Goal: Task Accomplishment & Management: Manage account settings

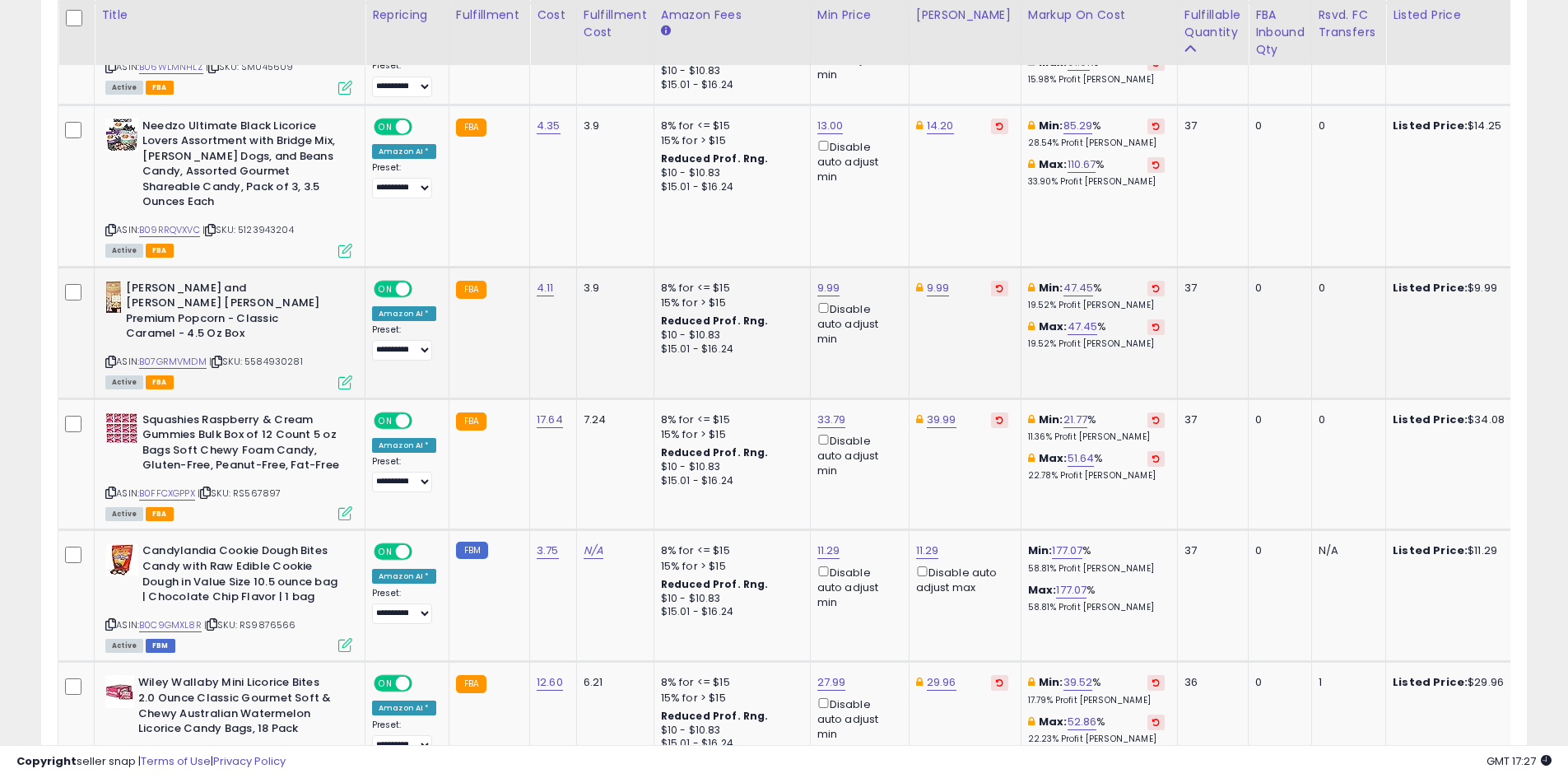
scroll to position [338, 861]
click at [996, 416] on icon at bounding box center [999, 420] width 8 height 9
click at [184, 487] on link "B0FFCXGPPX" at bounding box center [167, 494] width 56 height 14
click at [830, 412] on link "33.79" at bounding box center [831, 419] width 29 height 16
type input "*****"
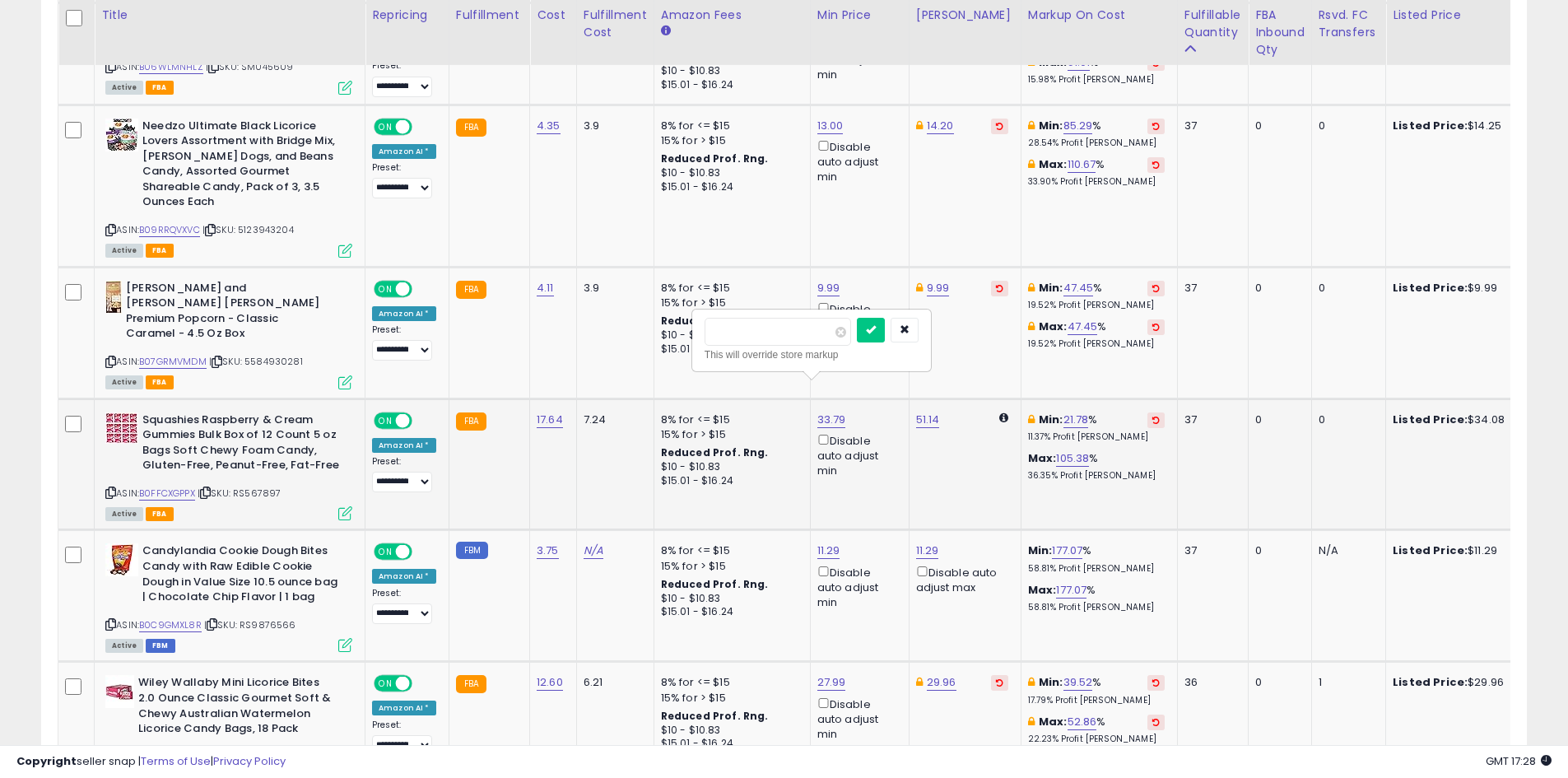
click button "submit" at bounding box center [870, 330] width 28 height 25
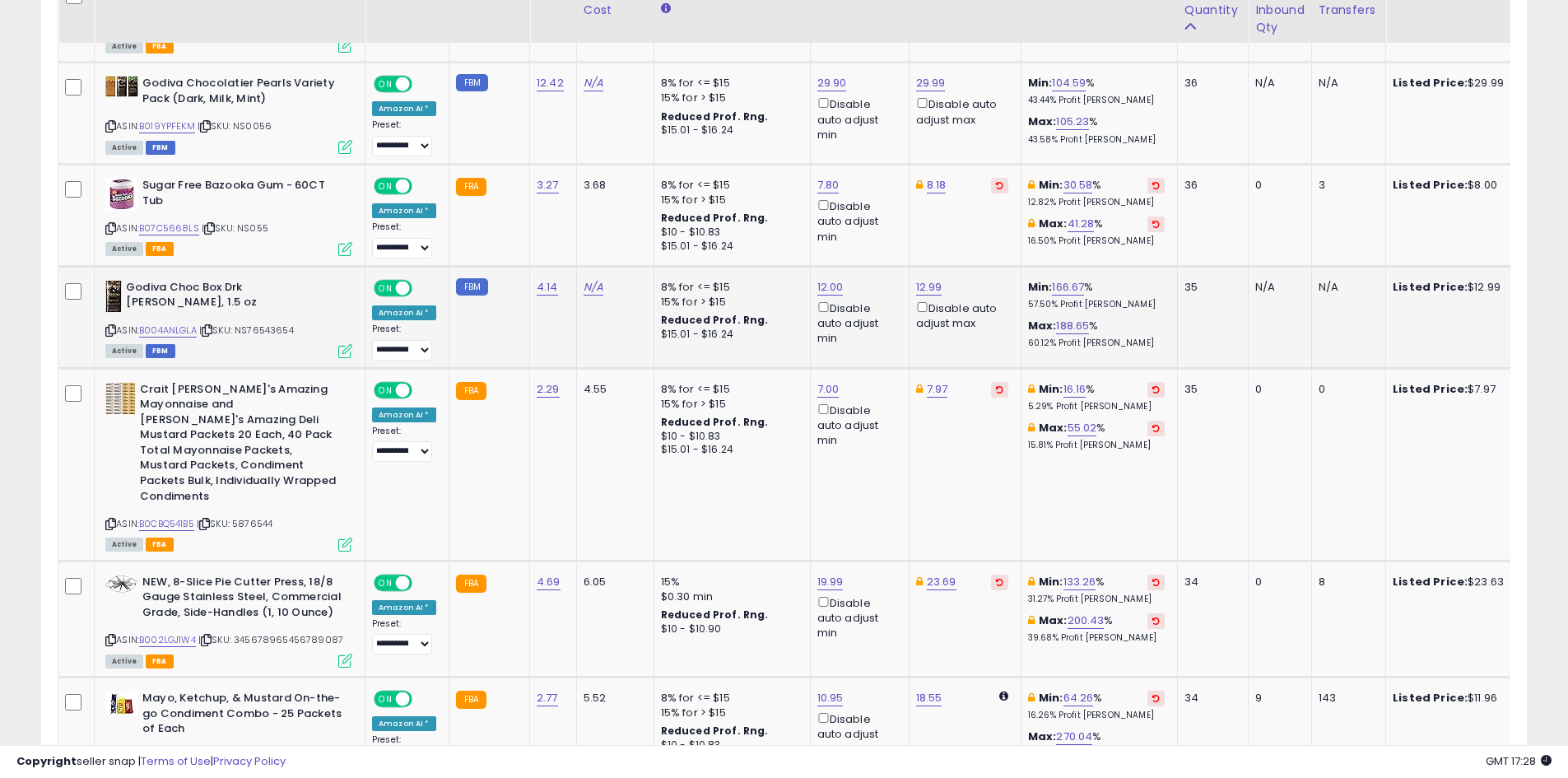
scroll to position [3454, 0]
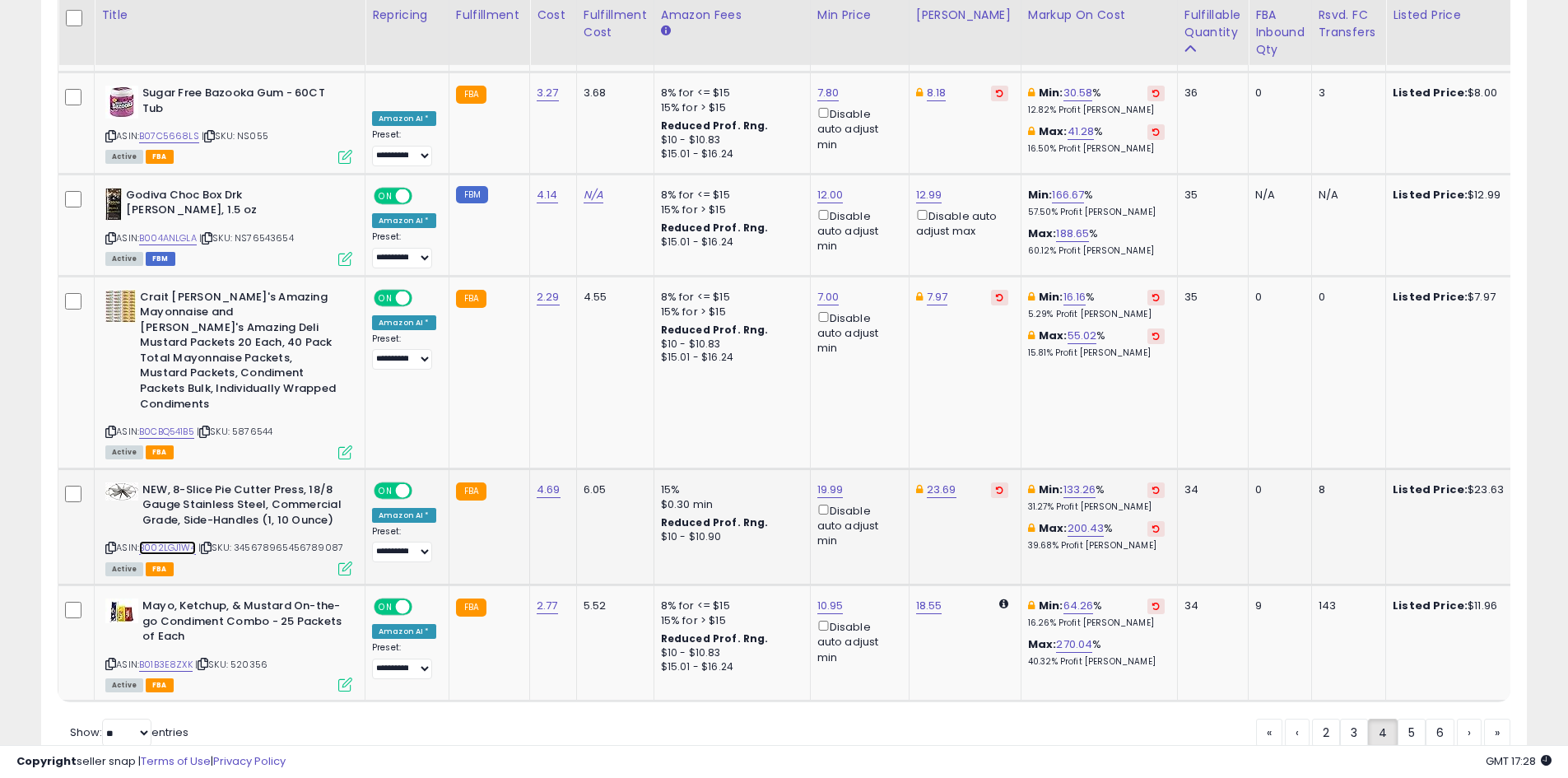
click at [190, 541] on link "B002LGJ1W4" at bounding box center [168, 548] width 57 height 14
click at [175, 658] on link "B01B3E8ZXK" at bounding box center [166, 665] width 54 height 14
click at [1406, 719] on link "5" at bounding box center [1411, 733] width 28 height 28
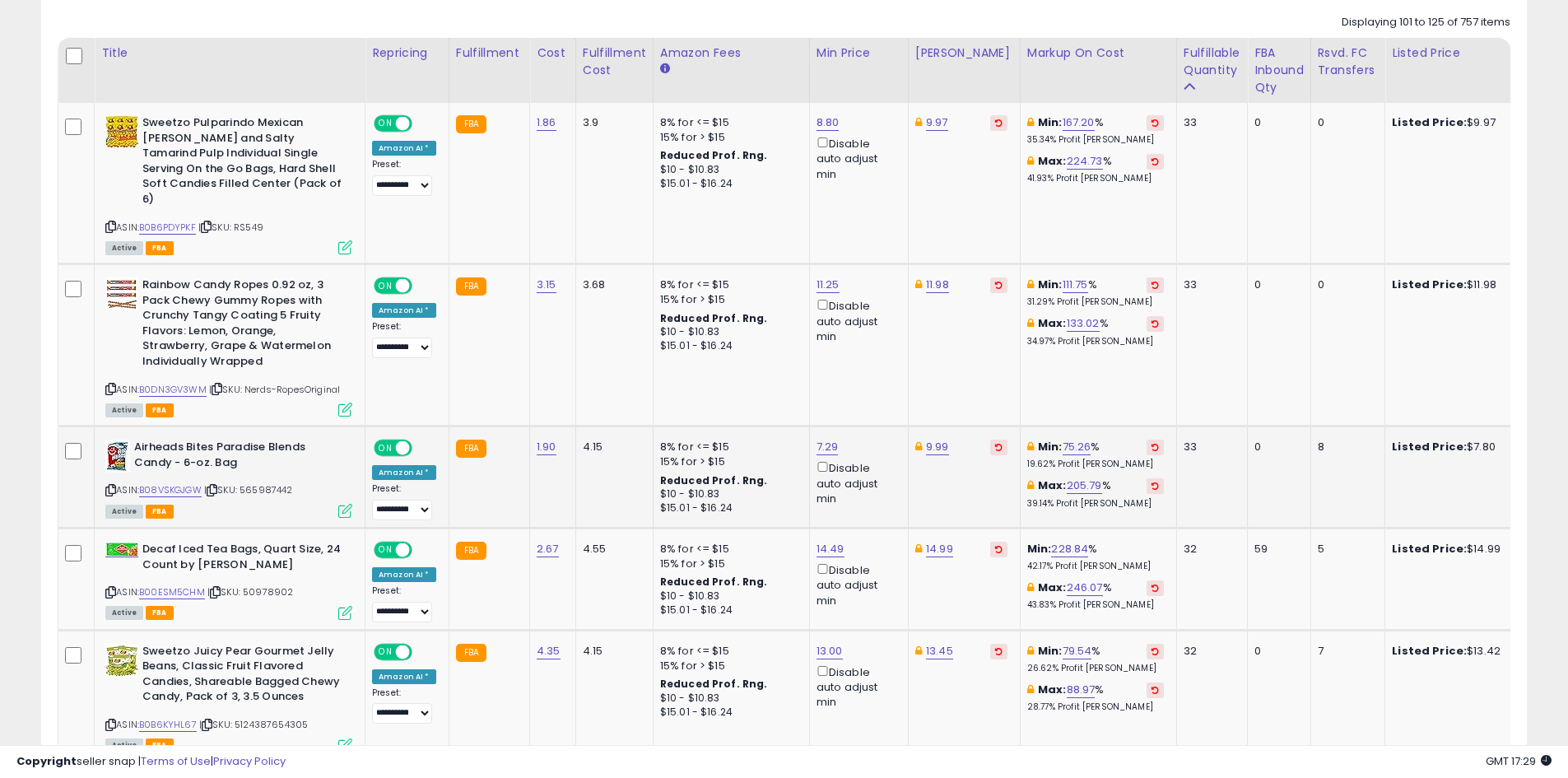
scroll to position [737, 0]
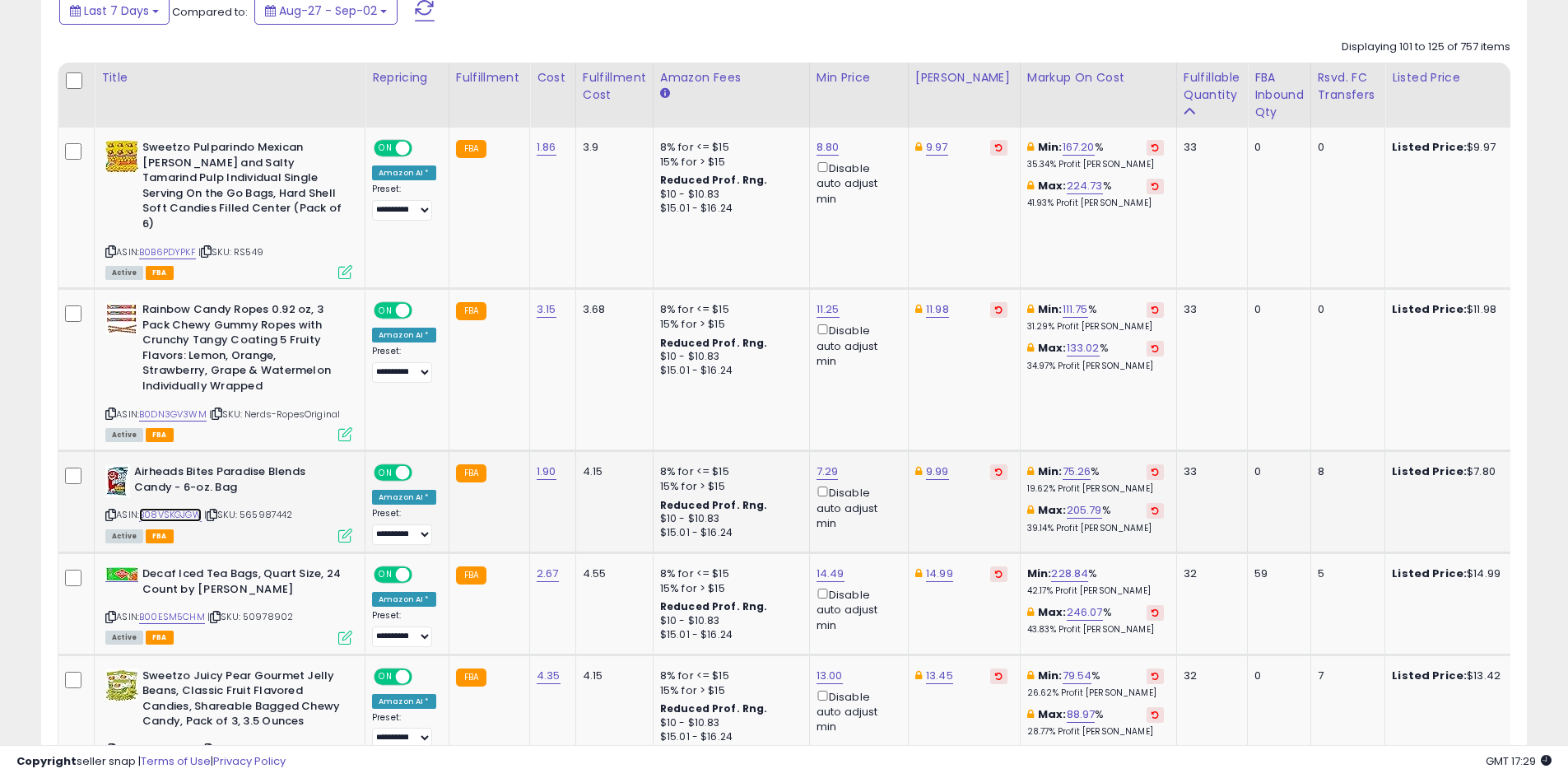
click at [184, 508] on link "B08VSKGJGW" at bounding box center [171, 515] width 62 height 14
click at [823, 464] on link "7.29" at bounding box center [828, 471] width 23 height 16
type input "*"
type input "****"
click button "submit" at bounding box center [867, 399] width 28 height 25
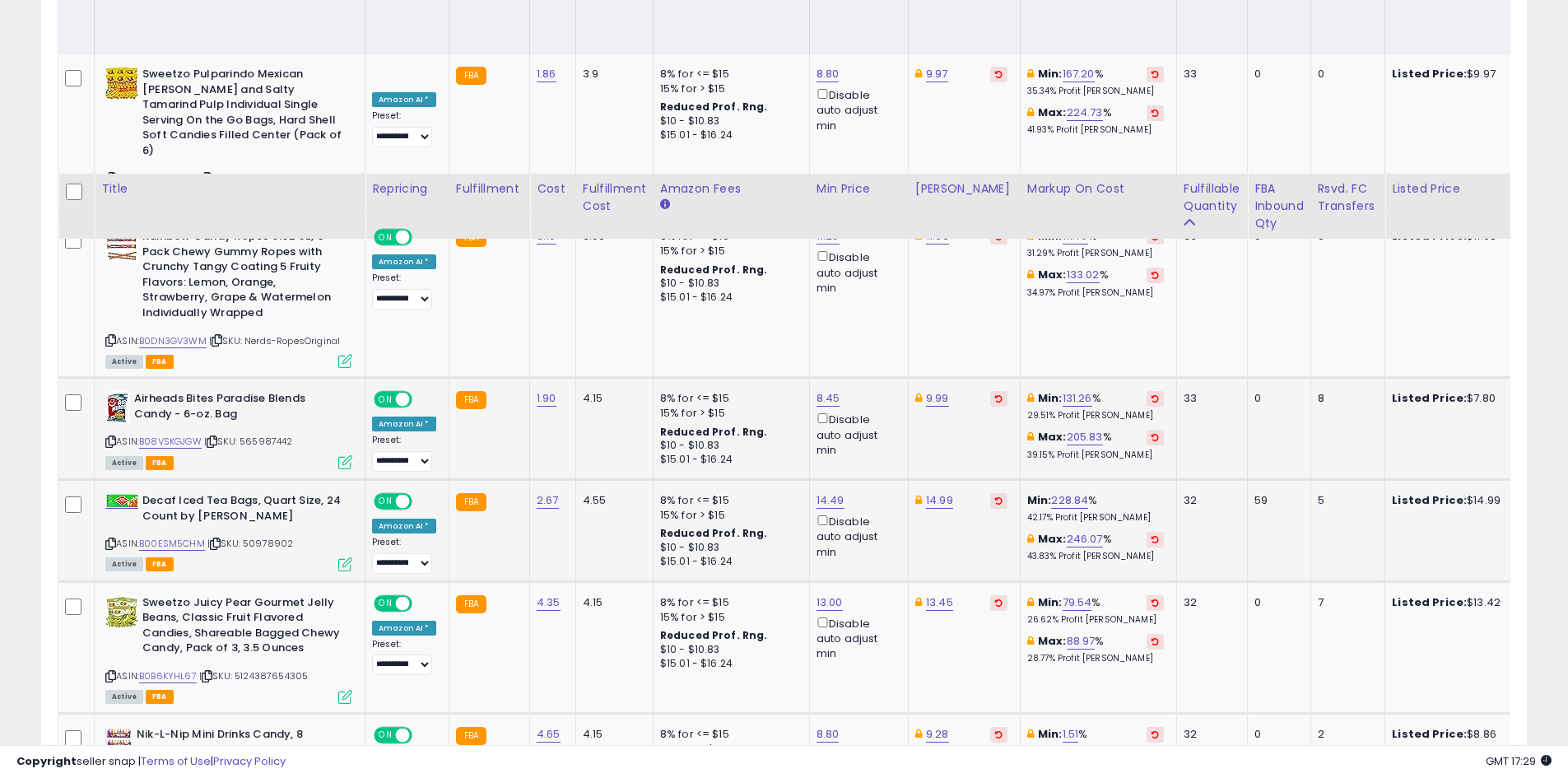
scroll to position [984, 0]
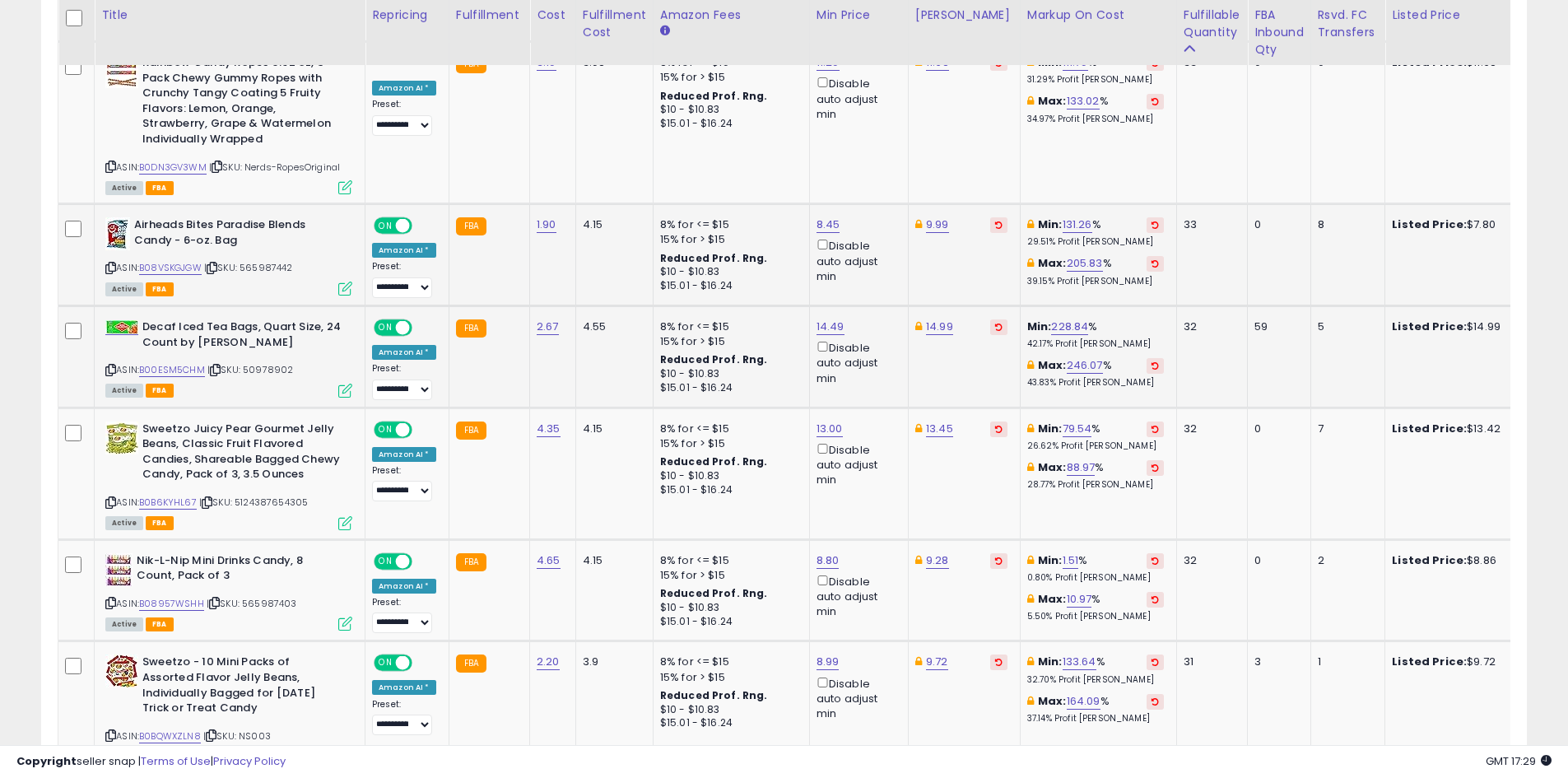
click at [158, 362] on div "ASIN: B00ESM5CHM | SKU: 50978902 Active FBA" at bounding box center [229, 358] width 247 height 76
click at [162, 363] on link "B00ESM5CHM" at bounding box center [172, 370] width 66 height 14
click at [990, 320] on button at bounding box center [998, 327] width 17 height 16
click at [824, 319] on link "14.49" at bounding box center [830, 327] width 28 height 16
type input "*"
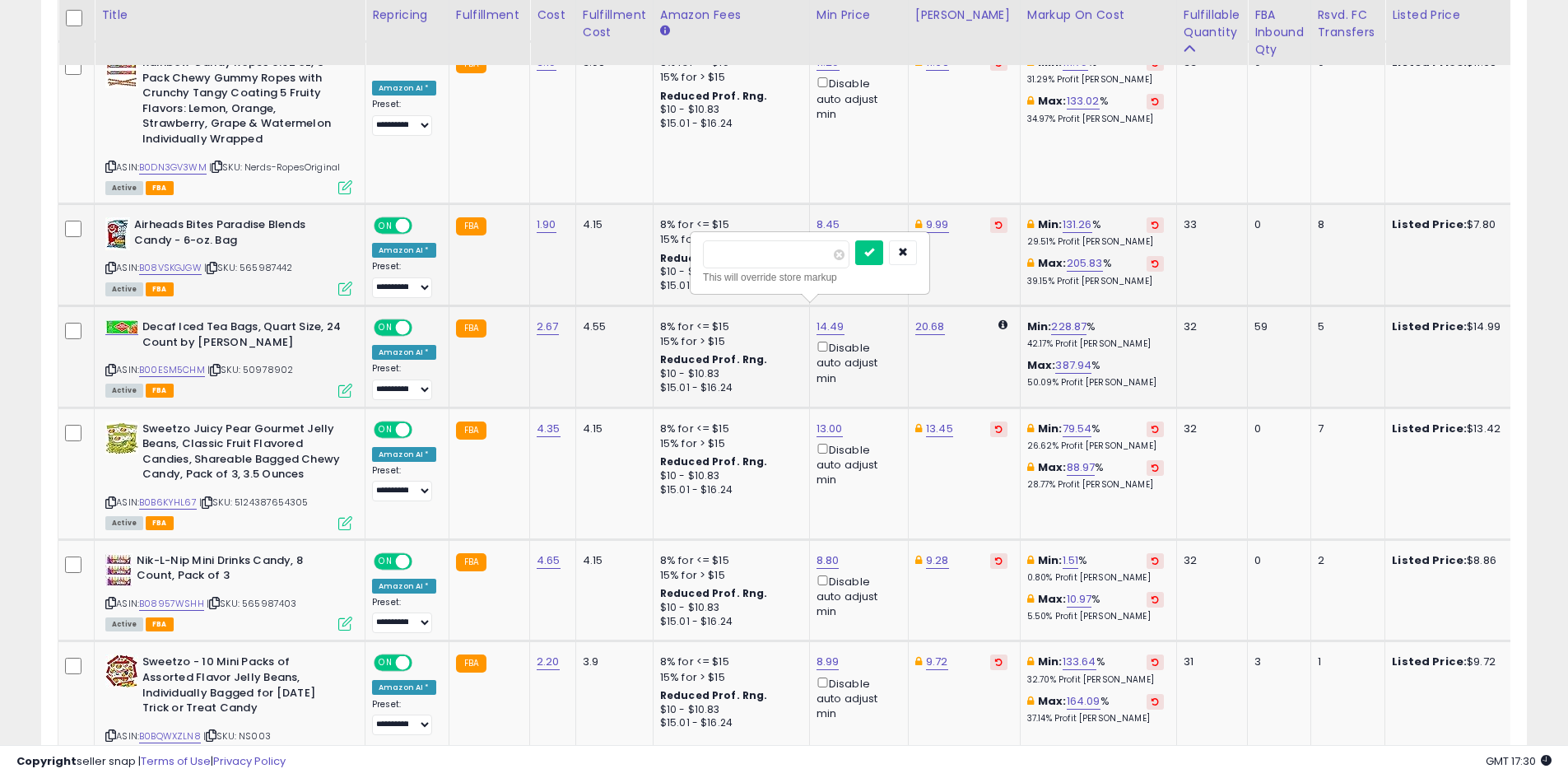
type input "*****"
click button "submit" at bounding box center [869, 253] width 28 height 25
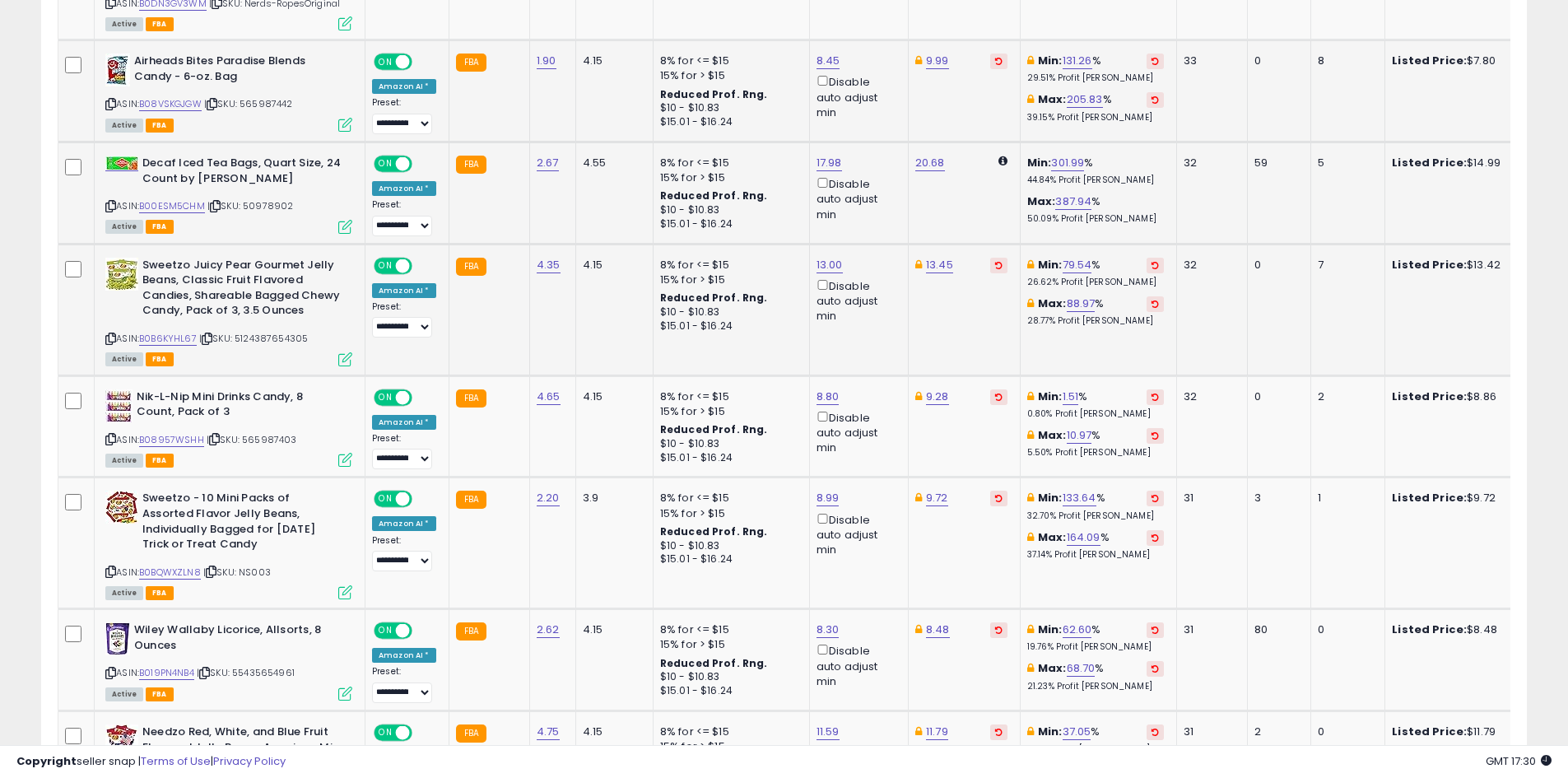
scroll to position [1149, 0]
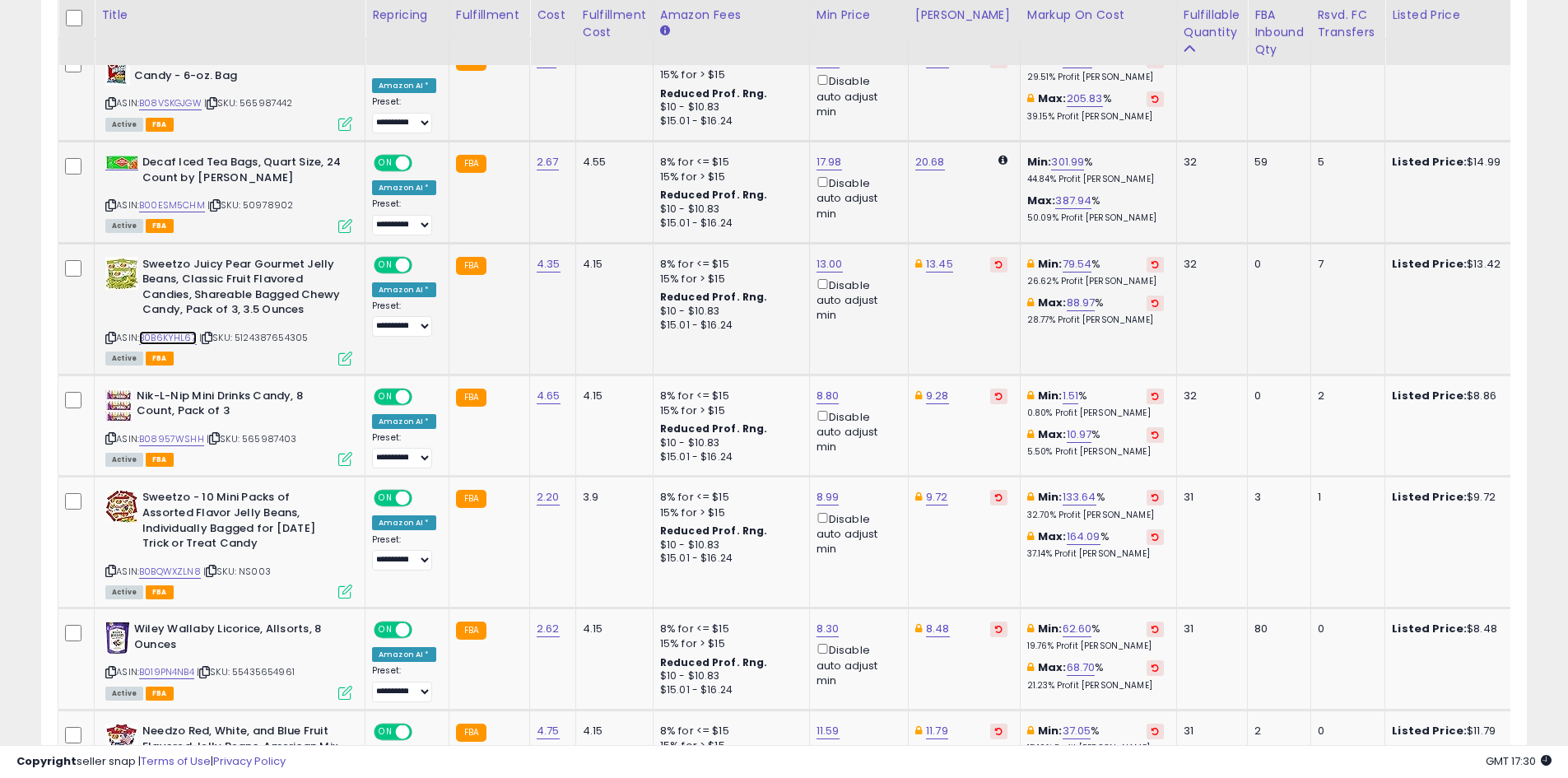
click at [175, 331] on link "B0B6KYHL67" at bounding box center [168, 338] width 58 height 14
click at [928, 256] on link "13.45" at bounding box center [939, 264] width 27 height 16
type input "*****"
click button "submit" at bounding box center [978, 190] width 28 height 25
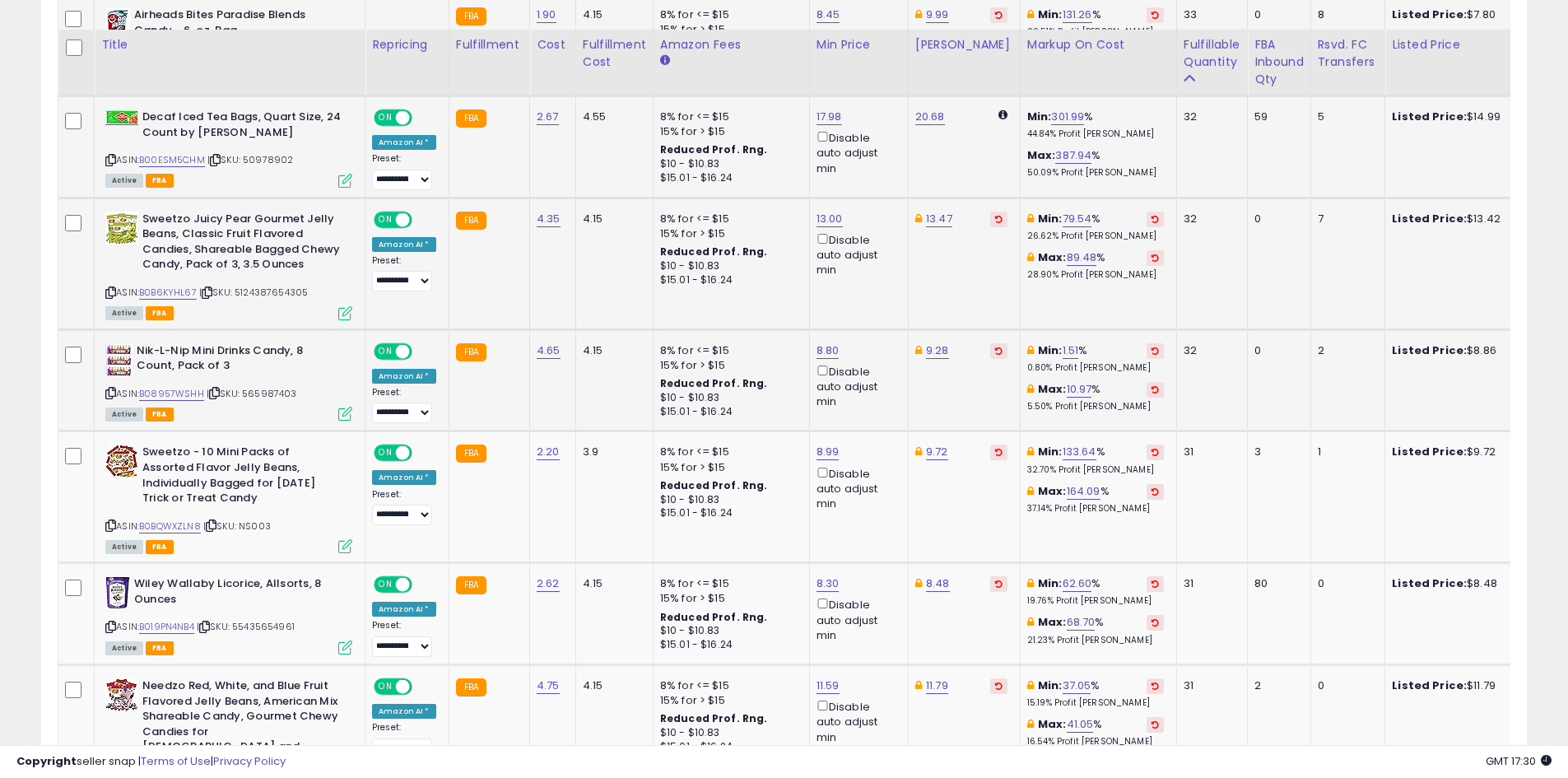
scroll to position [1231, 0]
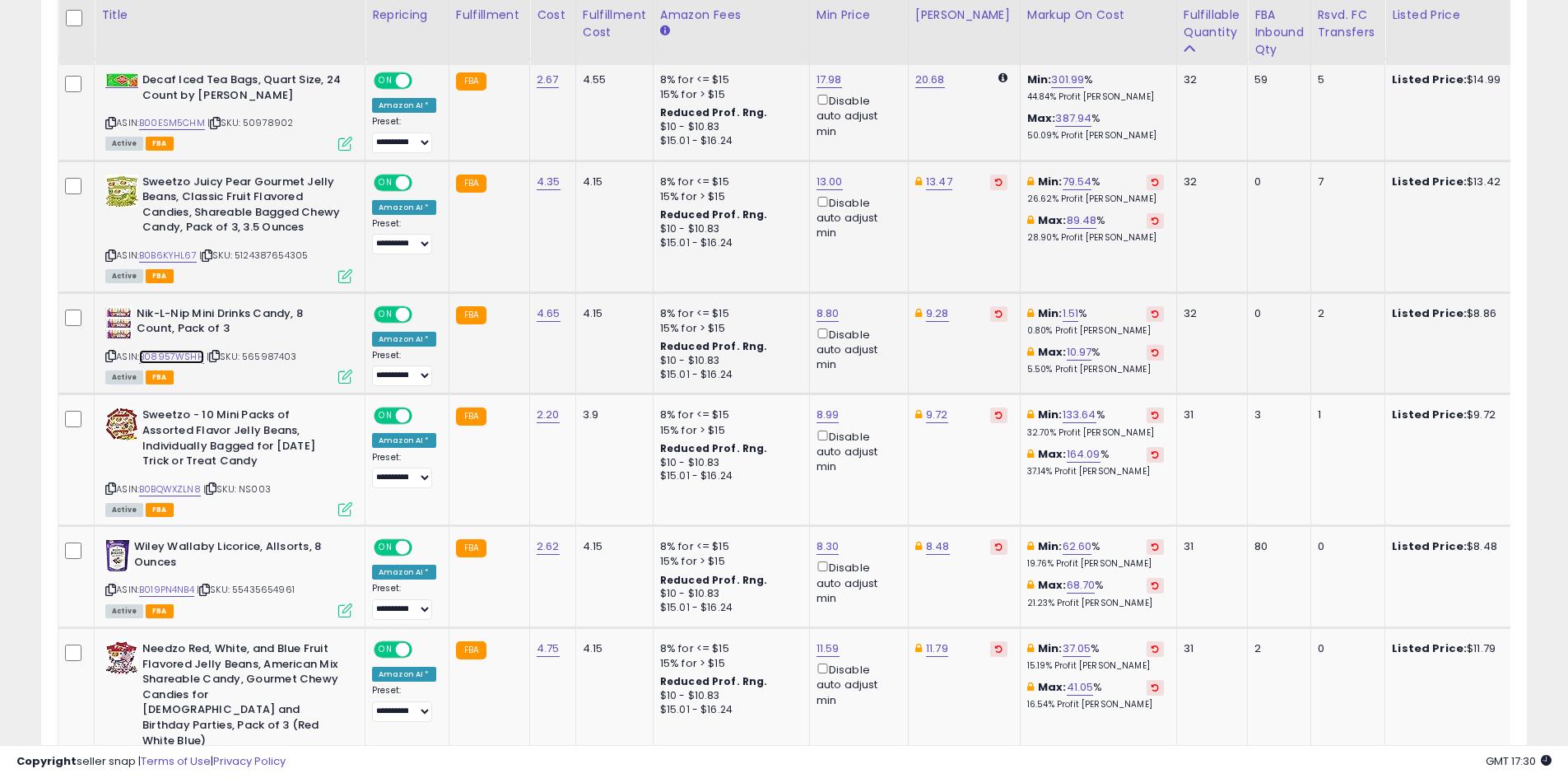
click at [177, 350] on link "B08957WSHH" at bounding box center [171, 357] width 65 height 14
click at [828, 306] on link "8.80" at bounding box center [828, 314] width 23 height 16
type input "****"
click button "submit" at bounding box center [868, 239] width 28 height 25
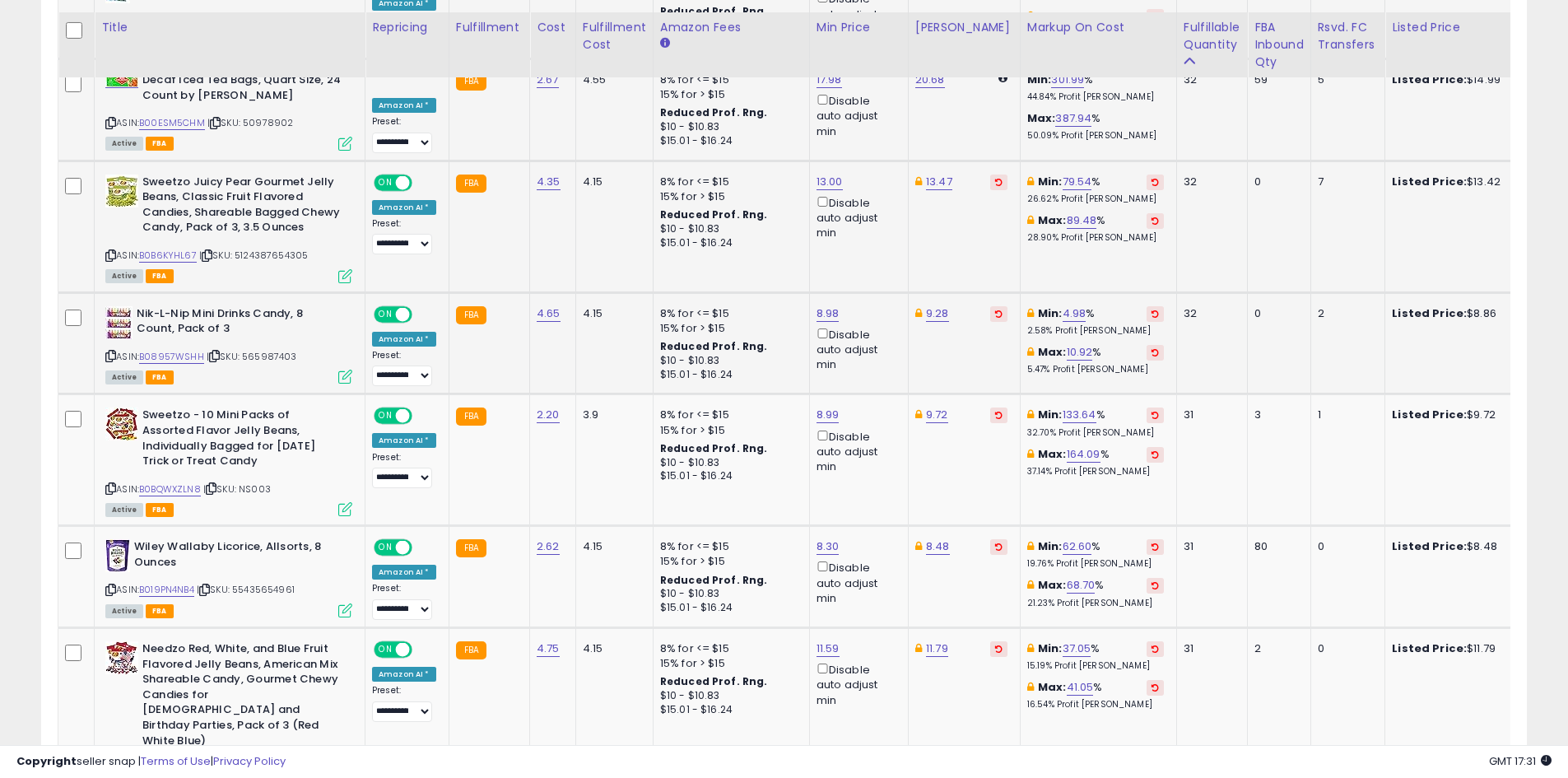
scroll to position [1313, 0]
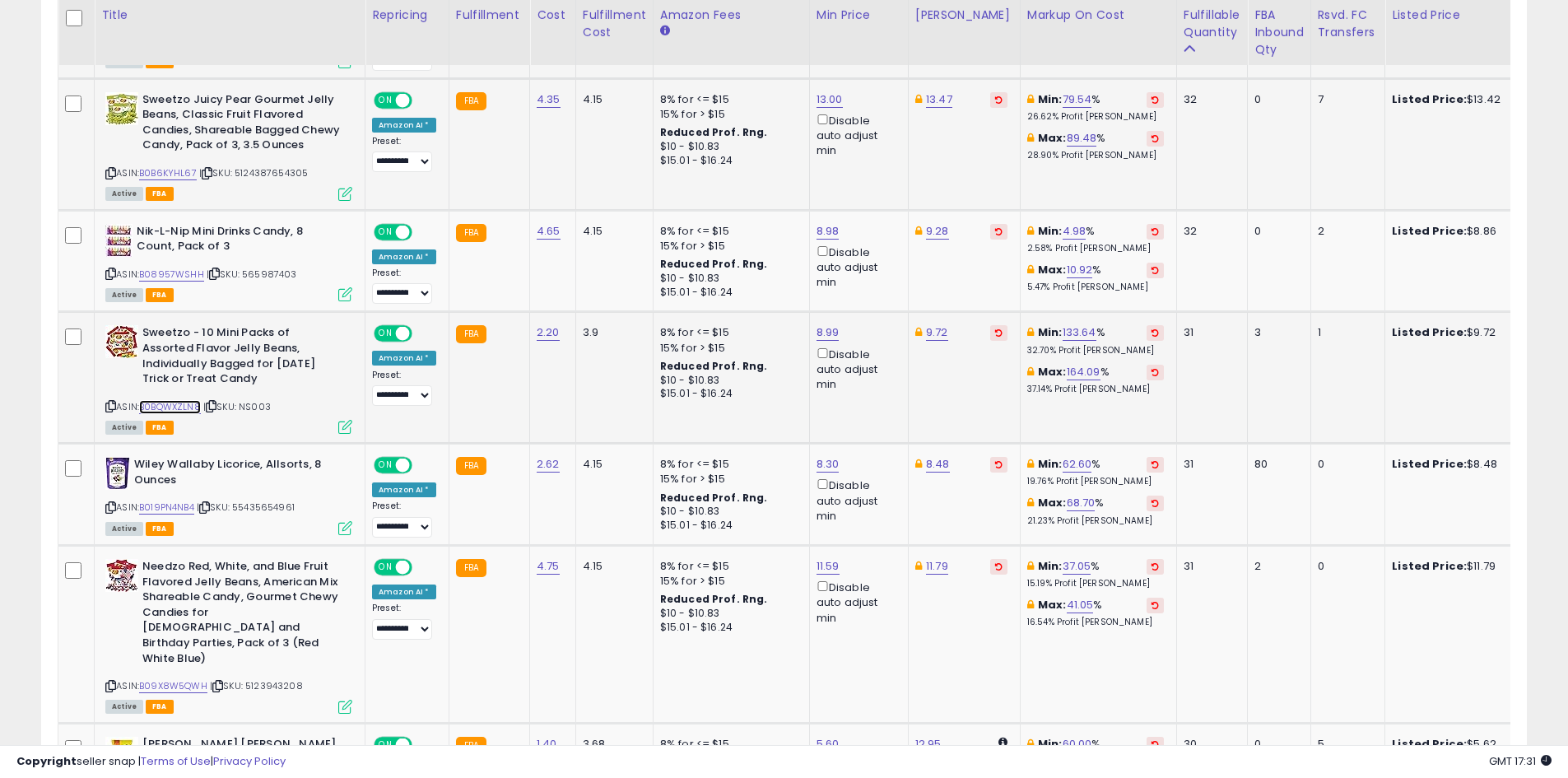
click at [168, 400] on link "B0BQWXZLN8" at bounding box center [170, 407] width 61 height 14
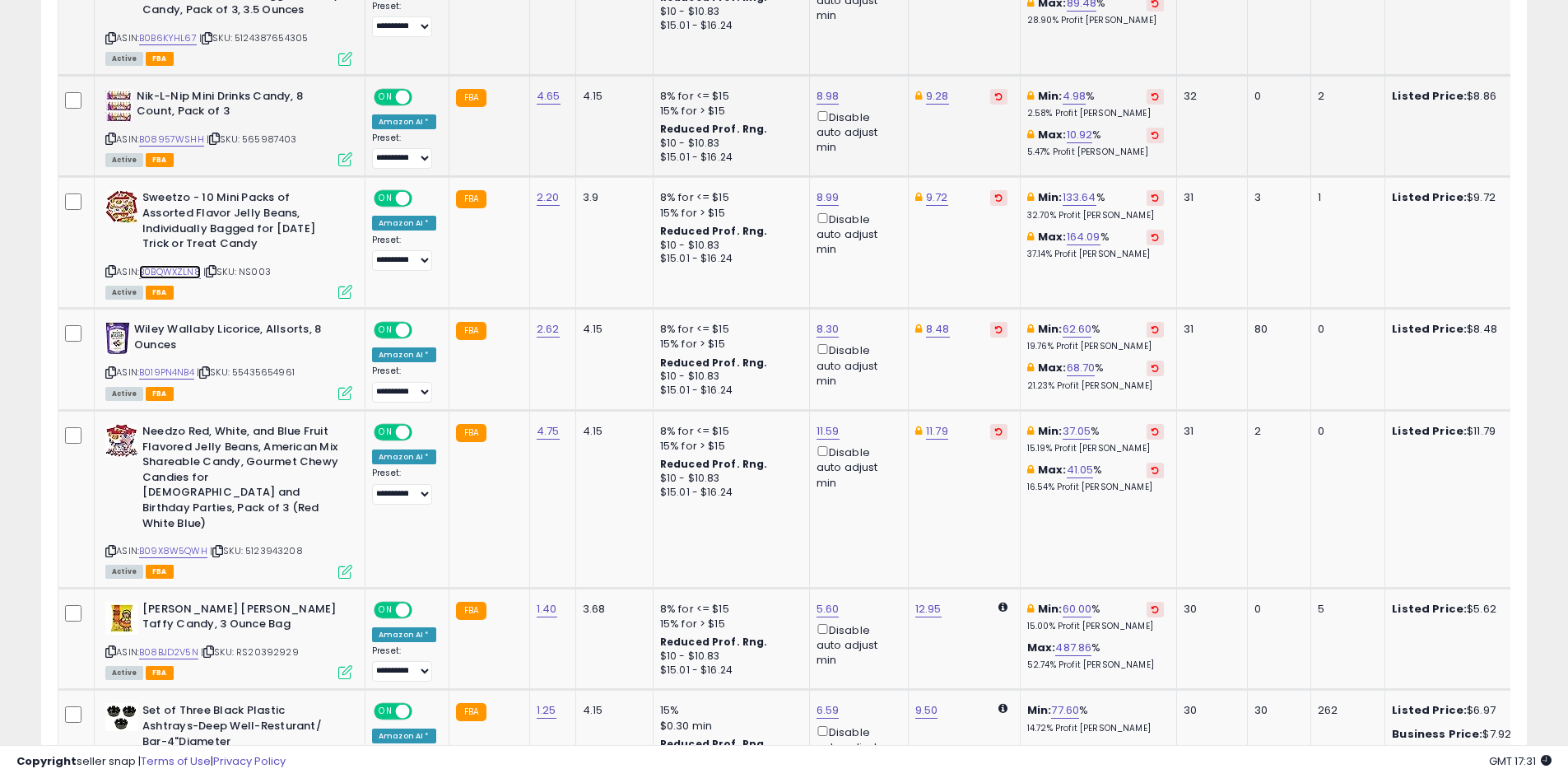
scroll to position [1478, 0]
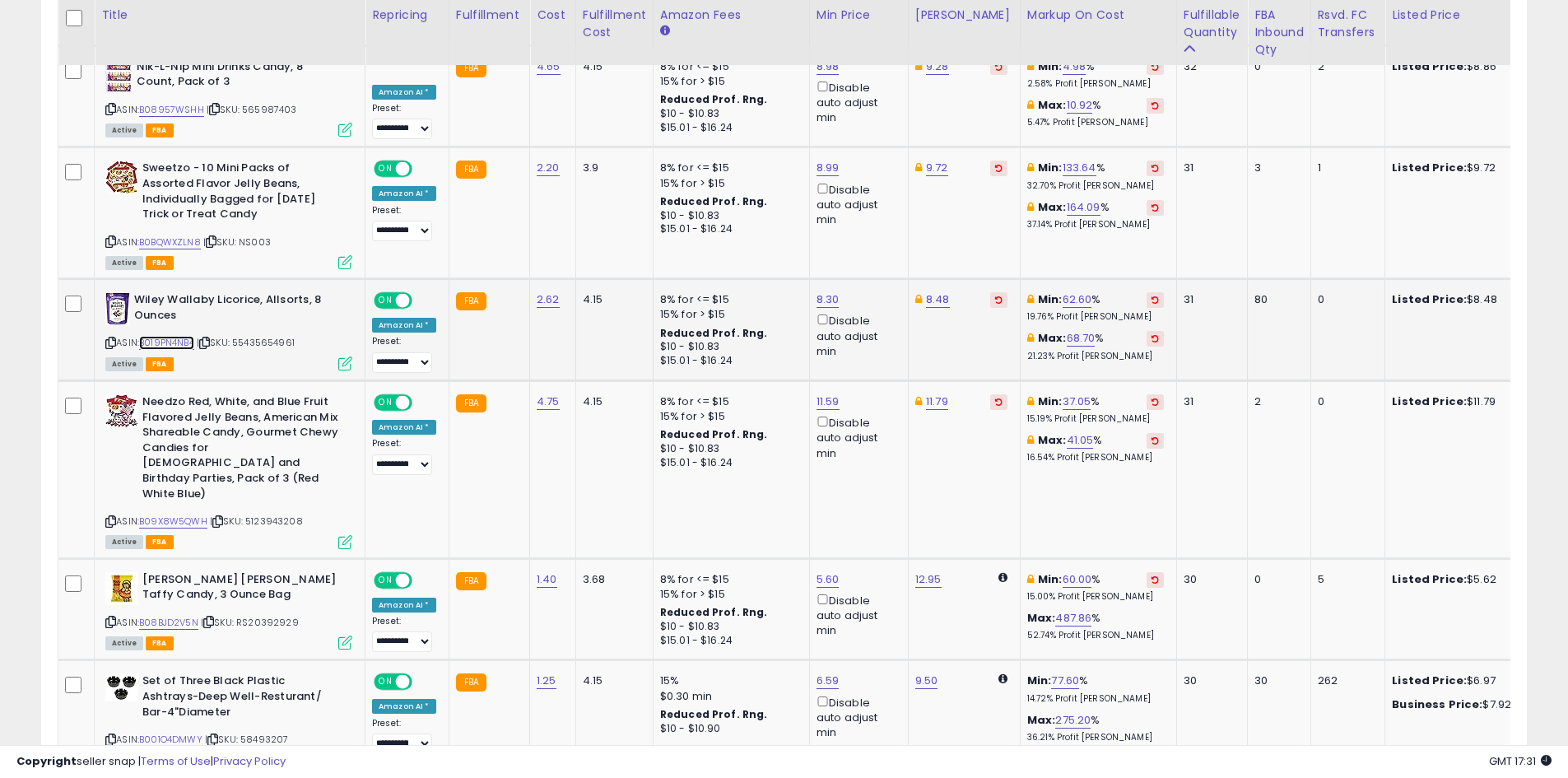
click at [163, 336] on link "B019PN4NB4" at bounding box center [167, 343] width 55 height 14
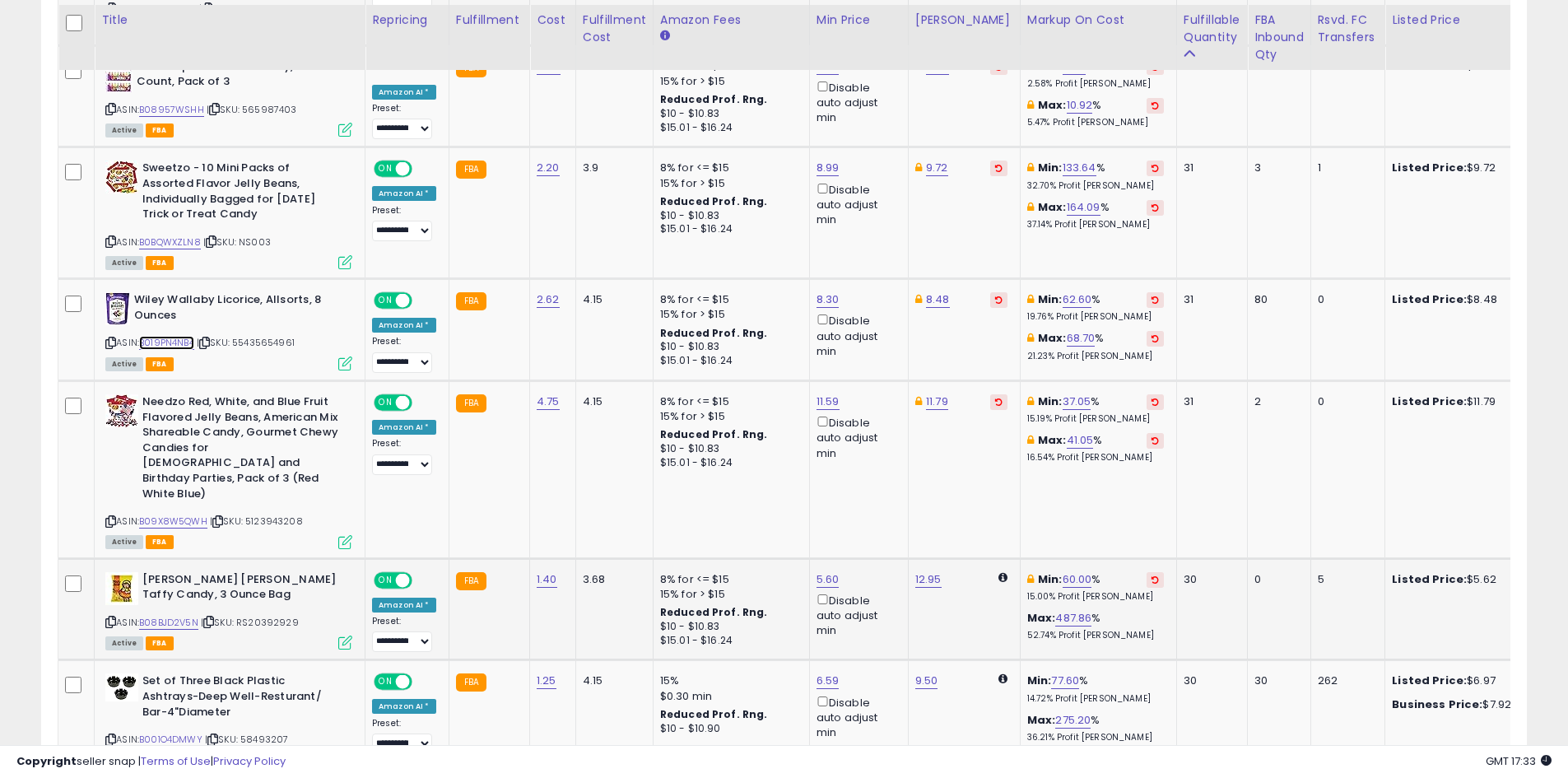
scroll to position [1725, 0]
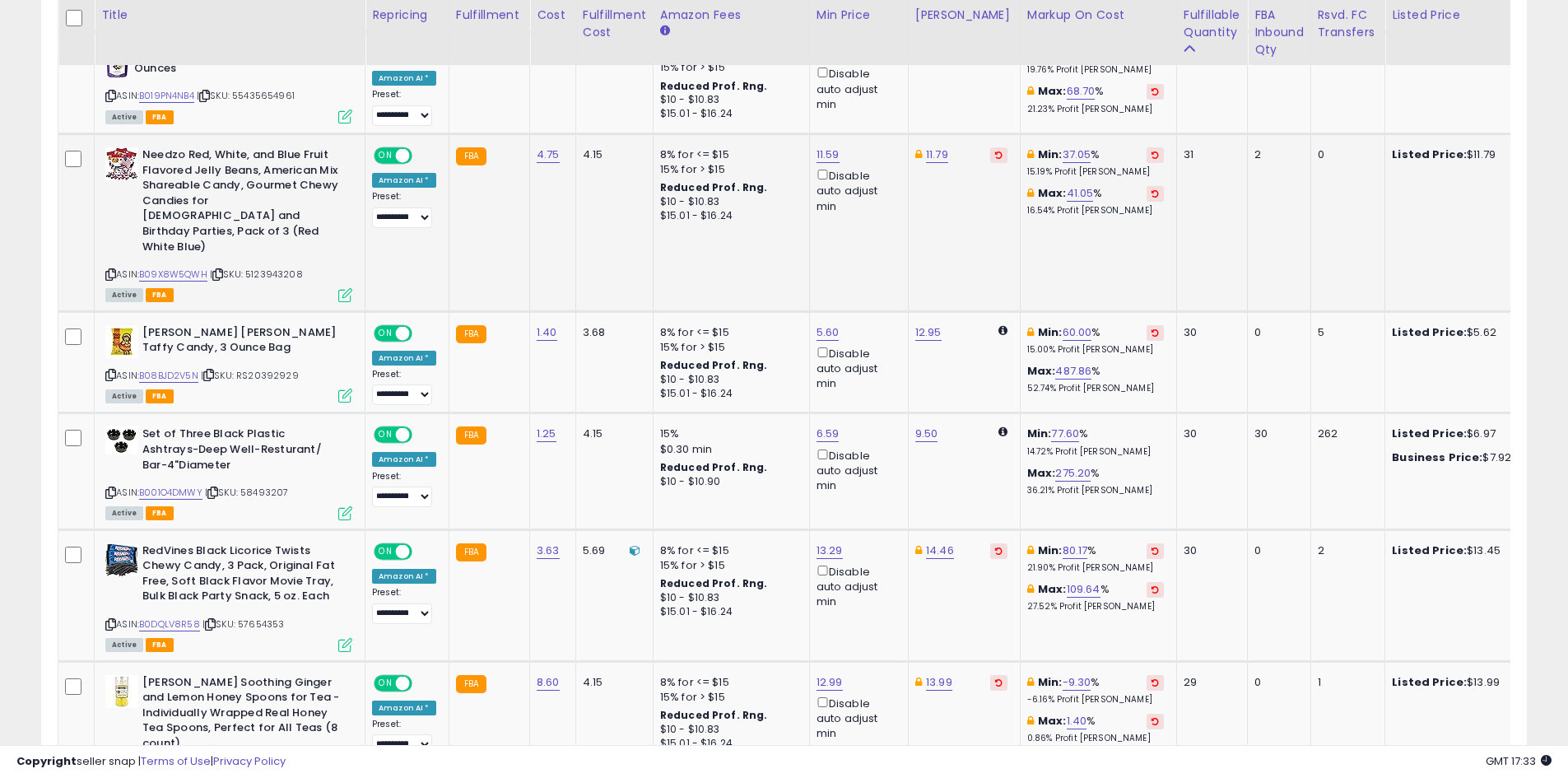
click at [184, 237] on div "ASIN: B09X8W5QWH | SKU: 5123943208 Active FBA" at bounding box center [229, 224] width 247 height 153
click at [183, 268] on link "B09X8W5QWH" at bounding box center [173, 275] width 68 height 14
click at [926, 146] on link "11.79" at bounding box center [937, 154] width 23 height 16
type input "*****"
click button "submit" at bounding box center [977, 81] width 28 height 25
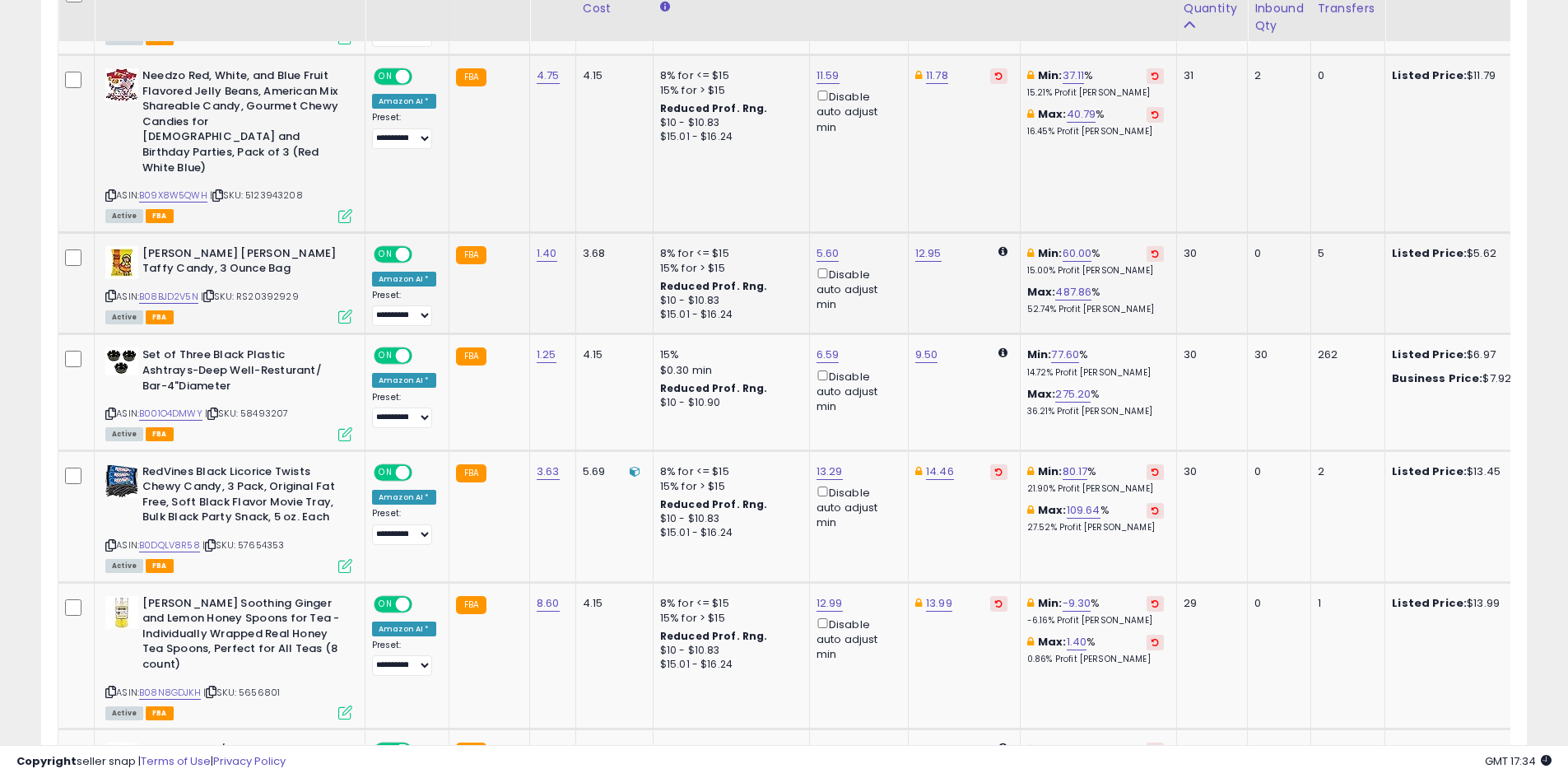
scroll to position [1807, 0]
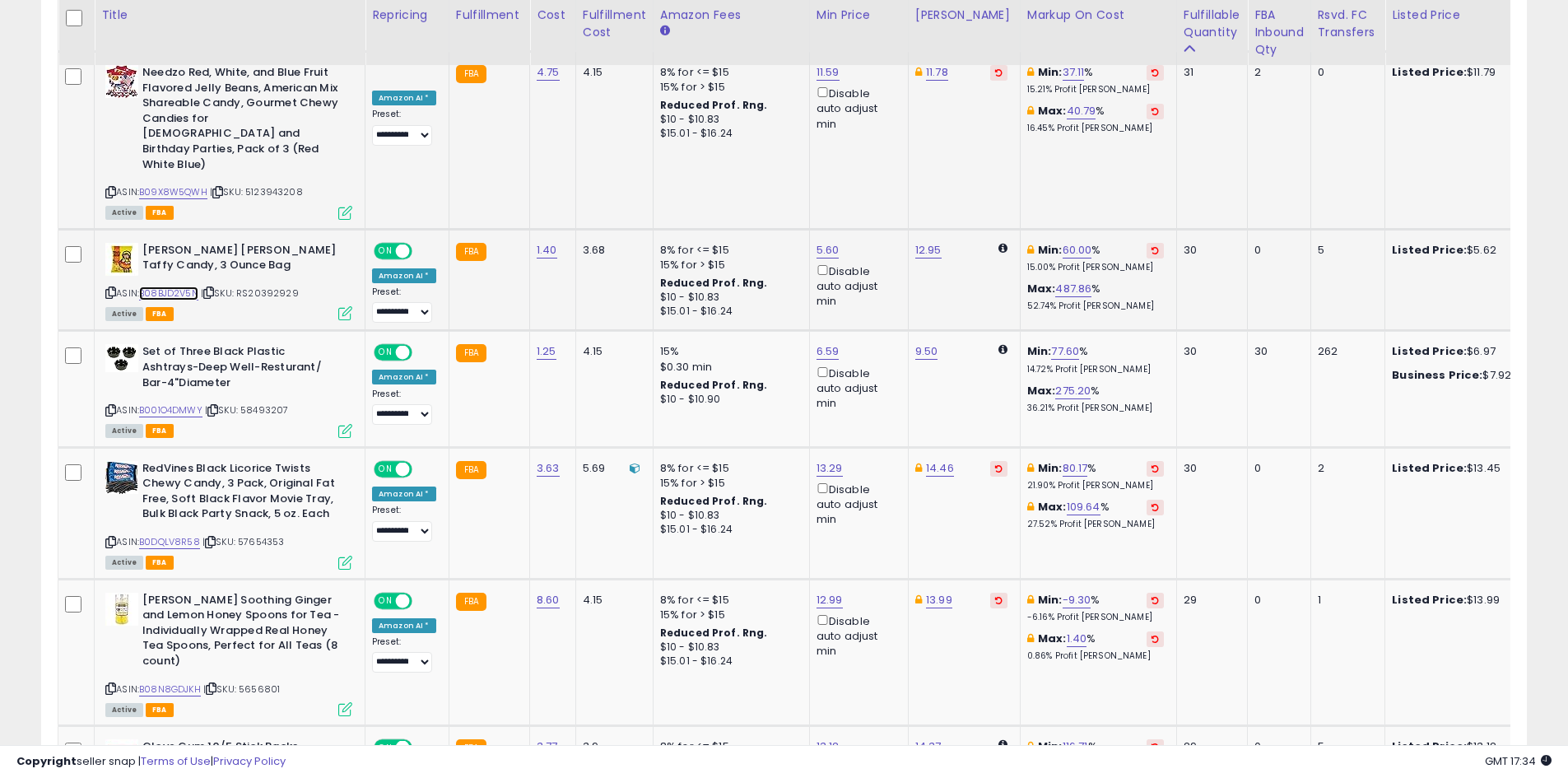
click at [166, 287] on link "B08BJD2V5N" at bounding box center [169, 294] width 59 height 14
click at [164, 404] on link "B001O4DMWY" at bounding box center [171, 411] width 63 height 14
drag, startPoint x: 922, startPoint y: 317, endPoint x: 907, endPoint y: 327, distance: 18.0
click at [922, 343] on link "9.50" at bounding box center [926, 351] width 23 height 16
type input "*"
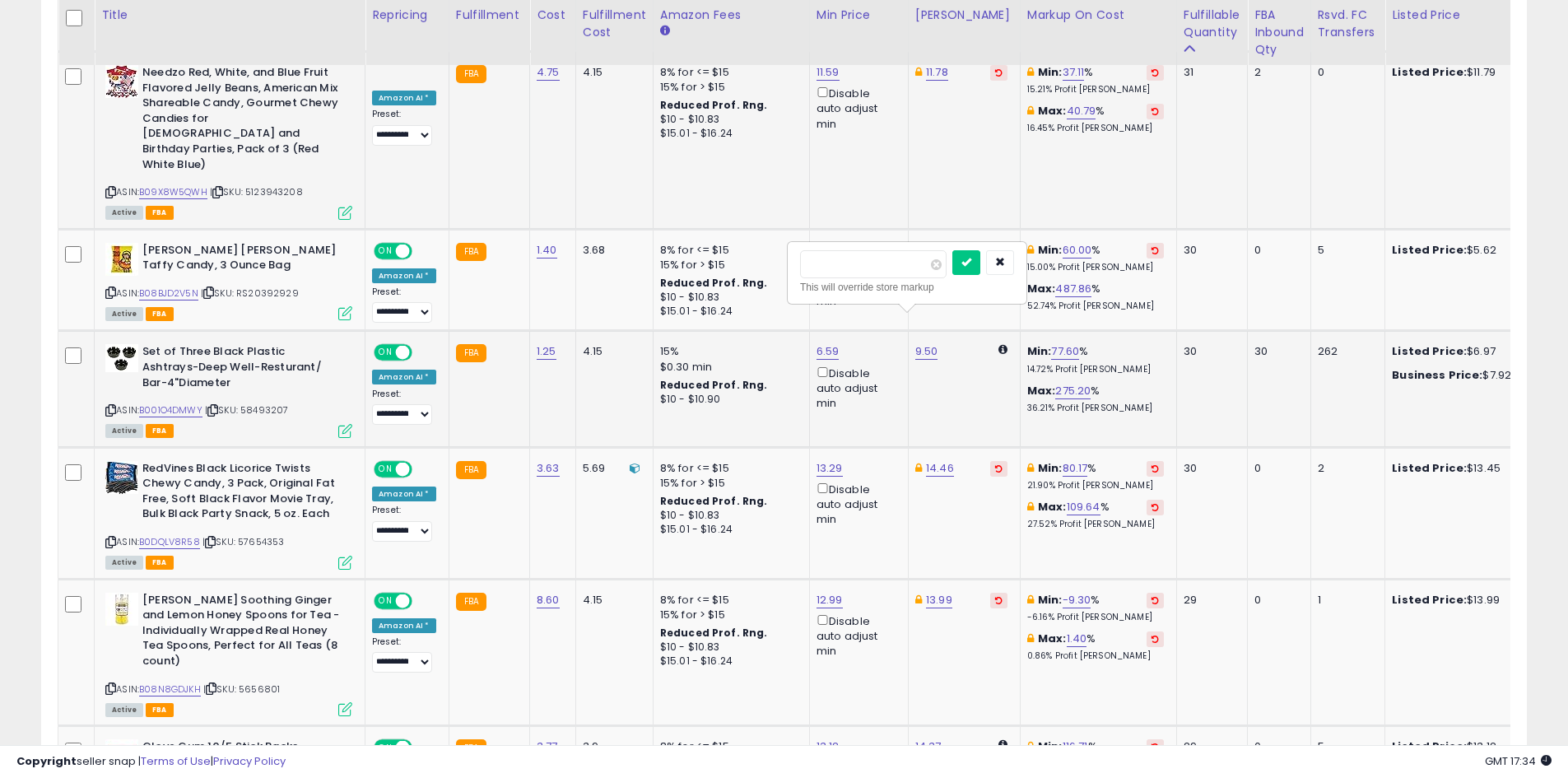
type input "****"
click button "submit" at bounding box center [966, 263] width 28 height 25
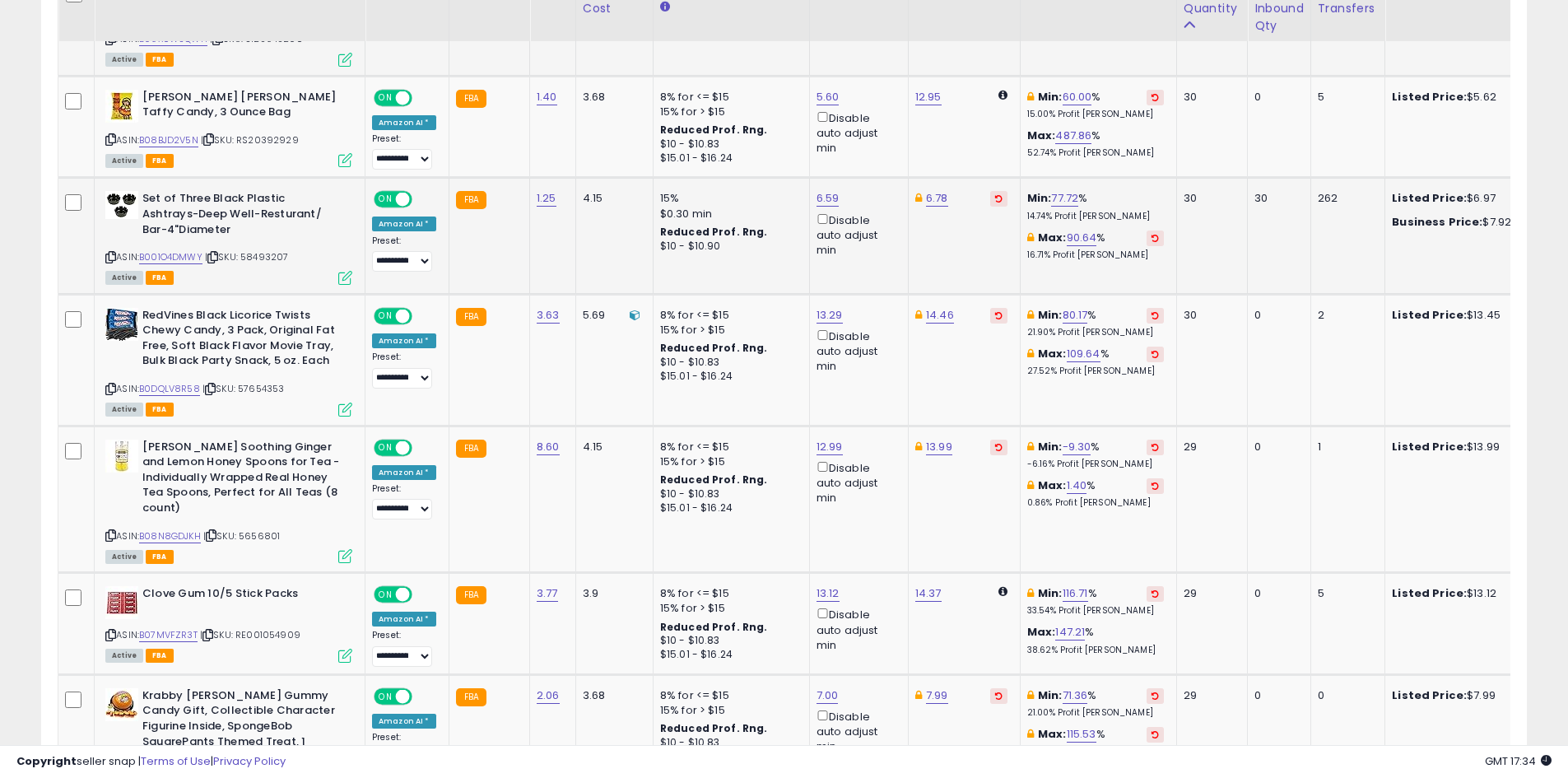
scroll to position [1972, 0]
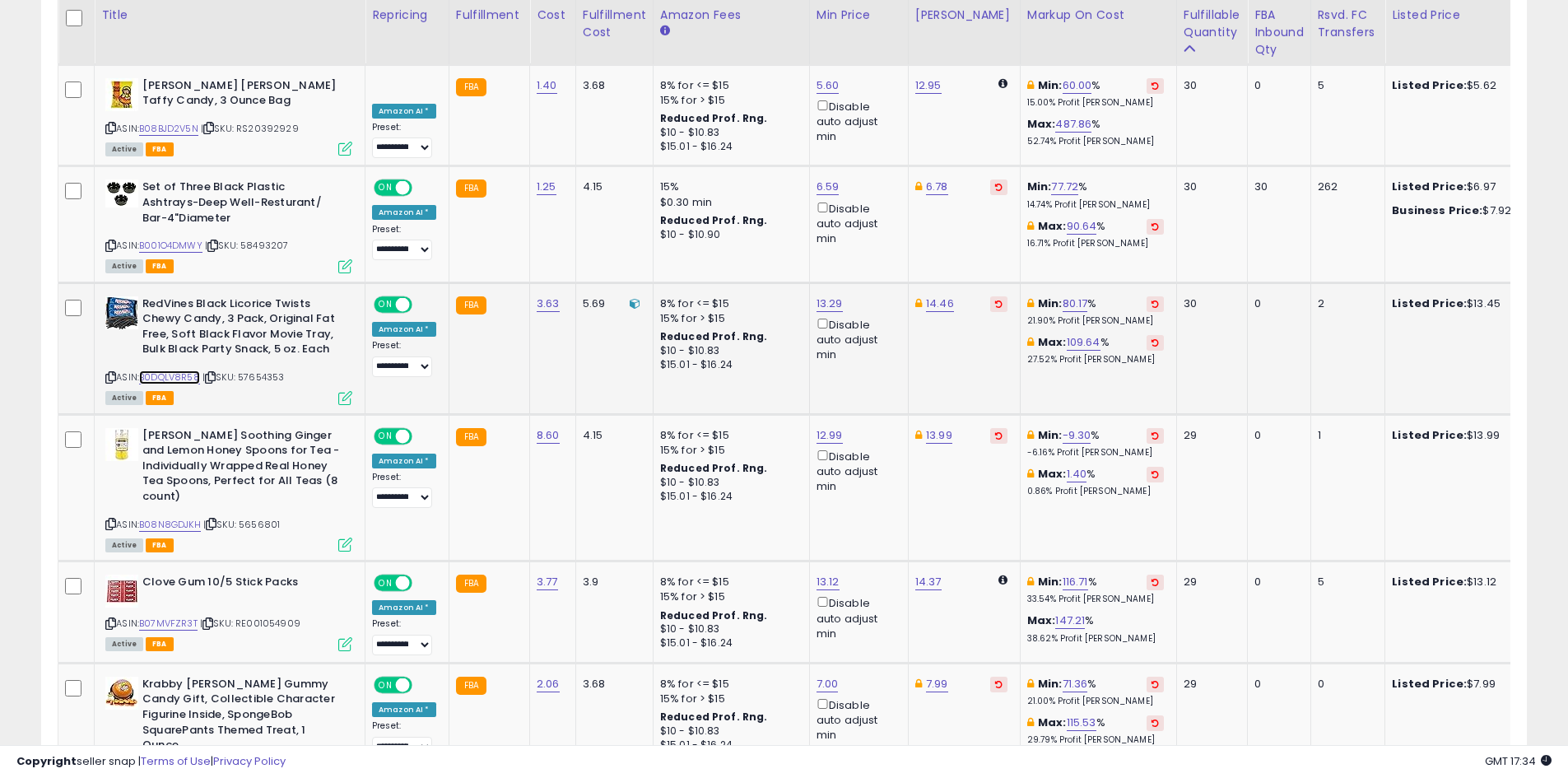
click at [190, 371] on link "B0DQLV8R58" at bounding box center [170, 378] width 61 height 14
click at [834, 295] on link "13.29" at bounding box center [829, 303] width 26 height 16
type input "*****"
click button "submit" at bounding box center [868, 215] width 28 height 25
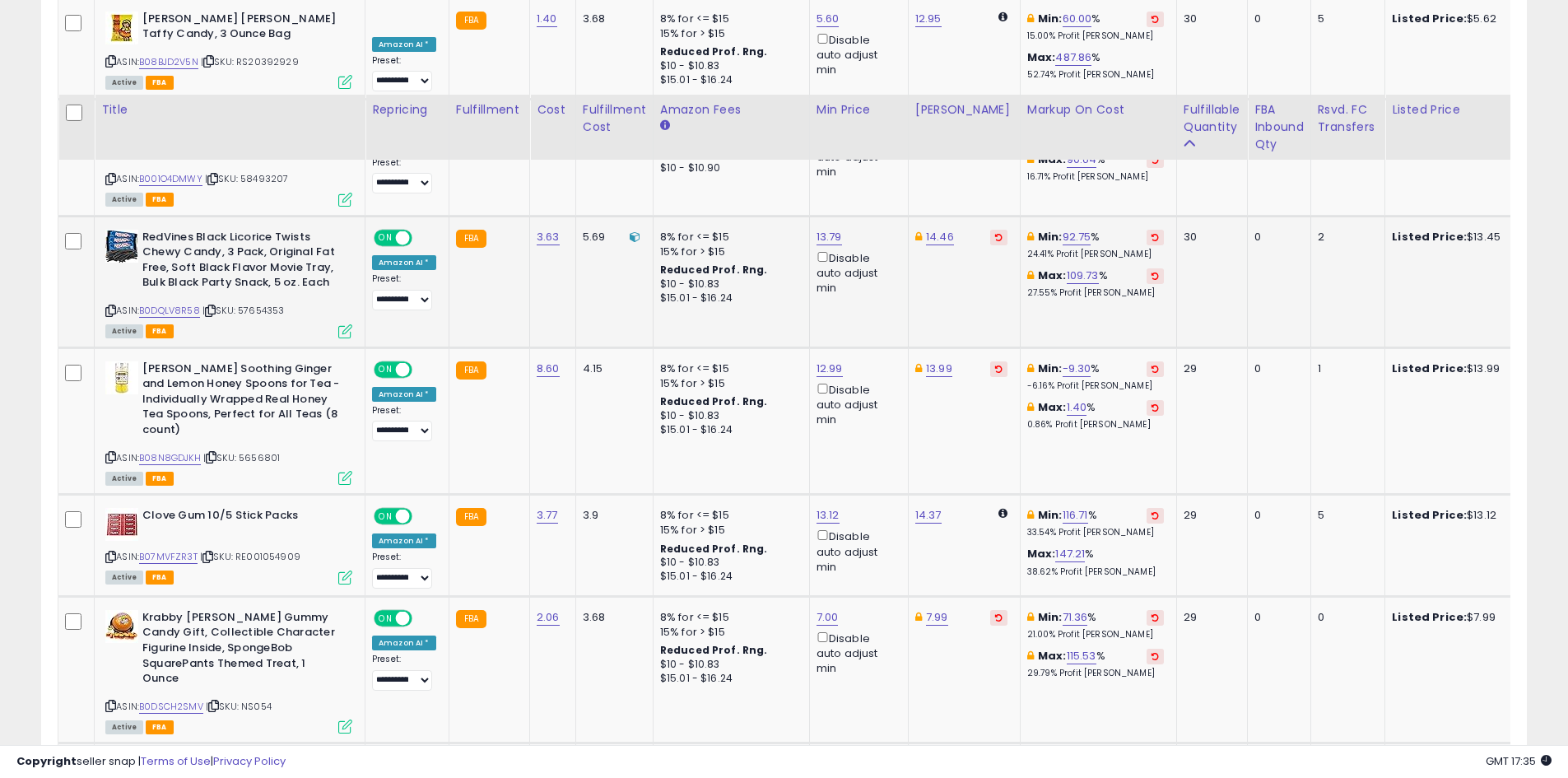
scroll to position [2136, 0]
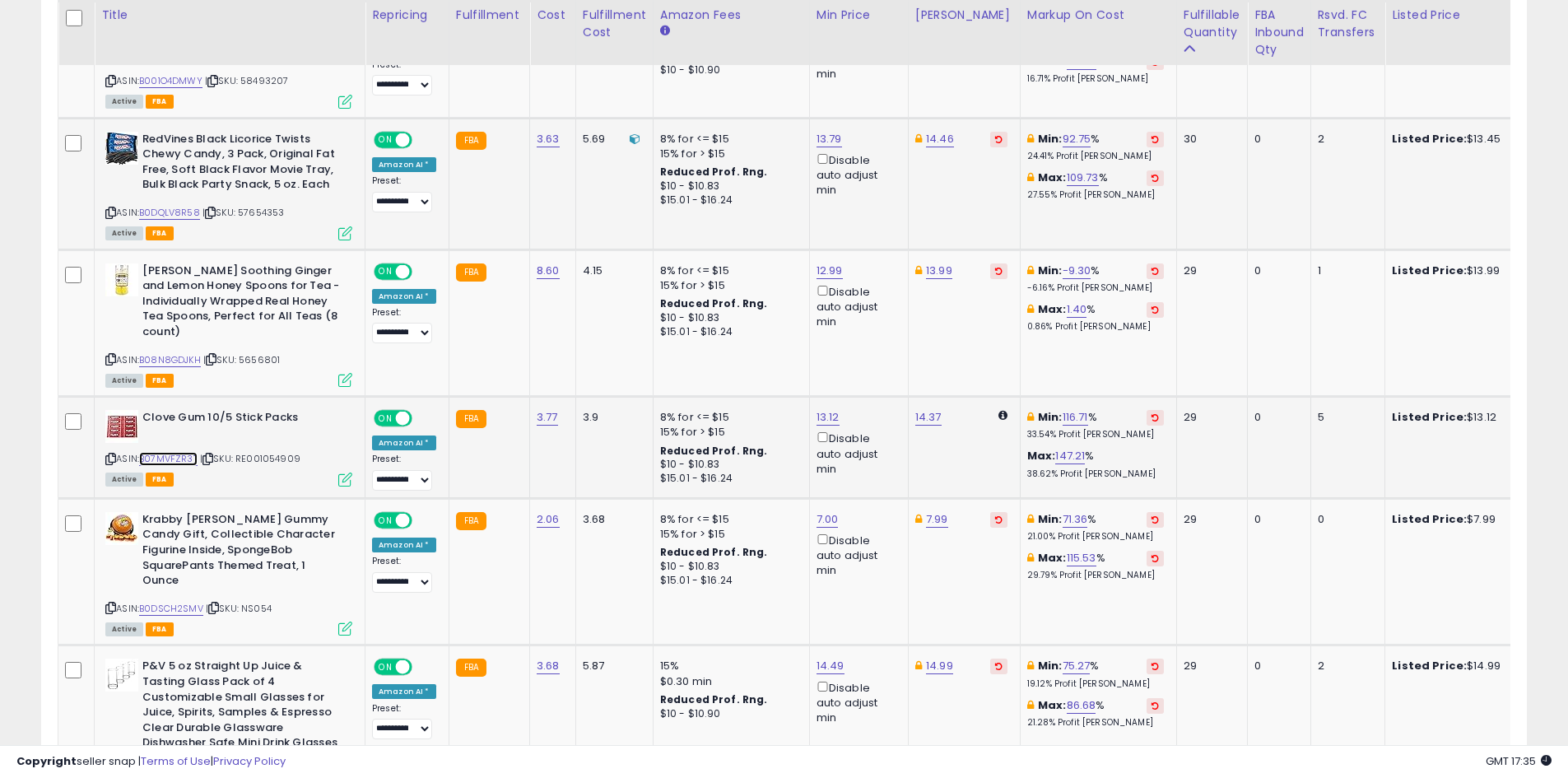
click at [174, 452] on link "B07MVFZR3T" at bounding box center [168, 459] width 58 height 14
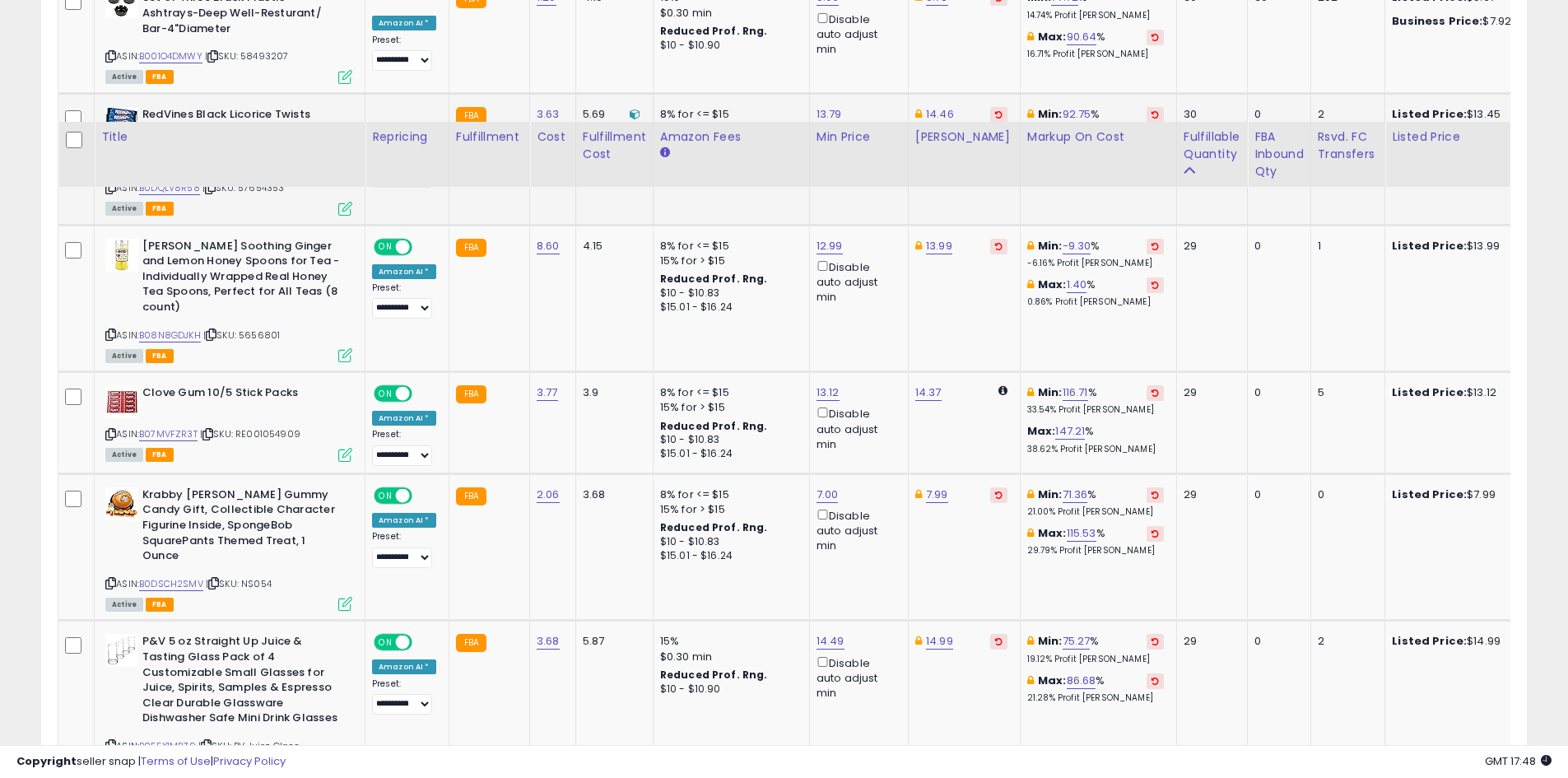
scroll to position [2302, 0]
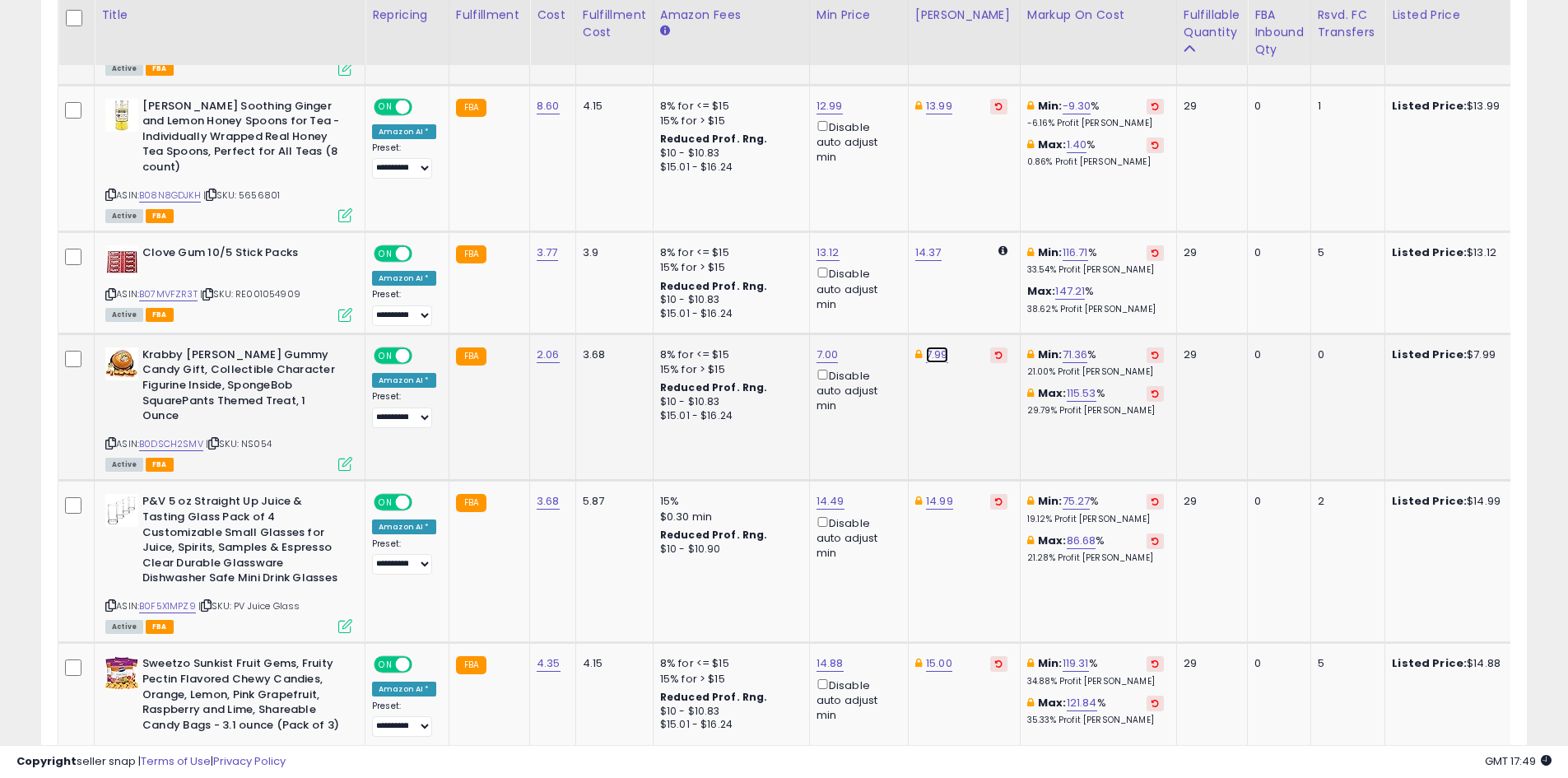
click at [926, 347] on link "7.99" at bounding box center [937, 354] width 23 height 16
type input "*"
type input "****"
click button "submit" at bounding box center [977, 266] width 28 height 25
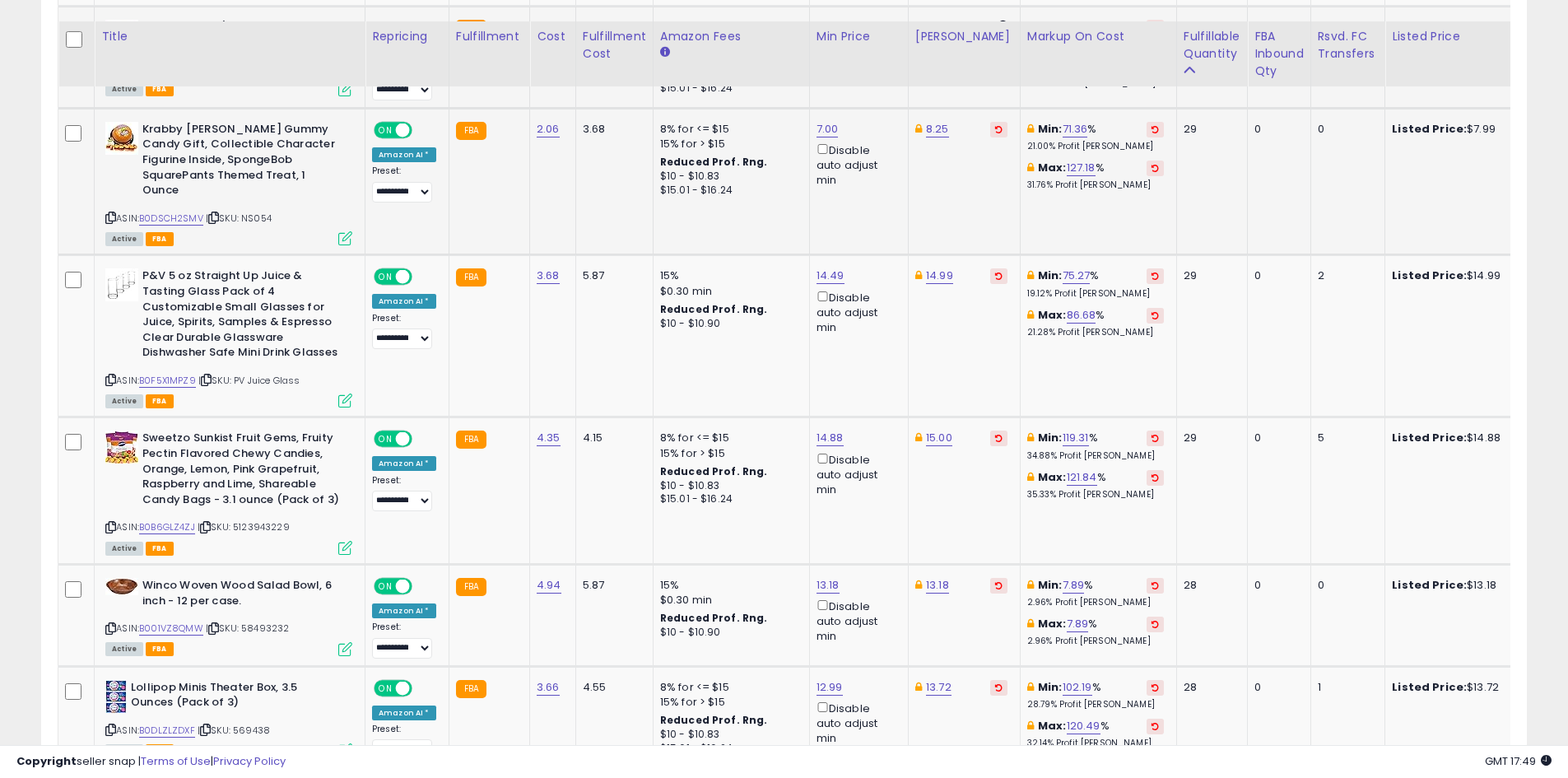
scroll to position [2549, 0]
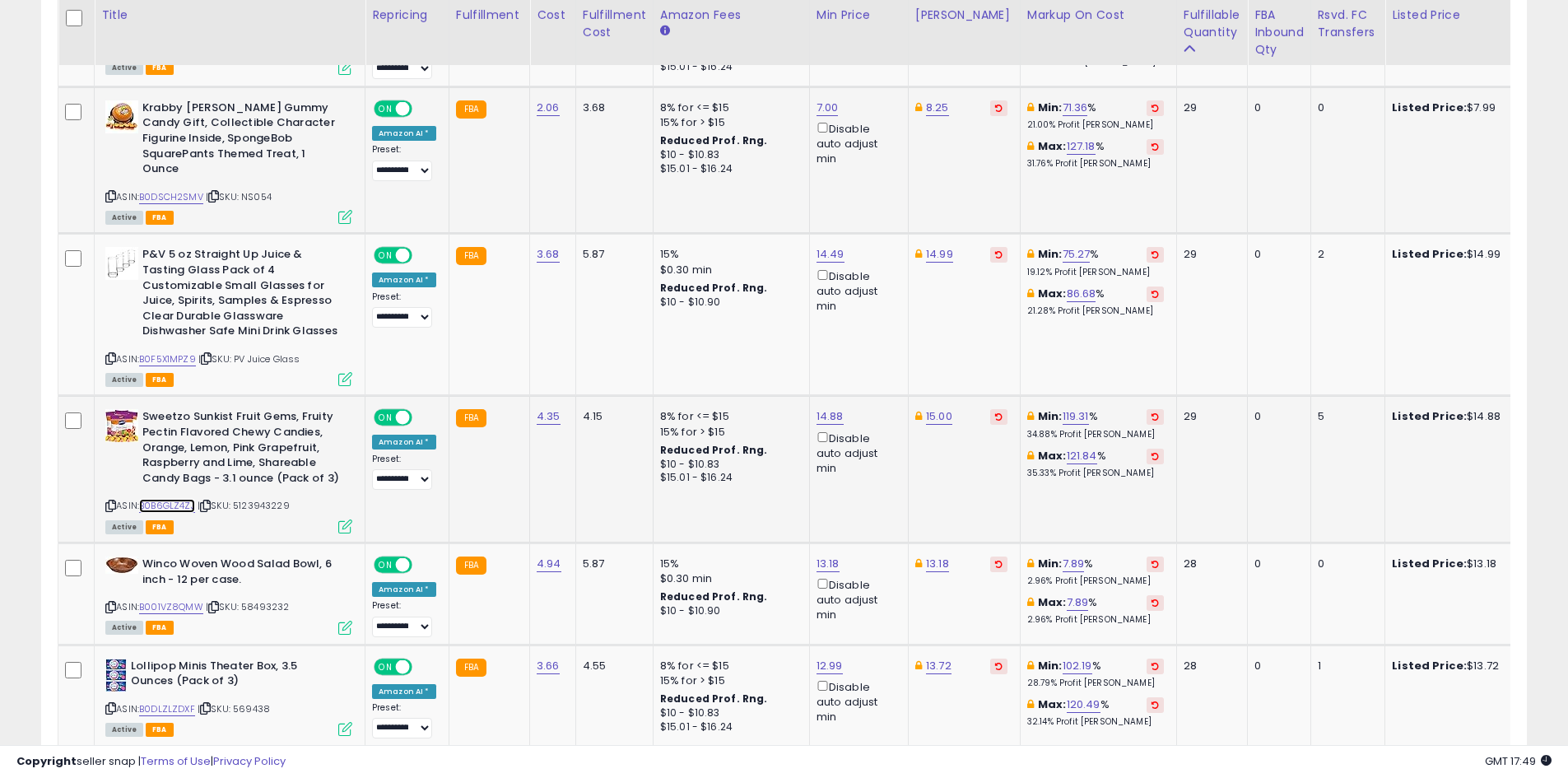
click at [177, 499] on link "B0B6GLZ4ZJ" at bounding box center [167, 506] width 56 height 14
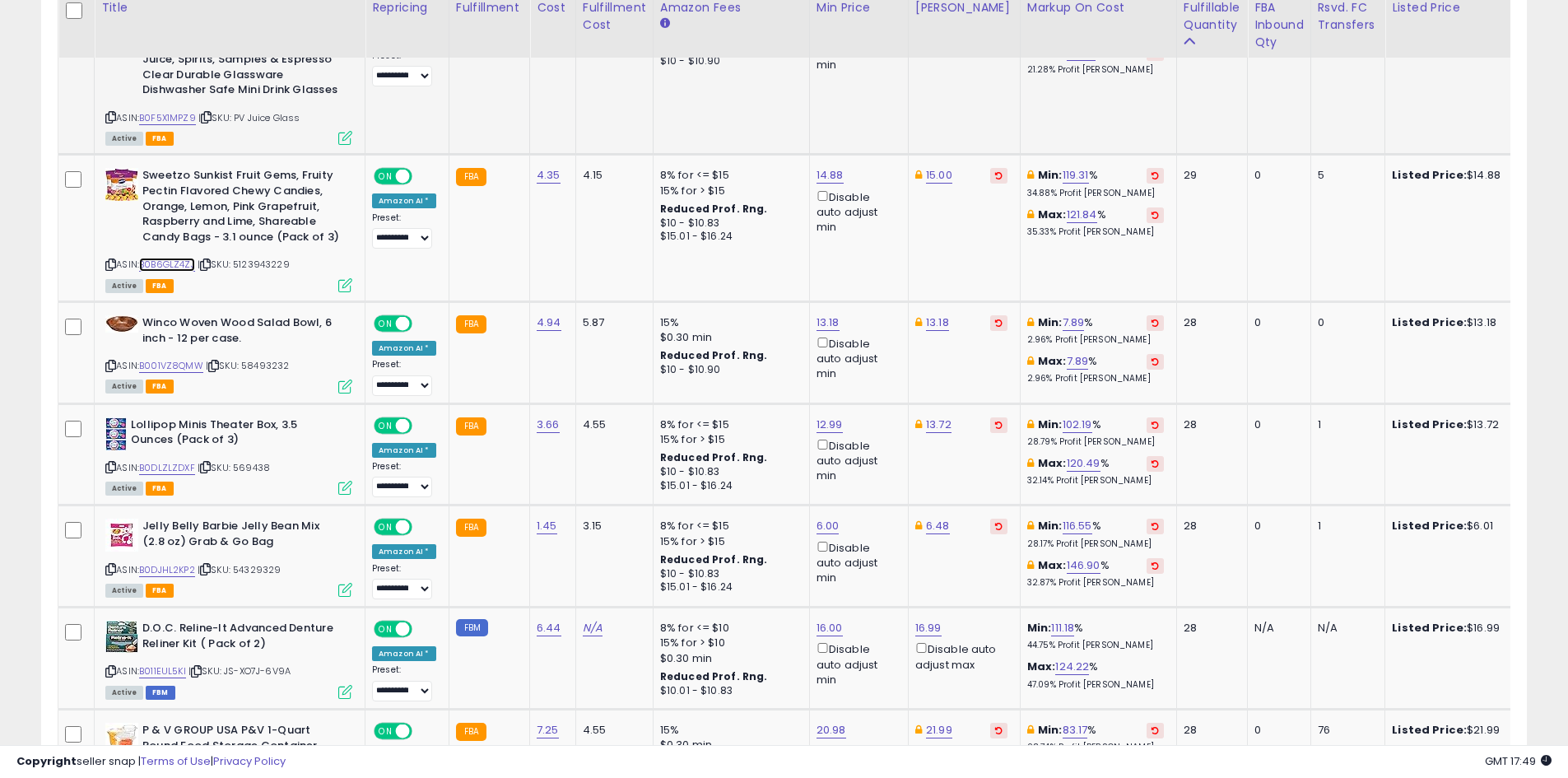
scroll to position [2796, 0]
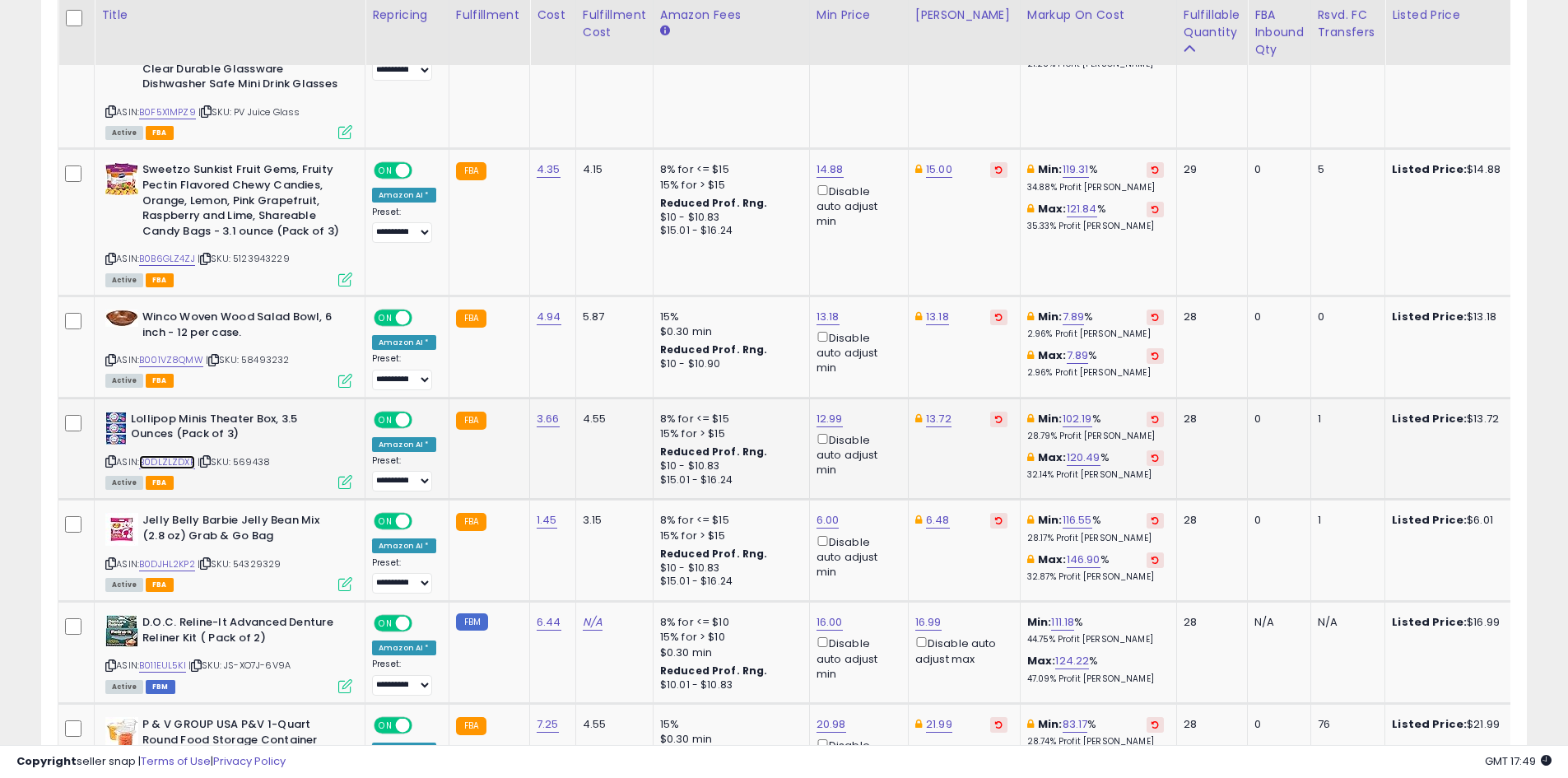
click at [191, 456] on link "B0DLZLZDXF" at bounding box center [167, 463] width 56 height 14
click at [932, 398] on td "13.72" at bounding box center [963, 449] width 112 height 102
click at [930, 411] on link "13.72" at bounding box center [938, 418] width 25 height 16
type input "*****"
click button "submit" at bounding box center [978, 314] width 28 height 25
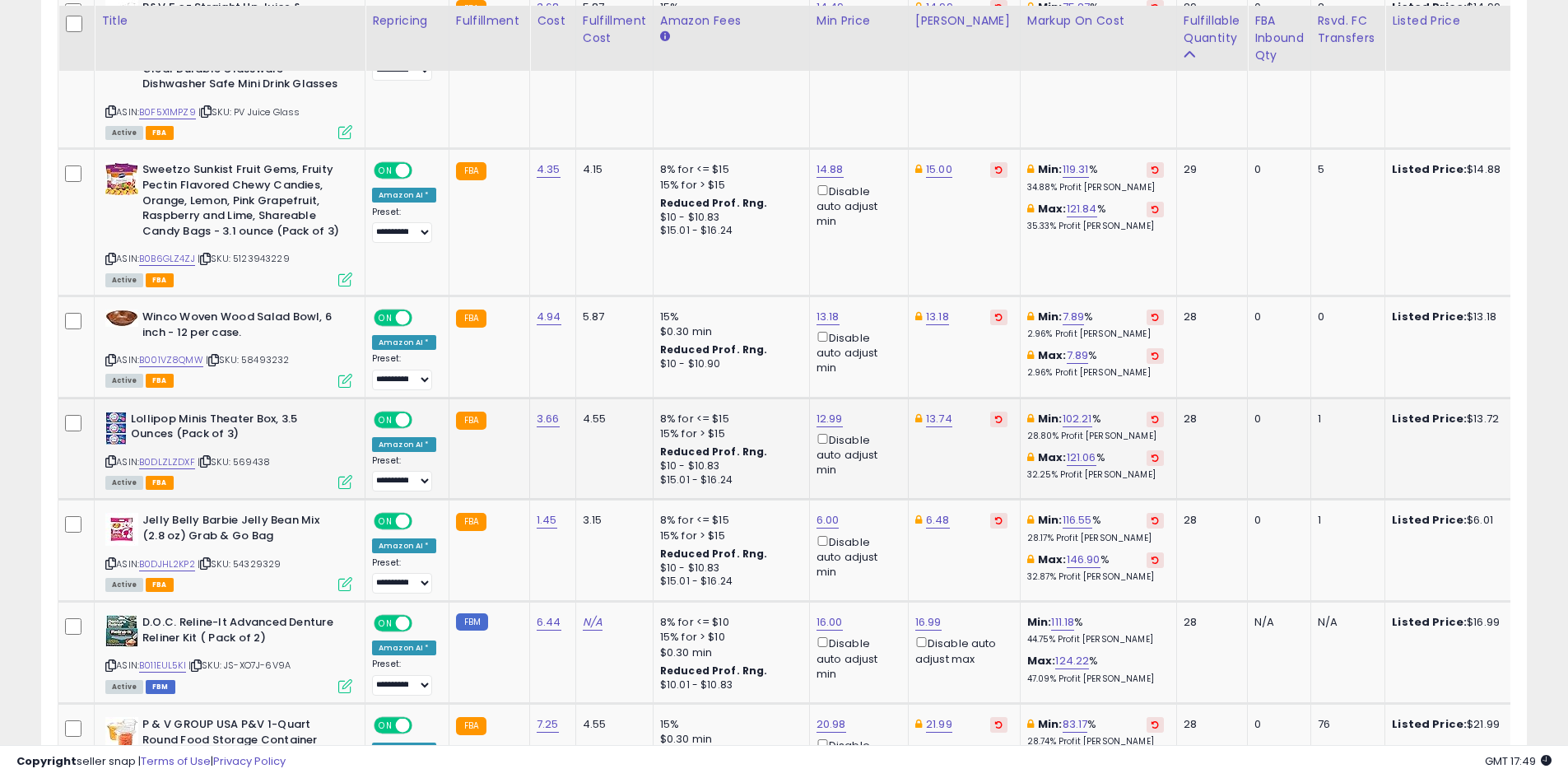
scroll to position [2878, 0]
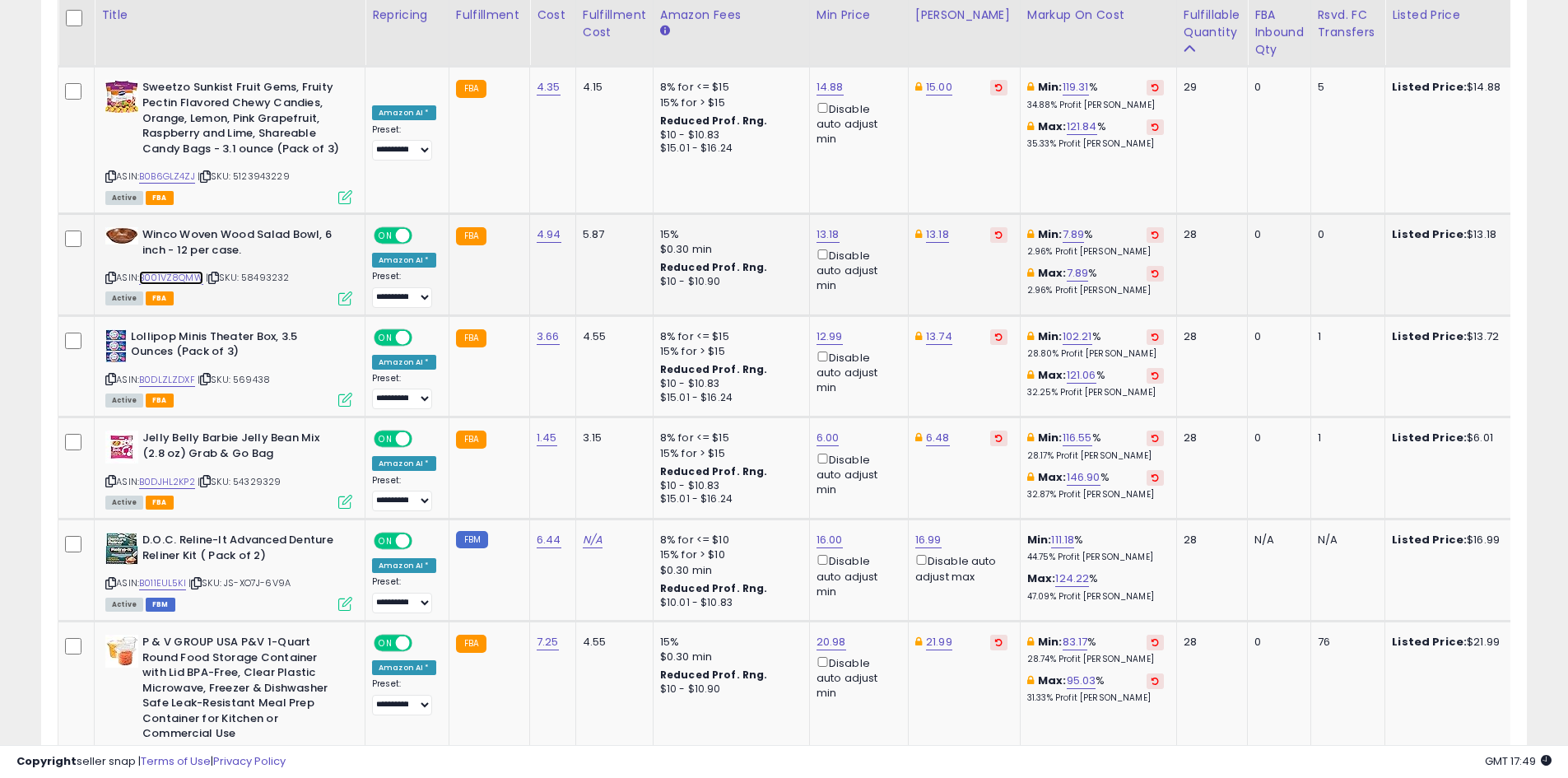
click at [183, 271] on link "B001VZ8QMW" at bounding box center [171, 278] width 64 height 14
click at [175, 475] on link "B0DJHL2KP2" at bounding box center [167, 482] width 56 height 14
click at [995, 434] on icon at bounding box center [998, 438] width 8 height 9
click at [816, 430] on link "6.00" at bounding box center [828, 438] width 23 height 16
type input "*"
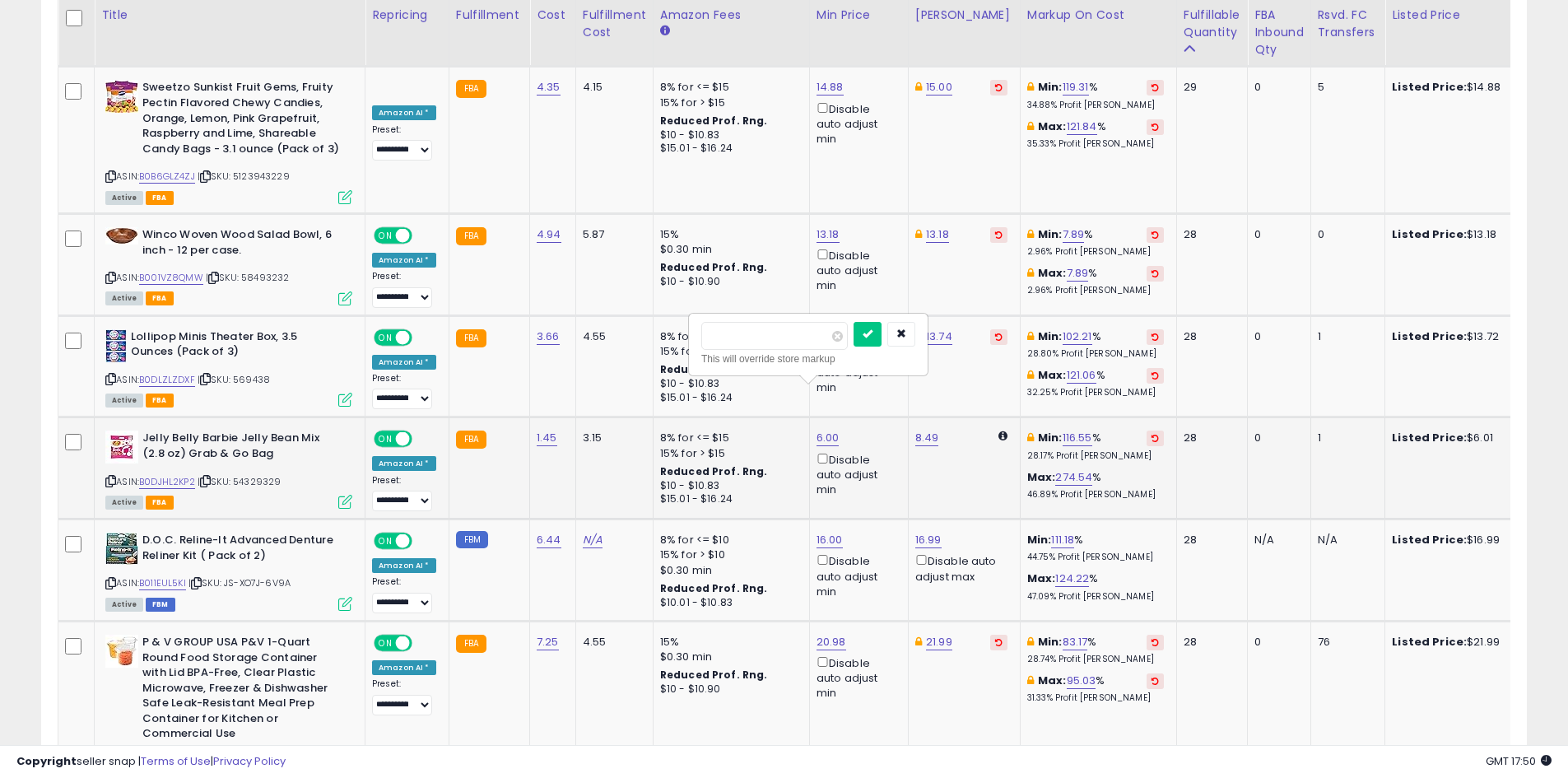
type input "****"
click button "submit" at bounding box center [868, 334] width 28 height 25
click at [922, 430] on link "8.49" at bounding box center [927, 438] width 24 height 16
type input "*"
type input "****"
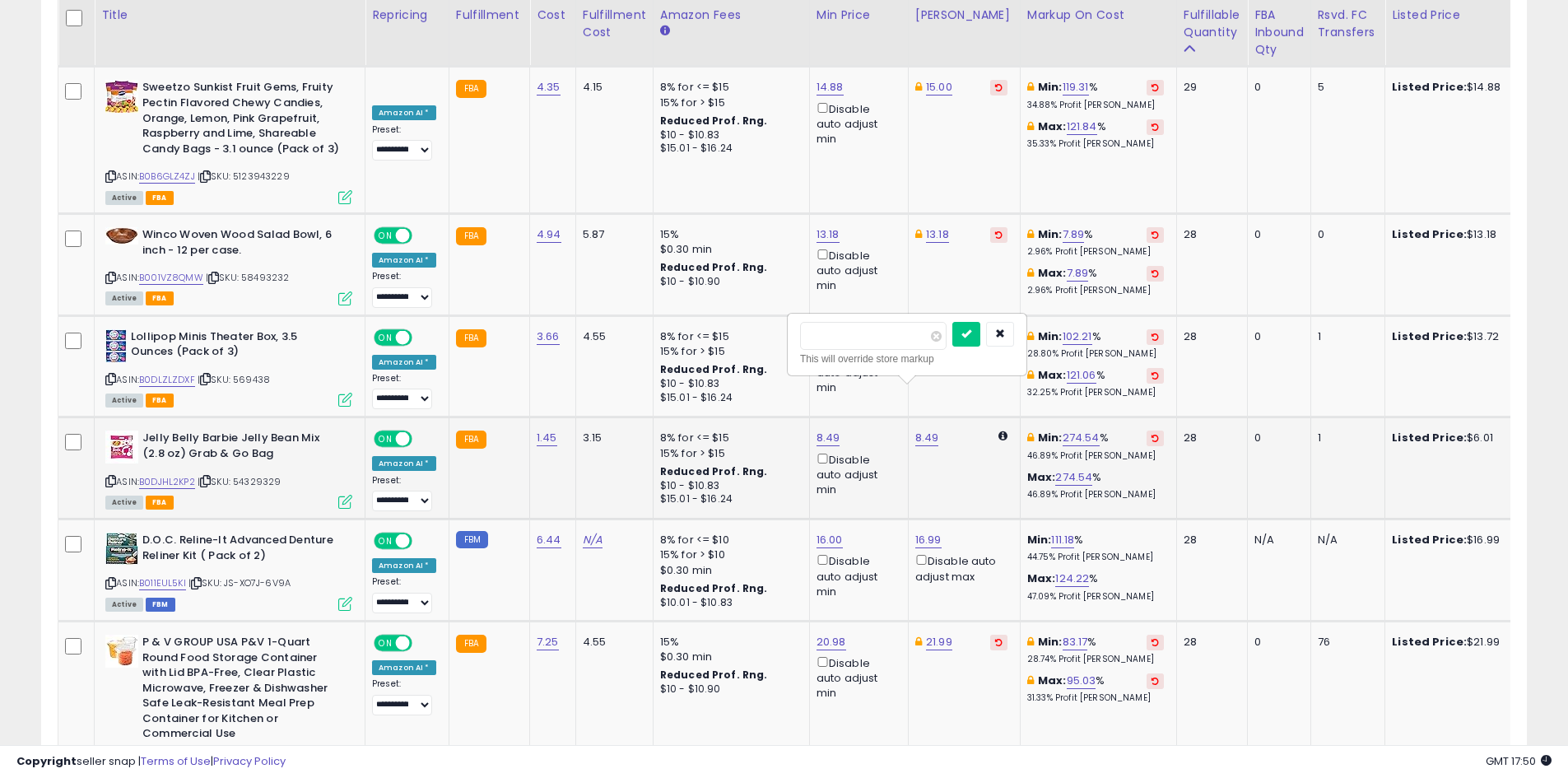
click button "submit" at bounding box center [966, 334] width 28 height 25
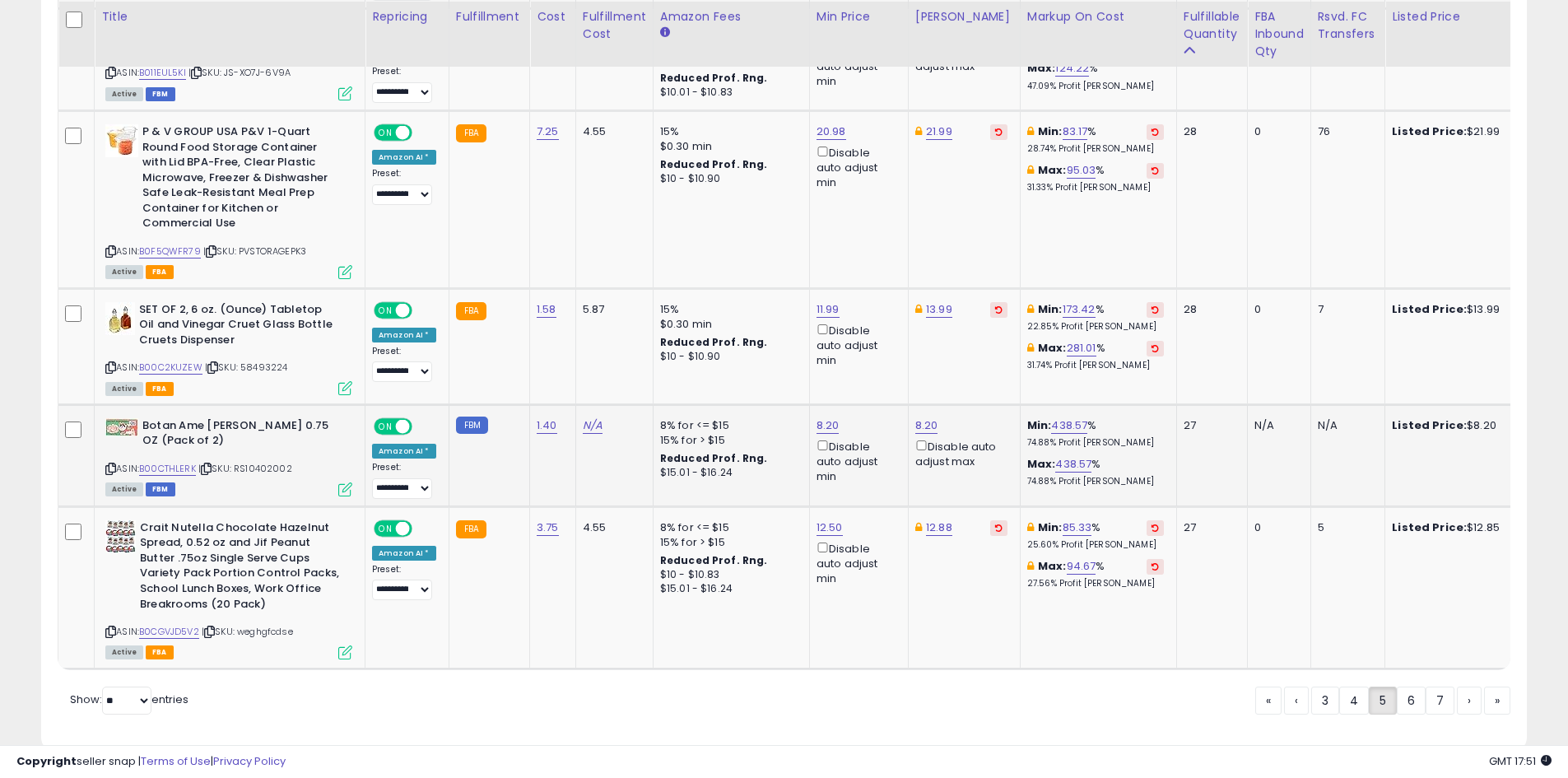
scroll to position [3390, 0]
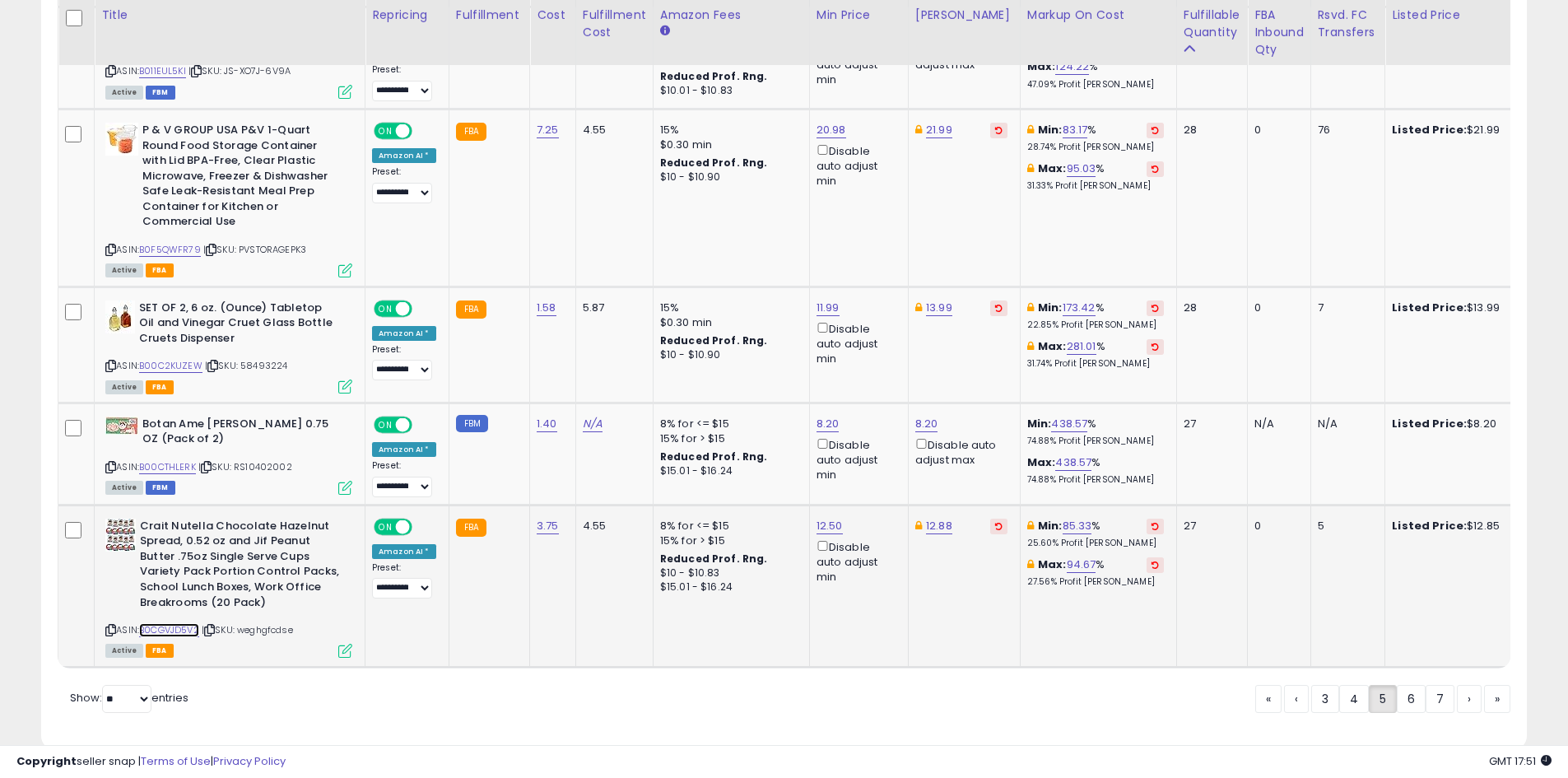
click at [183, 623] on link "B0CGVJD5V2" at bounding box center [169, 630] width 60 height 14
click at [936, 518] on link "12.88" at bounding box center [939, 526] width 26 height 16
type input "**"
click button "submit" at bounding box center [978, 421] width 28 height 25
click at [1425, 685] on link "7" at bounding box center [1439, 699] width 29 height 28
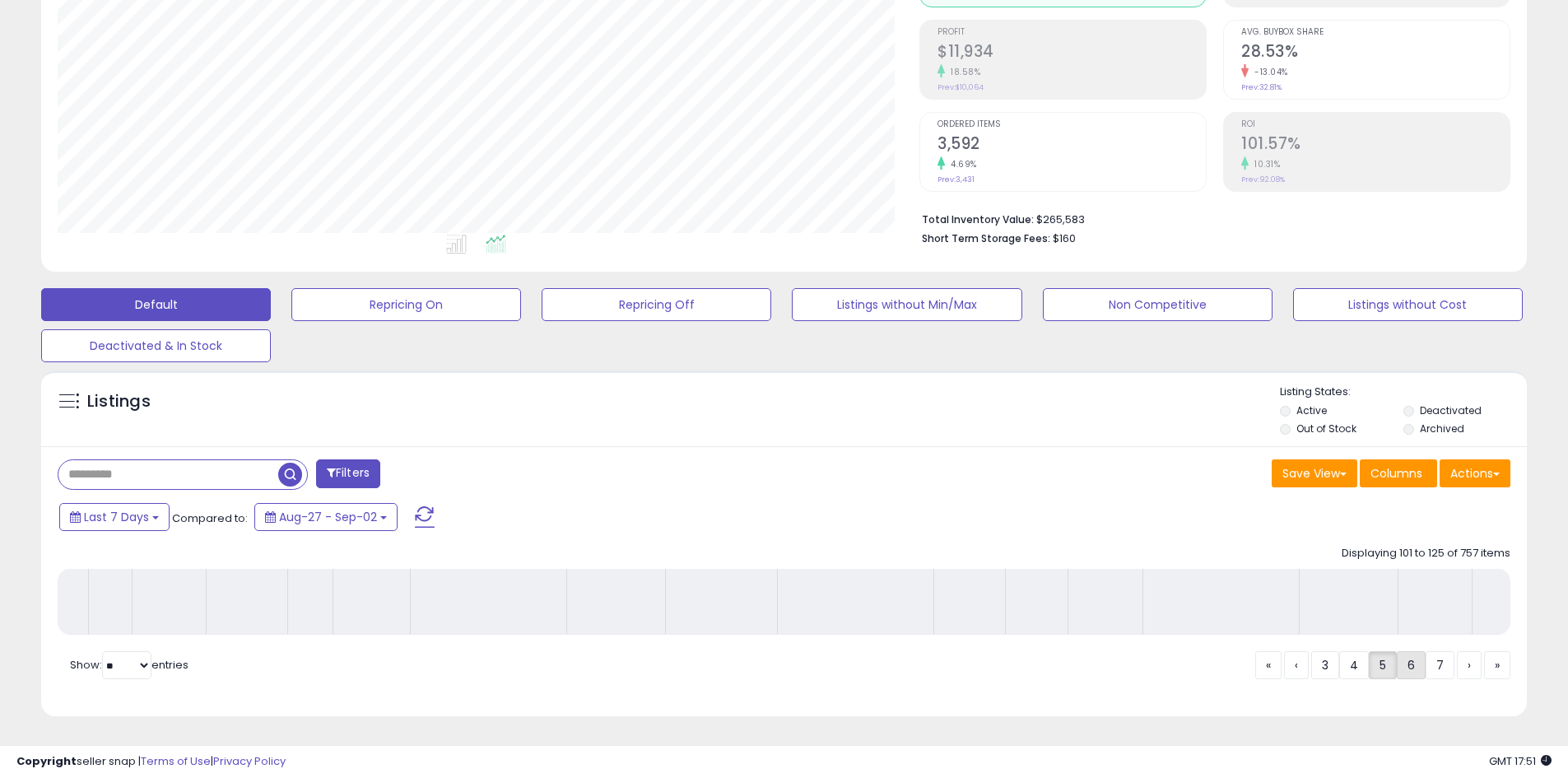
scroll to position [243, 0]
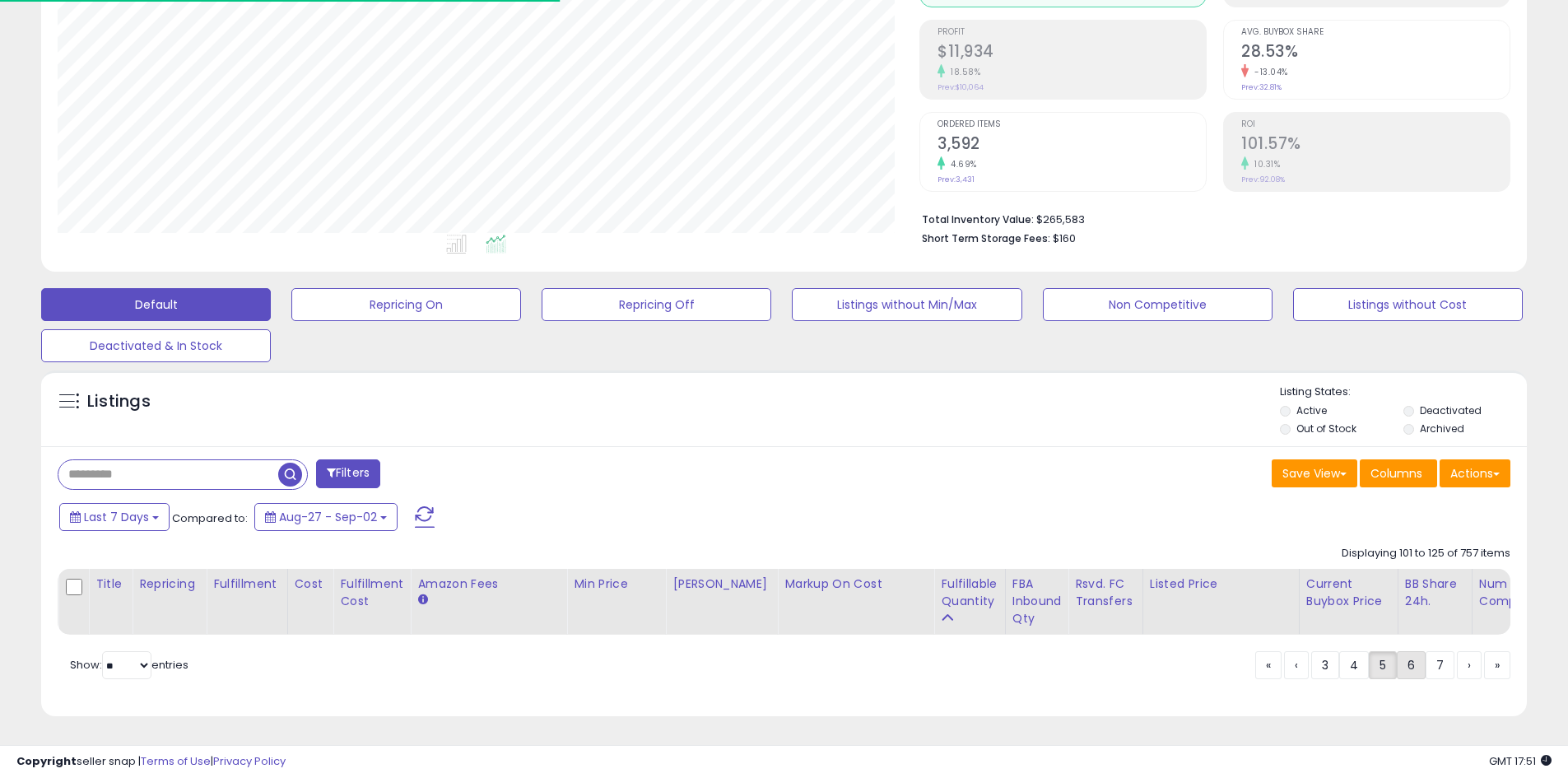
click at [1407, 676] on link "6" at bounding box center [1410, 665] width 29 height 28
click at [1405, 676] on link "6" at bounding box center [1410, 665] width 29 height 28
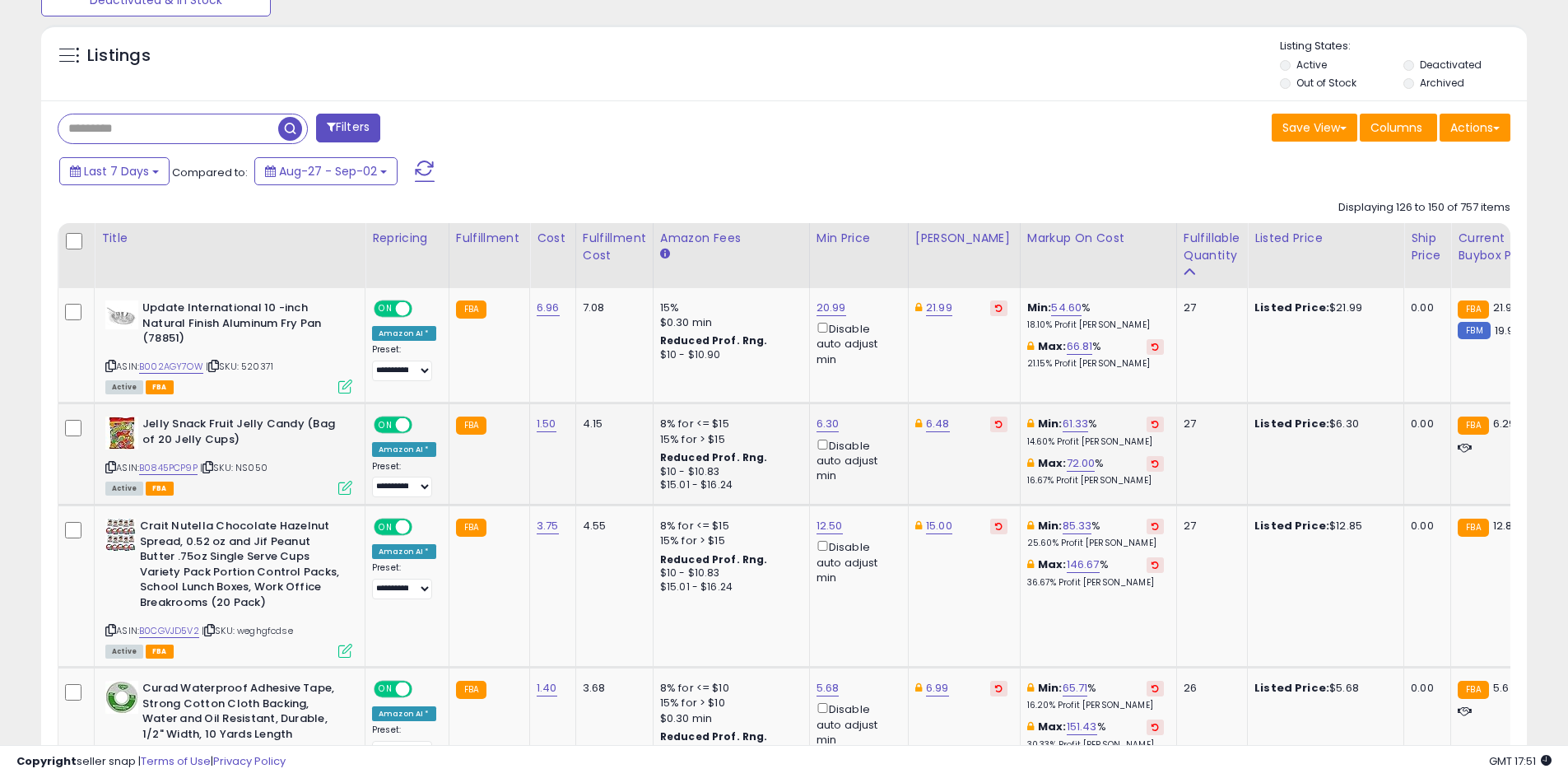
scroll to position [741, 0]
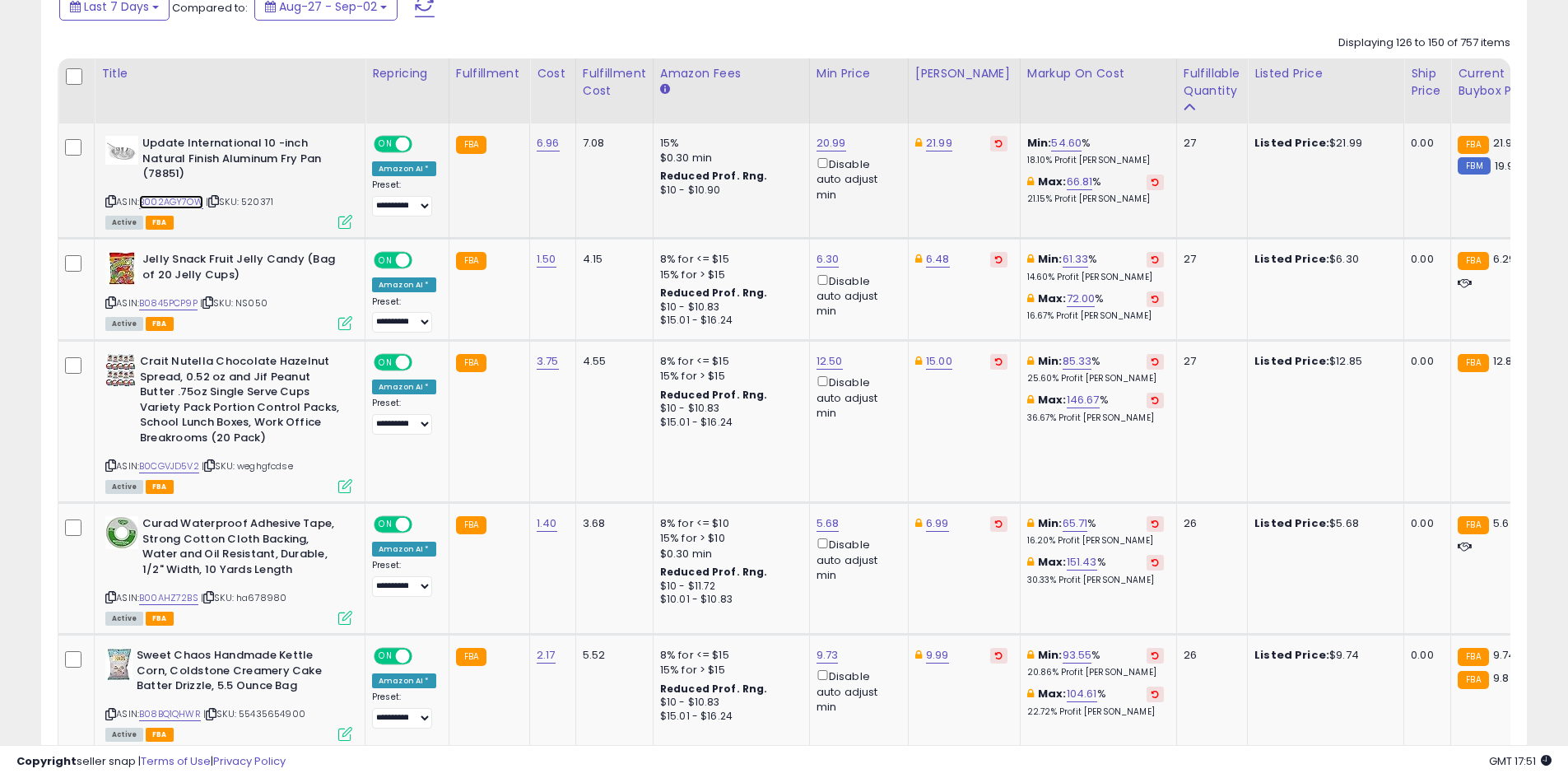
click at [184, 204] on link "B002AGY7OW" at bounding box center [171, 202] width 64 height 14
click at [933, 144] on link "21.99" at bounding box center [939, 143] width 26 height 16
type input "*****"
click button "submit" at bounding box center [980, 85] width 28 height 25
click at [190, 306] on link "B0845PCP9P" at bounding box center [168, 303] width 58 height 14
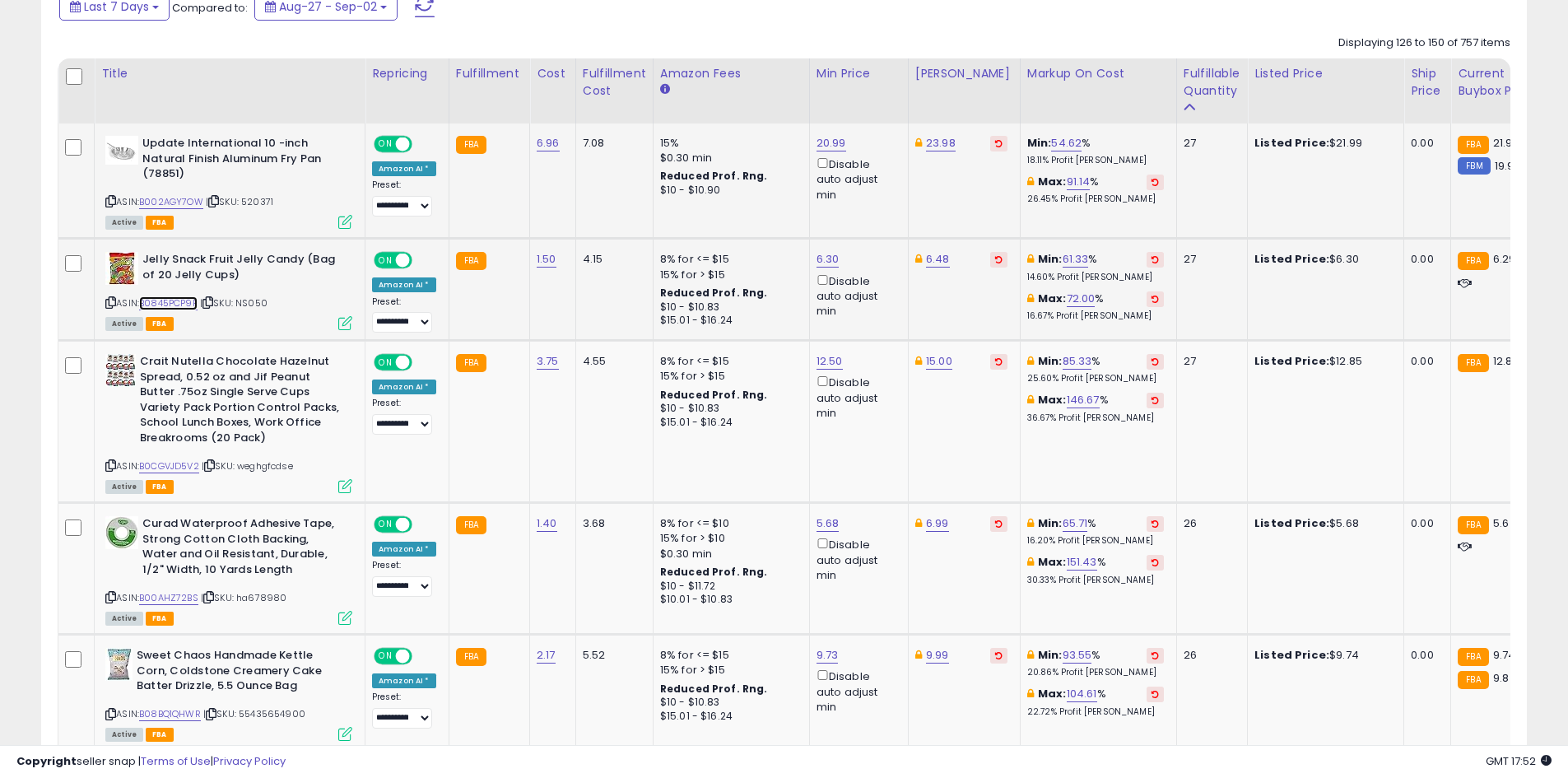
scroll to position [823, 0]
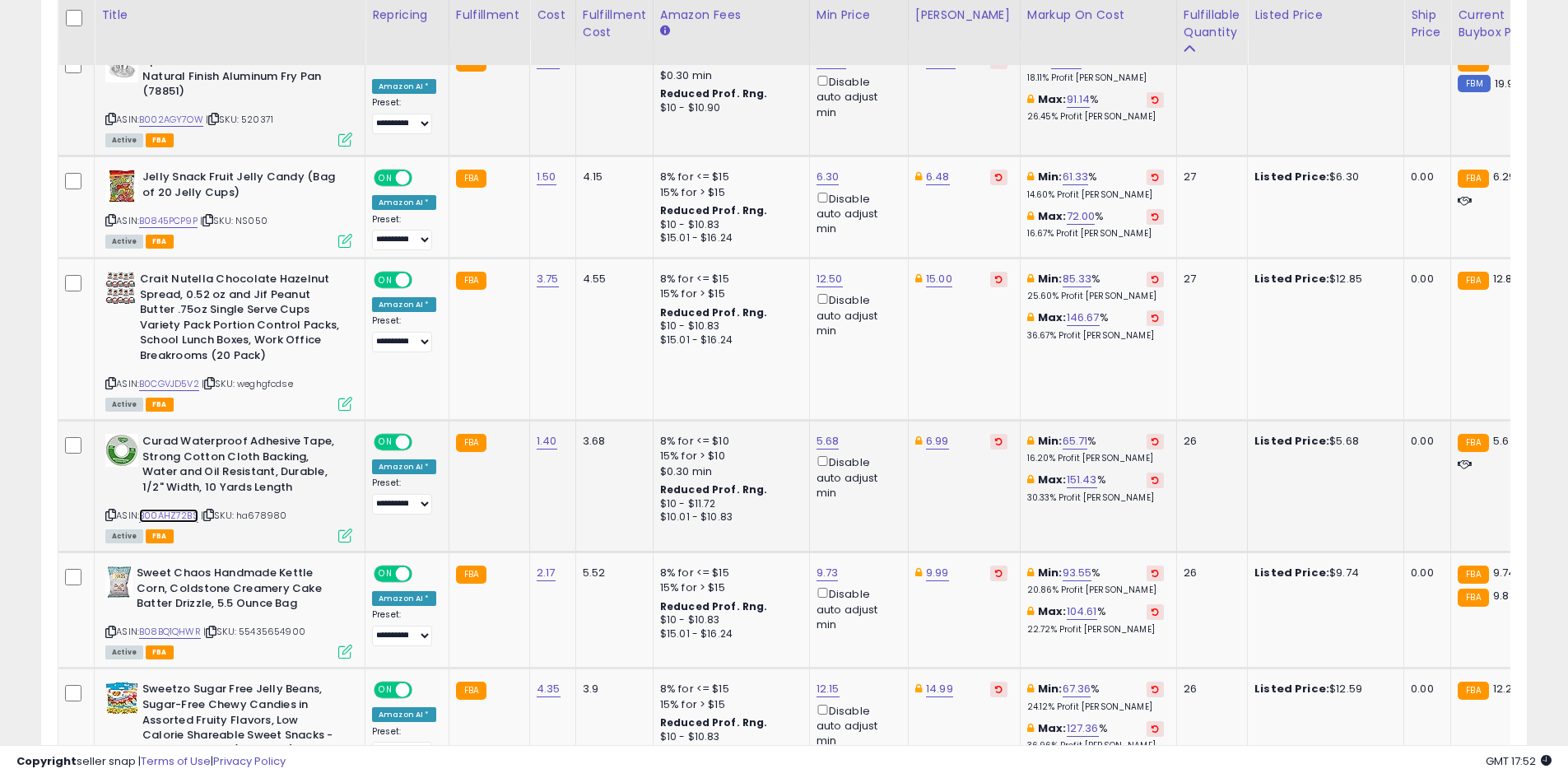
click at [196, 513] on link "B00AHZ72BS" at bounding box center [169, 515] width 59 height 14
click at [831, 446] on link "5.68" at bounding box center [828, 441] width 23 height 16
type input "***"
click button "submit" at bounding box center [868, 383] width 28 height 25
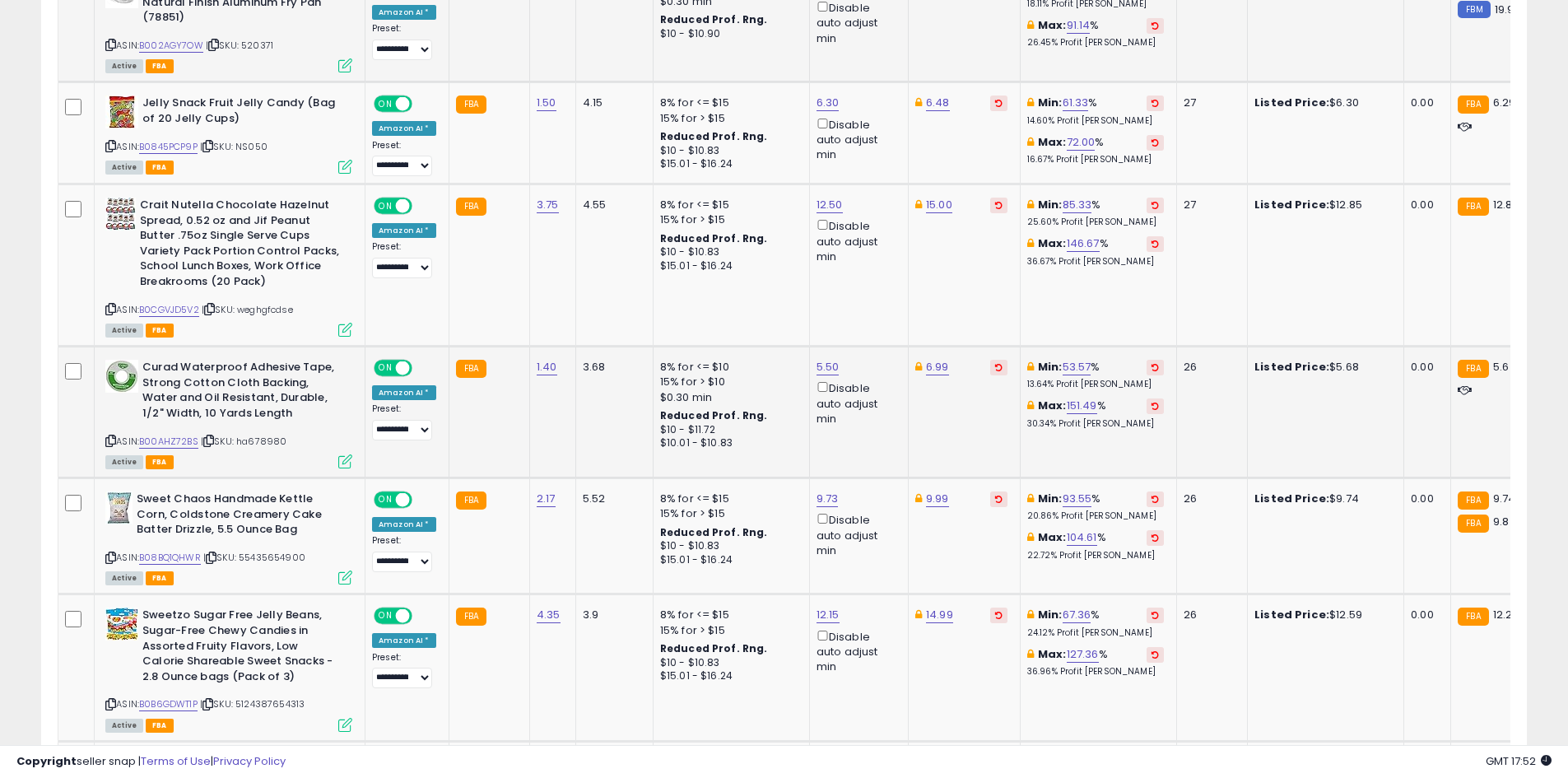
scroll to position [989, 0]
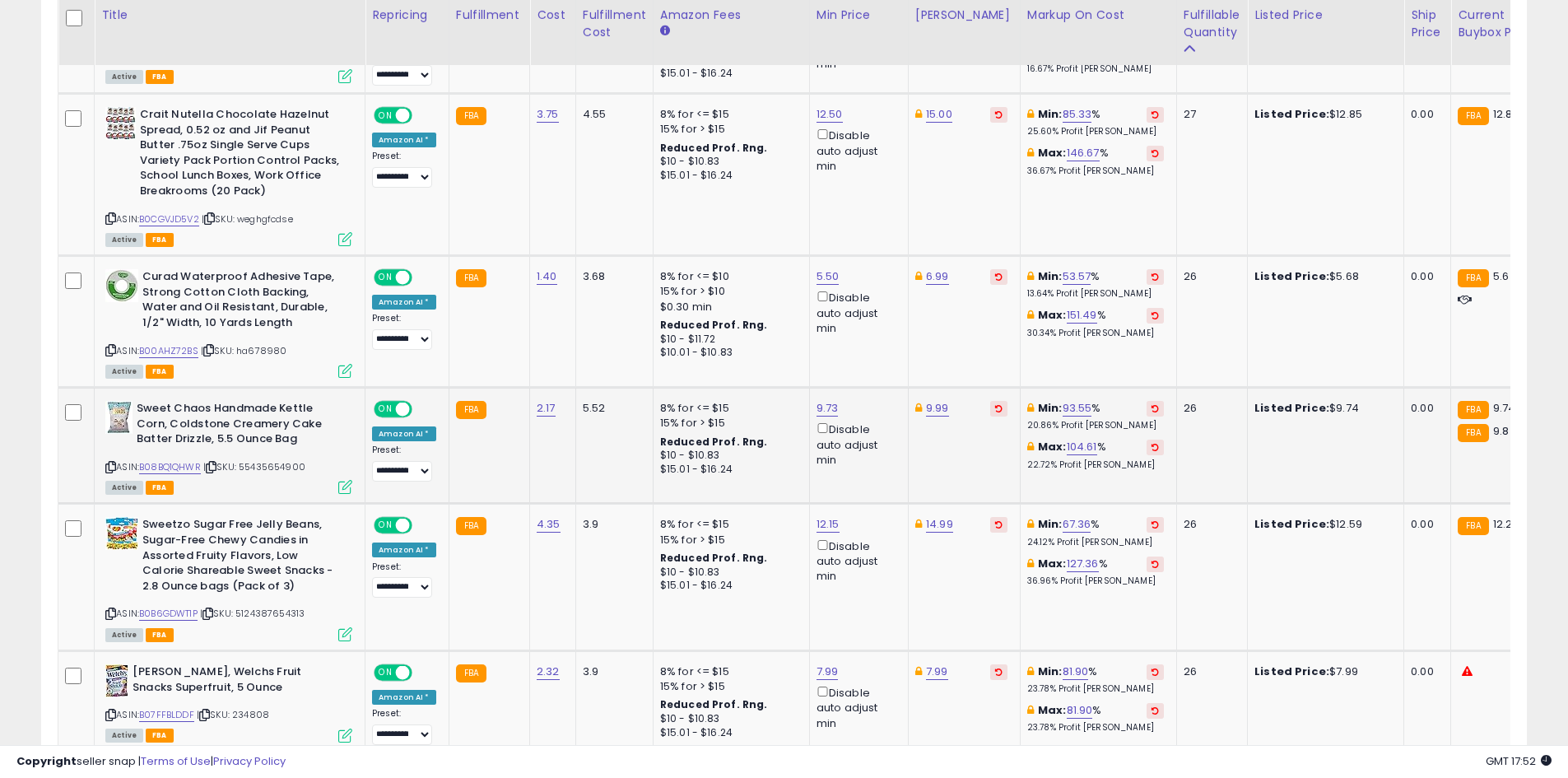
click at [190, 475] on div "ASIN: B08BQ1QHWR | SKU: 55435654900 Active FBA" at bounding box center [229, 447] width 247 height 92
click at [190, 470] on link "B08BQ1QHWR" at bounding box center [170, 467] width 61 height 14
click at [158, 611] on link "B0B6GDWT1P" at bounding box center [168, 613] width 58 height 14
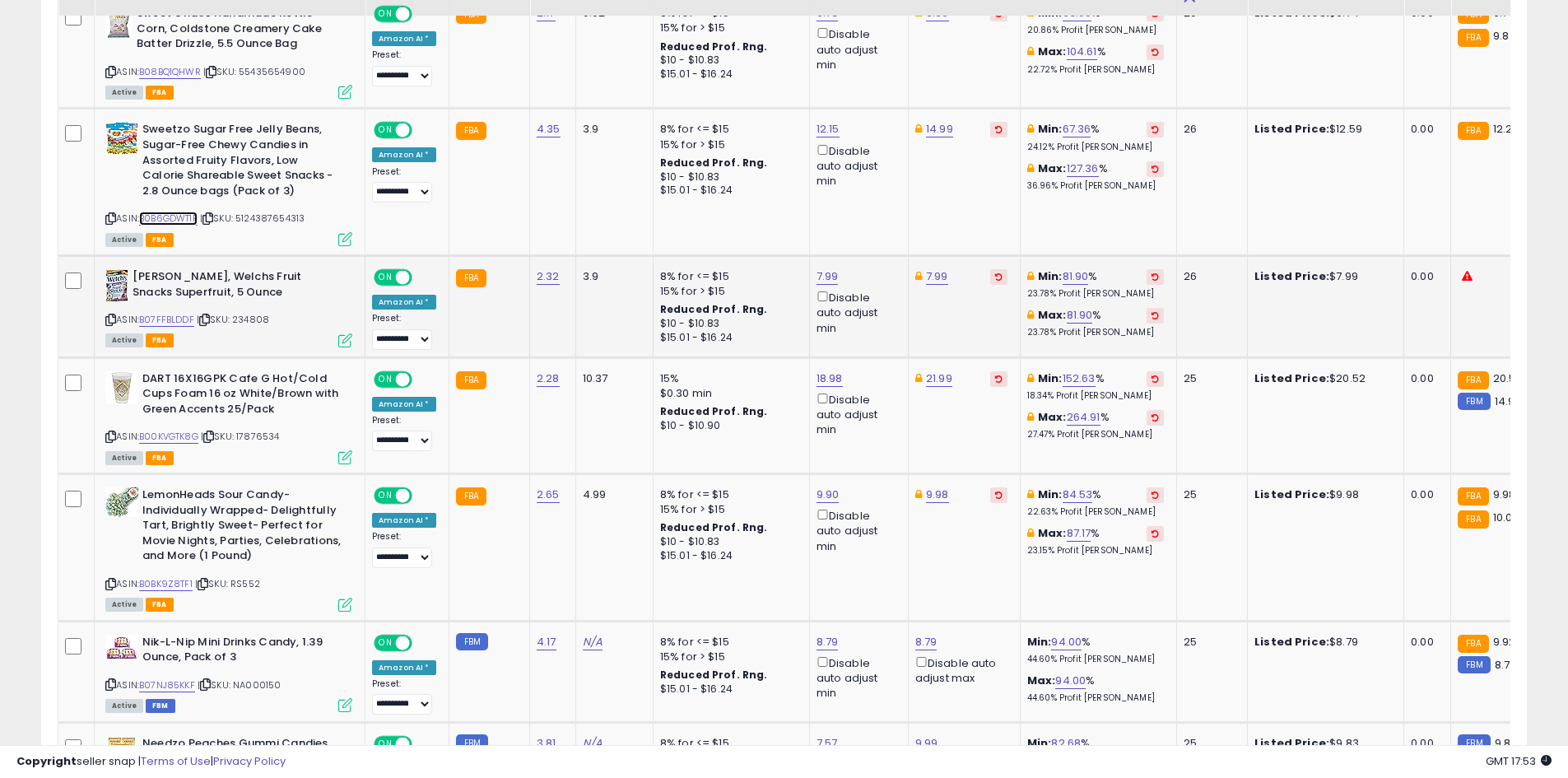
scroll to position [1400, 0]
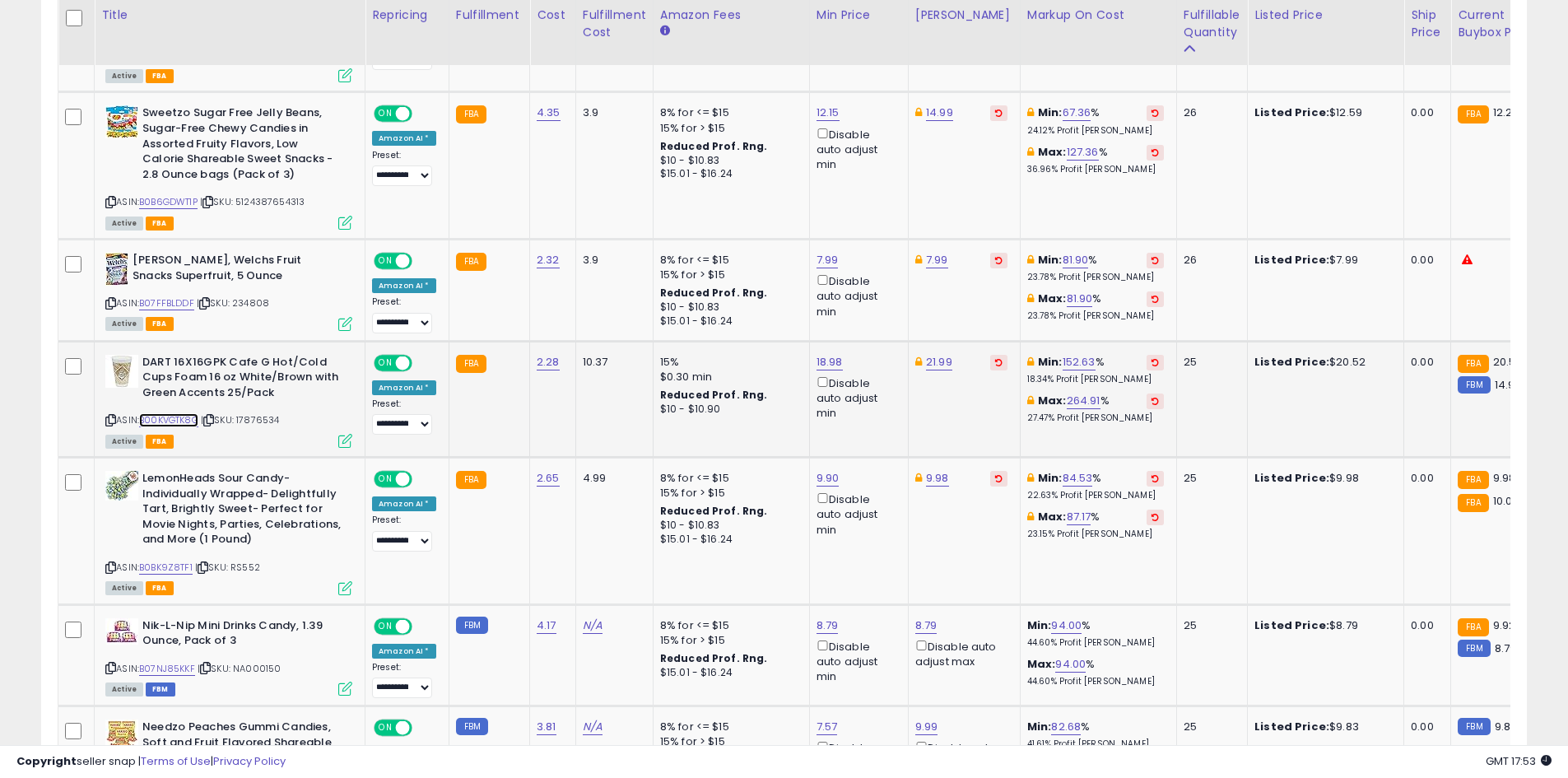
click at [177, 416] on link "B00KVGTK8G" at bounding box center [169, 420] width 59 height 14
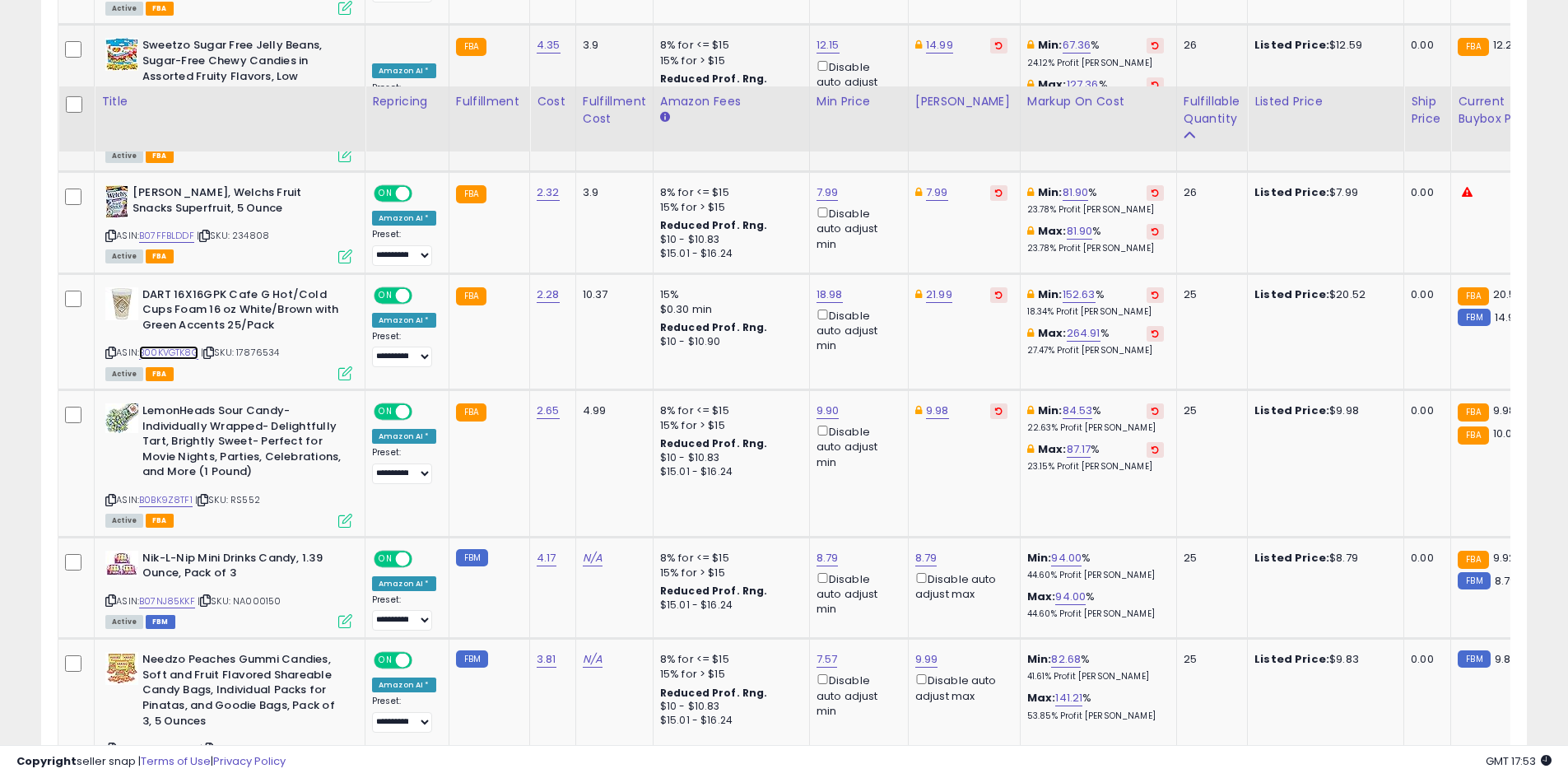
scroll to position [1565, 0]
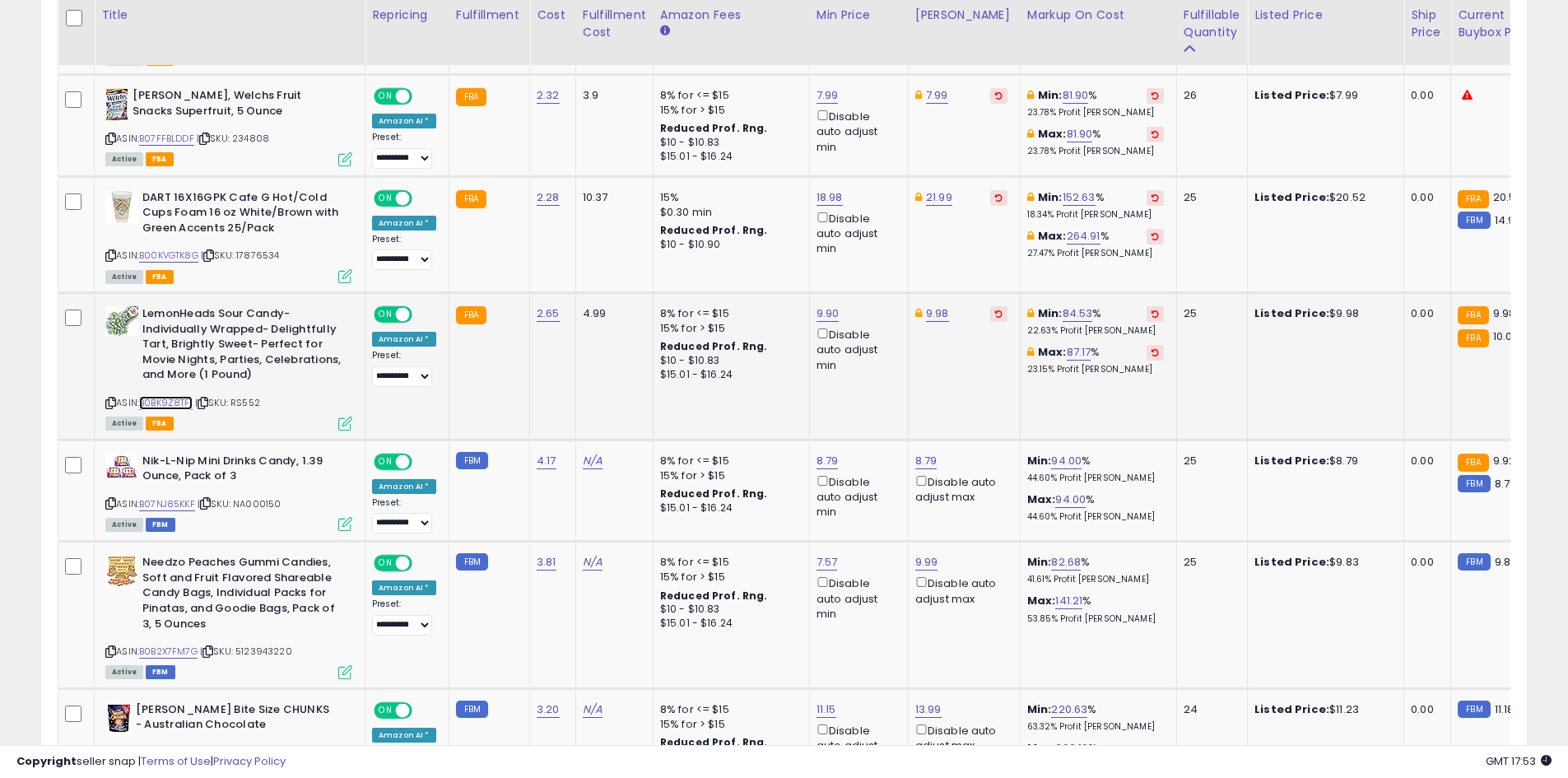
click at [173, 402] on link "B0BK9Z8TF1" at bounding box center [166, 403] width 54 height 14
click at [945, 324] on td "9.98" at bounding box center [963, 366] width 112 height 146
click at [939, 318] on link "9.98" at bounding box center [937, 314] width 23 height 16
type input "****"
click button "submit" at bounding box center [978, 255] width 28 height 25
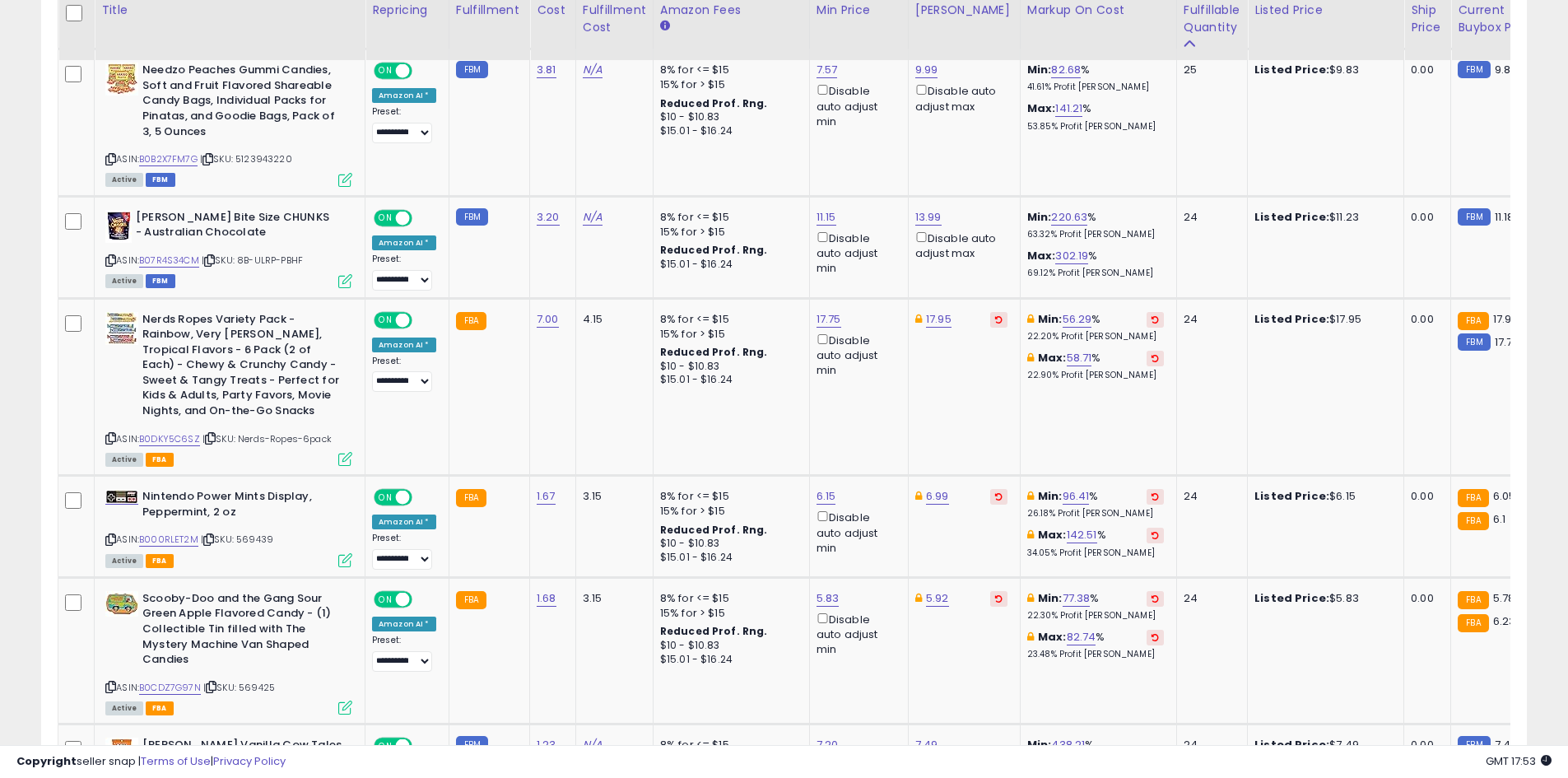
scroll to position [2058, 0]
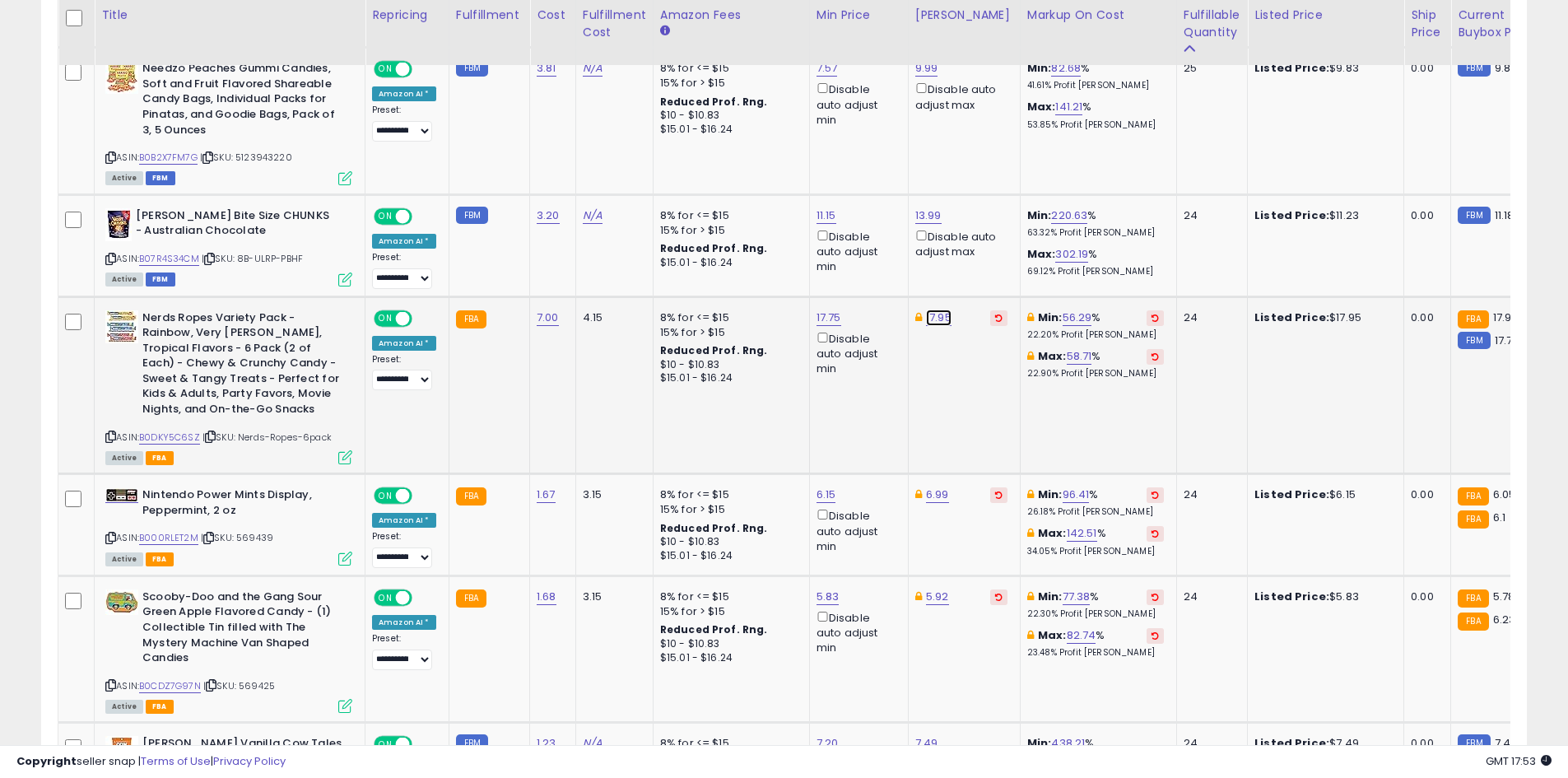
click at [937, 316] on link "17.95" at bounding box center [938, 317] width 25 height 16
type input "*****"
click button "submit" at bounding box center [979, 259] width 28 height 25
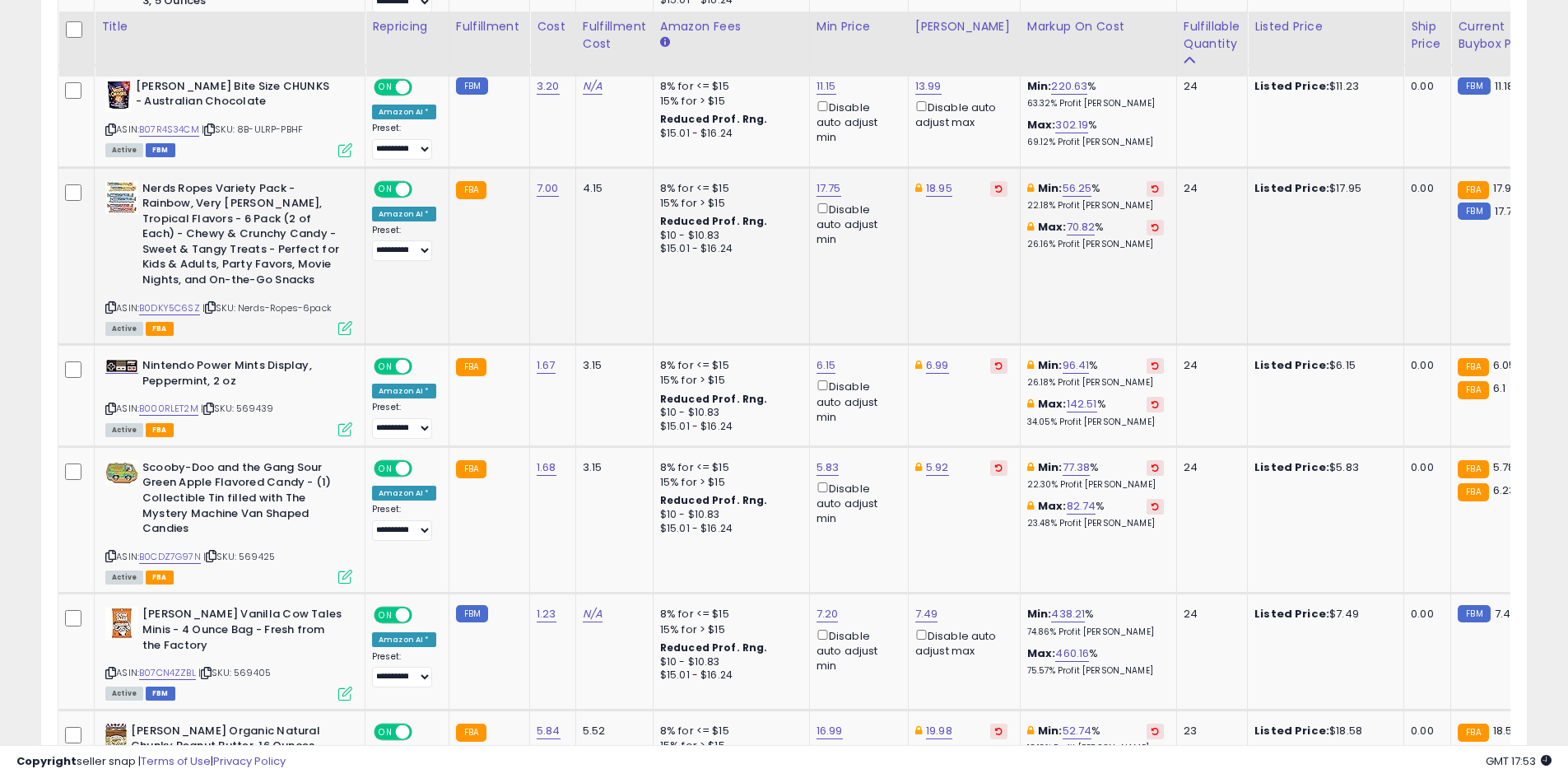
scroll to position [2223, 0]
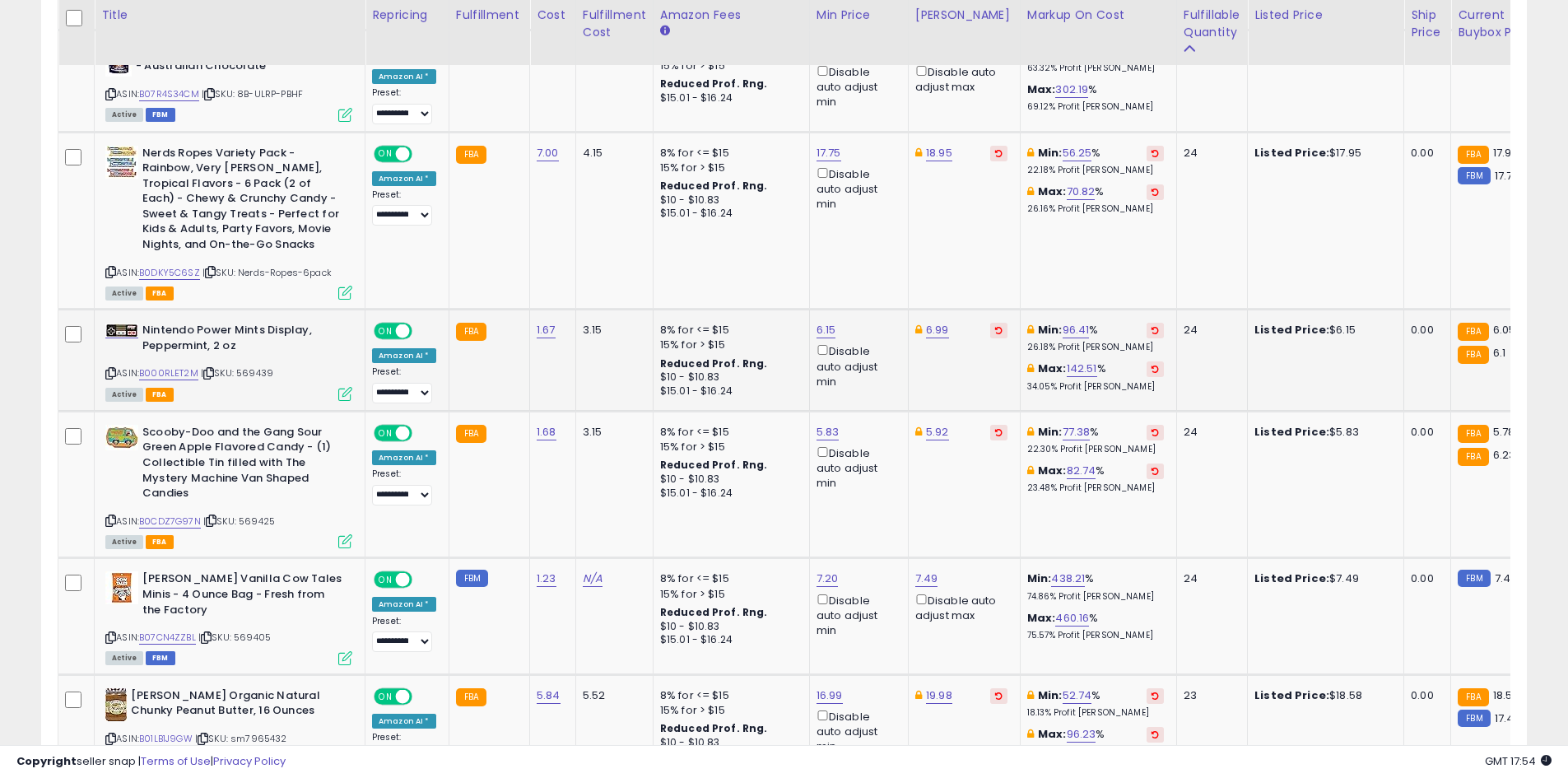
click at [179, 381] on div "ASIN: B000RLET2M | SKU: 569439 Active FBA" at bounding box center [229, 361] width 247 height 76
click at [183, 374] on link "B000RLET2M" at bounding box center [169, 373] width 59 height 14
click at [817, 328] on link "6.15" at bounding box center [826, 330] width 20 height 16
type input "****"
click button "submit" at bounding box center [867, 271] width 28 height 25
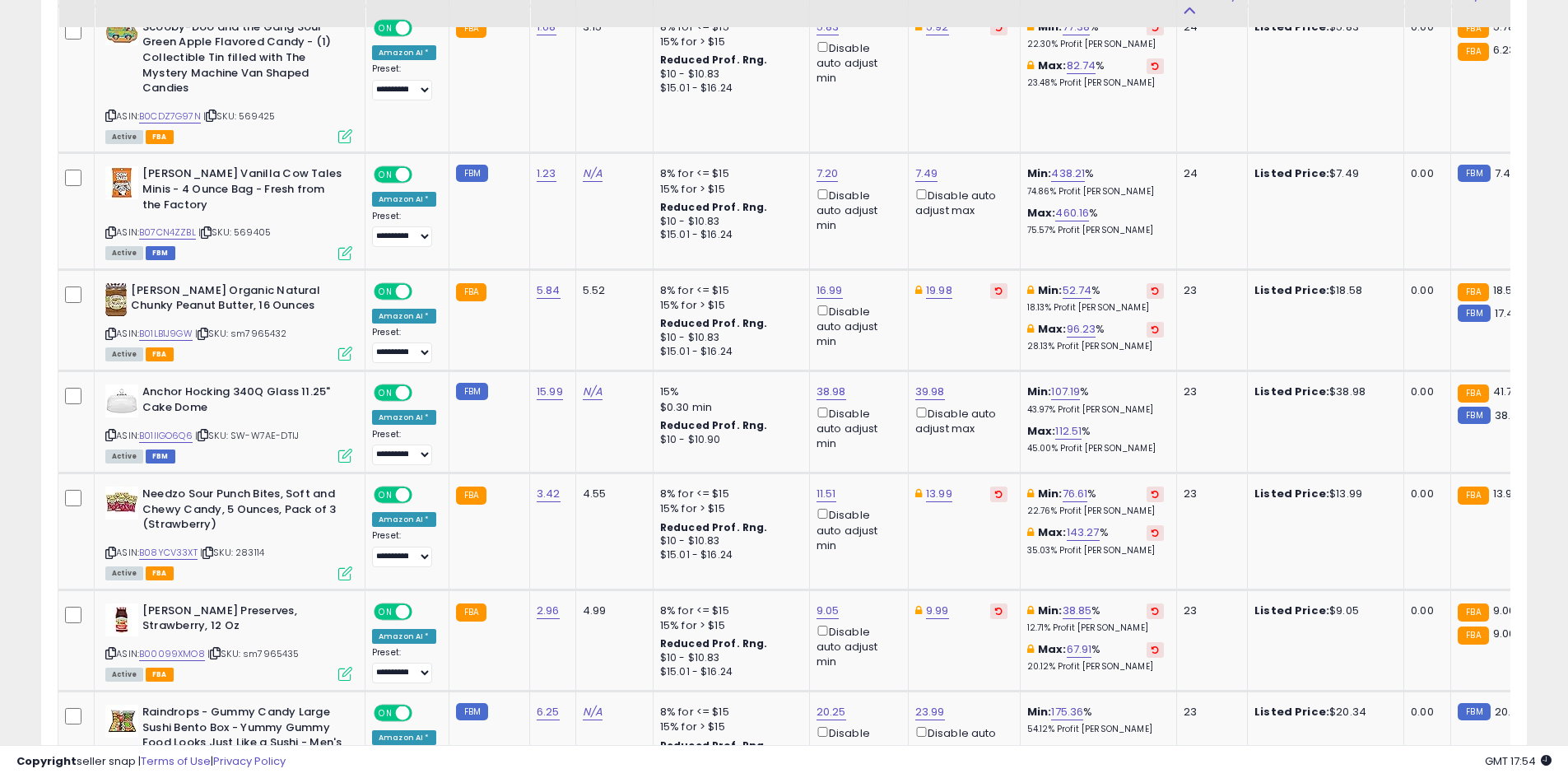
scroll to position [2635, 0]
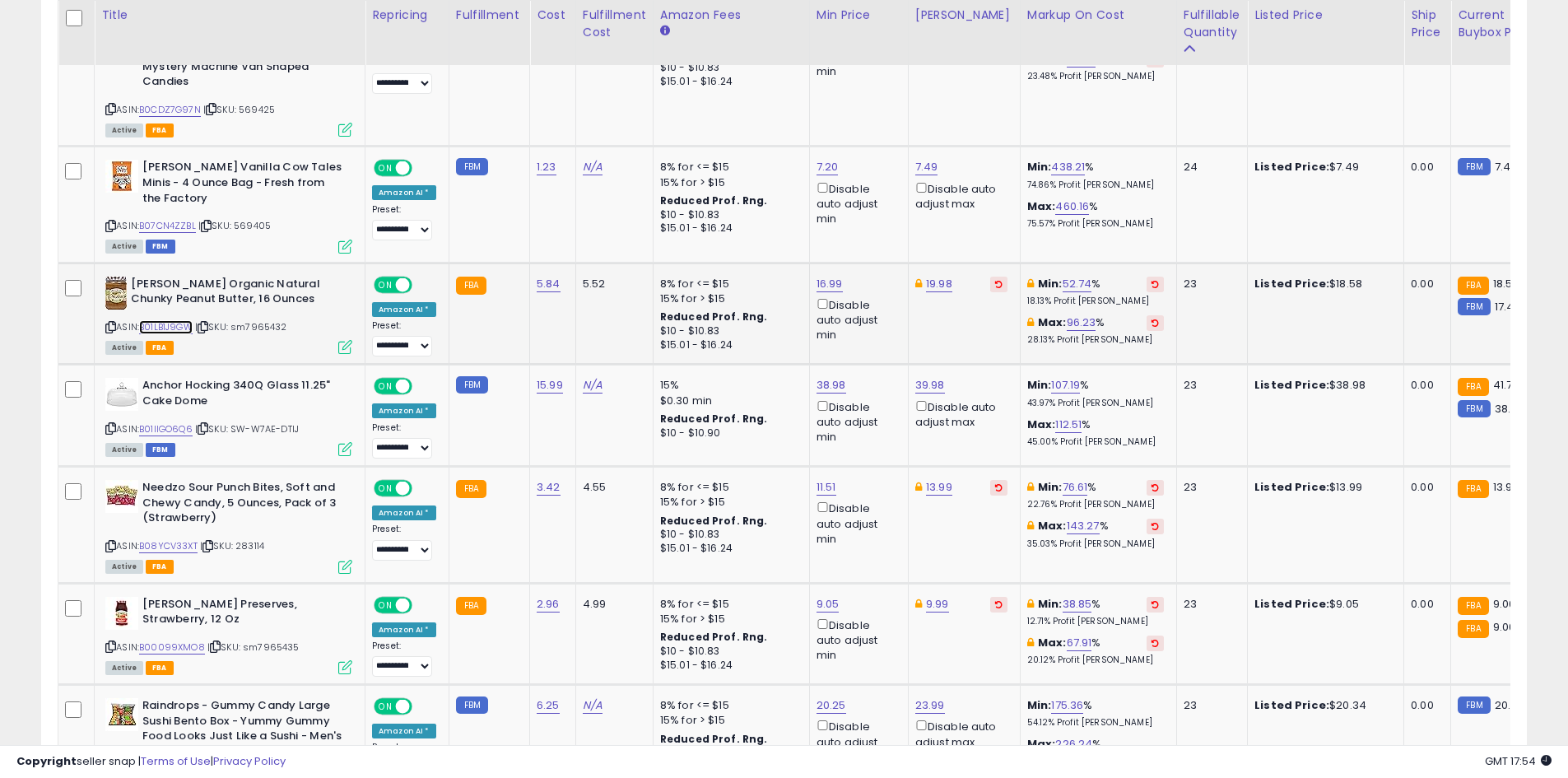
click at [157, 329] on link "B01LB1J9GW" at bounding box center [166, 327] width 54 height 14
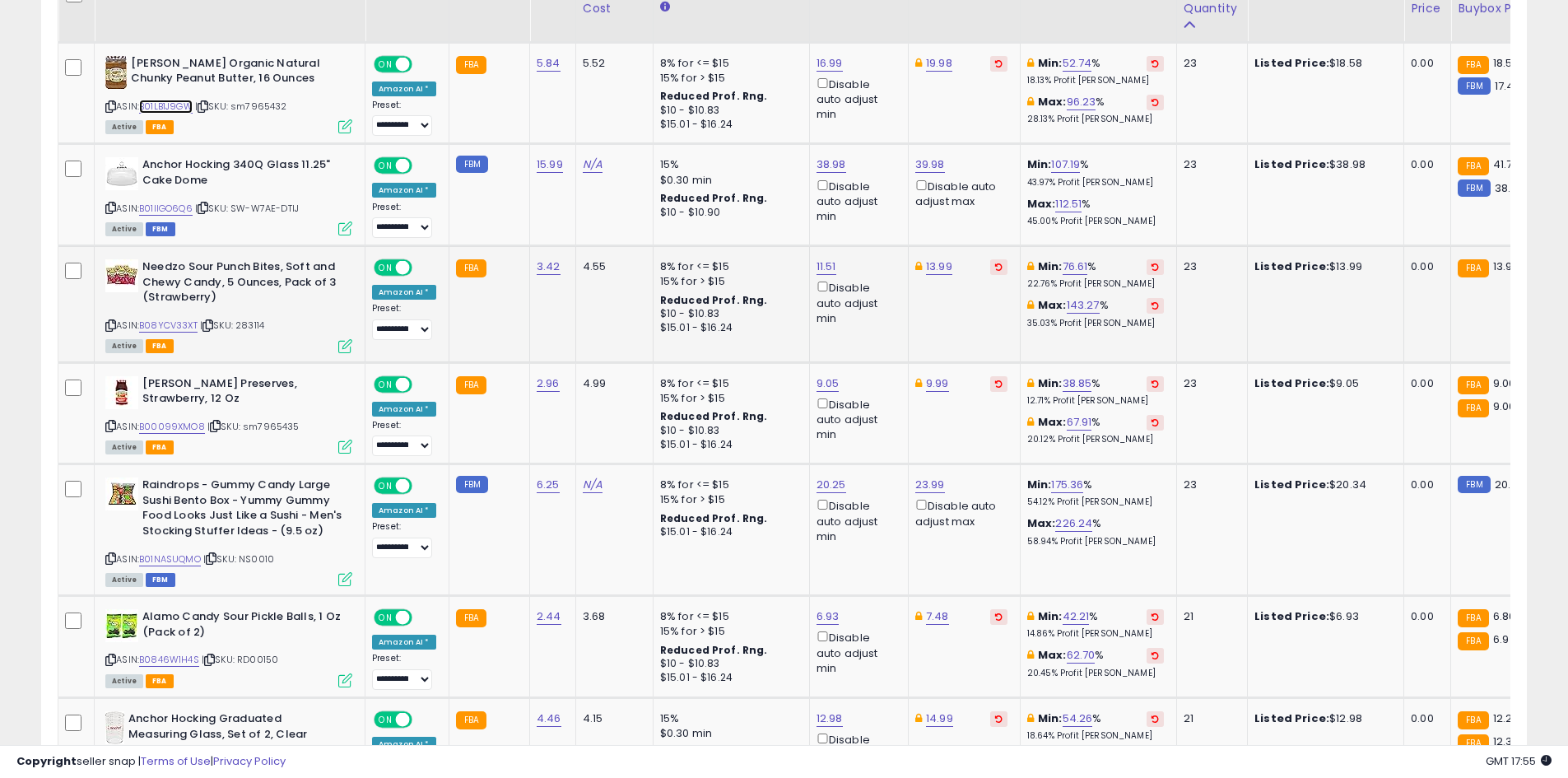
scroll to position [2965, 0]
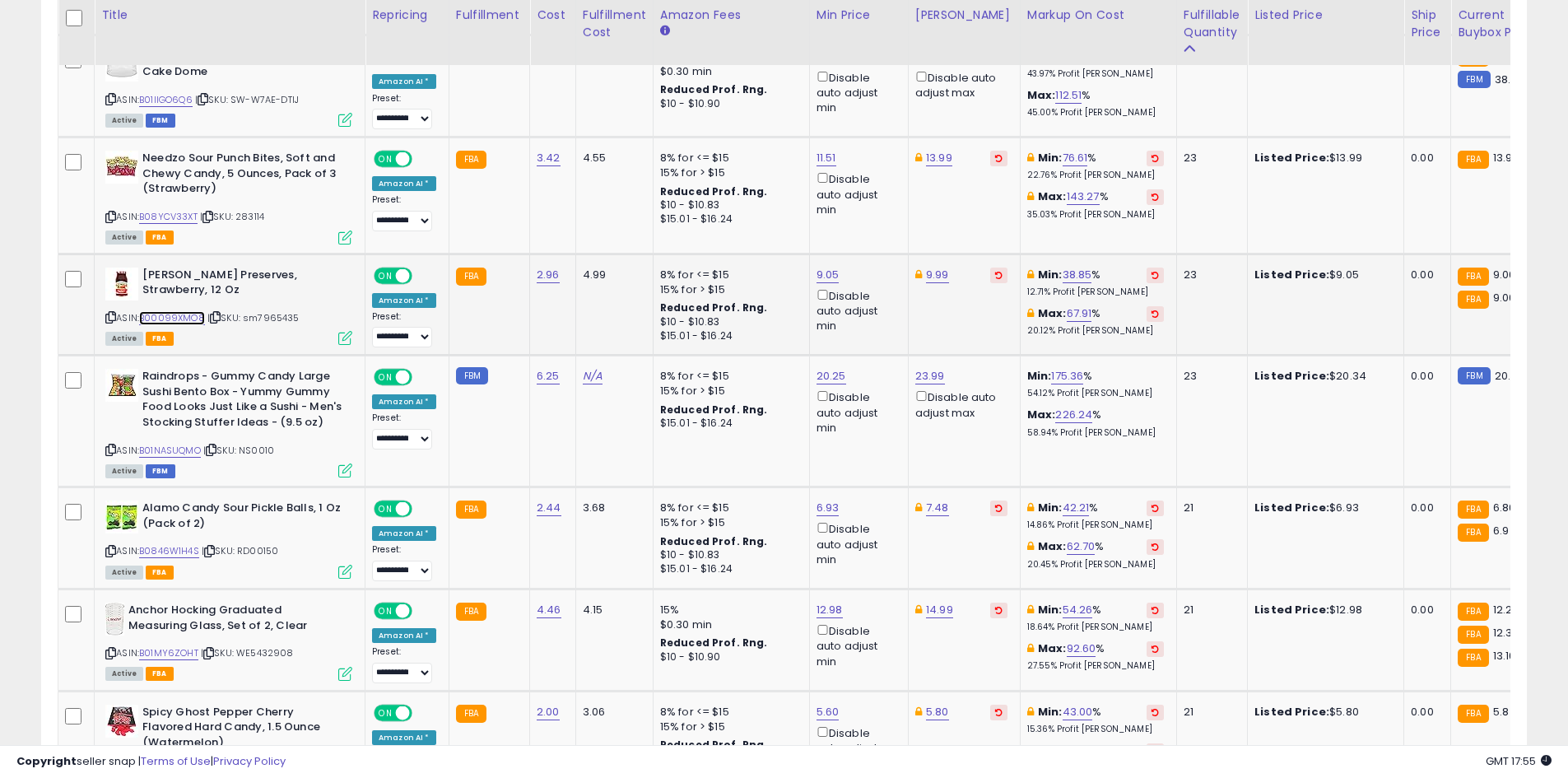
click at [190, 316] on link "B00099XMO8" at bounding box center [172, 318] width 66 height 14
click at [831, 273] on link "9.05" at bounding box center [828, 275] width 23 height 16
type input "***"
click button "submit" at bounding box center [868, 217] width 28 height 25
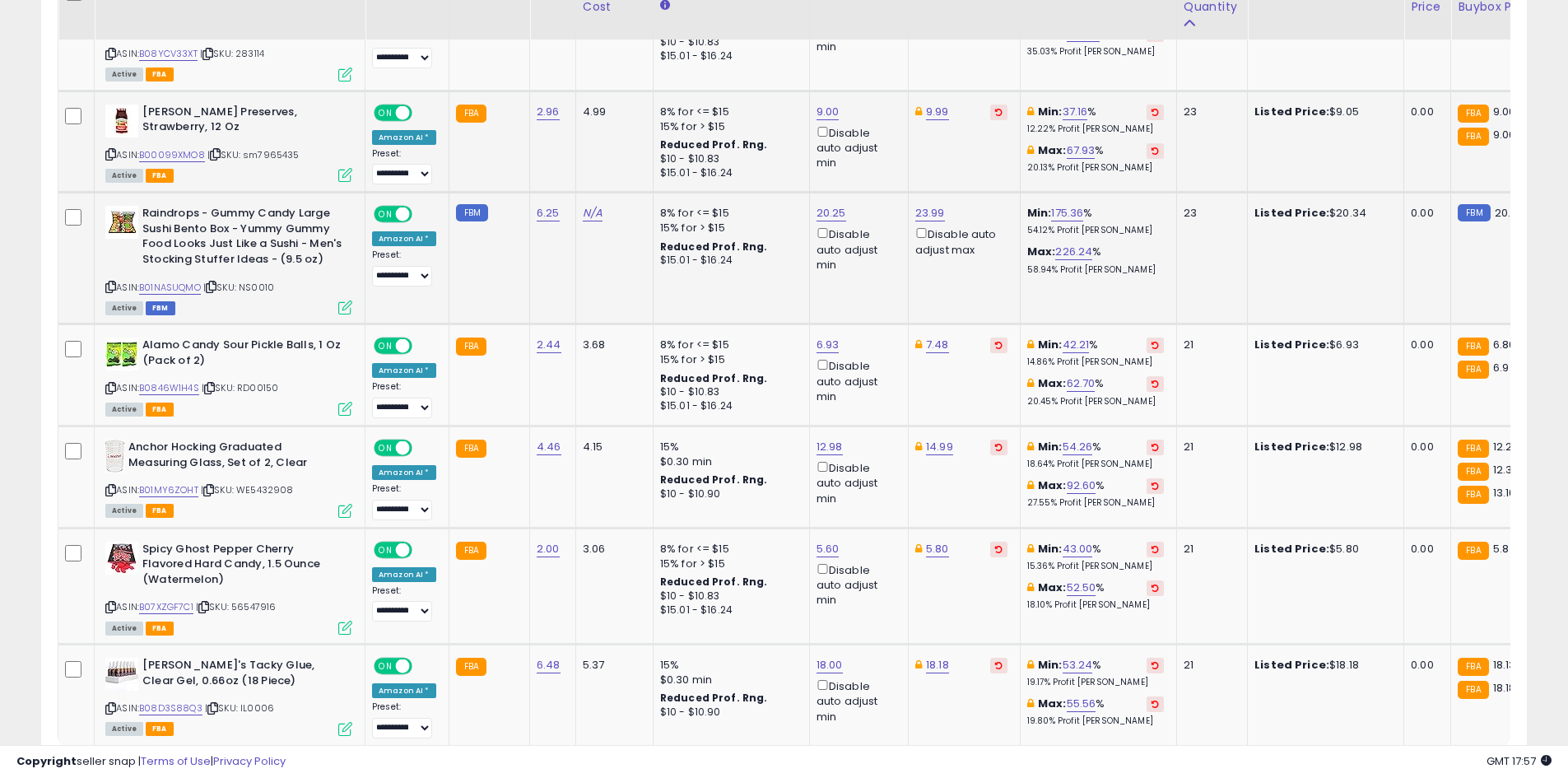
scroll to position [3129, 0]
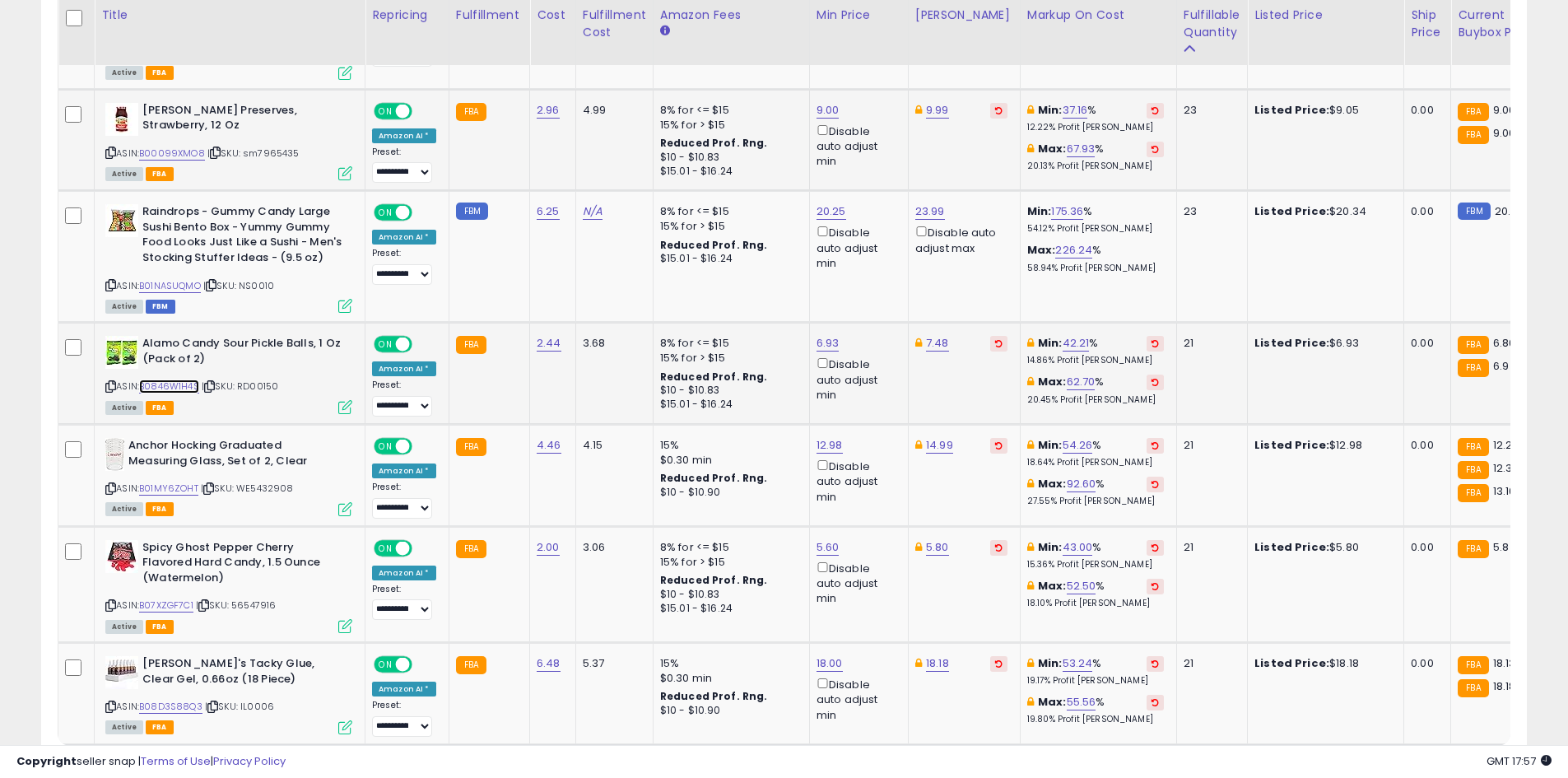
click at [174, 382] on link "B0846W1H4S" at bounding box center [169, 386] width 60 height 14
click at [841, 349] on div "6.93 Disable auto adjust min" at bounding box center [855, 369] width 79 height 67
click at [823, 333] on td "6.93 Disable auto adjust min" at bounding box center [858, 374] width 99 height 102
click at [829, 340] on link "6.93" at bounding box center [828, 343] width 23 height 16
type input "****"
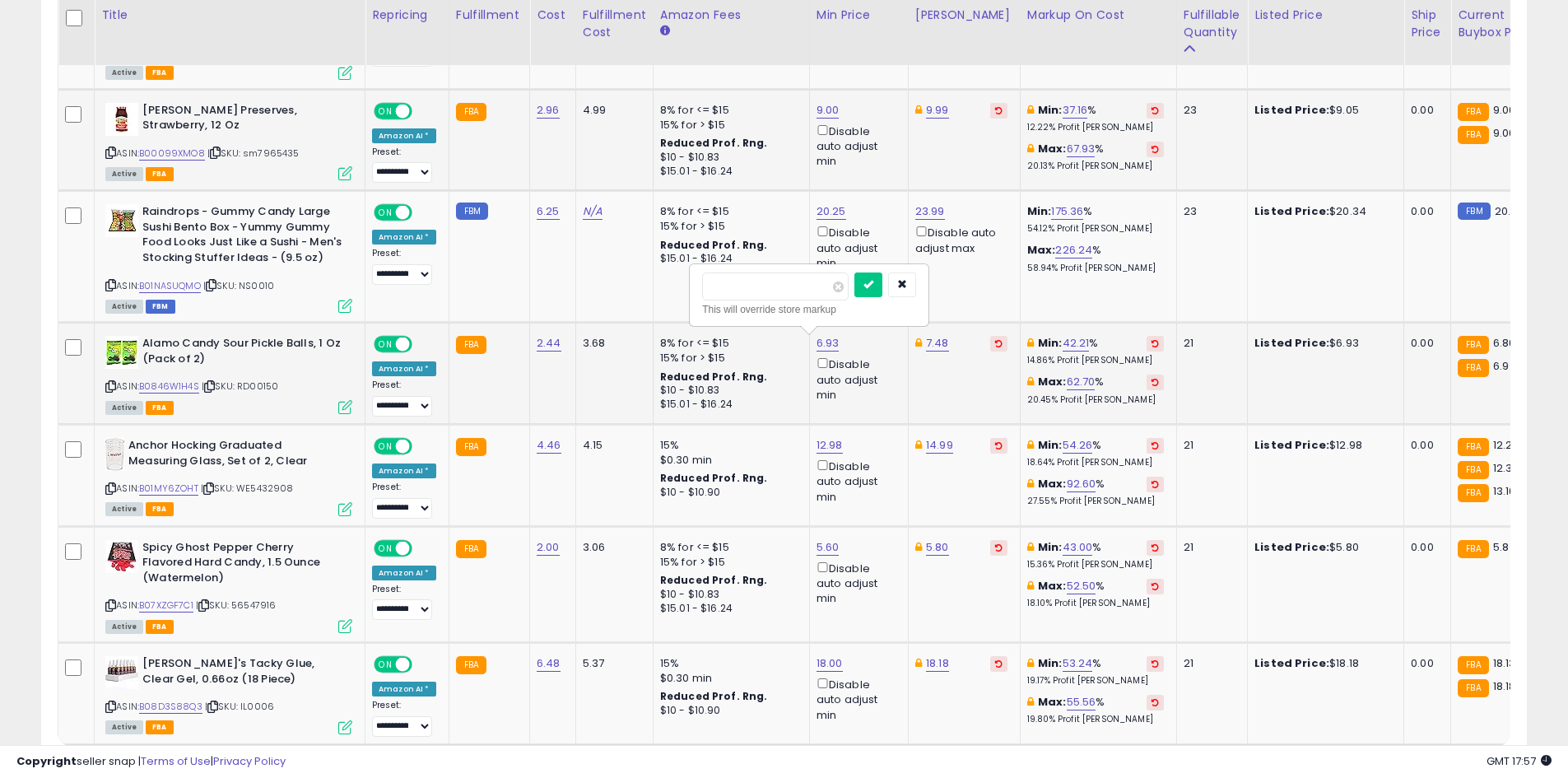
click button "submit" at bounding box center [868, 285] width 28 height 25
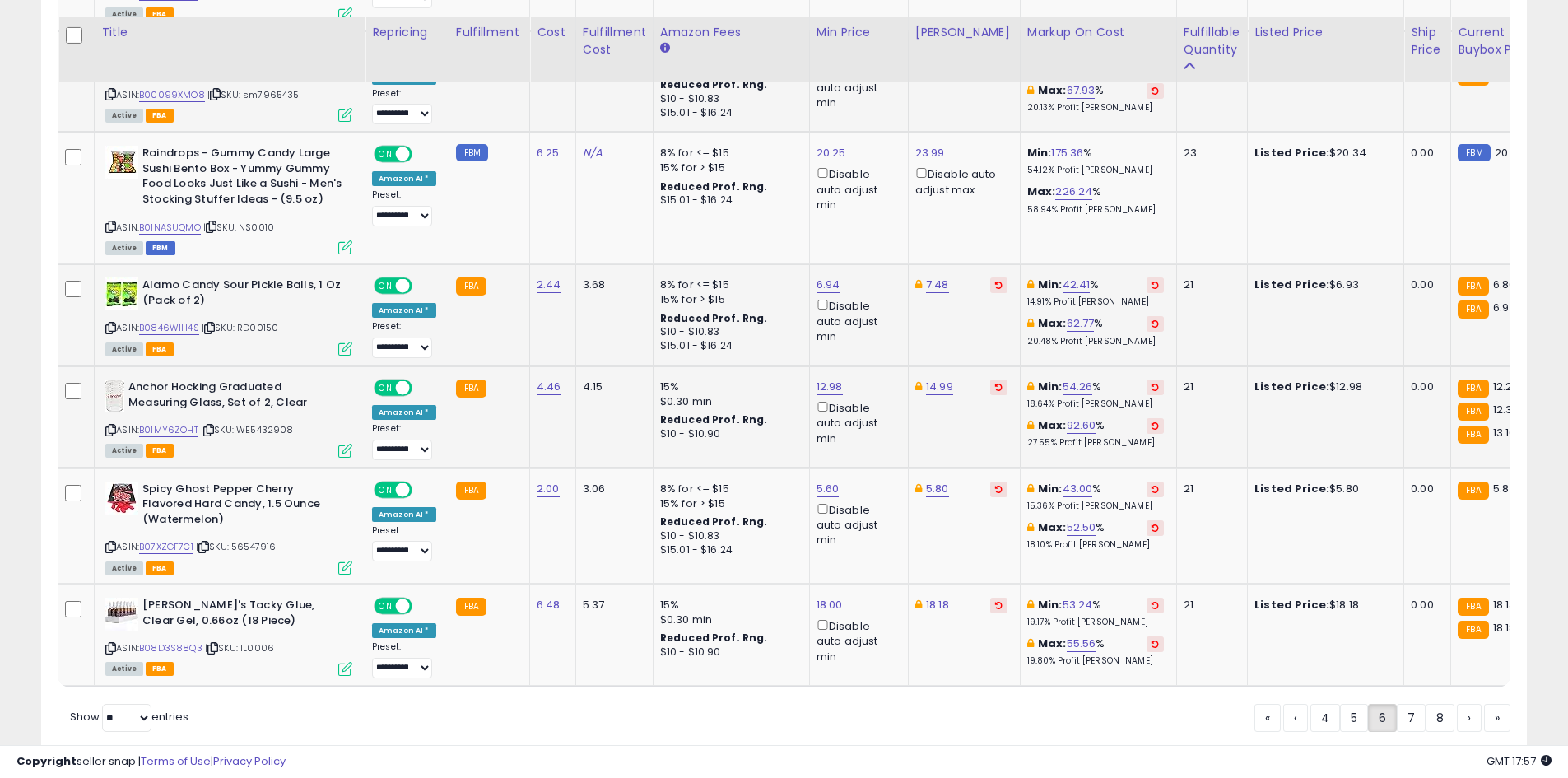
scroll to position [3212, 0]
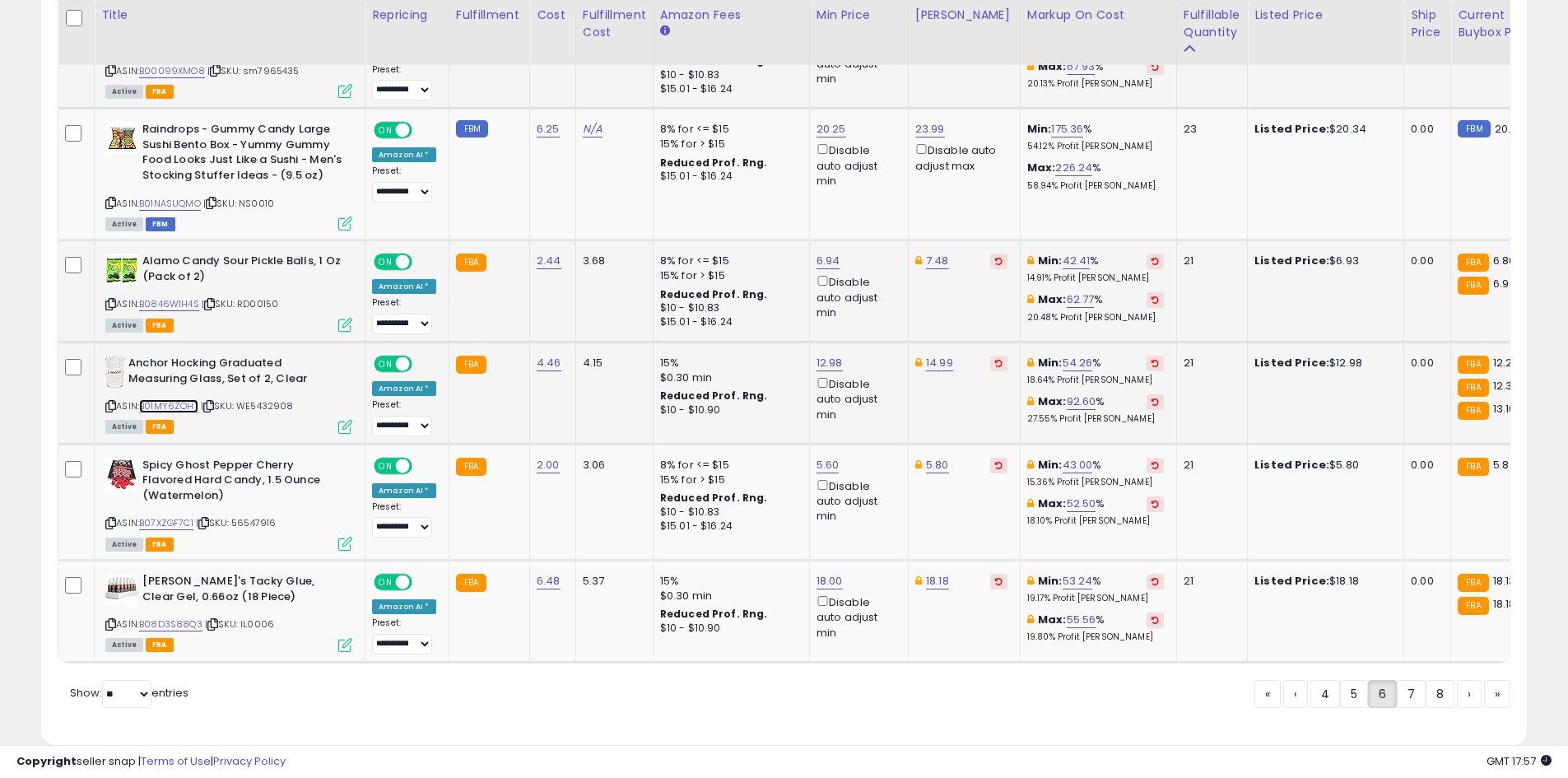
click at [177, 412] on link "B01MY6ZOHT" at bounding box center [169, 406] width 59 height 14
click at [939, 470] on link "5.80" at bounding box center [937, 465] width 23 height 16
type input "****"
click button "submit" at bounding box center [978, 406] width 28 height 25
click at [152, 622] on link "B08D3S88Q3" at bounding box center [171, 625] width 63 height 14
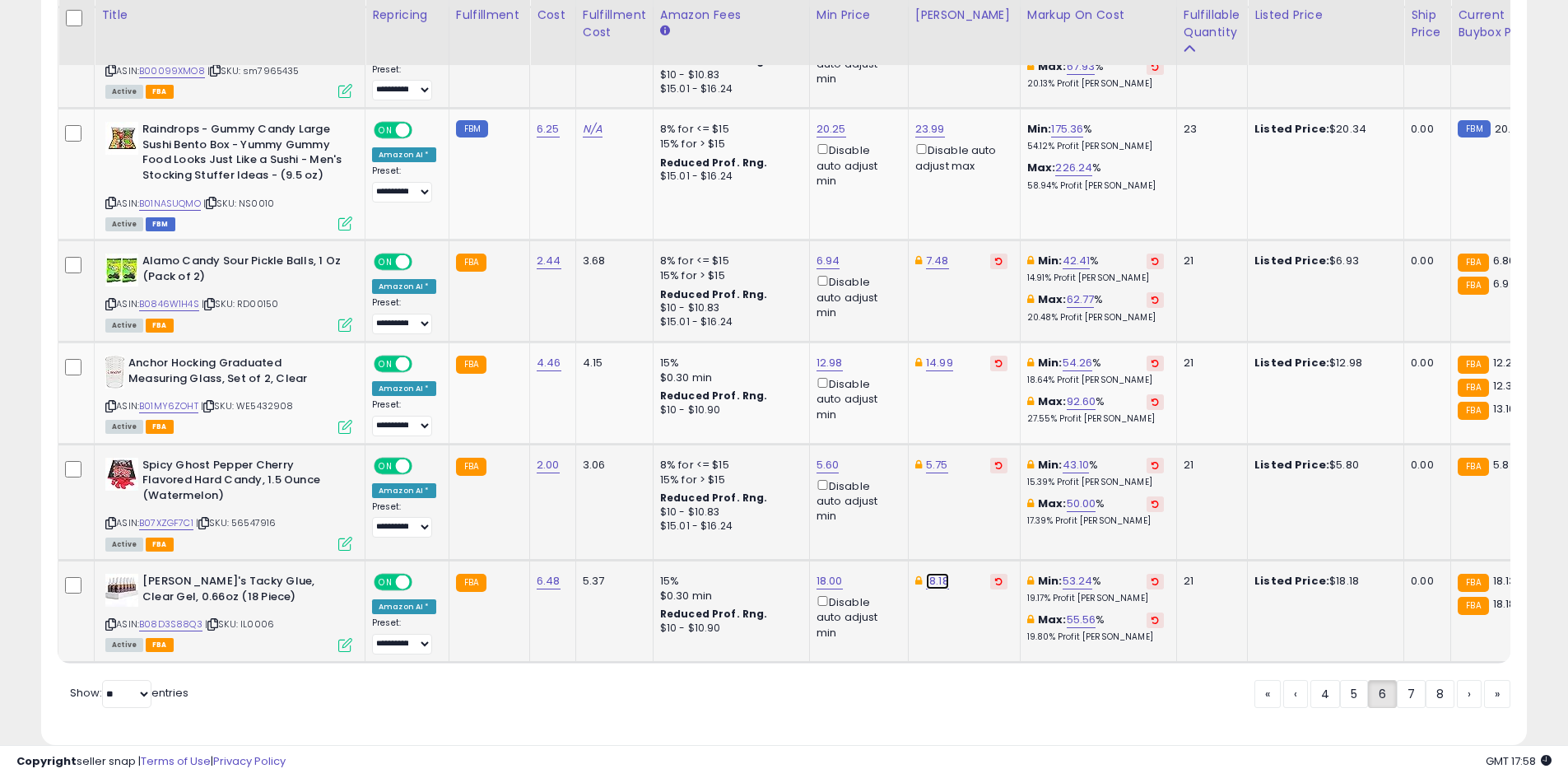
click at [940, 585] on link "18.18" at bounding box center [937, 581] width 23 height 16
type input "*****"
click button "submit" at bounding box center [978, 522] width 28 height 25
click at [1408, 704] on link "7" at bounding box center [1410, 694] width 29 height 28
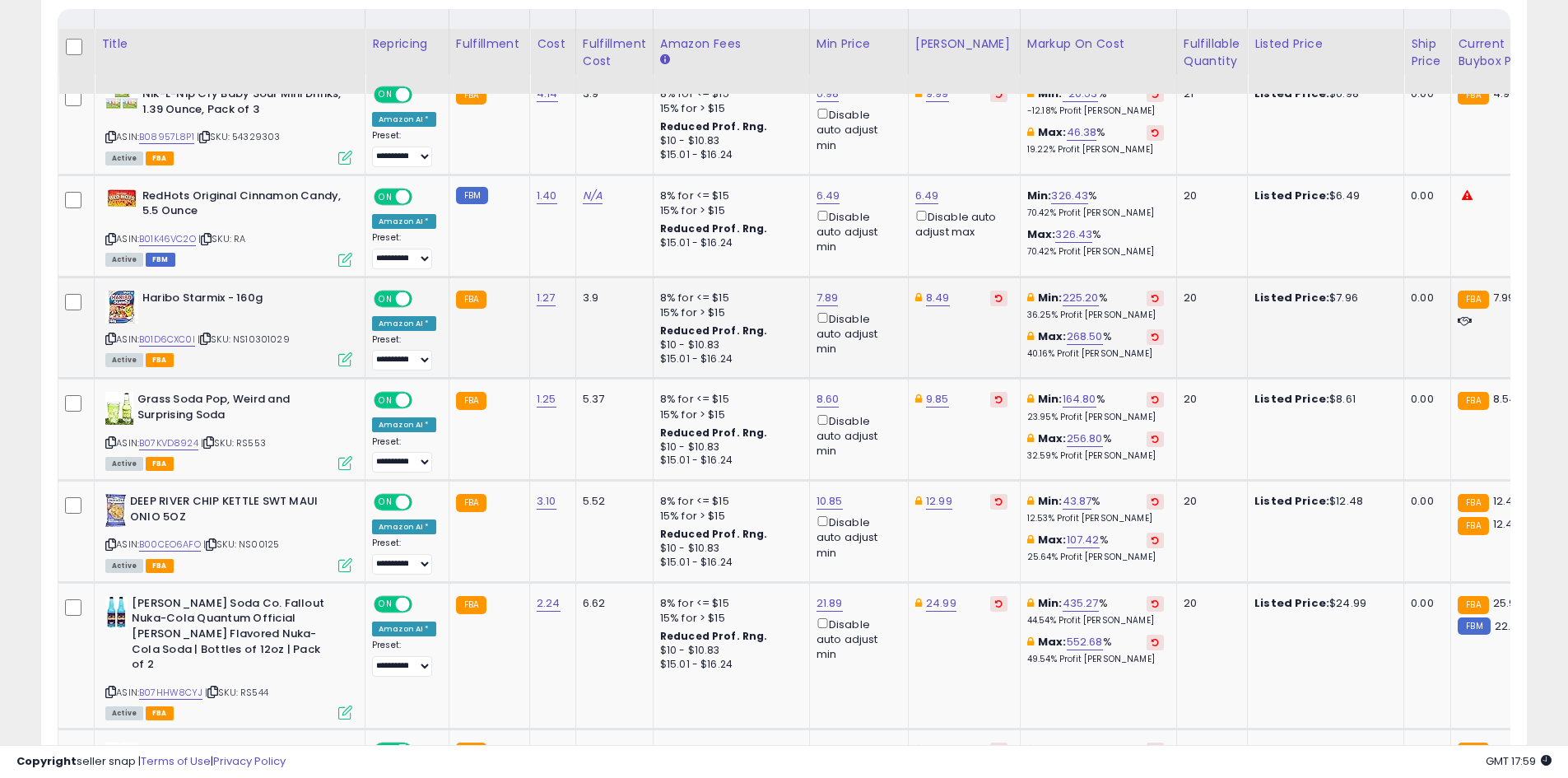
scroll to position [820, 0]
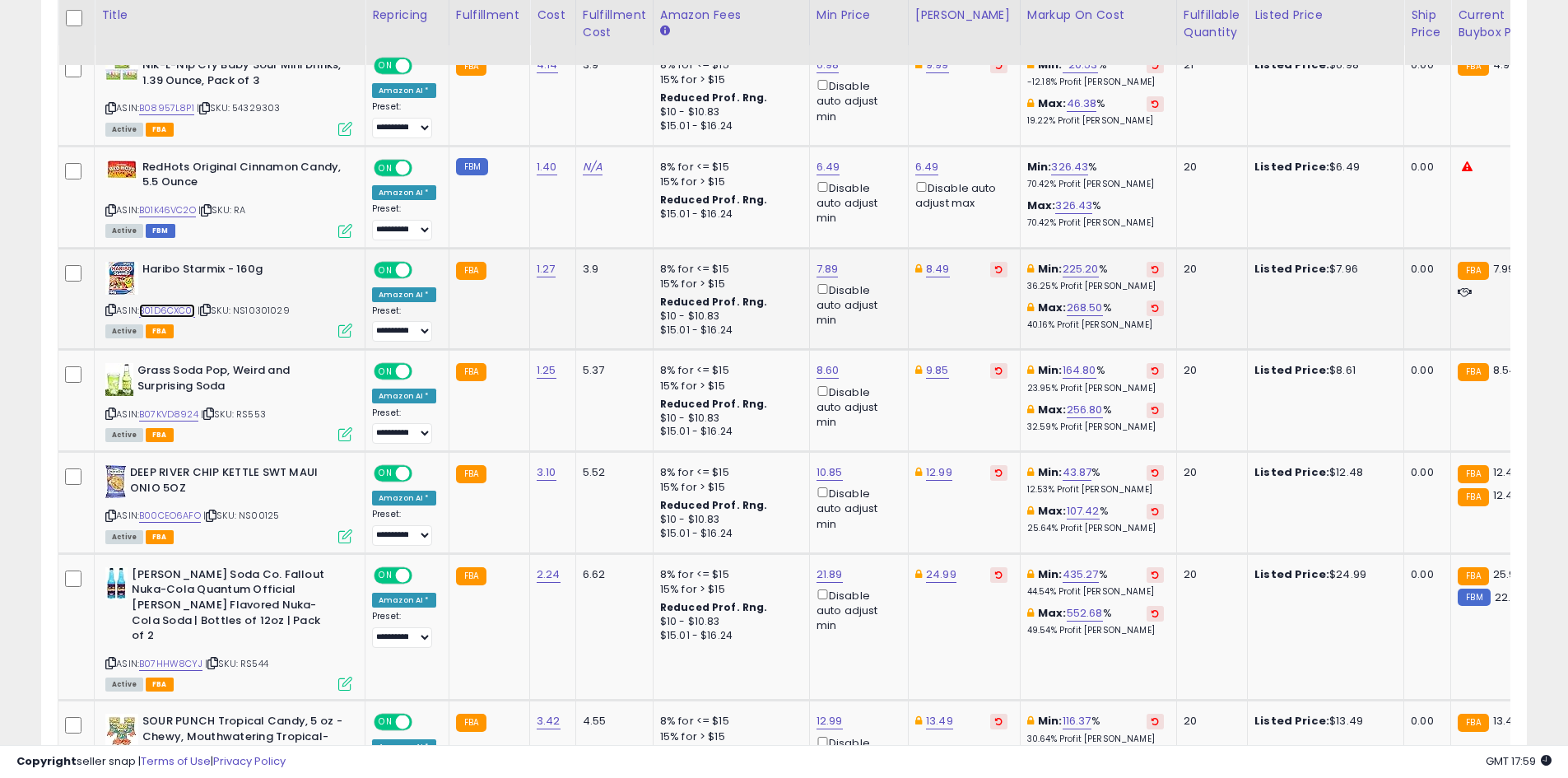
click at [165, 310] on link "B01D6CXC0I" at bounding box center [167, 311] width 56 height 14
click at [186, 416] on link "B07KVD8924" at bounding box center [169, 414] width 59 height 14
click at [829, 372] on link "8.60" at bounding box center [828, 370] width 23 height 16
type input "*"
click button "submit" at bounding box center [868, 312] width 28 height 25
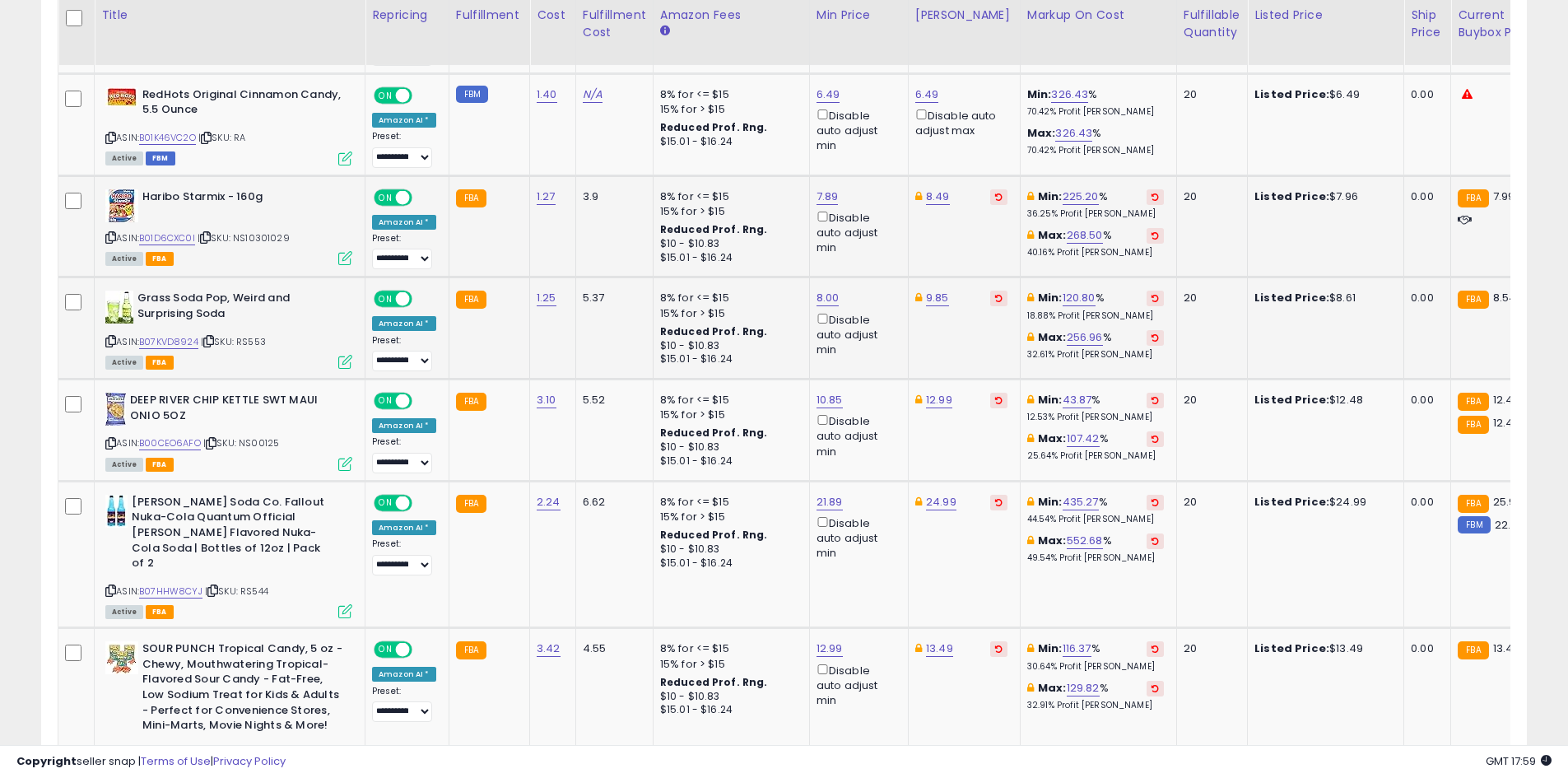
scroll to position [984, 0]
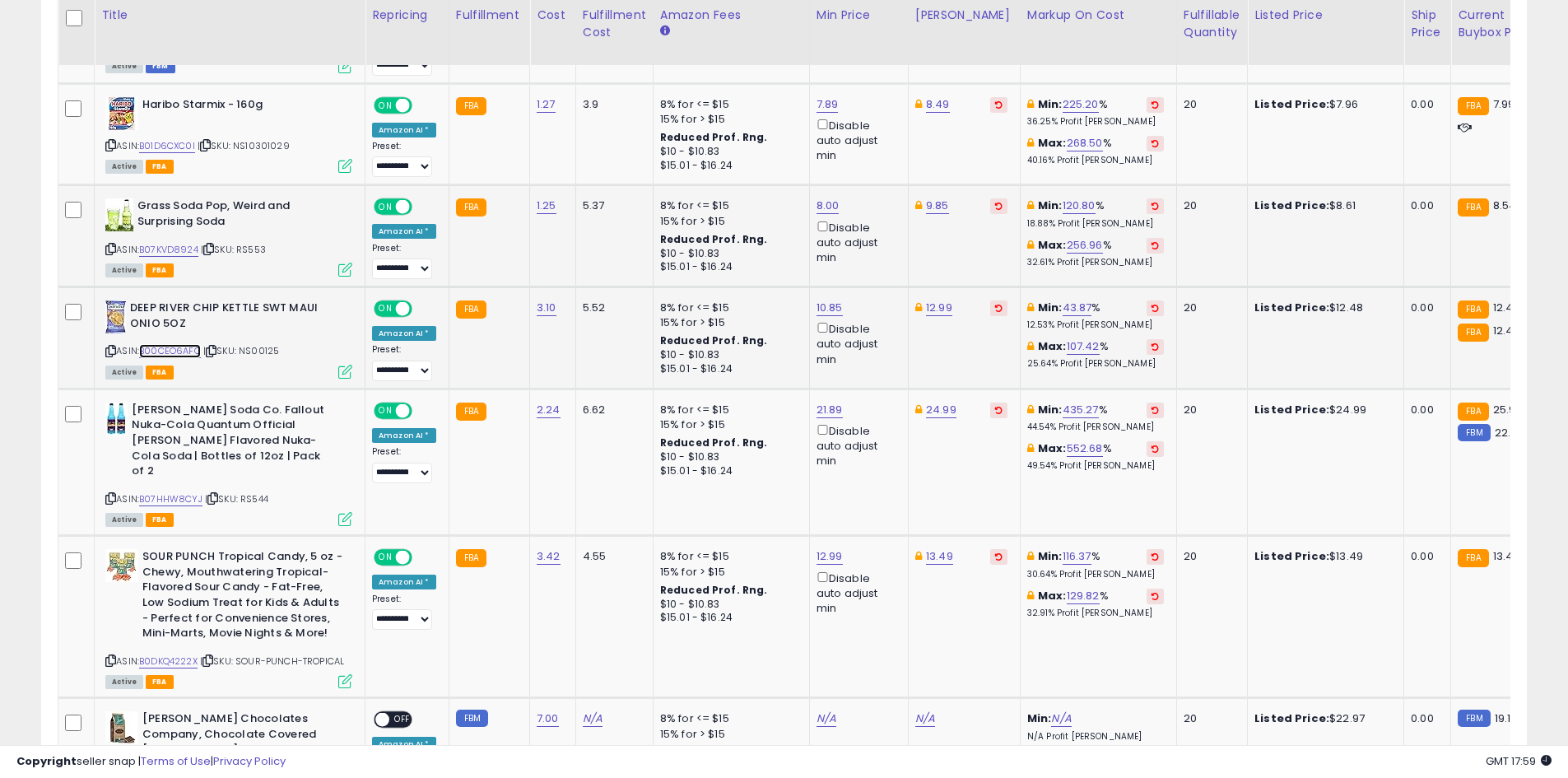
click at [156, 350] on link "B00CEO6AFO" at bounding box center [170, 351] width 61 height 14
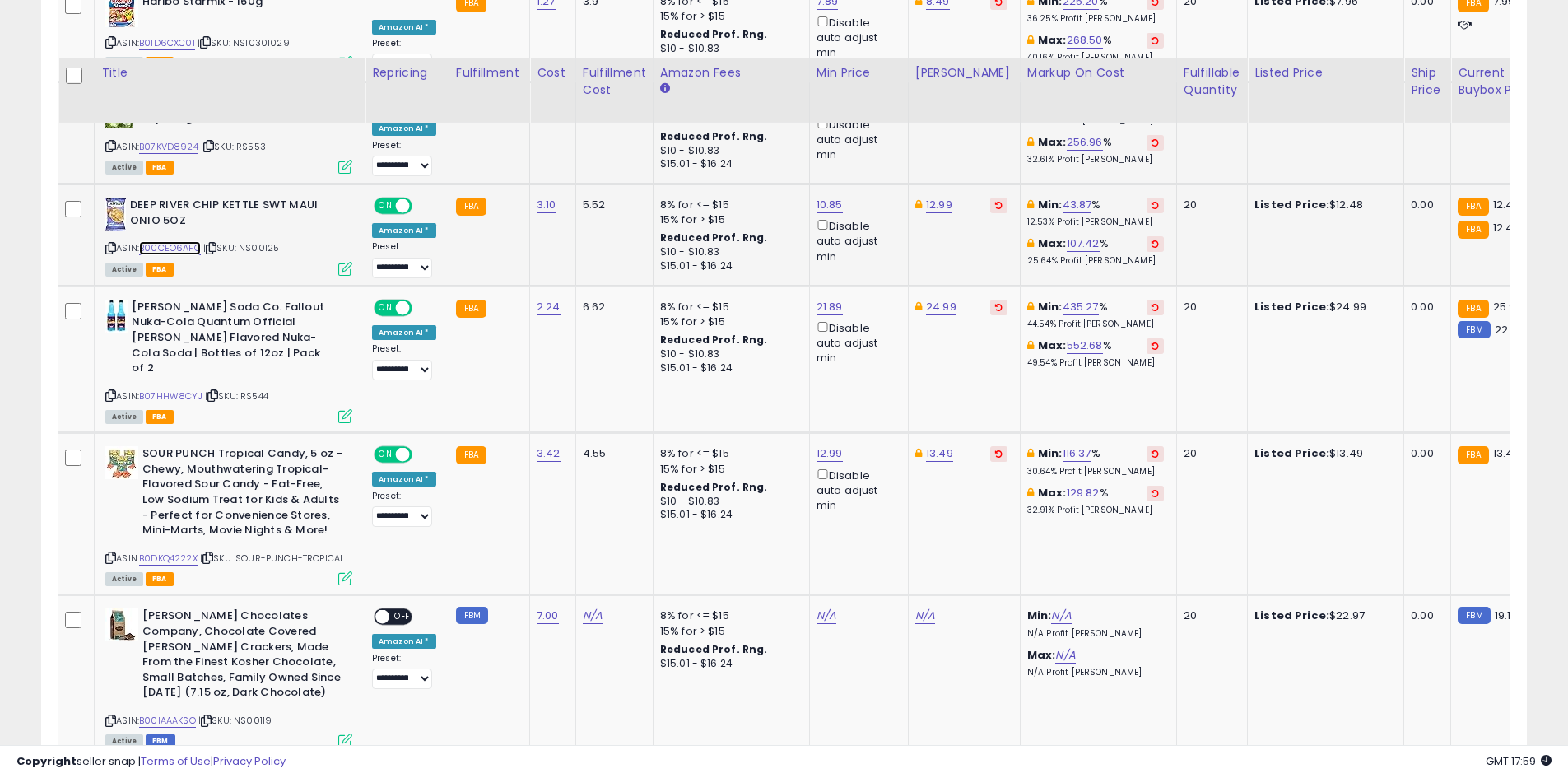
scroll to position [1149, 0]
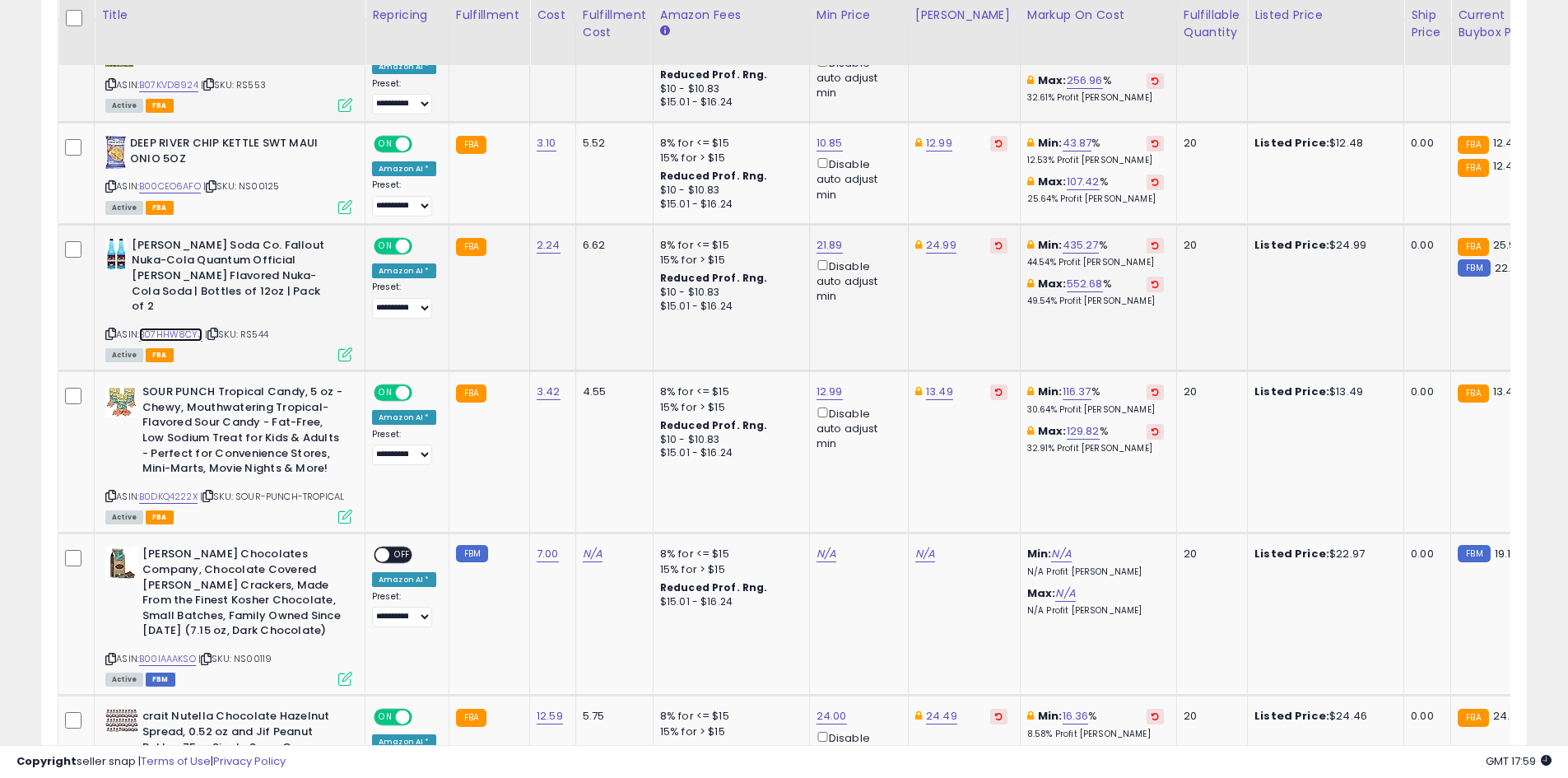
click at [179, 327] on link "B07HHW8CYJ" at bounding box center [171, 334] width 63 height 14
click at [938, 251] on link "24.99" at bounding box center [940, 245] width 30 height 16
type input "*****"
click button "submit" at bounding box center [982, 186] width 28 height 25
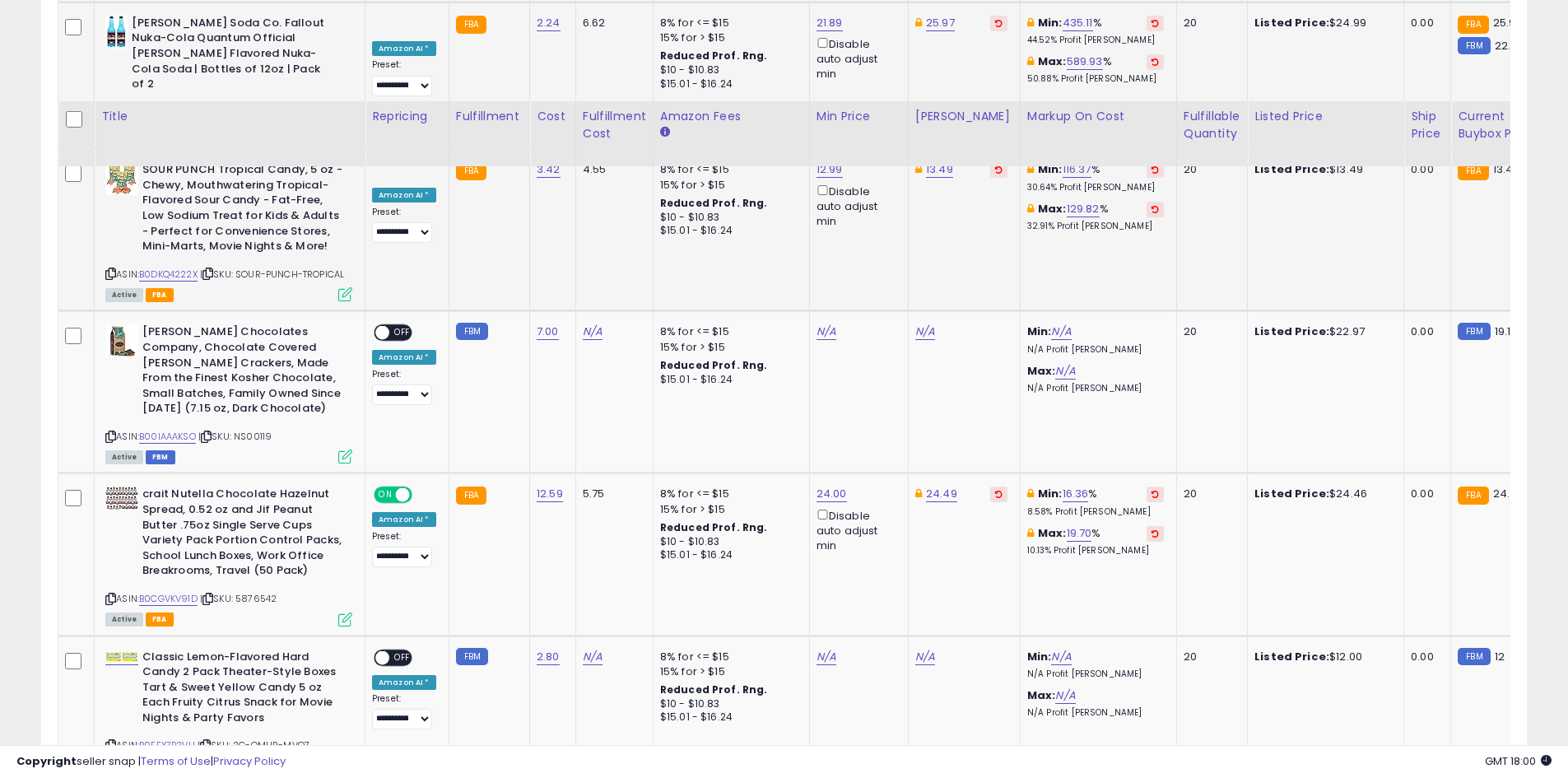
scroll to position [1478, 0]
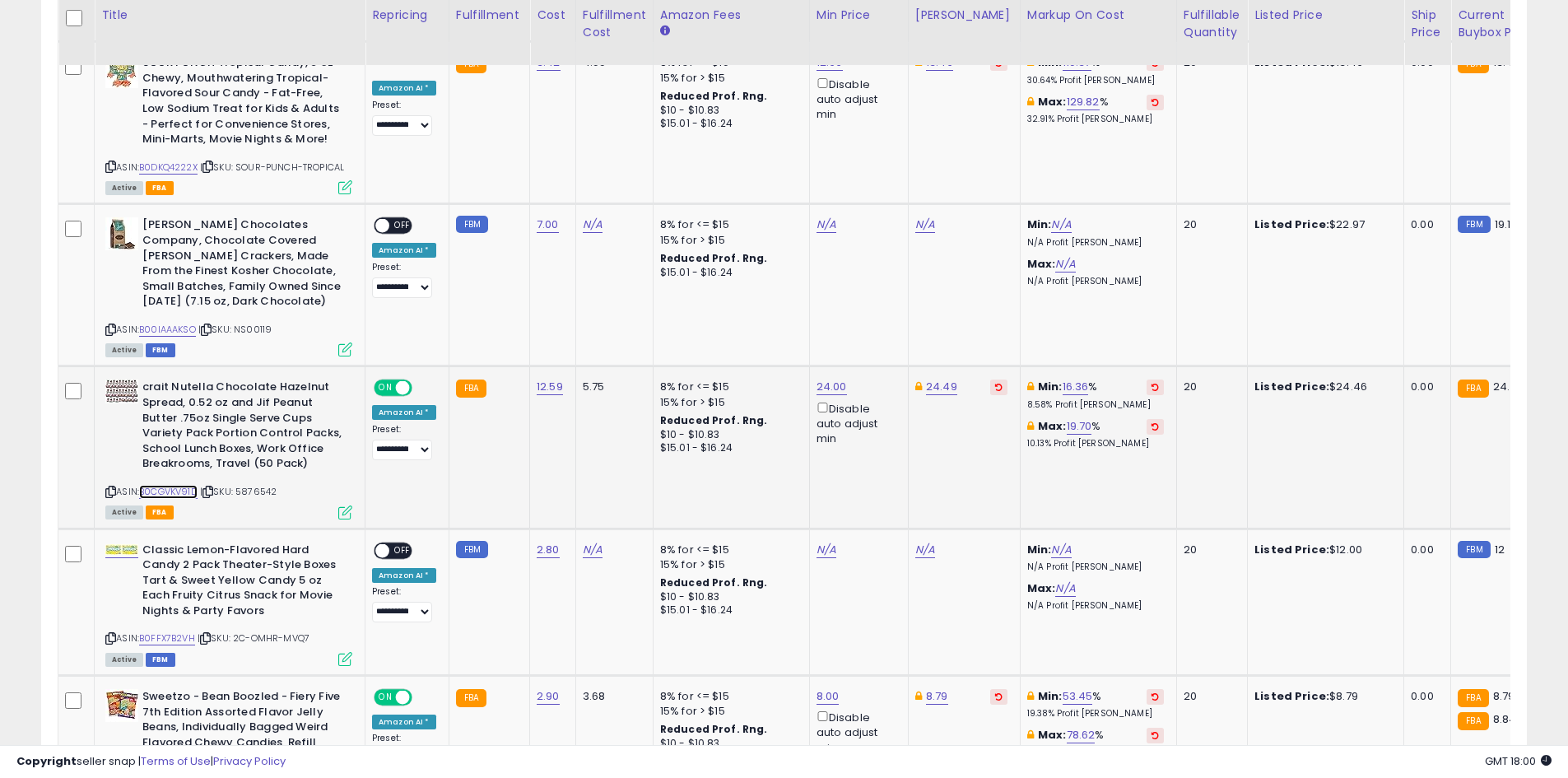
click at [170, 485] on link "B0CGVKV91D" at bounding box center [168, 492] width 58 height 14
click at [939, 379] on link "24.49" at bounding box center [941, 386] width 31 height 16
type input "*****"
click button "submit" at bounding box center [982, 314] width 28 height 25
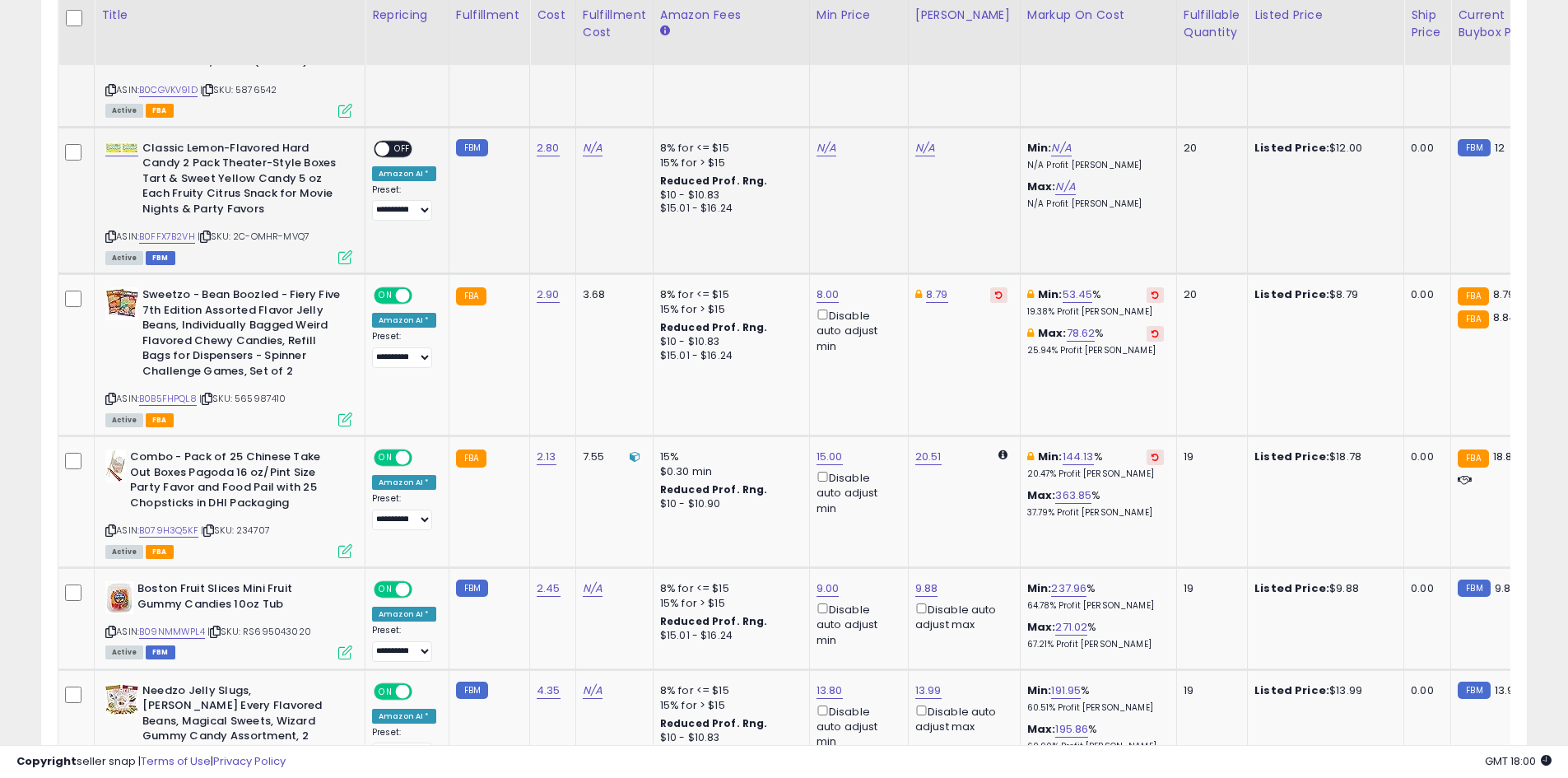
scroll to position [1890, 0]
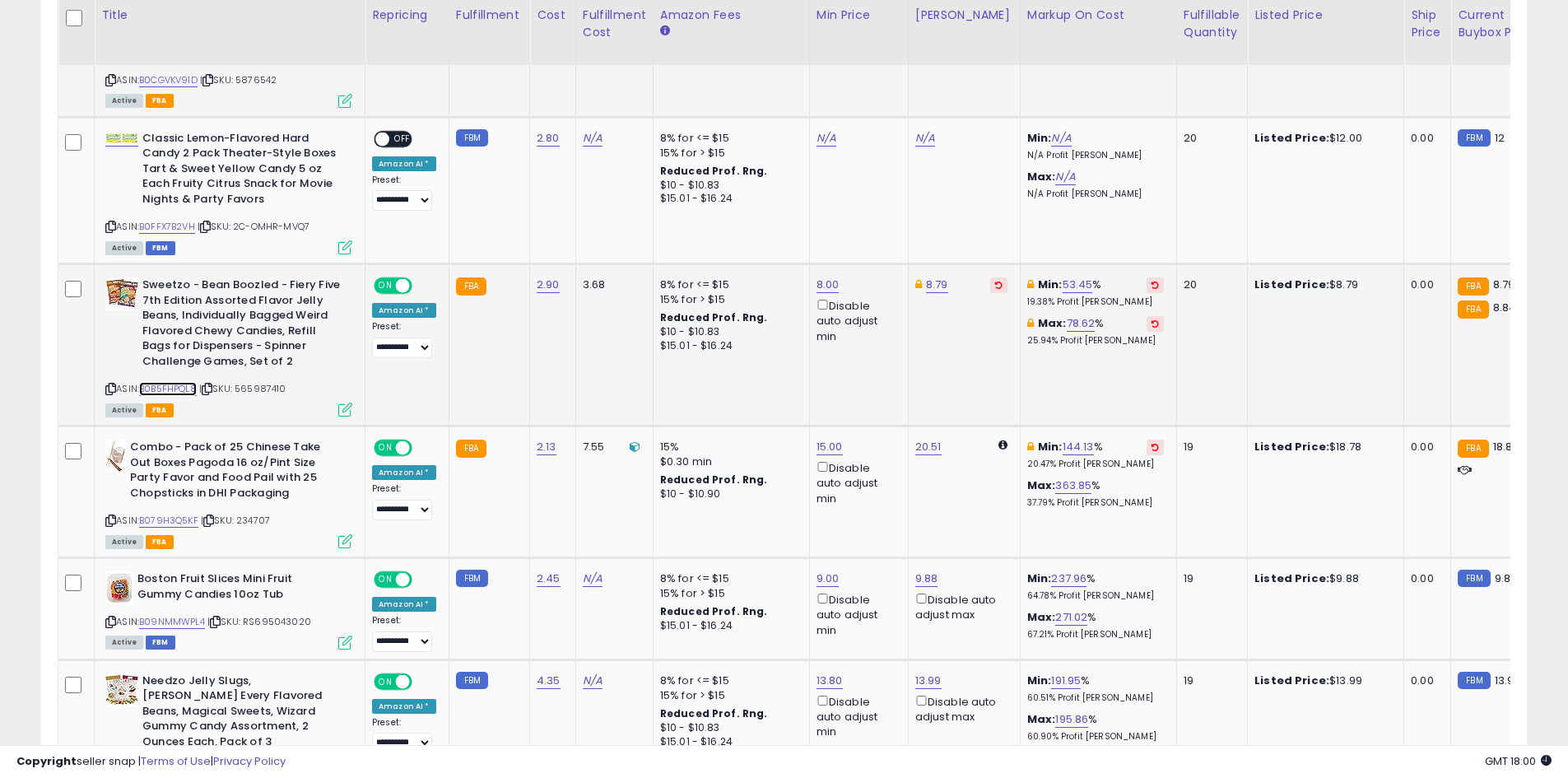
click at [173, 382] on link "B0B5FHPQL8" at bounding box center [168, 389] width 58 height 14
click at [179, 365] on div "ASIN: B0B5FHPQL8 | SKU: 565987410 Active FBA" at bounding box center [229, 346] width 247 height 138
click at [187, 382] on link "B0B5FHPQL8" at bounding box center [168, 389] width 58 height 14
click at [939, 276] on link "8.79" at bounding box center [937, 284] width 23 height 16
type input "****"
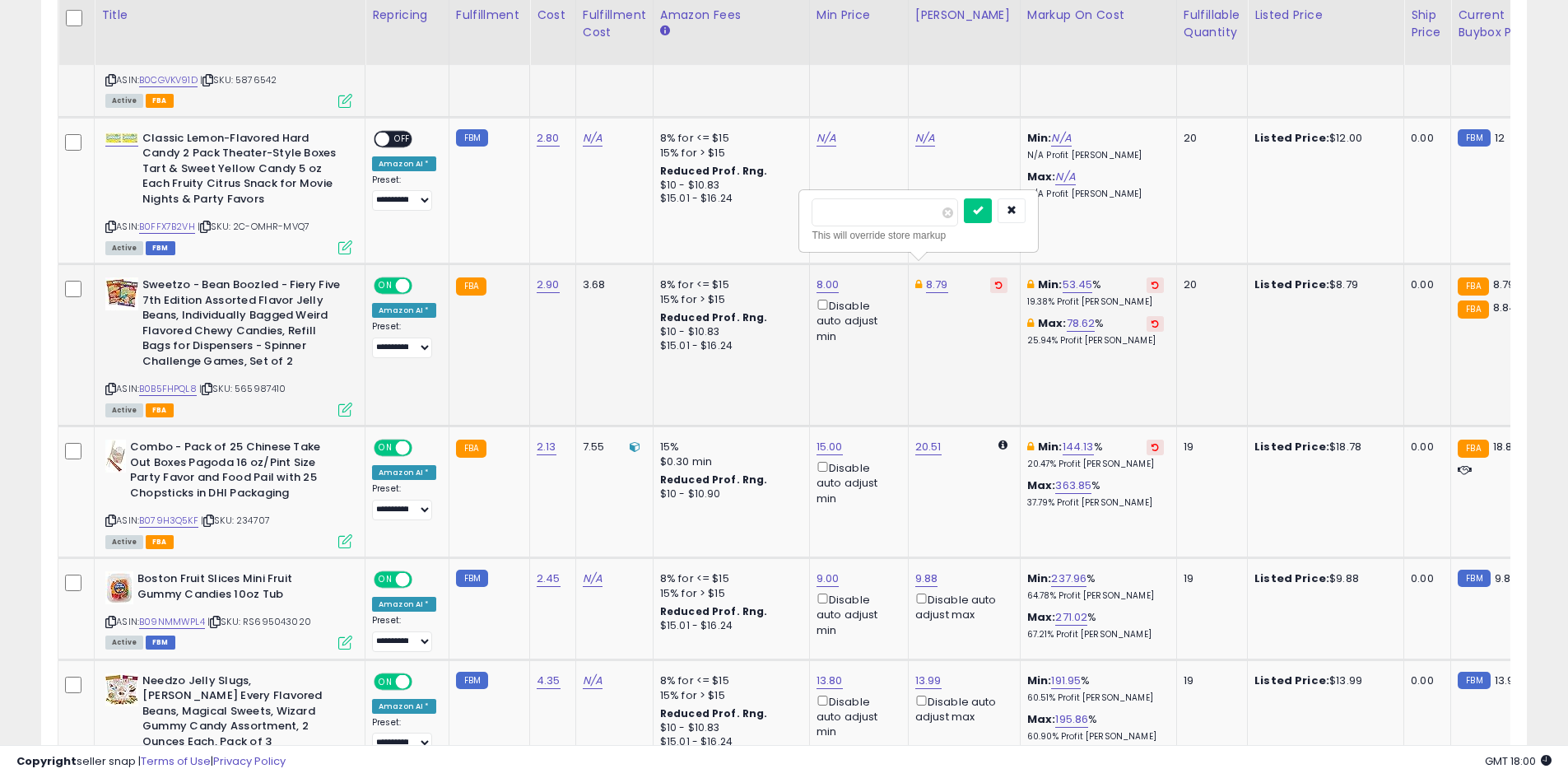
click button "submit" at bounding box center [978, 211] width 28 height 25
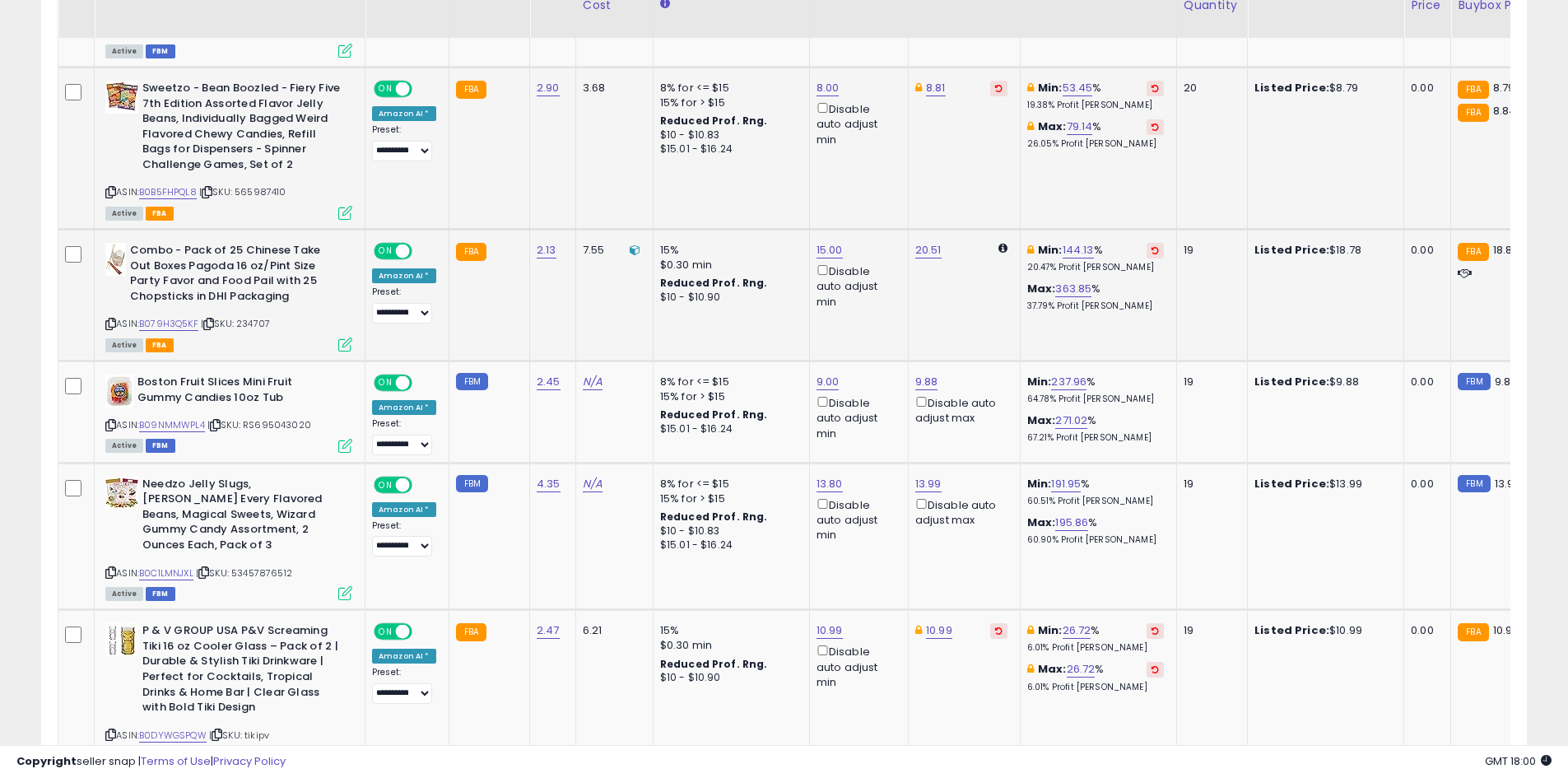
scroll to position [2136, 0]
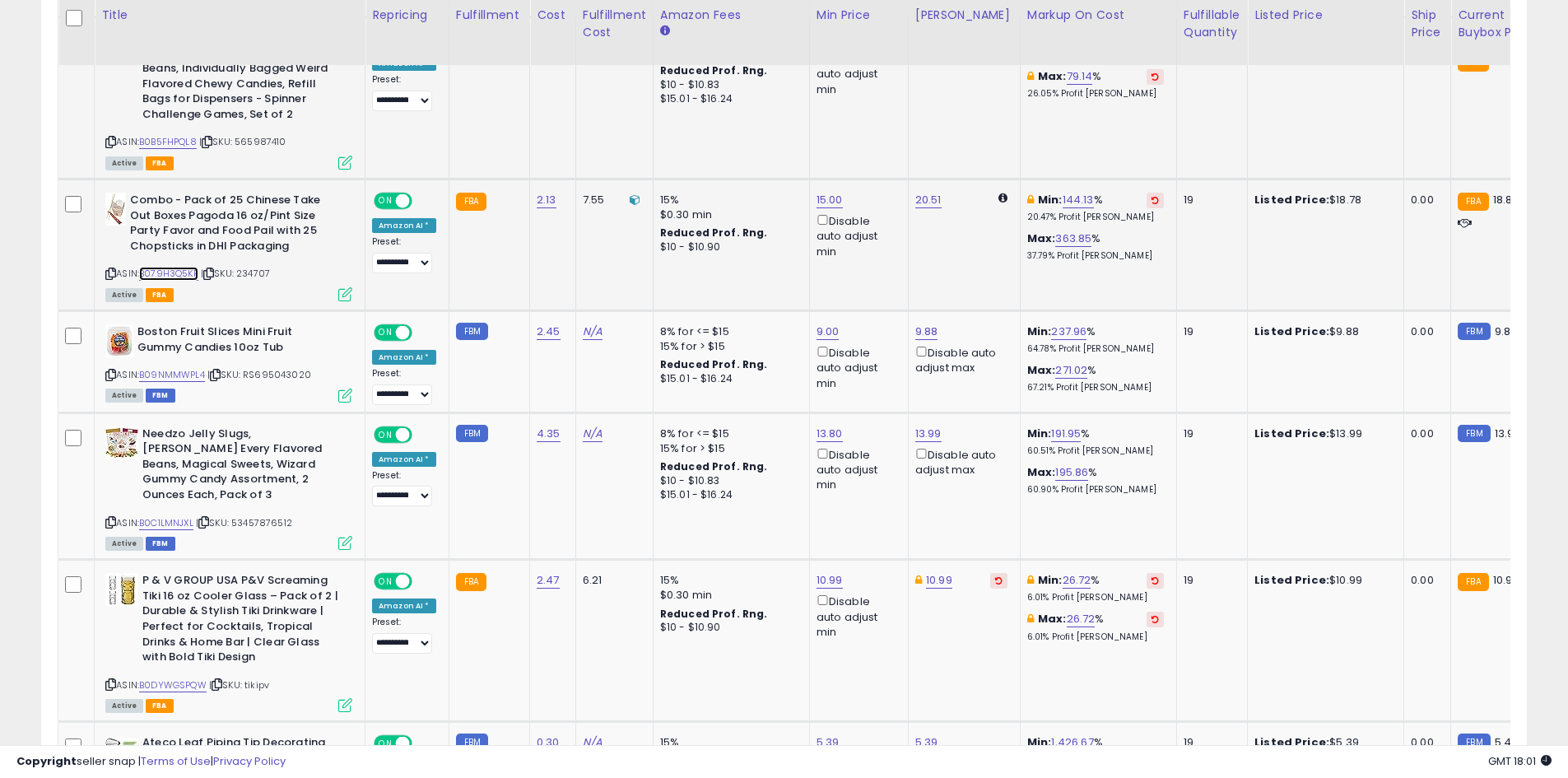
click at [165, 267] on link "B079H3Q5KF" at bounding box center [169, 274] width 59 height 14
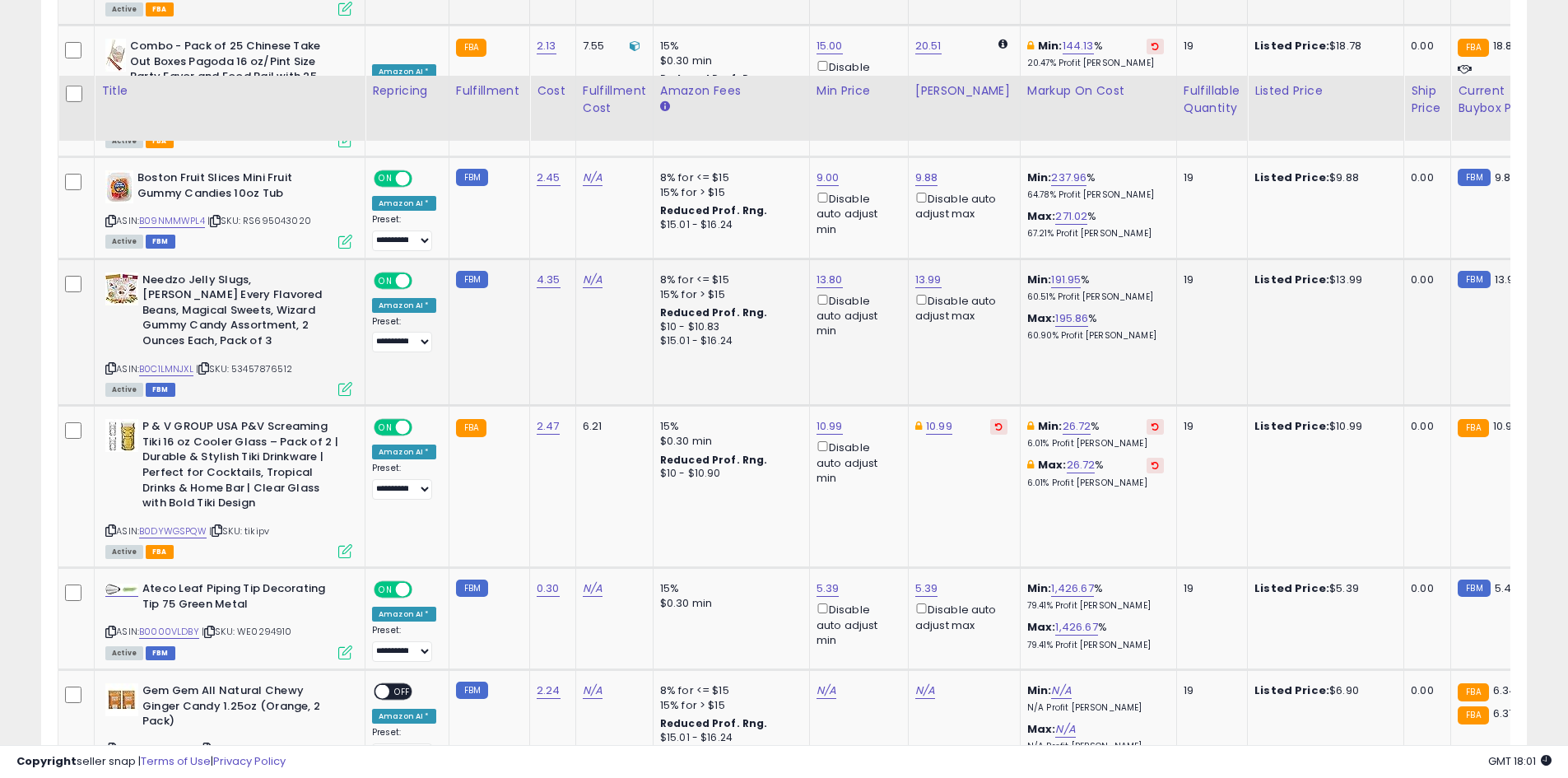
scroll to position [2384, 0]
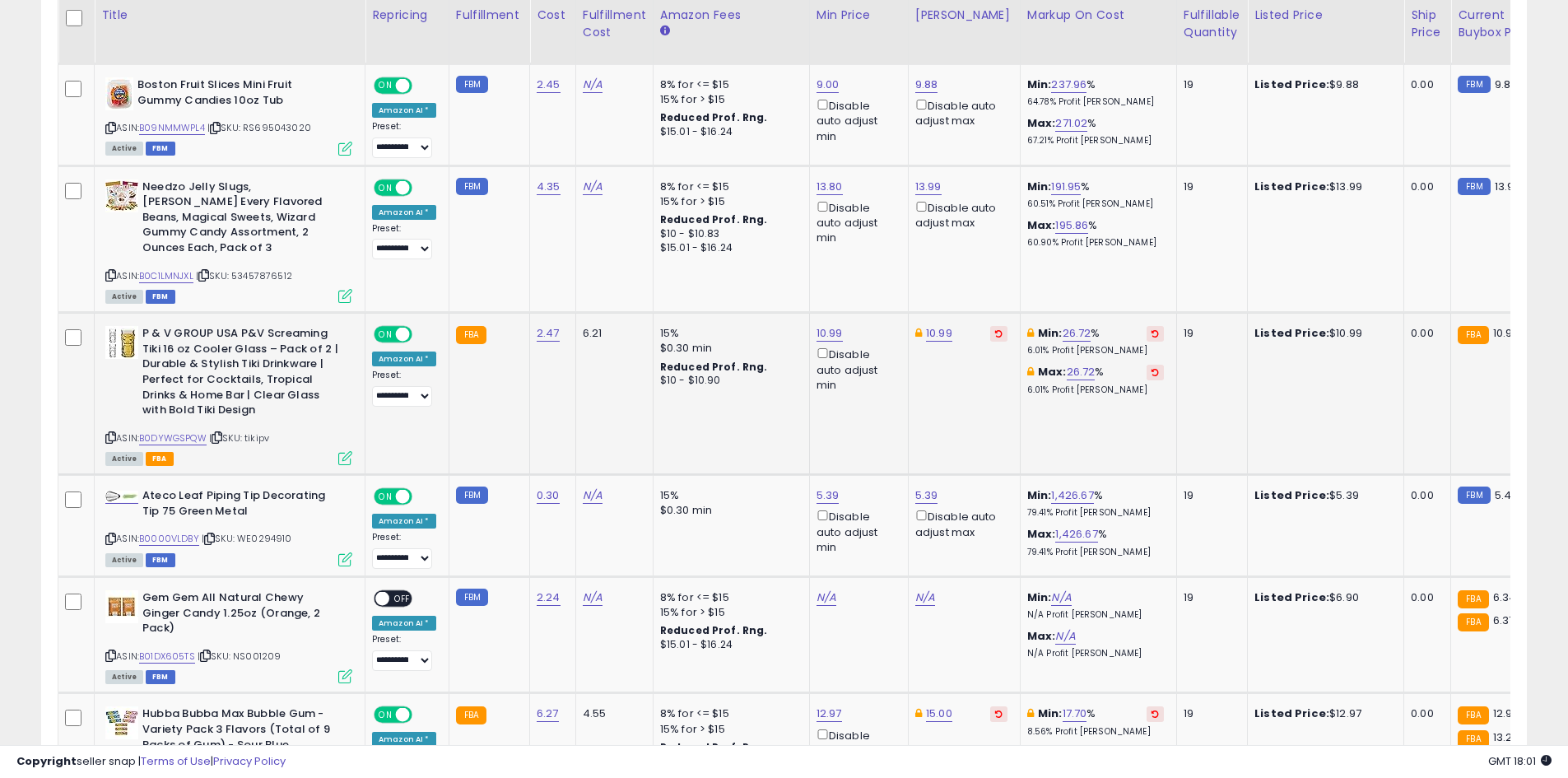
click at [838, 326] on div "10.99 Disable auto adjust min" at bounding box center [855, 359] width 79 height 67
click at [828, 325] on link "10.99" at bounding box center [829, 333] width 26 height 16
type input "*"
type input "****"
click button "submit" at bounding box center [870, 260] width 28 height 25
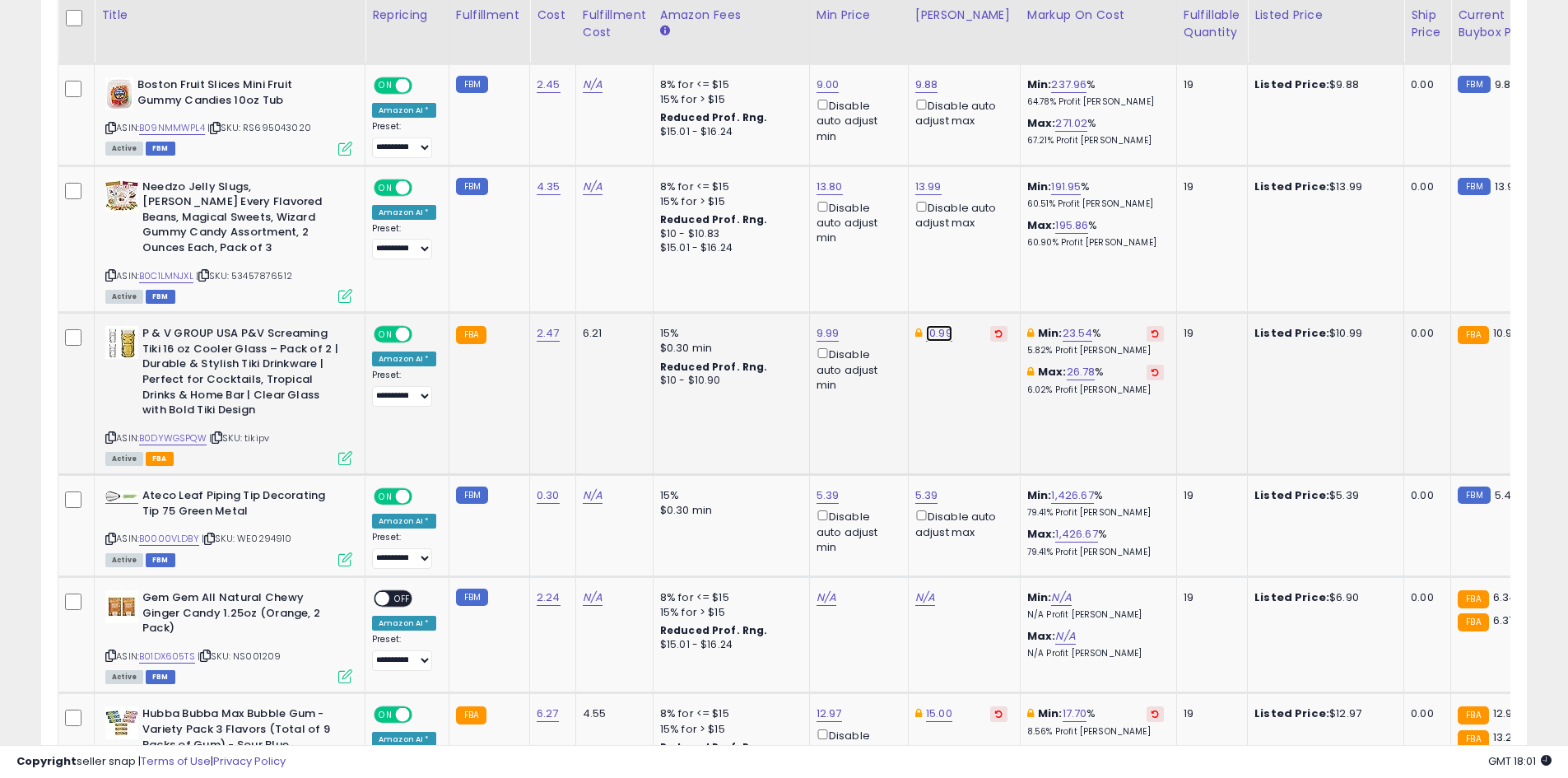
click at [939, 325] on link "10.99" at bounding box center [939, 333] width 26 height 16
type input "*"
type input "****"
click button "submit" at bounding box center [980, 260] width 28 height 25
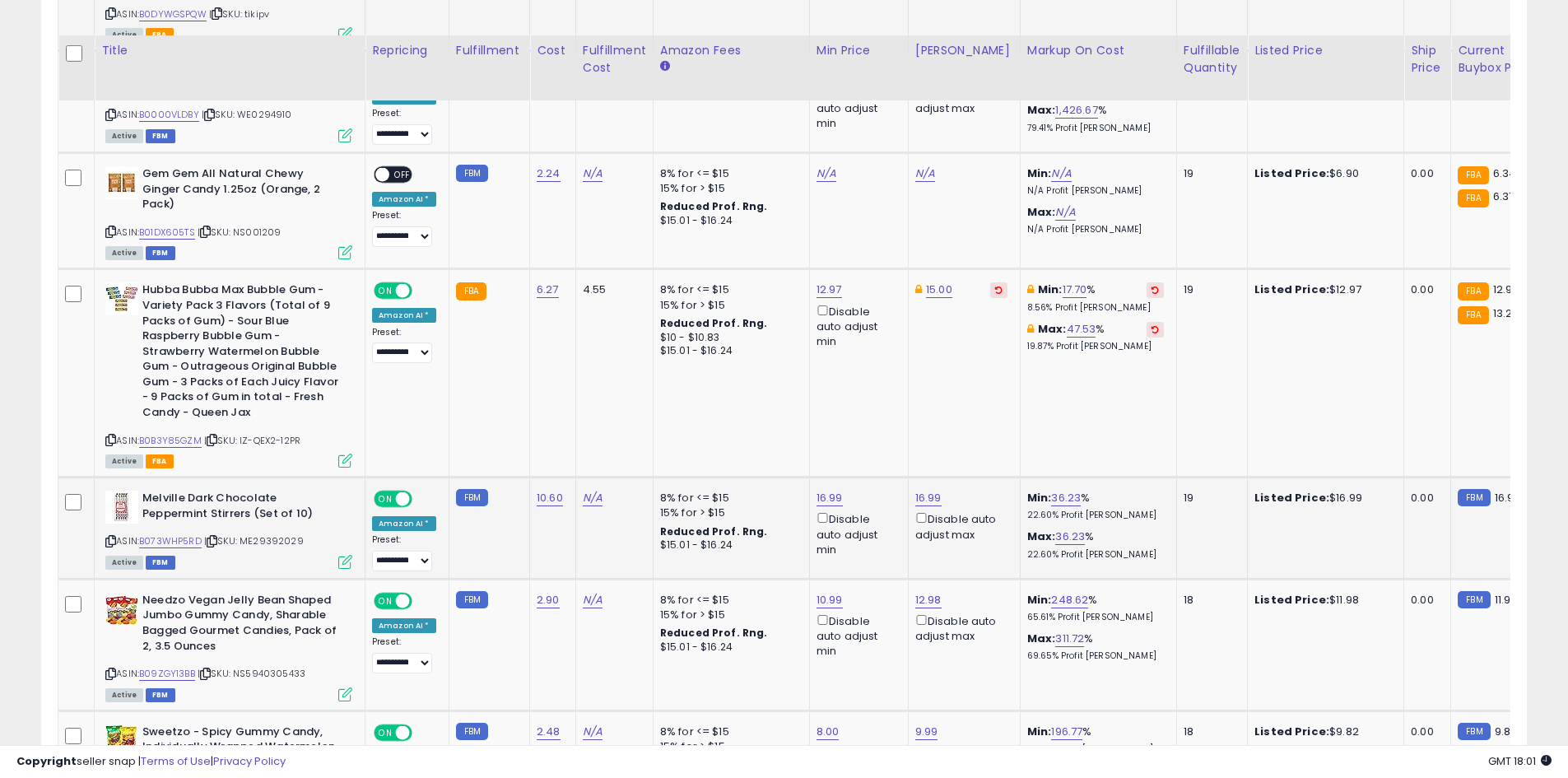
scroll to position [2796, 0]
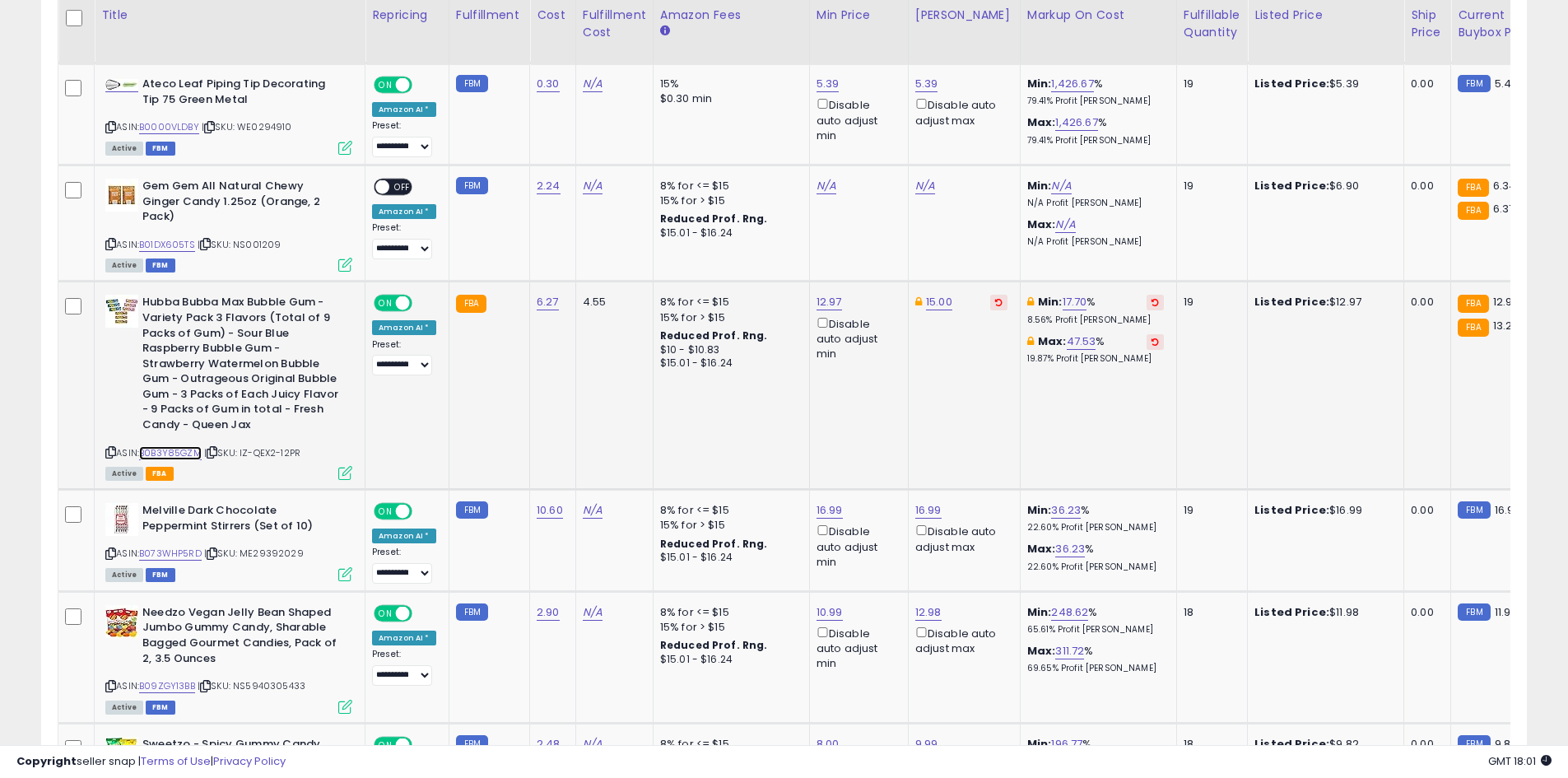
click at [166, 446] on link "B0B3Y85GZM" at bounding box center [171, 453] width 62 height 14
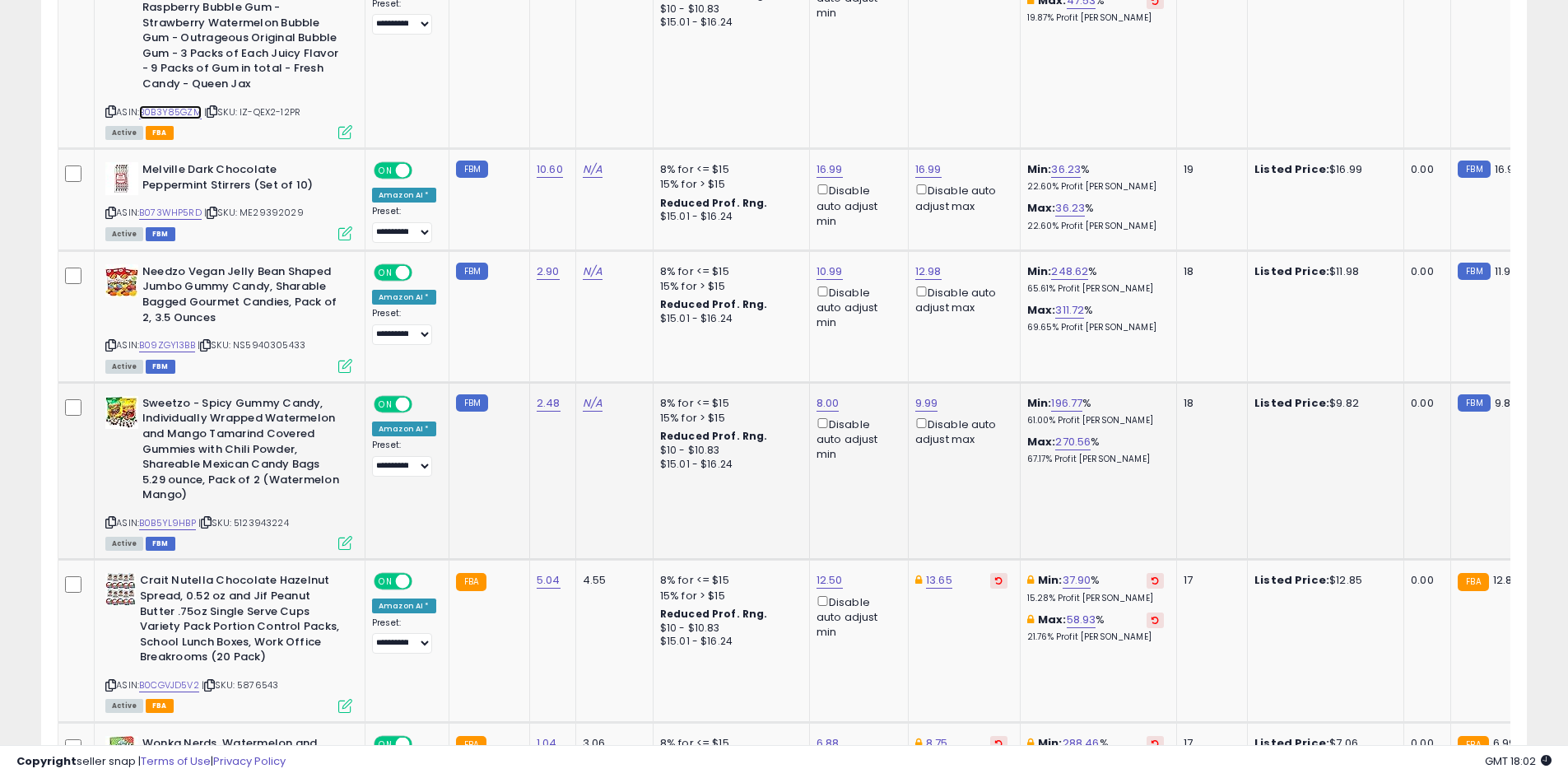
scroll to position [3290, 0]
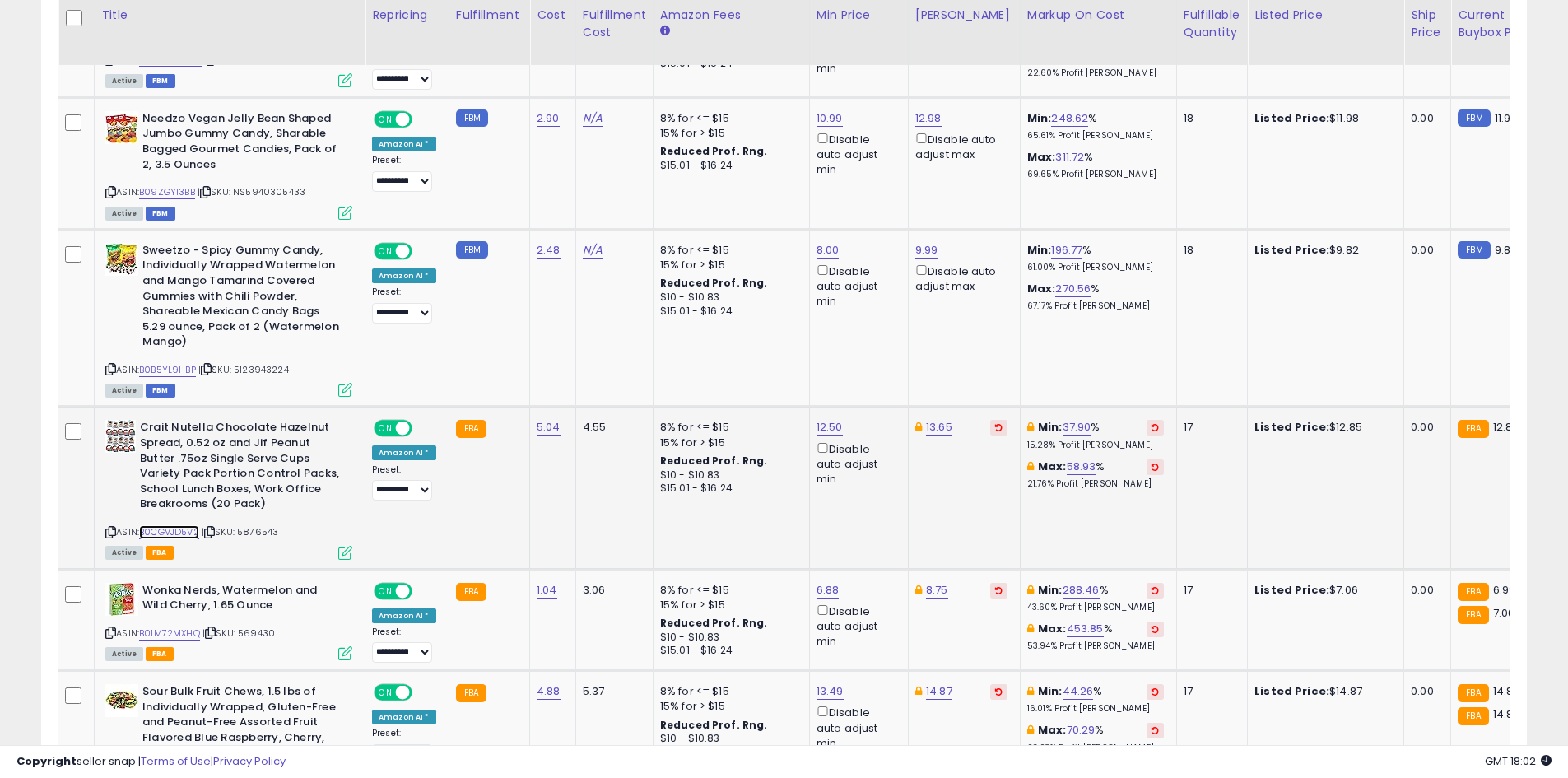
click at [179, 525] on link "B0CGVJD5V2" at bounding box center [169, 532] width 60 height 14
click at [931, 419] on link "13.65" at bounding box center [939, 427] width 26 height 16
type input "**"
click button "submit" at bounding box center [980, 339] width 28 height 25
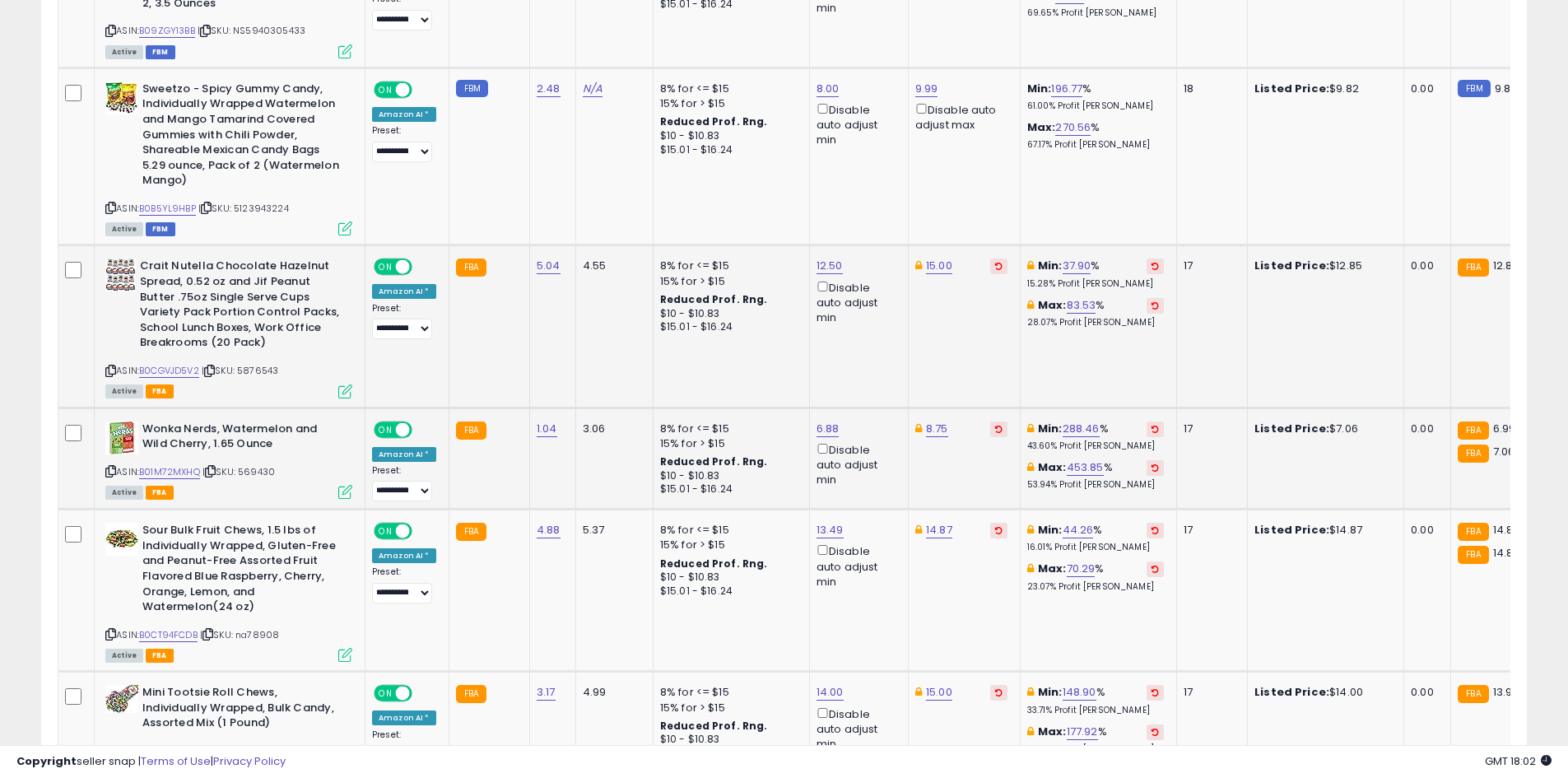
scroll to position [3454, 0]
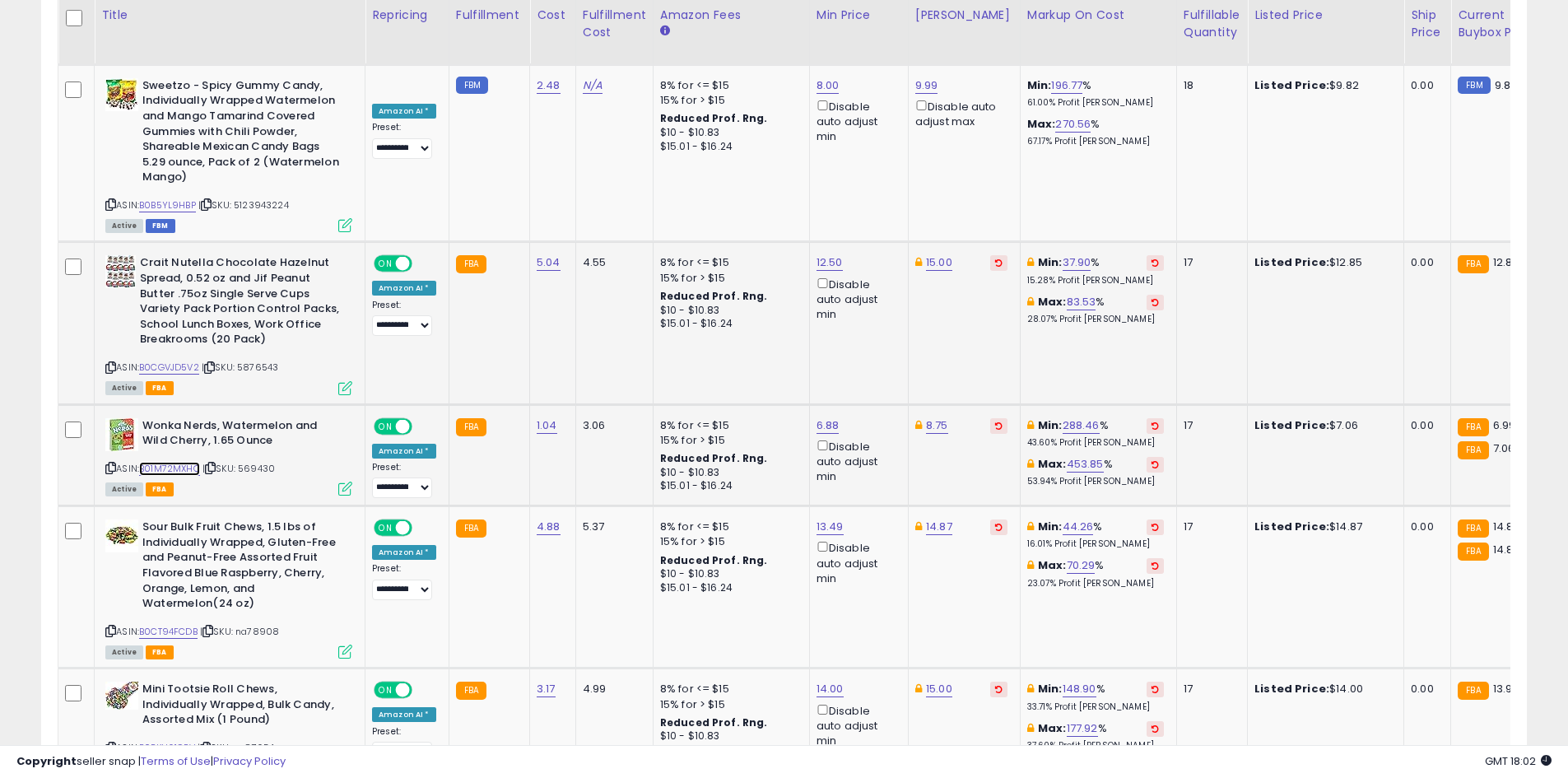
click at [163, 462] on link "B01M72MXHQ" at bounding box center [170, 469] width 61 height 14
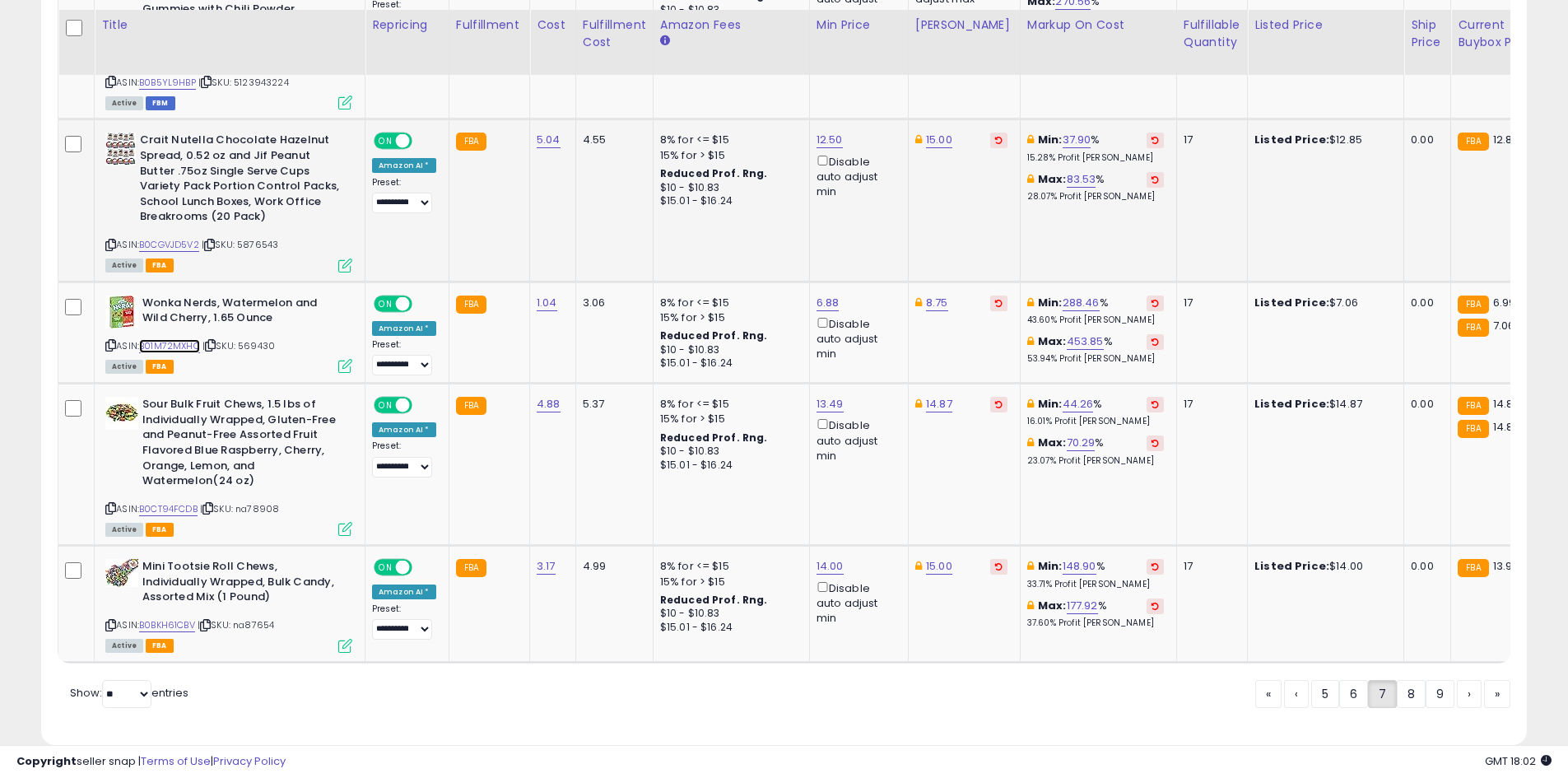
scroll to position [3588, 0]
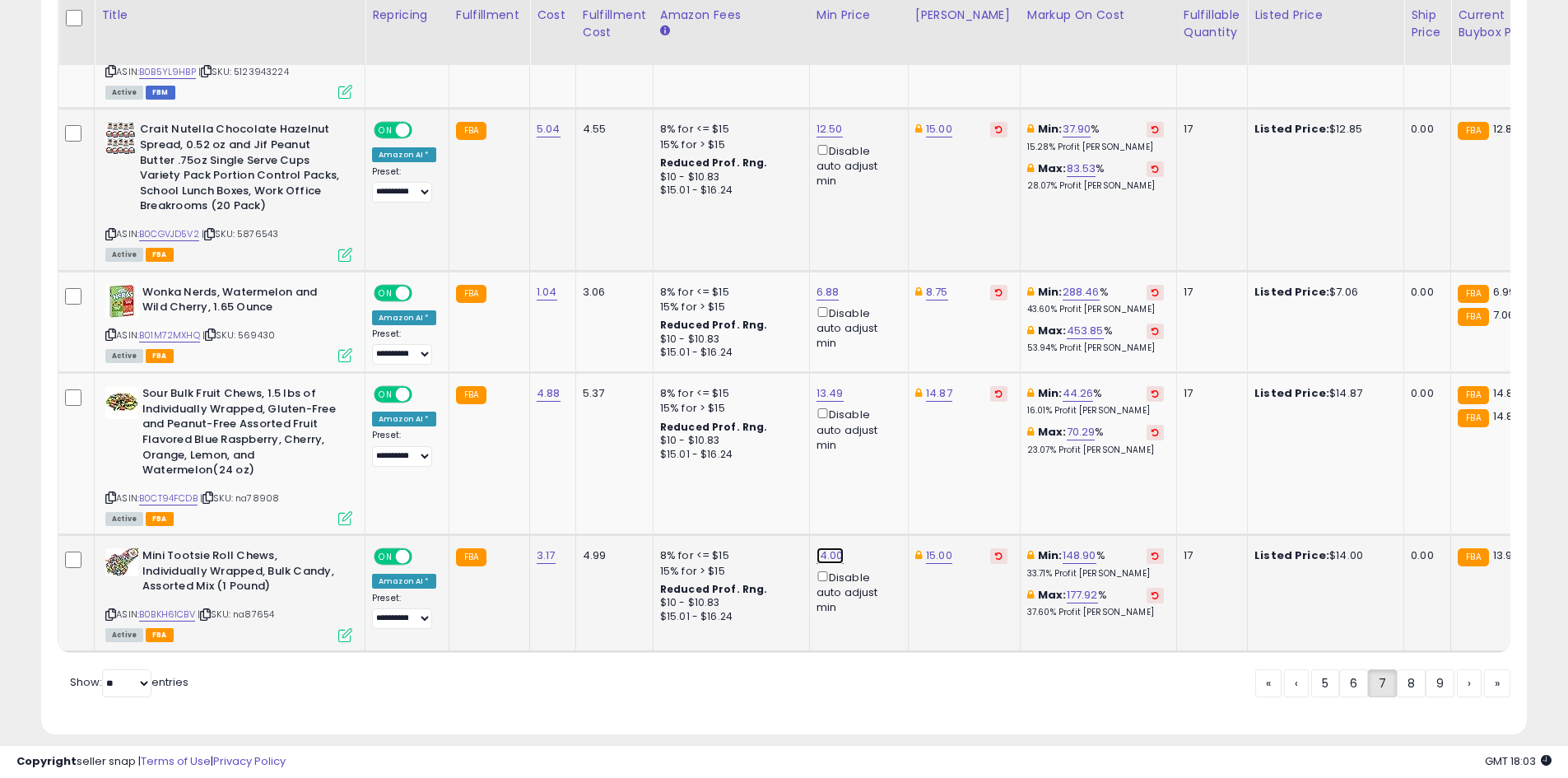
click at [818, 548] on link "14.00" at bounding box center [829, 555] width 27 height 16
type input "**"
click button "submit" at bounding box center [870, 468] width 28 height 25
click at [176, 491] on link "B0CT94FCDB" at bounding box center [168, 498] width 58 height 14
click at [1403, 674] on link "8" at bounding box center [1410, 684] width 29 height 28
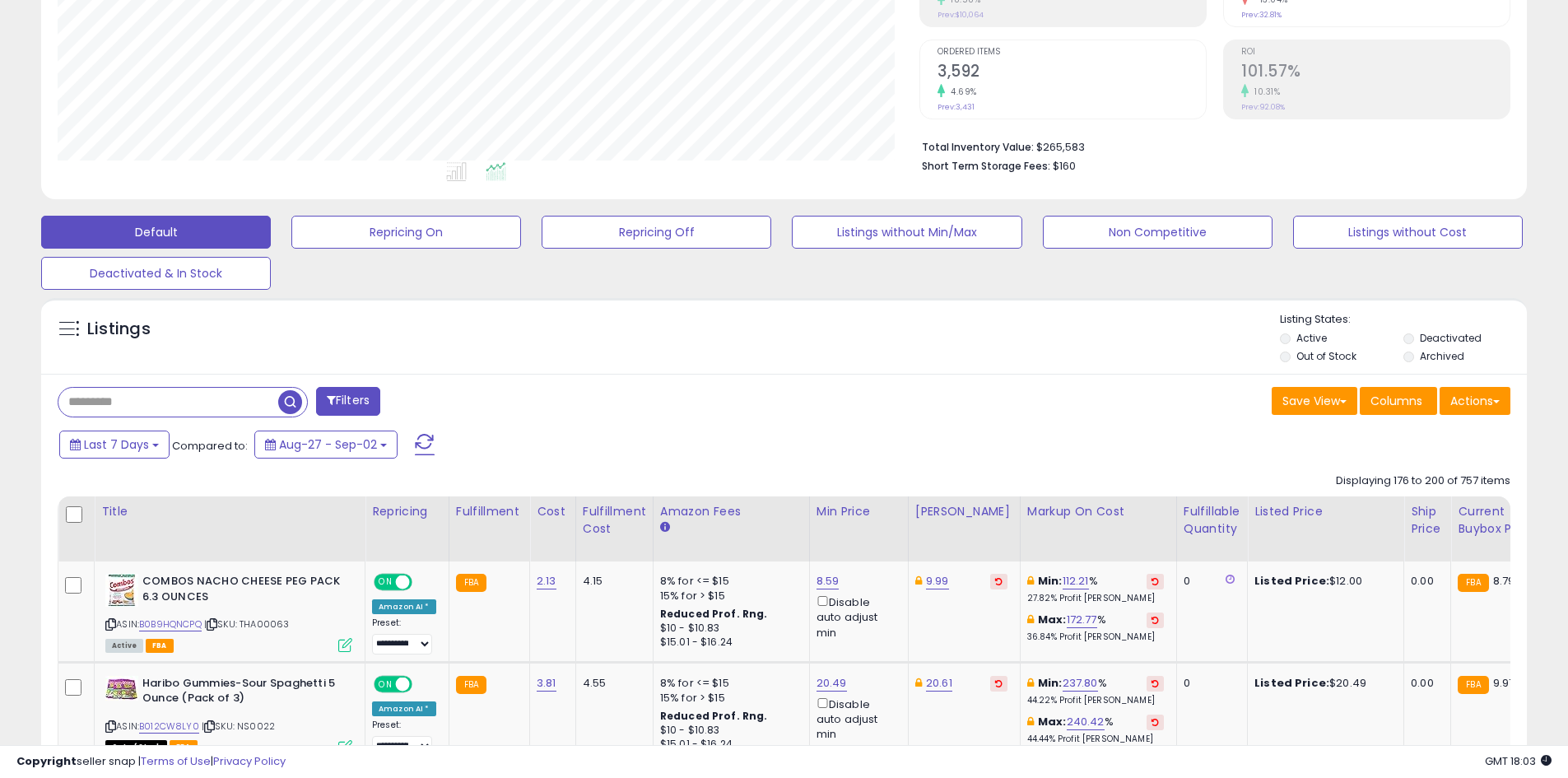
scroll to position [407, 0]
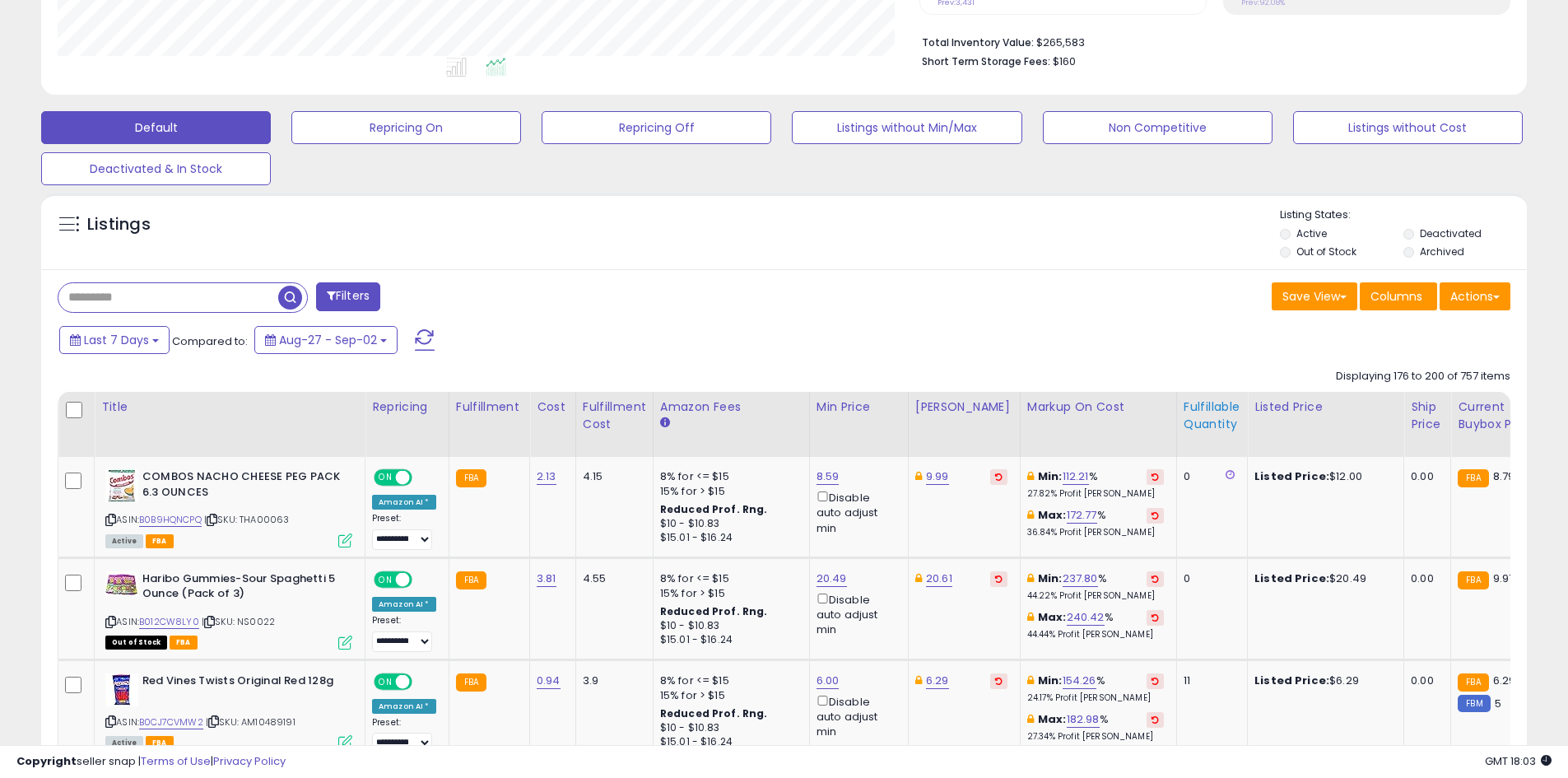
click at [1184, 431] on div "Fulfillable Quantity" at bounding box center [1212, 416] width 57 height 35
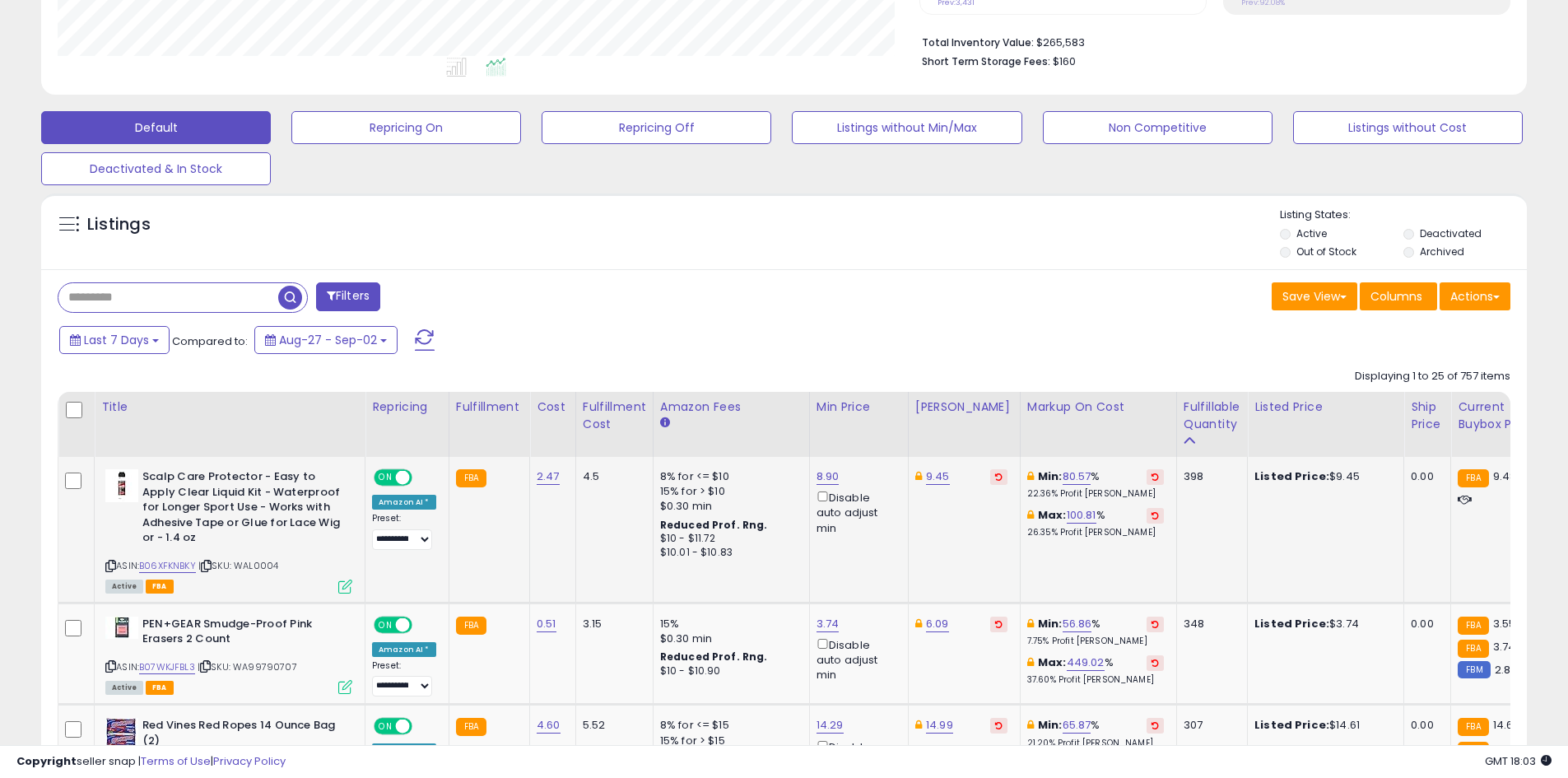
drag, startPoint x: 1184, startPoint y: 331, endPoint x: 1197, endPoint y: 483, distance: 152.6
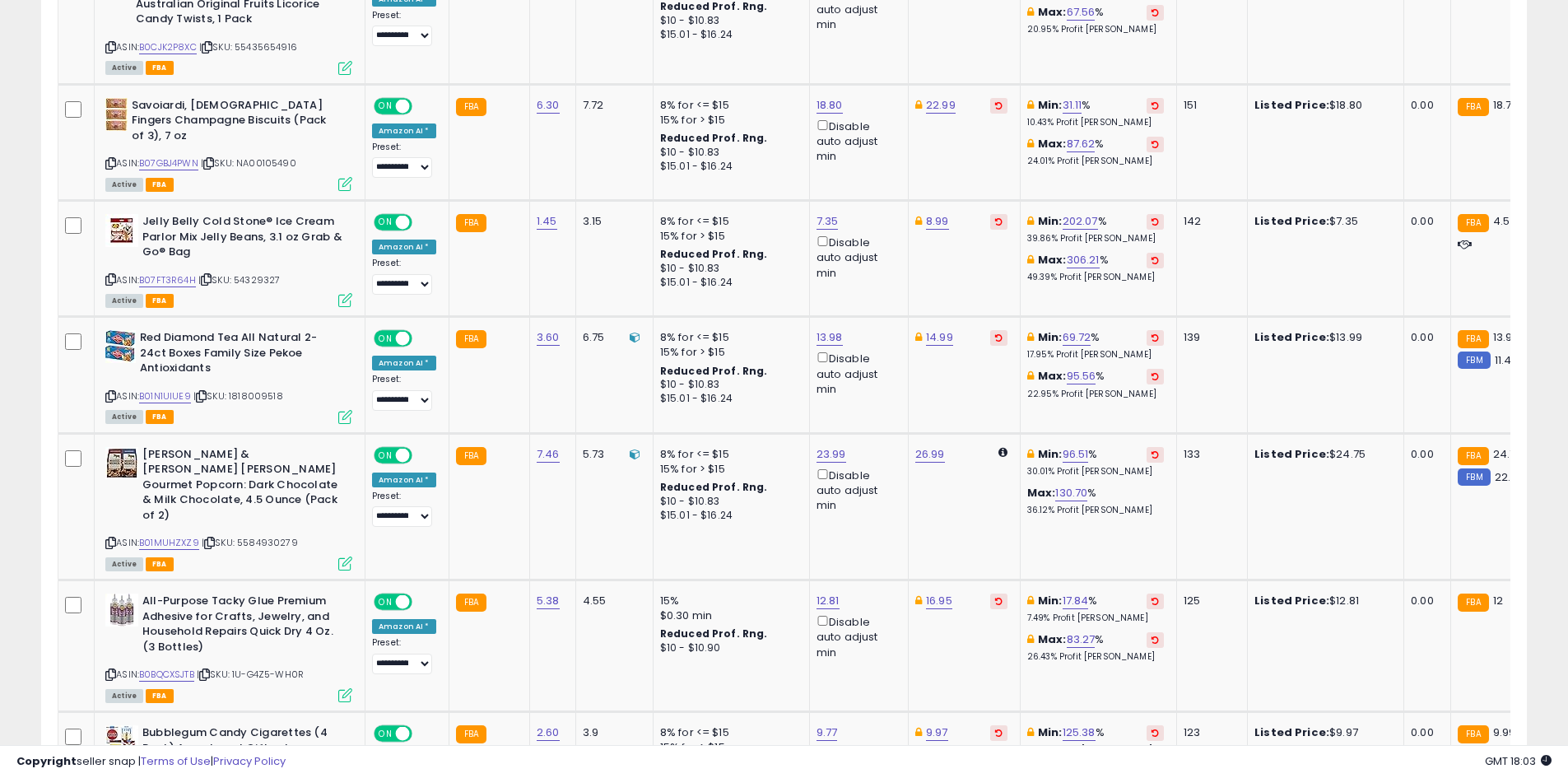
scroll to position [3282, 0]
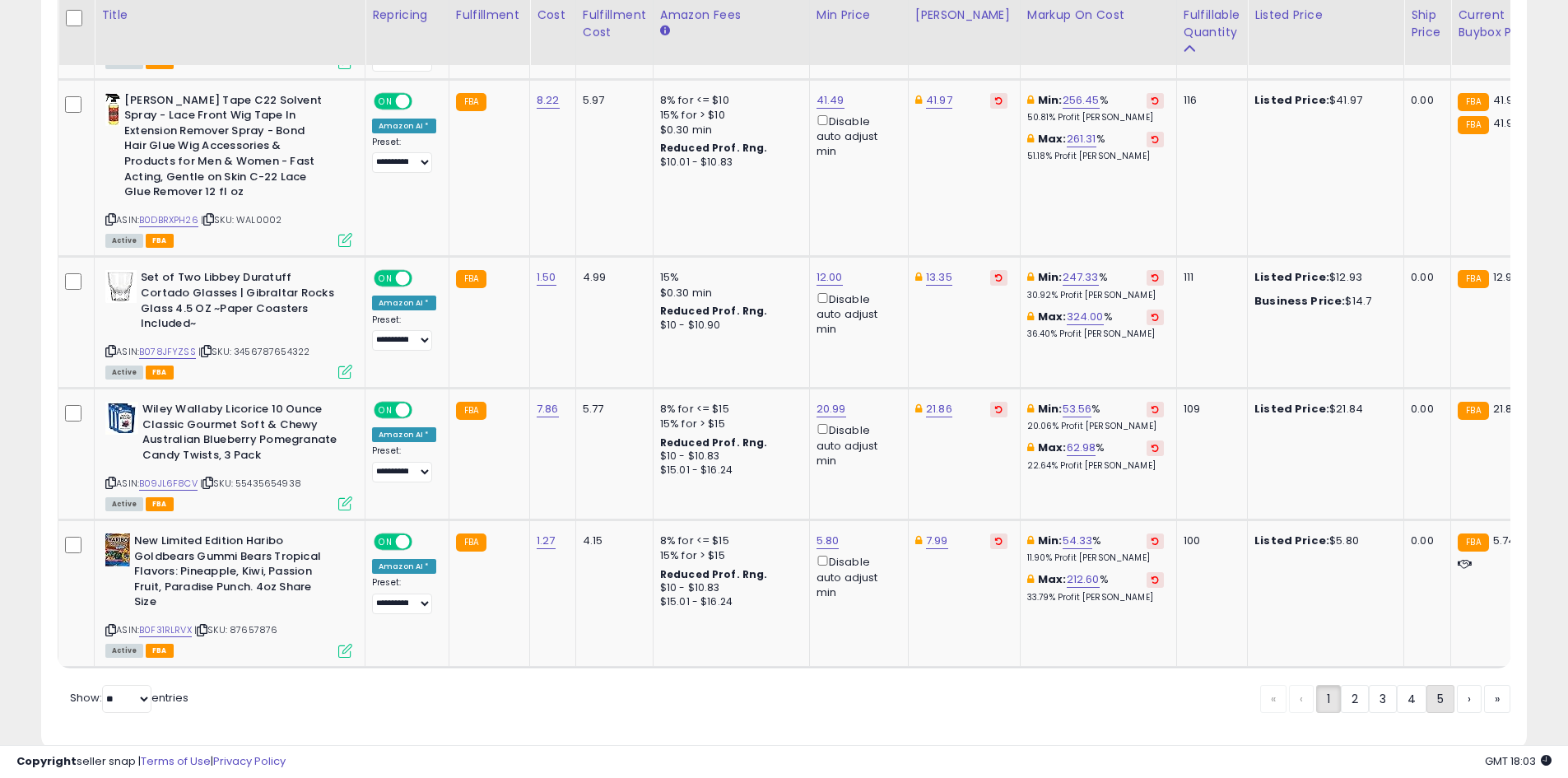
click at [1435, 685] on link "5" at bounding box center [1440, 699] width 28 height 28
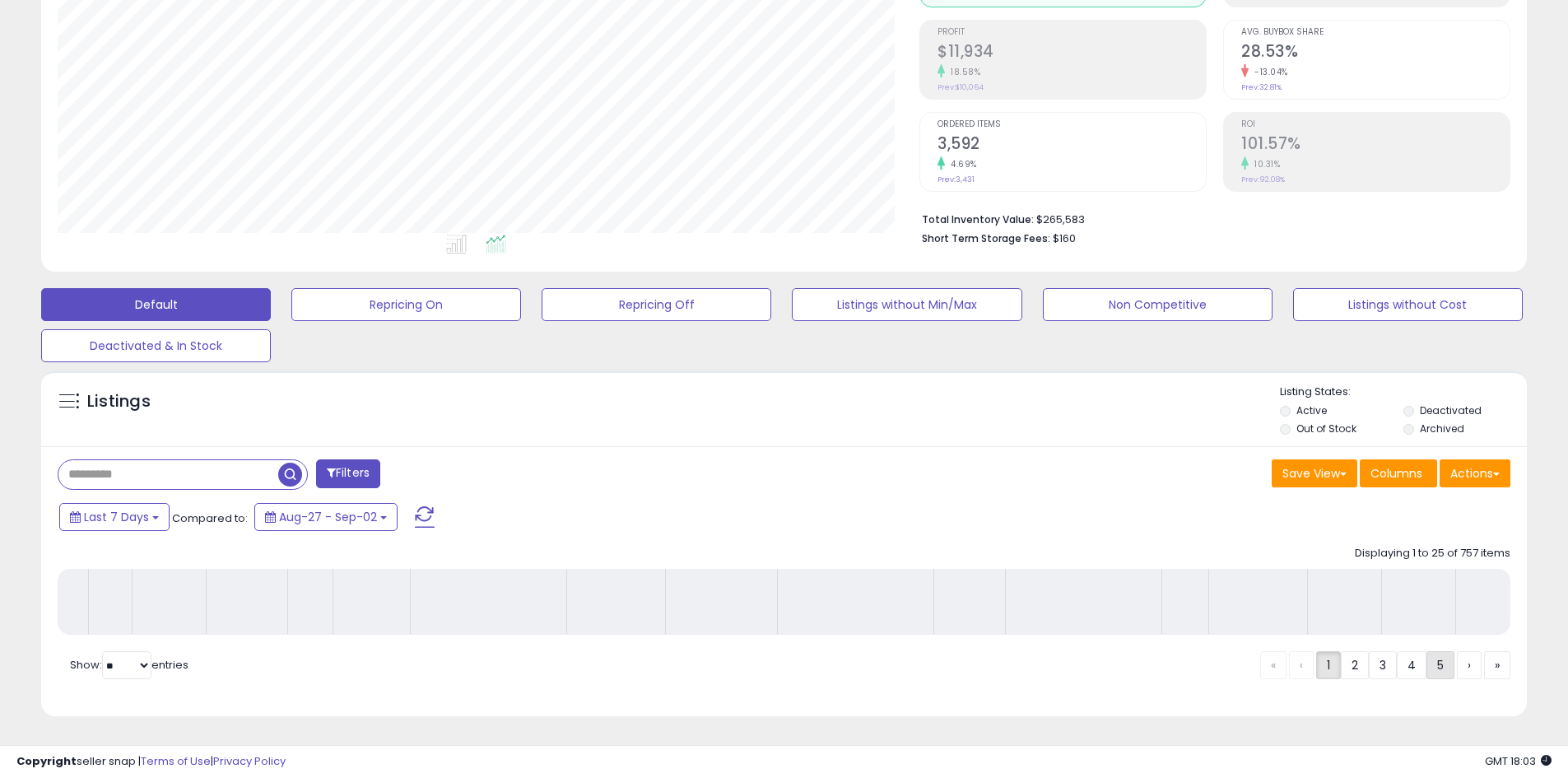
scroll to position [243, 0]
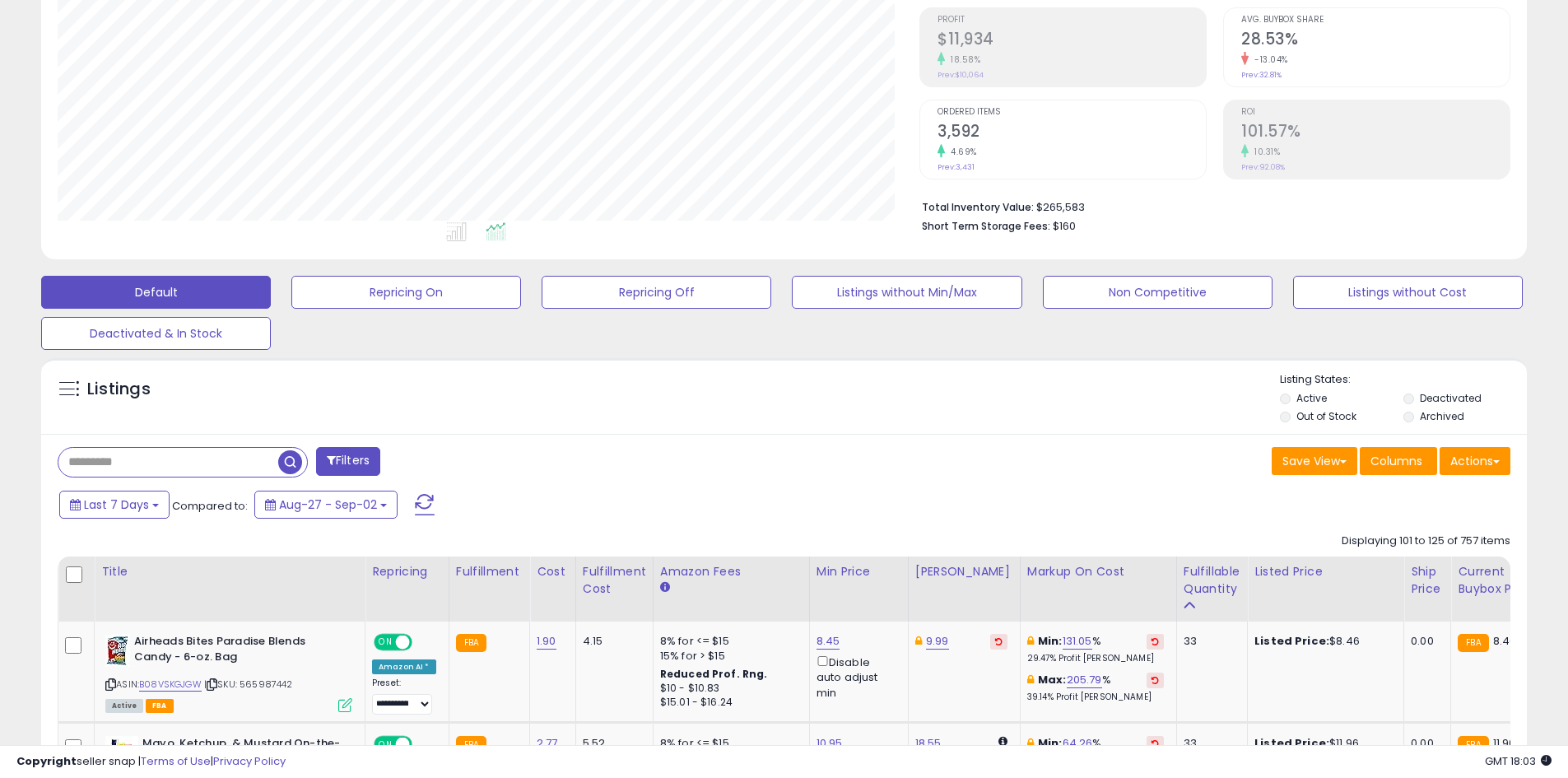
drag, startPoint x: 1142, startPoint y: 436, endPoint x: 1154, endPoint y: 447, distance: 16.3
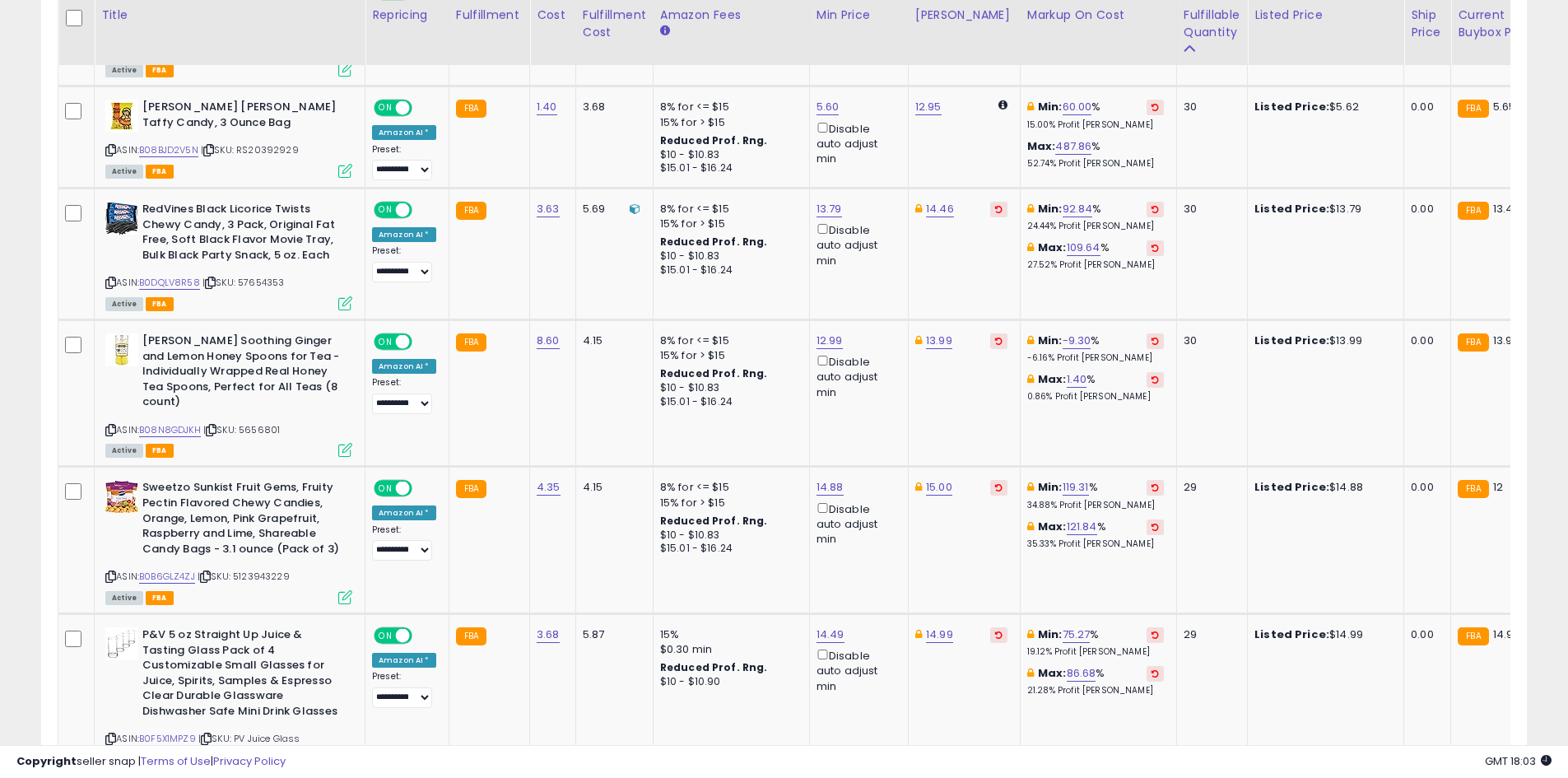
scroll to position [3268, 0]
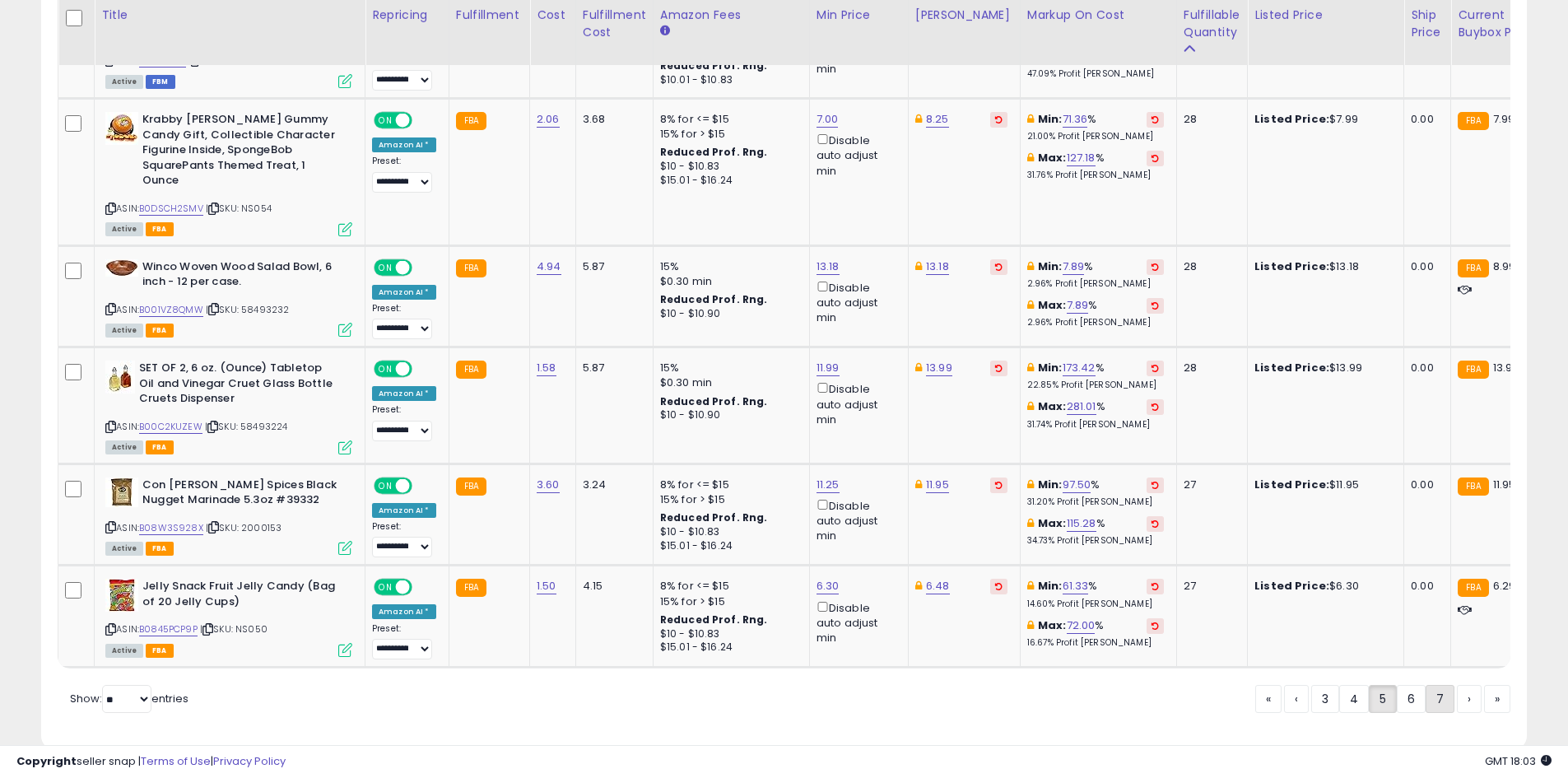
click at [1444, 685] on link "7" at bounding box center [1439, 699] width 29 height 28
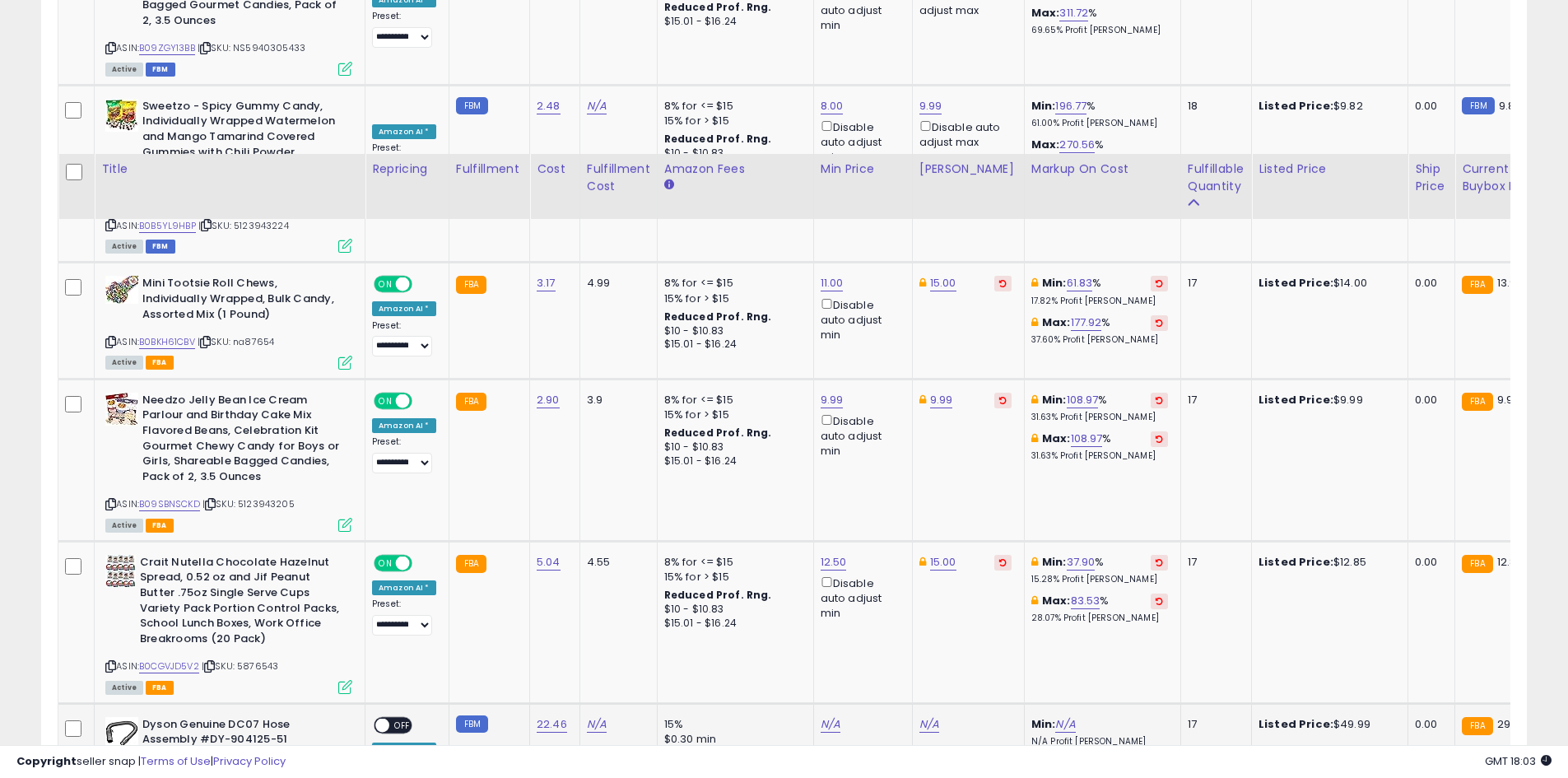
scroll to position [3588, 0]
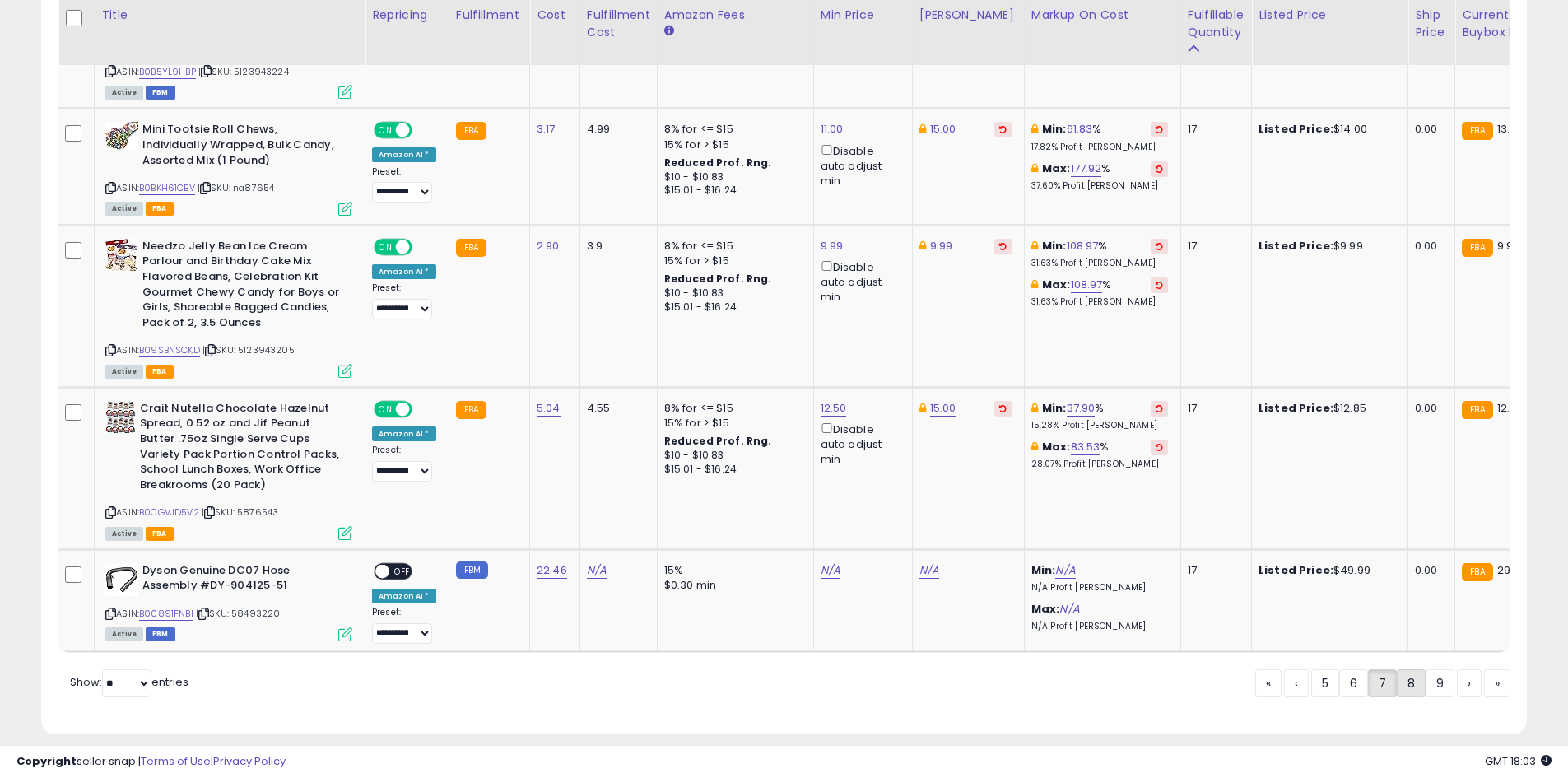
click at [1409, 677] on link "8" at bounding box center [1410, 684] width 29 height 28
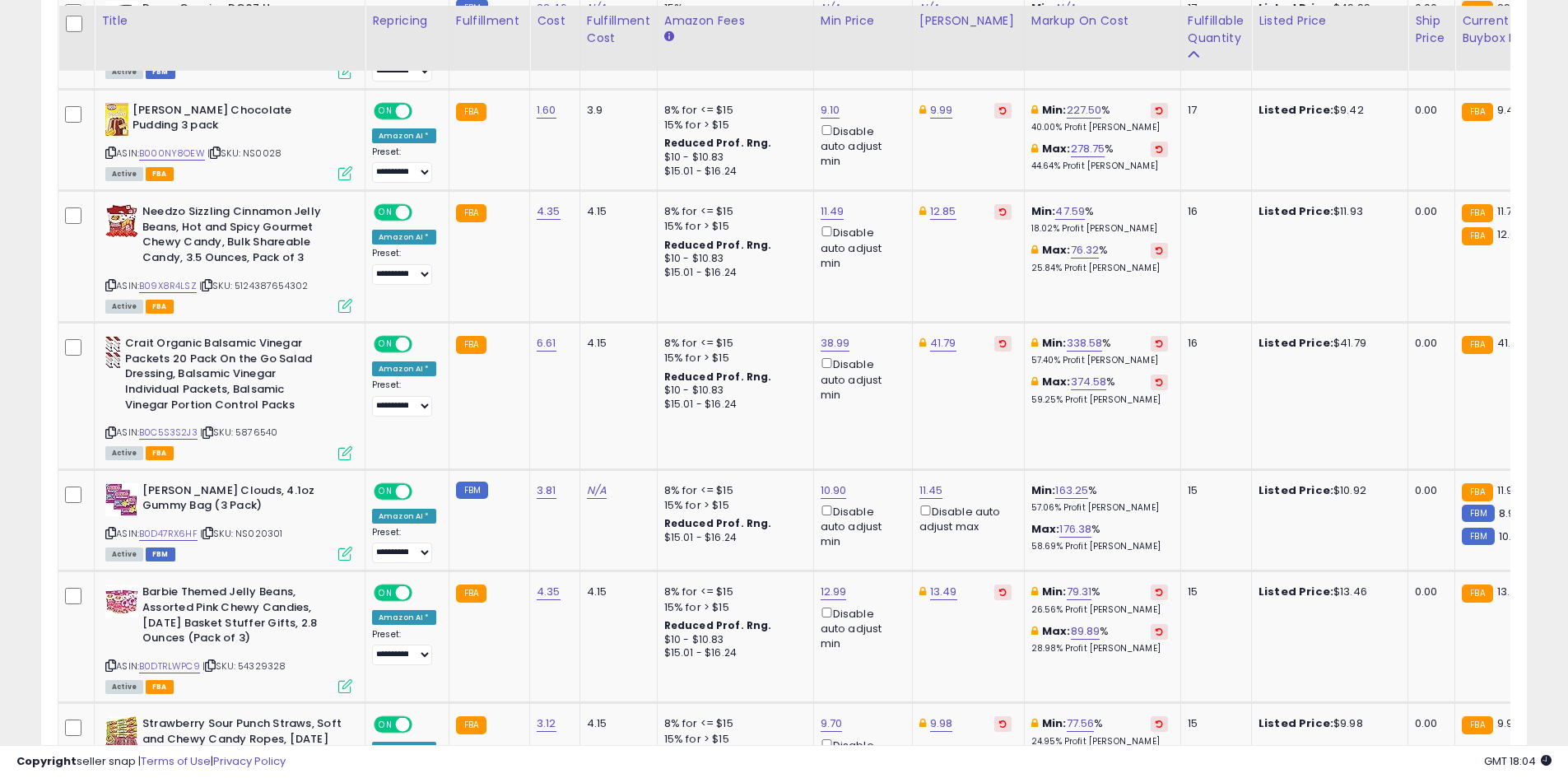
scroll to position [1972, 0]
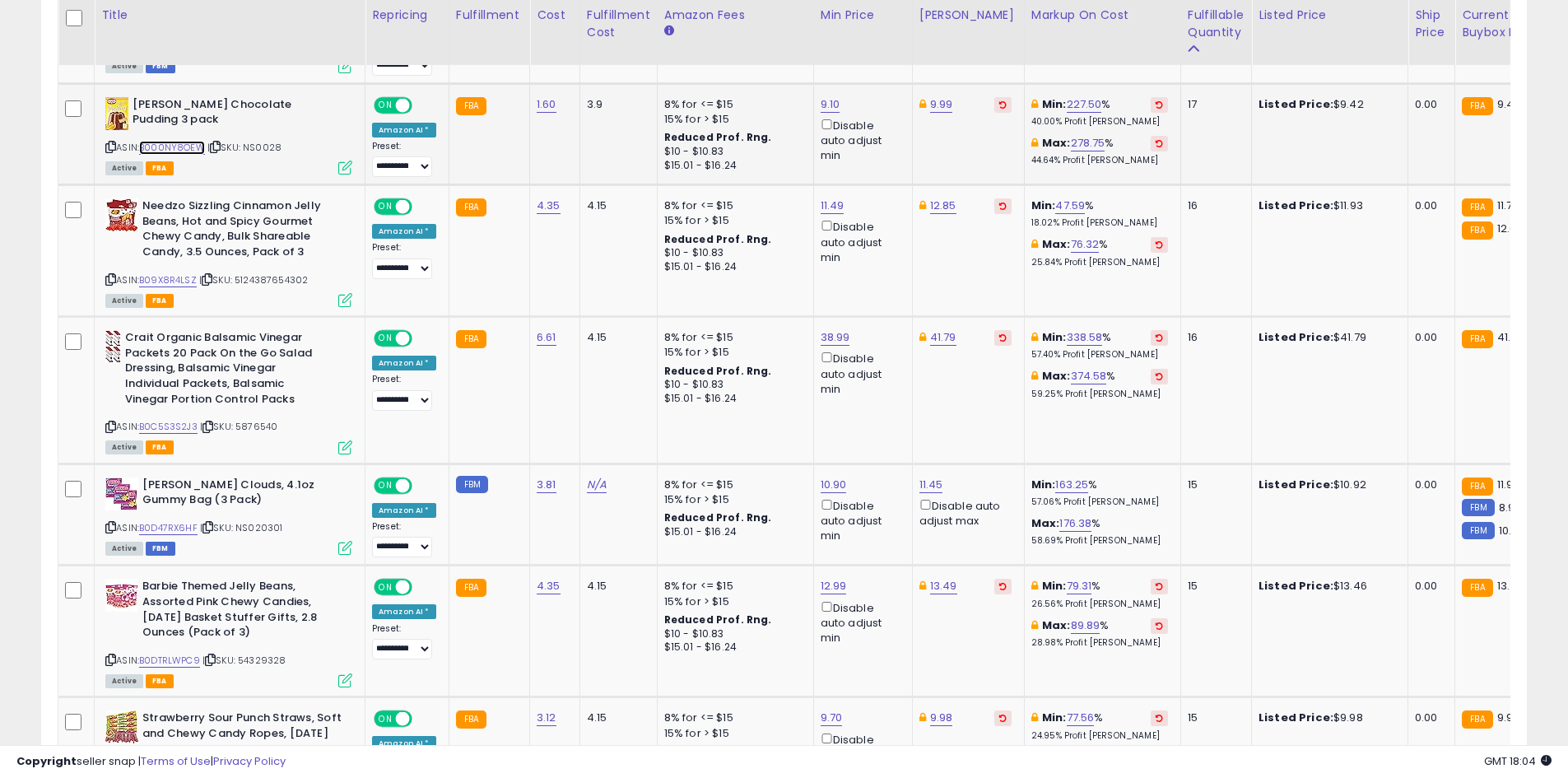
click at [177, 141] on link "B000NY8OEW" at bounding box center [172, 148] width 66 height 14
click at [940, 96] on link "9.99" at bounding box center [941, 104] width 23 height 16
type input "***"
click button "submit" at bounding box center [981, 30] width 28 height 25
click at [155, 274] on link "B09X8R4LSZ" at bounding box center [168, 281] width 58 height 14
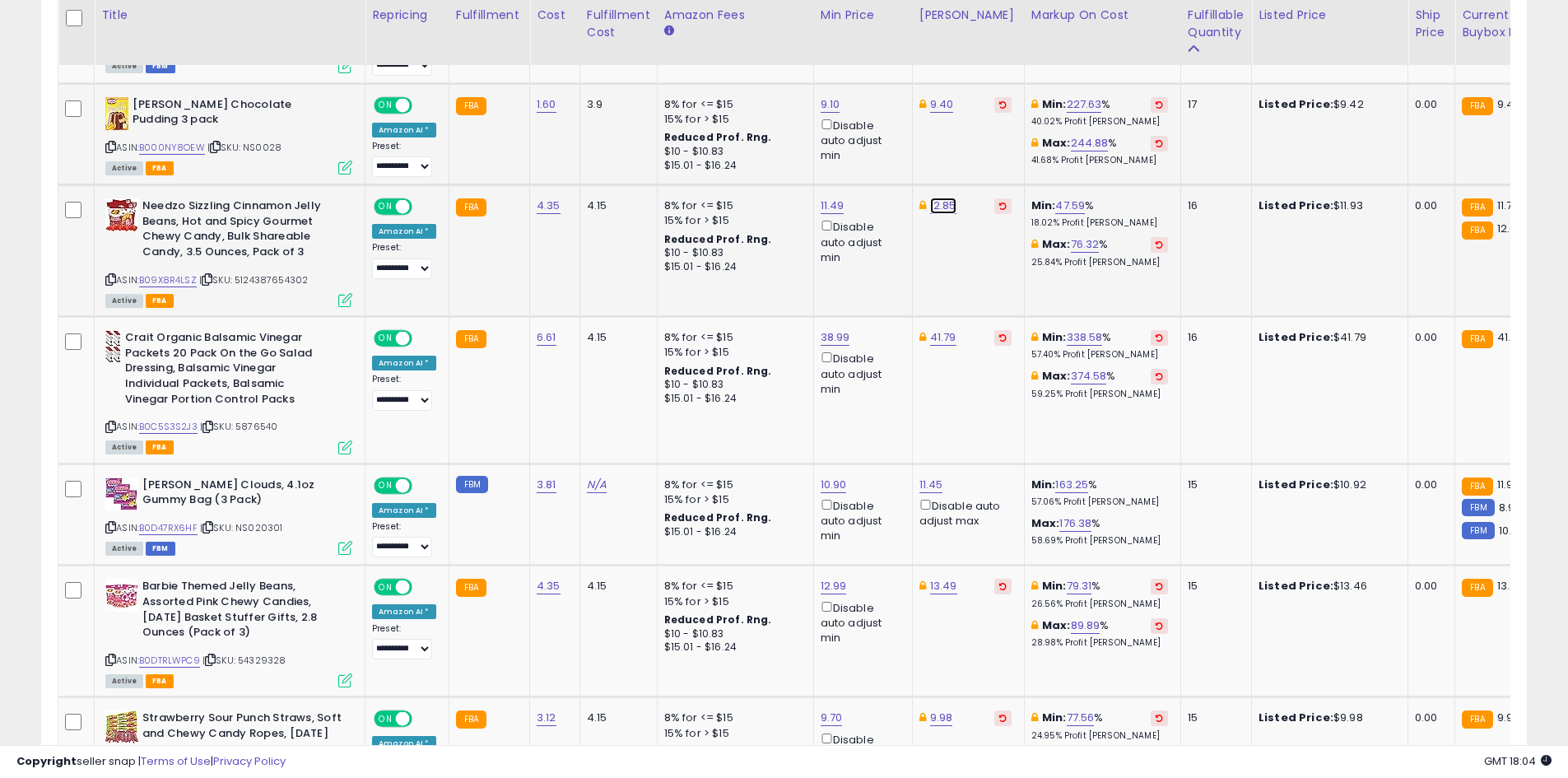
click at [939, 198] on link "12.85" at bounding box center [943, 205] width 26 height 16
type input "*"
type input "*****"
click button "submit" at bounding box center [982, 133] width 28 height 25
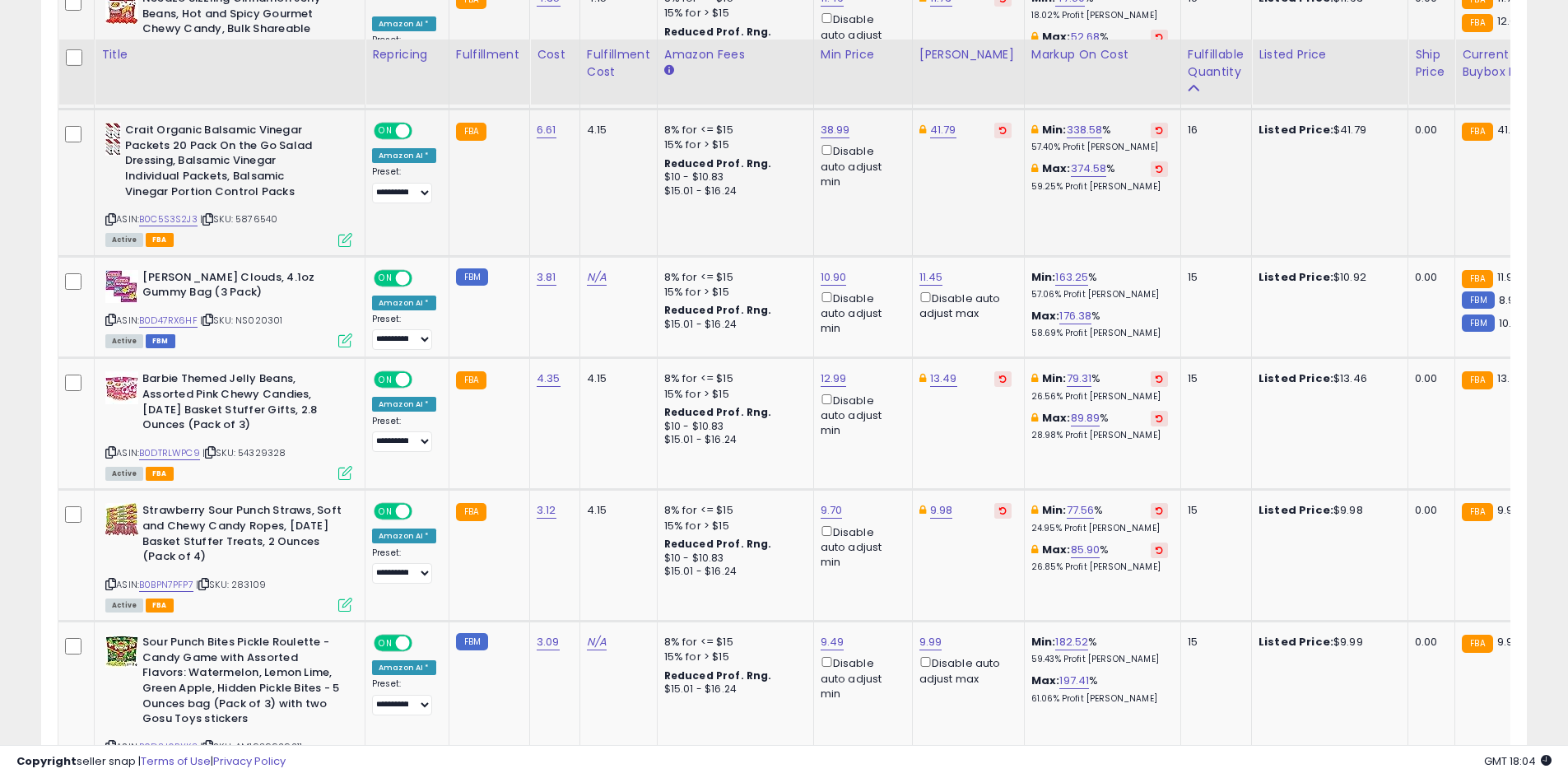
scroll to position [2219, 0]
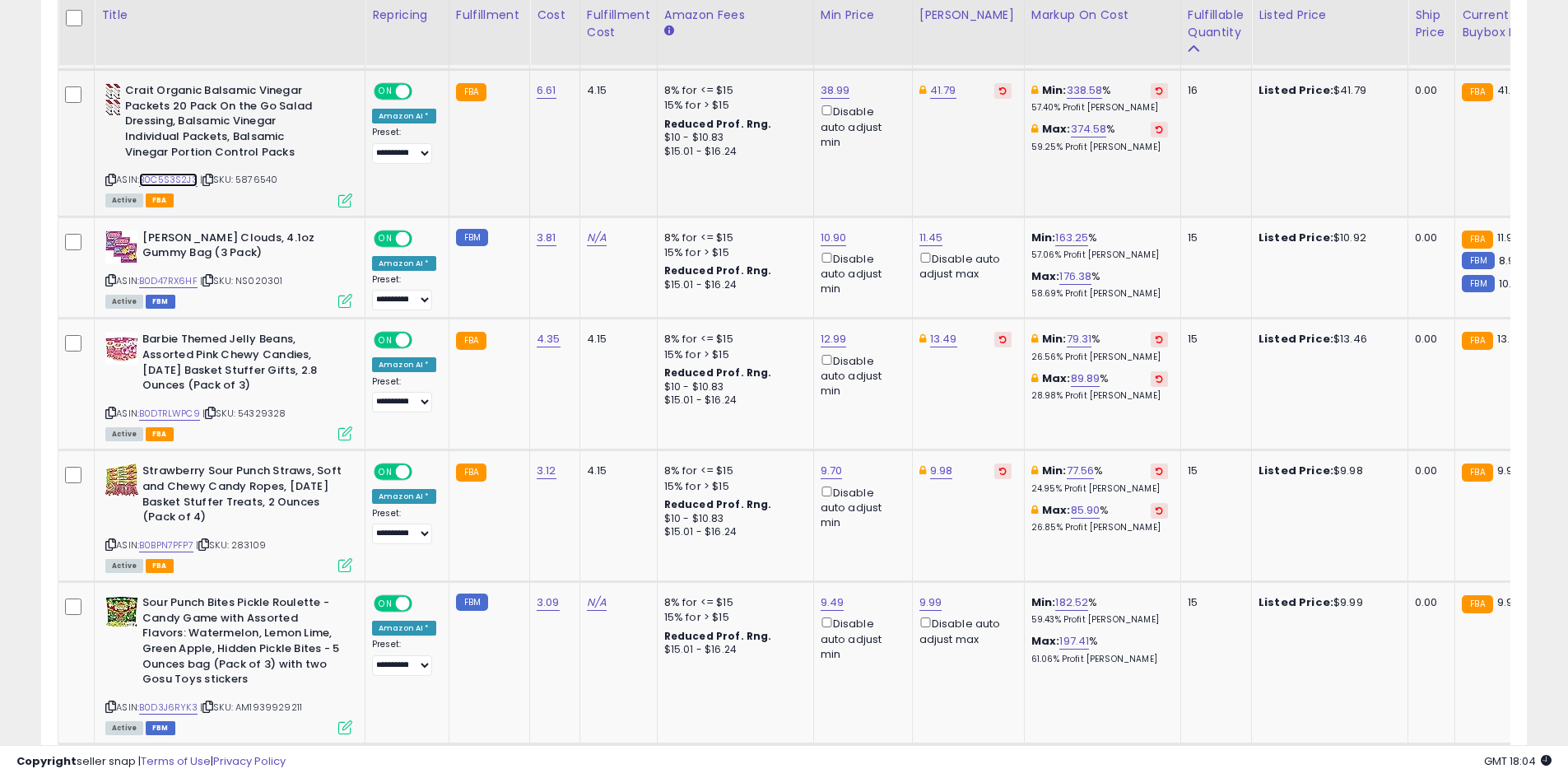
click at [160, 173] on link "B0C5S3S2J3" at bounding box center [168, 180] width 58 height 14
click at [167, 407] on link "B0DTRLWPC9" at bounding box center [170, 414] width 61 height 14
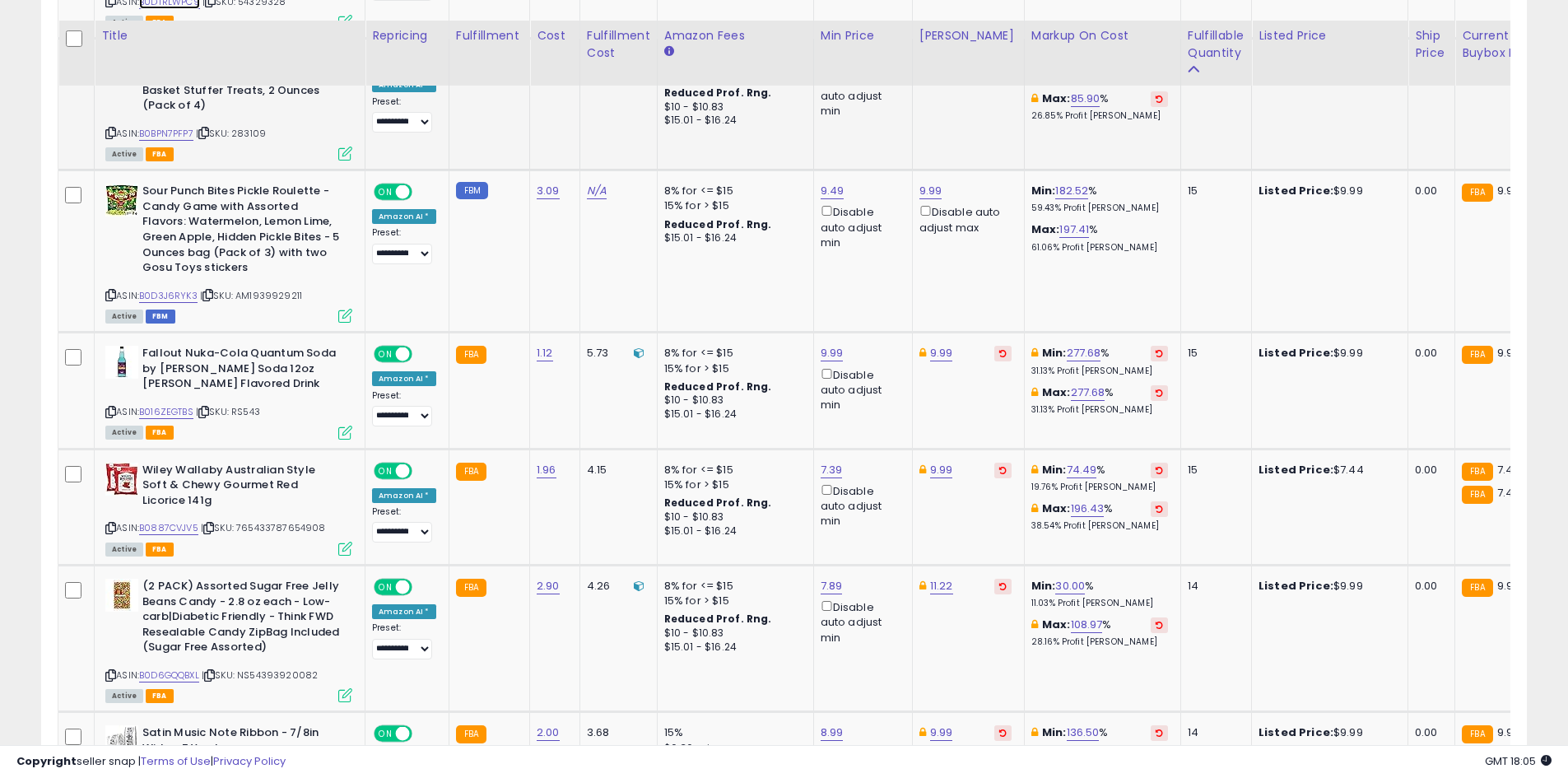
scroll to position [2713, 0]
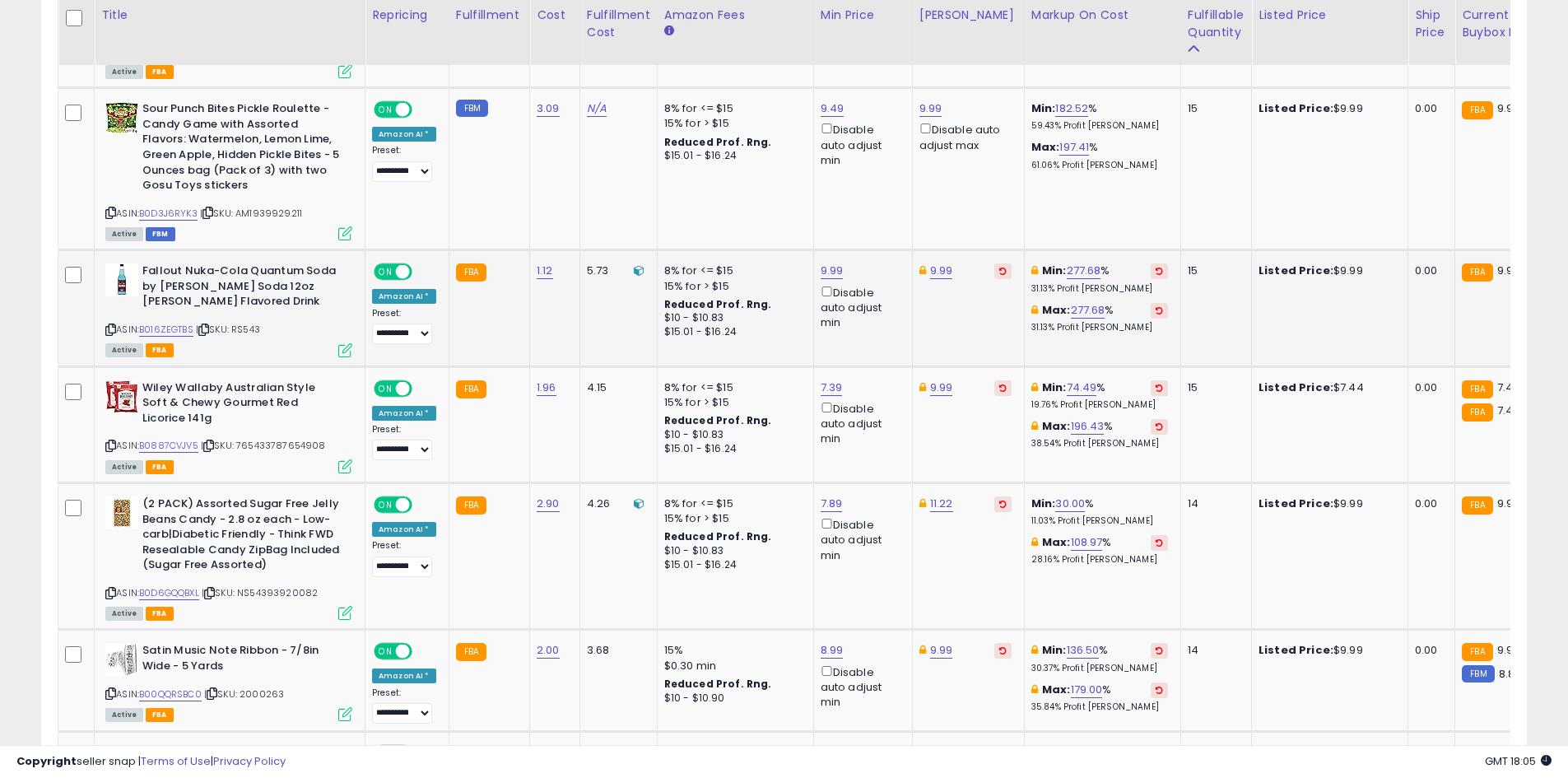
click at [177, 321] on div "ASIN: B016ZEGTBS | SKU: RS543 Active FBA" at bounding box center [229, 309] width 247 height 92
click at [177, 323] on link "B016ZEGTBS" at bounding box center [166, 330] width 55 height 14
click at [823, 263] on link "9.99" at bounding box center [832, 270] width 23 height 16
type input "****"
click button "submit" at bounding box center [870, 198] width 28 height 25
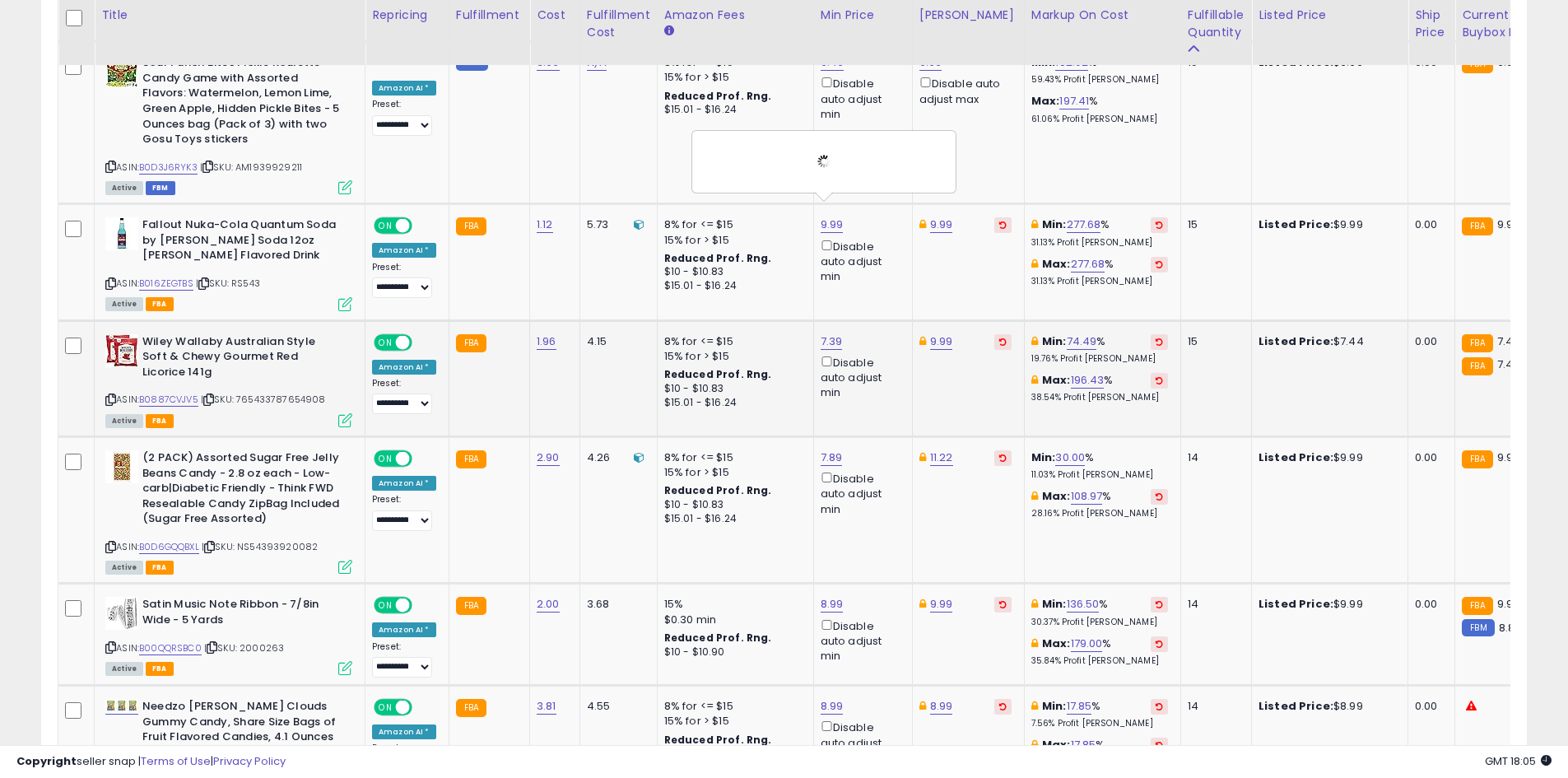
scroll to position [2796, 0]
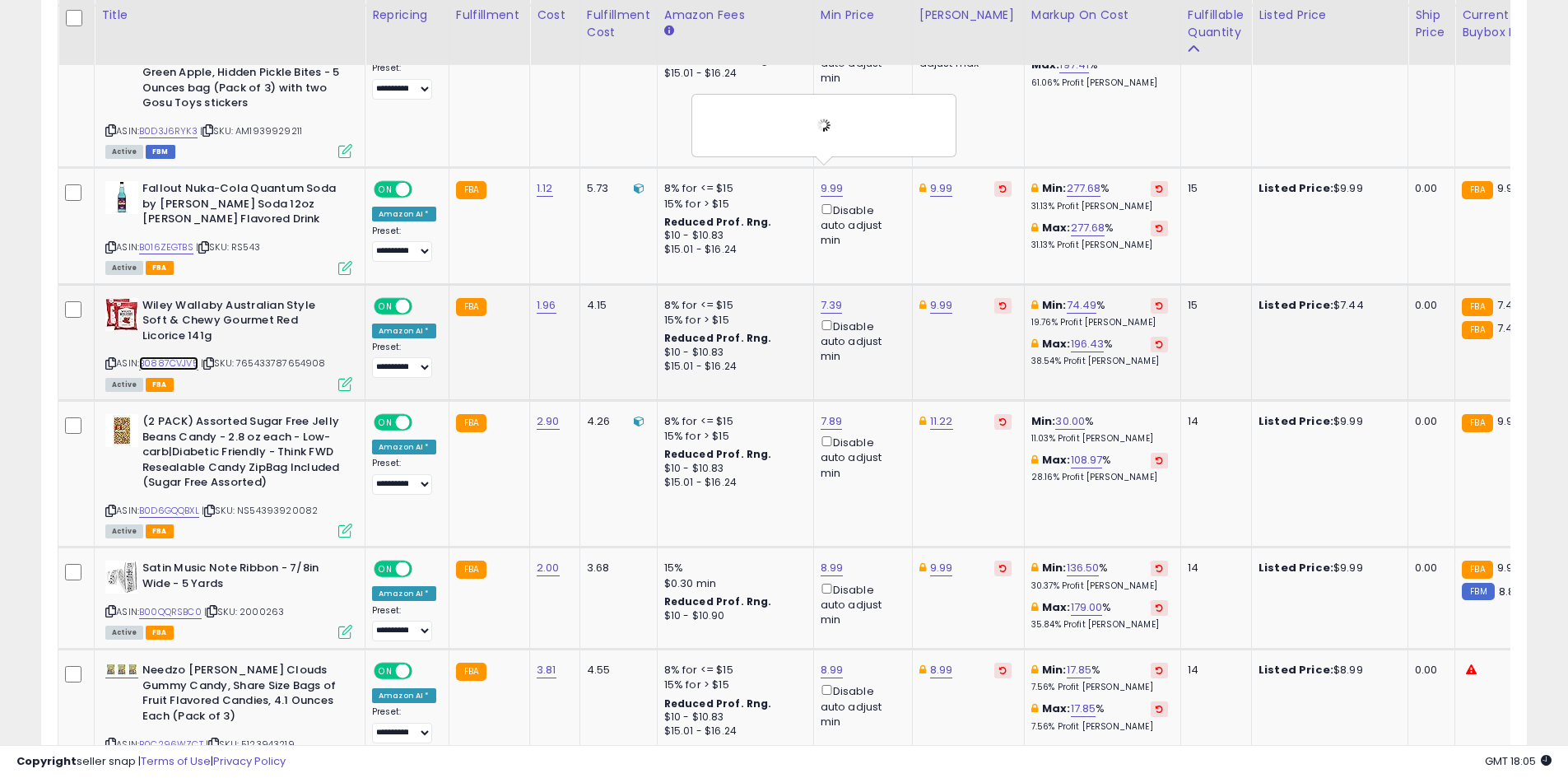
click at [187, 357] on link "B0887CVJV5" at bounding box center [169, 364] width 59 height 14
click at [811, 126] on div at bounding box center [824, 126] width 239 height 45
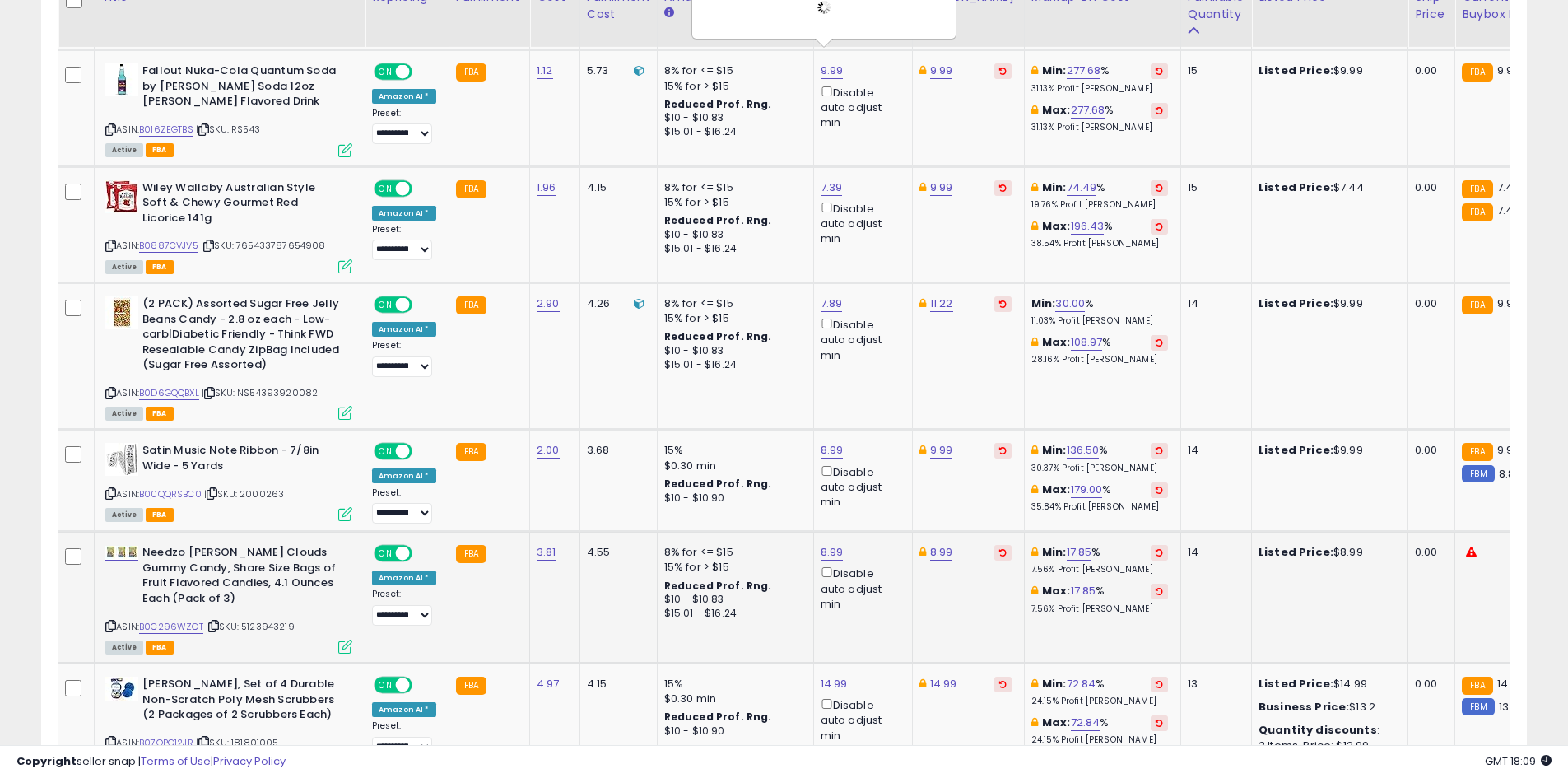
scroll to position [2895, 0]
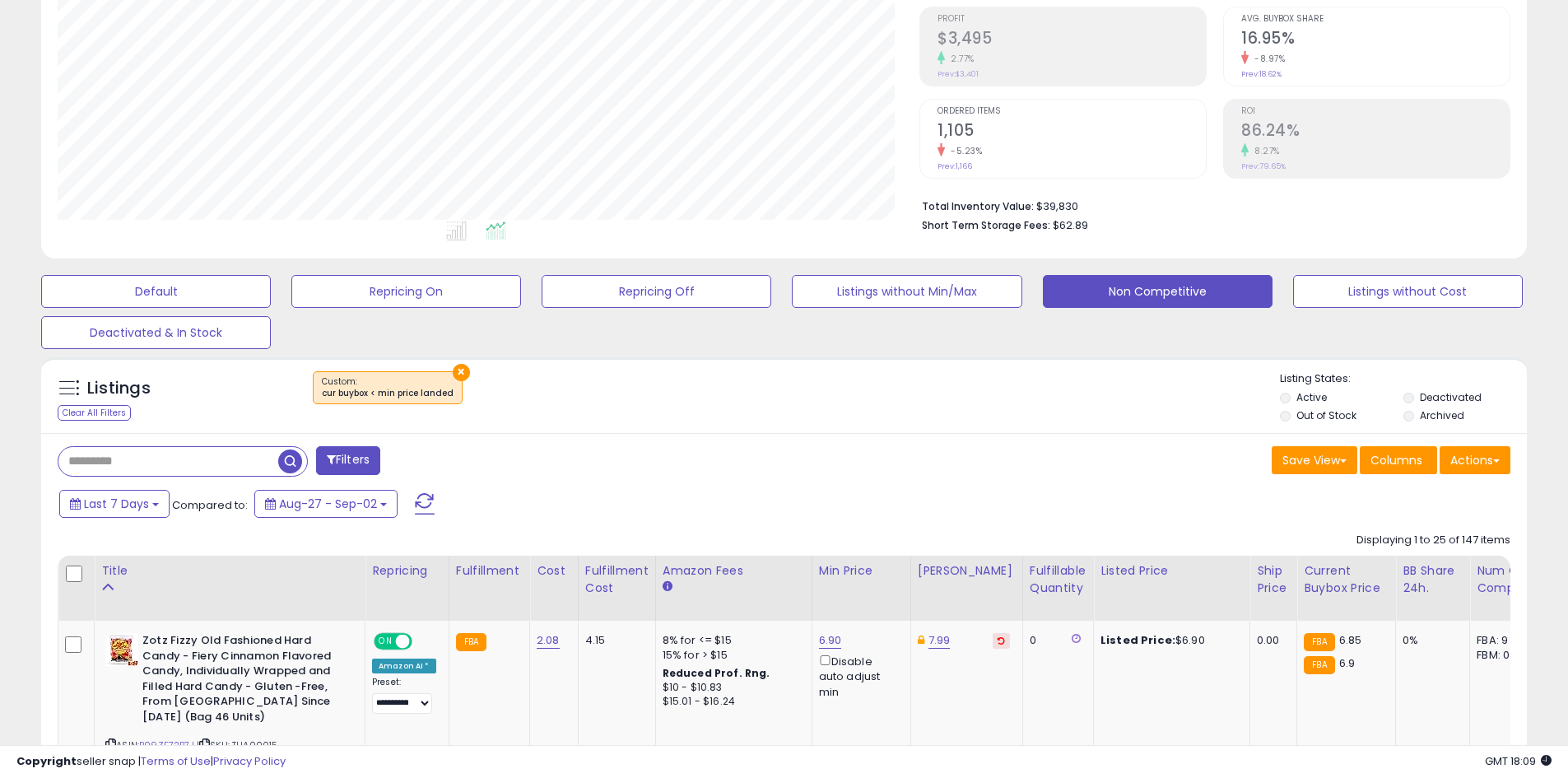
scroll to position [338, 861]
click at [453, 379] on button "×" at bounding box center [461, 373] width 17 height 17
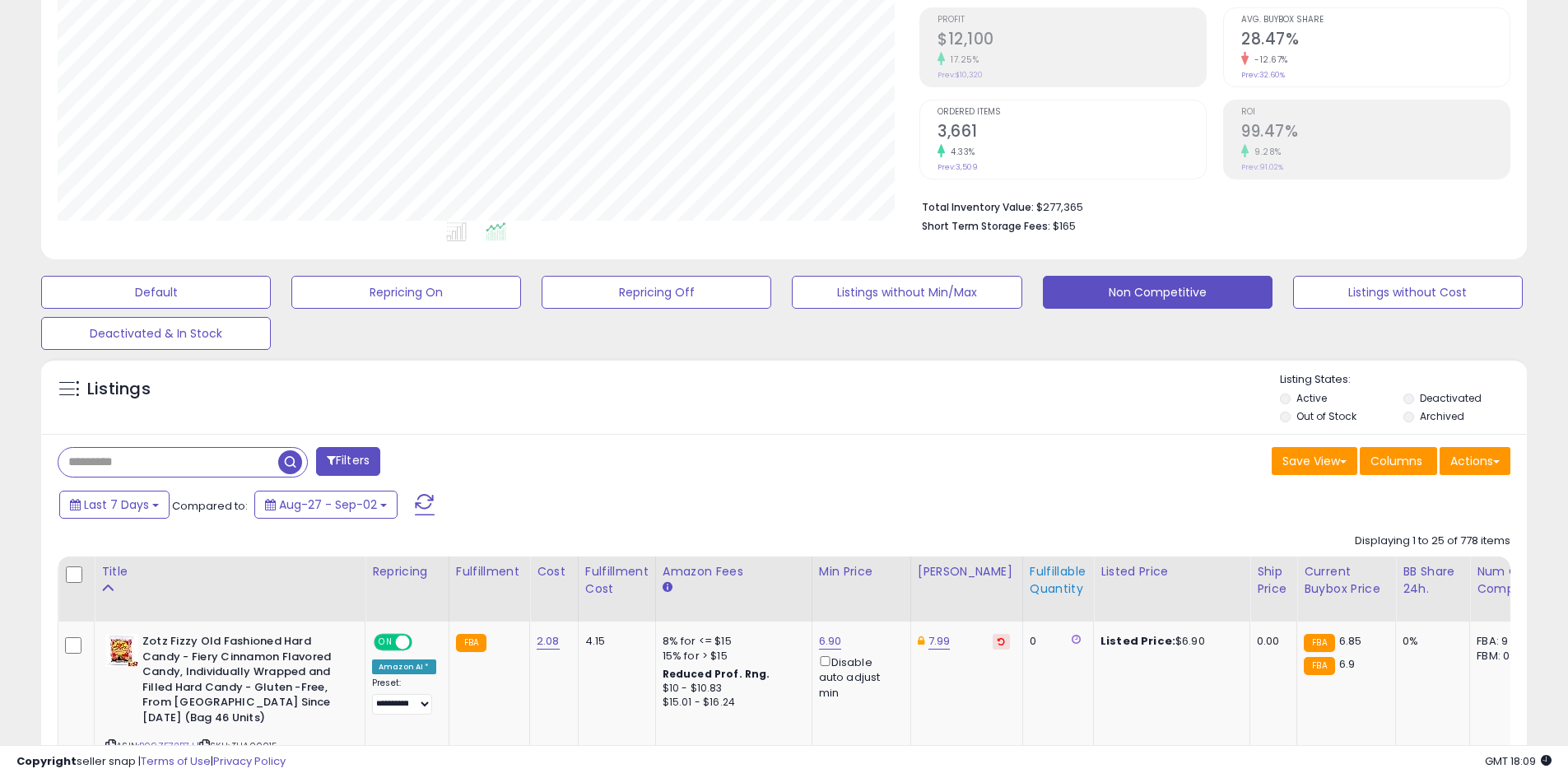
click at [1029, 583] on div "Fulfillable Quantity" at bounding box center [1058, 580] width 57 height 35
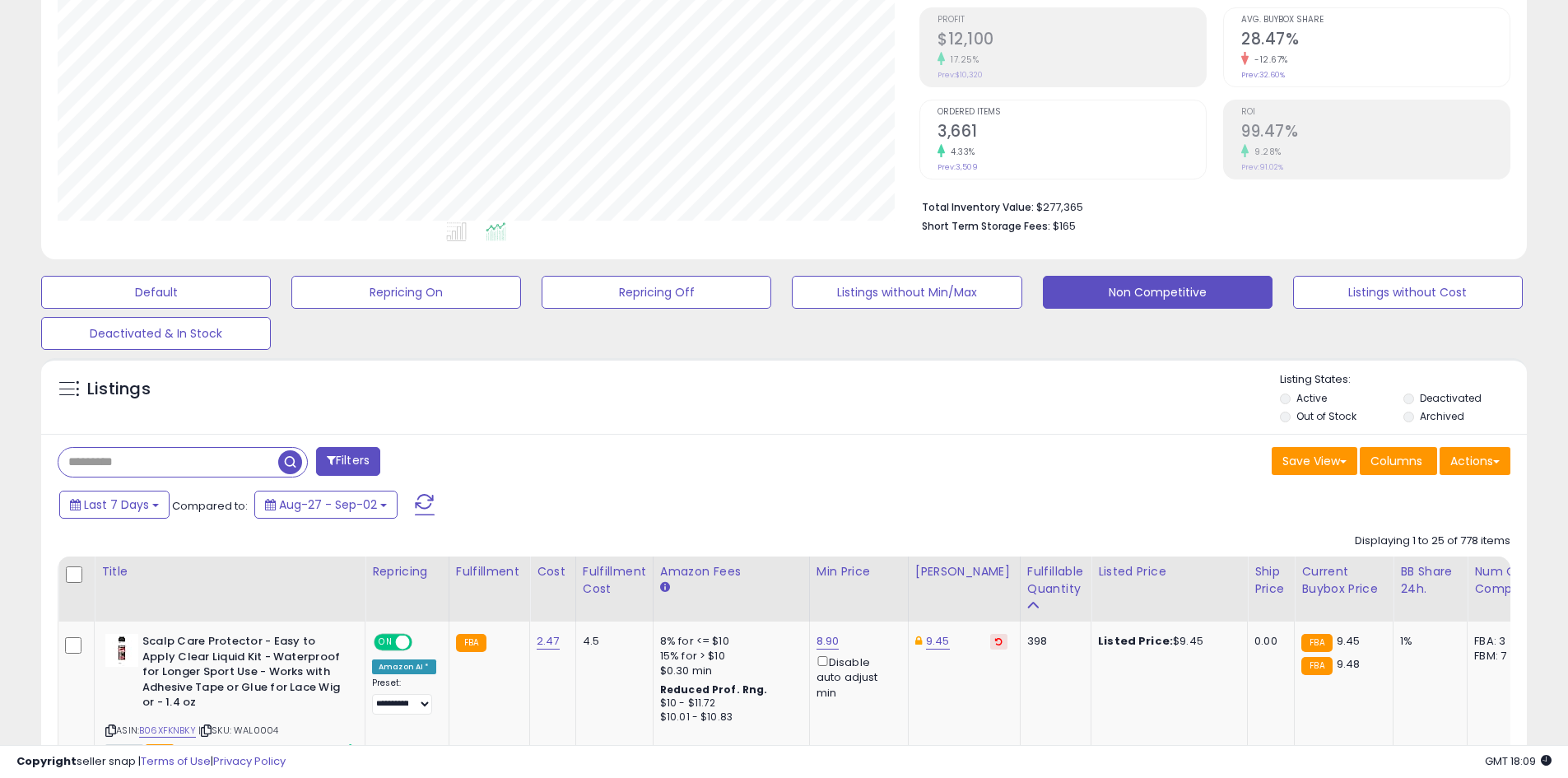
drag, startPoint x: 1088, startPoint y: 425, endPoint x: 1111, endPoint y: 522, distance: 99.7
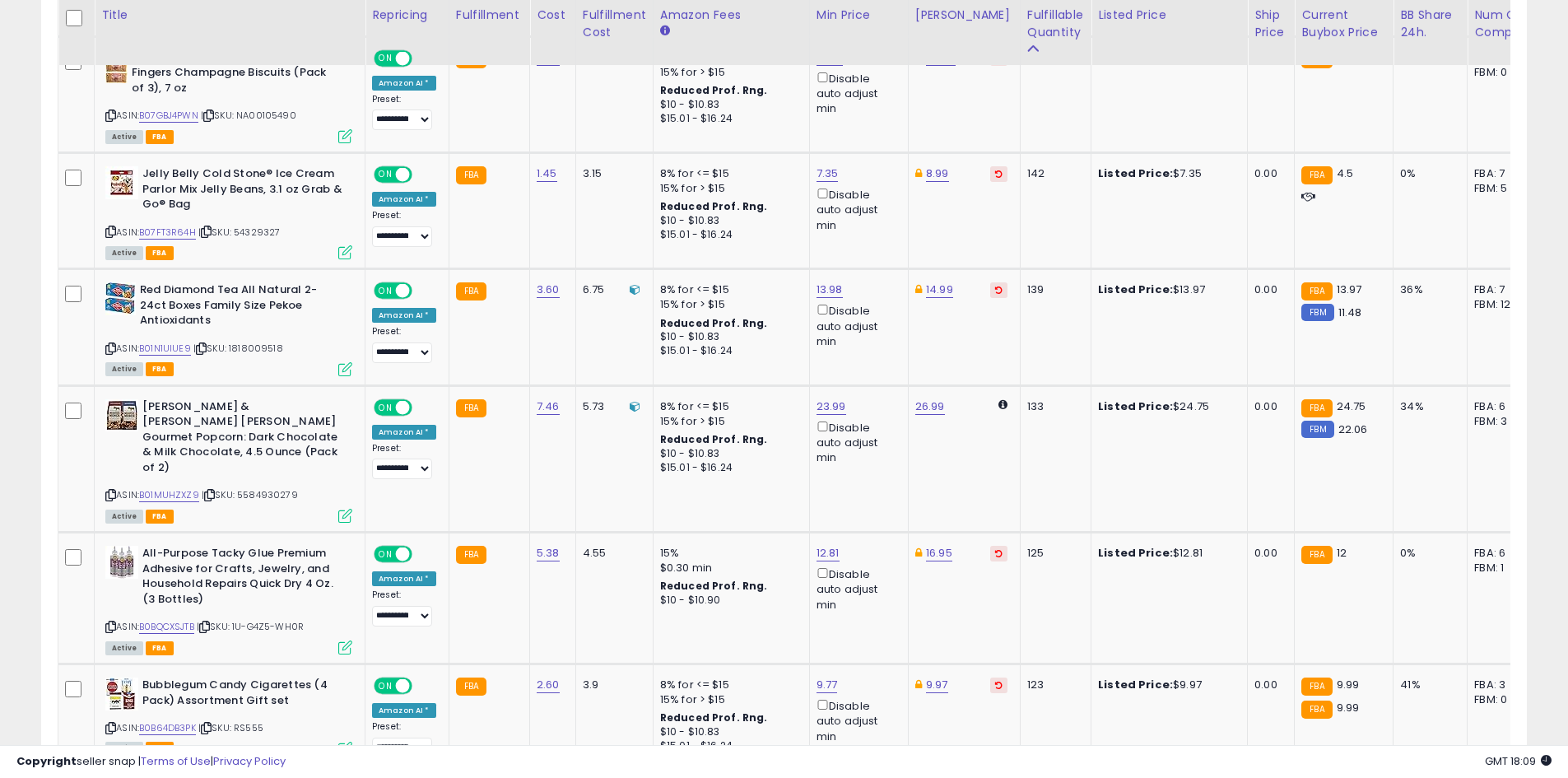
scroll to position [3251, 0]
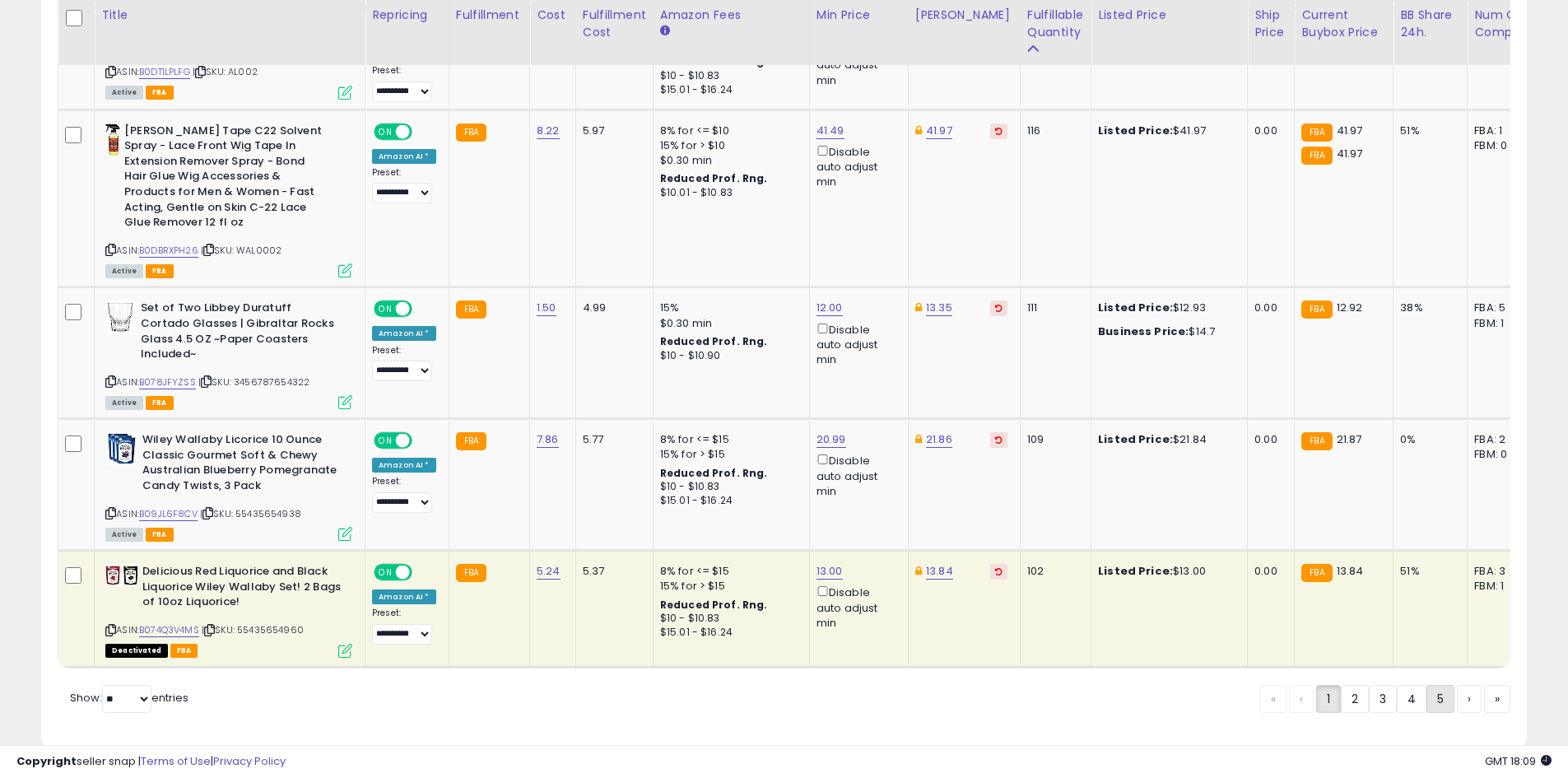
click at [1428, 685] on link "5" at bounding box center [1440, 699] width 28 height 28
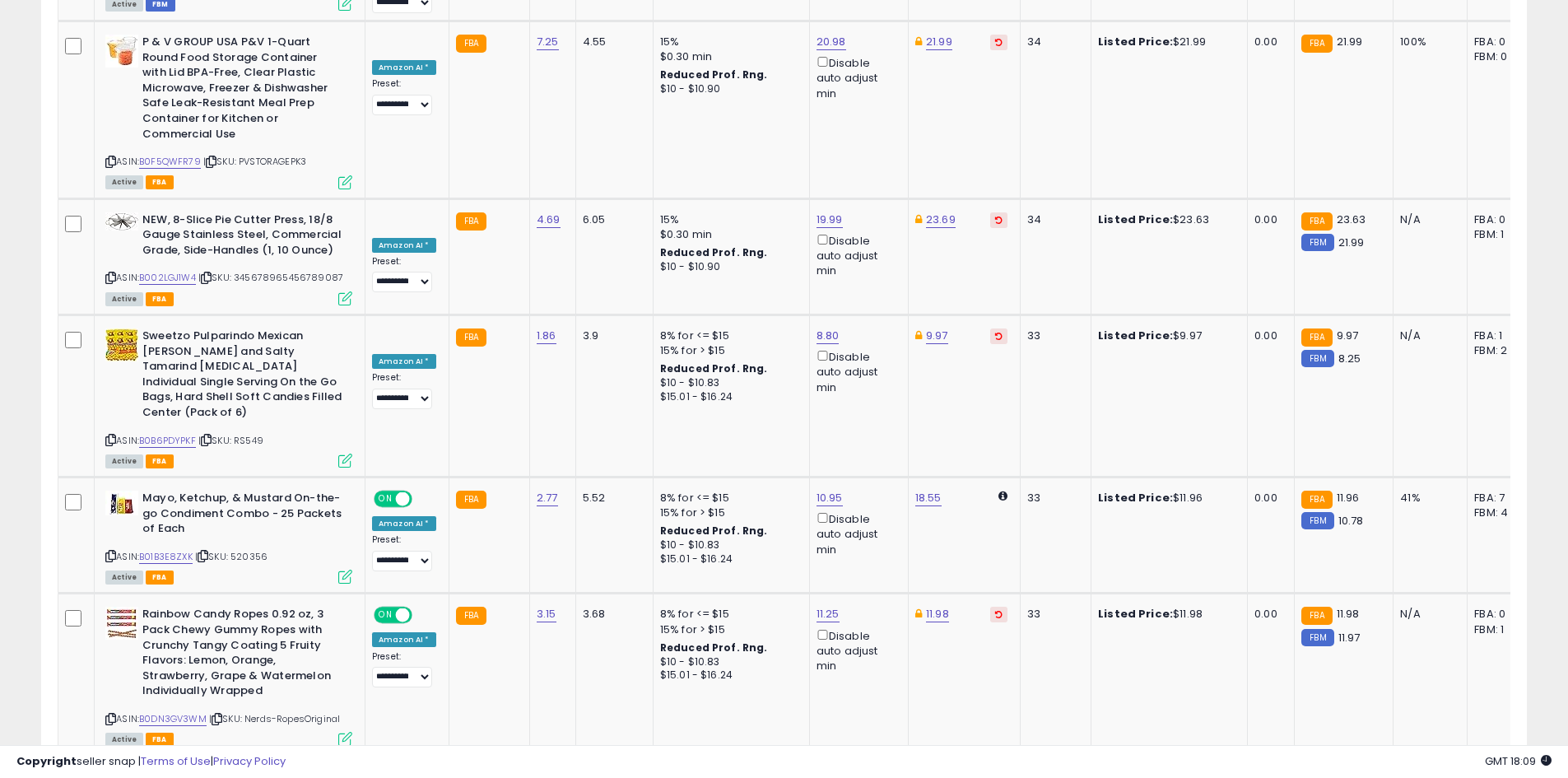
scroll to position [3419, 0]
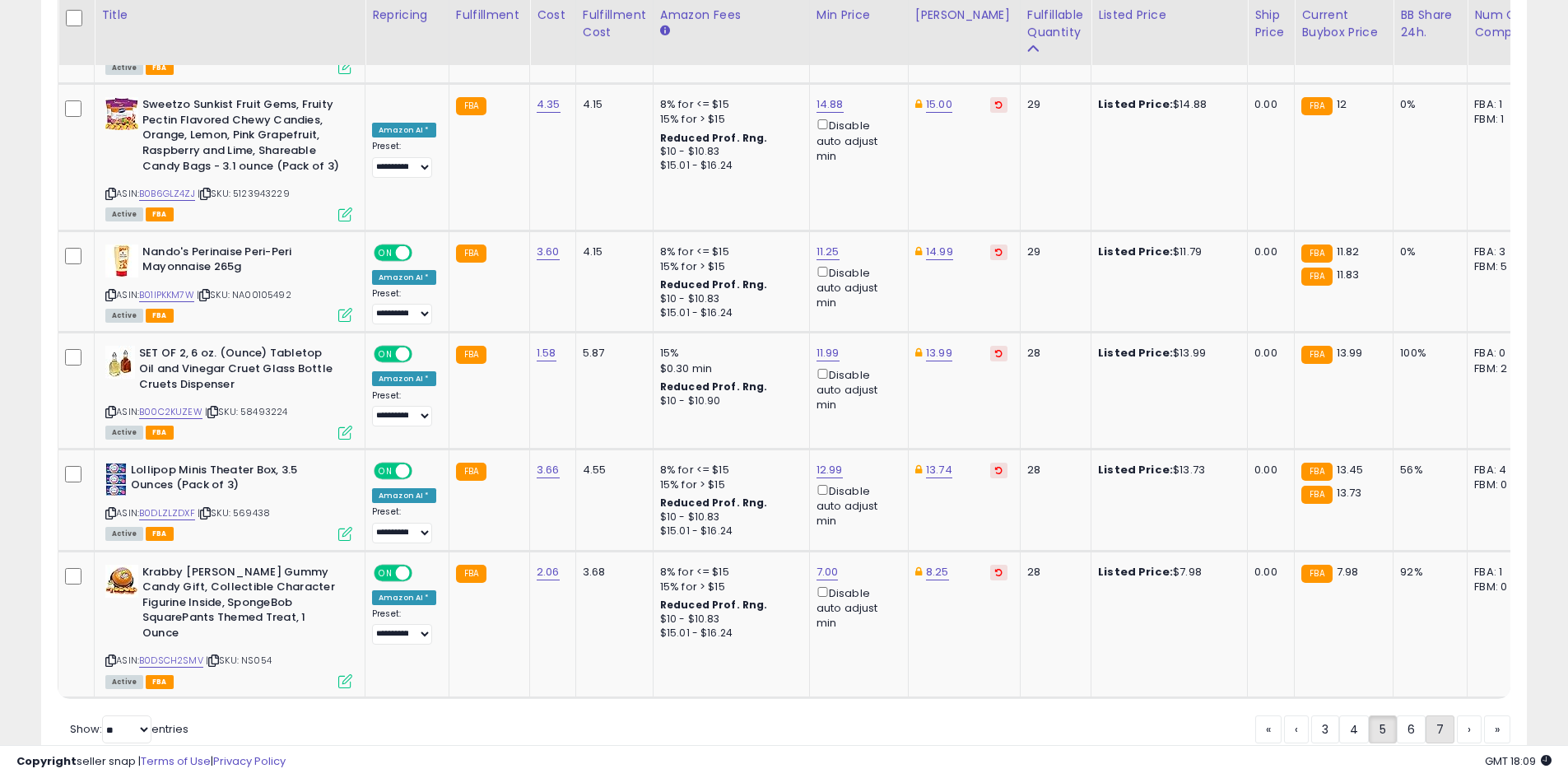
click at [1435, 716] on link "7" at bounding box center [1439, 729] width 29 height 28
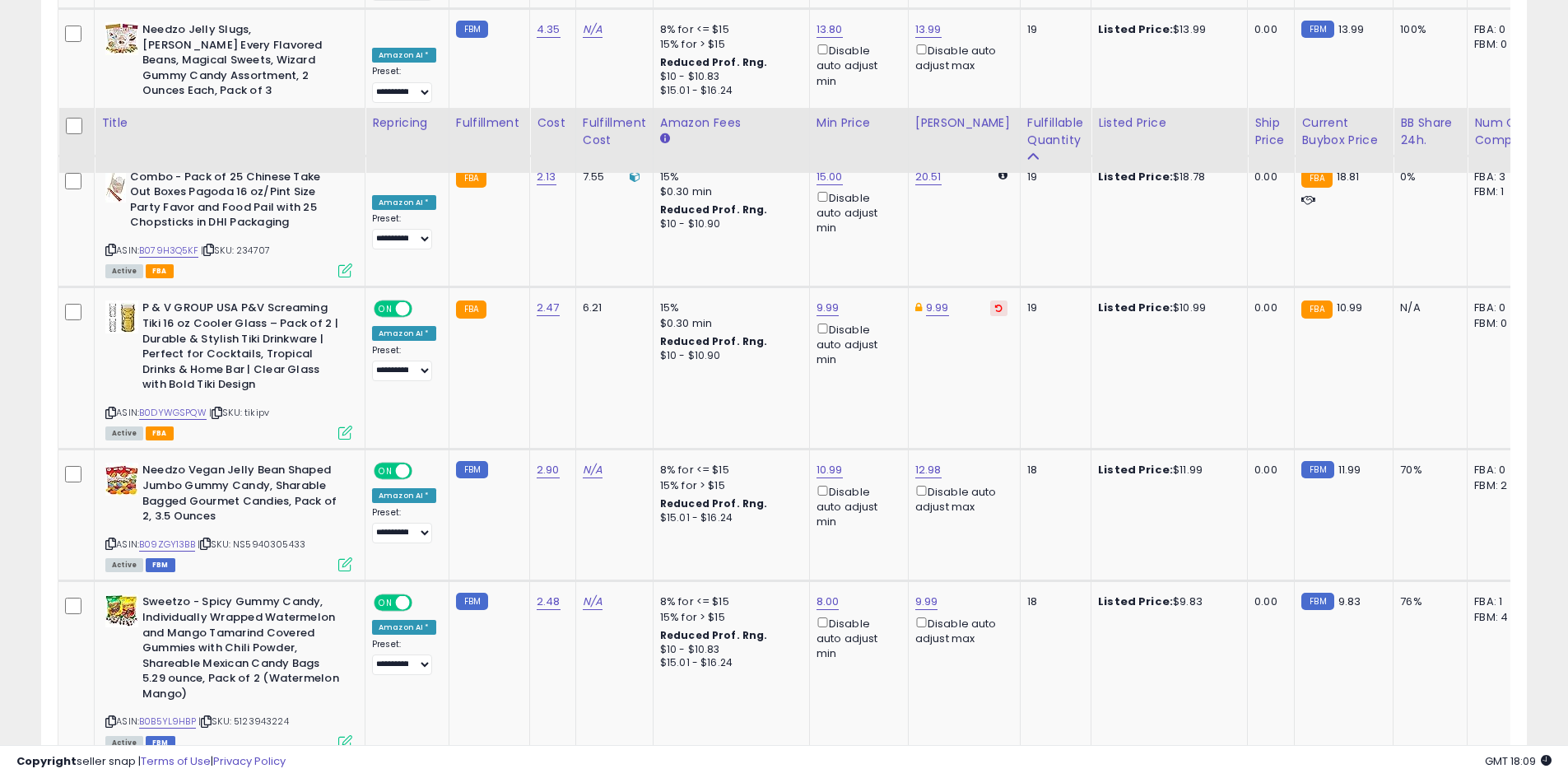
scroll to position [3467, 0]
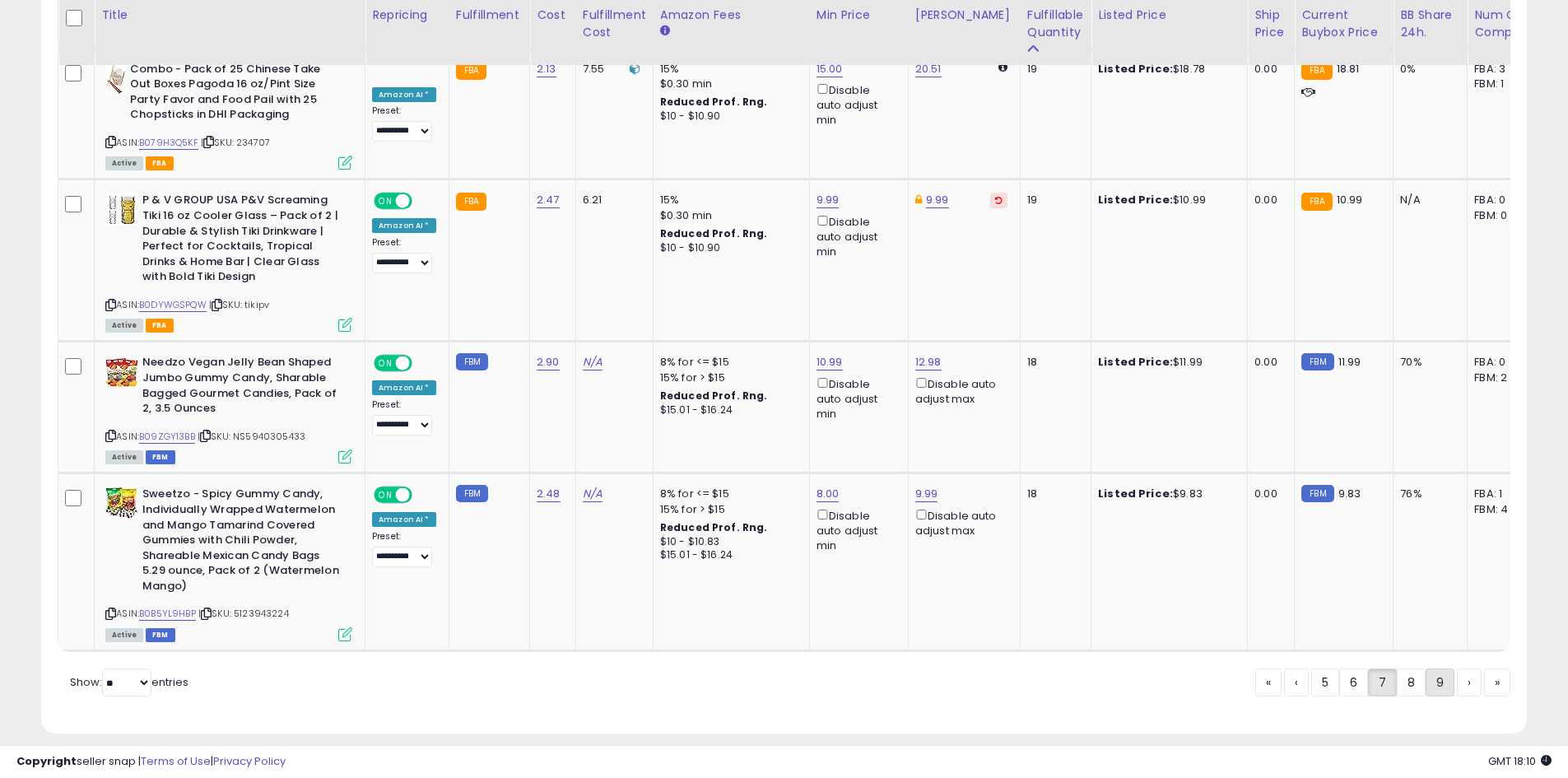
click at [1437, 670] on link "9" at bounding box center [1439, 683] width 29 height 28
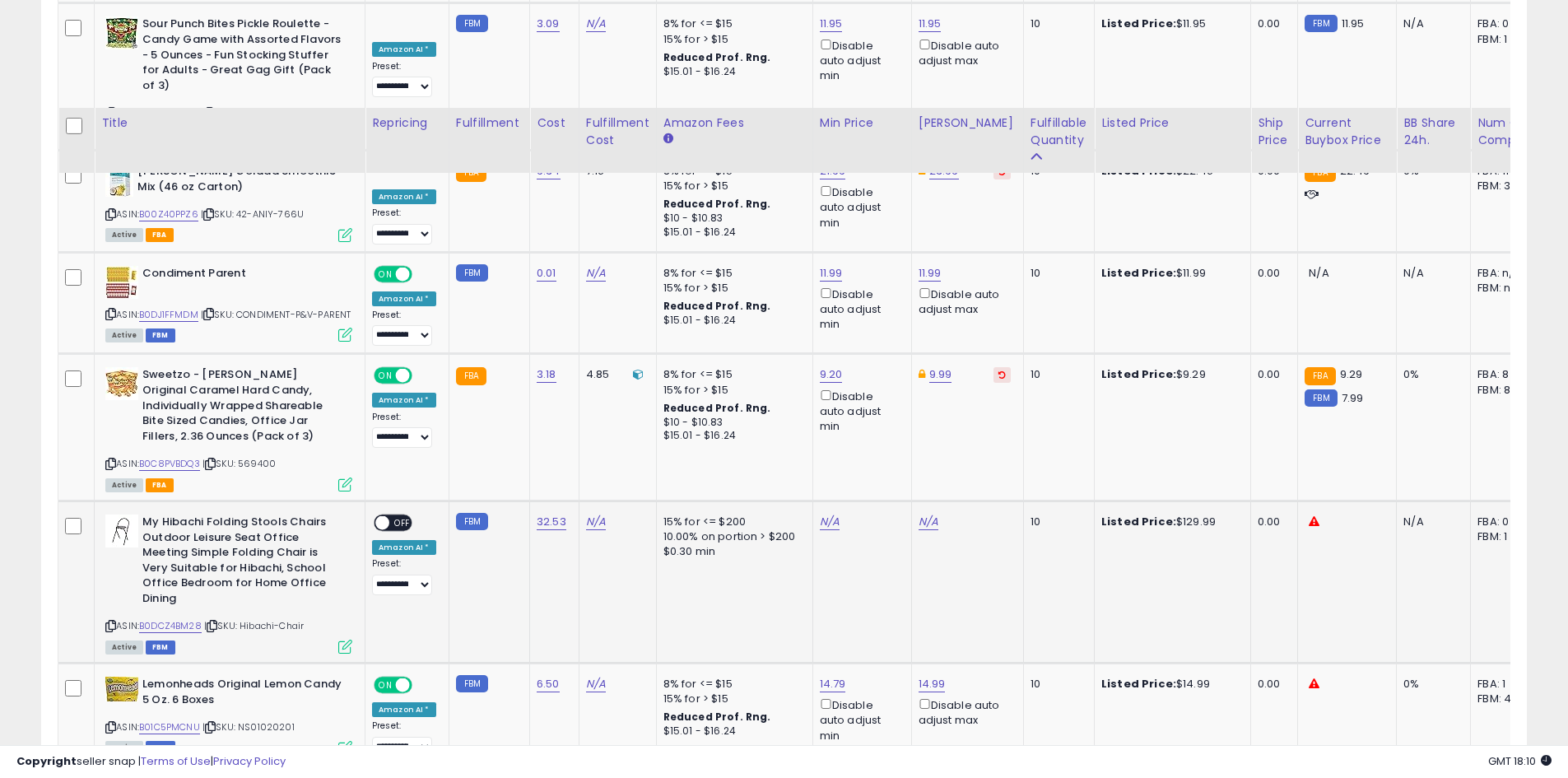
scroll to position [3513, 0]
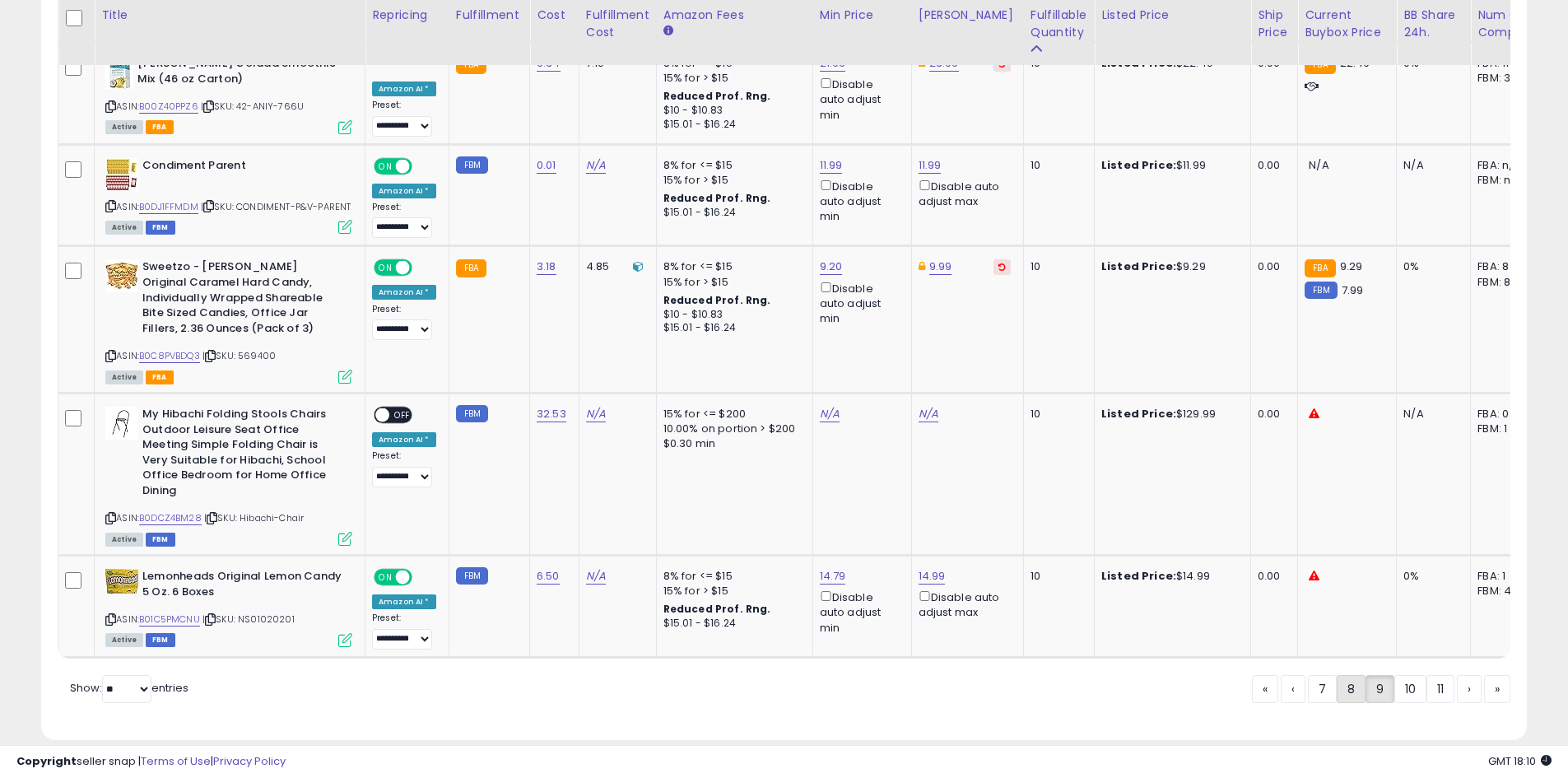
click at [1348, 675] on link "8" at bounding box center [1351, 689] width 29 height 28
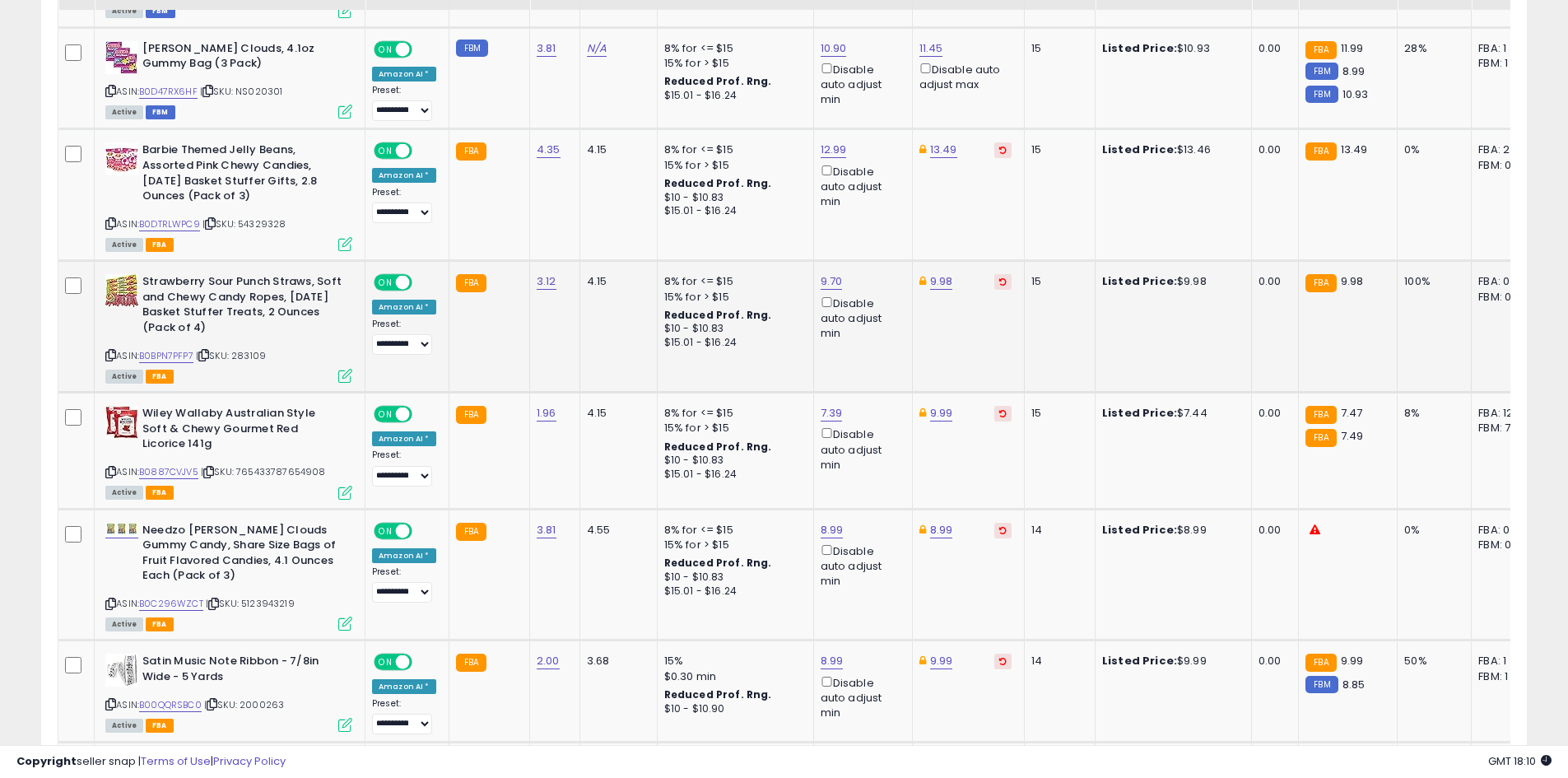
scroll to position [3207, 0]
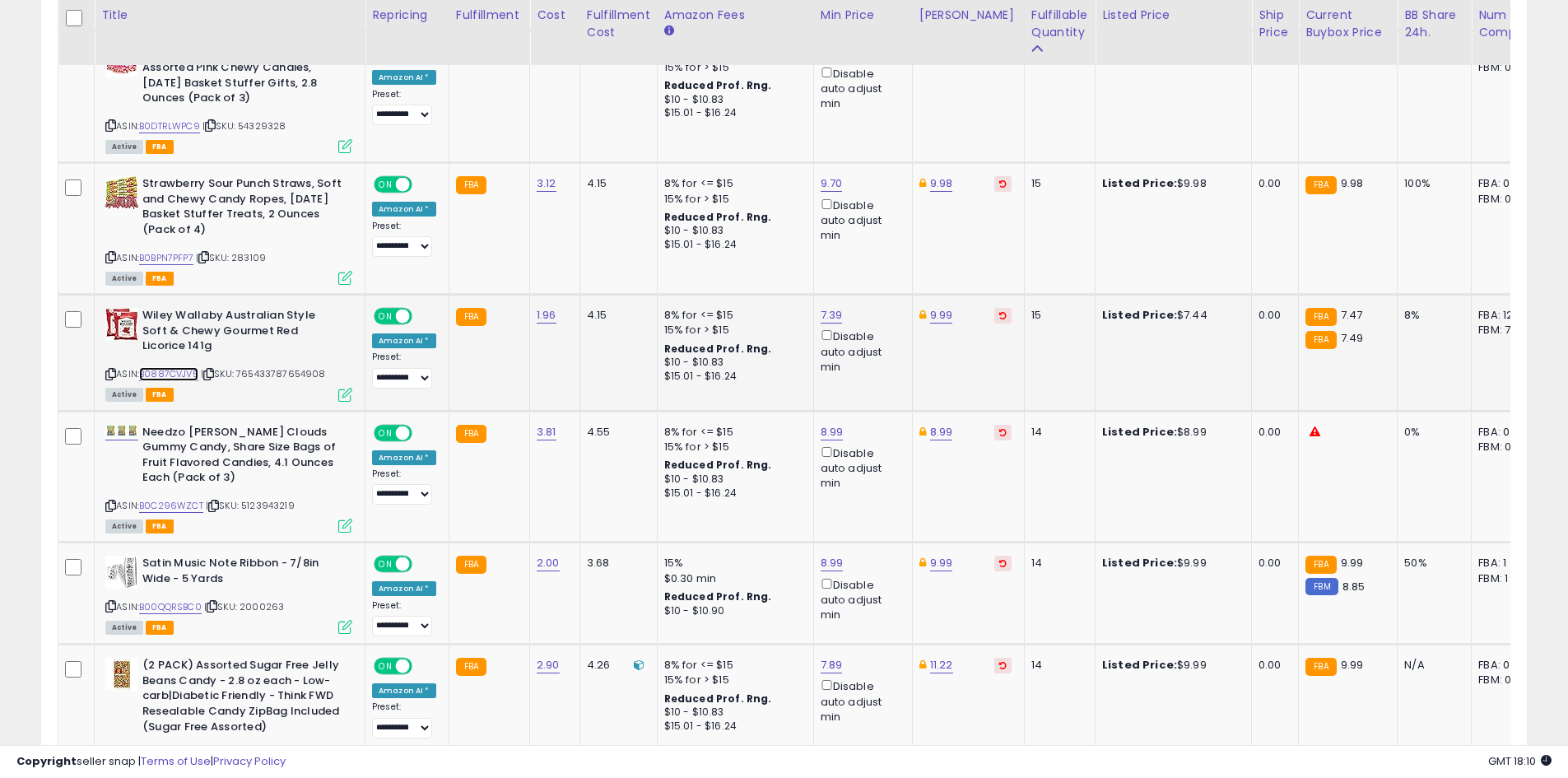
click at [195, 367] on link "B0887CVJV5" at bounding box center [169, 374] width 59 height 14
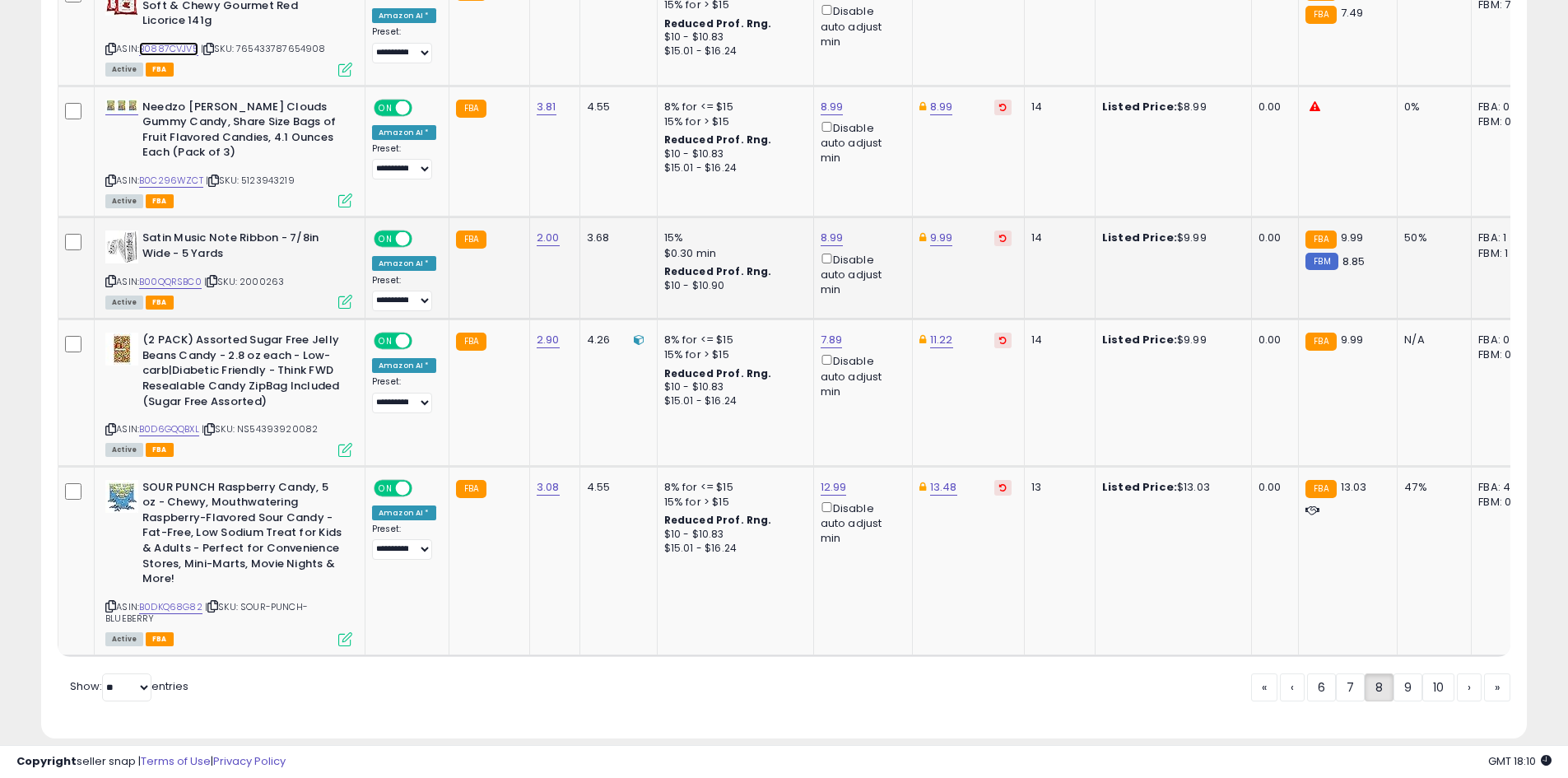
scroll to position [3537, 0]
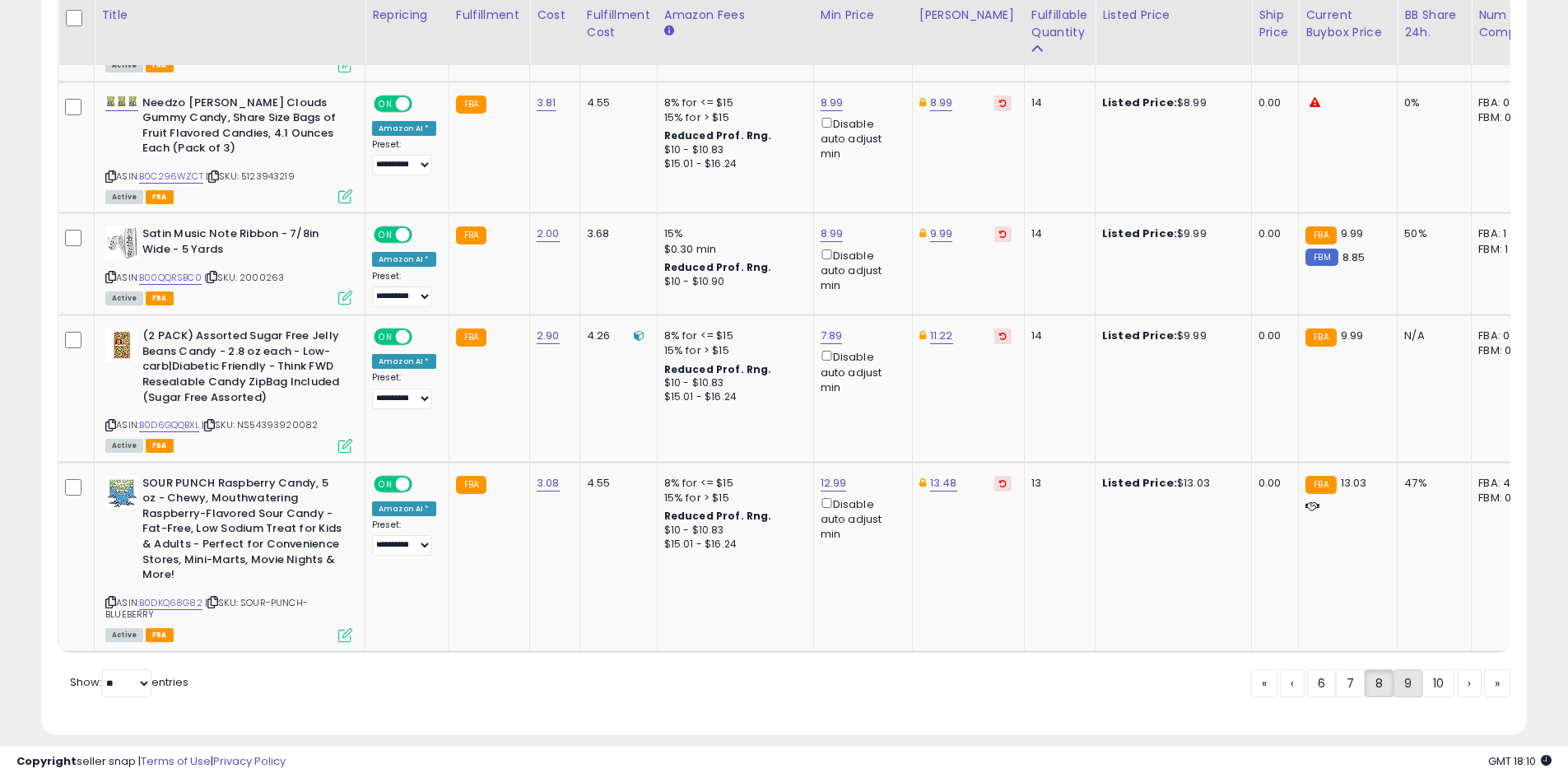
click at [1404, 670] on link "9" at bounding box center [1407, 684] width 29 height 28
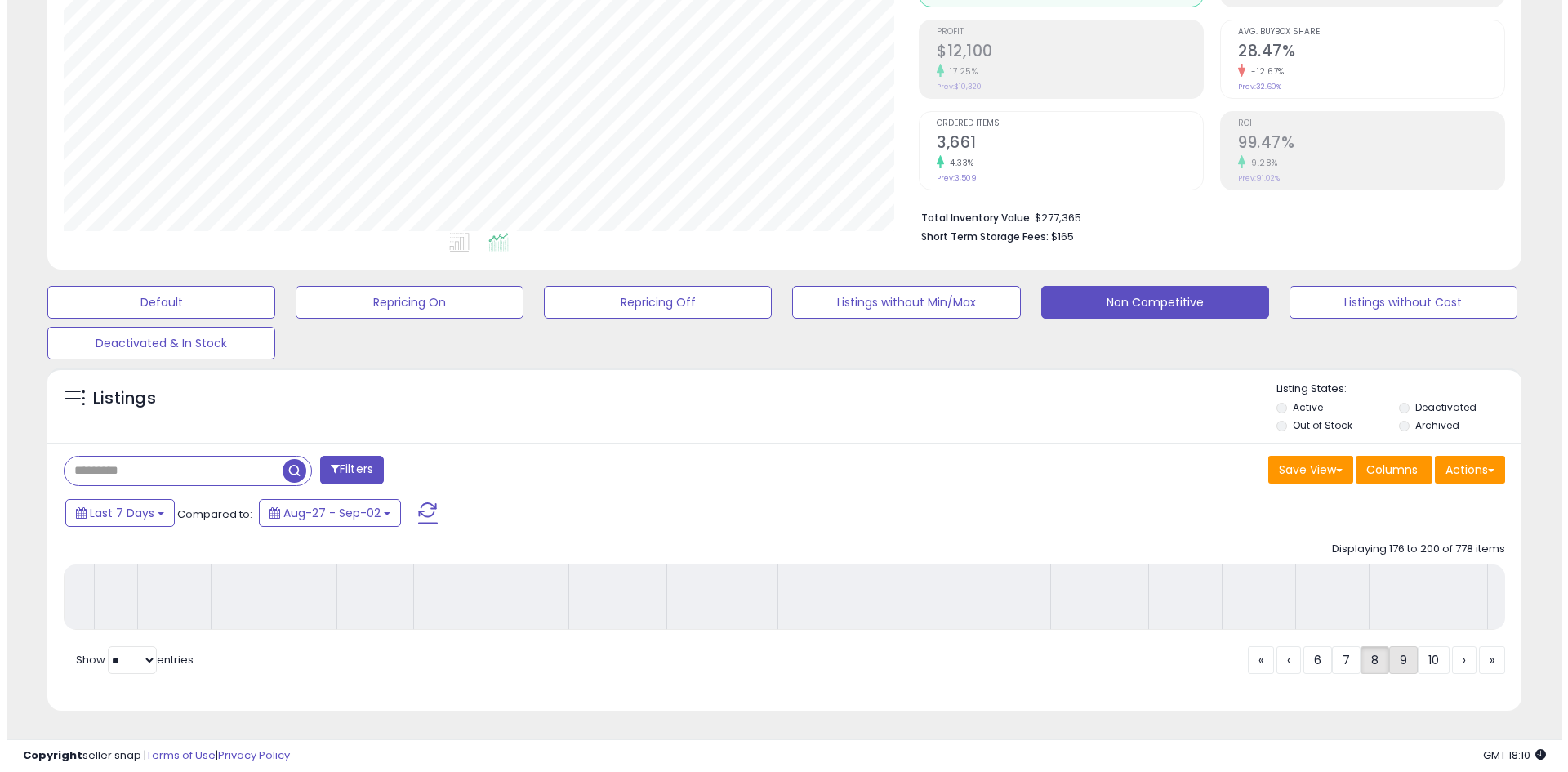
scroll to position [241, 0]
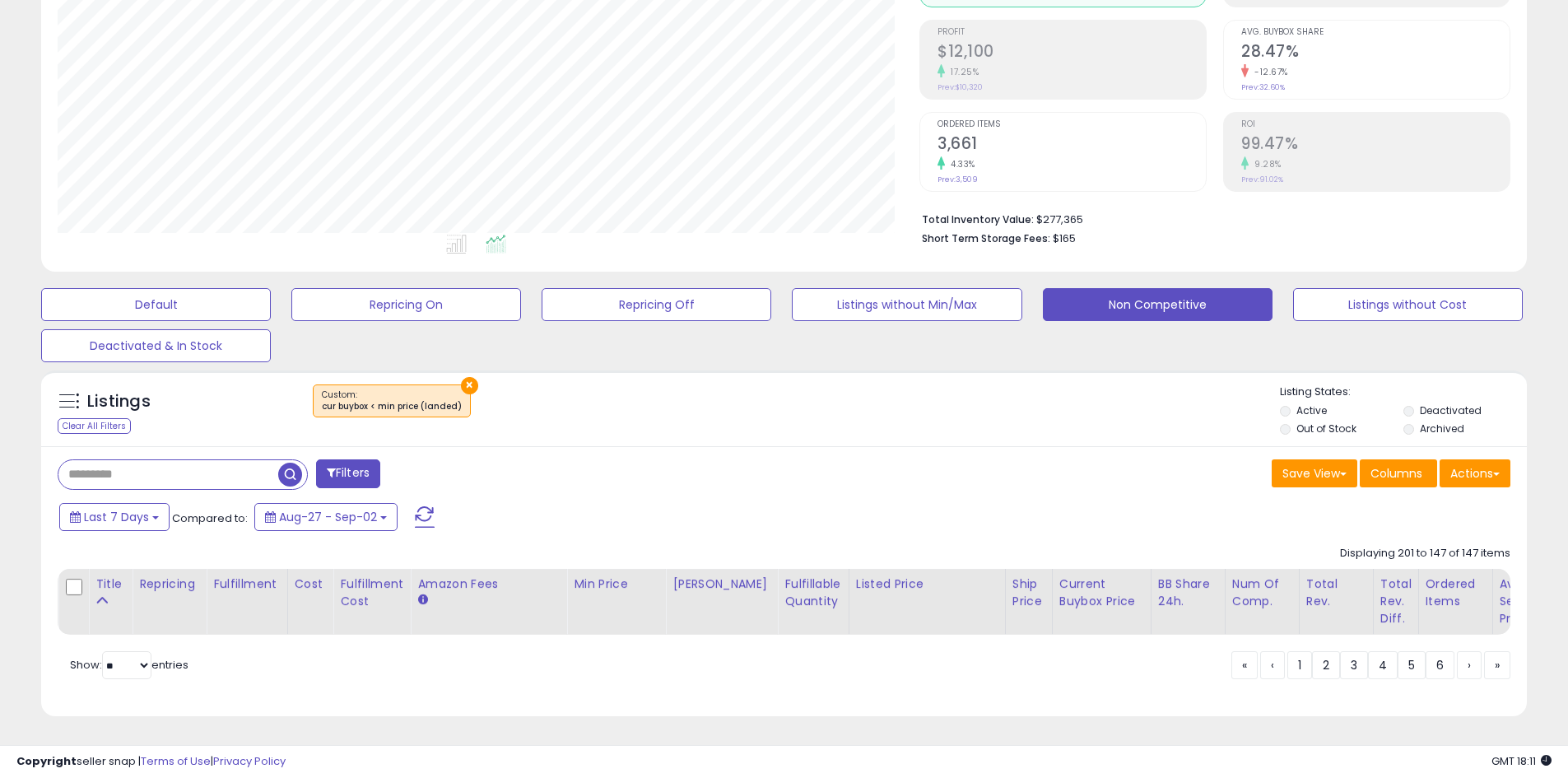
click at [463, 377] on button "×" at bounding box center [469, 386] width 17 height 17
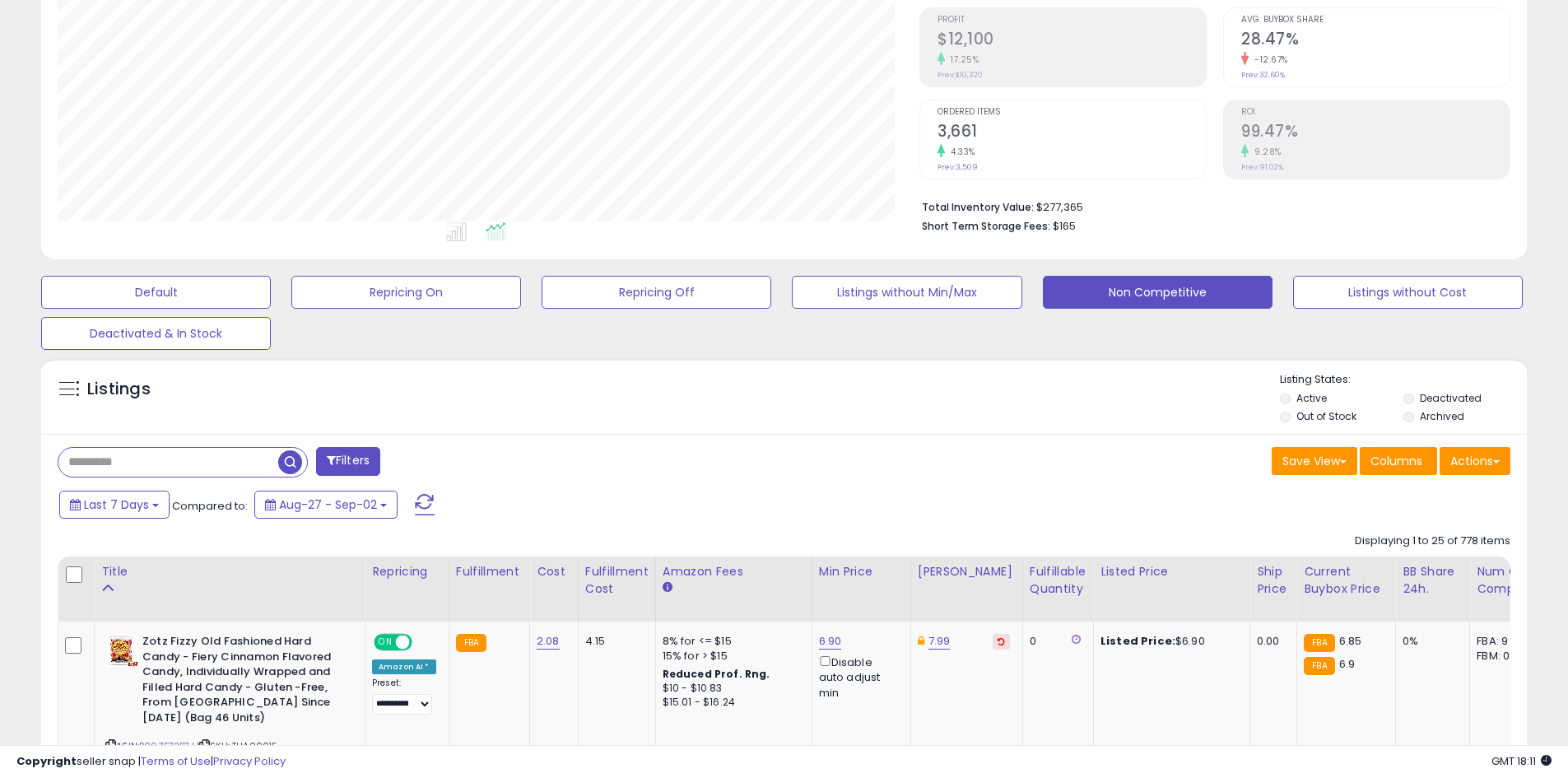
scroll to position [338, 861]
click at [1048, 581] on div "Fulfillable Quantity" at bounding box center [1058, 580] width 57 height 35
click at [1304, 580] on div "Current Buybox Price" at bounding box center [1346, 580] width 85 height 35
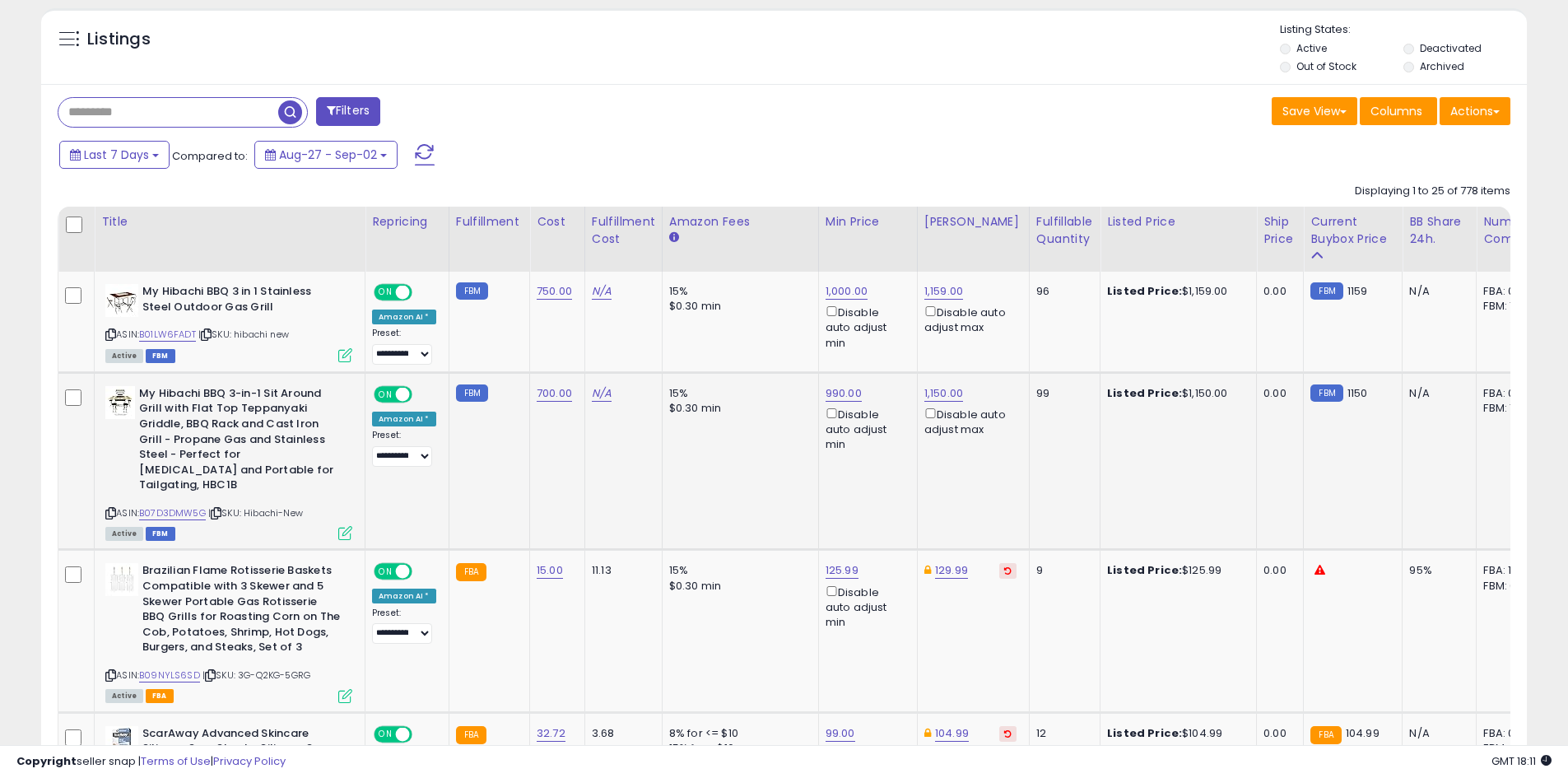
scroll to position [407, 0]
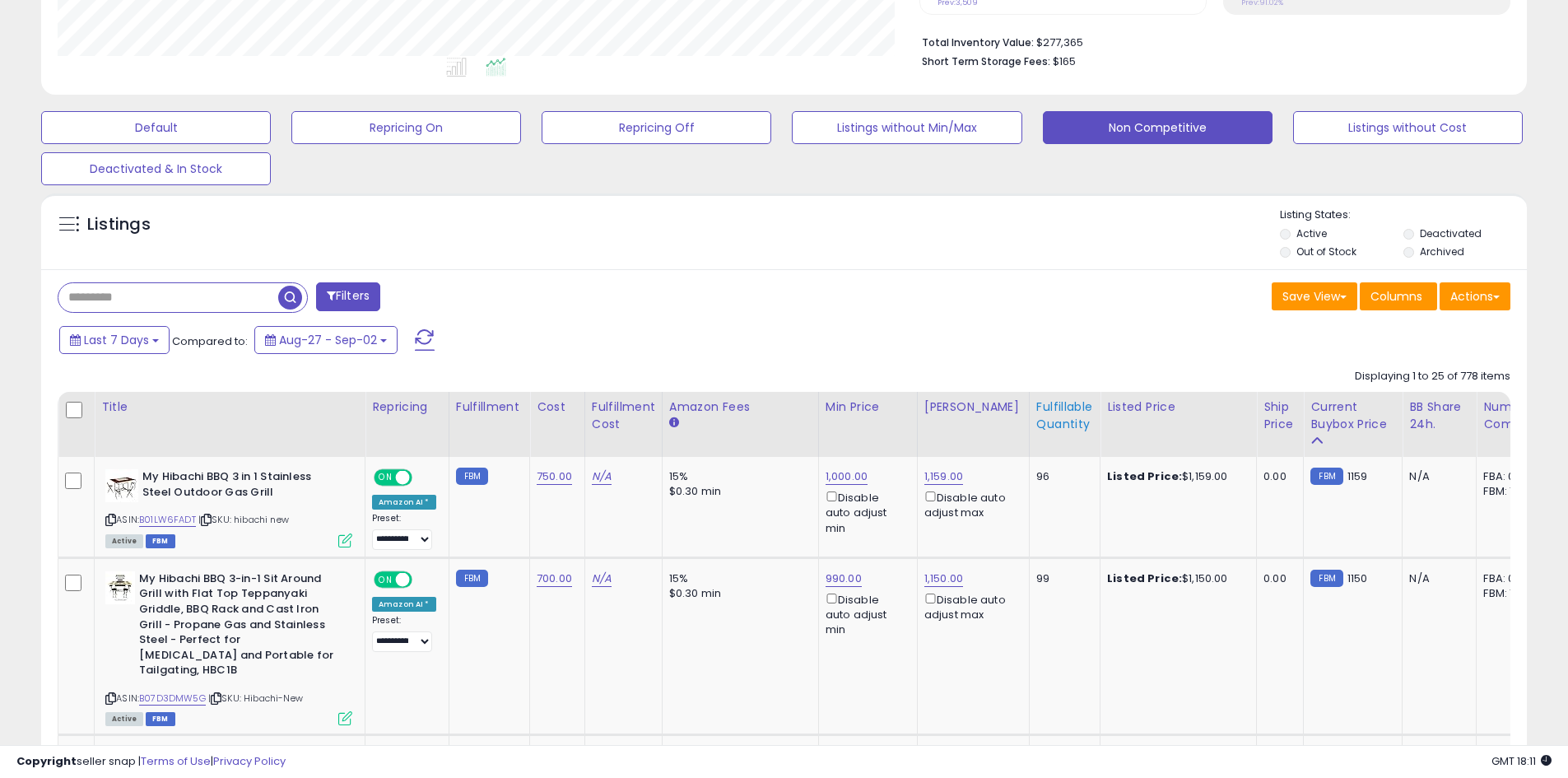
click at [1064, 420] on div "Fulfillable Quantity" at bounding box center [1065, 416] width 57 height 35
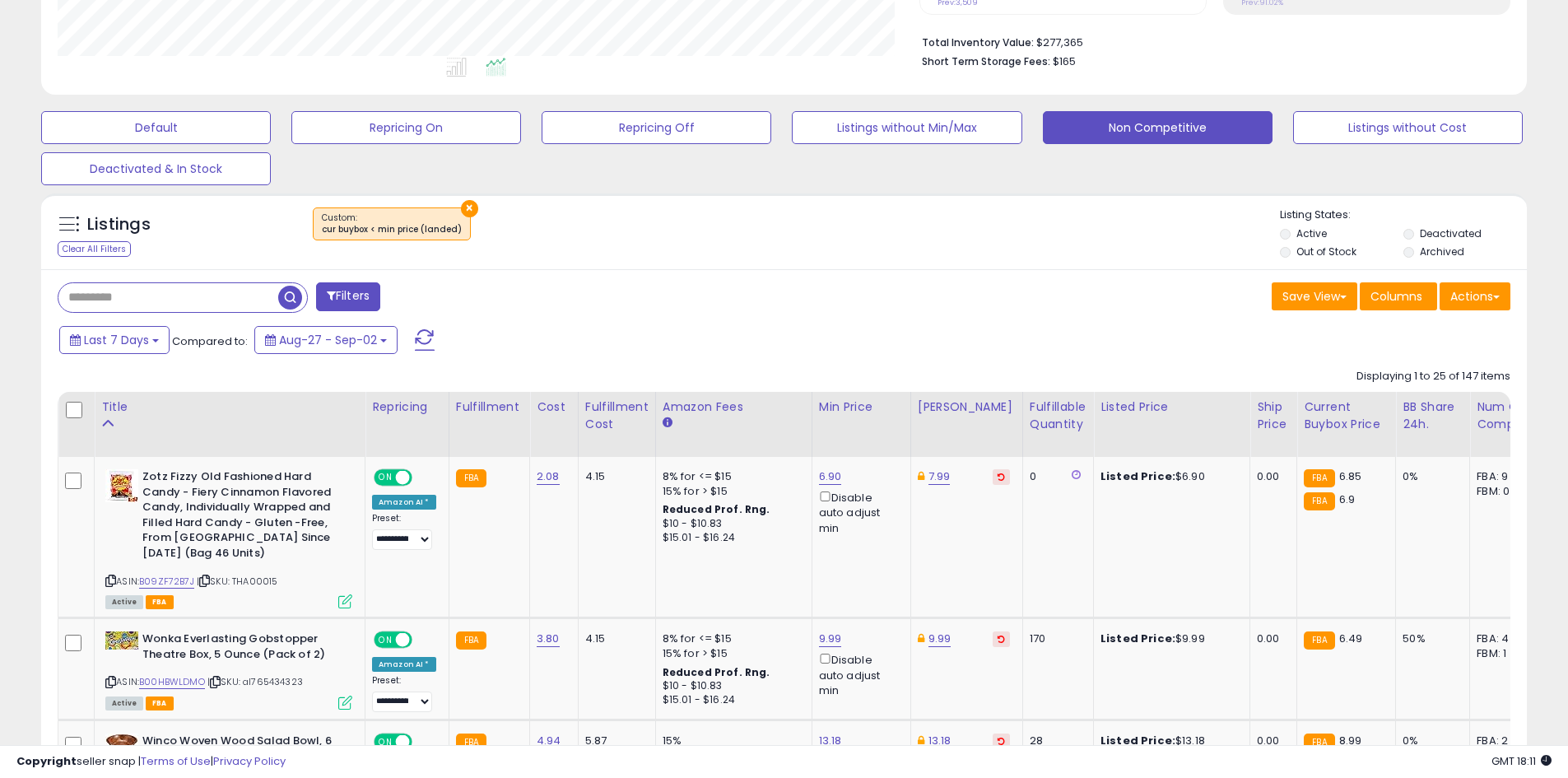
click at [469, 208] on button "×" at bounding box center [469, 209] width 17 height 17
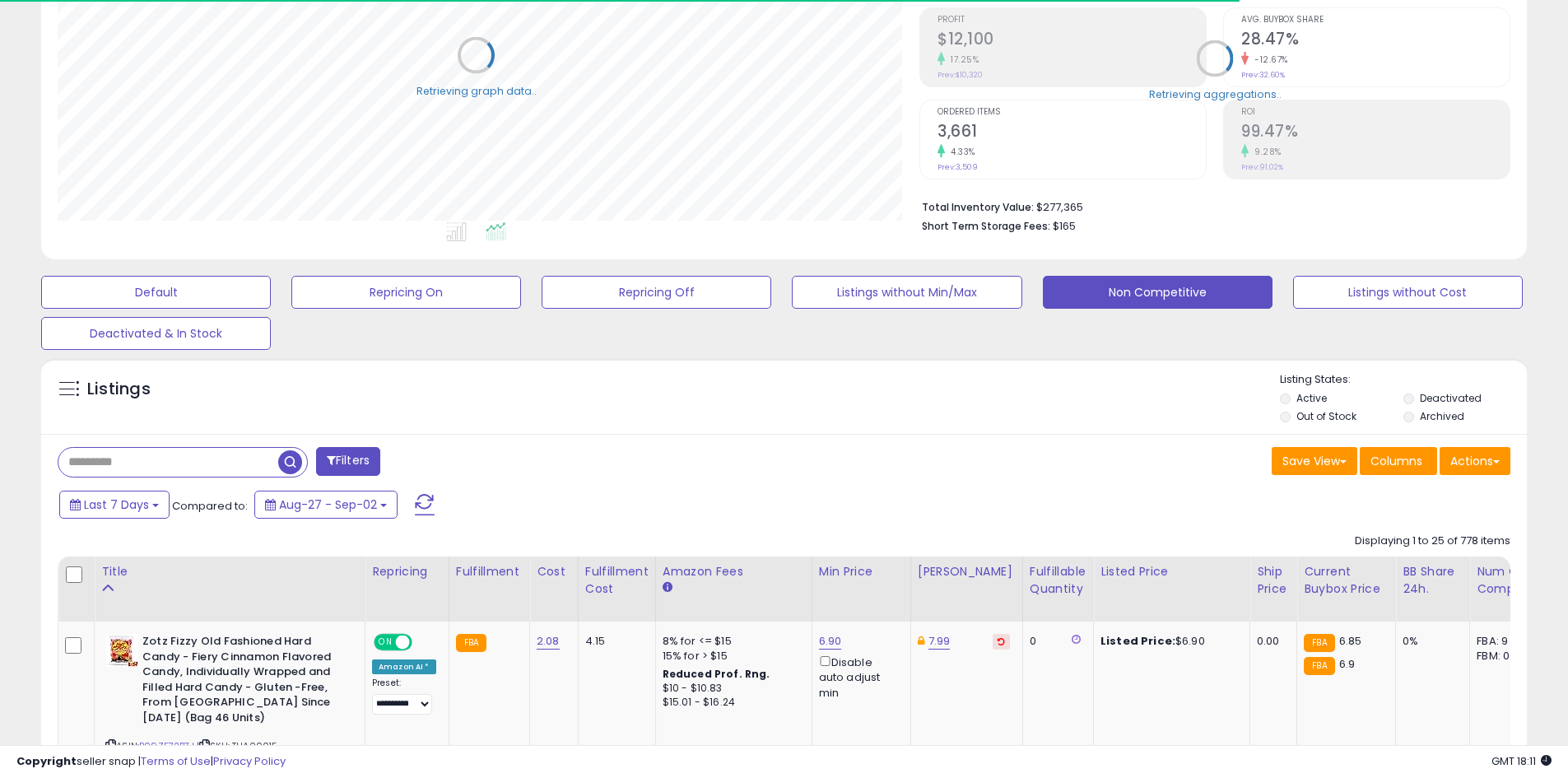
scroll to position [823113, 822066]
click at [1033, 577] on div "Fulfillable Quantity" at bounding box center [1058, 580] width 57 height 35
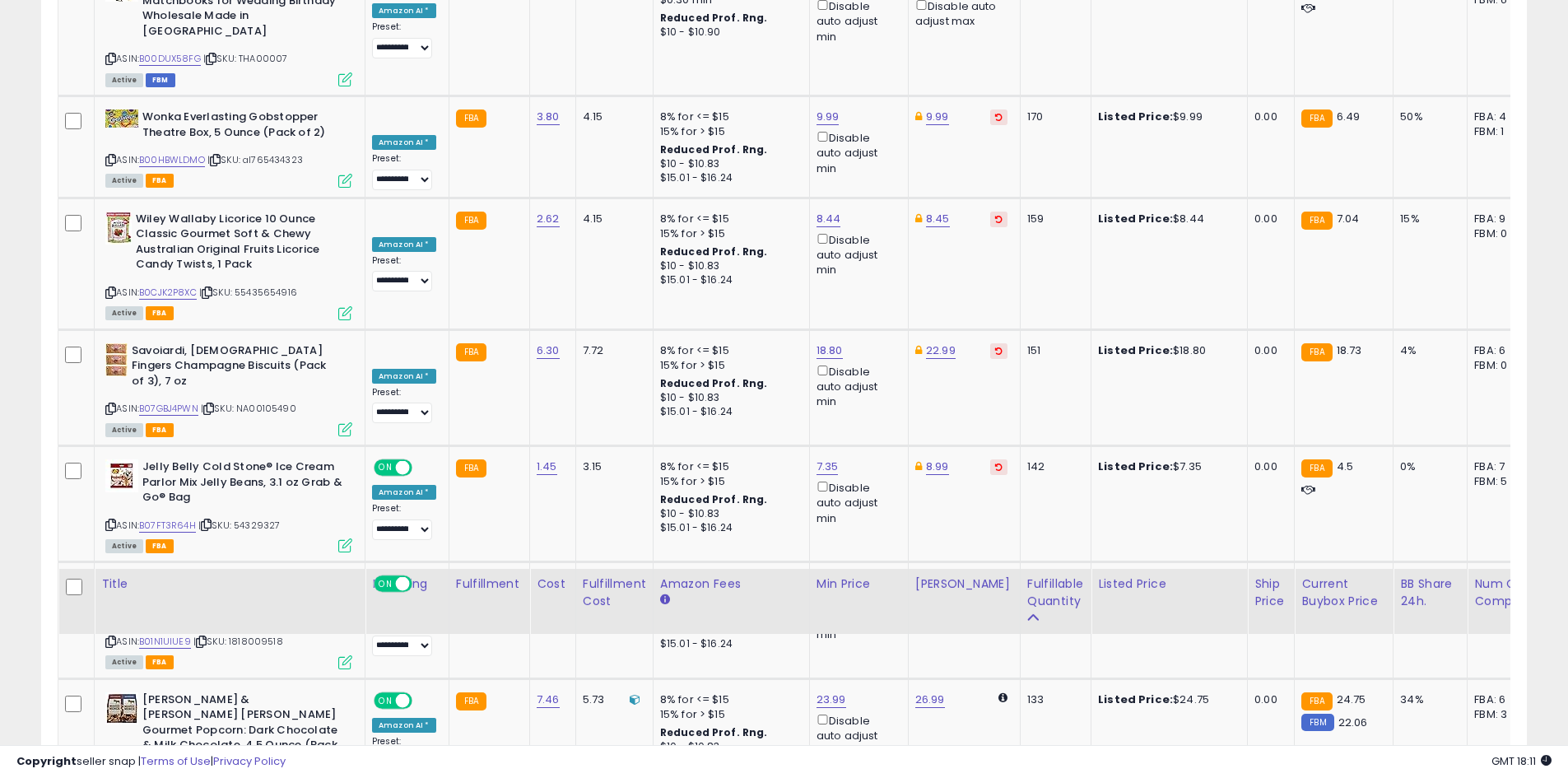
scroll to position [3251, 0]
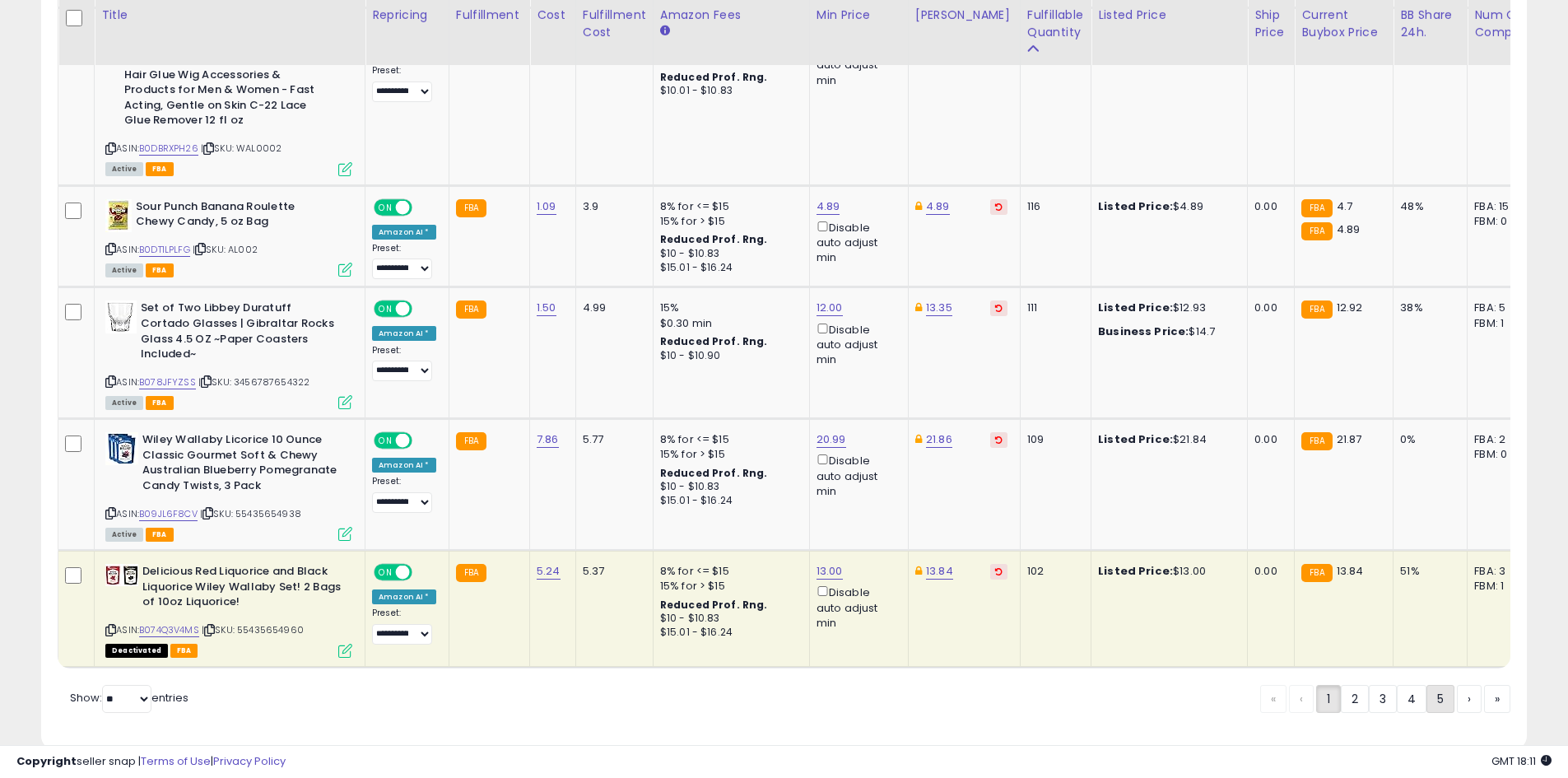
click at [1429, 685] on link "5" at bounding box center [1440, 699] width 28 height 28
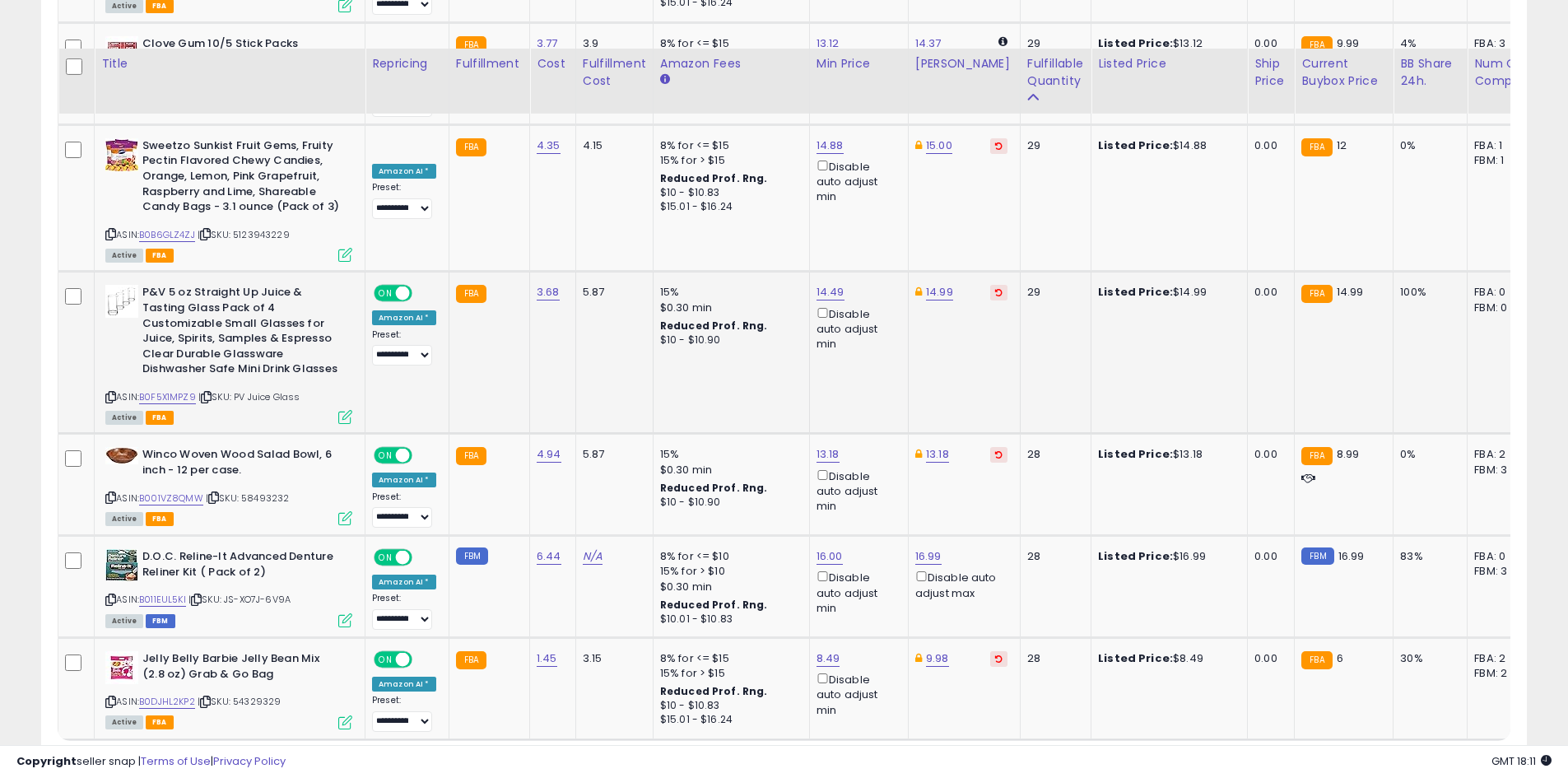
scroll to position [3375, 0]
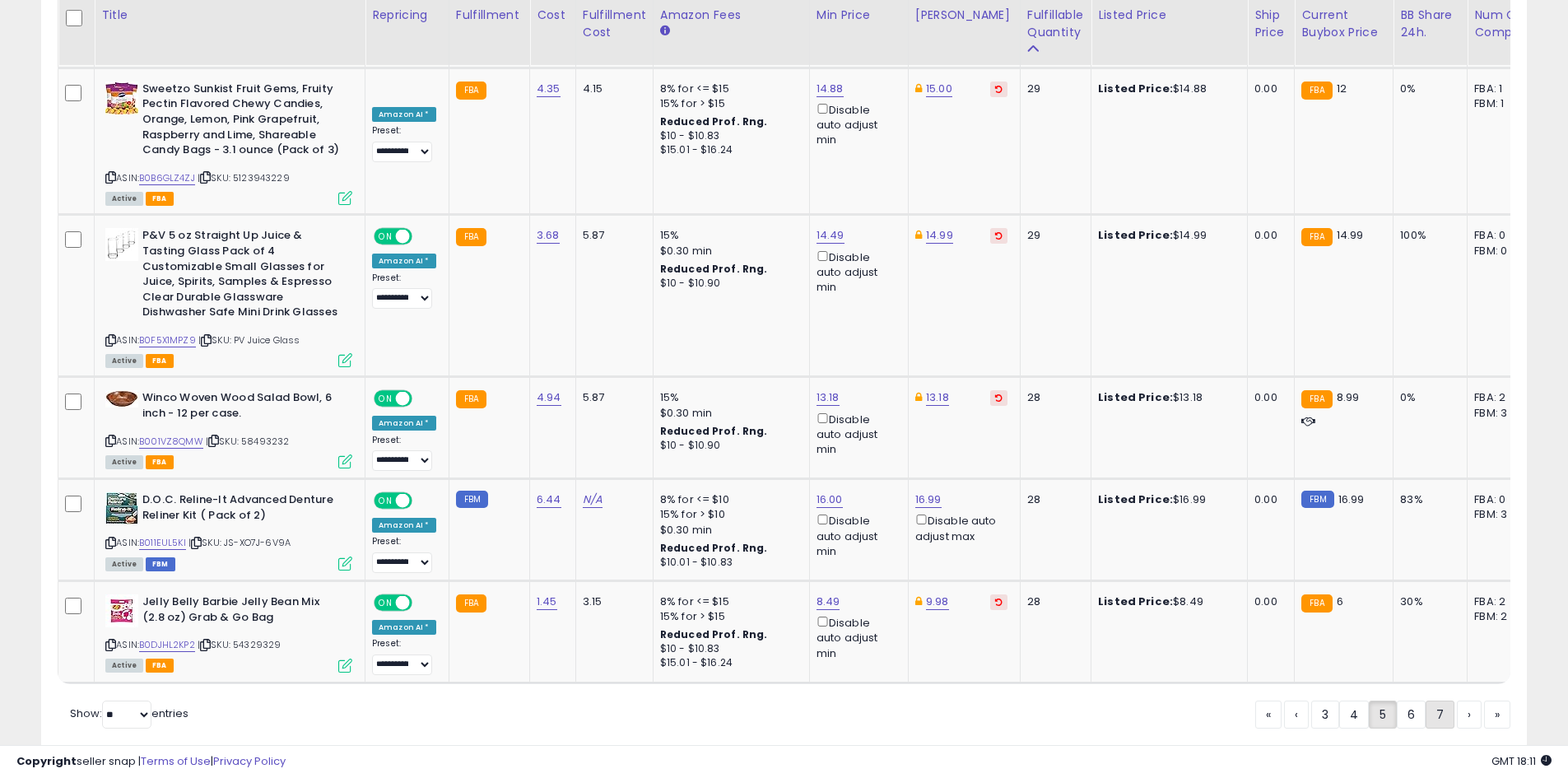
click at [1438, 701] on link "7" at bounding box center [1439, 715] width 29 height 28
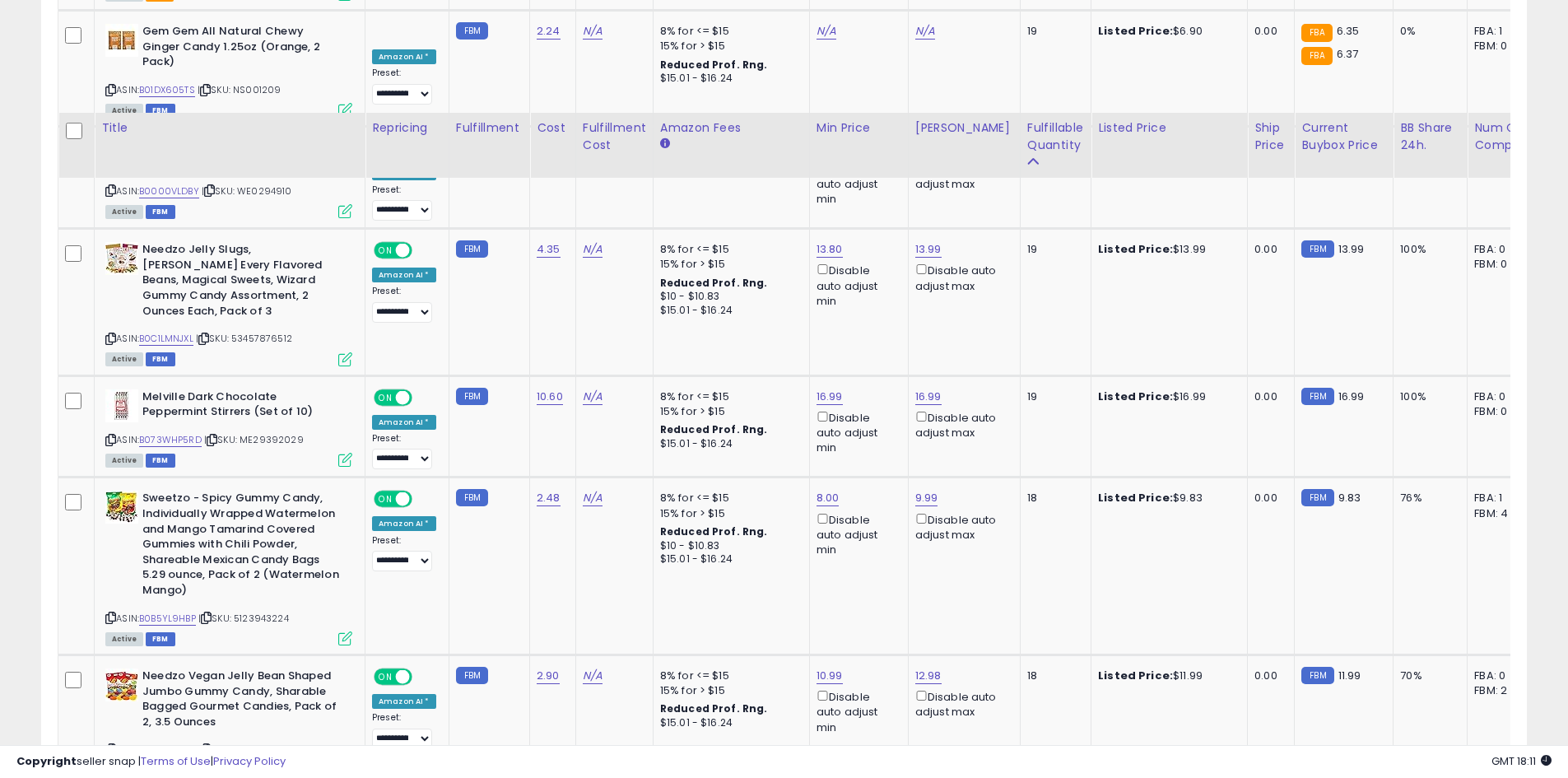
scroll to position [3454, 0]
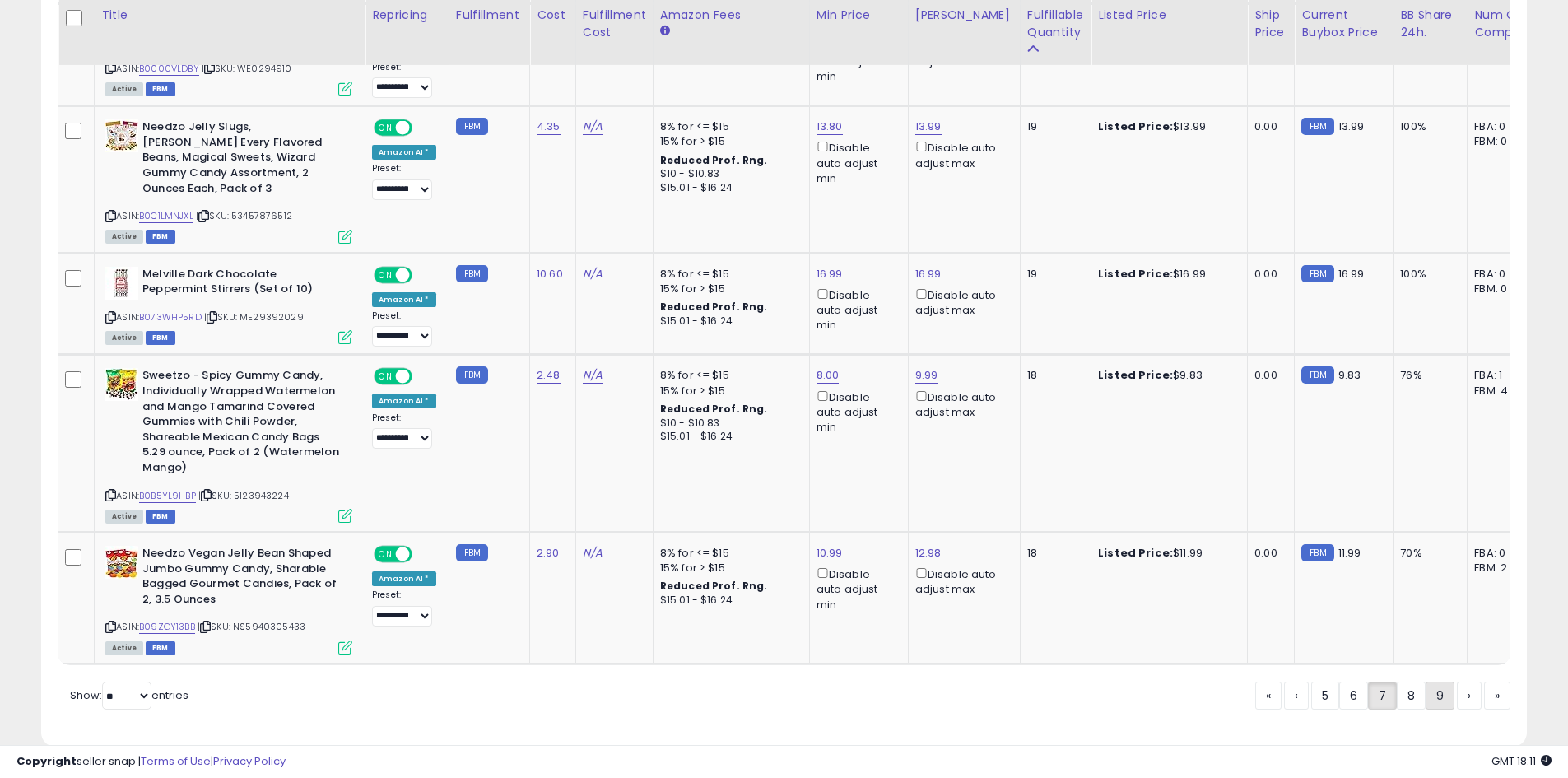
click at [1435, 682] on link "9" at bounding box center [1439, 696] width 29 height 28
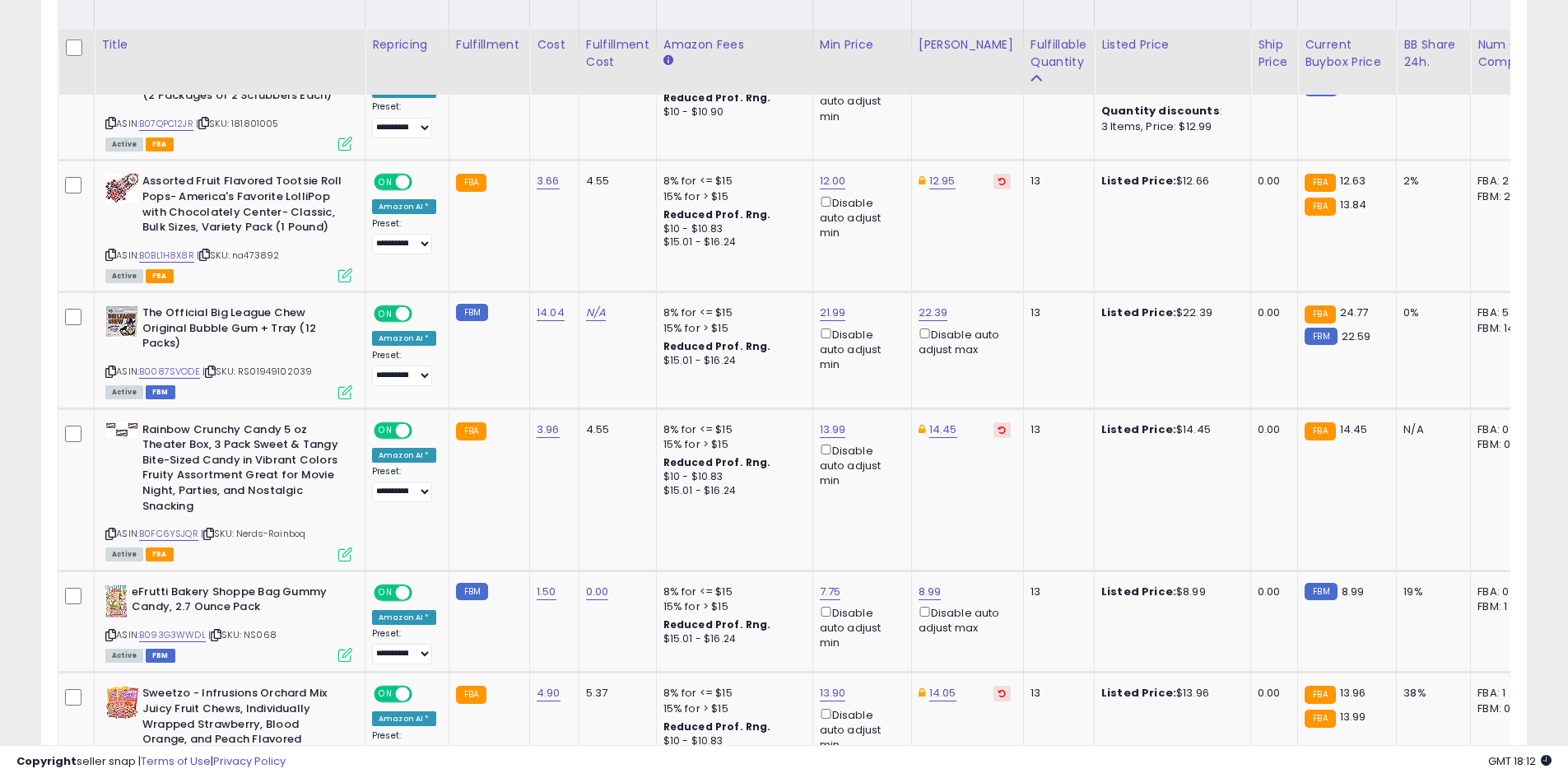
scroll to position [902, 0]
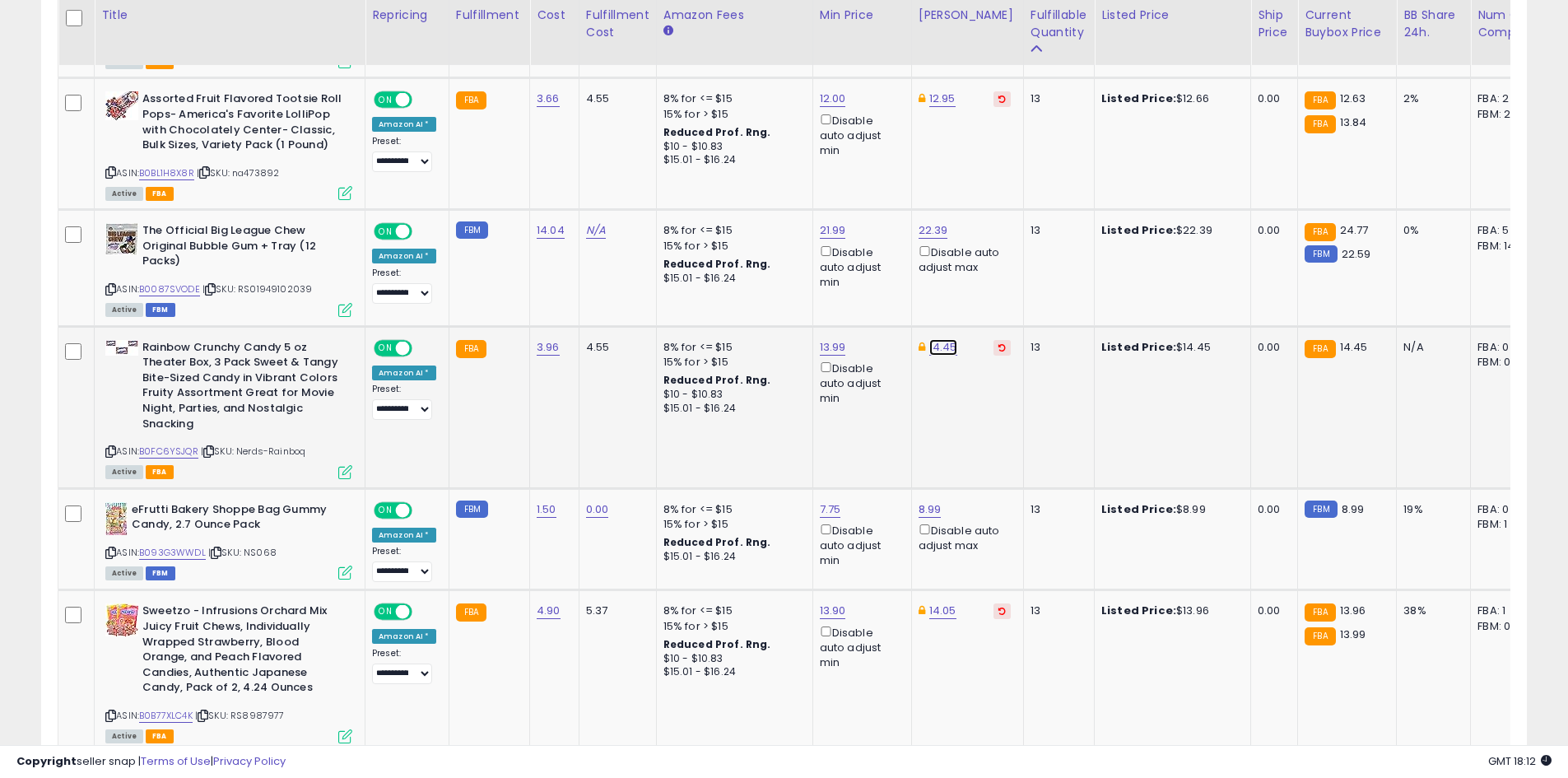
click at [933, 347] on link "14.45" at bounding box center [943, 347] width 28 height 16
type input "*****"
click button "submit" at bounding box center [982, 289] width 28 height 25
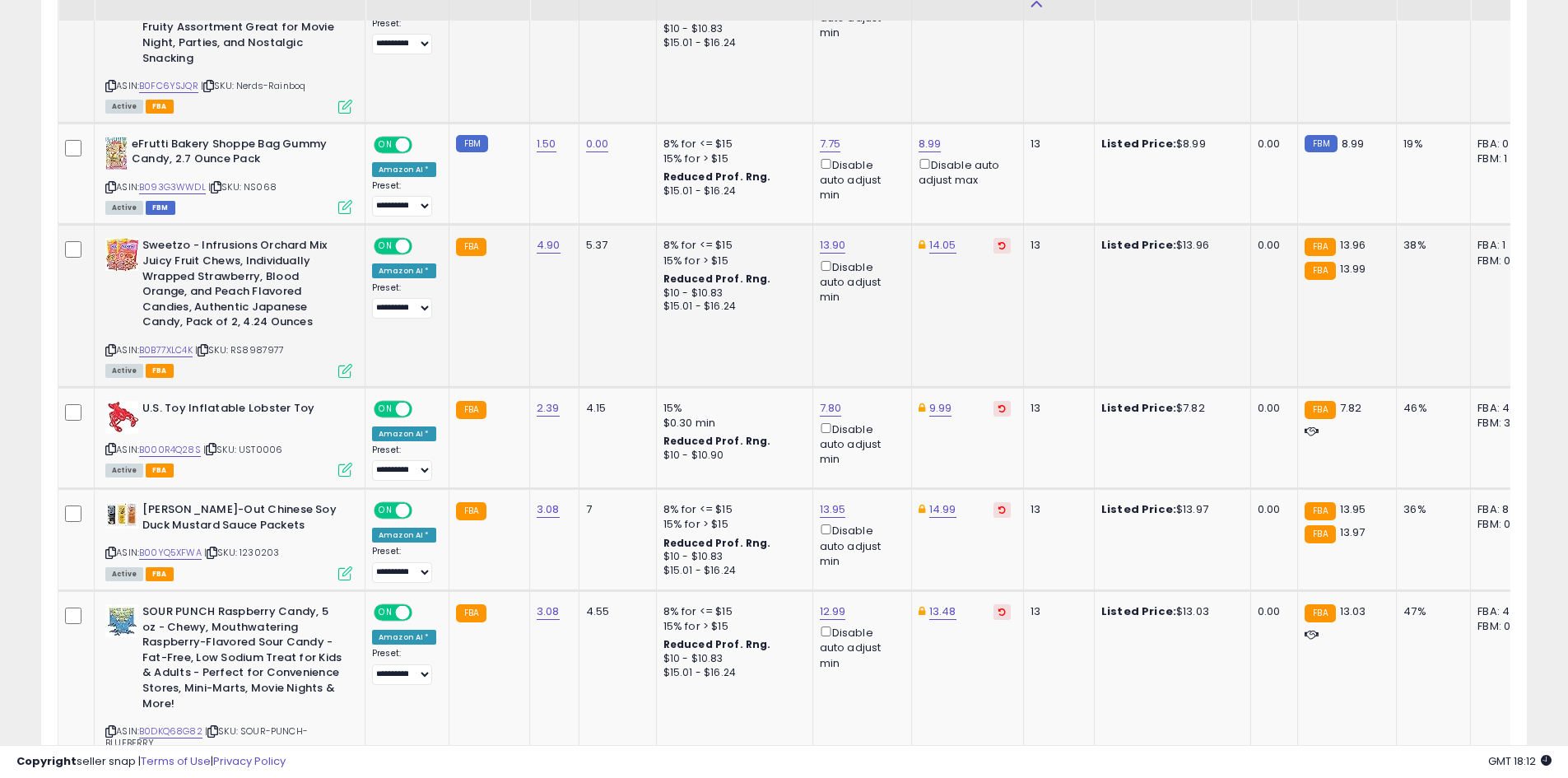
scroll to position [1313, 0]
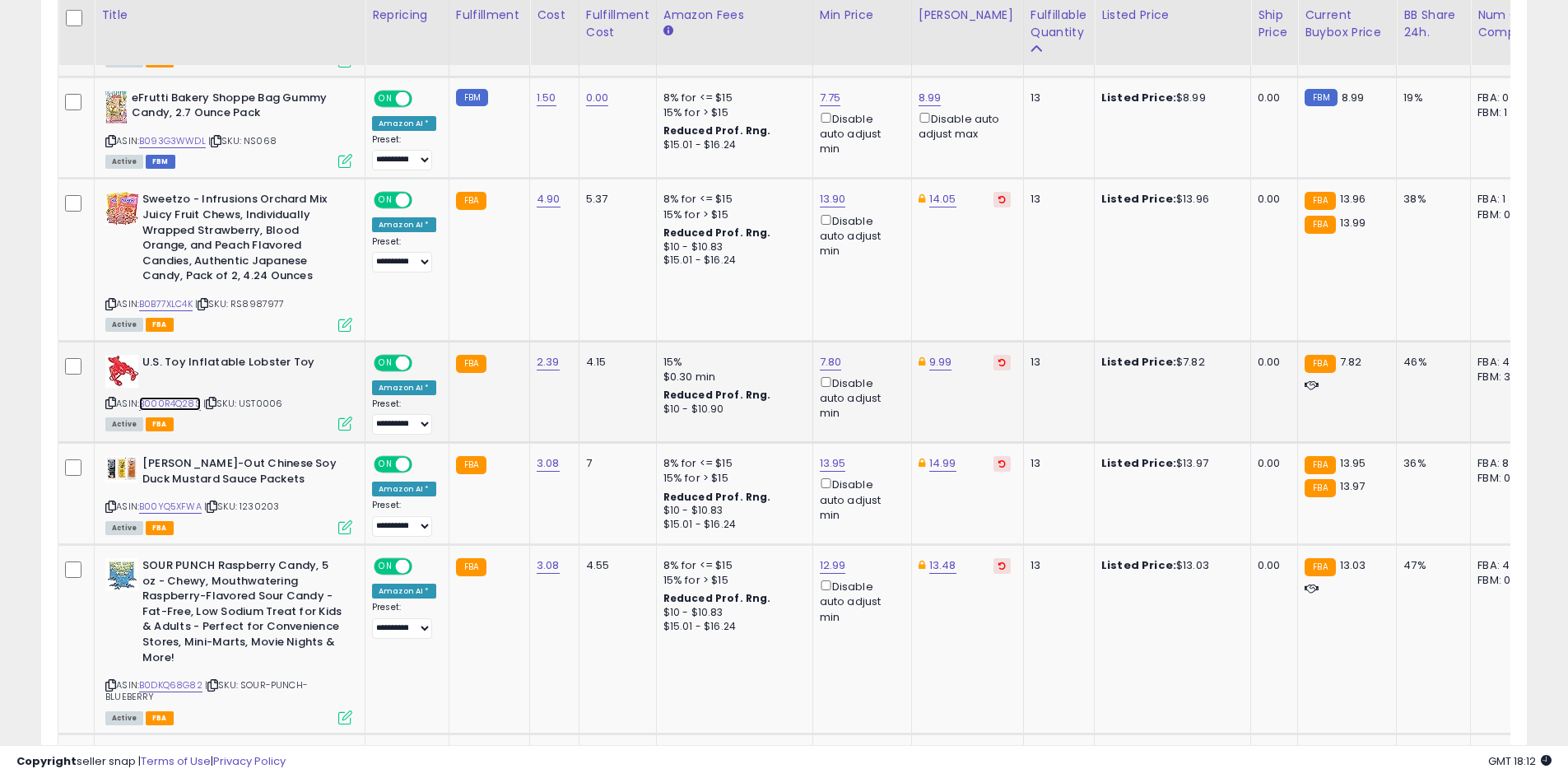
click at [172, 410] on link "B000R4Q28S" at bounding box center [170, 404] width 61 height 14
click at [939, 361] on link "9.99" at bounding box center [940, 362] width 23 height 16
type input "*"
type input "***"
click button "submit" at bounding box center [980, 303] width 28 height 25
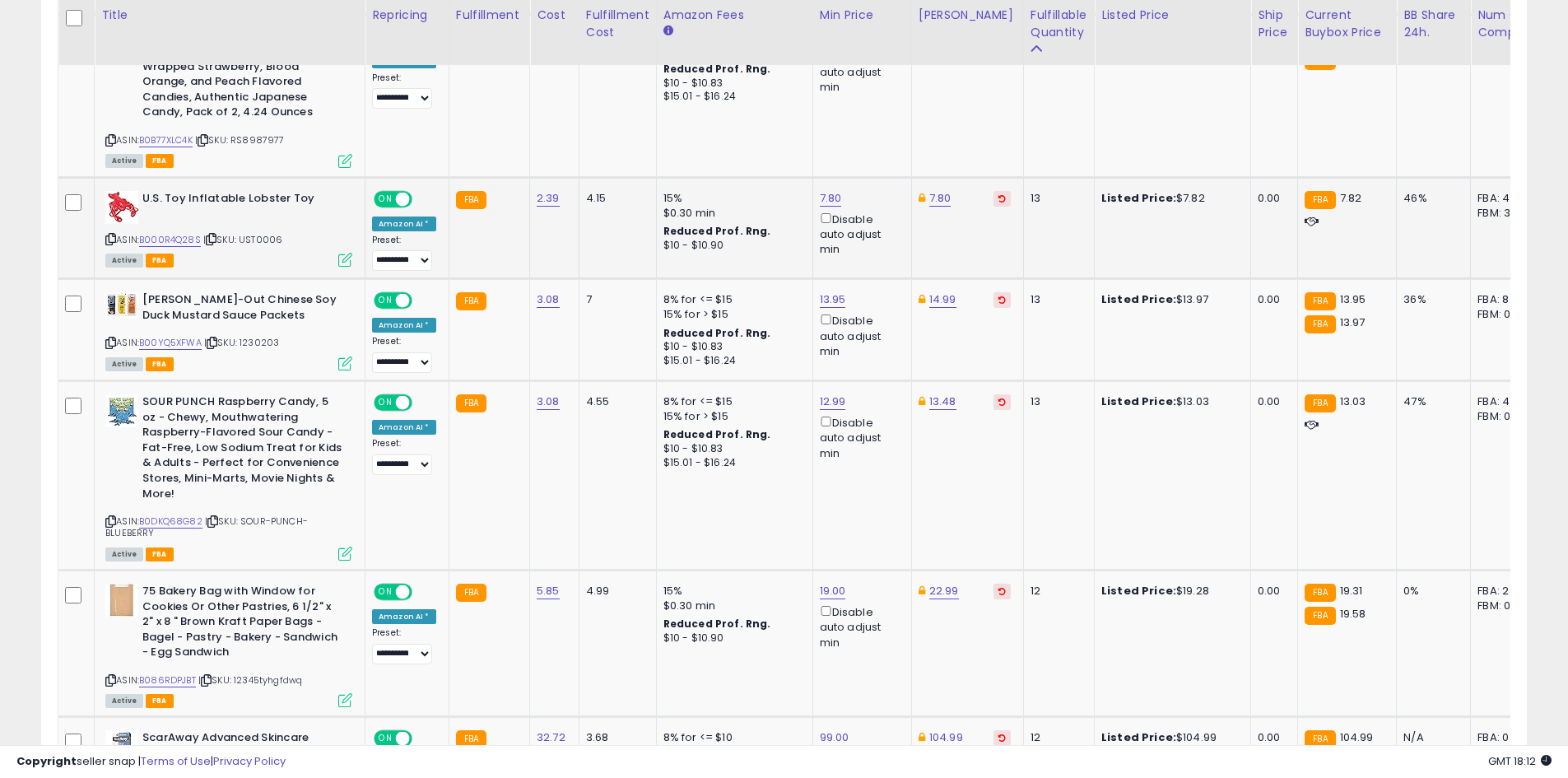
scroll to position [1478, 0]
click at [197, 347] on link "B00YQ5XFWA" at bounding box center [171, 342] width 62 height 14
click at [829, 304] on link "13.95" at bounding box center [833, 299] width 26 height 16
type input "****"
click button "submit" at bounding box center [871, 240] width 28 height 25
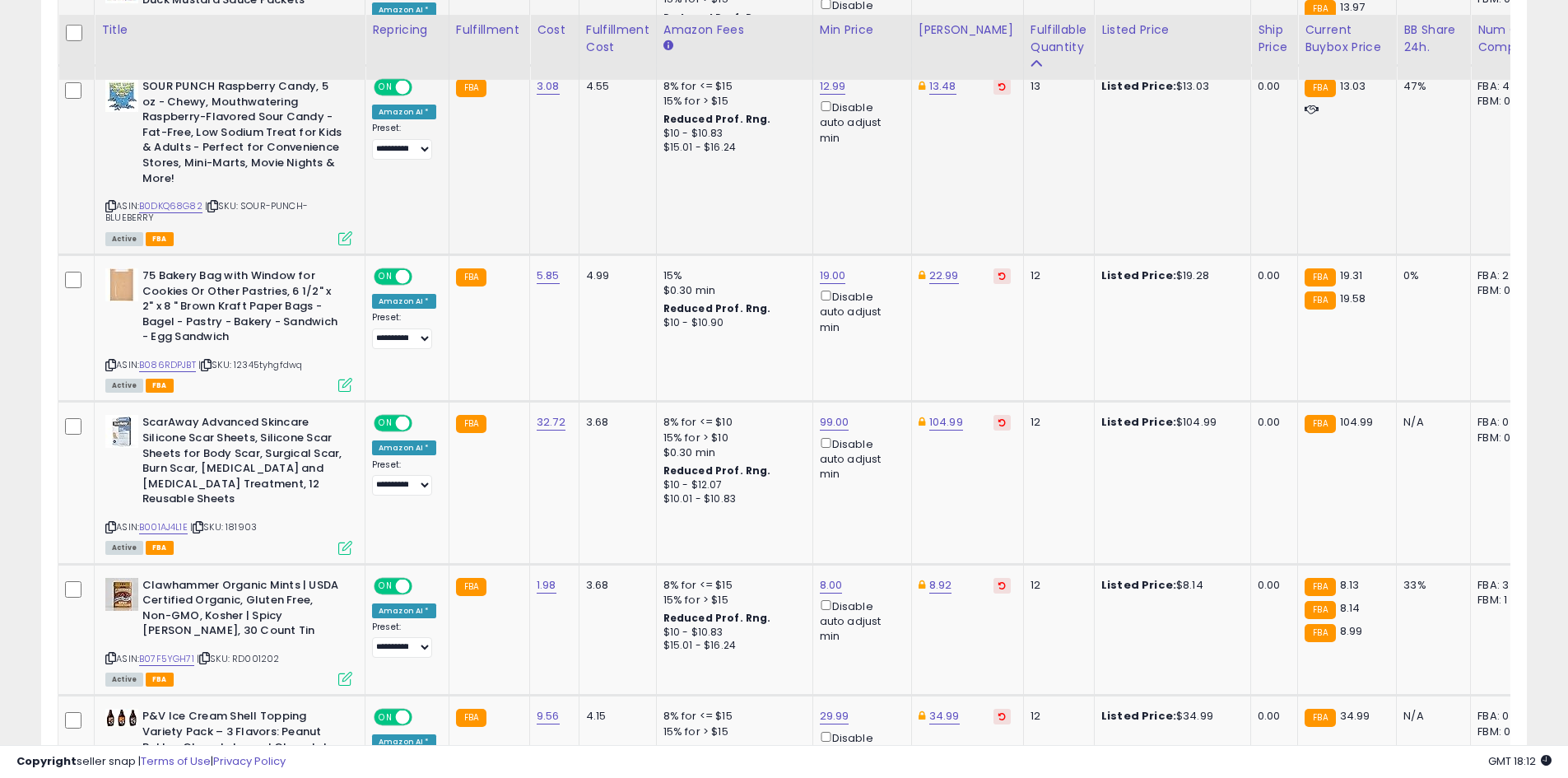
scroll to position [1807, 0]
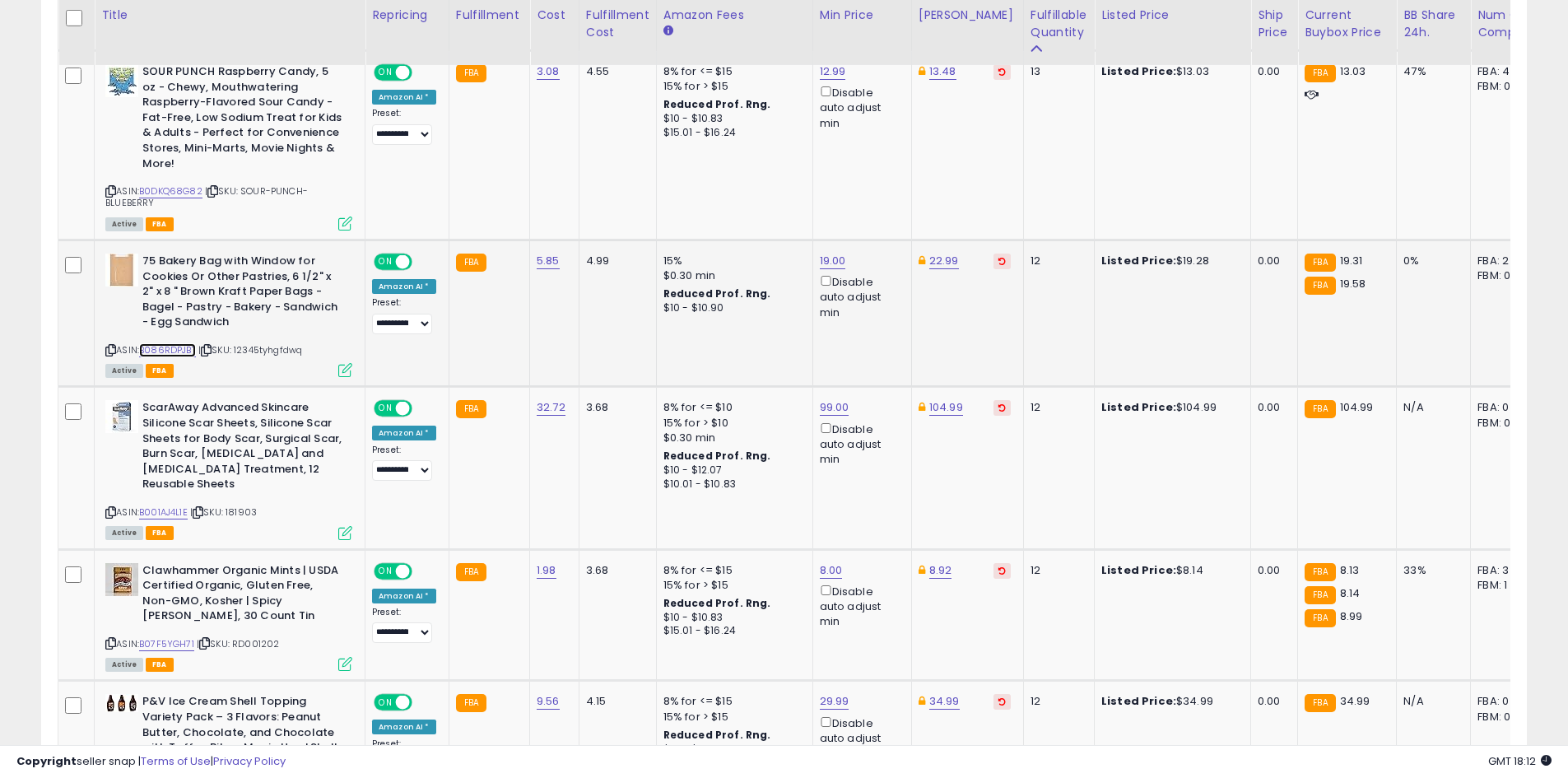
click at [173, 344] on link "B086RDPJBT" at bounding box center [168, 350] width 57 height 14
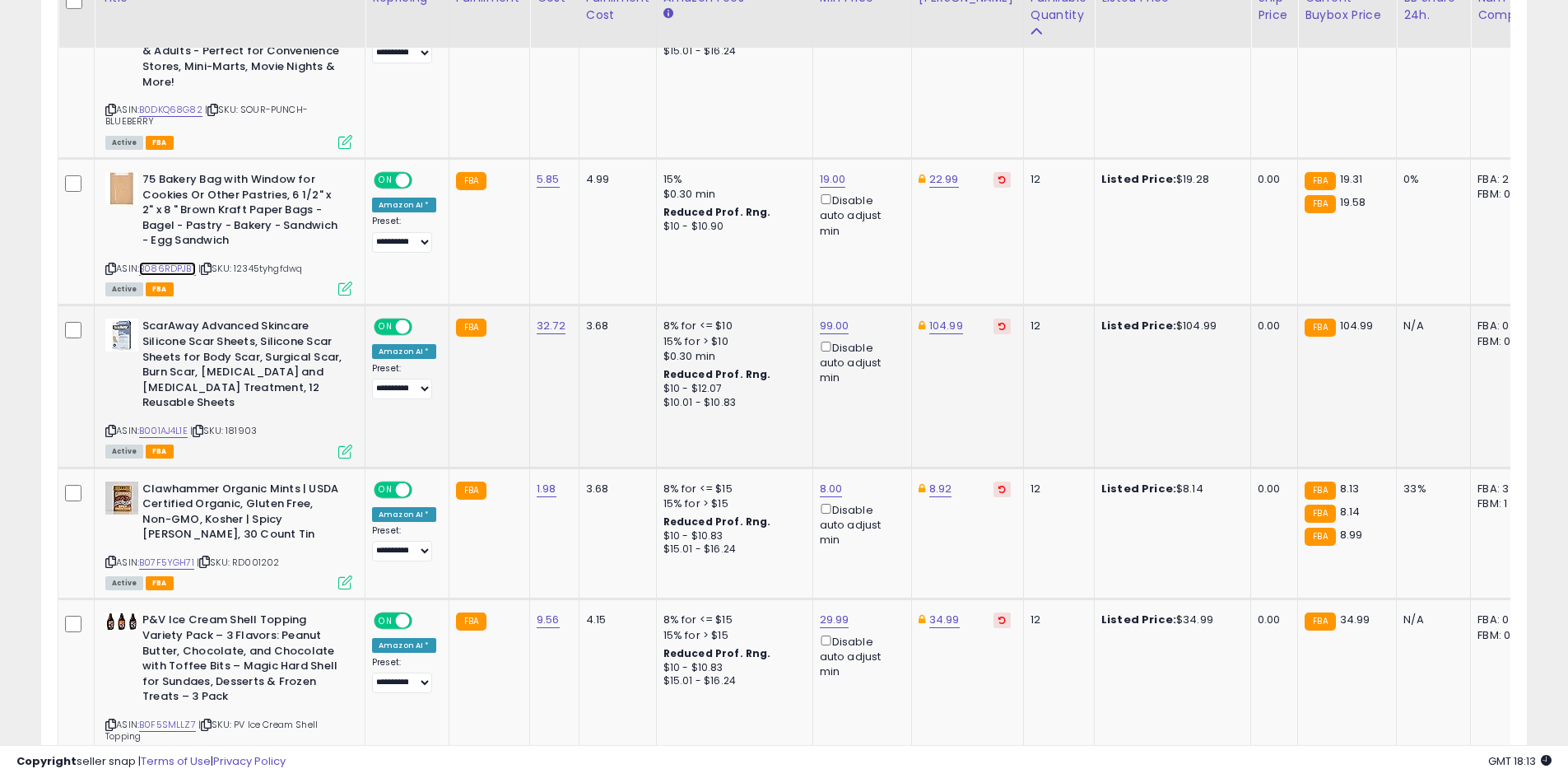
scroll to position [1890, 0]
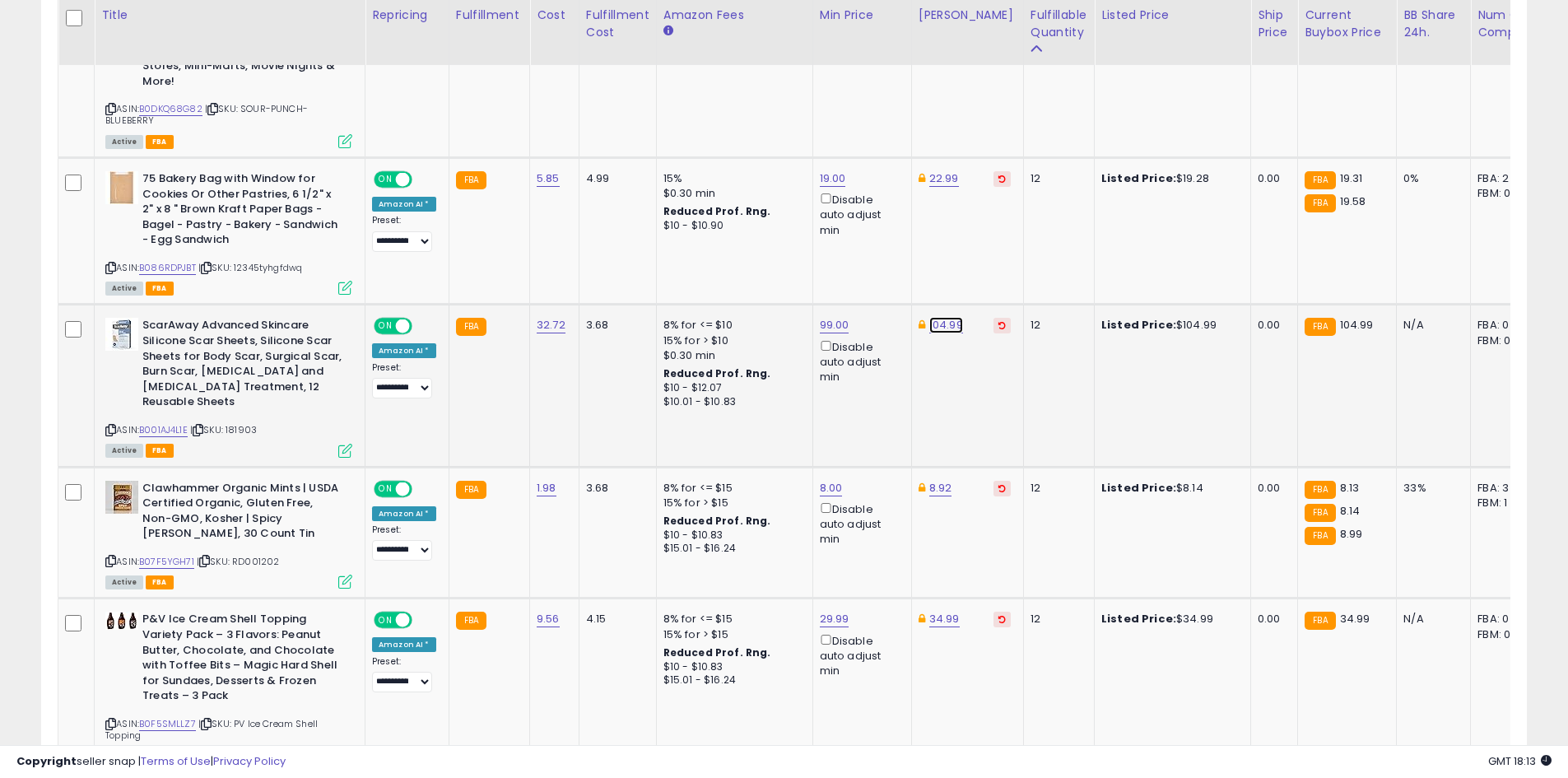
click at [933, 321] on link "104.99" at bounding box center [945, 325] width 34 height 16
type input "******"
click button "submit" at bounding box center [985, 267] width 28 height 25
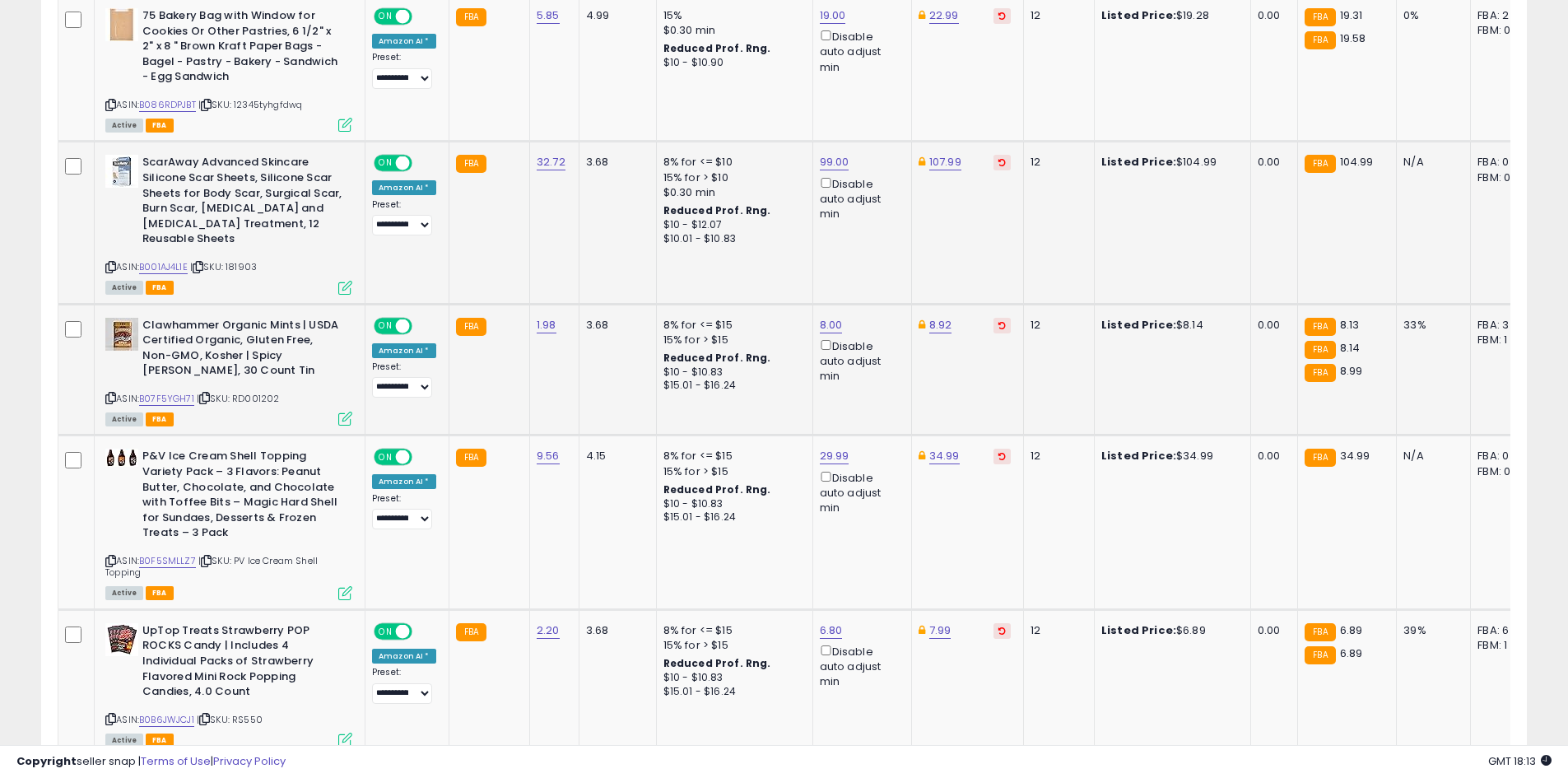
scroll to position [2054, 0]
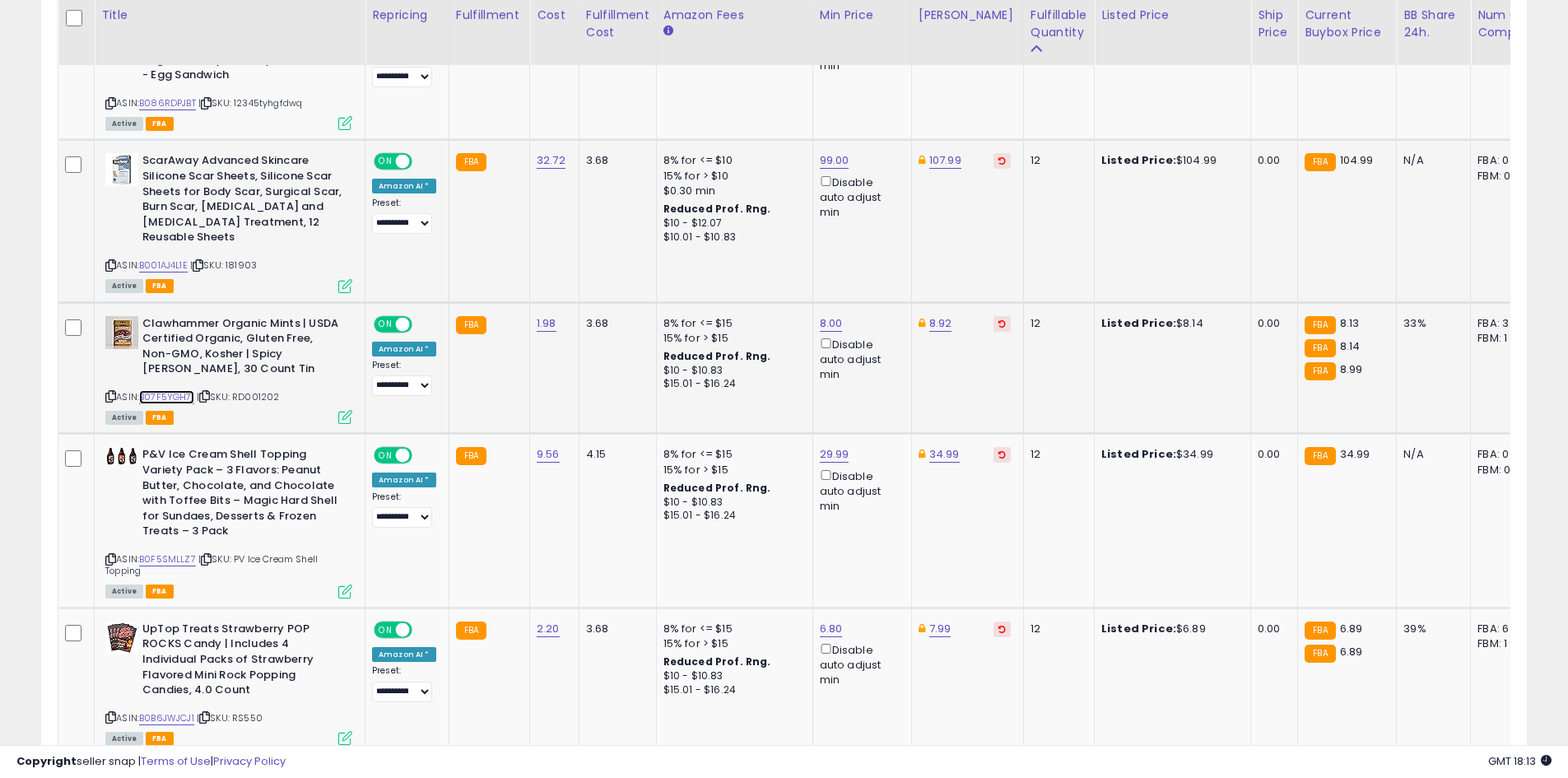
click at [176, 391] on link "B07F5YGH71" at bounding box center [167, 398] width 55 height 14
click at [998, 164] on icon at bounding box center [1002, 161] width 8 height 9
click at [179, 391] on link "B07F5YGH71" at bounding box center [167, 398] width 55 height 14
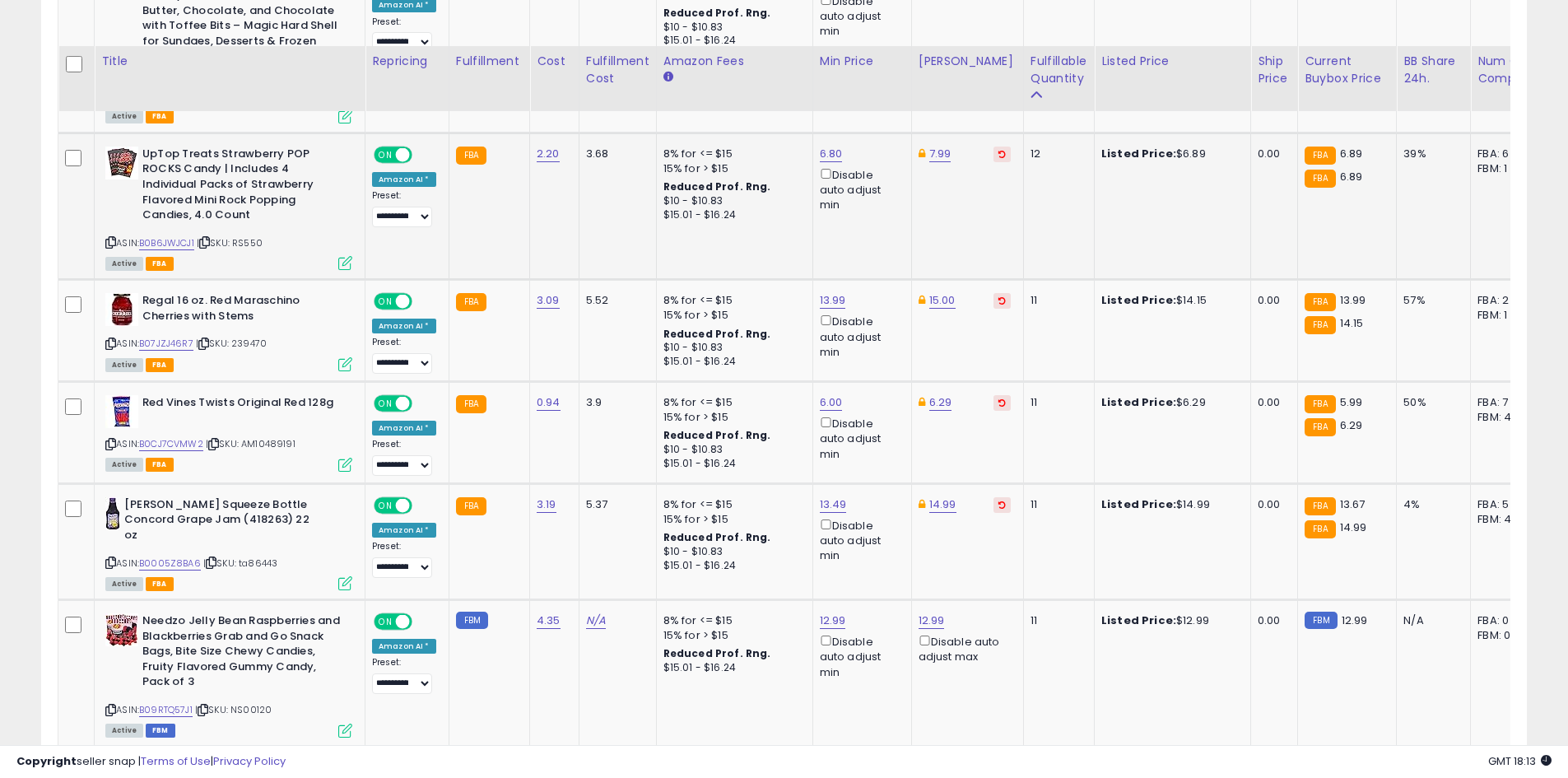
scroll to position [2631, 0]
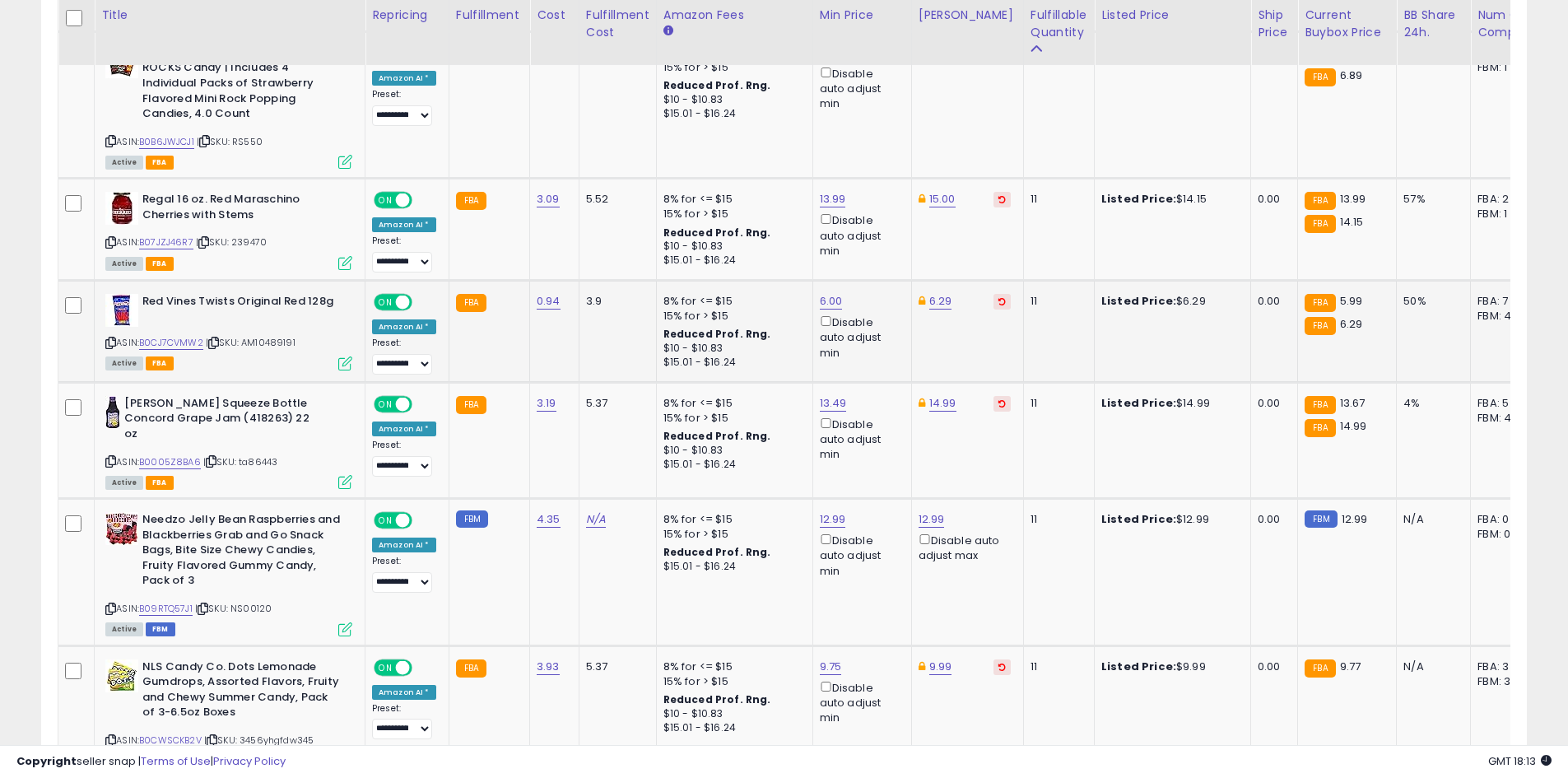
click at [993, 294] on button at bounding box center [1002, 301] width 17 height 16
click at [174, 336] on link "B0CJ7CVMW2" at bounding box center [171, 343] width 64 height 14
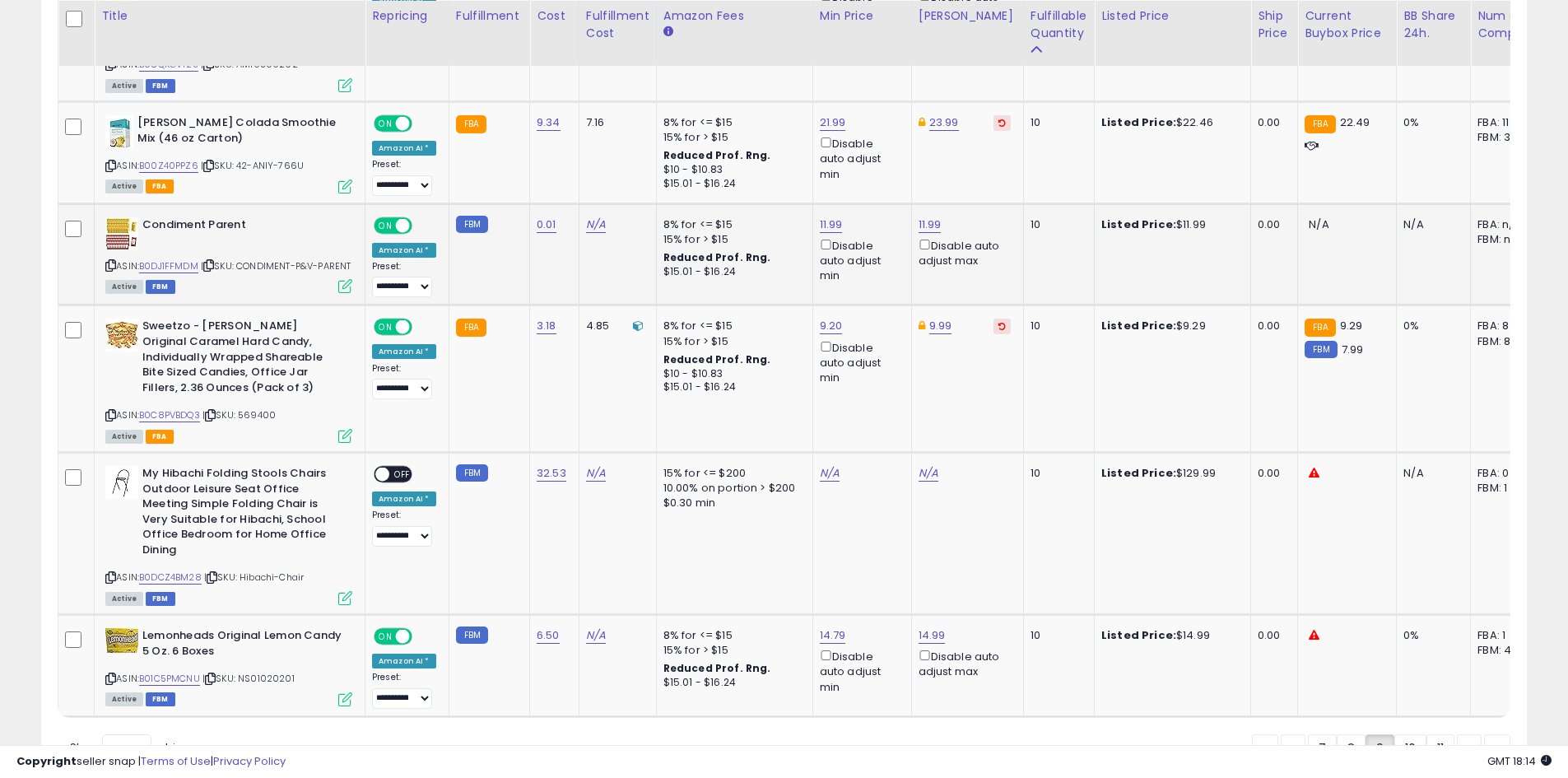
scroll to position [3454, 0]
click at [196, 407] on link "B0C8PVBDQ3" at bounding box center [170, 414] width 61 height 14
click at [1406, 734] on link "10" at bounding box center [1410, 748] width 32 height 28
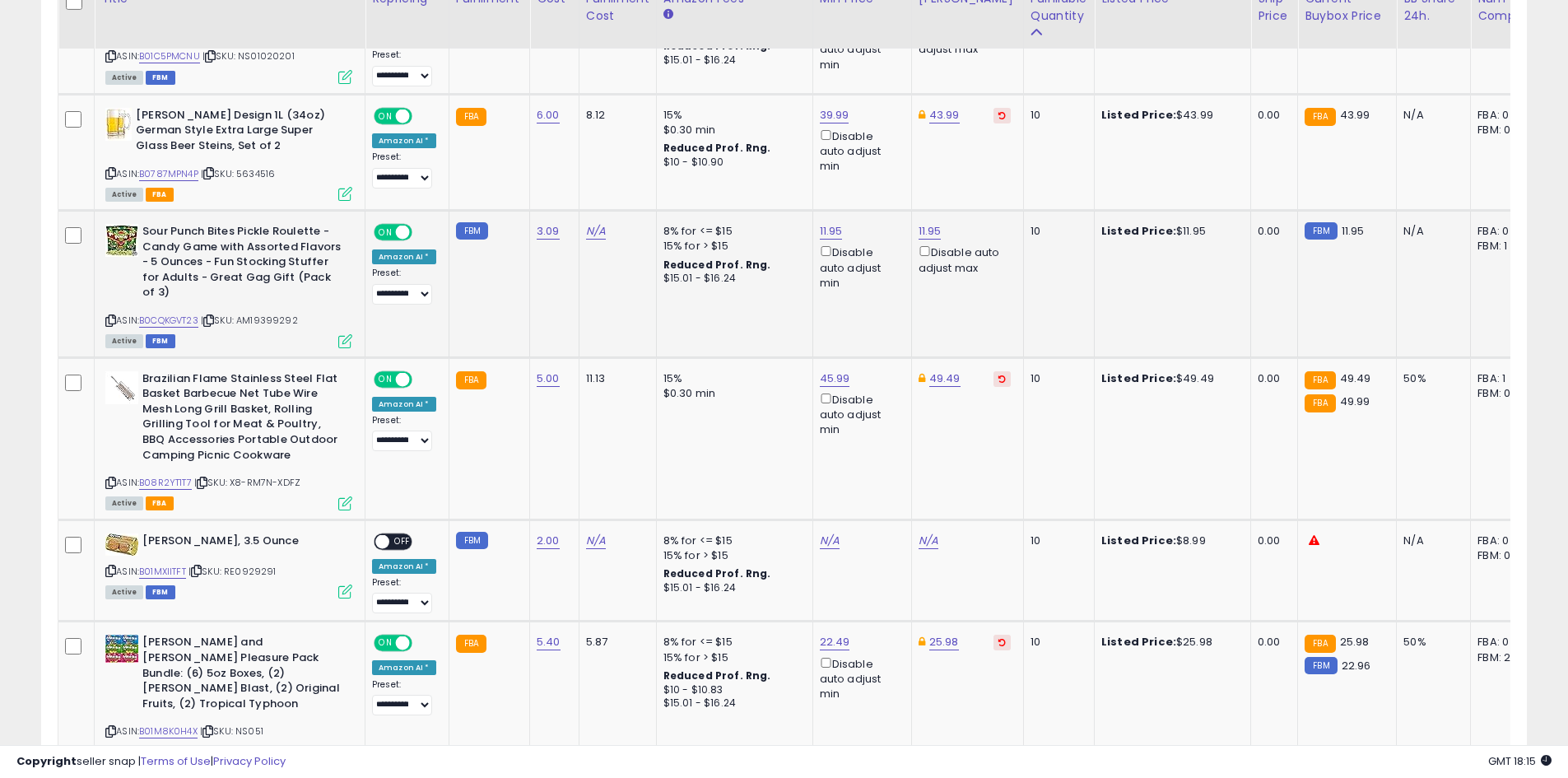
scroll to position [984, 0]
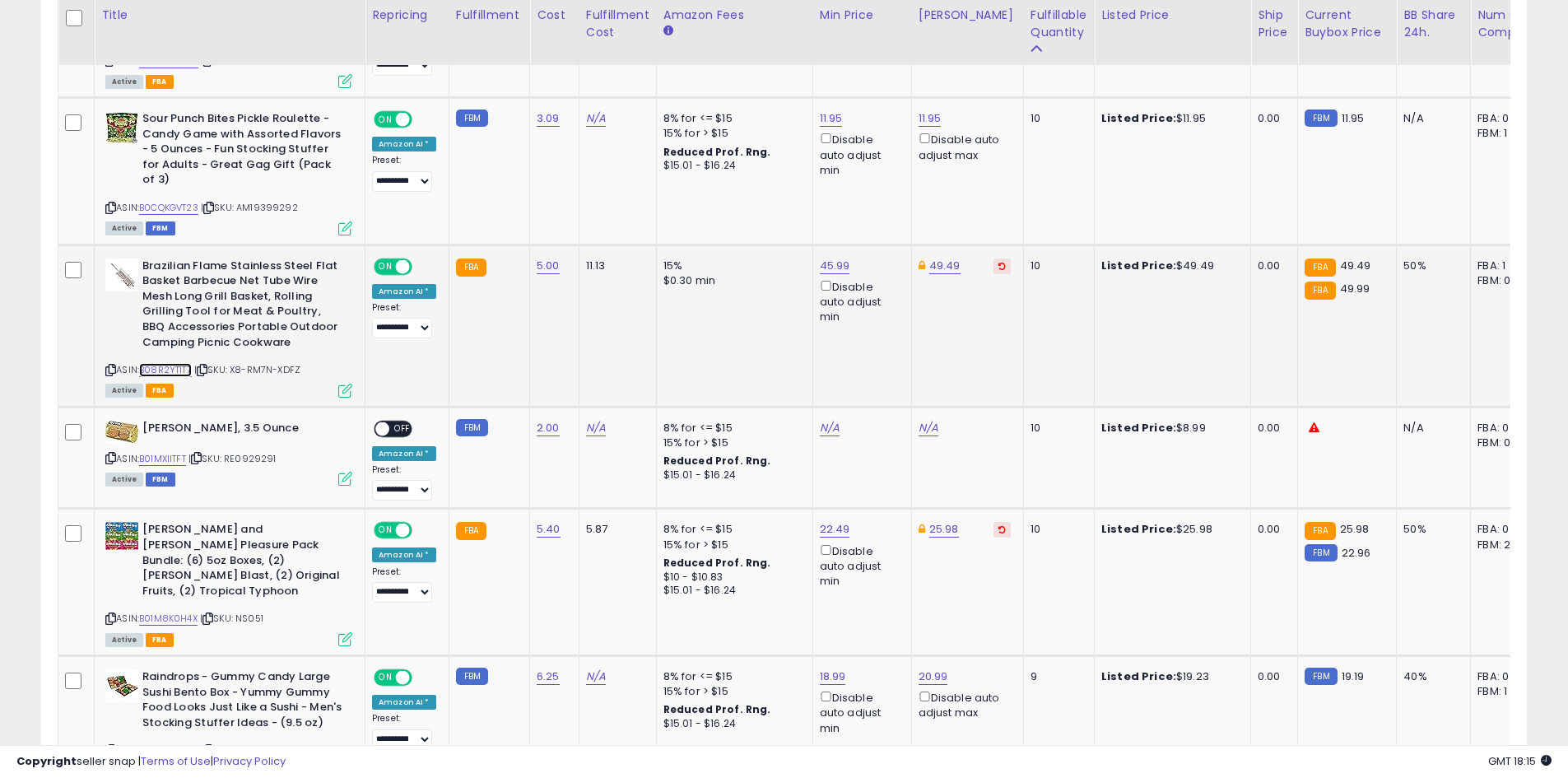
click at [190, 371] on link "B08R2YT1T7" at bounding box center [165, 370] width 53 height 14
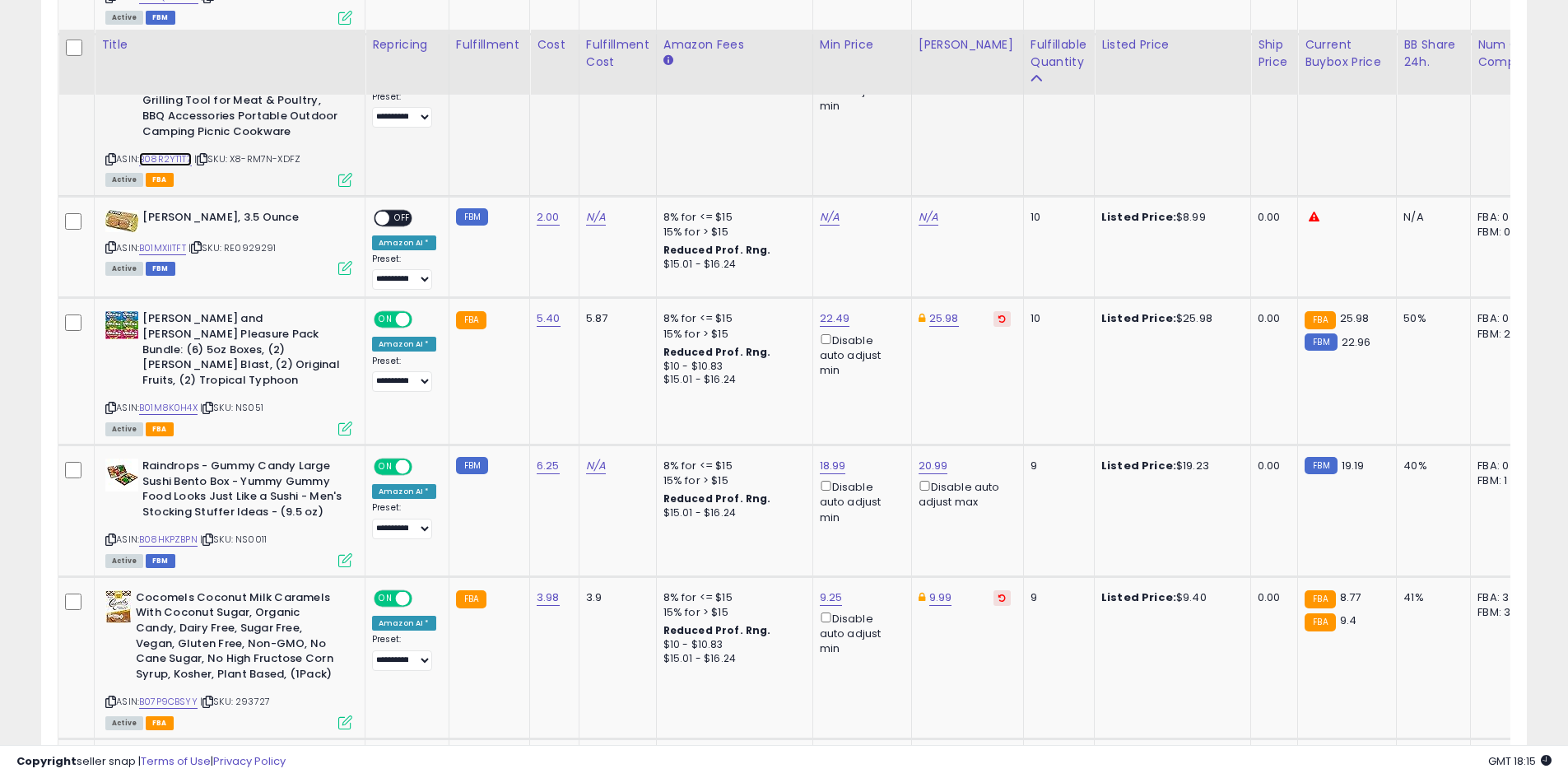
scroll to position [1231, 0]
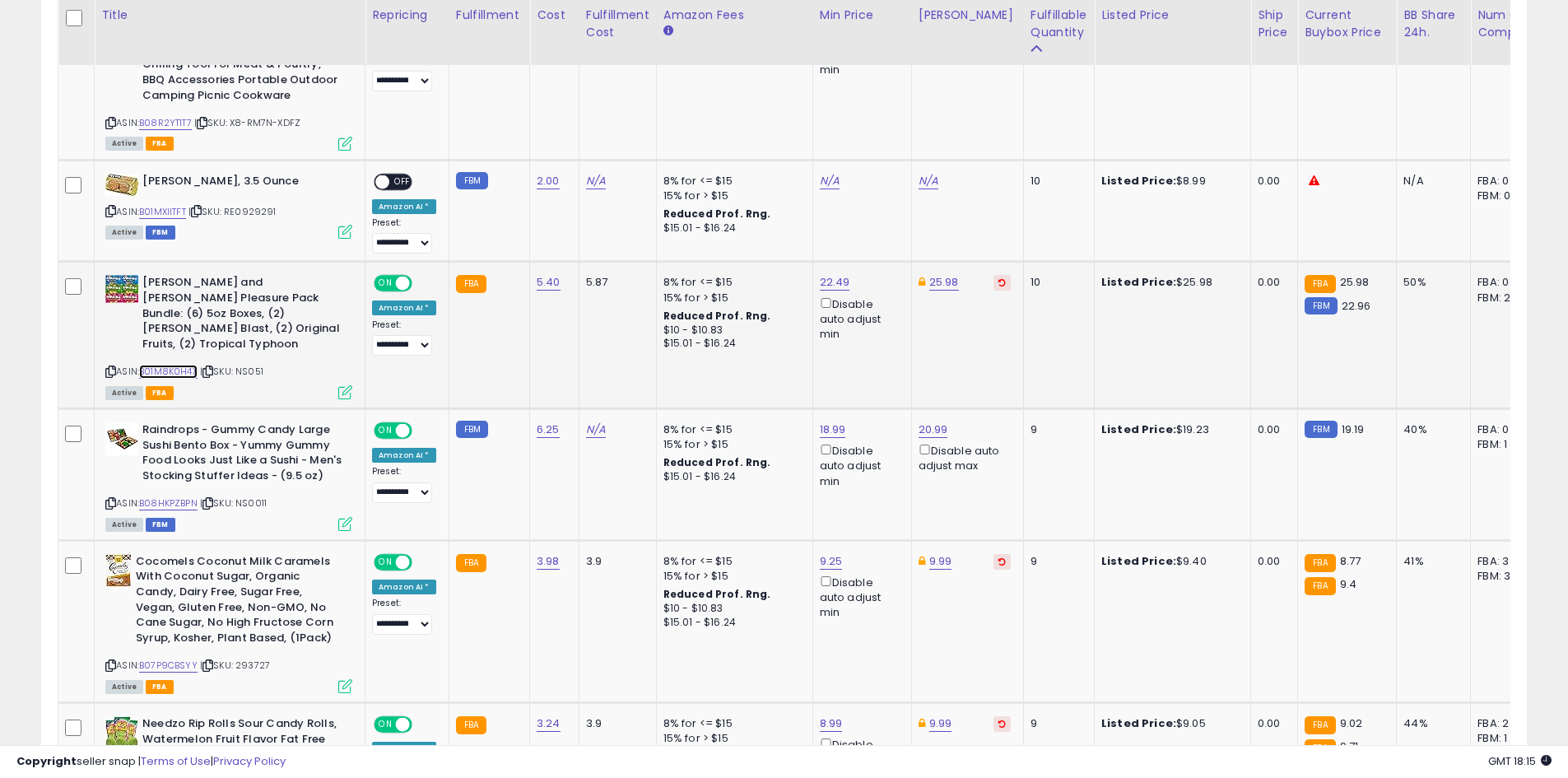
click at [160, 365] on link "B01M8K0H4X" at bounding box center [168, 372] width 58 height 14
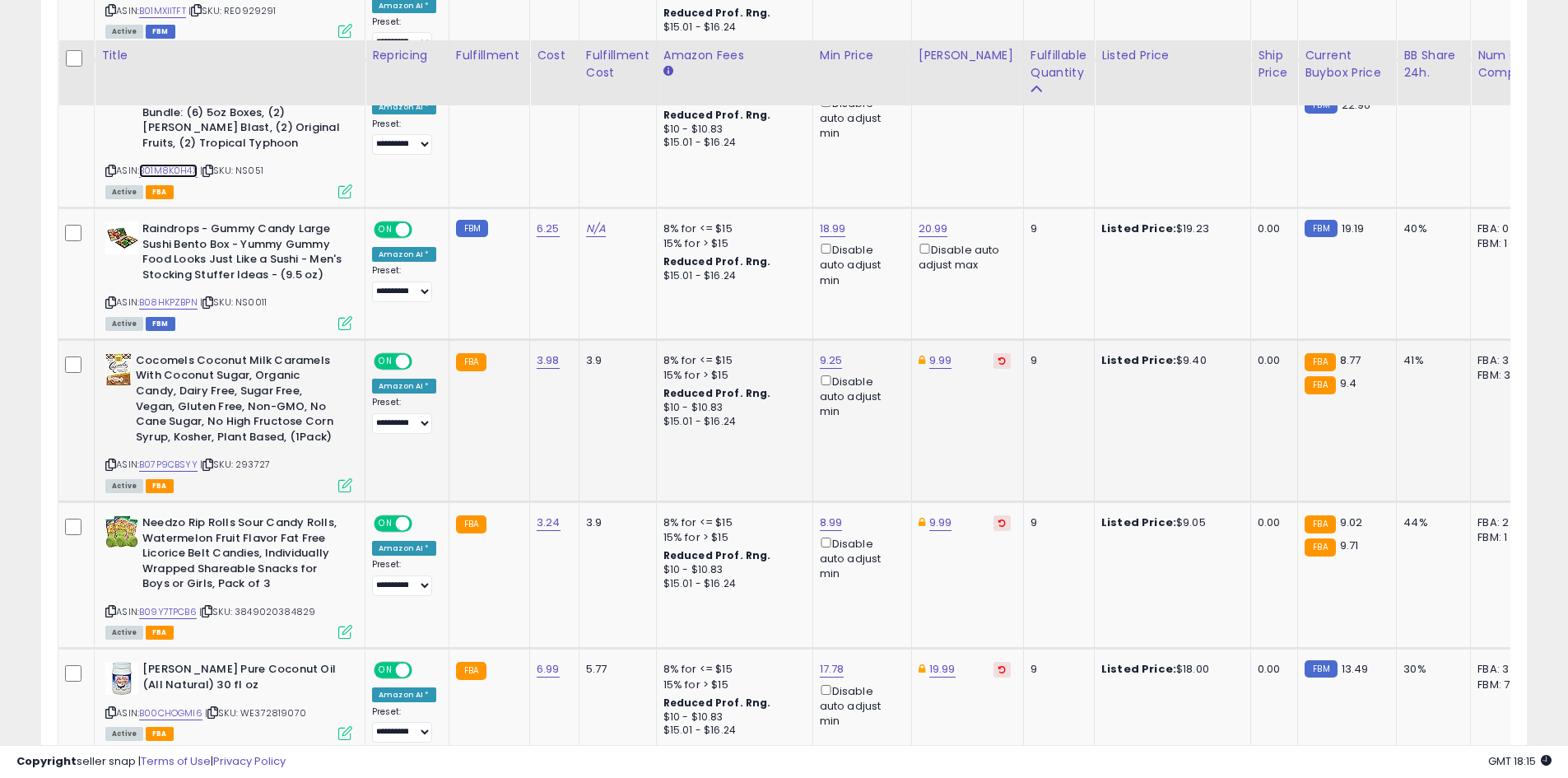
scroll to position [1478, 0]
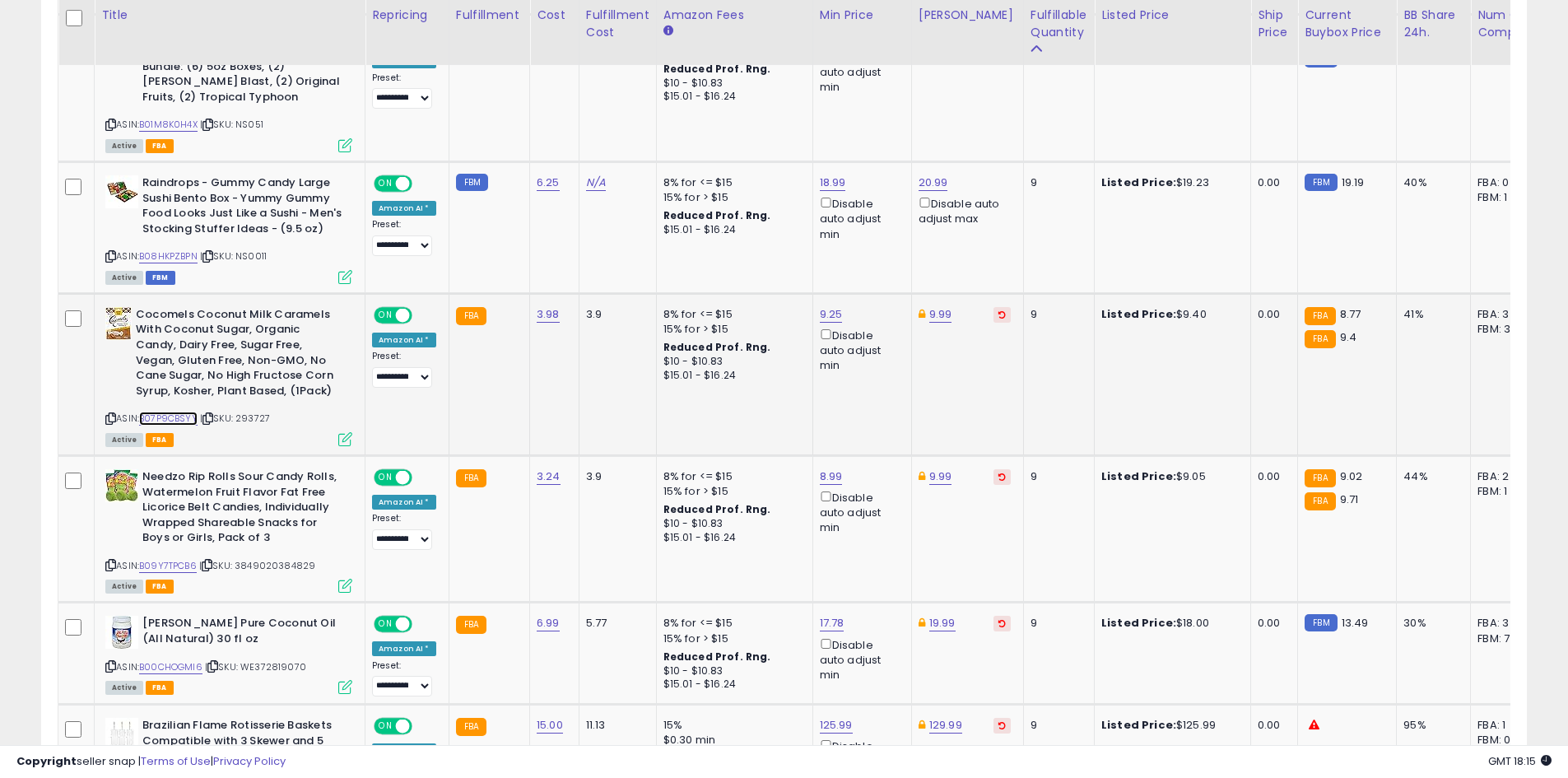
click at [153, 412] on link "B07P9CBSYY" at bounding box center [168, 418] width 58 height 14
drag, startPoint x: 824, startPoint y: 284, endPoint x: 865, endPoint y: 326, distance: 58.7
click at [826, 307] on link "9.25" at bounding box center [831, 314] width 23 height 16
type input "****"
click button "submit" at bounding box center [870, 225] width 28 height 25
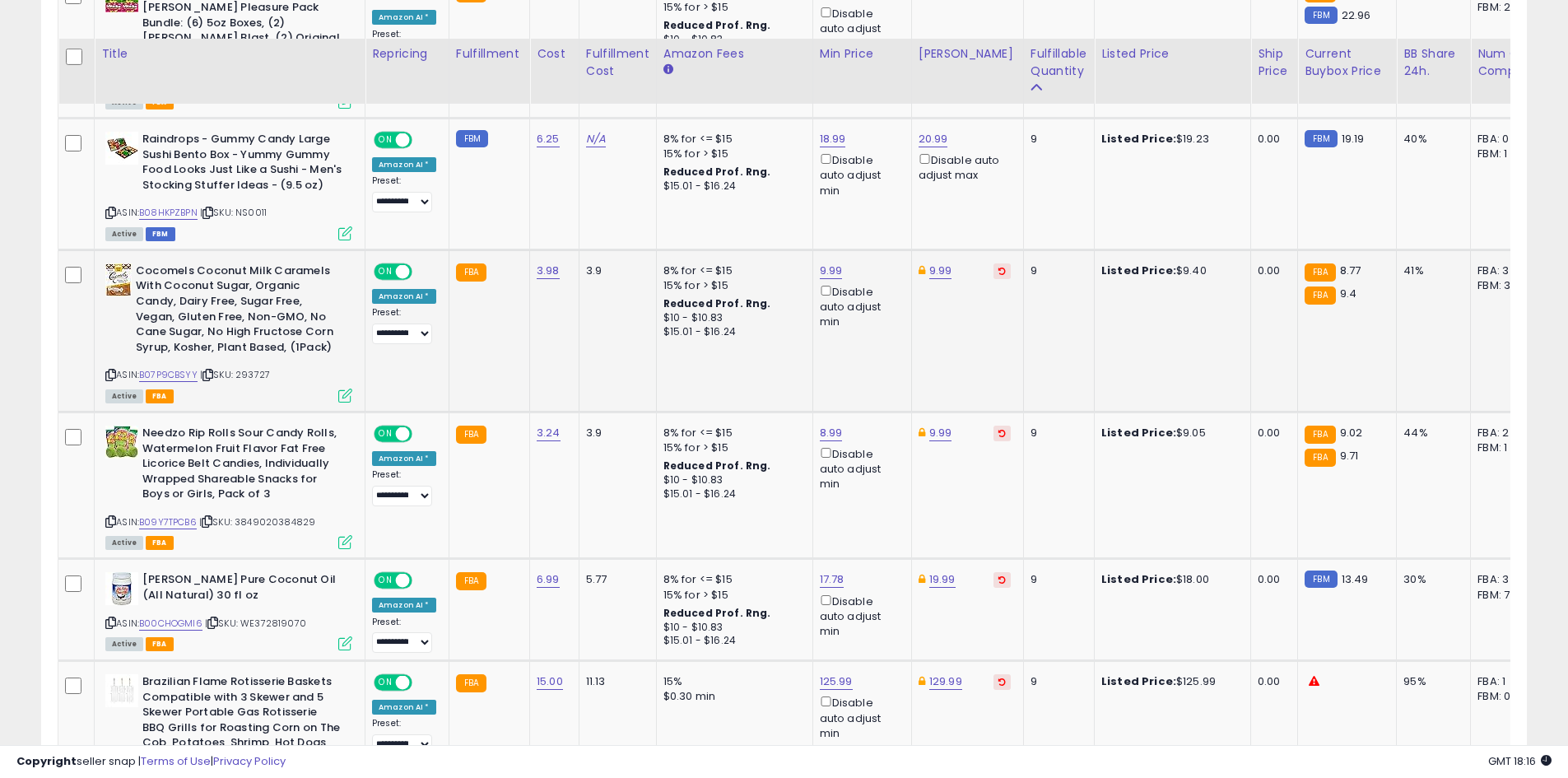
scroll to position [1560, 0]
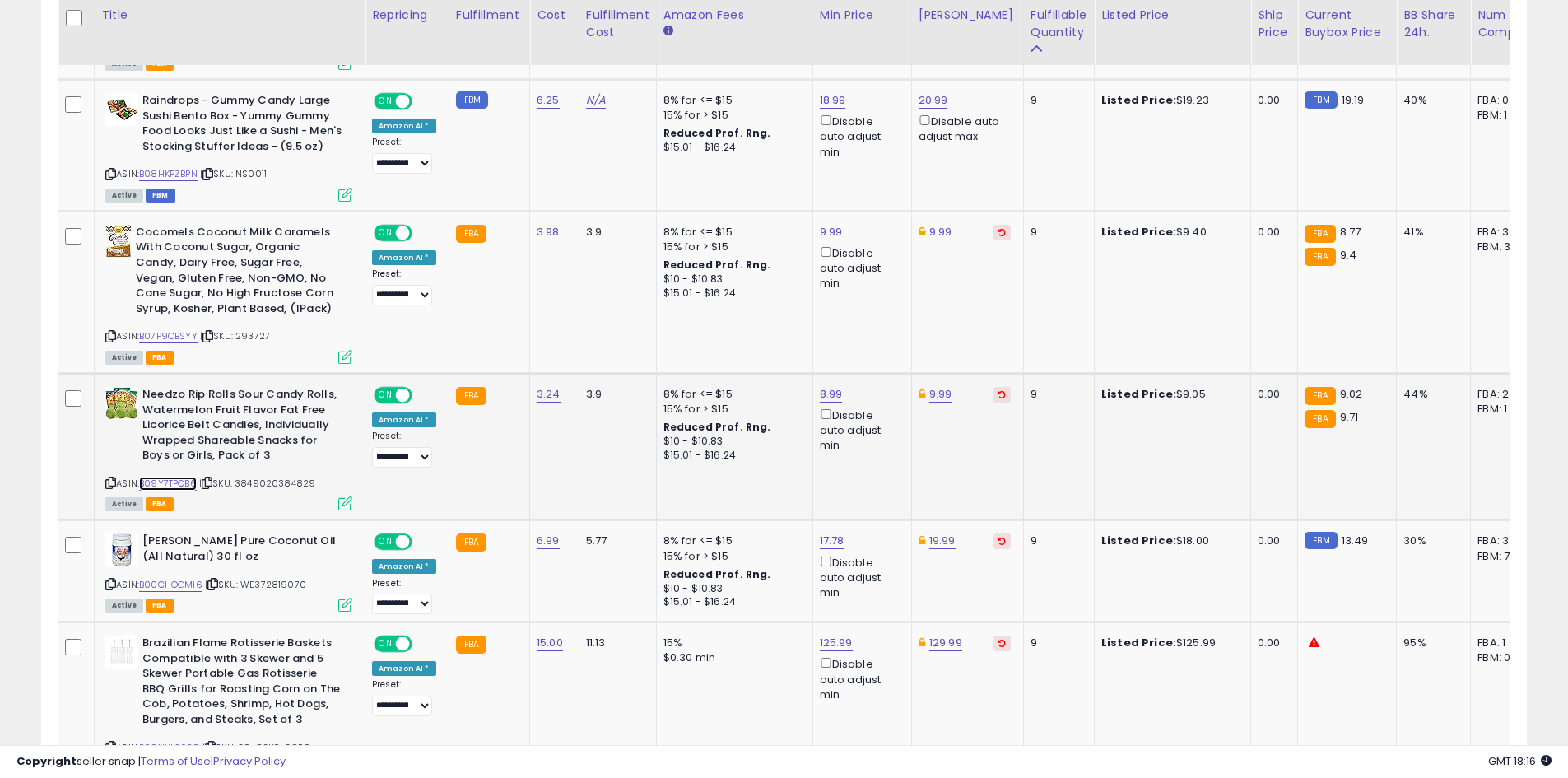
click at [171, 477] on link "B09Y7TPCB6" at bounding box center [168, 483] width 58 height 14
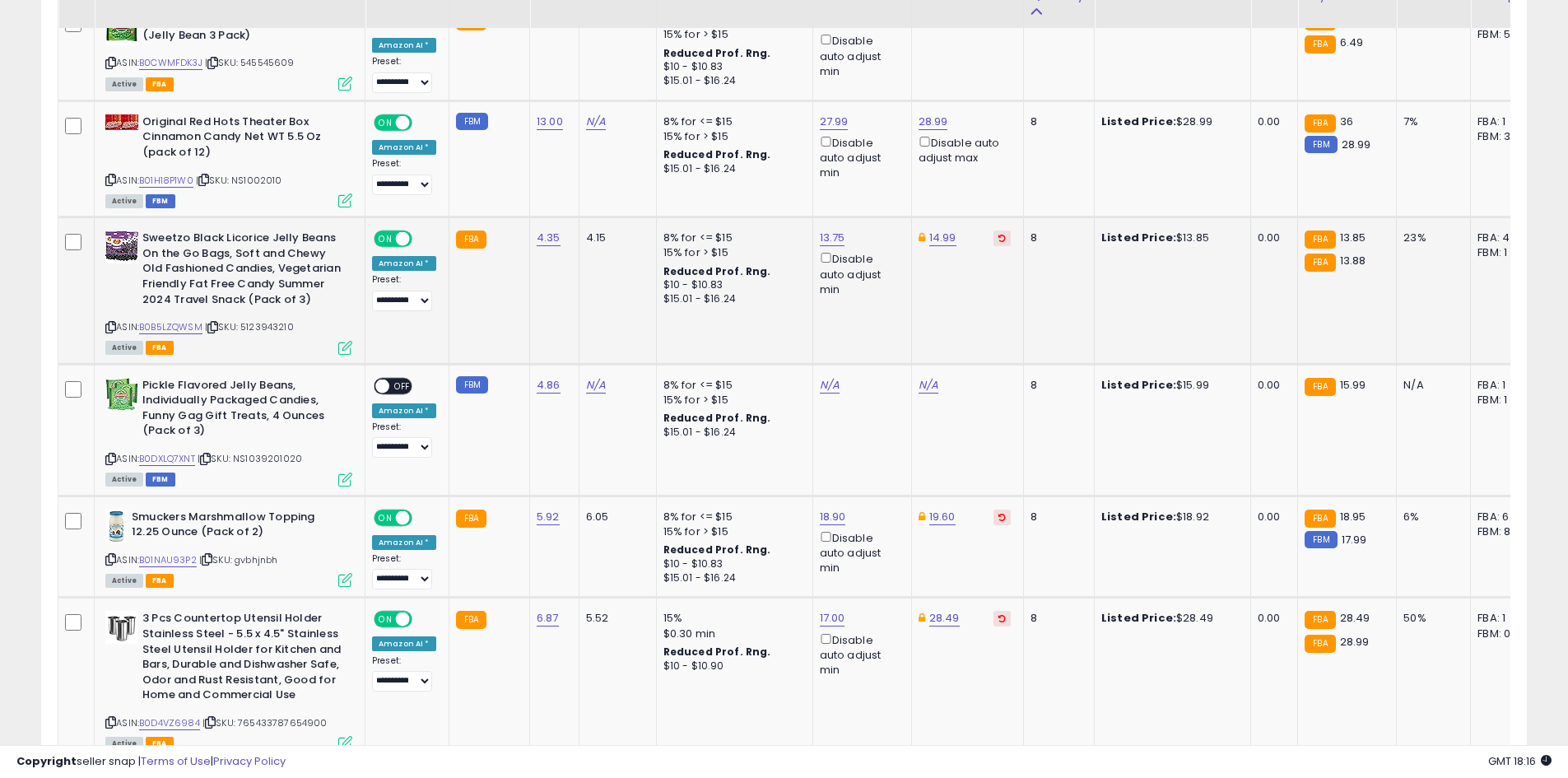
scroll to position [3290, 0]
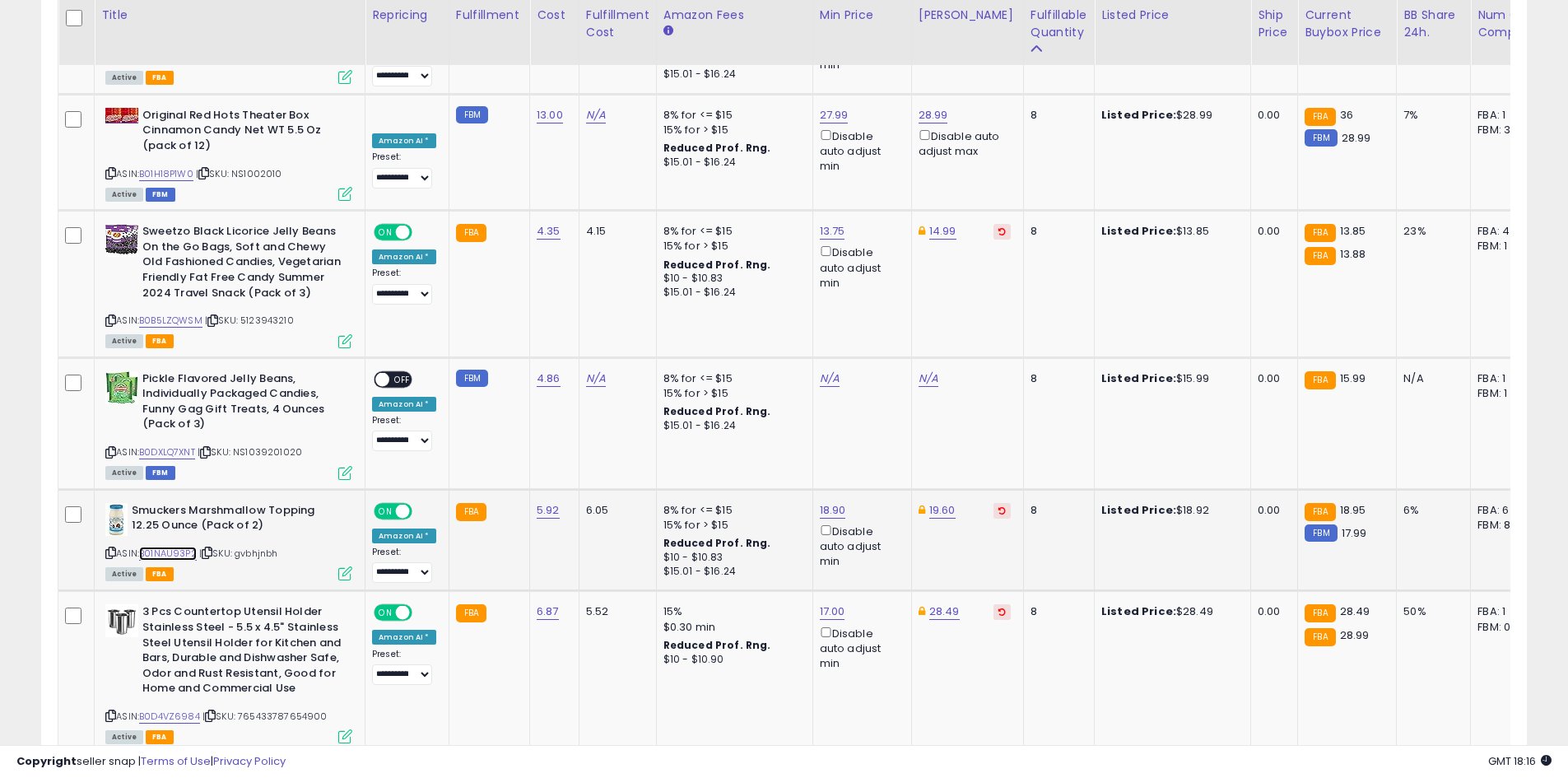
click at [169, 547] on link "B01NAU93P2" at bounding box center [168, 554] width 58 height 14
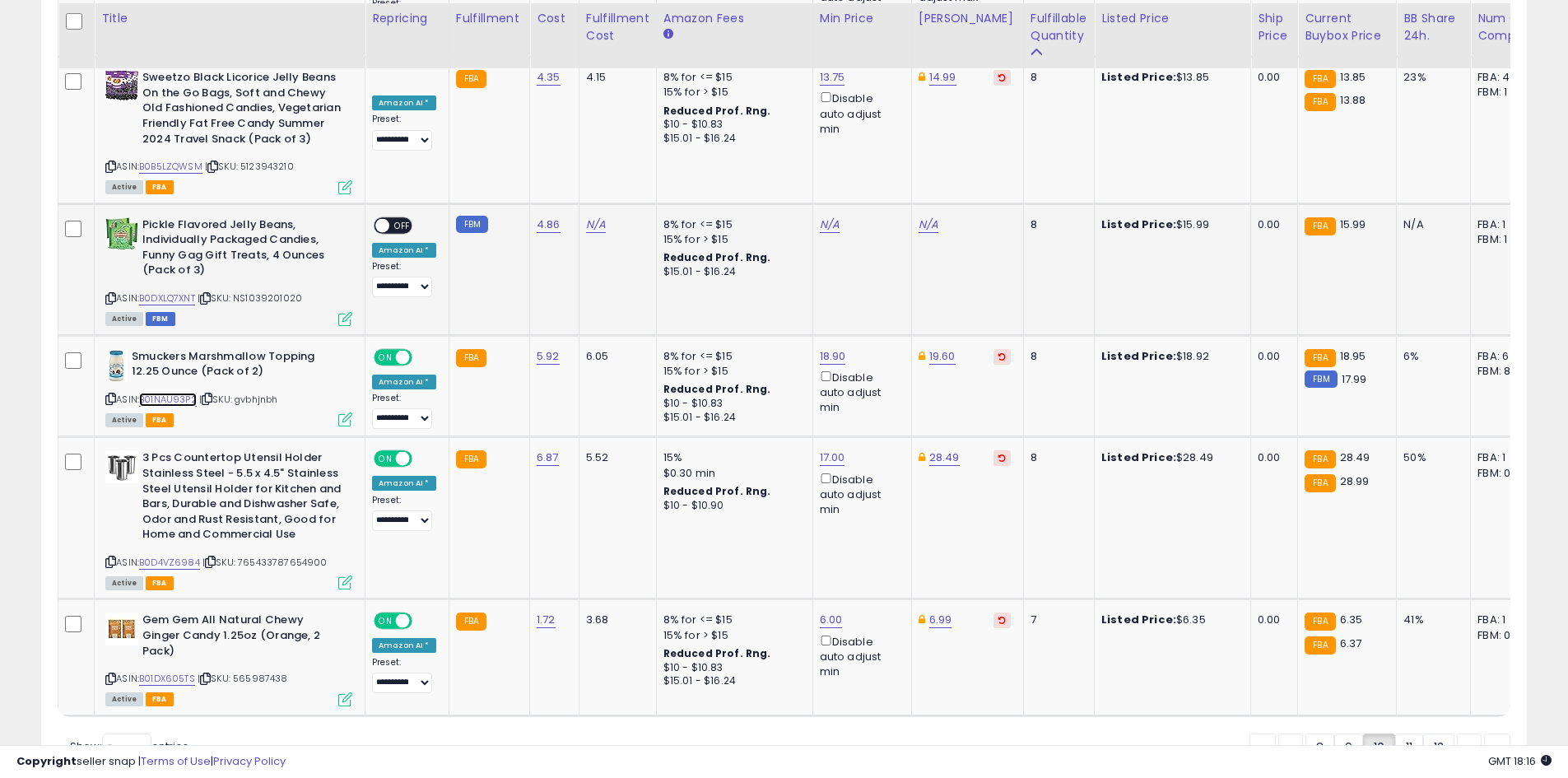
scroll to position [3447, 0]
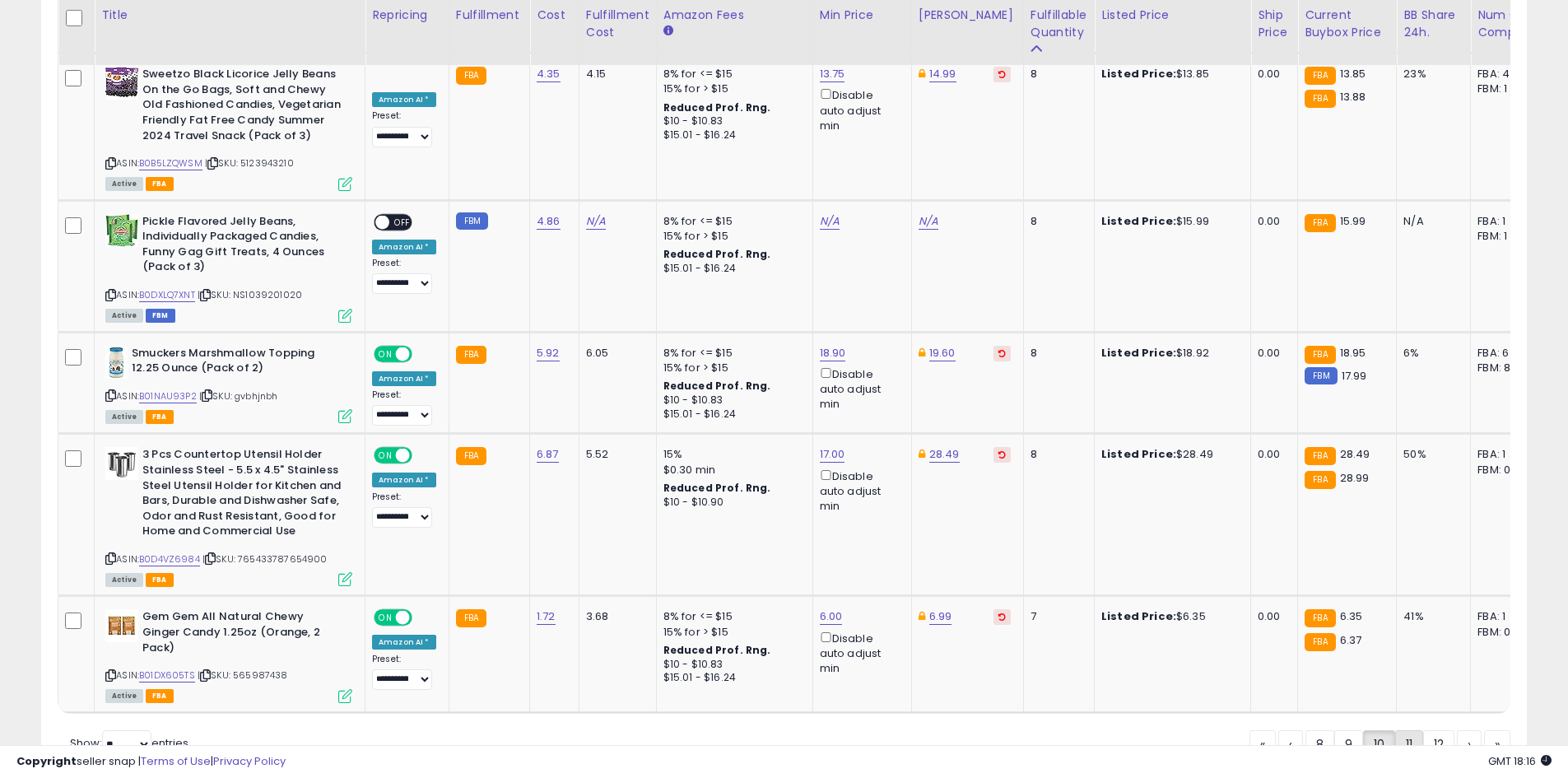
click at [1408, 730] on link "11" at bounding box center [1409, 744] width 28 height 28
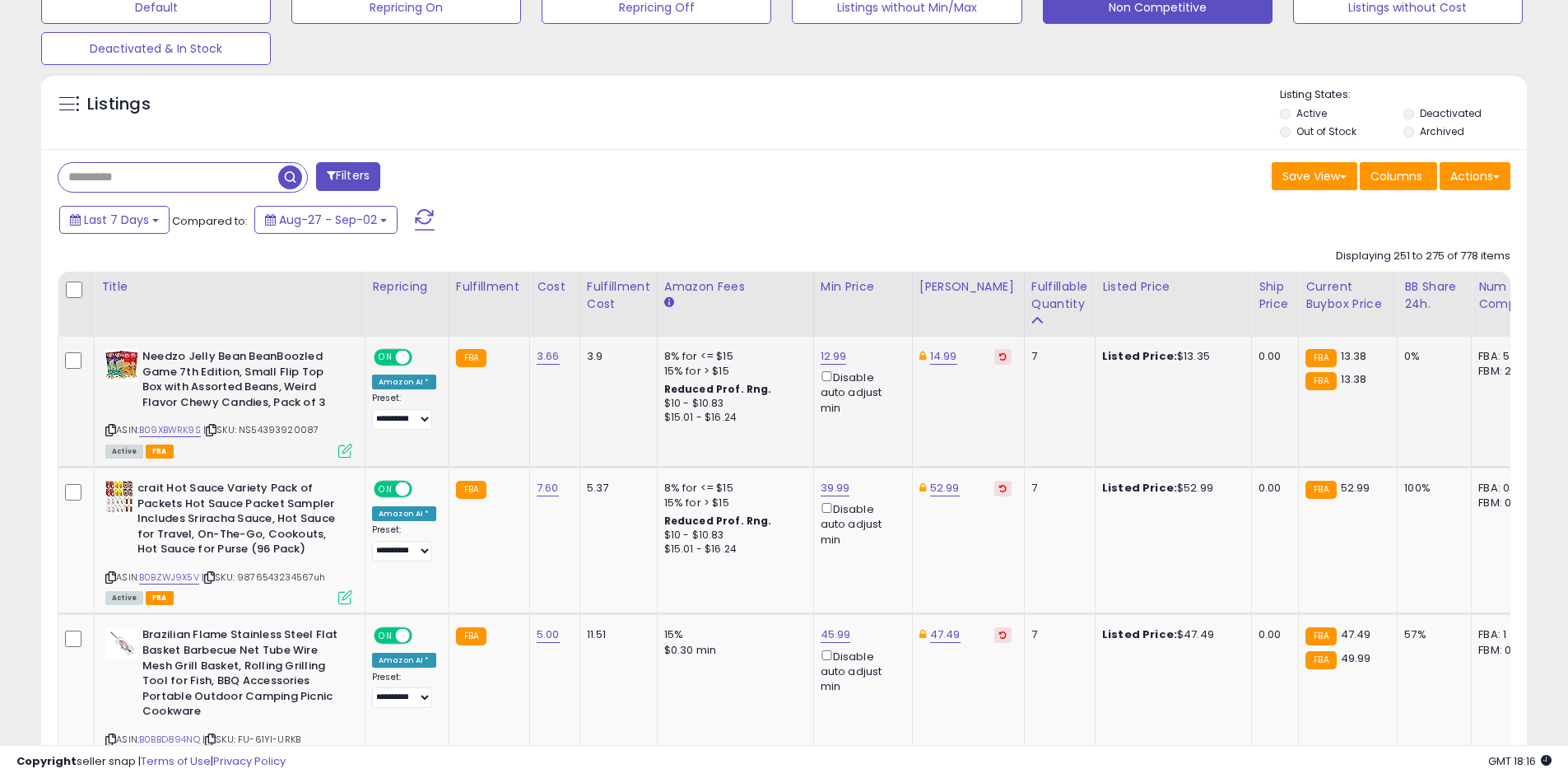
scroll to position [573, 0]
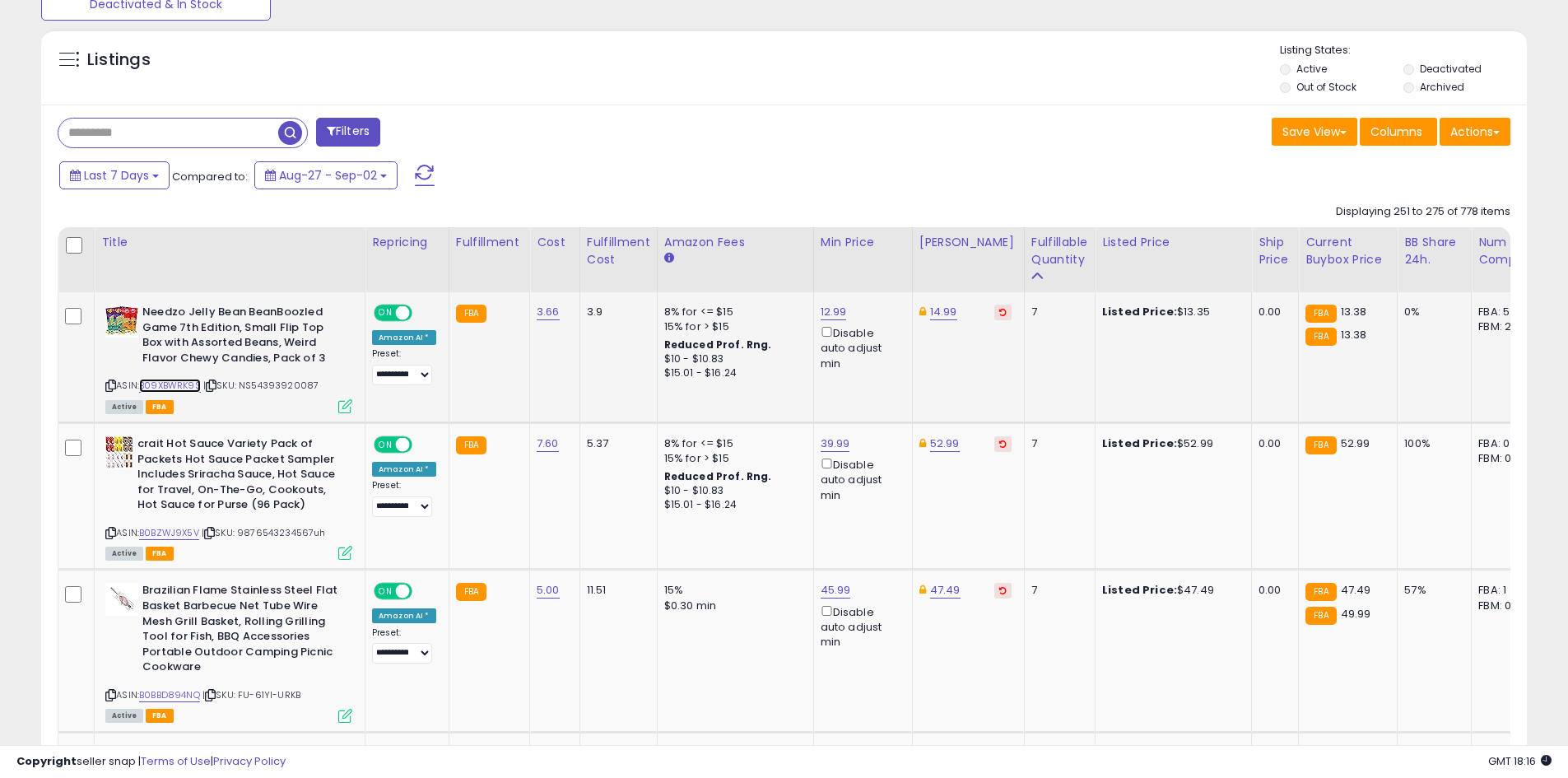
click at [189, 379] on link "B09XBWRK9S" at bounding box center [170, 386] width 61 height 14
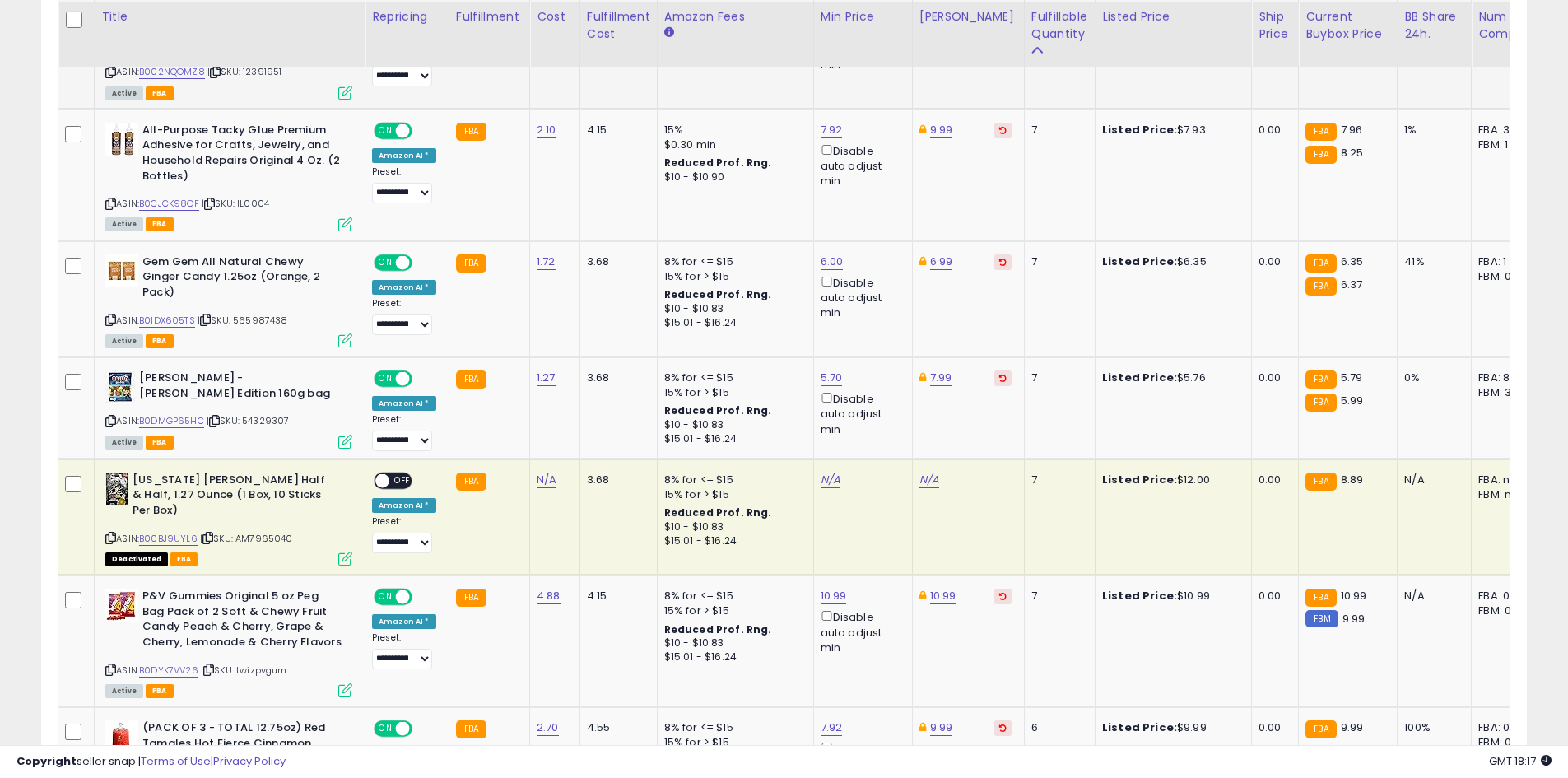
scroll to position [1313, 0]
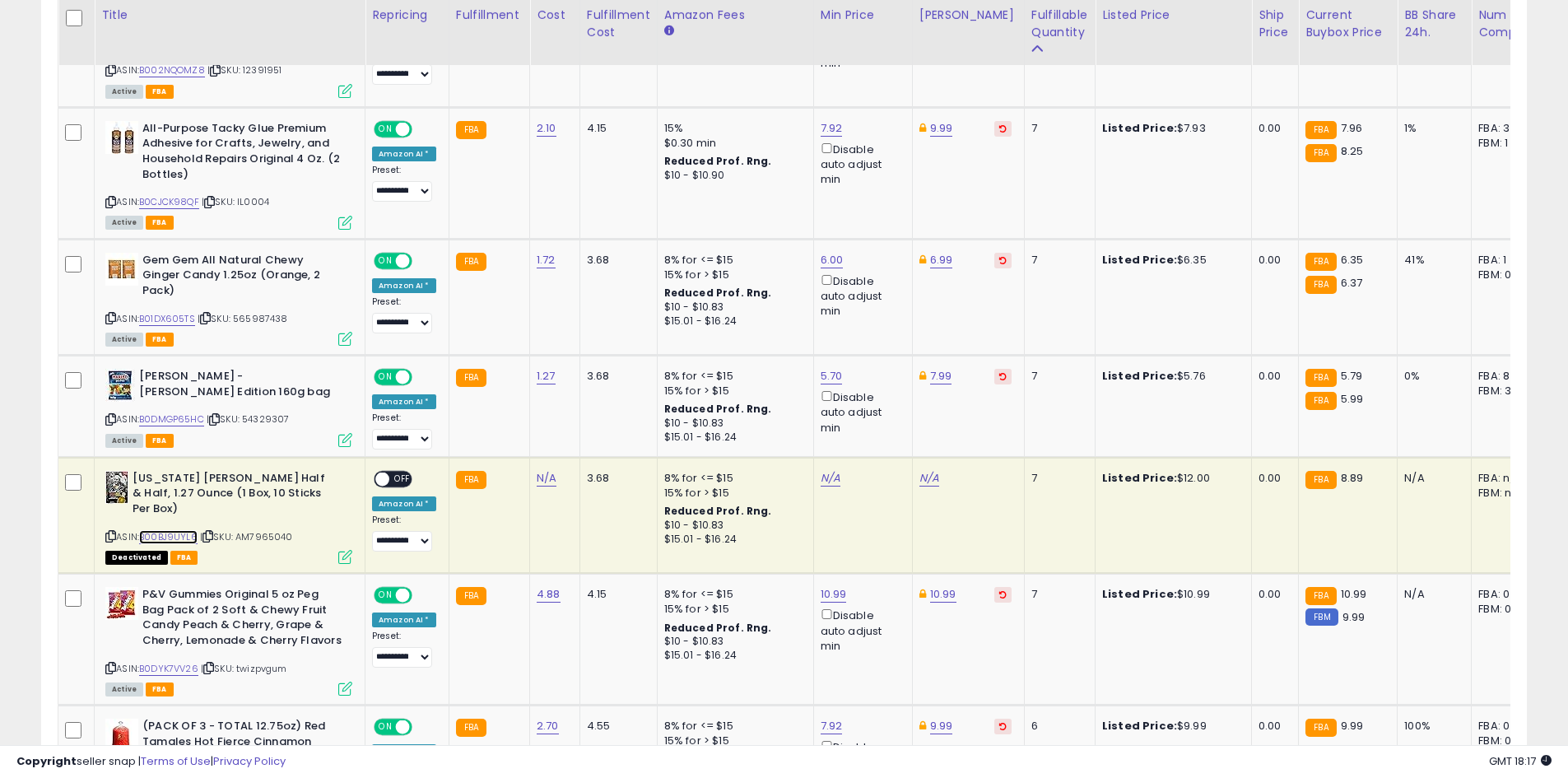
click at [190, 530] on link "B00BJ9UYL6" at bounding box center [168, 537] width 58 height 14
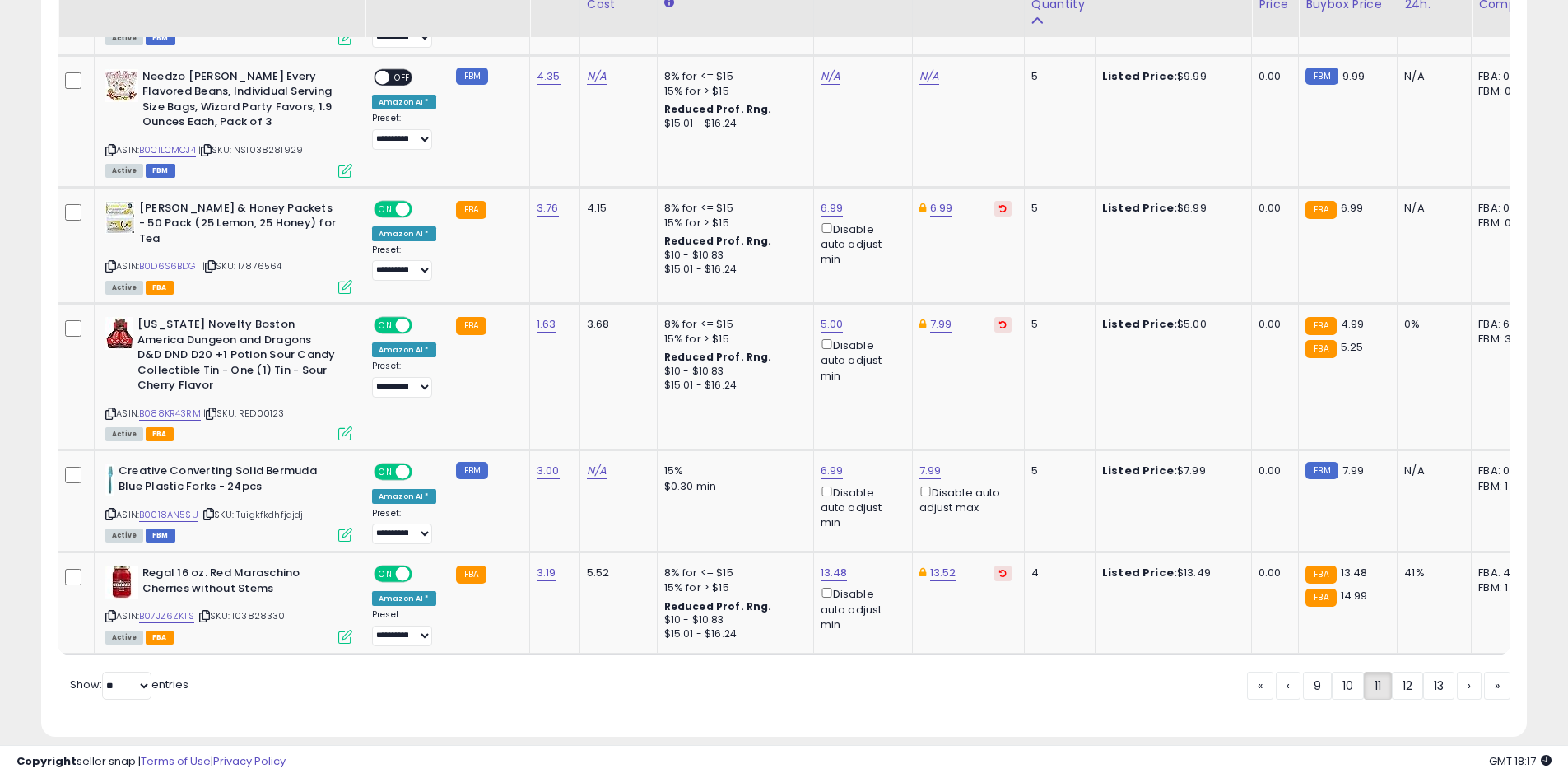
scroll to position [3355, 0]
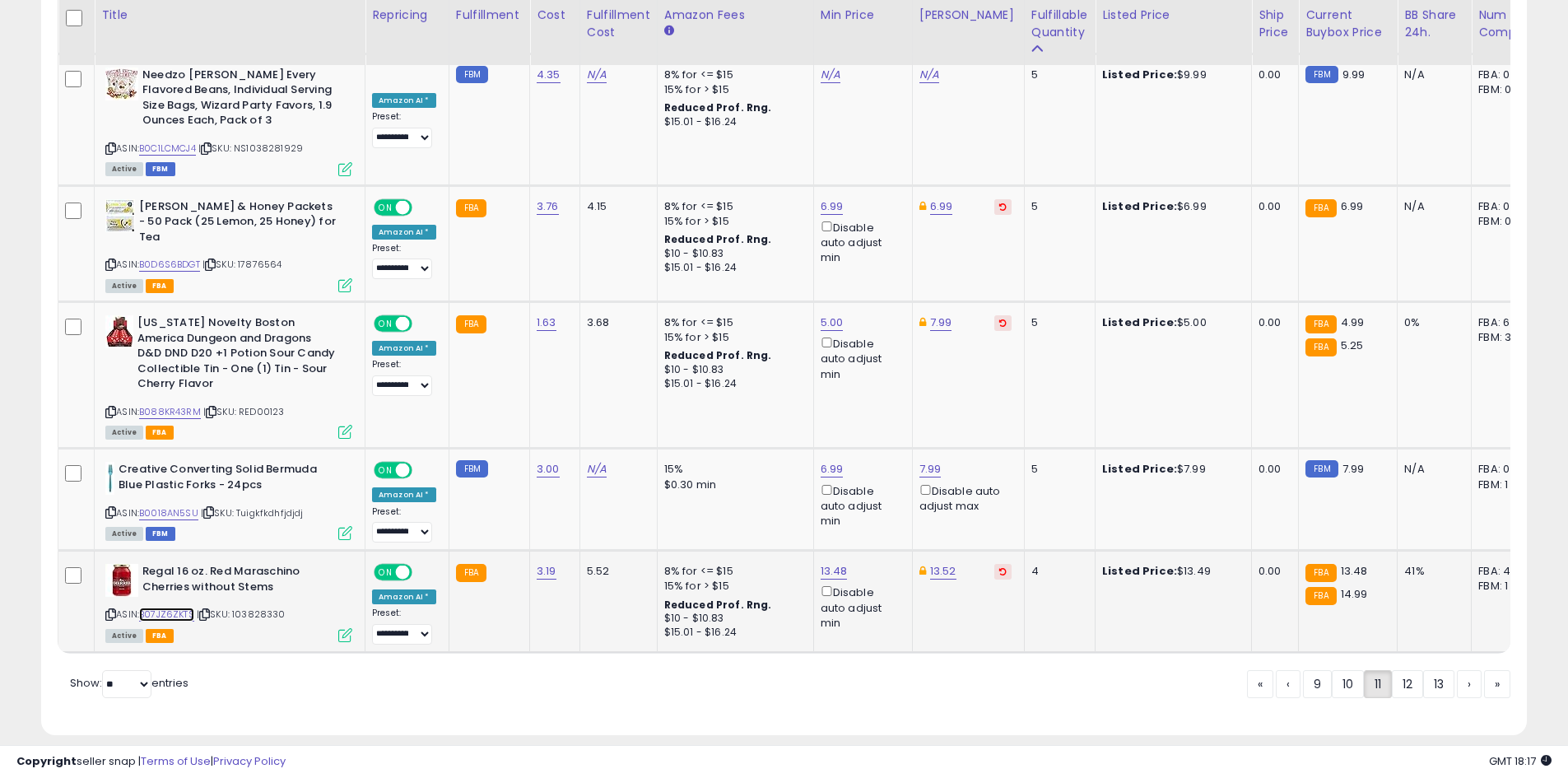
click at [189, 607] on link "B07JZ6ZKTS" at bounding box center [167, 614] width 55 height 14
click at [1415, 671] on link "12" at bounding box center [1407, 684] width 31 height 28
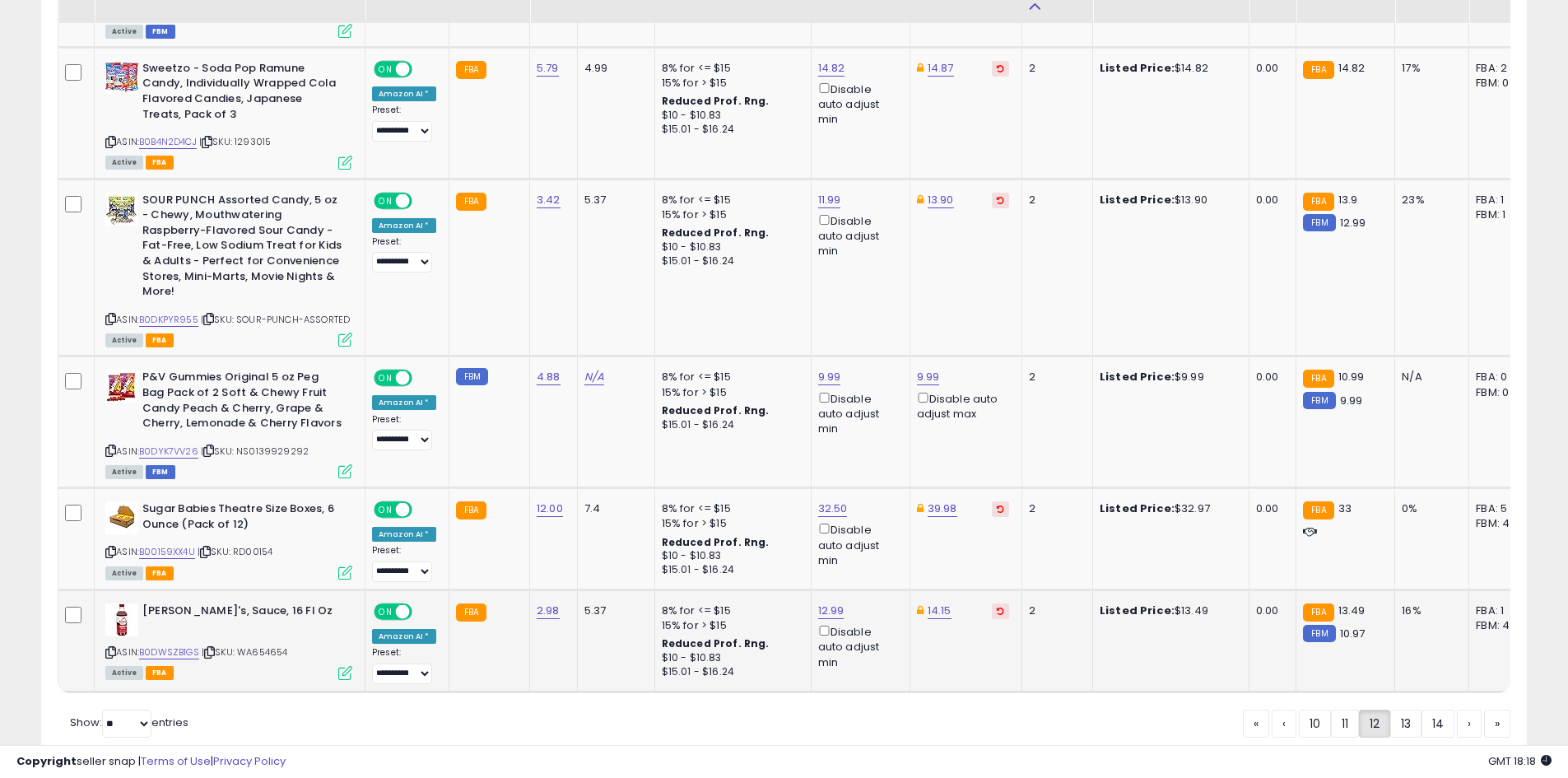
scroll to position [3208, 0]
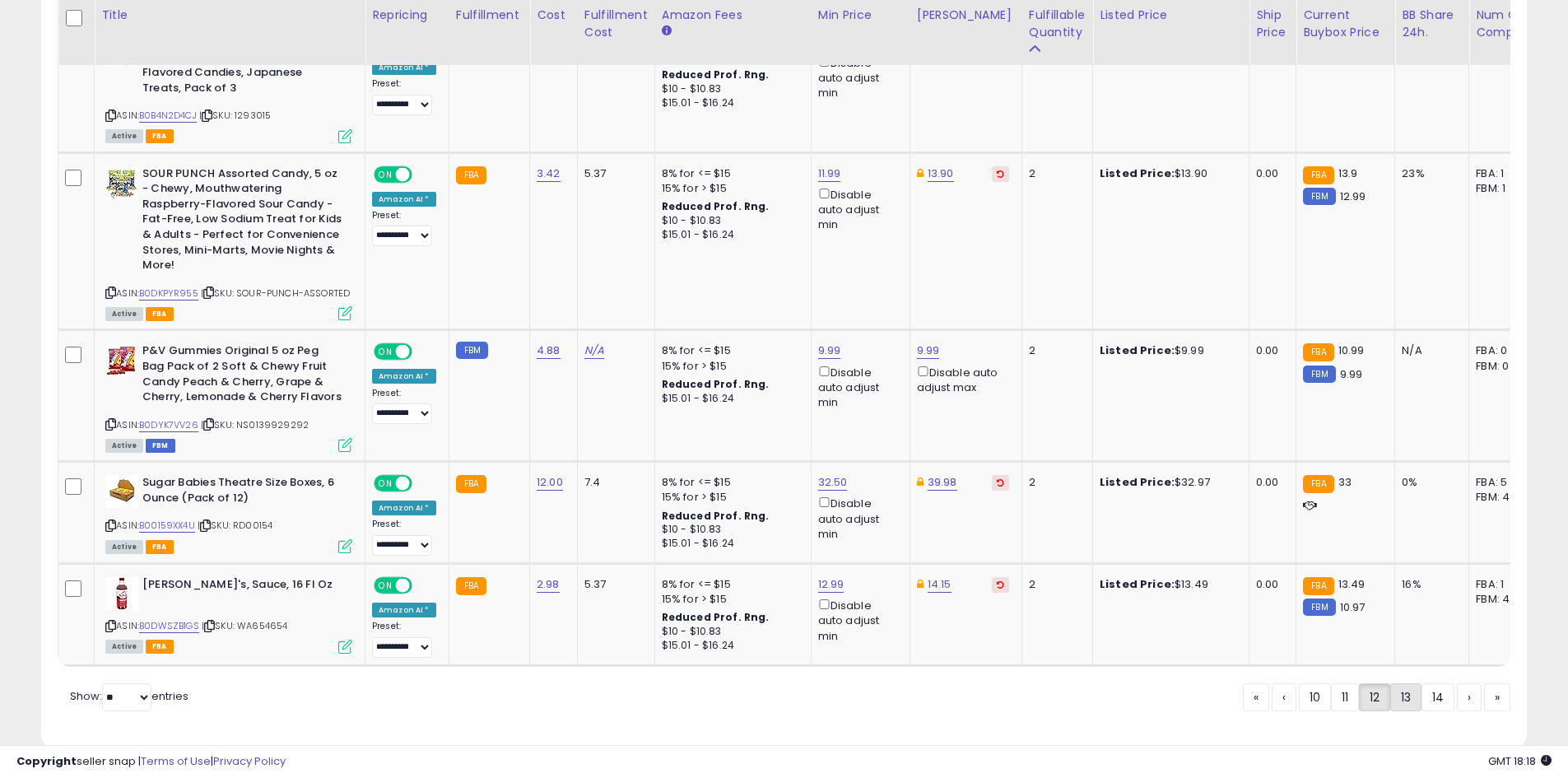
click at [1392, 684] on link "13" at bounding box center [1405, 697] width 31 height 28
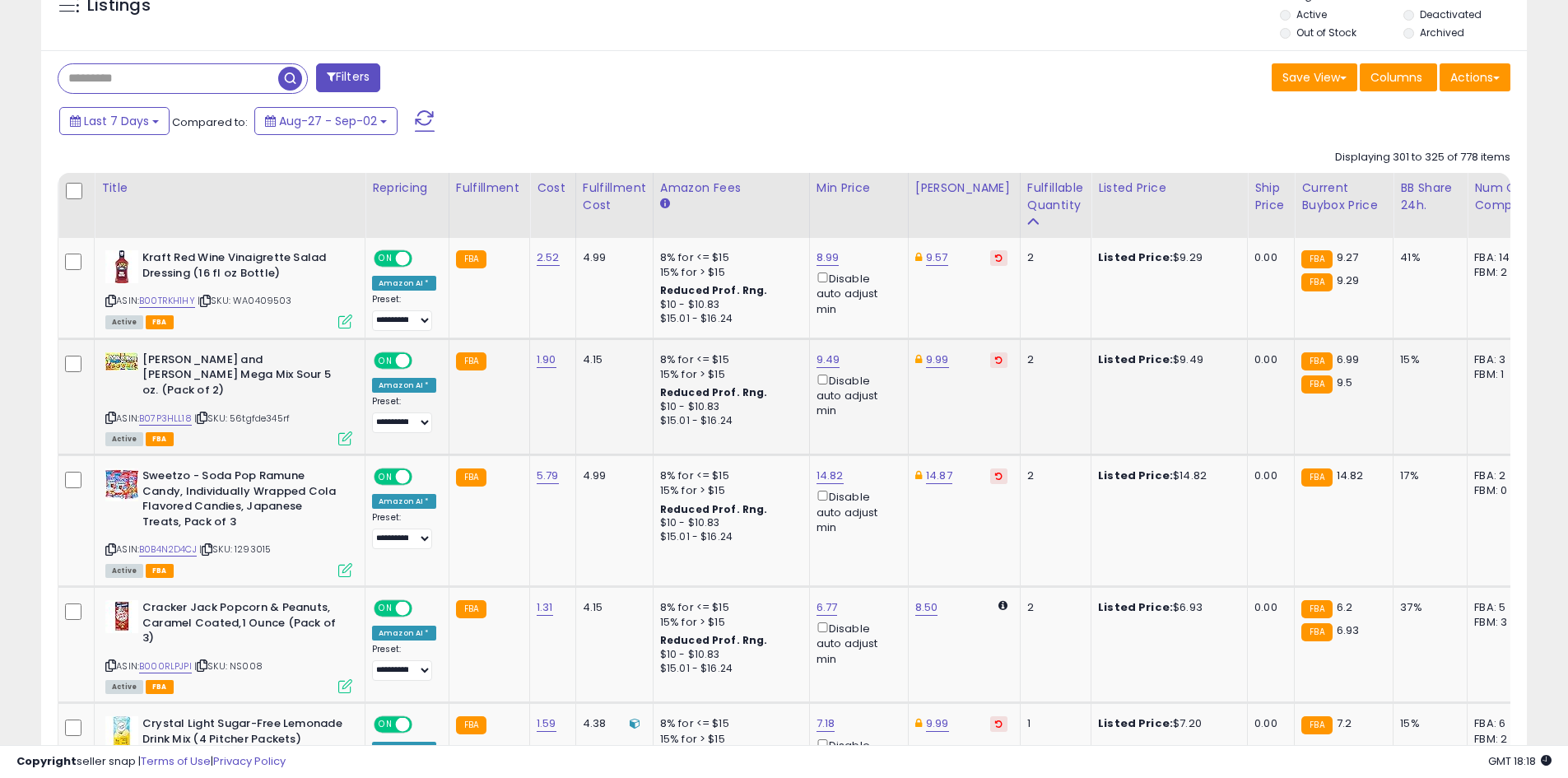
scroll to position [655, 0]
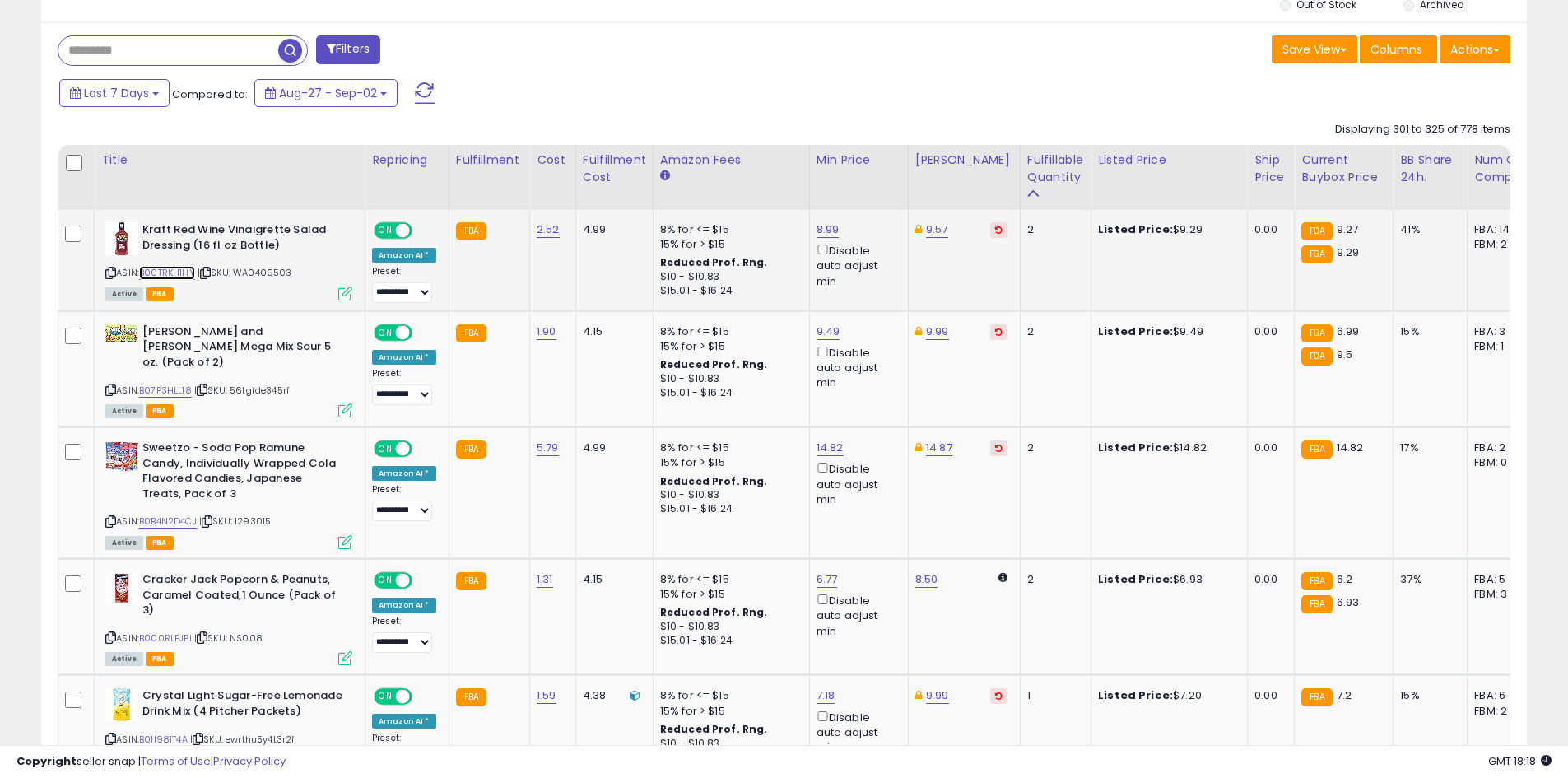
click at [180, 269] on link "B00TRKH1HY" at bounding box center [167, 273] width 56 height 14
click at [926, 235] on link "9.57" at bounding box center [937, 230] width 23 height 16
type input "****"
click button "submit" at bounding box center [978, 171] width 28 height 25
click at [828, 231] on link "8.99" at bounding box center [828, 230] width 23 height 16
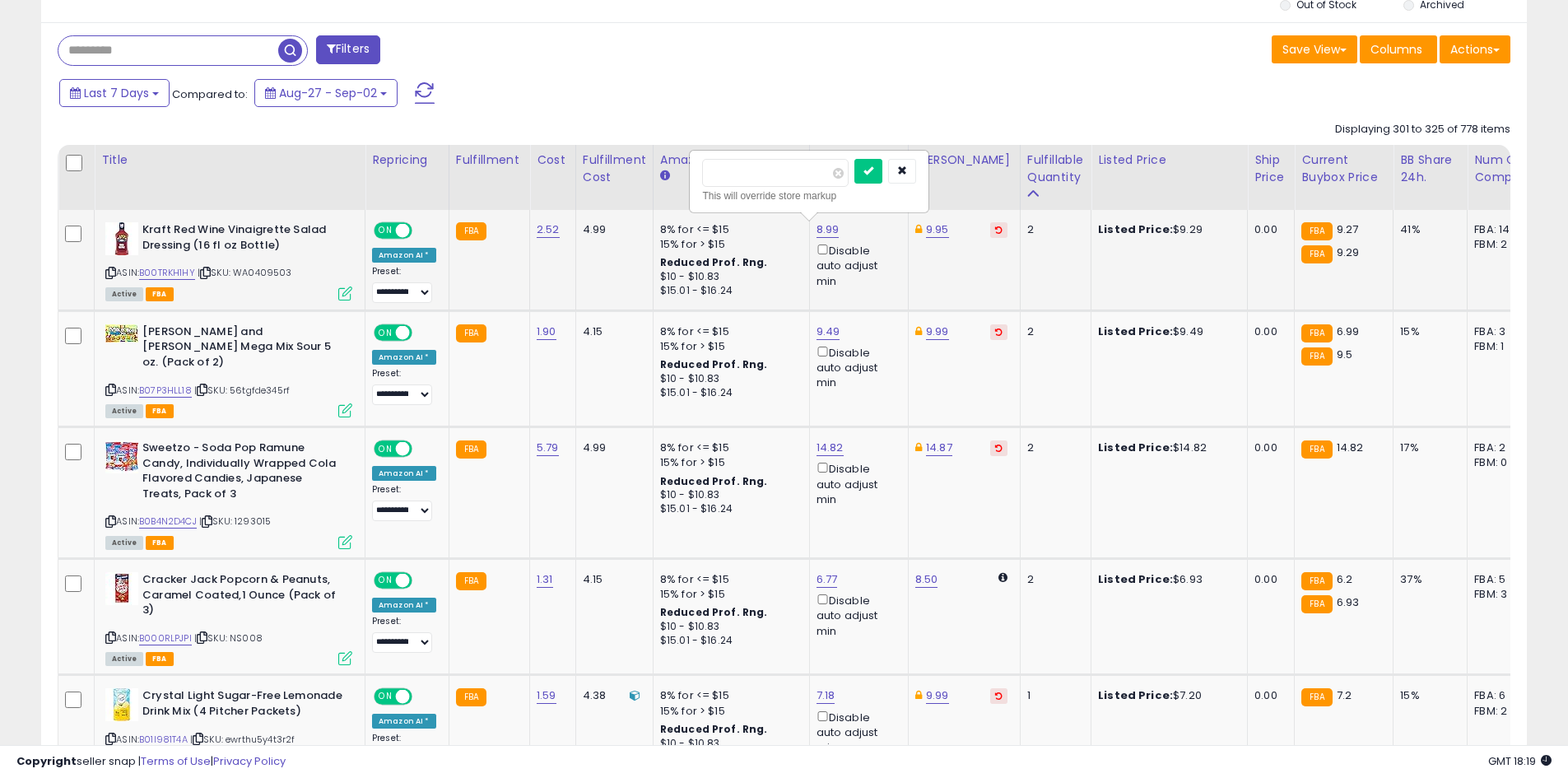
type input "*"
type input "****"
click button "submit" at bounding box center [868, 171] width 28 height 25
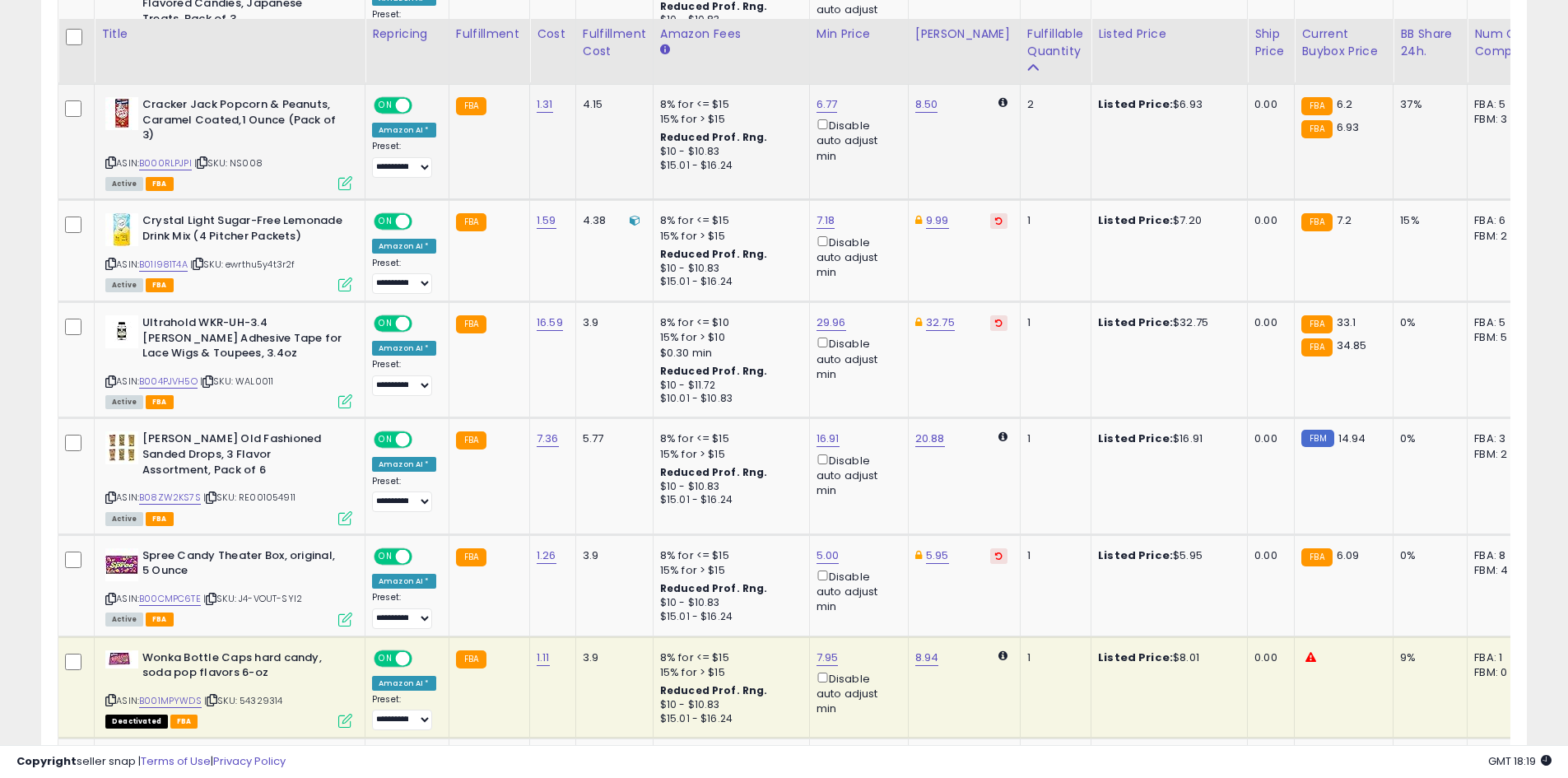
scroll to position [1149, 0]
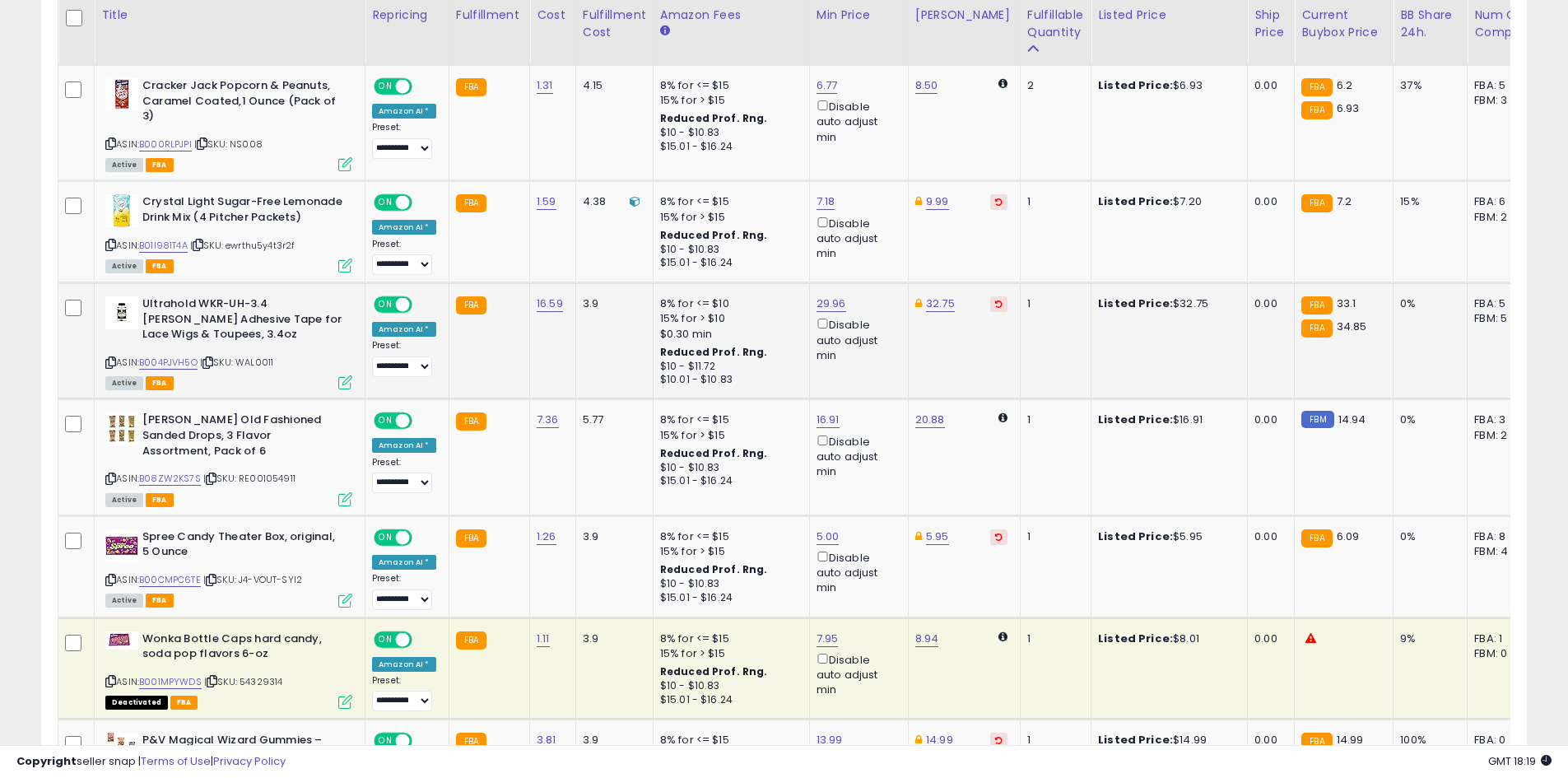
click at [990, 296] on button at bounding box center [998, 304] width 17 height 16
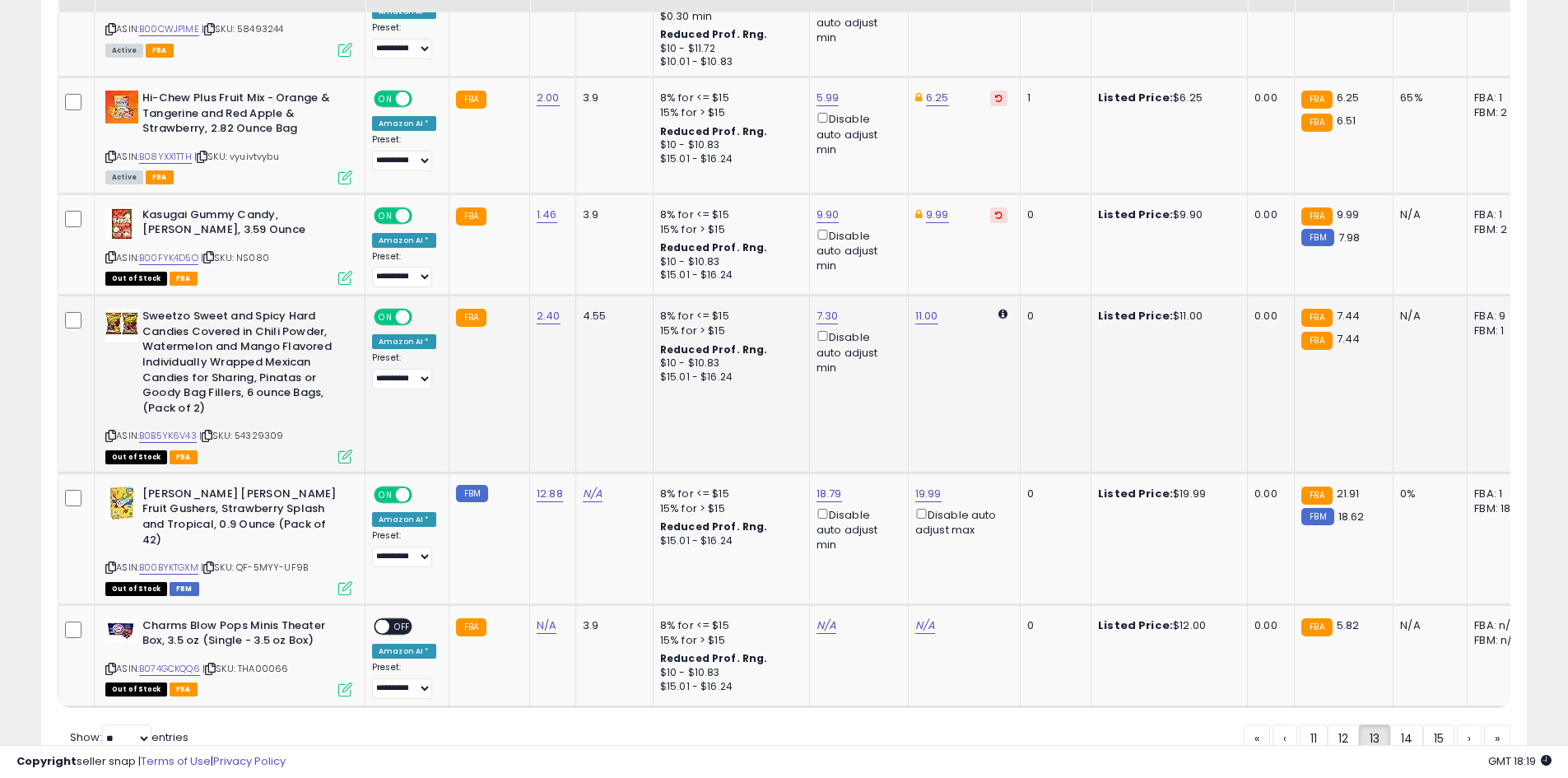
scroll to position [3202, 0]
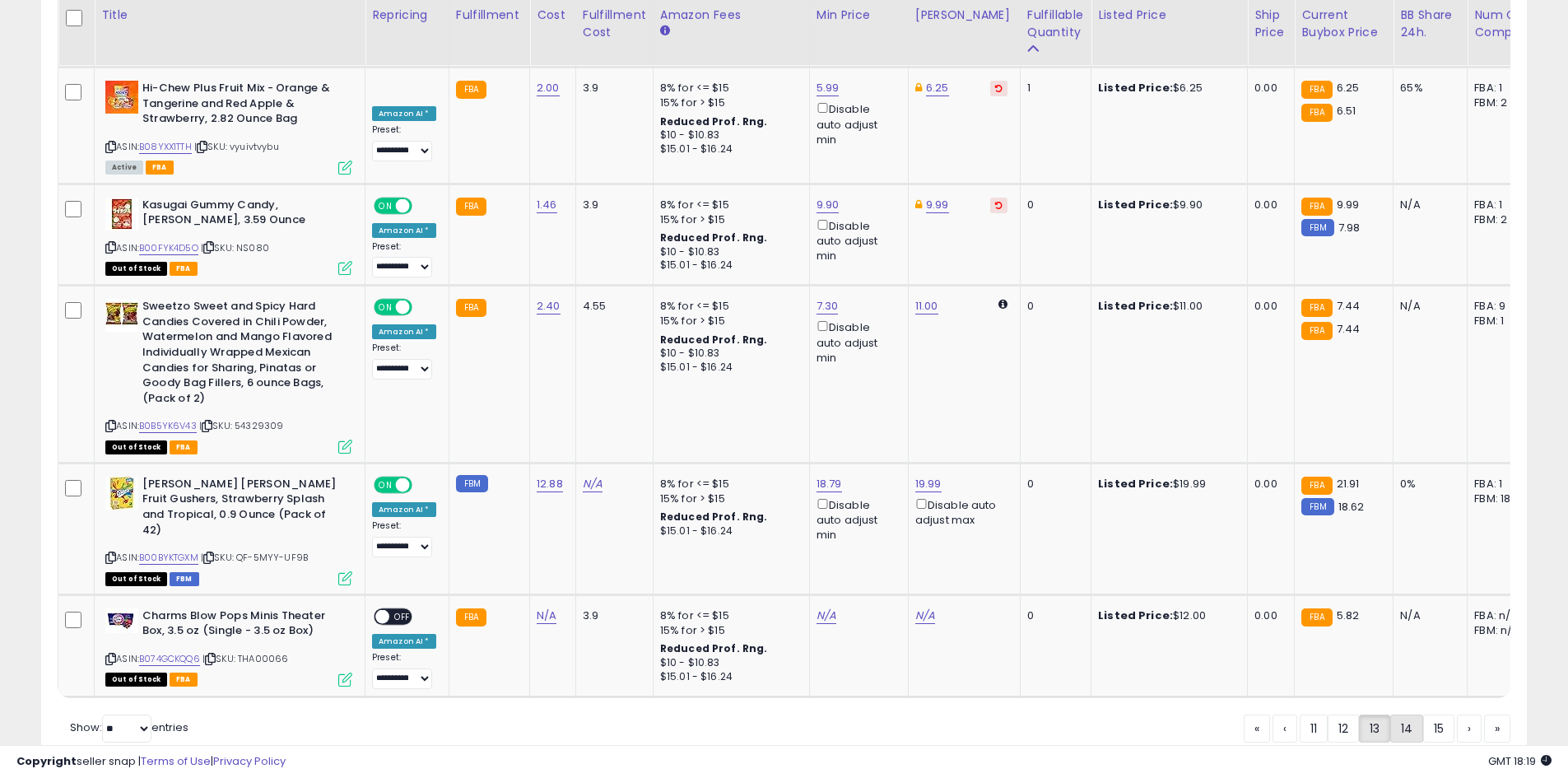
click at [1404, 715] on link "14" at bounding box center [1406, 729] width 33 height 28
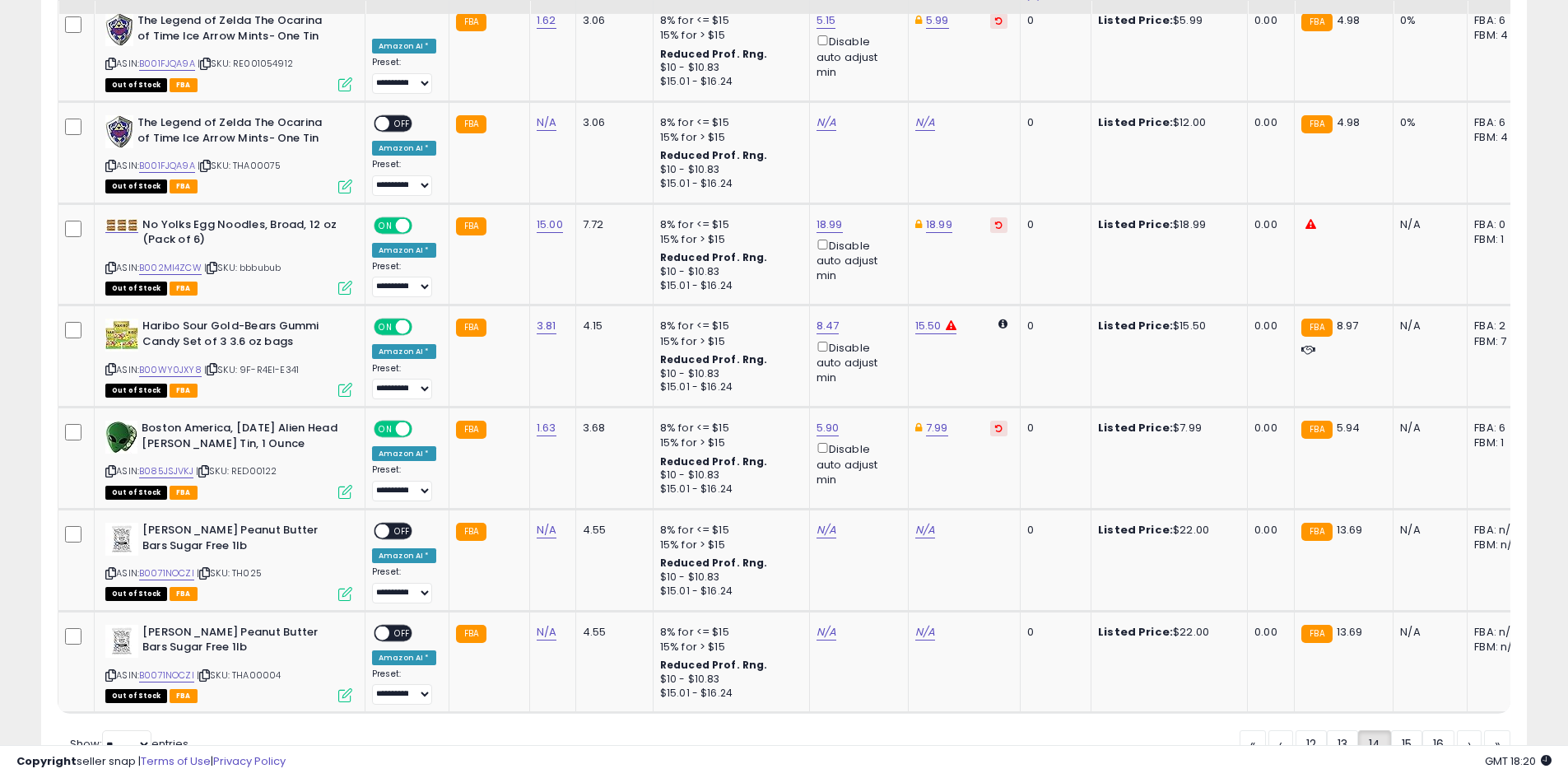
scroll to position [3023, 0]
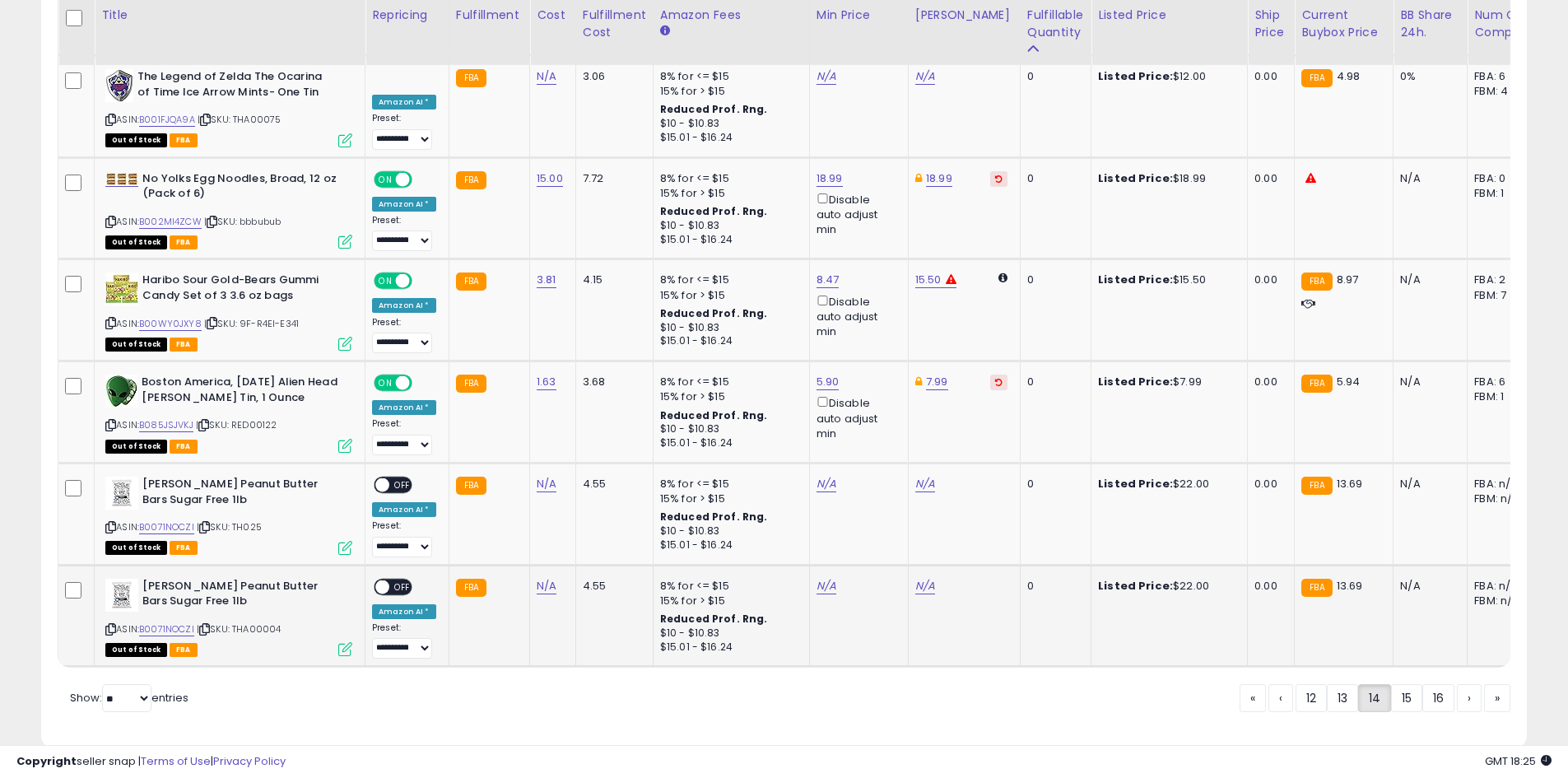
drag, startPoint x: 1045, startPoint y: 366, endPoint x: 1009, endPoint y: 609, distance: 245.7
drag, startPoint x: 1009, startPoint y: 609, endPoint x: 1190, endPoint y: 817, distance: 275.7
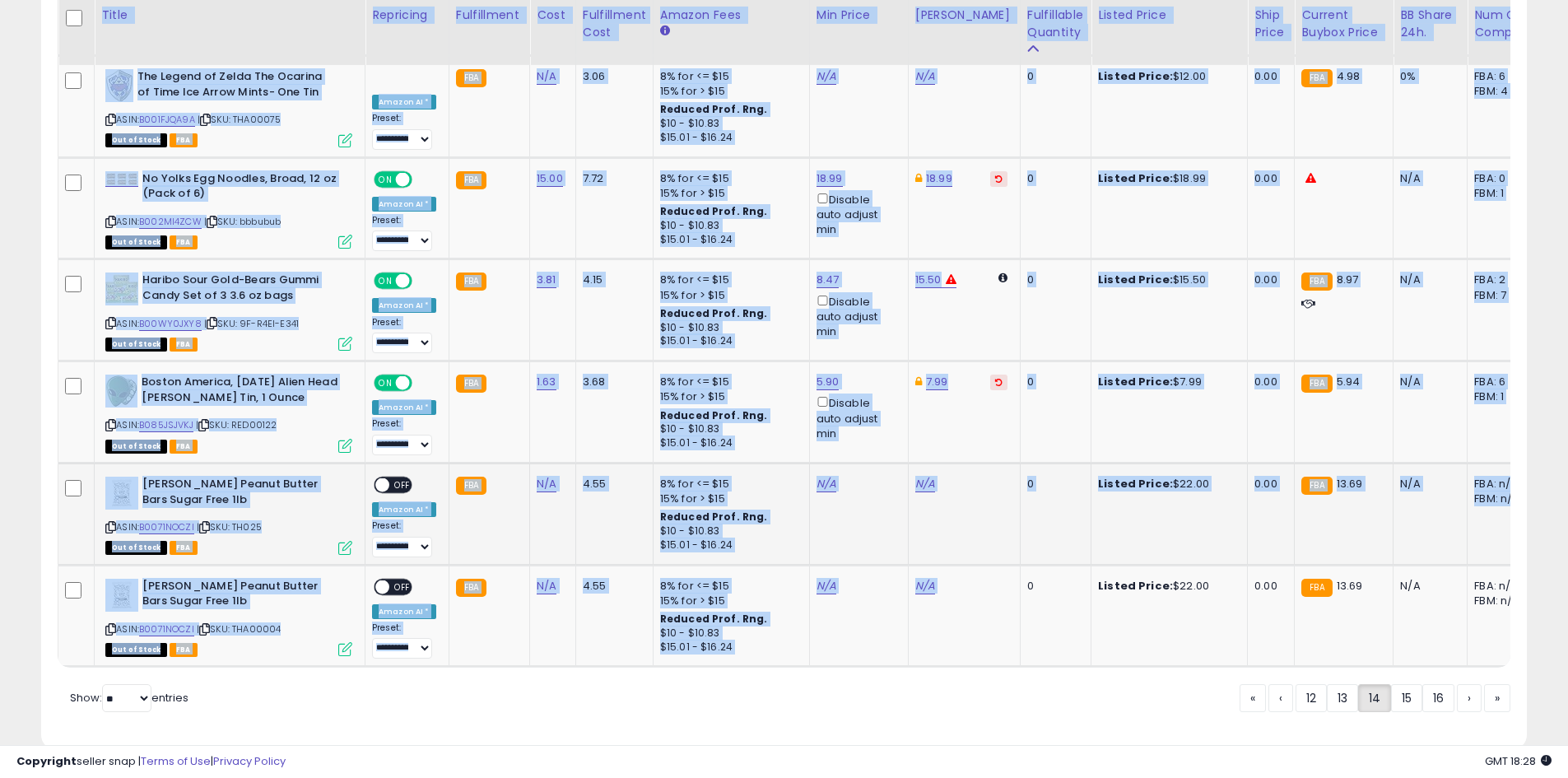
click at [1091, 466] on td "Listed Price: $22.00" at bounding box center [1169, 514] width 157 height 102
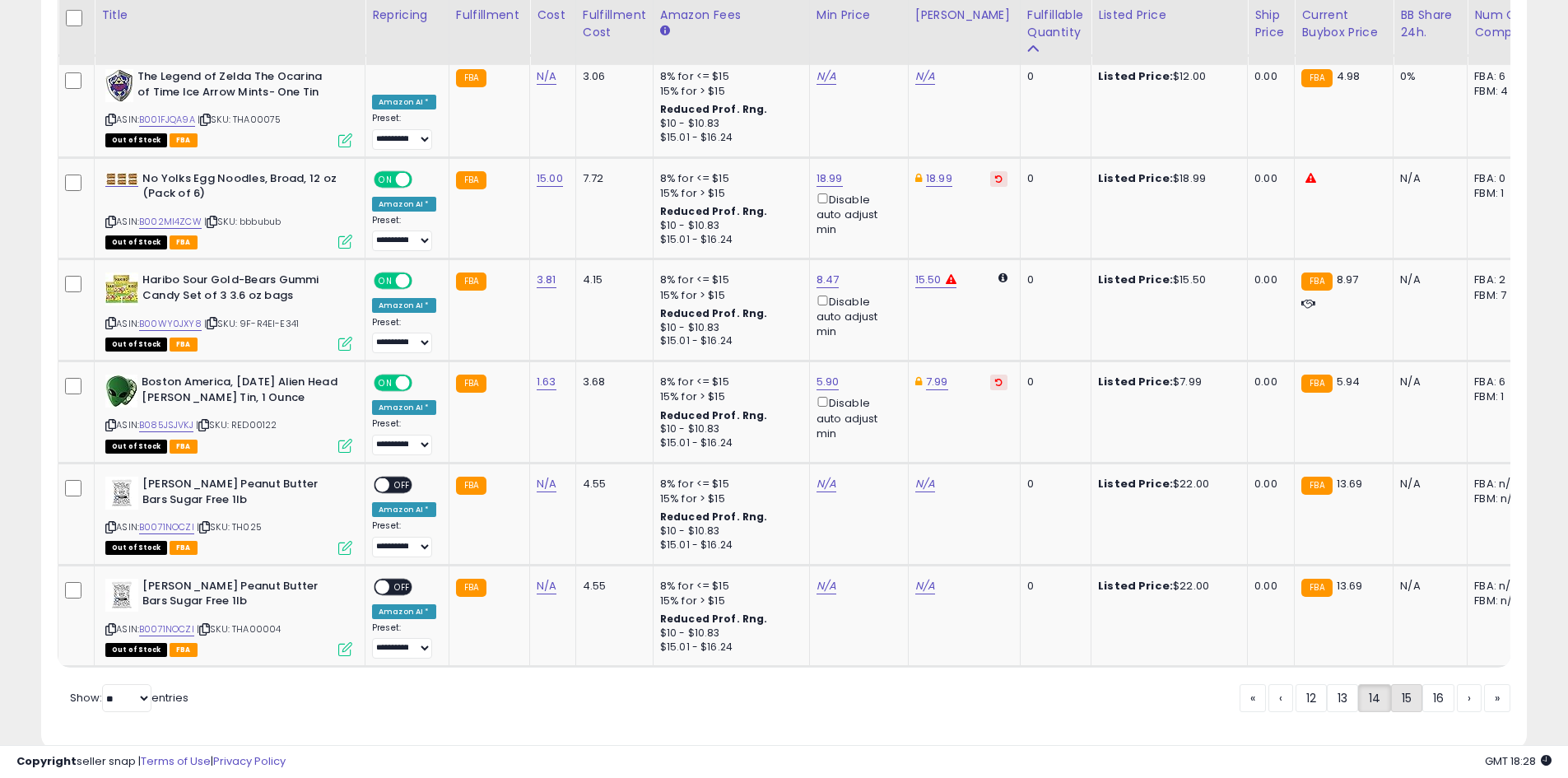
click at [1403, 684] on link "15" at bounding box center [1406, 698] width 31 height 28
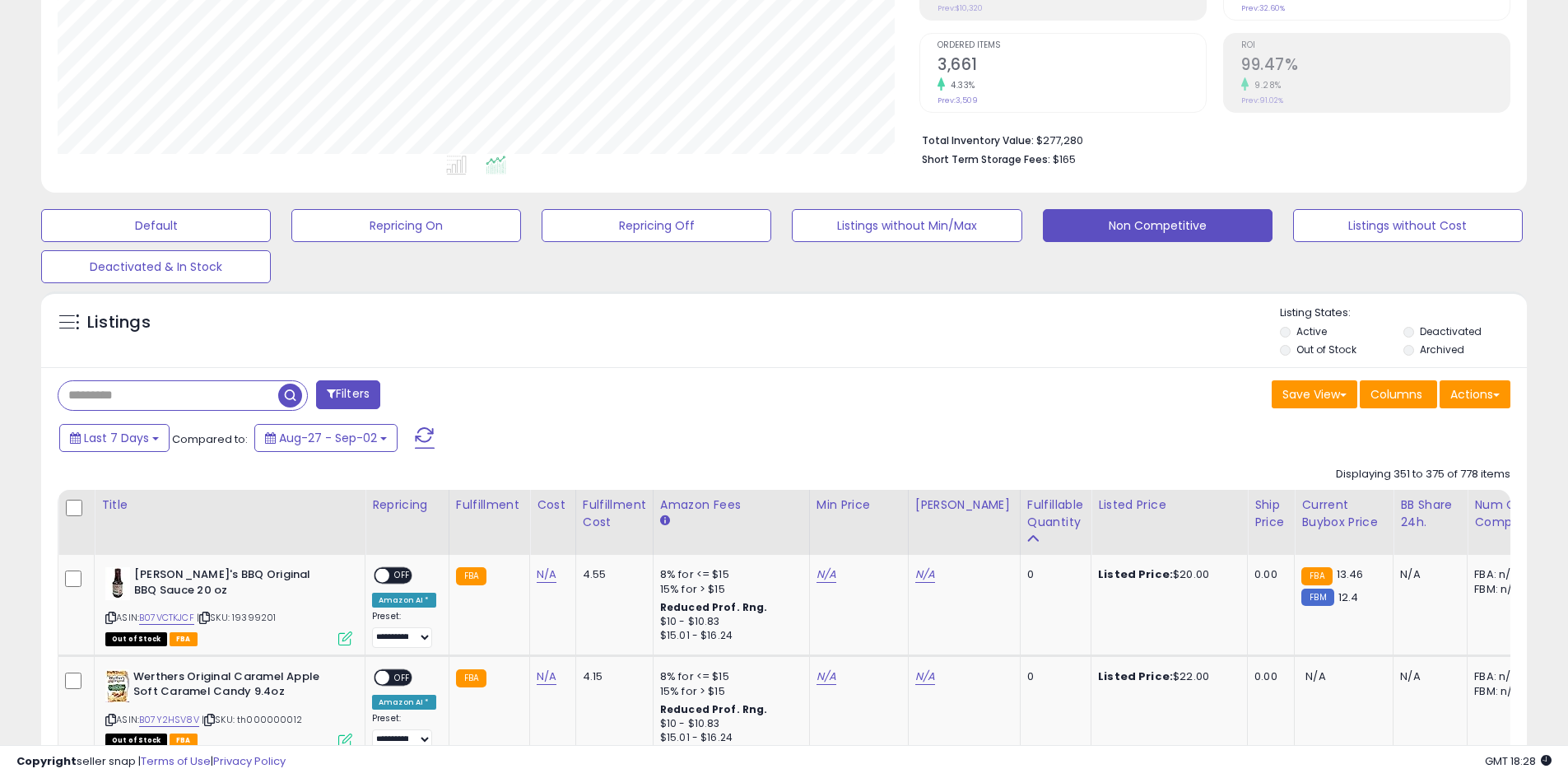
scroll to position [407, 0]
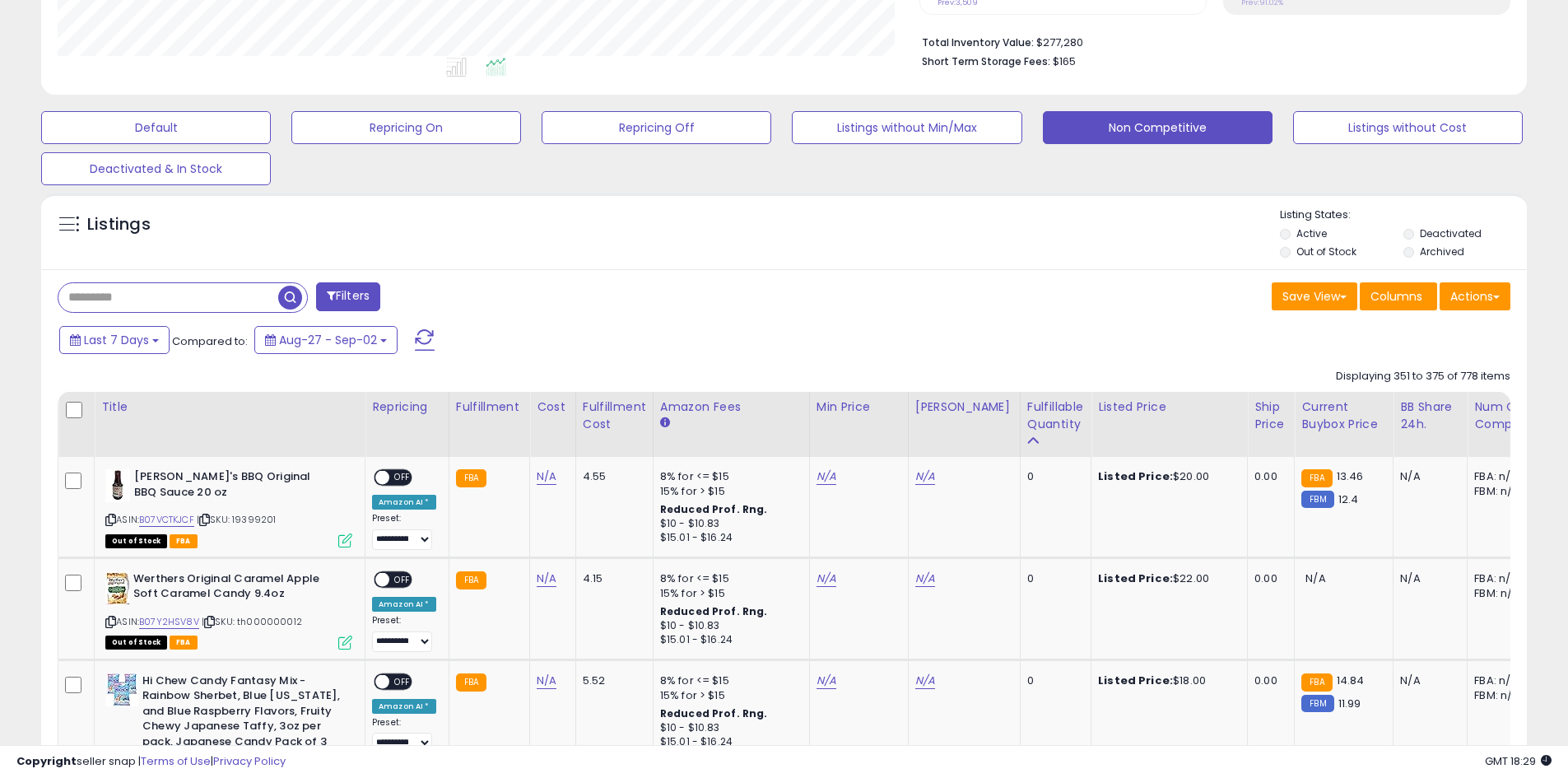
click at [115, 307] on input "text" at bounding box center [168, 297] width 220 height 29
paste input "**********"
type input "**********"
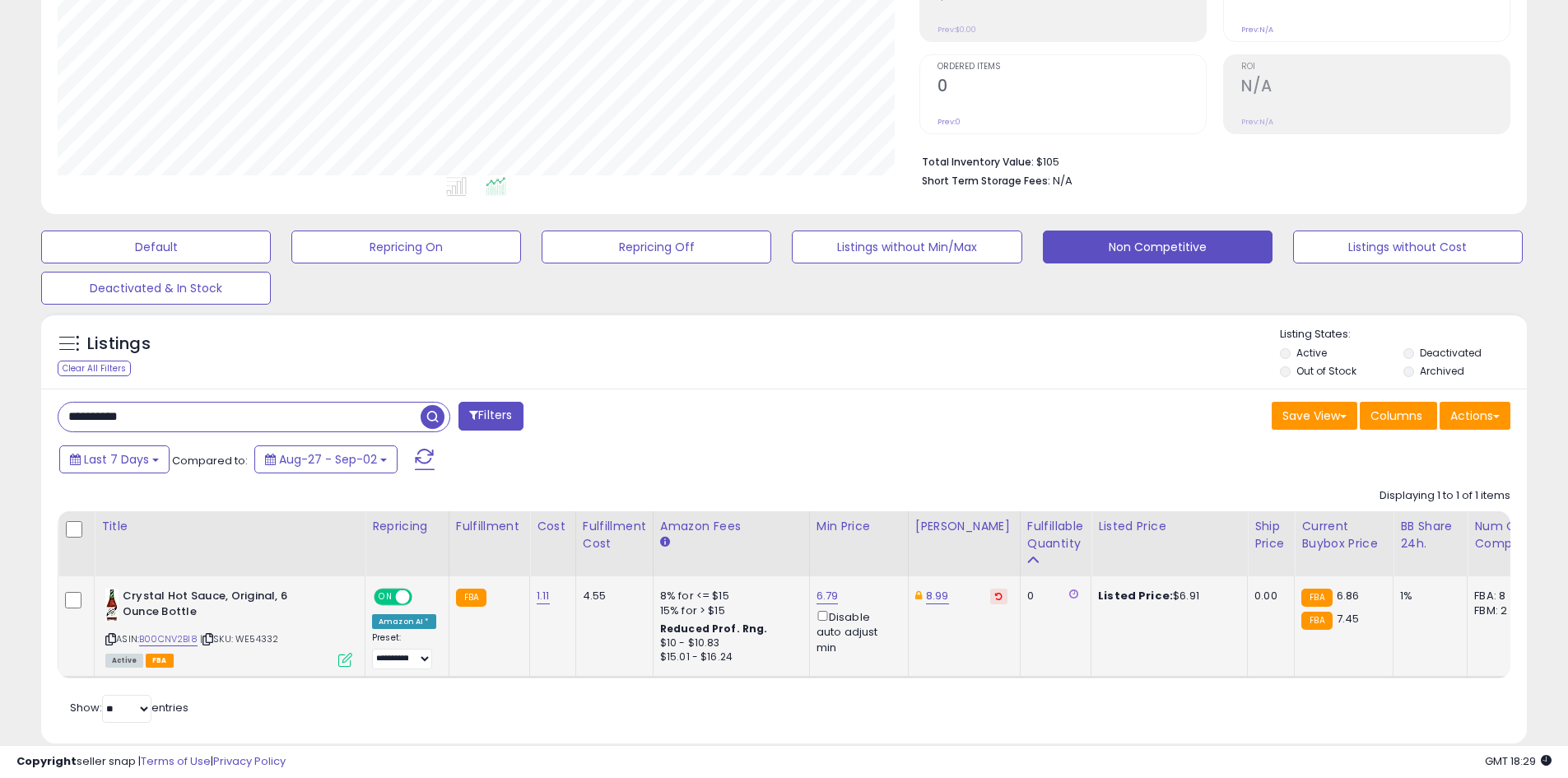
scroll to position [327, 0]
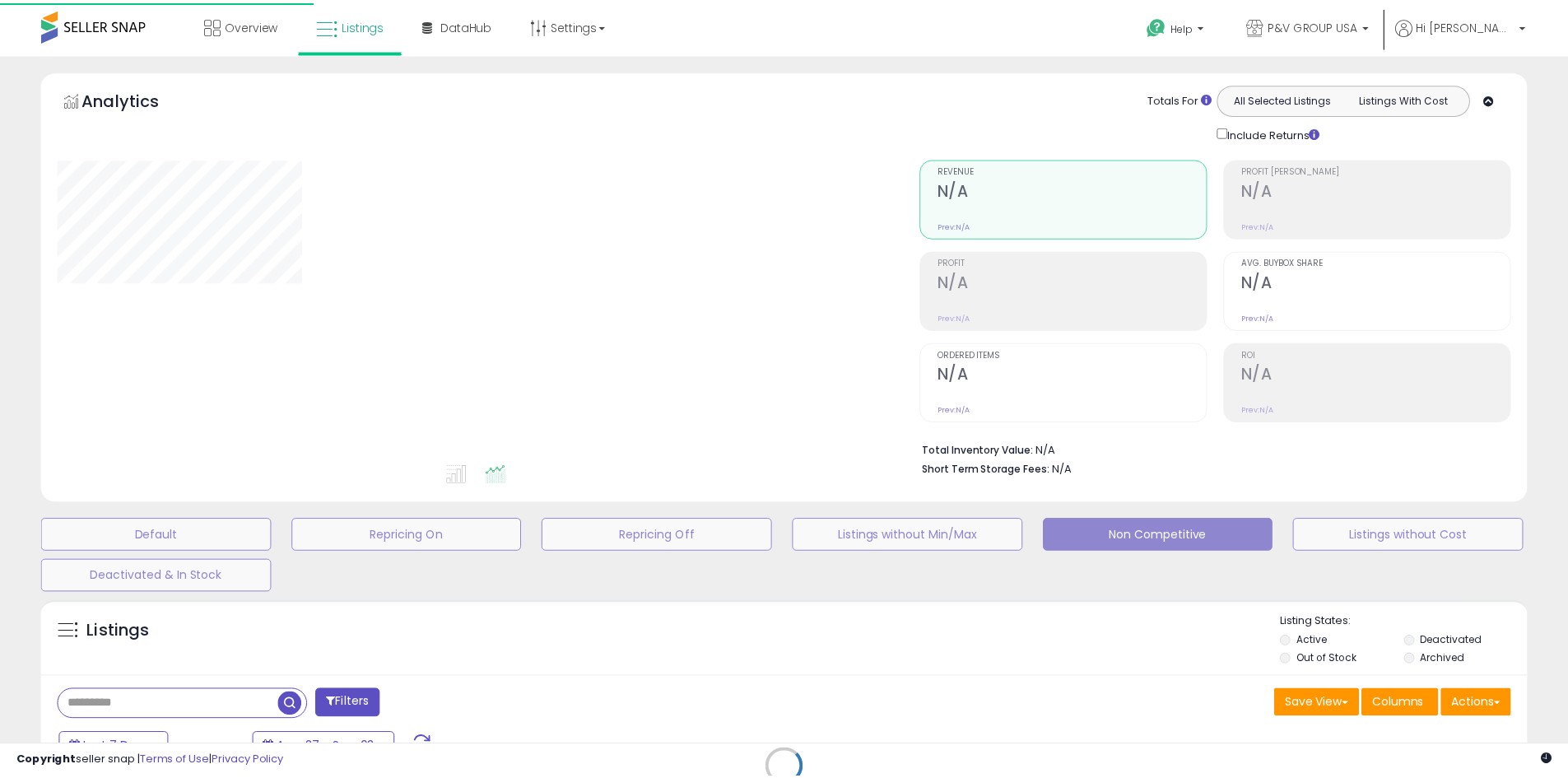
scroll to position [243, 0]
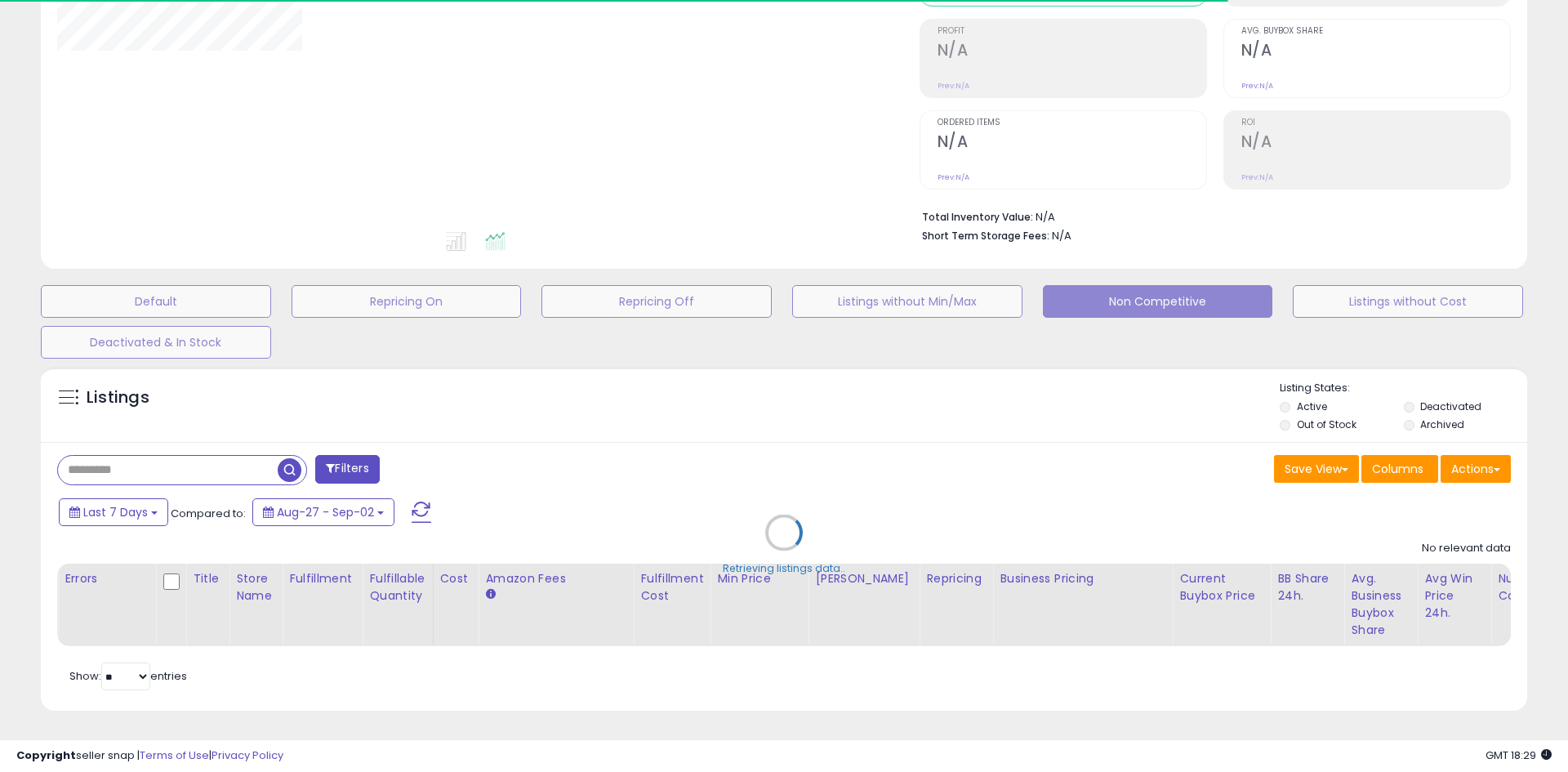
type input "**********"
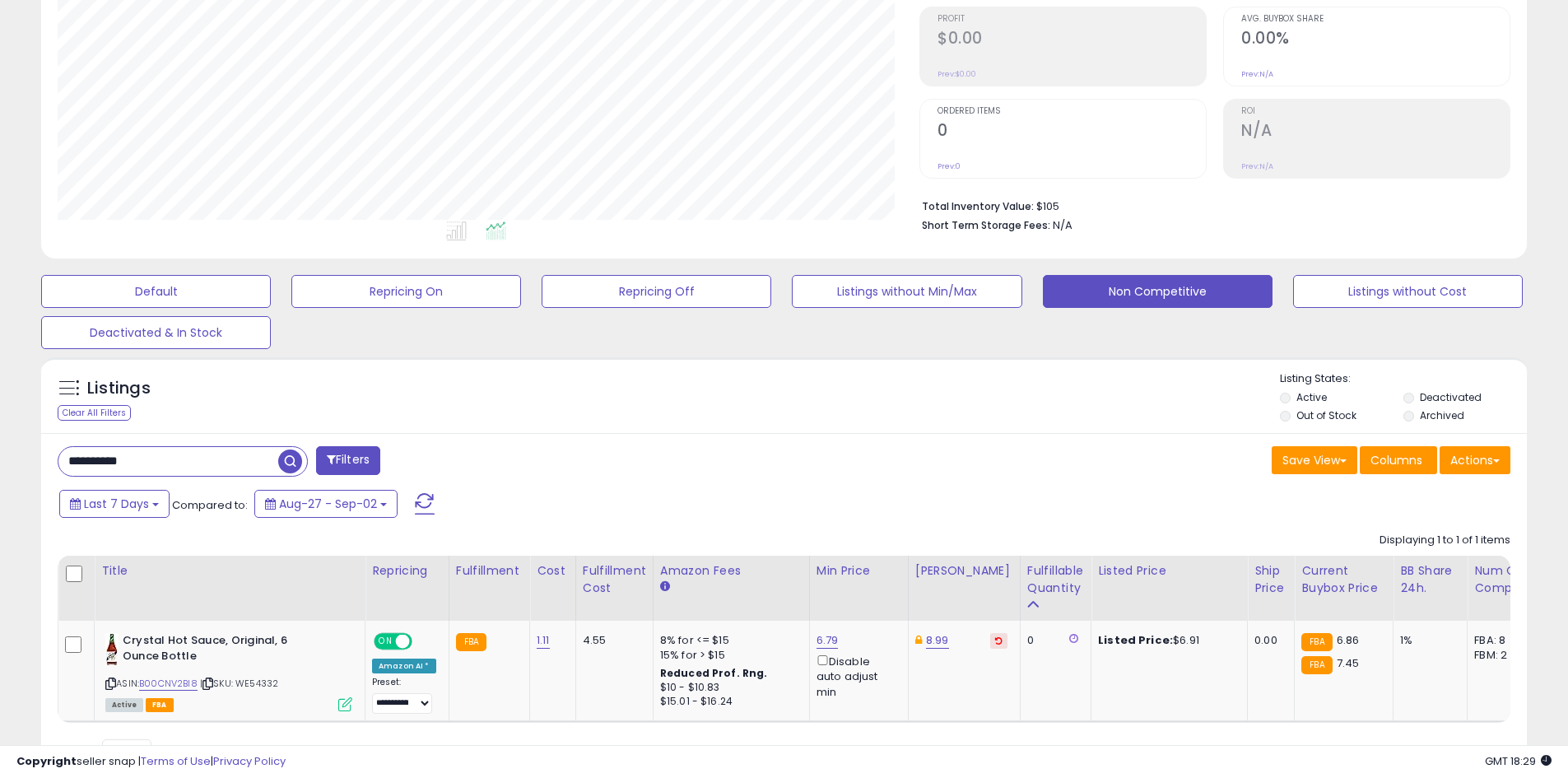
scroll to position [338, 861]
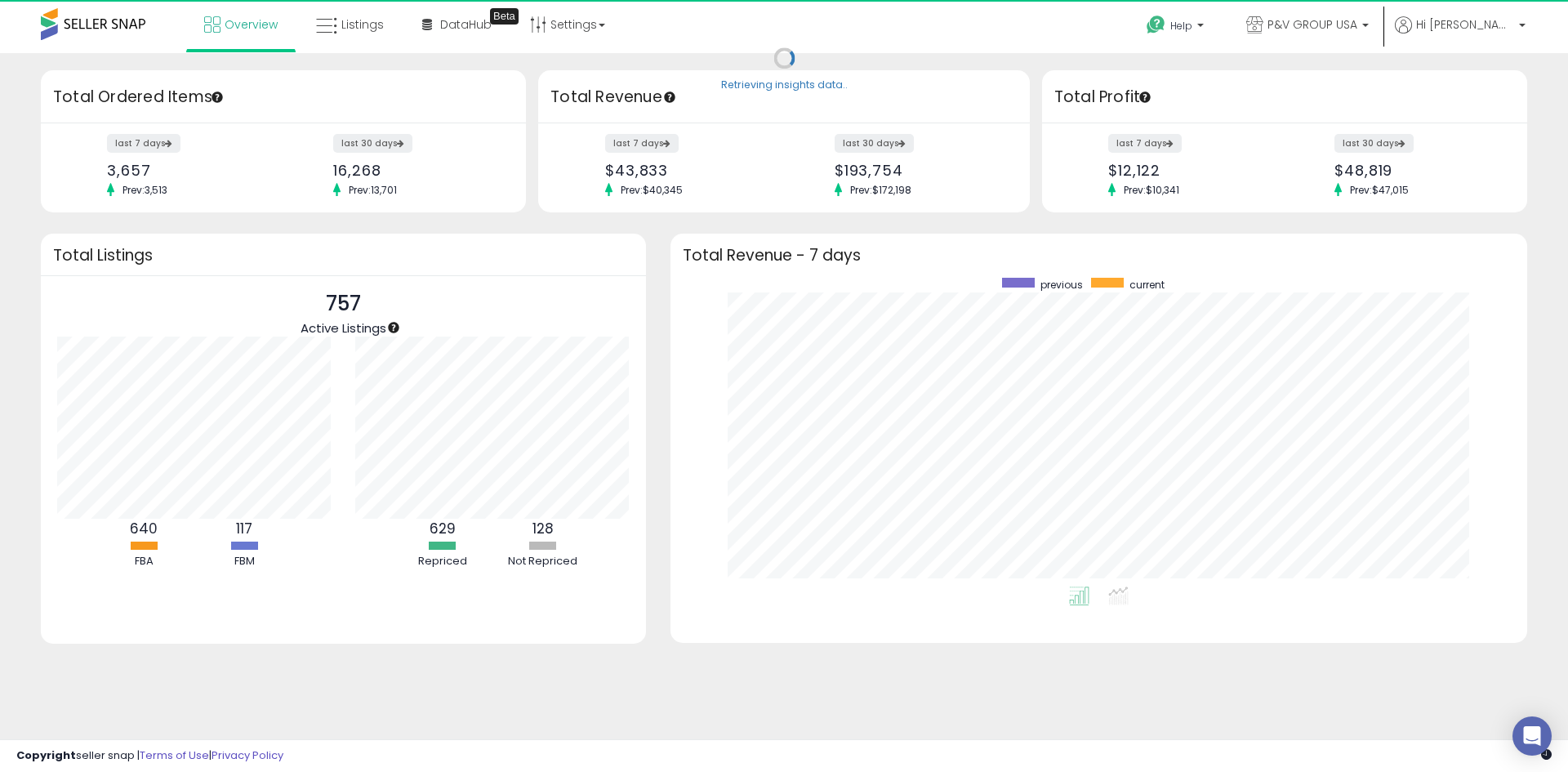
scroll to position [309, 824]
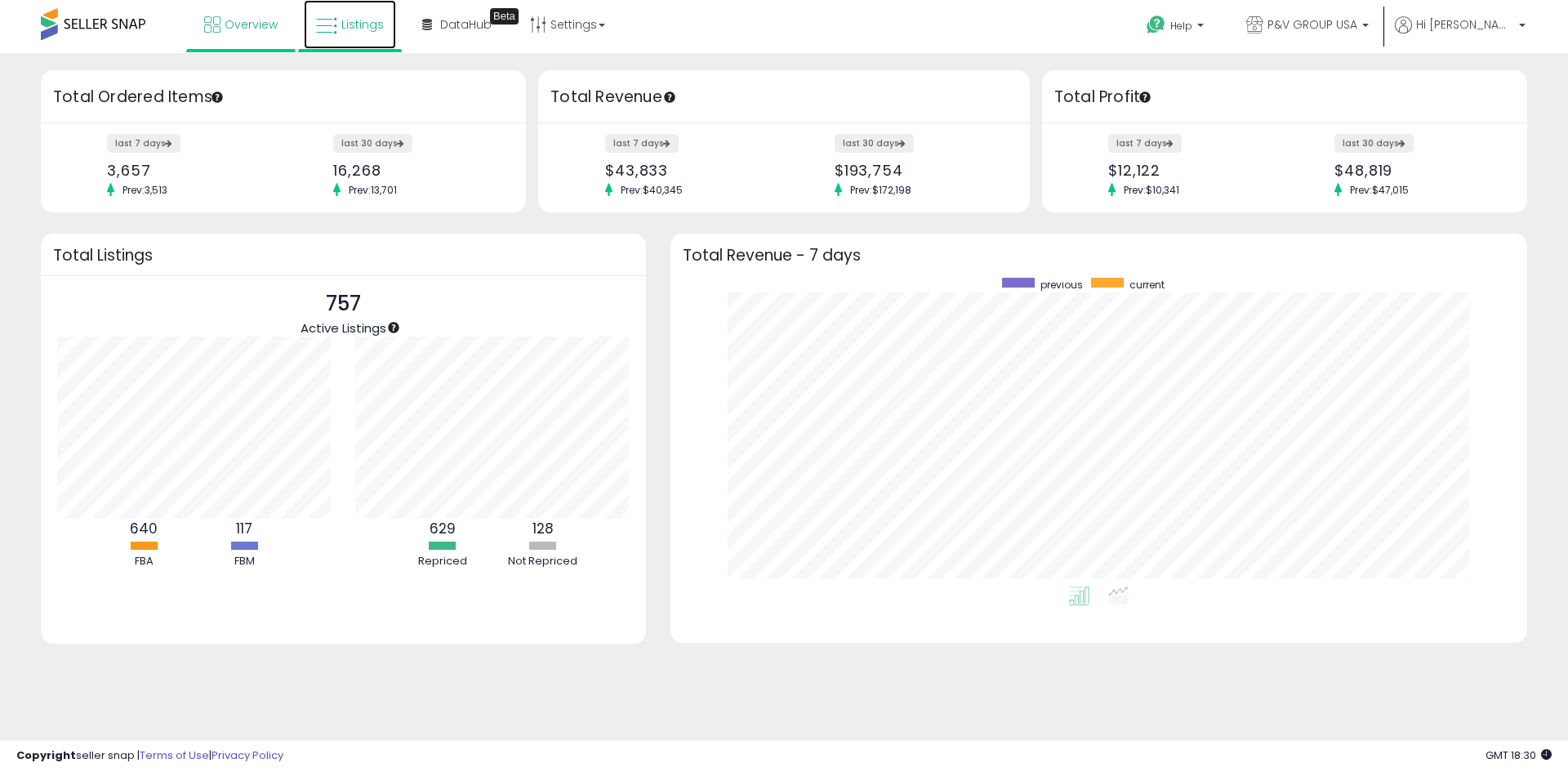
click at [342, 27] on span "Listings" at bounding box center [362, 24] width 42 height 16
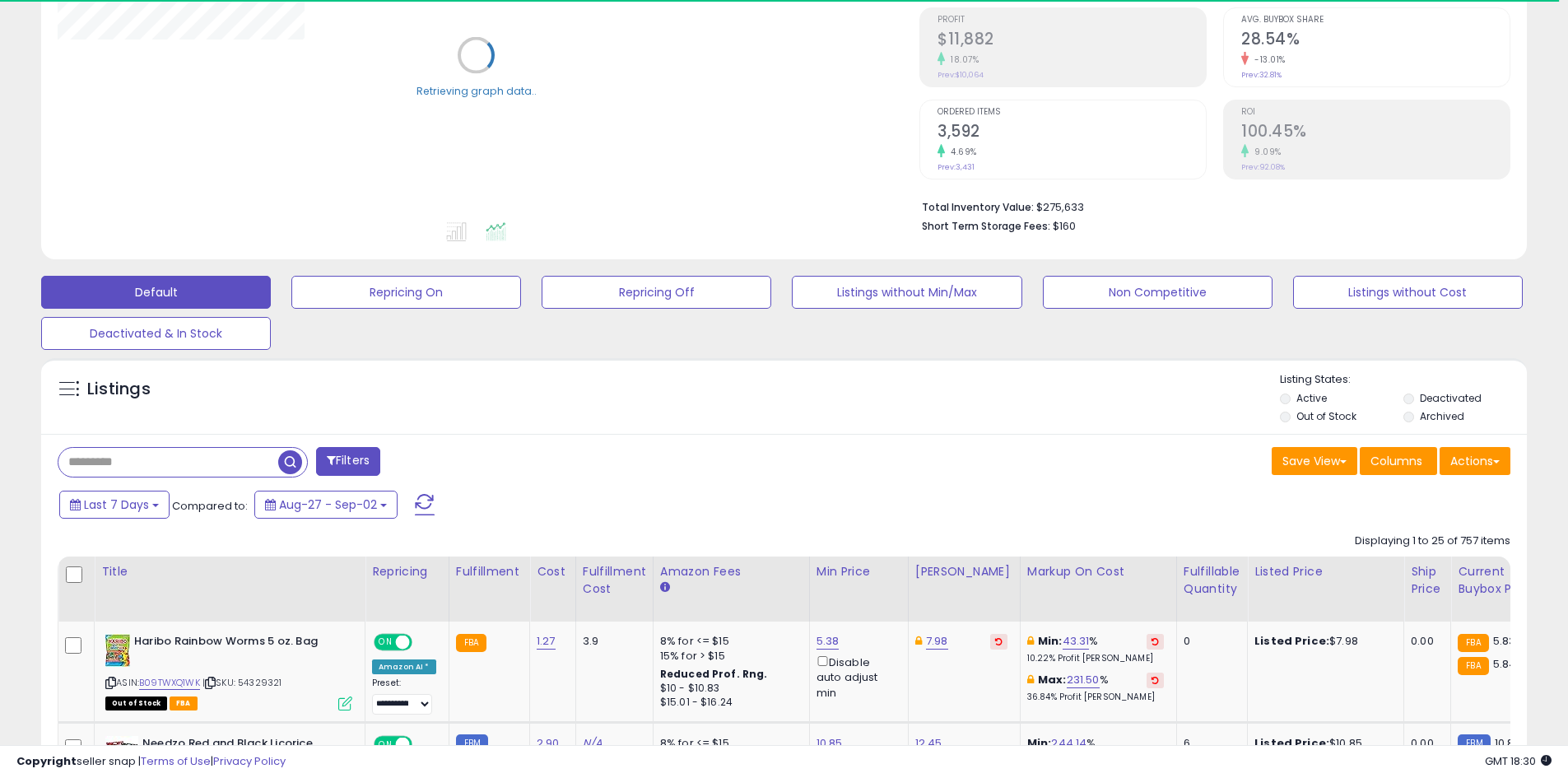
scroll to position [247, 0]
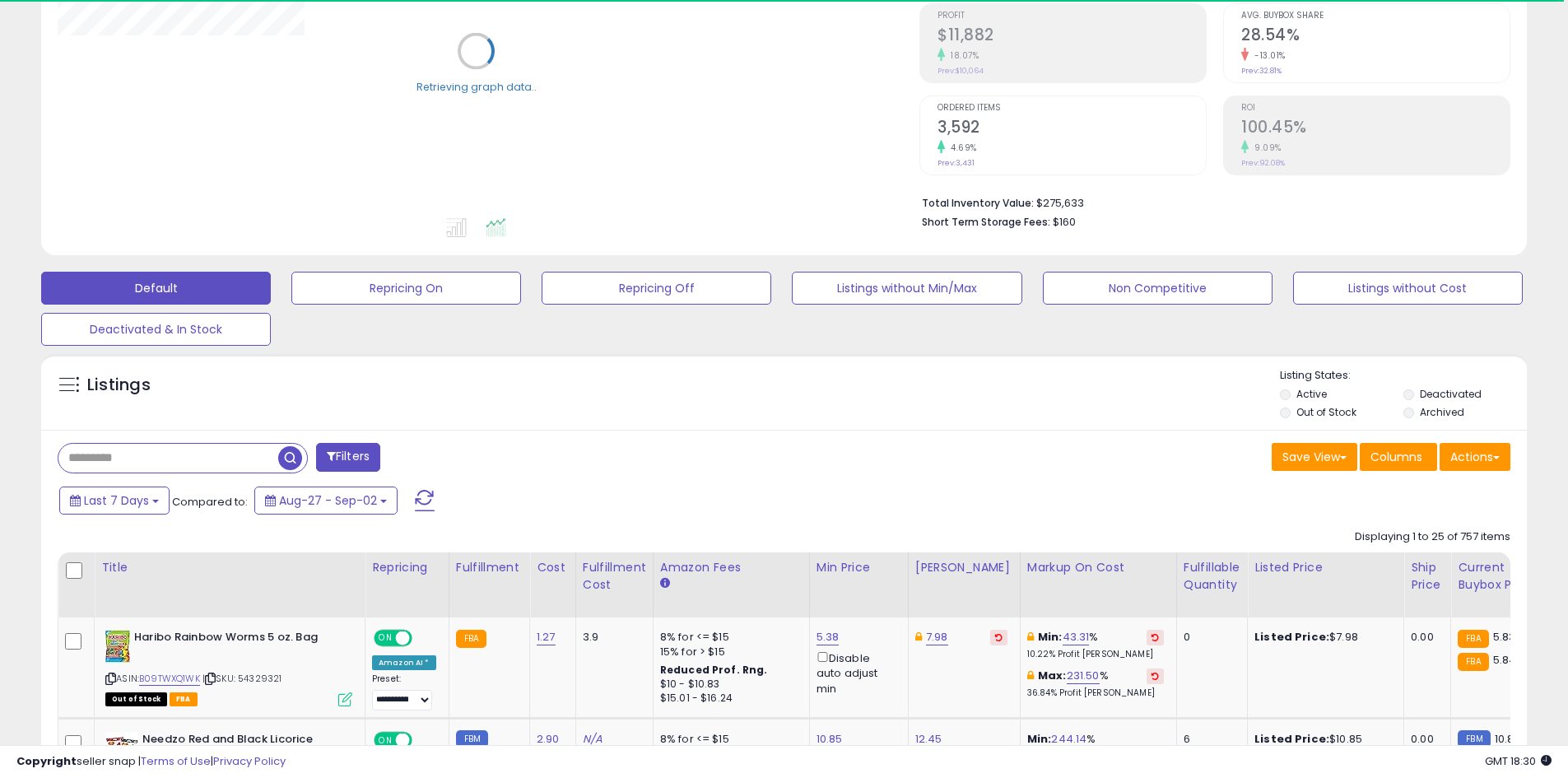
click at [199, 457] on input "text" at bounding box center [168, 457] width 220 height 29
paste input "**********"
type input "**********"
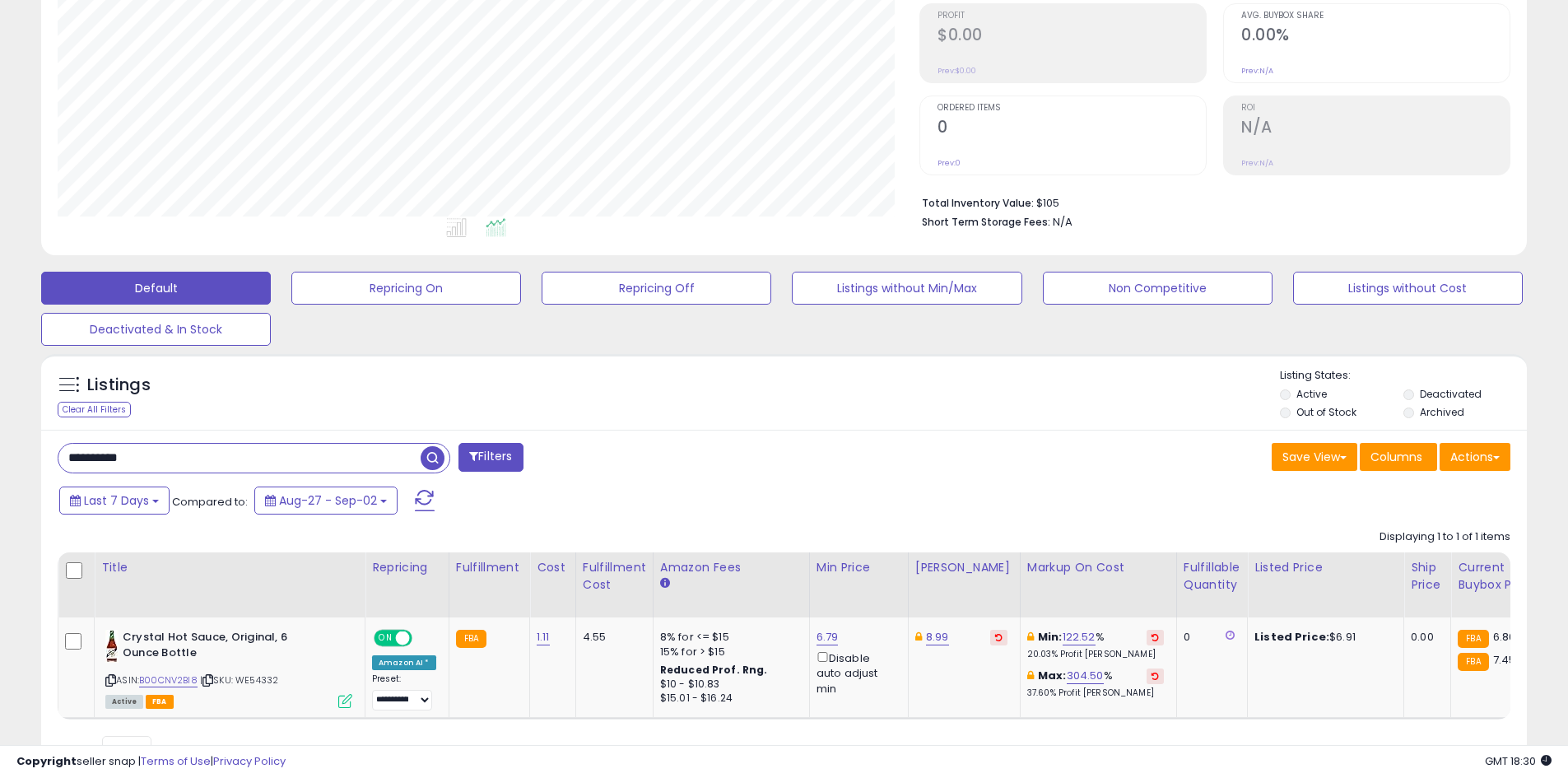
scroll to position [338, 861]
click at [174, 679] on link "B00CNV2BI8" at bounding box center [168, 680] width 58 height 14
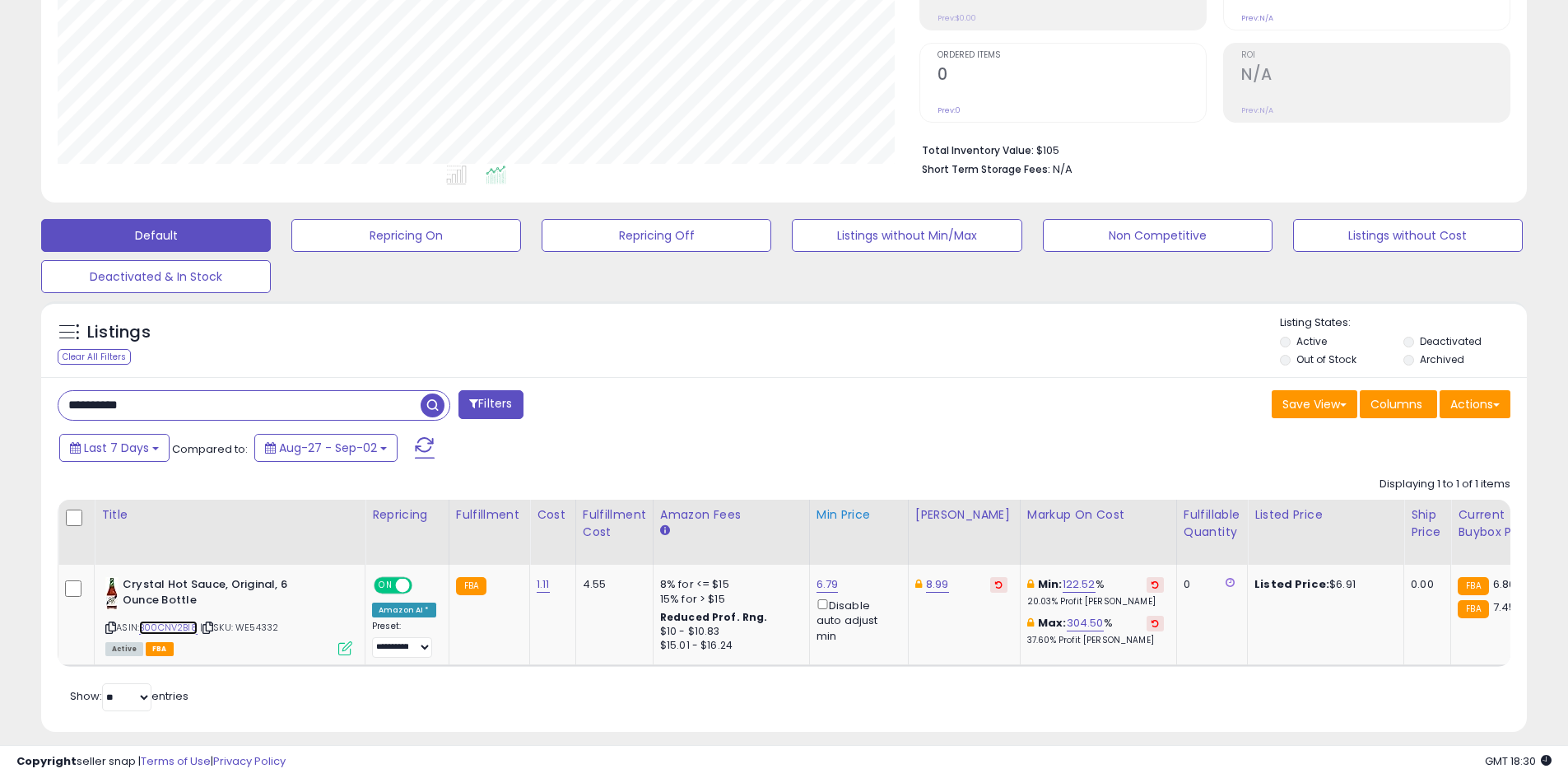
scroll to position [327, 0]
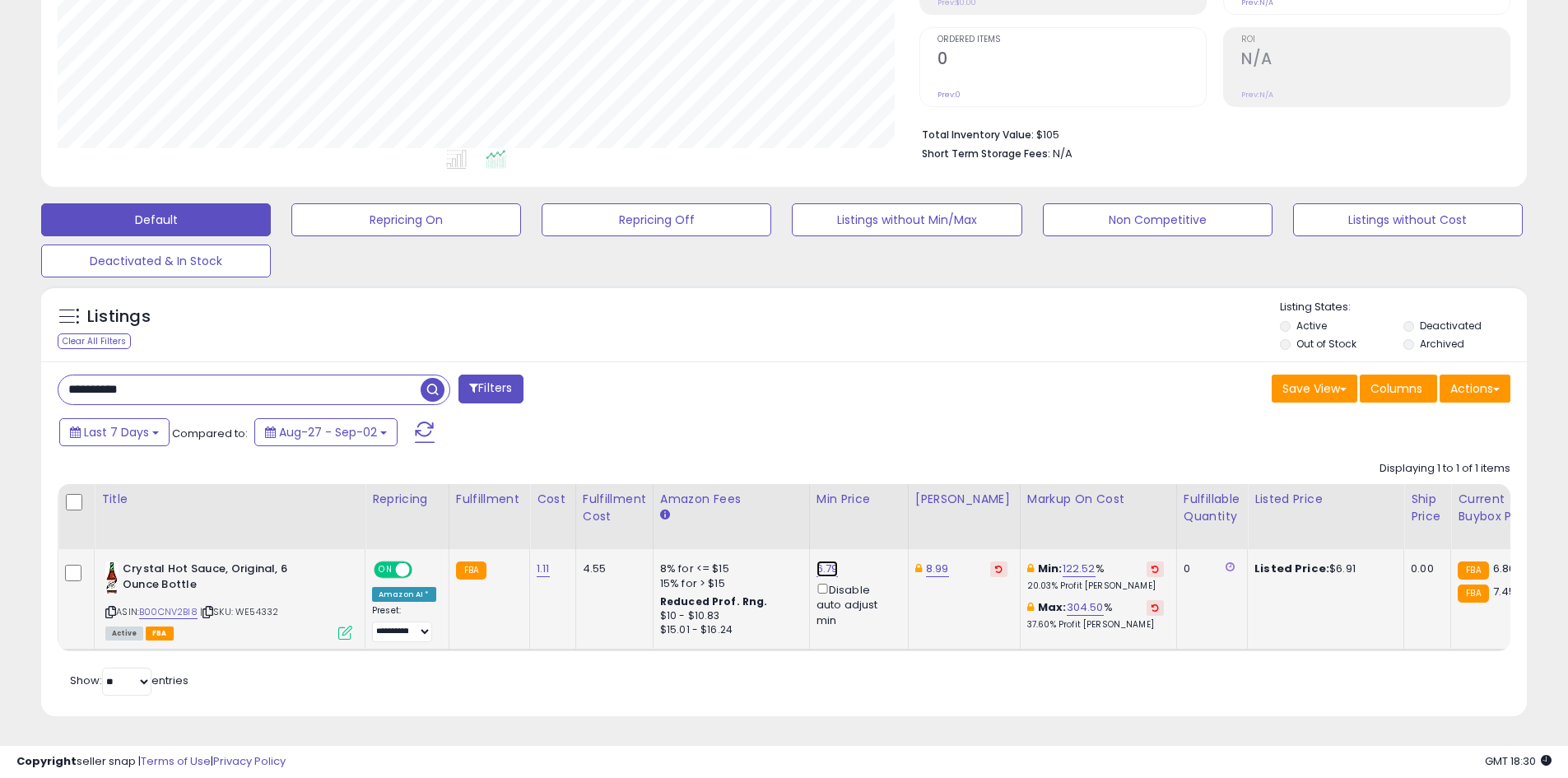
click at [819, 561] on link "6.79" at bounding box center [828, 568] width 23 height 16
type input "*"
type input "****"
click button "submit" at bounding box center [867, 510] width 28 height 25
click at [298, 380] on input "**********" at bounding box center [239, 389] width 362 height 29
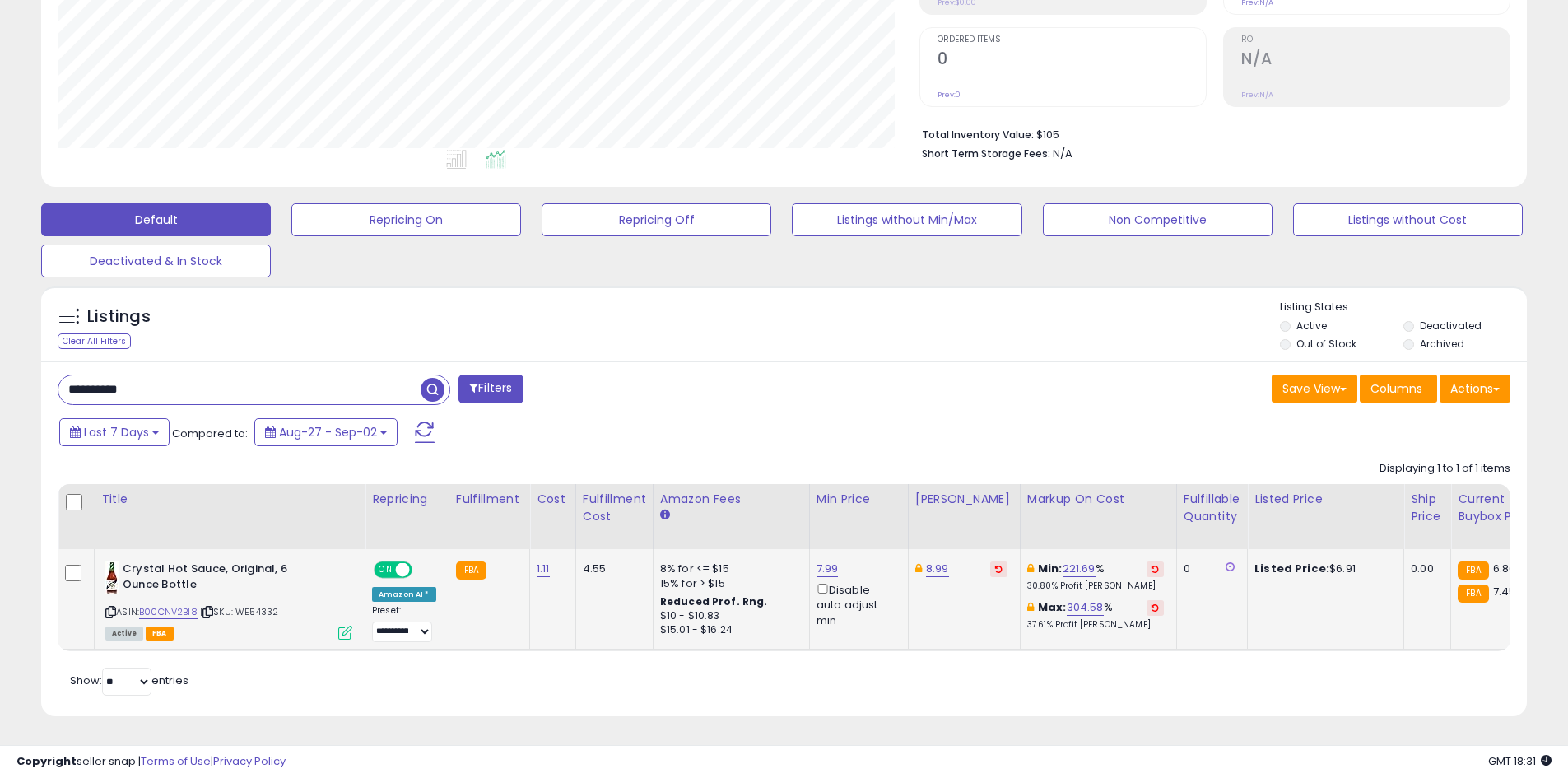
click at [298, 380] on input "**********" at bounding box center [239, 389] width 362 height 29
paste input "text"
type input "**********"
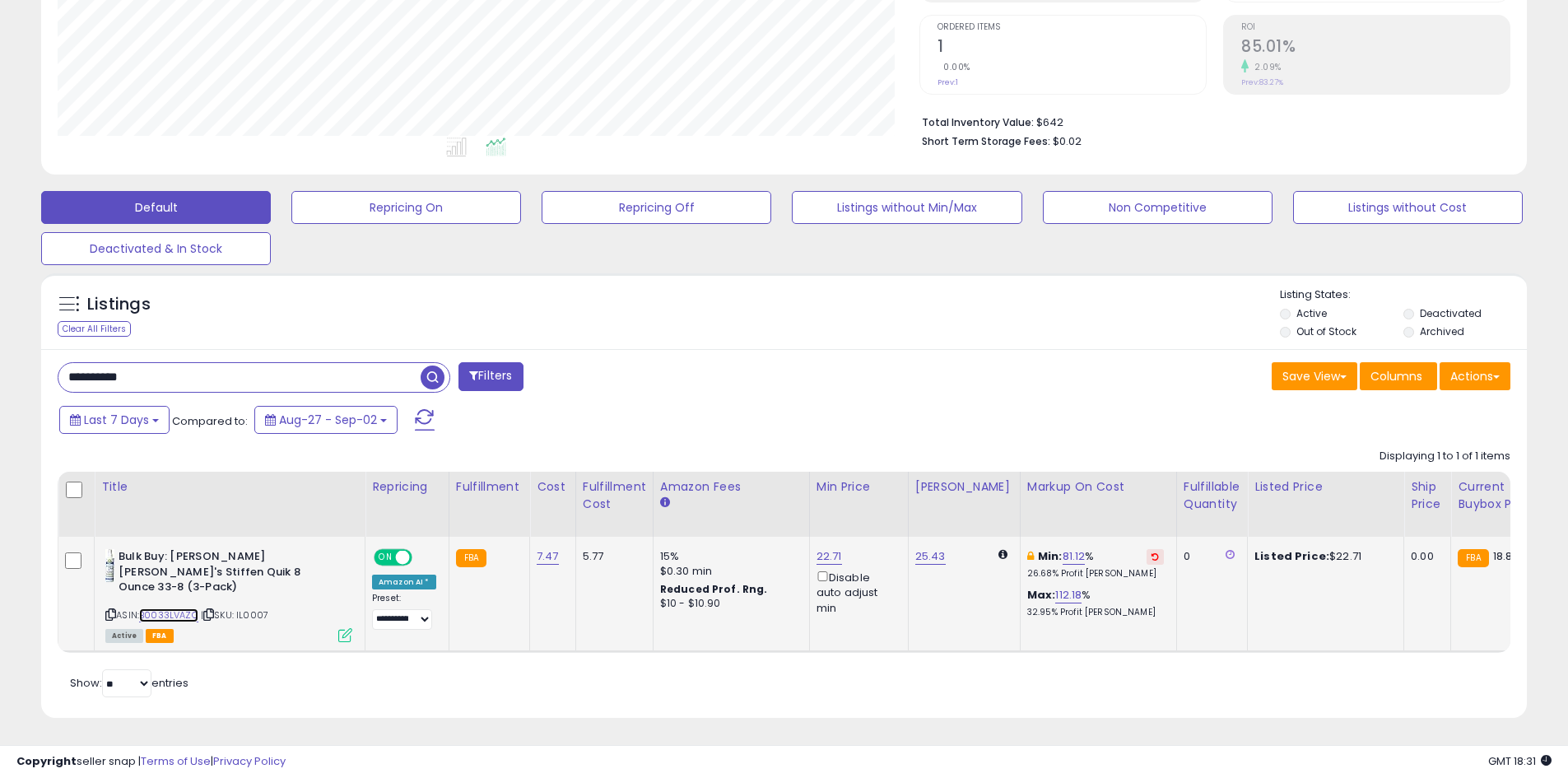
click at [181, 608] on link "B0033LVAZC" at bounding box center [169, 615] width 59 height 14
click at [829, 558] on link "22.71" at bounding box center [829, 556] width 25 height 16
type input "*****"
click button "submit" at bounding box center [868, 498] width 28 height 25
click at [306, 378] on input "**********" at bounding box center [239, 377] width 362 height 29
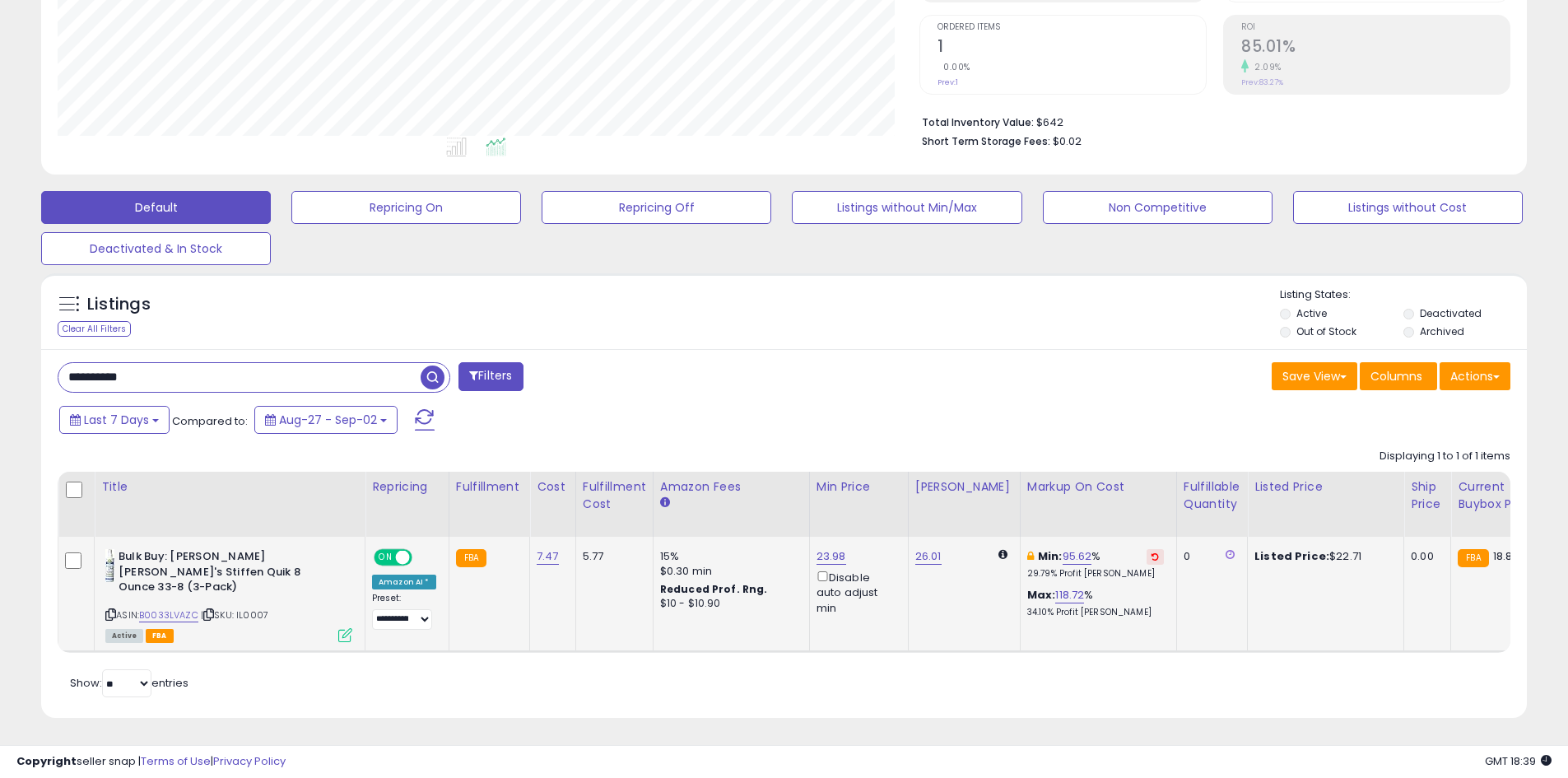
click at [306, 378] on input "**********" at bounding box center [239, 377] width 362 height 29
paste input "text"
type input "**********"
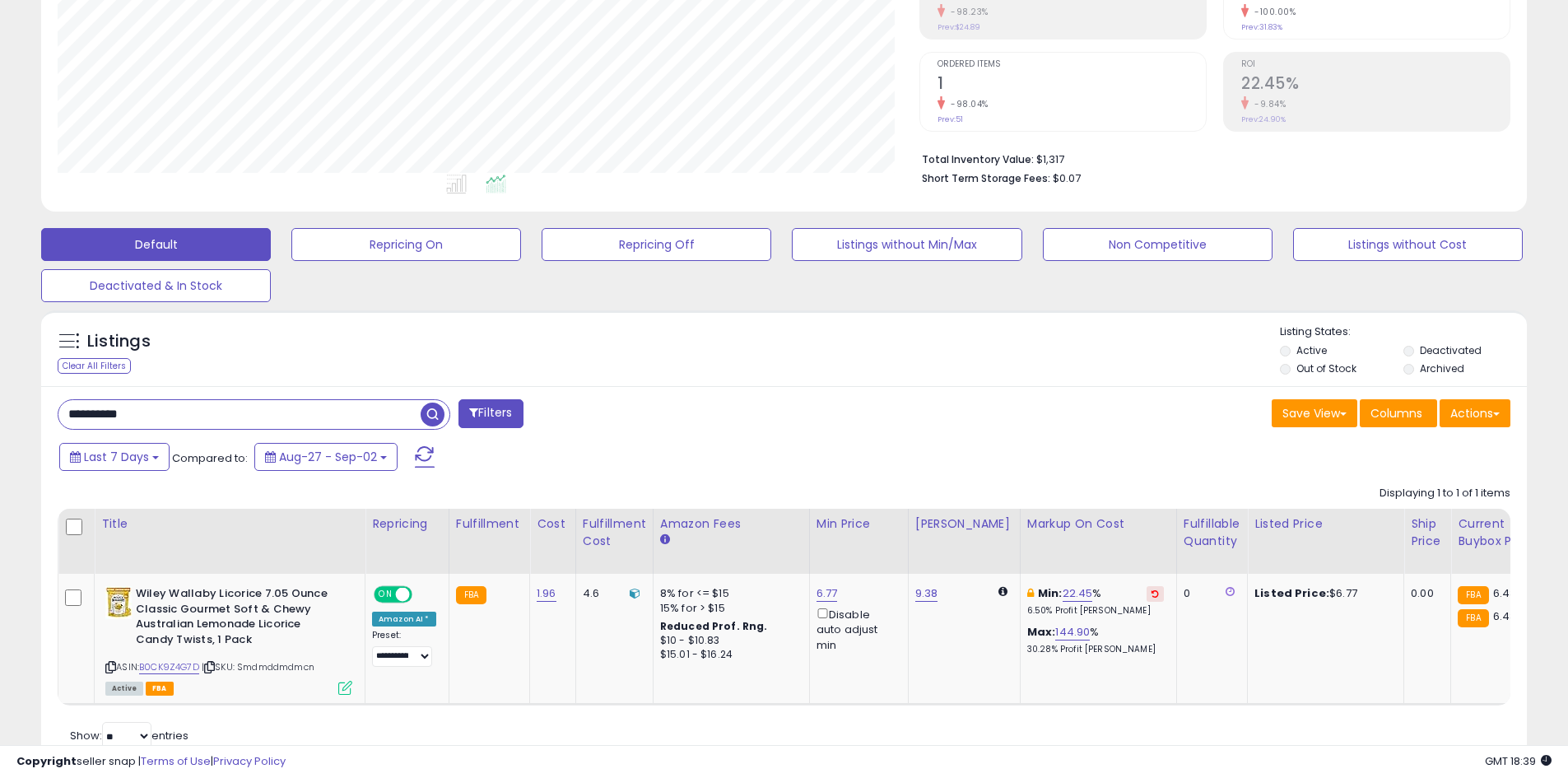
scroll to position [357, 0]
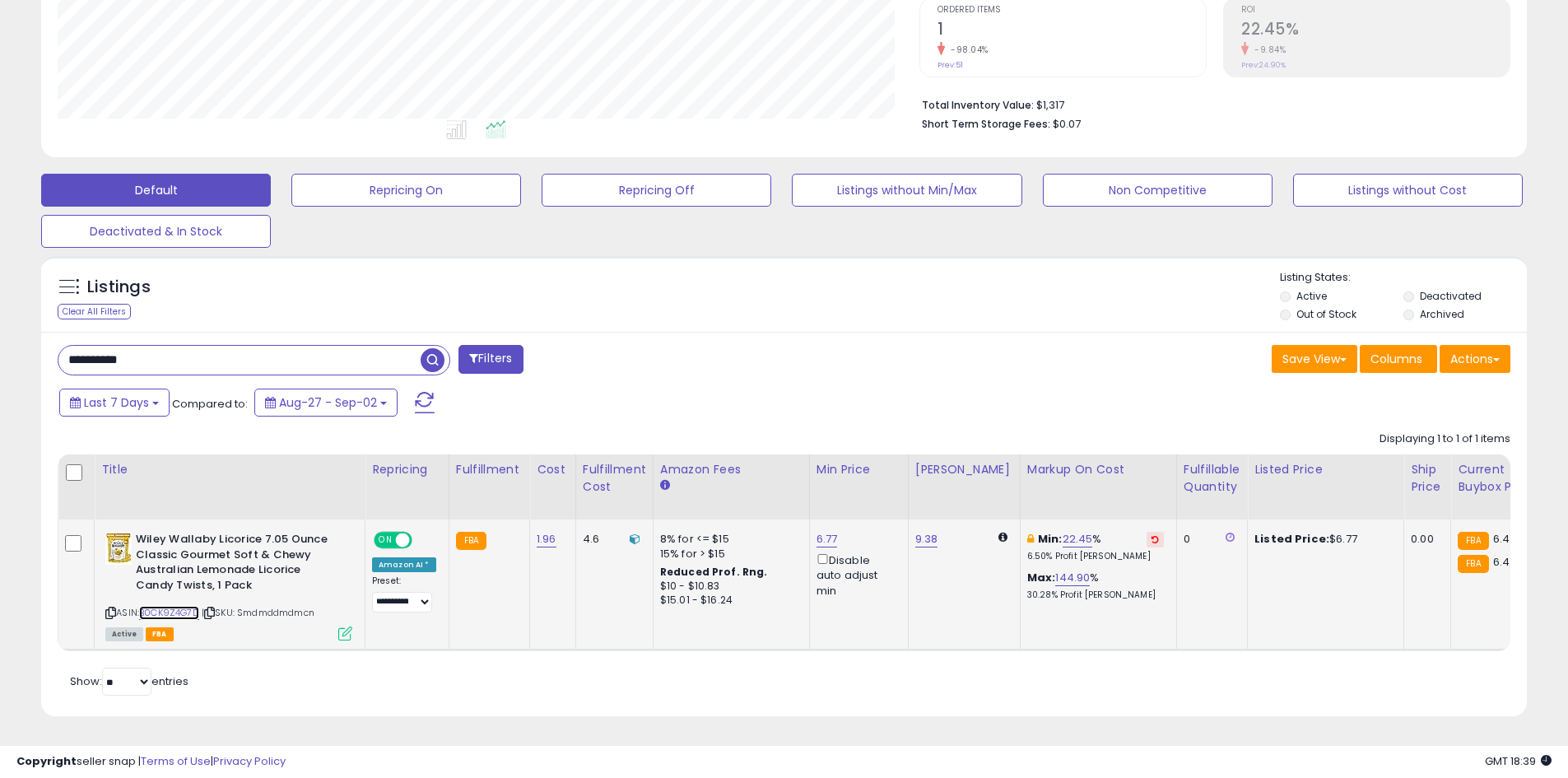
click at [183, 606] on link "B0CK9Z4G7D" at bounding box center [169, 613] width 60 height 14
click at [820, 531] on link "6.77" at bounding box center [827, 539] width 22 height 16
type input "***"
click button "submit" at bounding box center [867, 481] width 28 height 25
click at [823, 520] on td "6.40 Disable auto adjust min" at bounding box center [858, 585] width 99 height 130
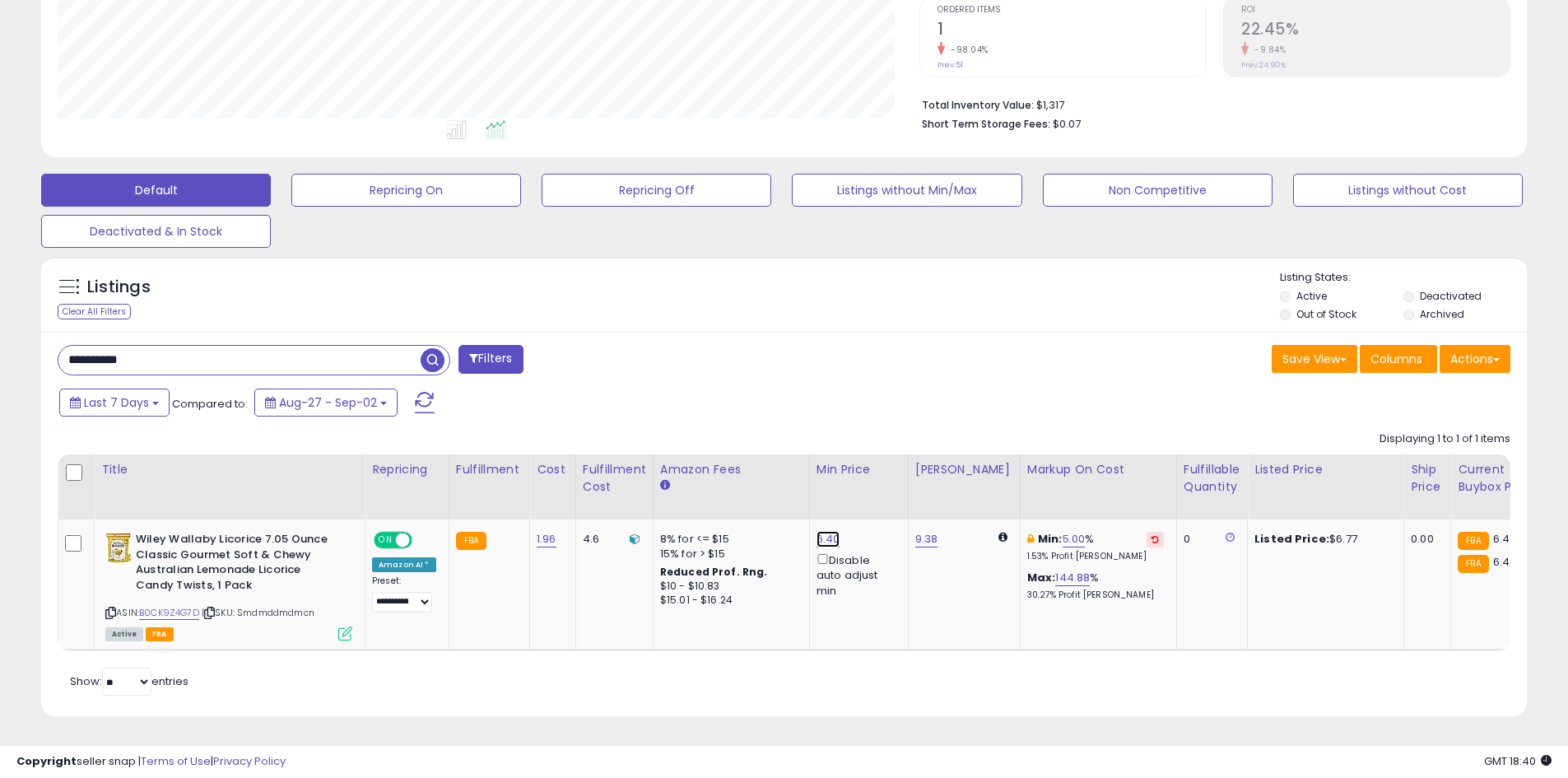
click at [817, 534] on link "6.40" at bounding box center [829, 539] width 24 height 16
type input "****"
click button "submit" at bounding box center [868, 481] width 28 height 25
click at [827, 531] on link "6.53" at bounding box center [828, 539] width 23 height 16
type input "****"
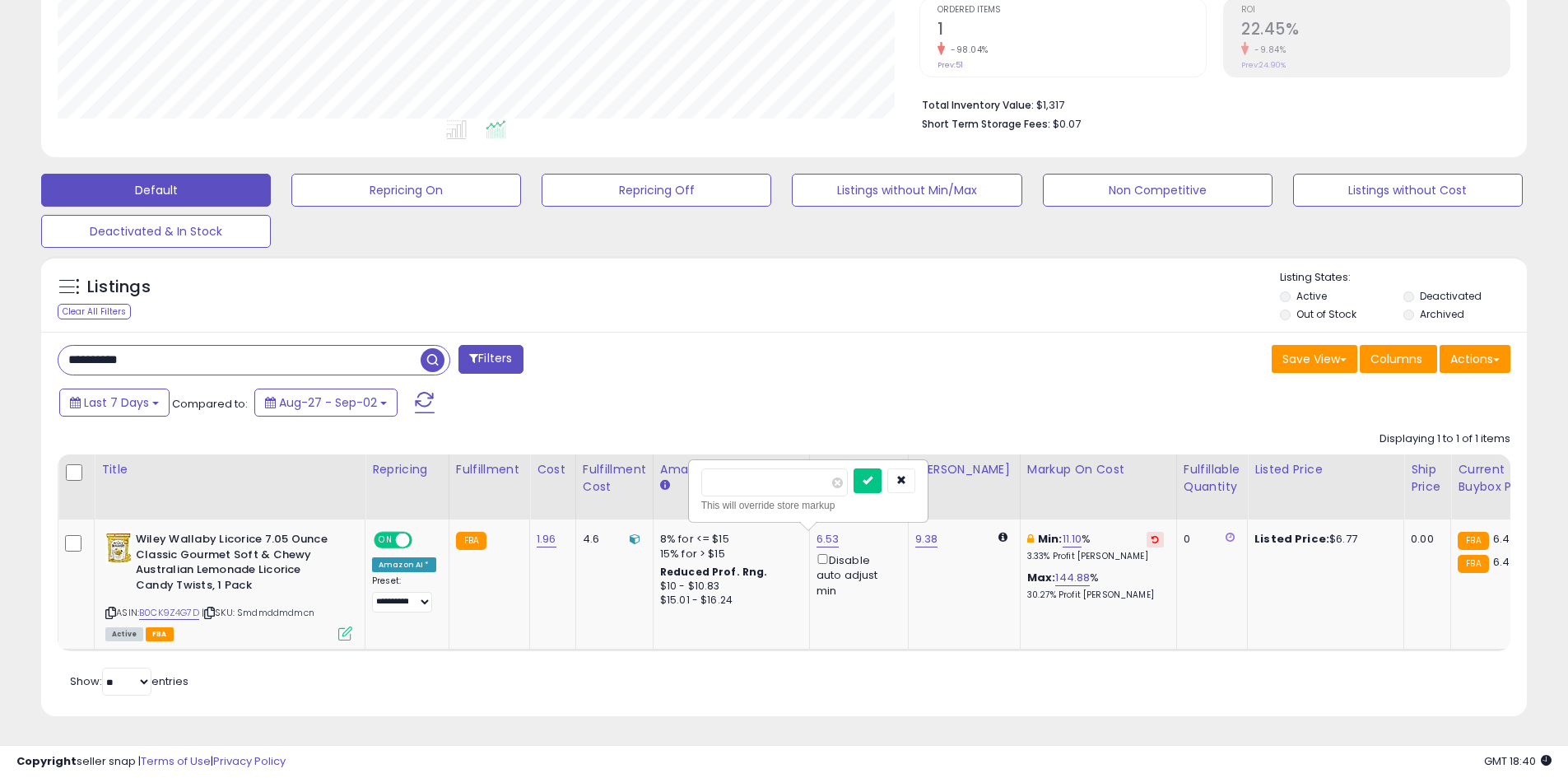
click button "submit" at bounding box center [868, 481] width 28 height 25
click at [193, 606] on link "B0CK9Z4G7D" at bounding box center [169, 613] width 60 height 14
click at [817, 531] on link "6.77" at bounding box center [827, 539] width 22 height 16
type input "*"
type input "****"
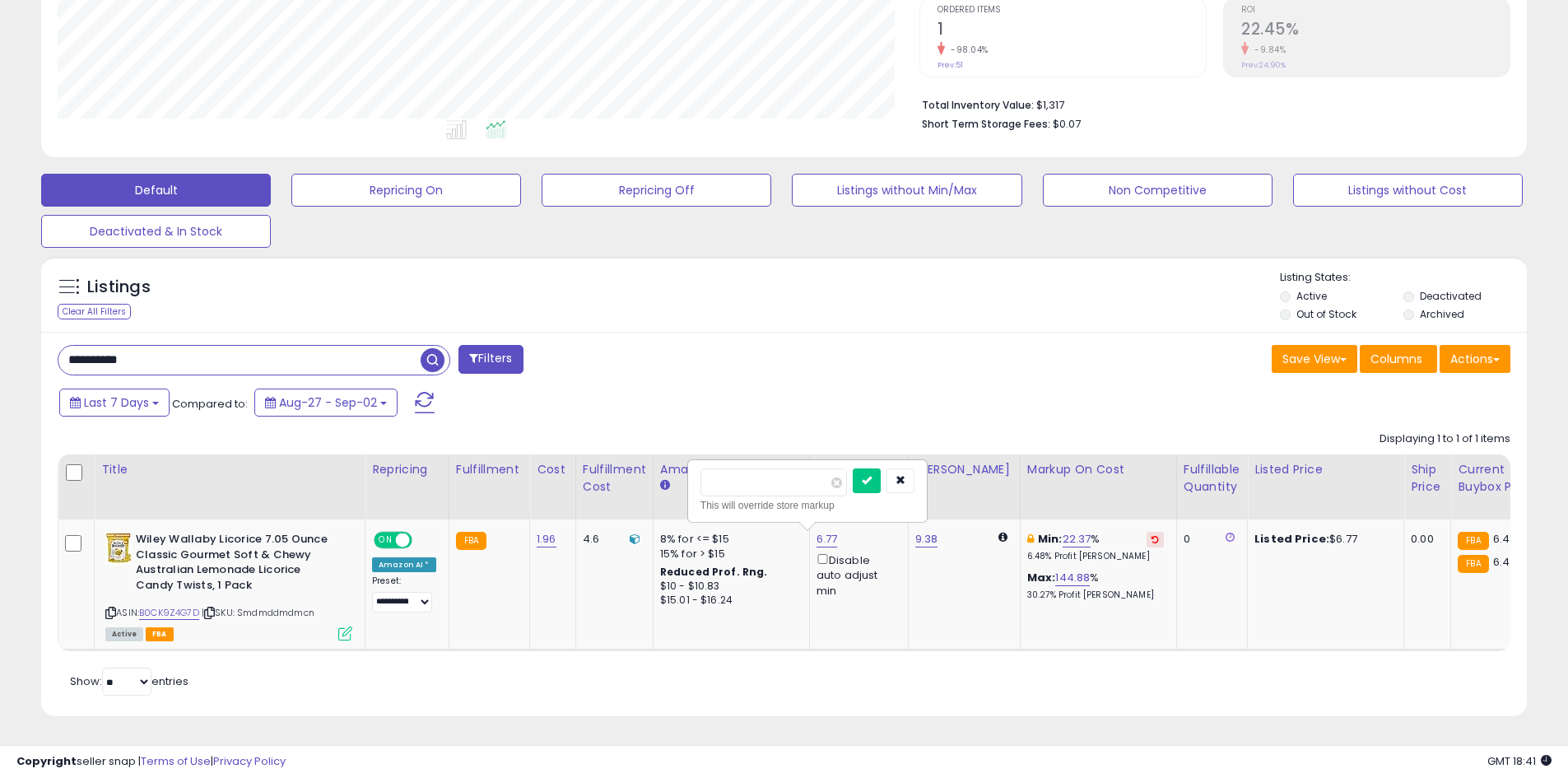
click button "submit" at bounding box center [867, 481] width 28 height 25
click at [1303, 397] on div "Last 7 Days Compared to: Aug-27 - Sep-02" at bounding box center [781, 405] width 1477 height 37
click at [1068, 498] on th "Markup on Cost" at bounding box center [1098, 487] width 157 height 65
click at [790, 374] on div "**********" at bounding box center [784, 524] width 1486 height 385
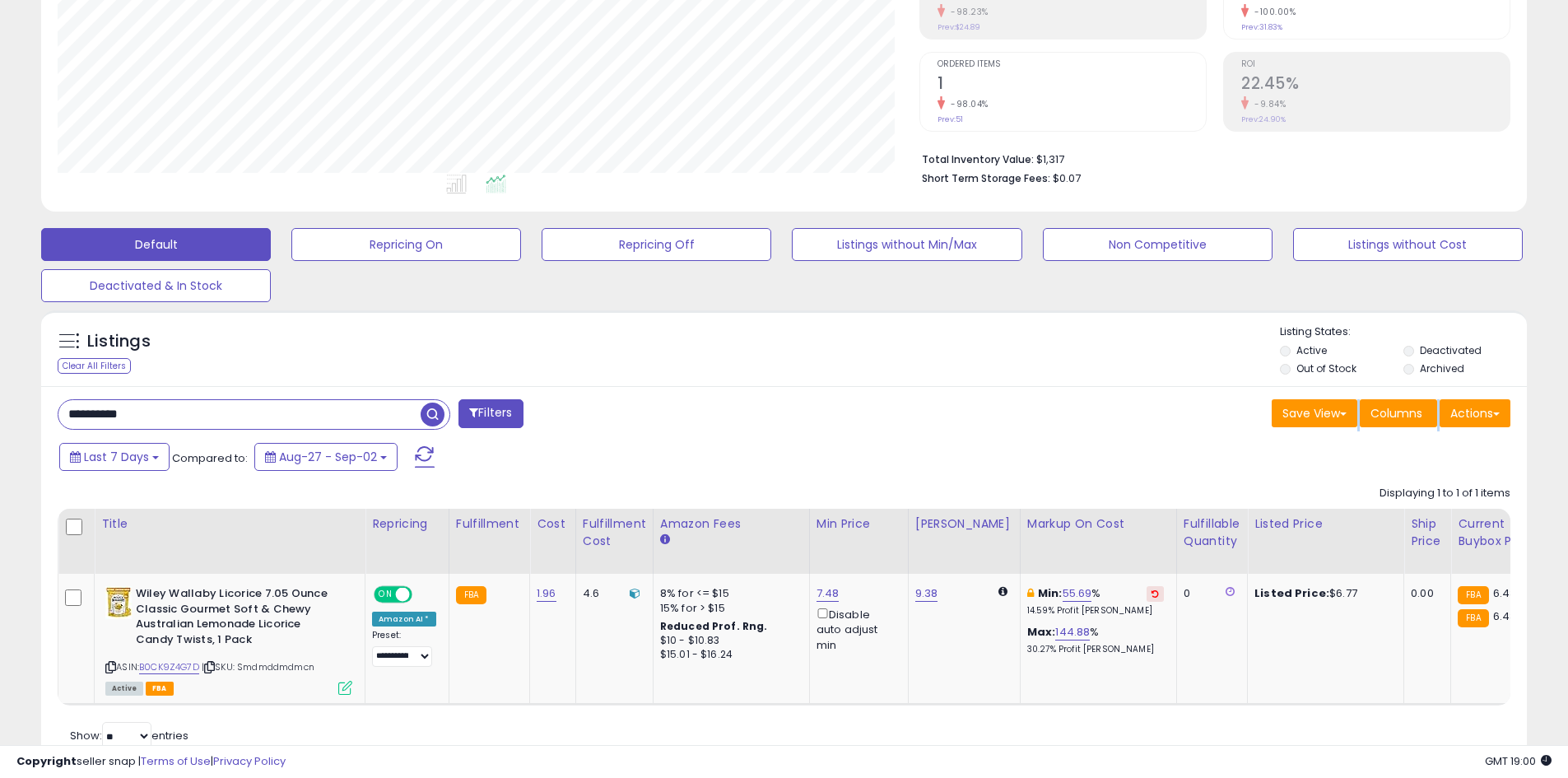
scroll to position [275, 0]
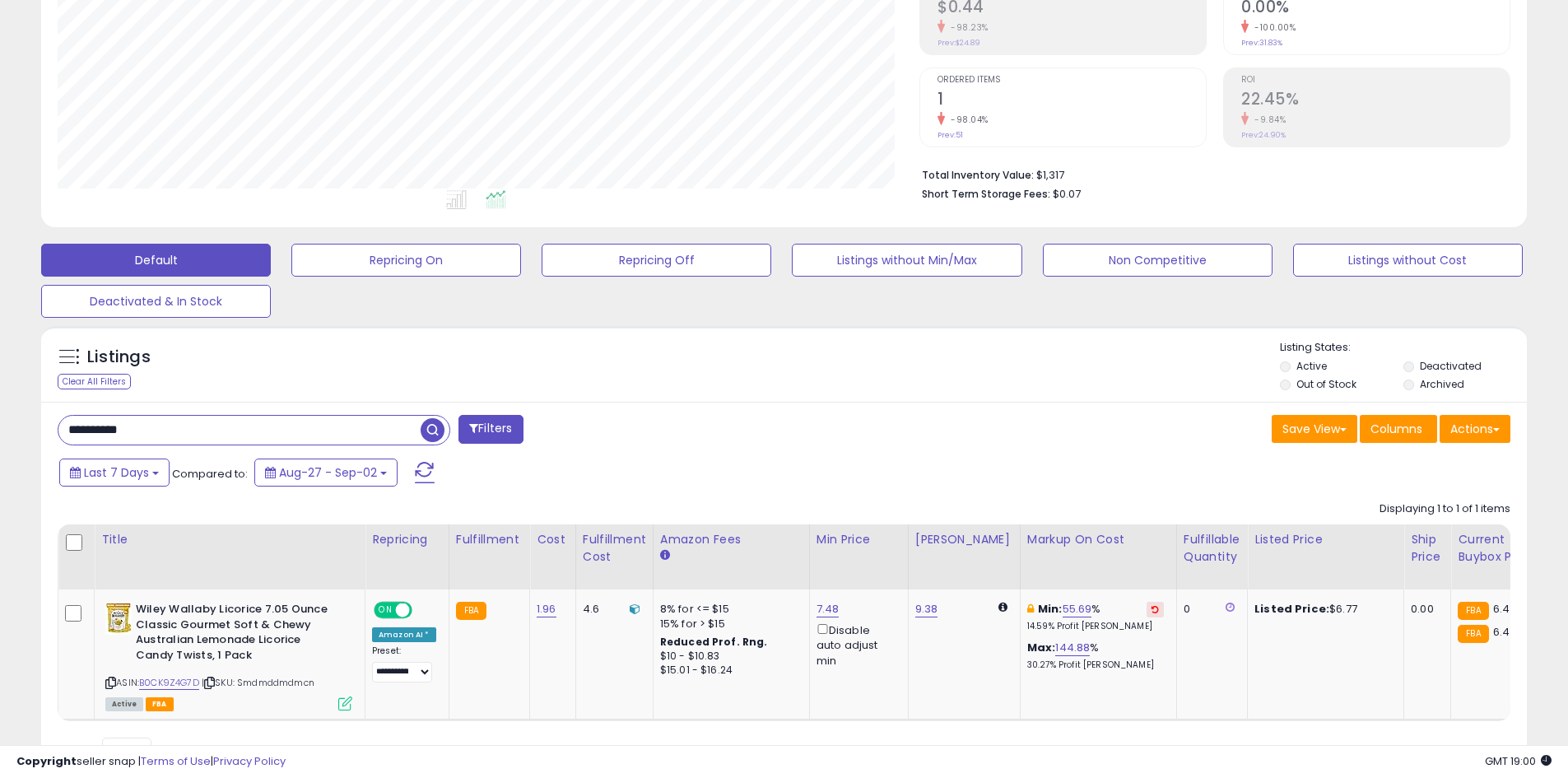
click at [815, 381] on div "Listings Clear All Filters Listing States:" at bounding box center [784, 368] width 1486 height 56
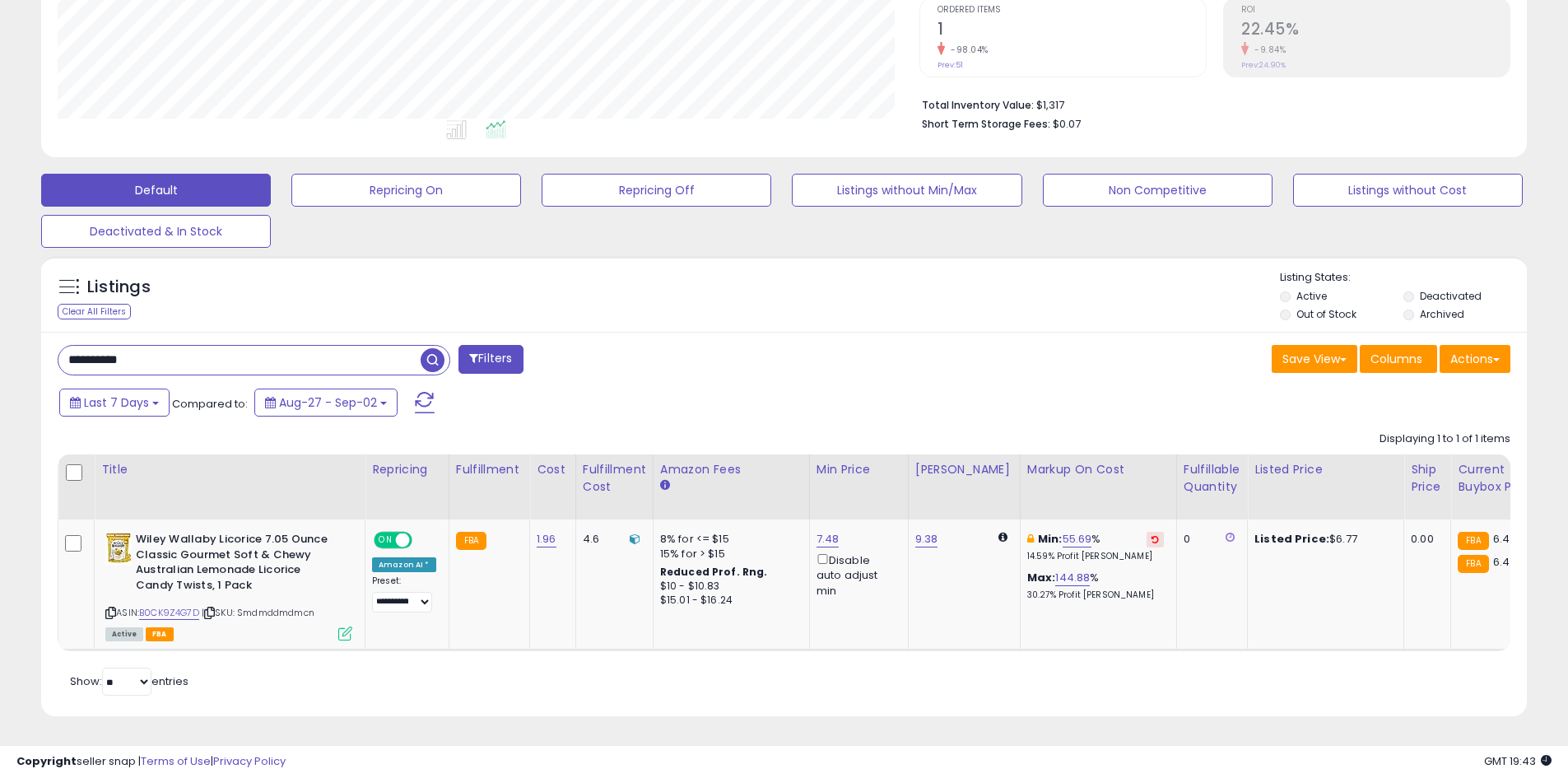
click at [352, 346] on input "**********" at bounding box center [239, 360] width 362 height 29
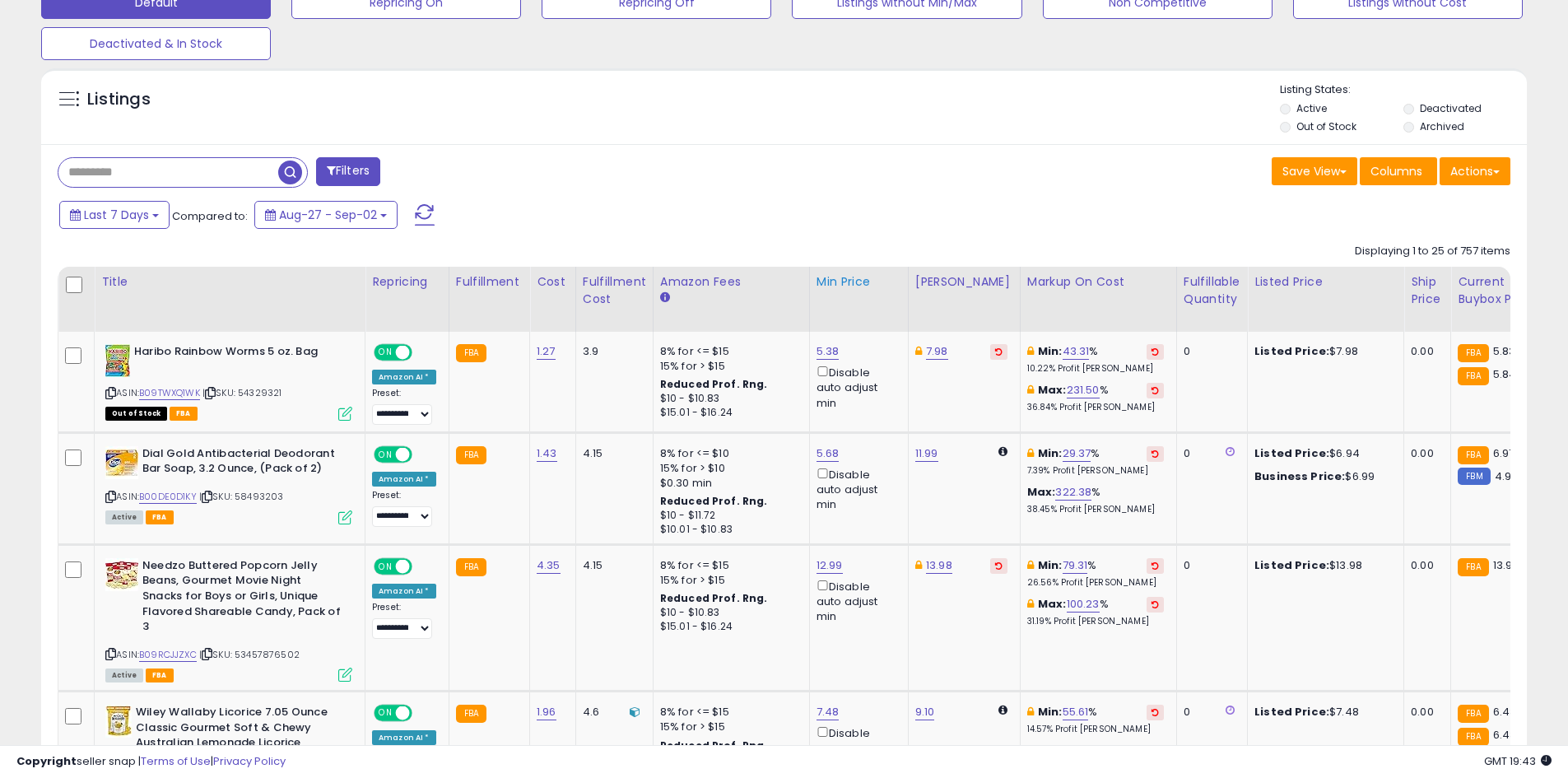
scroll to position [556, 0]
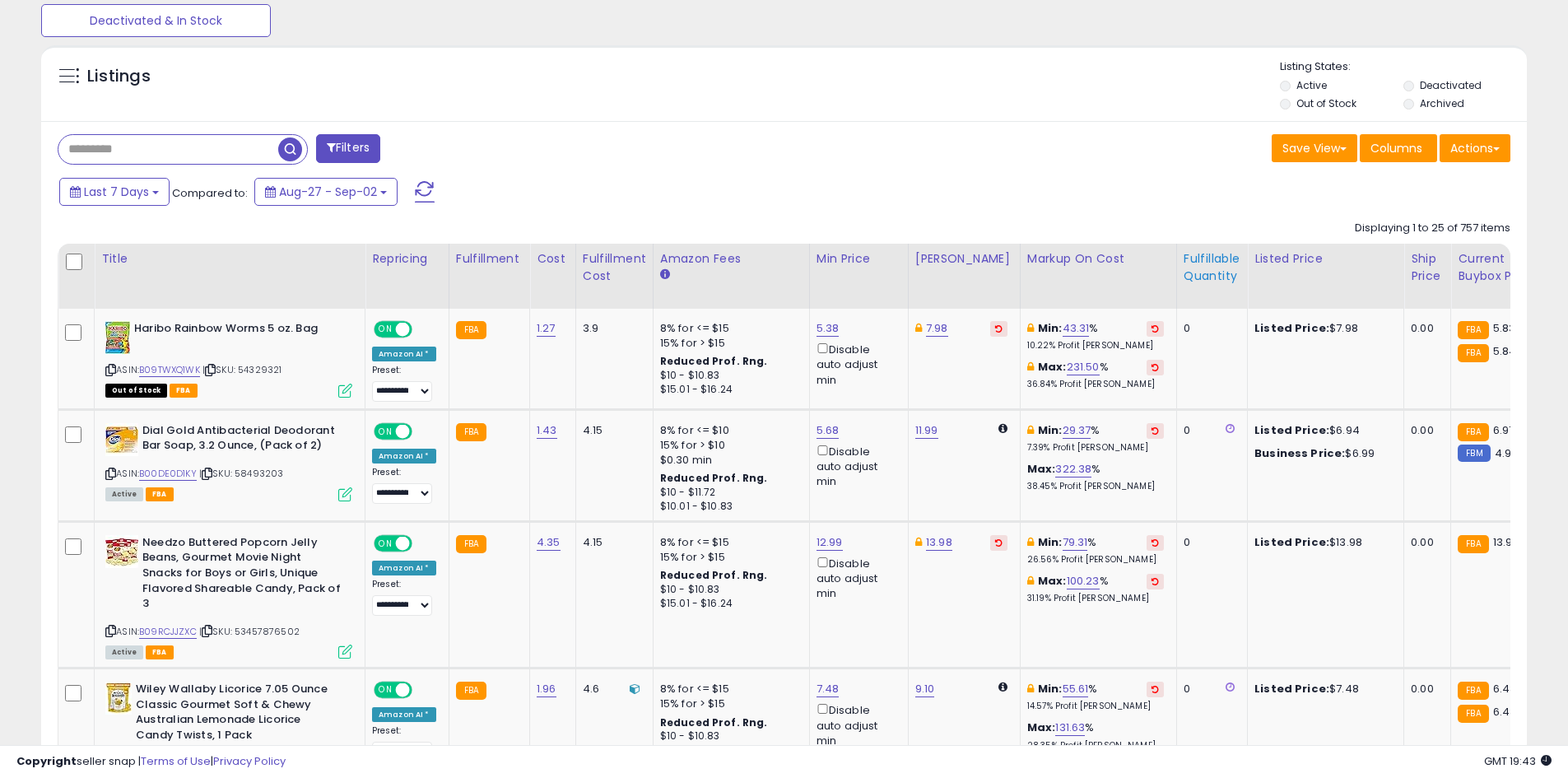
click at [1184, 275] on div "Fulfillable Quantity" at bounding box center [1212, 268] width 57 height 35
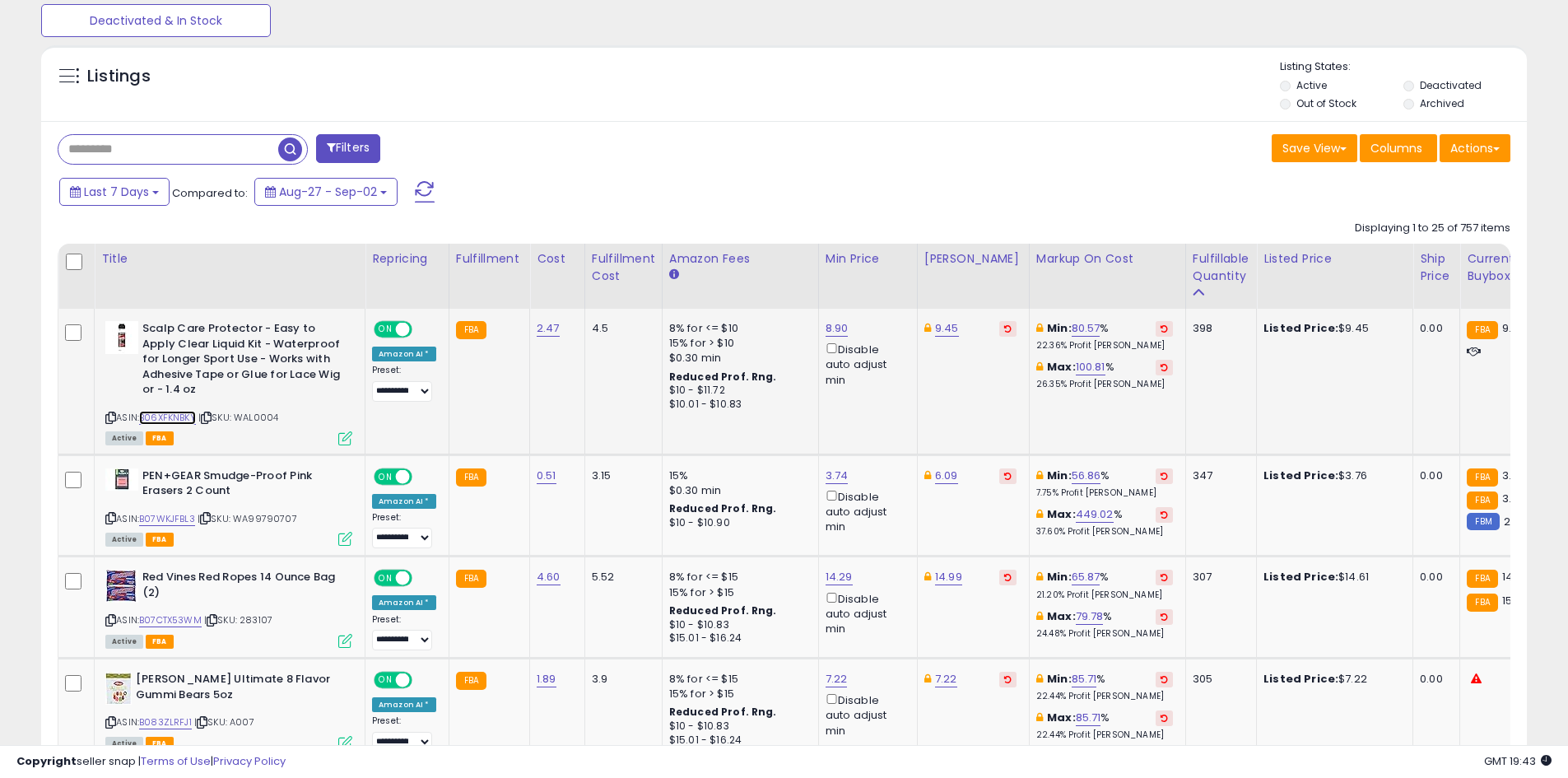
click at [165, 415] on link "B06XFKNBKY" at bounding box center [168, 418] width 57 height 14
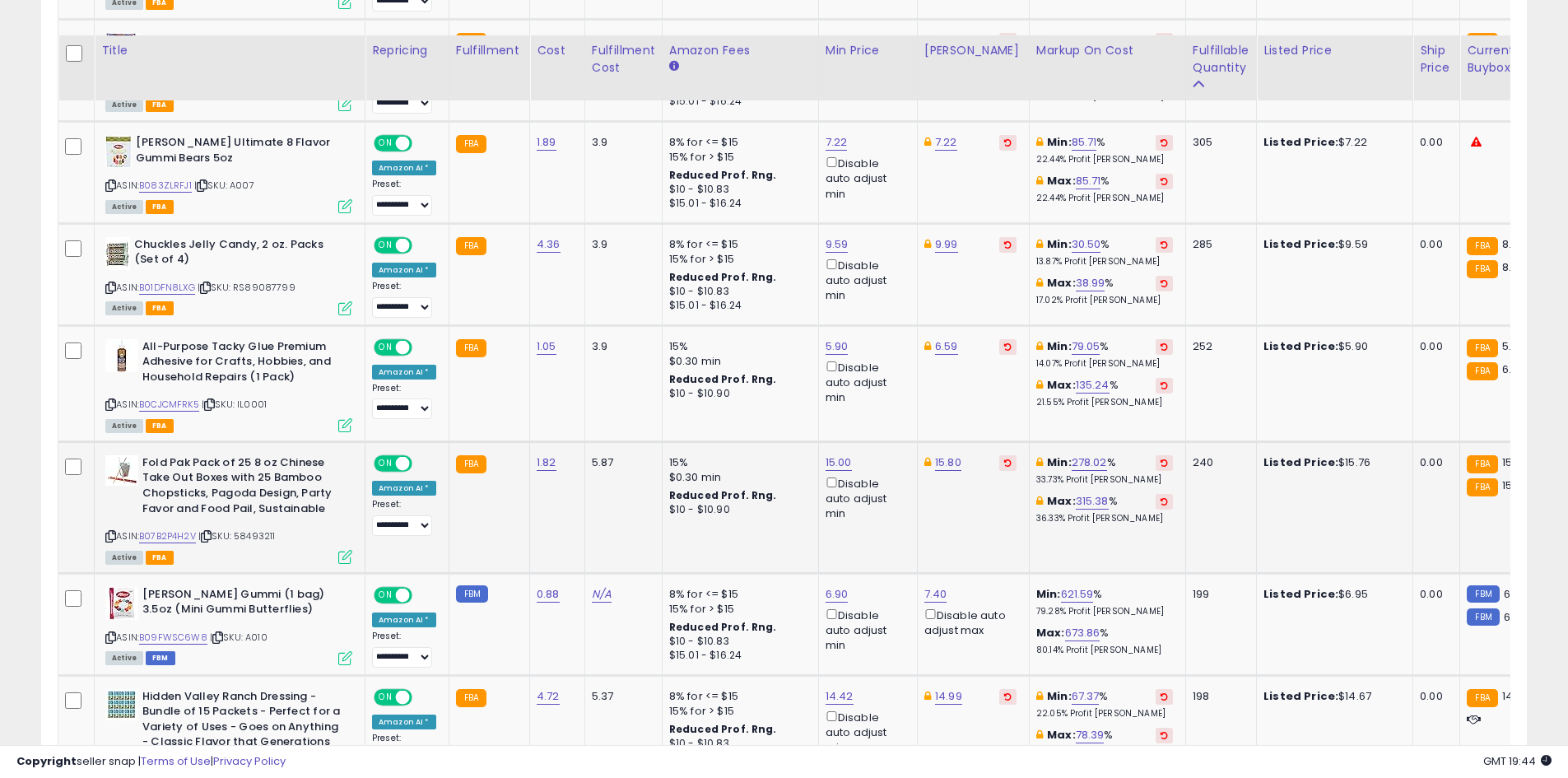
scroll to position [1132, 0]
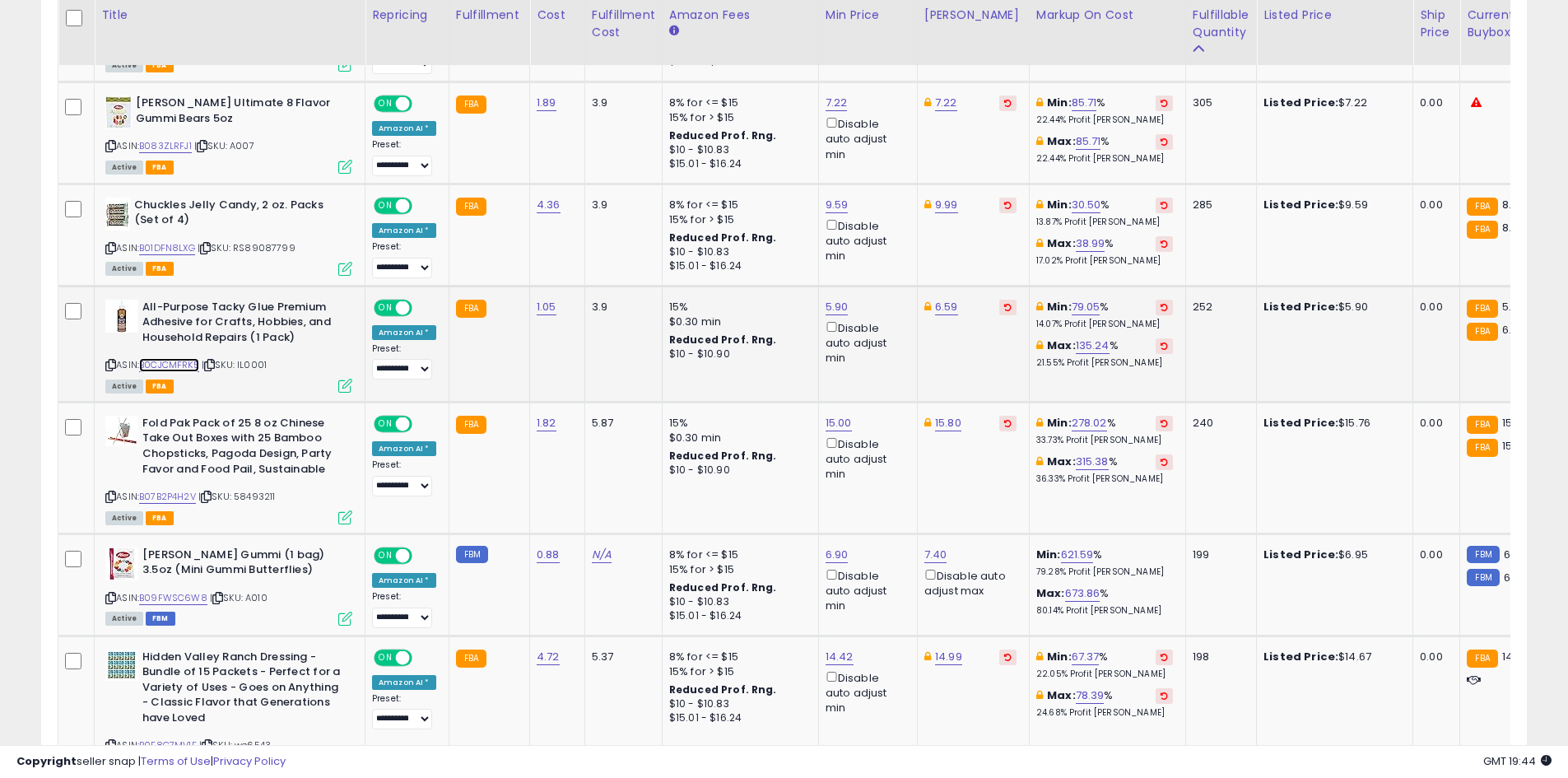
click at [163, 358] on link "B0CJCMFRK5" at bounding box center [169, 365] width 60 height 14
click at [836, 313] on link "5.90" at bounding box center [836, 307] width 23 height 16
type input "****"
click button "submit" at bounding box center [878, 249] width 28 height 25
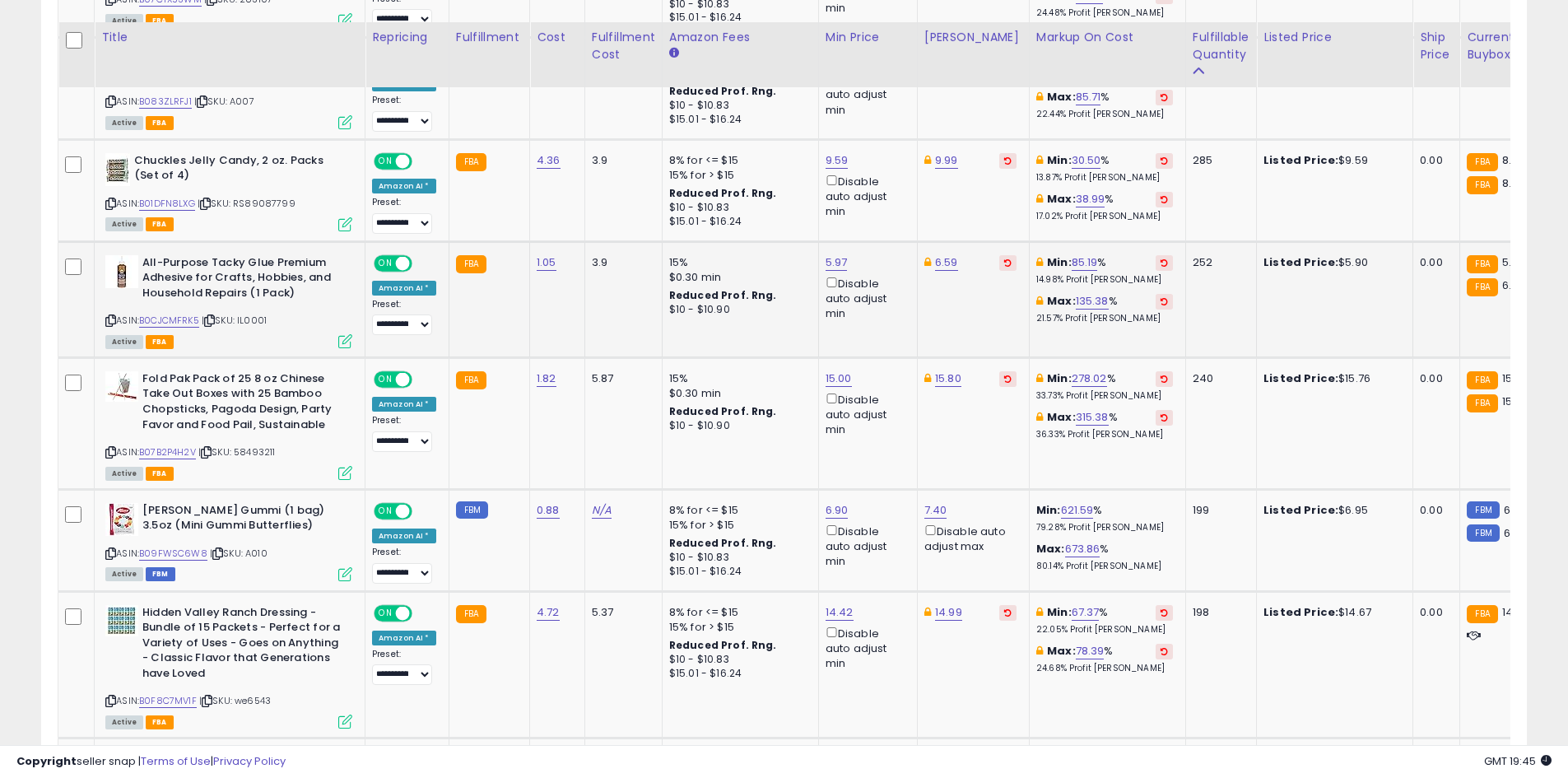
scroll to position [1215, 0]
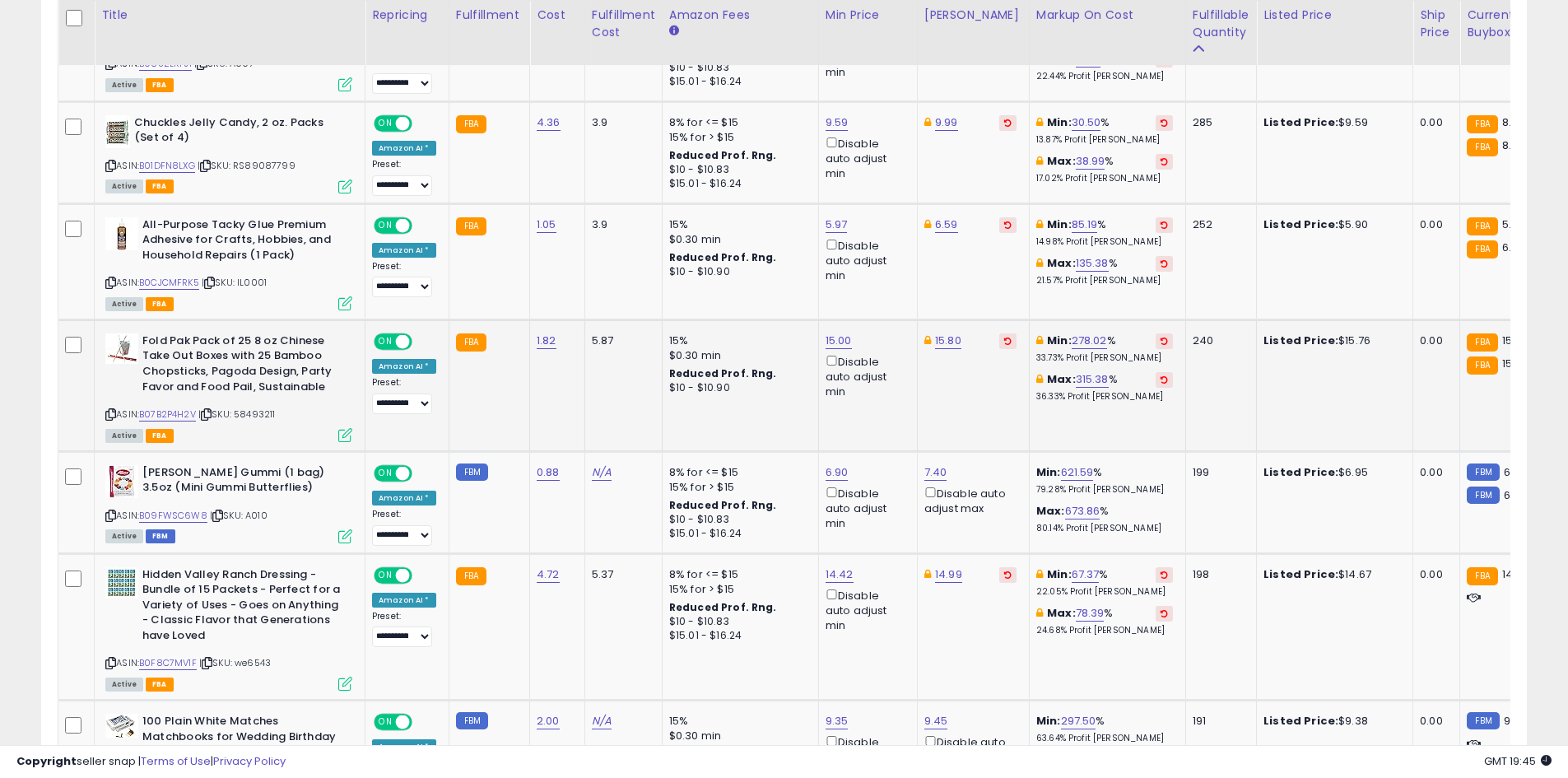
click at [174, 407] on div "ASIN: B07B2P4H2V | SKU: 58493211 Active FBA" at bounding box center [229, 387] width 247 height 107
click at [175, 410] on link "B07B2P4H2V" at bounding box center [168, 414] width 57 height 14
click at [941, 340] on link "15.80" at bounding box center [948, 340] width 26 height 16
type input "*****"
click button "submit" at bounding box center [989, 282] width 28 height 25
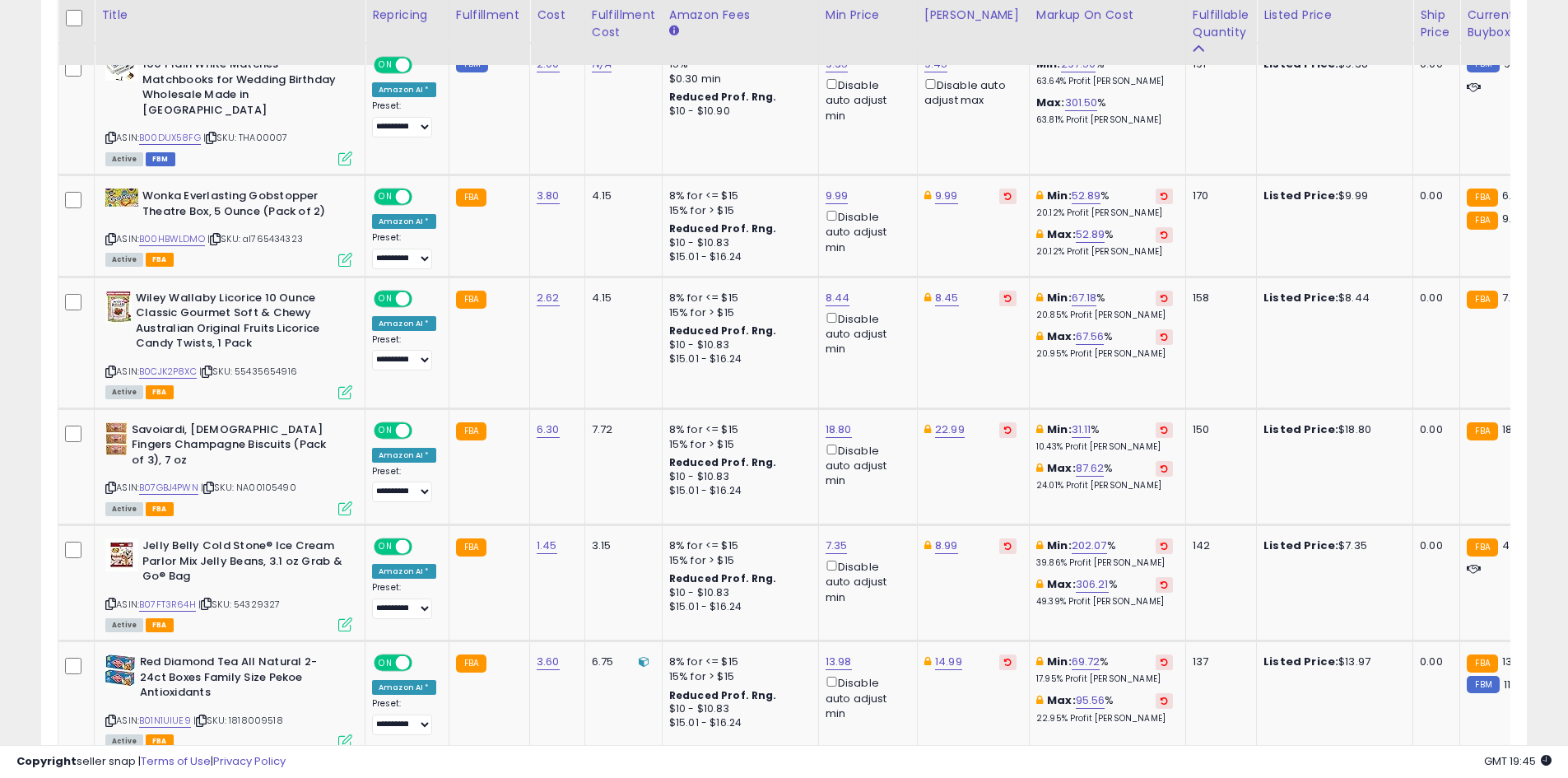
scroll to position [1873, 0]
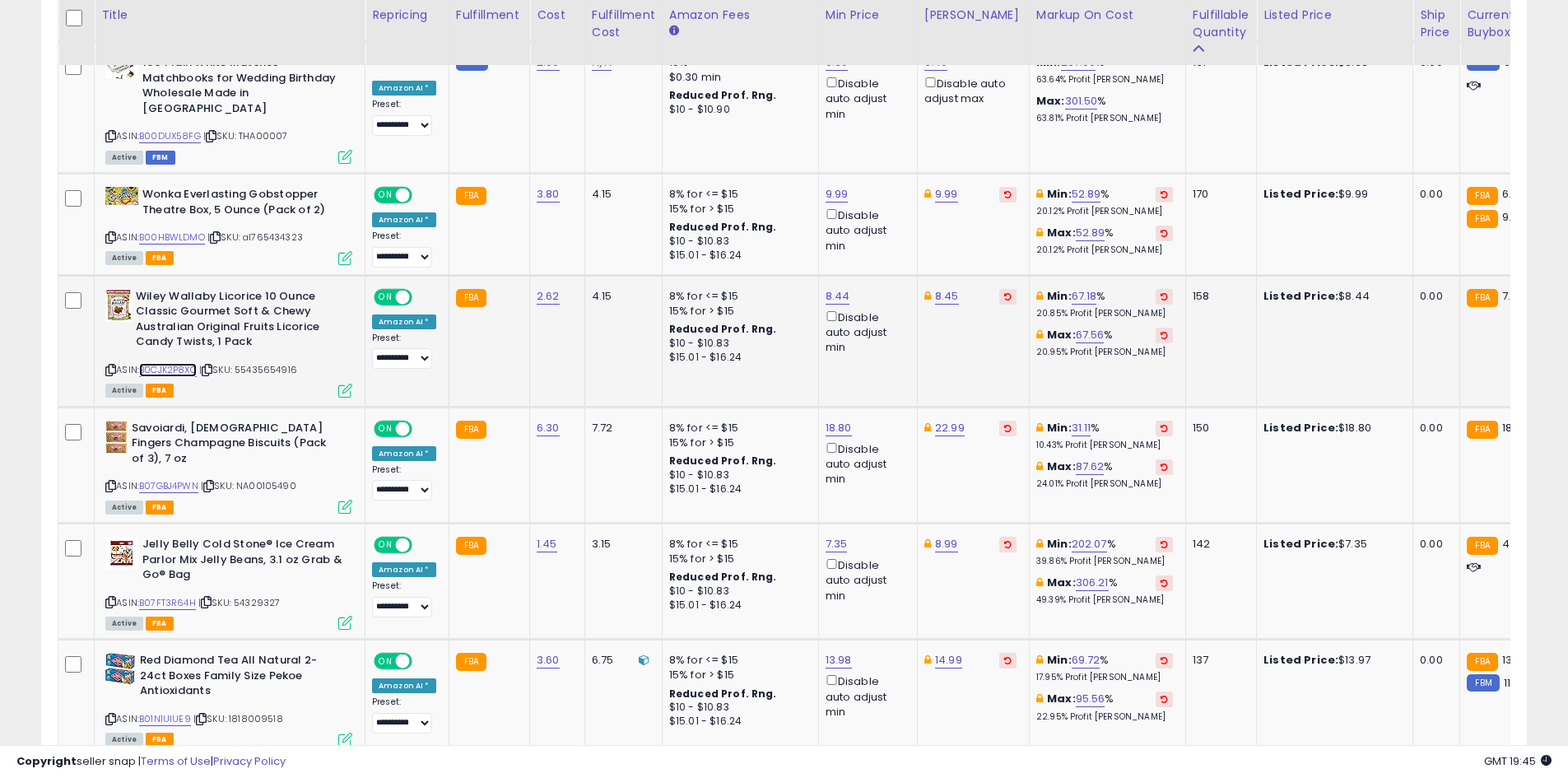
click at [182, 363] on link "B0CJK2P8XC" at bounding box center [168, 370] width 58 height 14
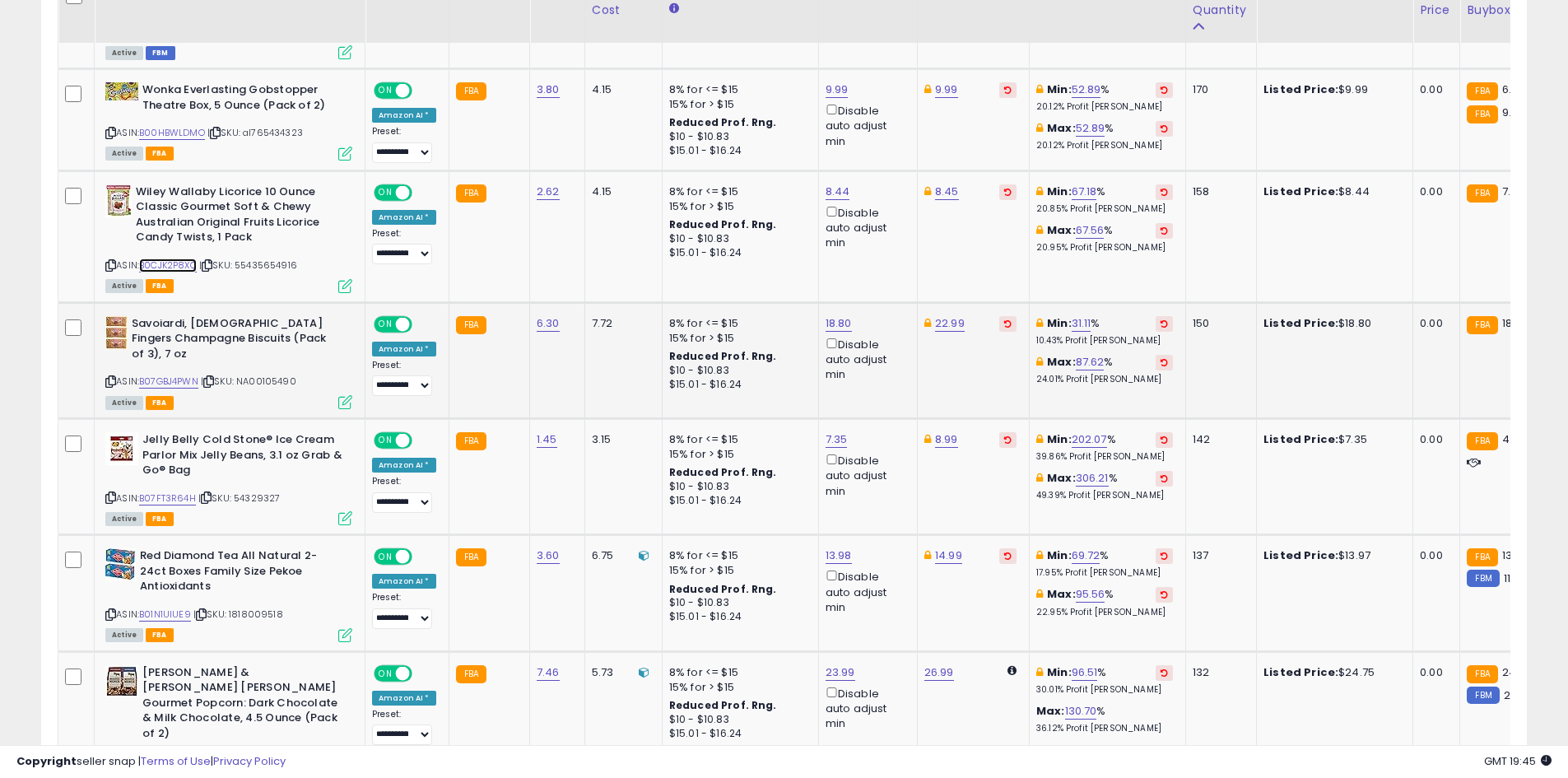
scroll to position [2038, 0]
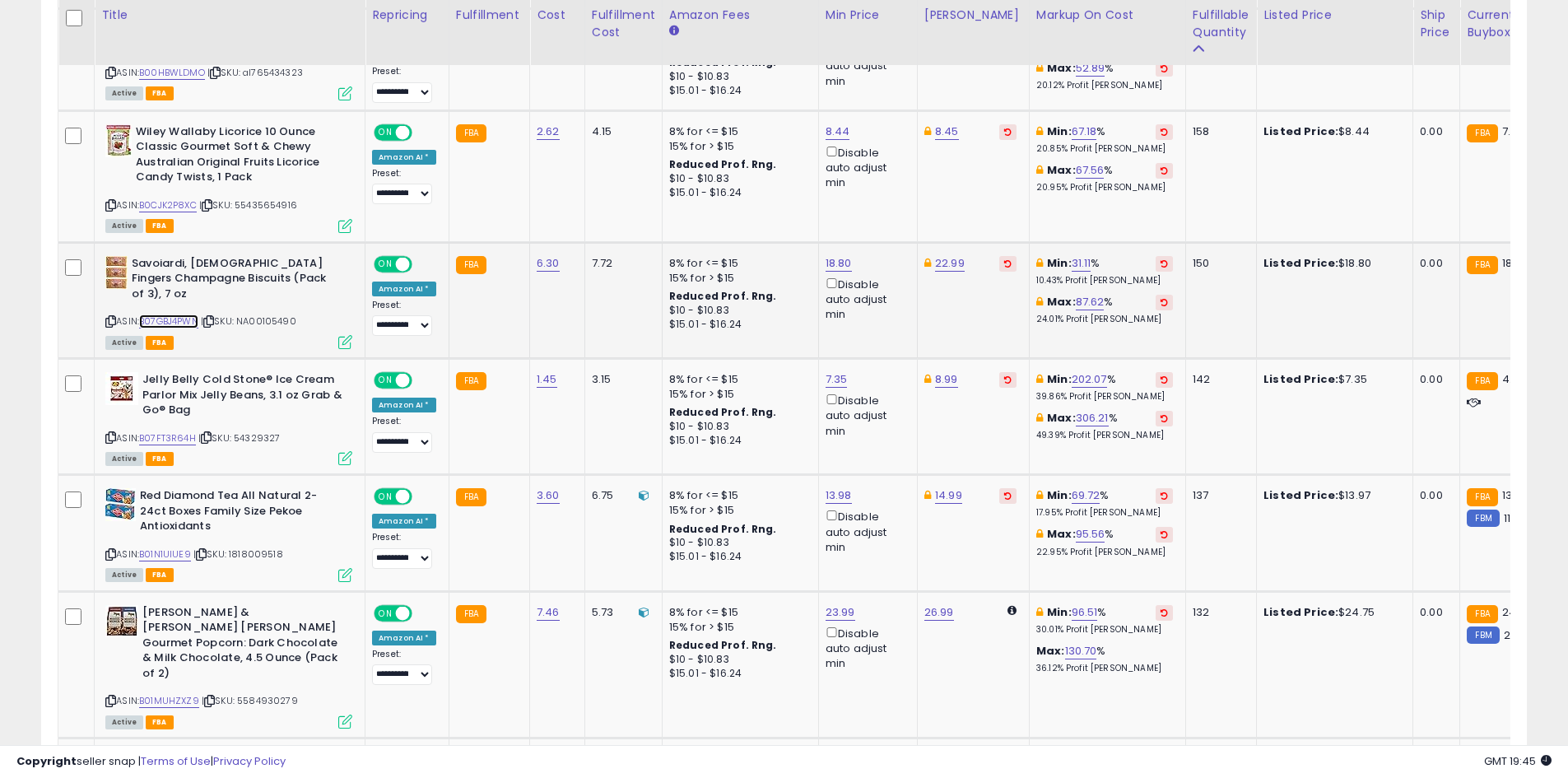
click at [165, 314] on link "B07GBJ4PWN" at bounding box center [169, 321] width 59 height 14
click at [843, 256] on link "18.80" at bounding box center [838, 263] width 26 height 16
type input "*****"
click button "submit" at bounding box center [880, 189] width 28 height 25
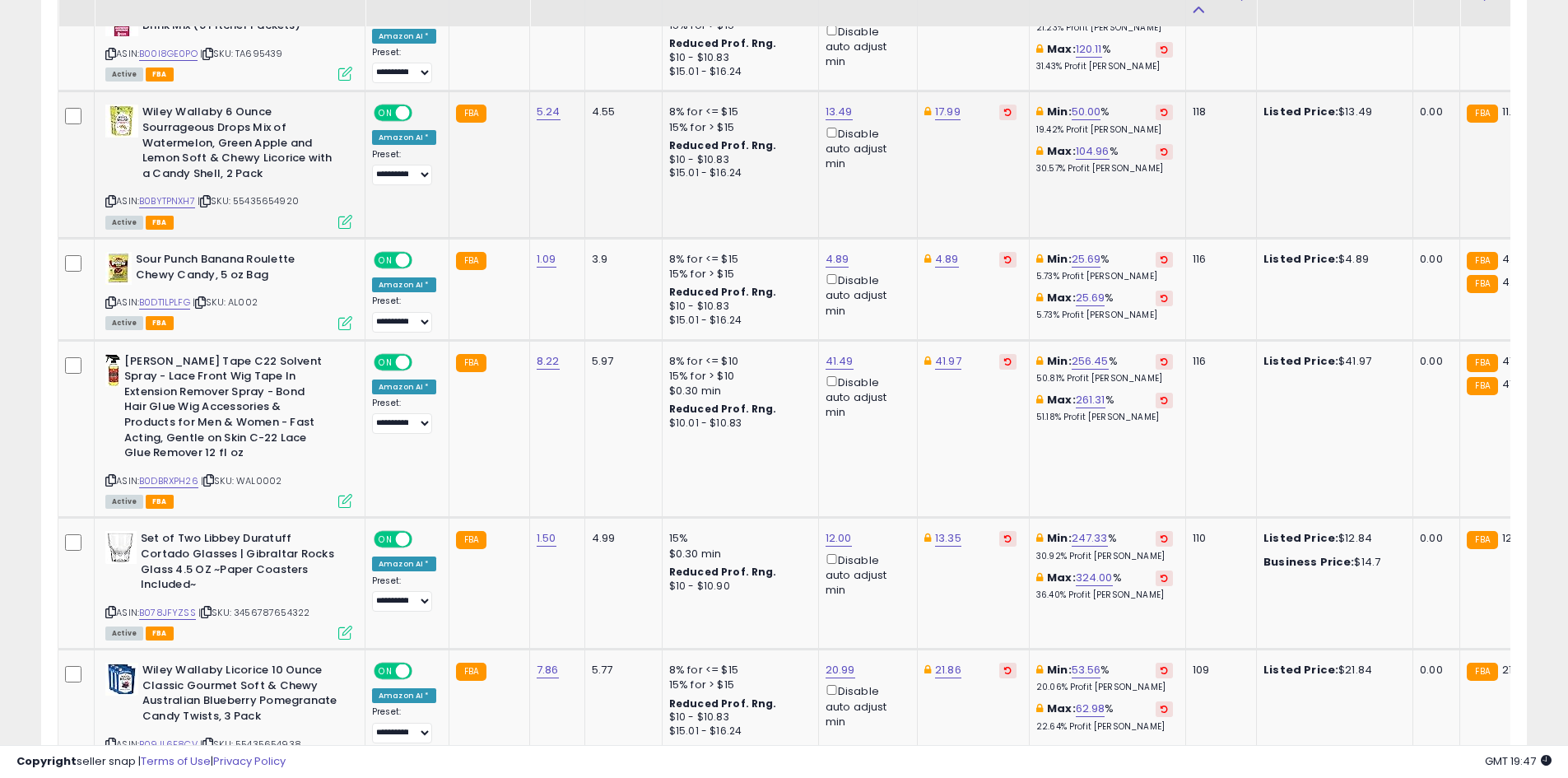
scroll to position [3026, 0]
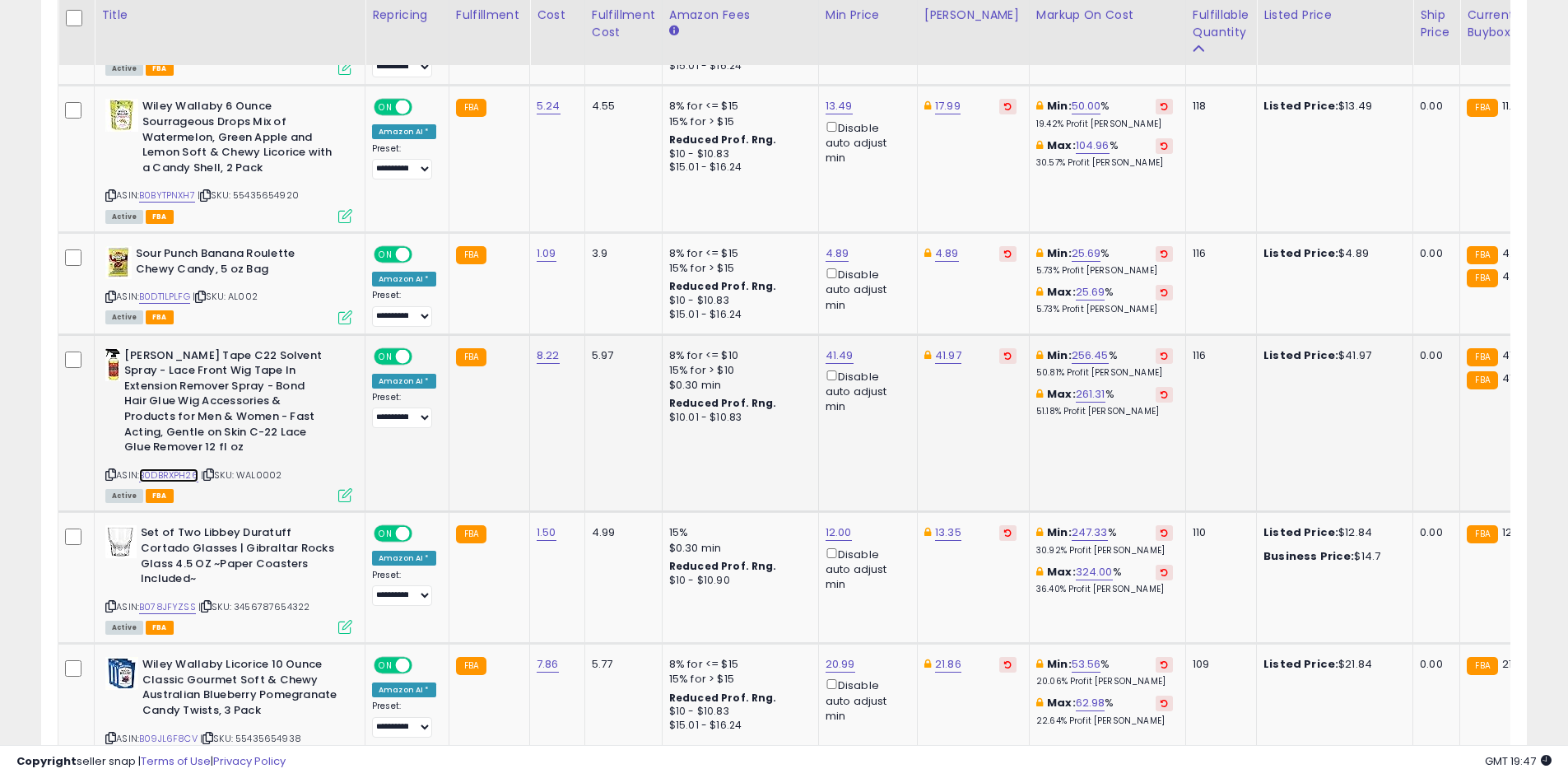
click at [189, 469] on link "B0DBRXPH26" at bounding box center [169, 476] width 59 height 14
click at [935, 347] on link "41.97" at bounding box center [948, 355] width 26 height 16
type input "*****"
click button "submit" at bounding box center [989, 267] width 28 height 25
click at [825, 347] on link "41.49" at bounding box center [839, 355] width 28 height 16
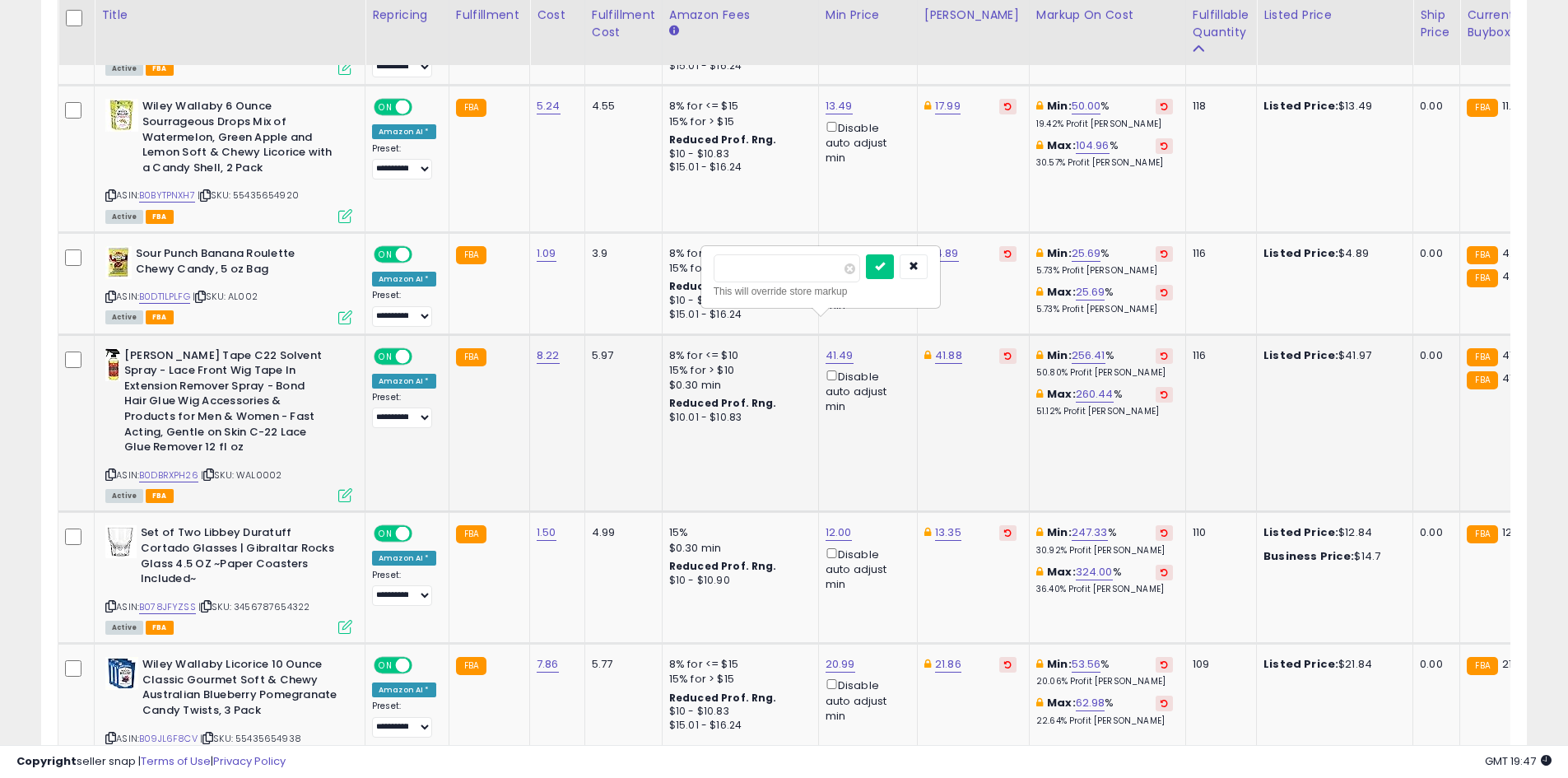
type input "*"
type input "**"
click button "submit" at bounding box center [880, 267] width 28 height 25
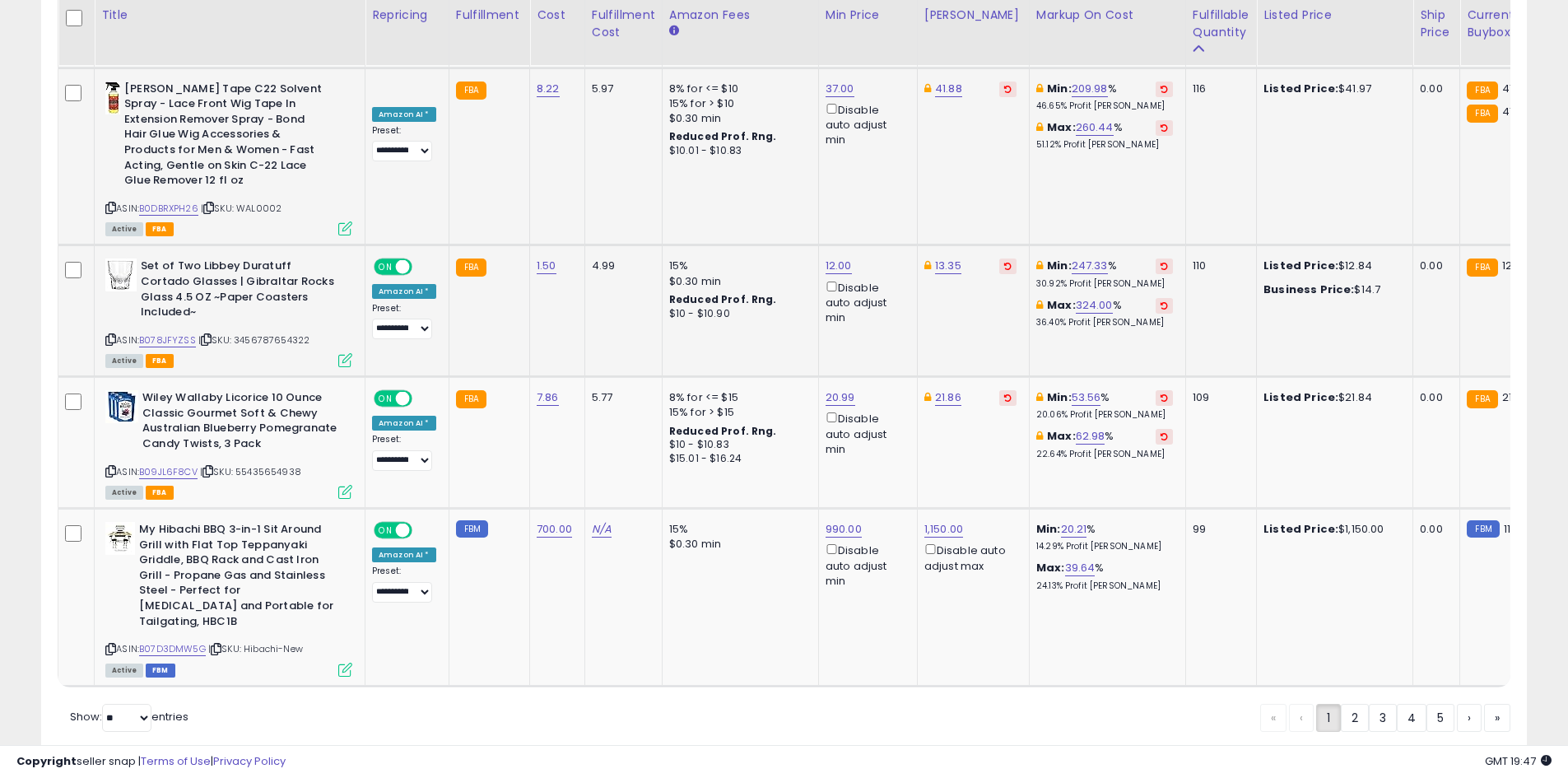
scroll to position [3297, 0]
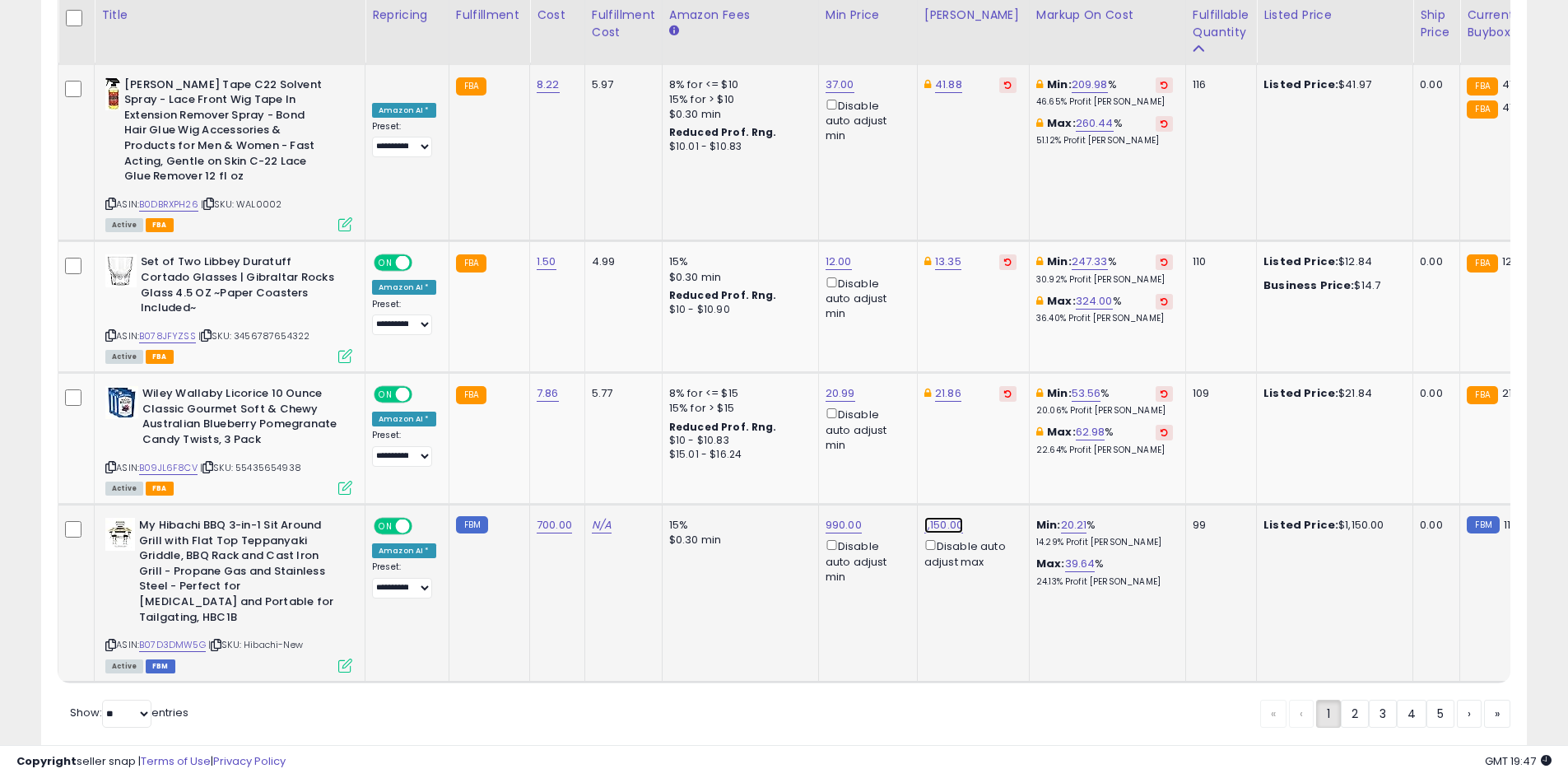
click at [932, 517] on link "1,150.00" at bounding box center [943, 525] width 39 height 16
type input "****"
click button "submit" at bounding box center [984, 420] width 28 height 25
click at [197, 461] on link "B09JL6F8CV" at bounding box center [168, 468] width 58 height 14
click at [1340, 700] on link "2" at bounding box center [1354, 714] width 28 height 28
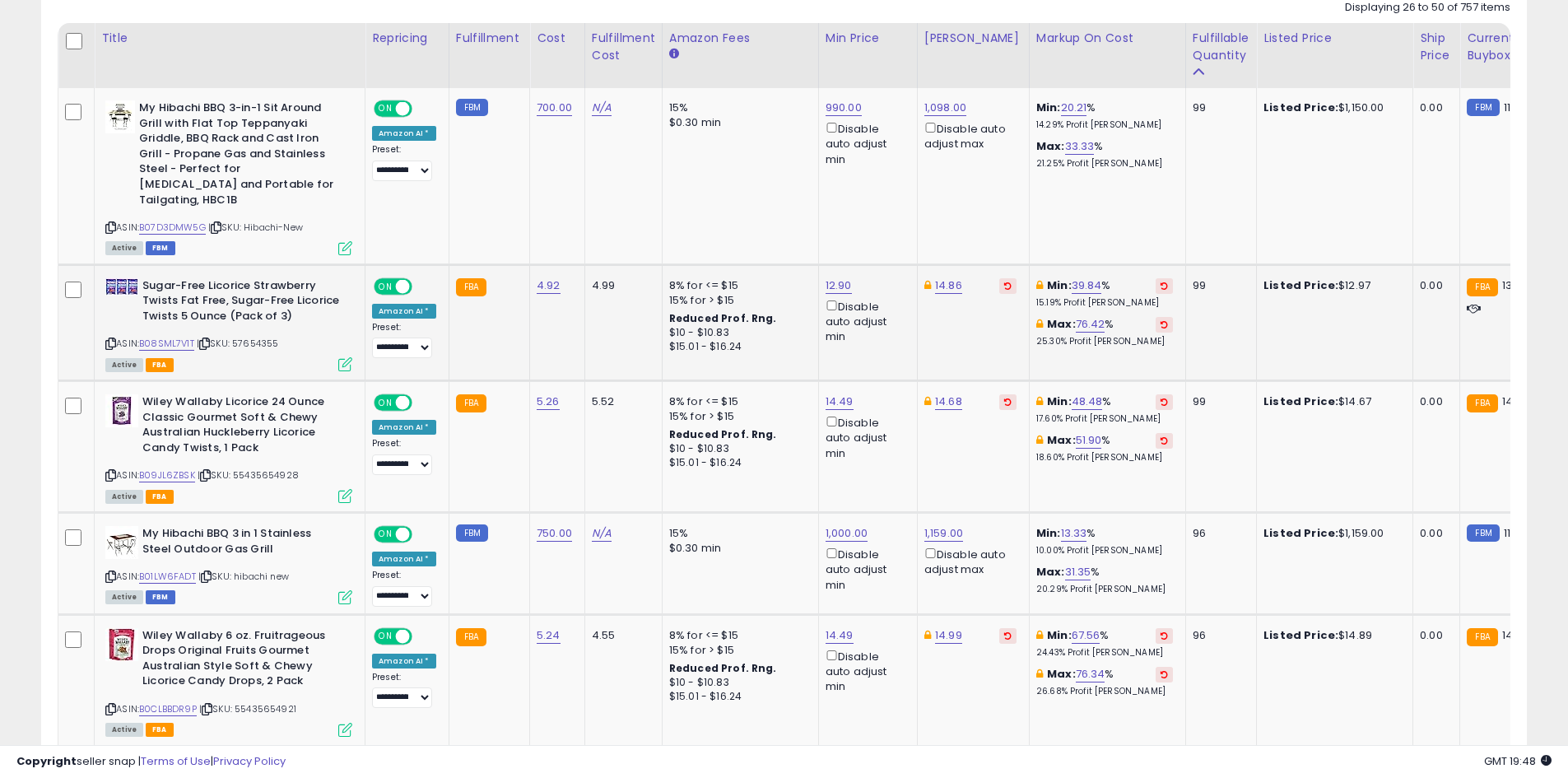
scroll to position [737, 0]
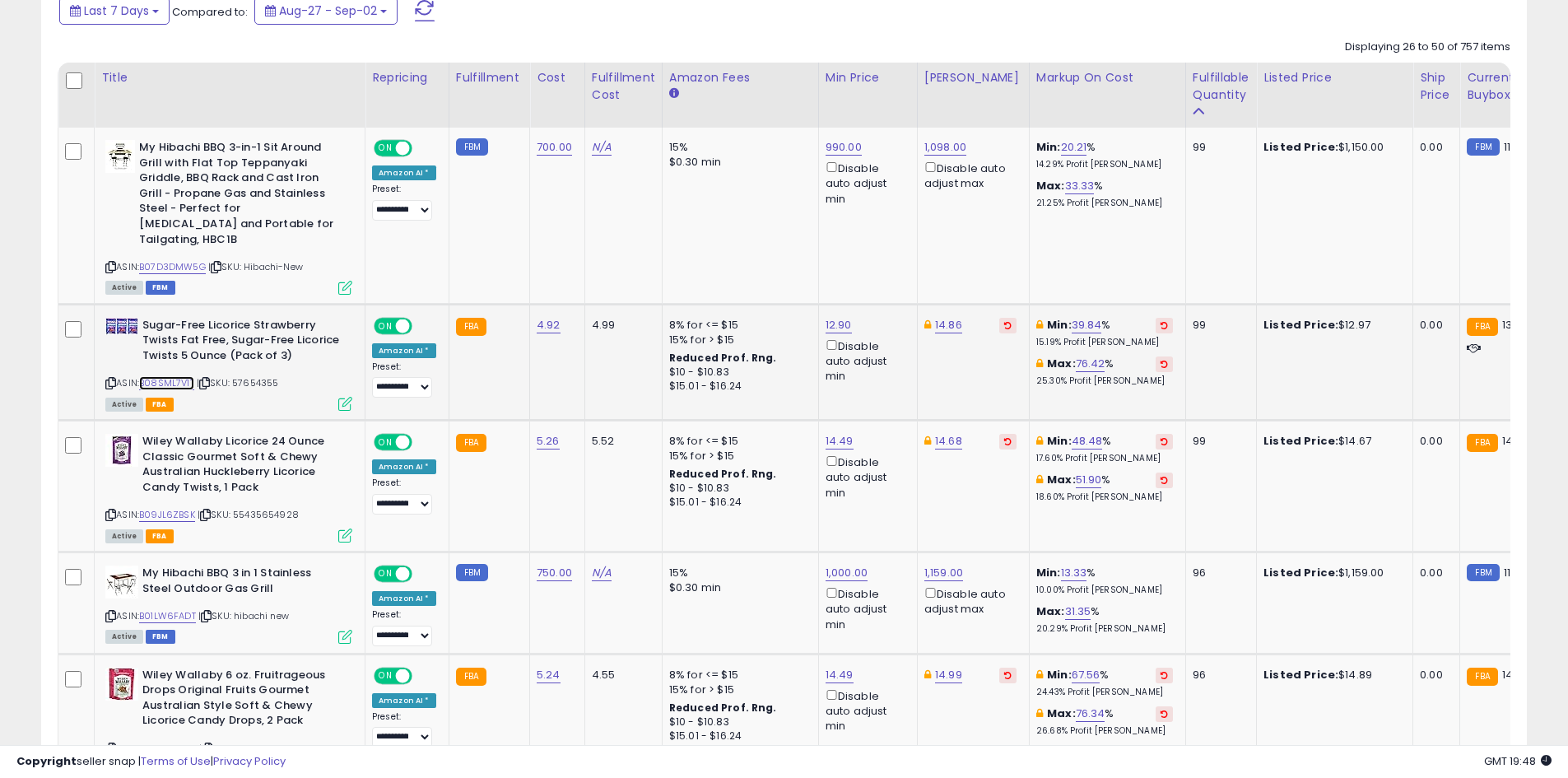
click at [174, 376] on link "B08SML7V1T" at bounding box center [167, 383] width 55 height 14
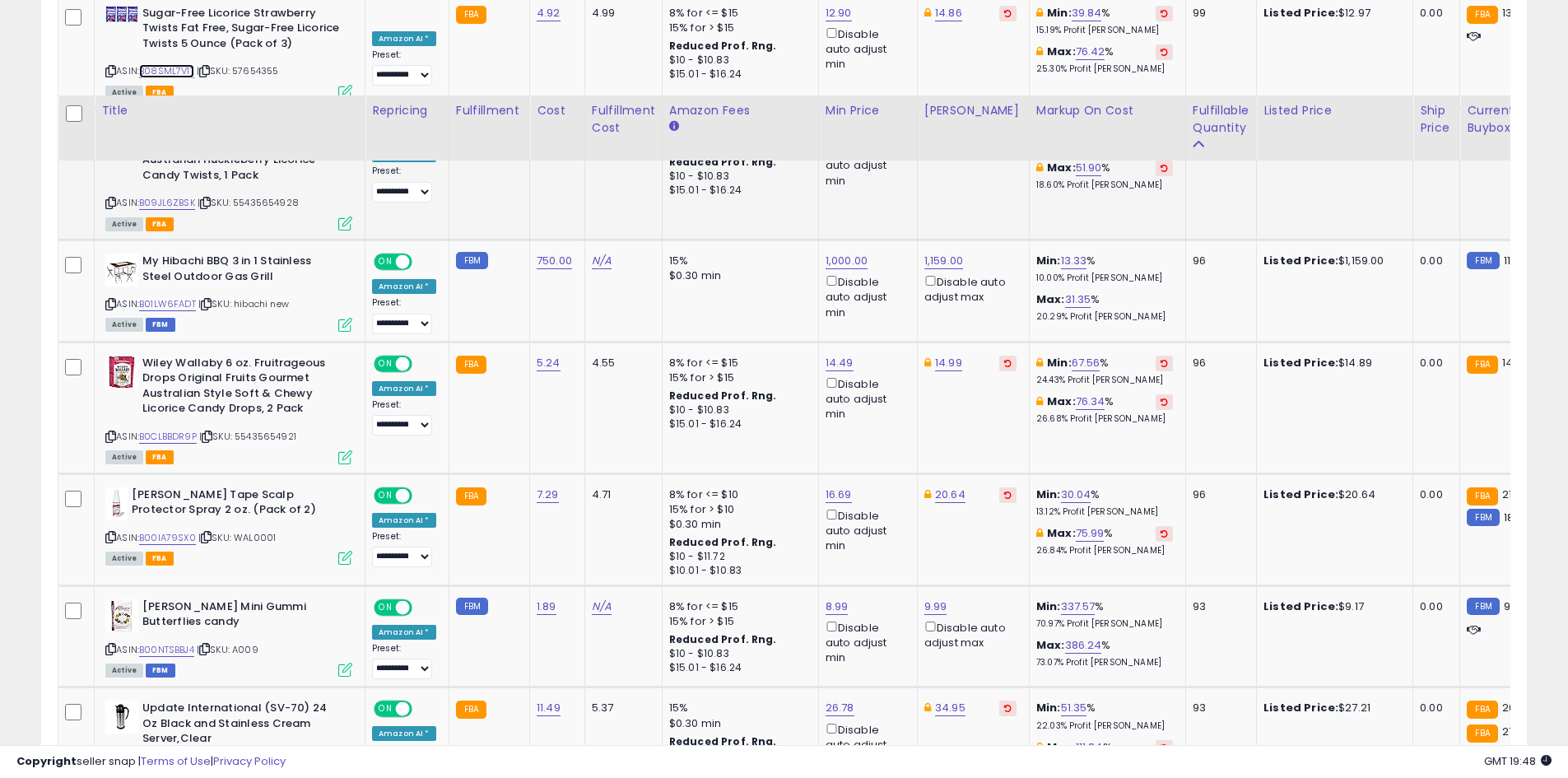
scroll to position [1149, 0]
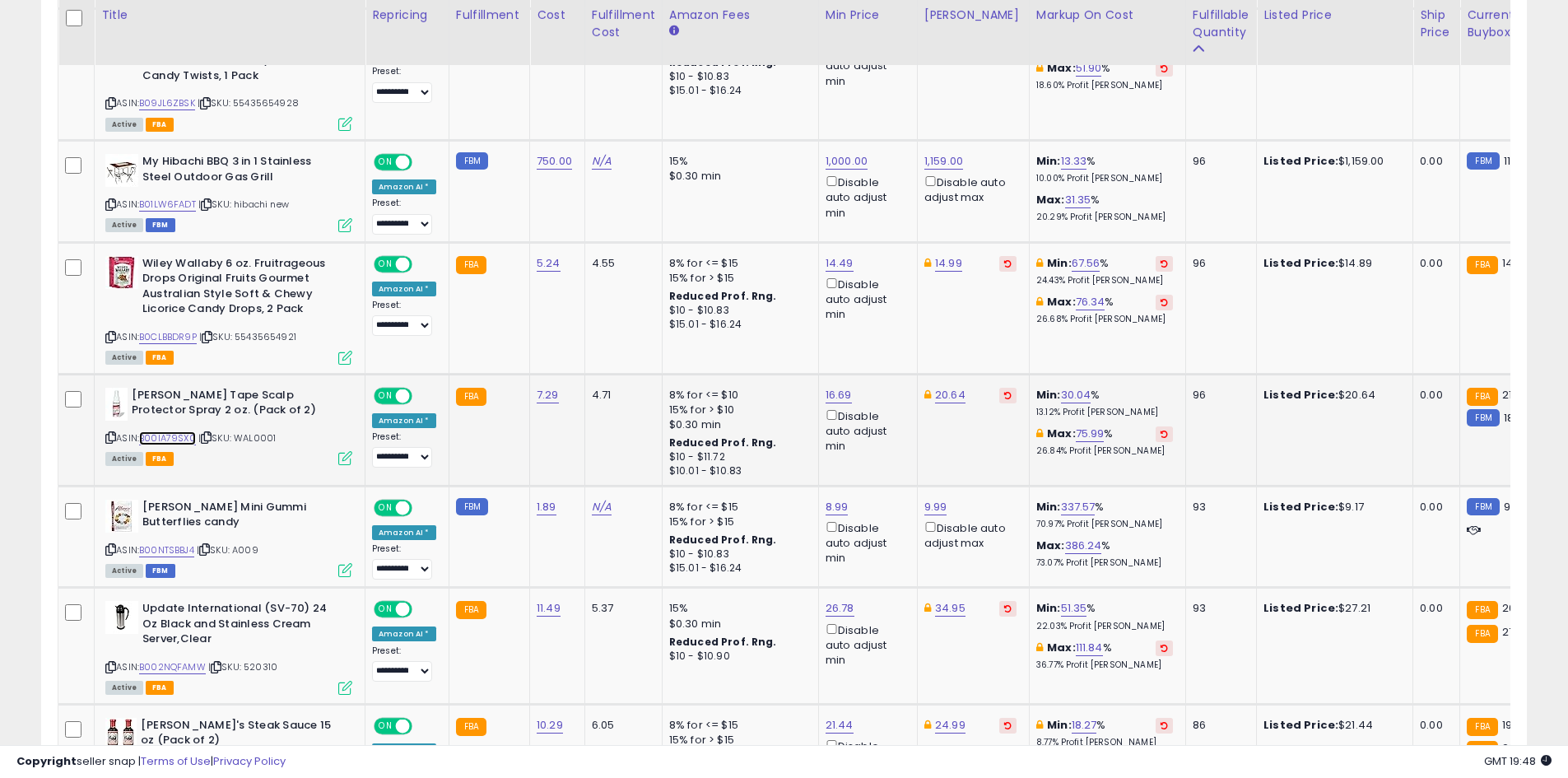
click at [185, 431] on link "B00IA79SX0" at bounding box center [168, 438] width 57 height 14
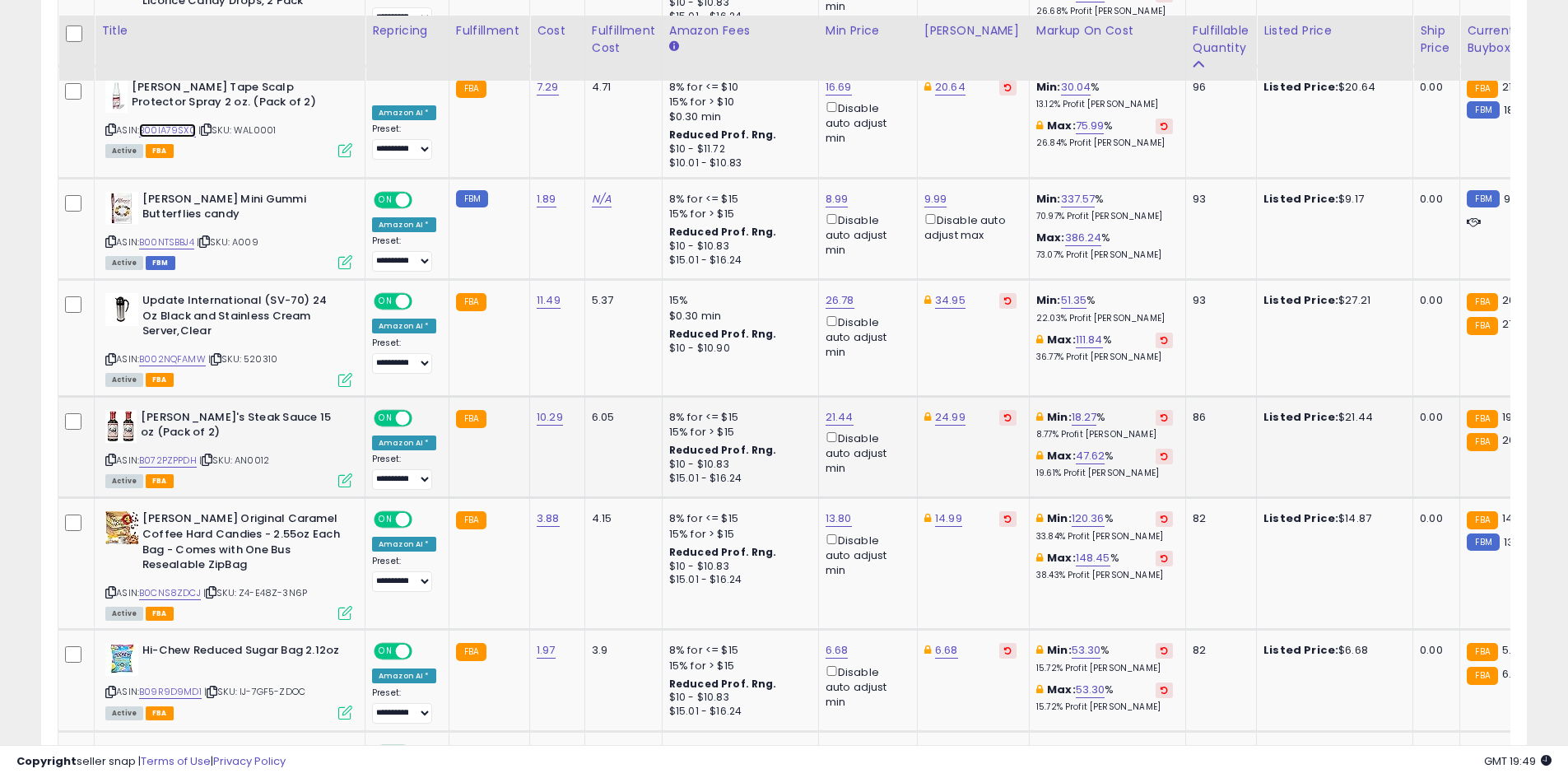
scroll to position [1478, 0]
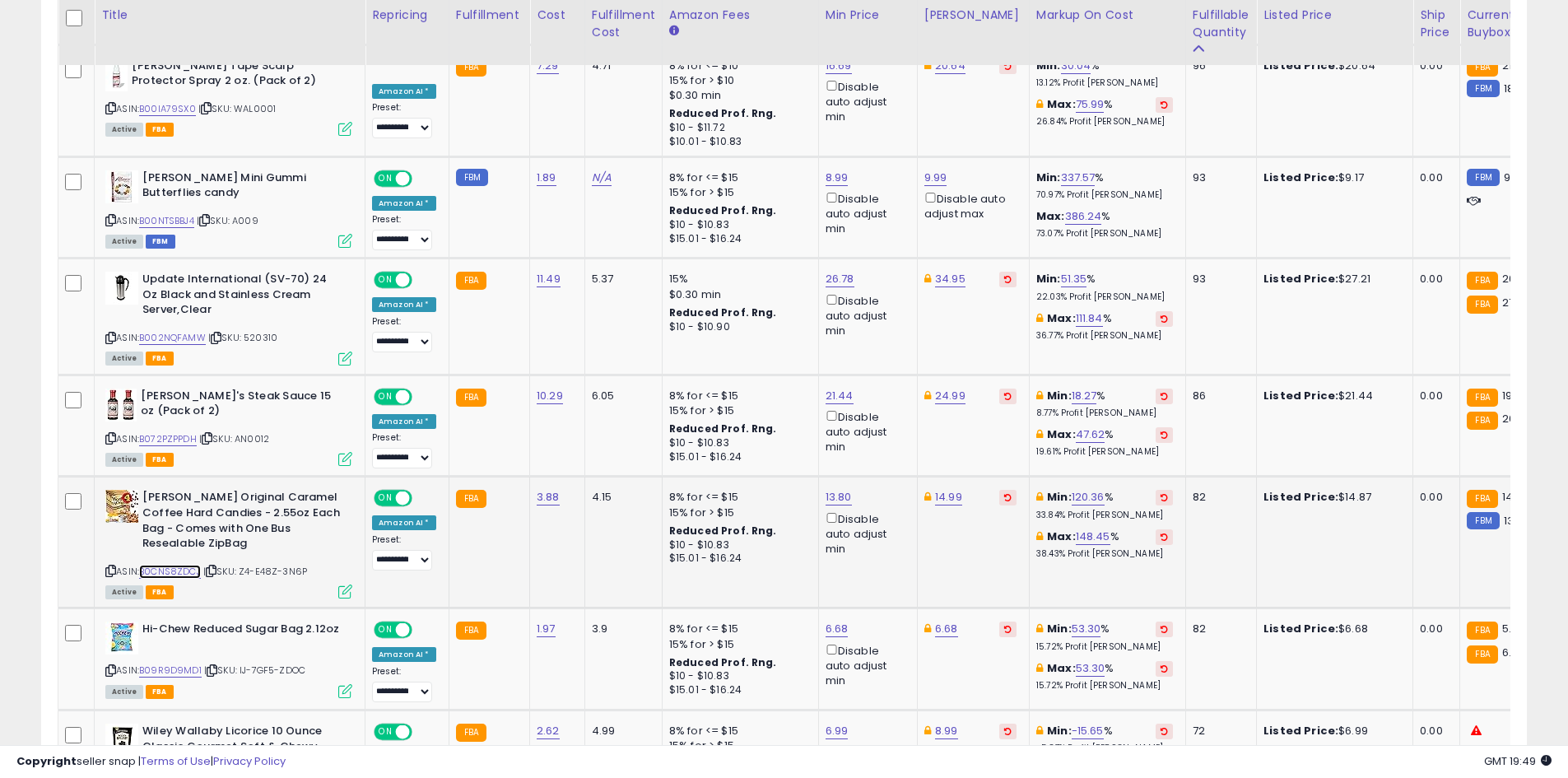
click at [186, 565] on link "B0CNS8ZDCJ" at bounding box center [170, 572] width 61 height 14
click at [939, 489] on link "14.99" at bounding box center [948, 497] width 27 height 16
type input "*****"
click button "submit" at bounding box center [989, 424] width 28 height 25
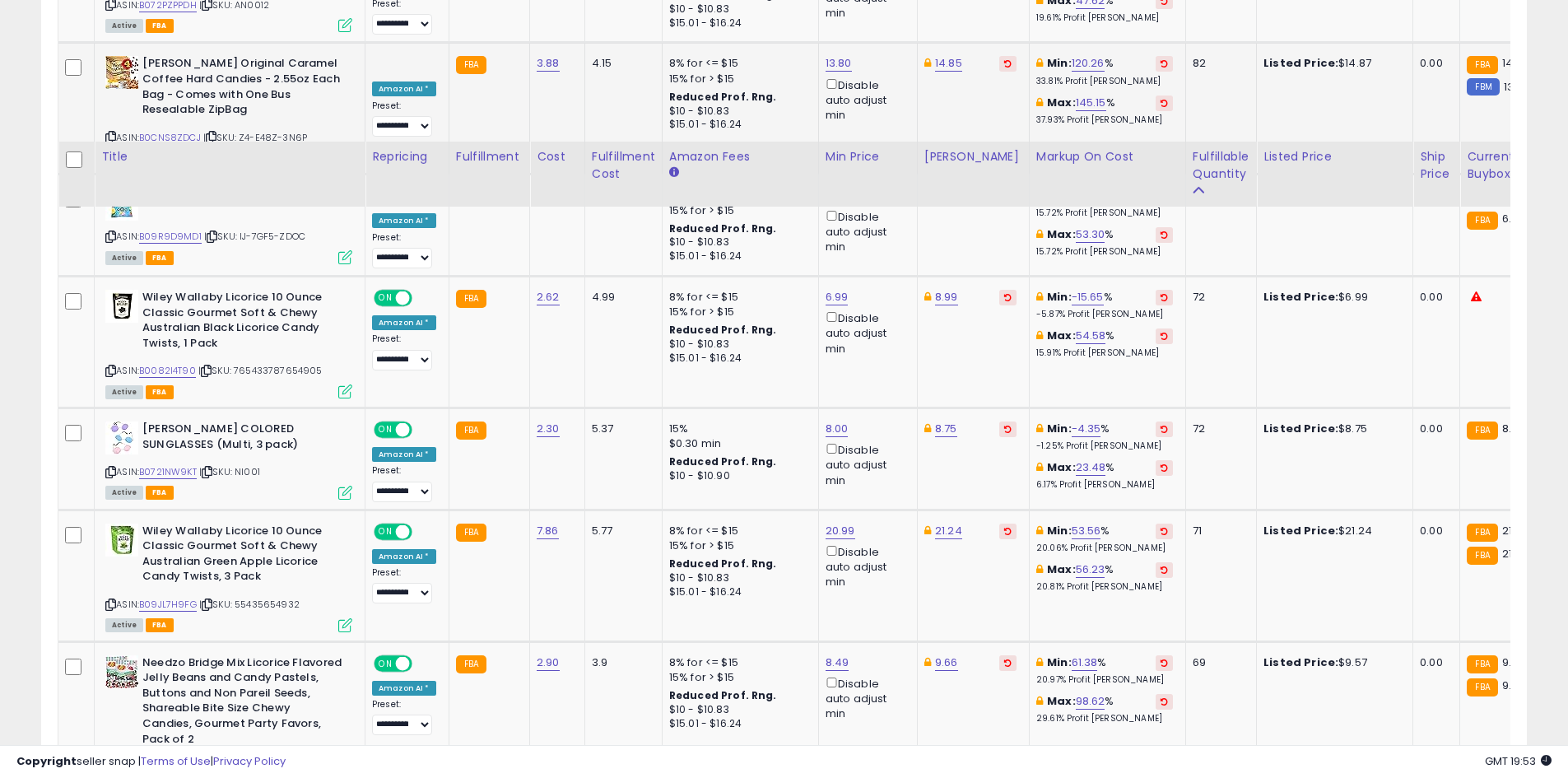
scroll to position [2054, 0]
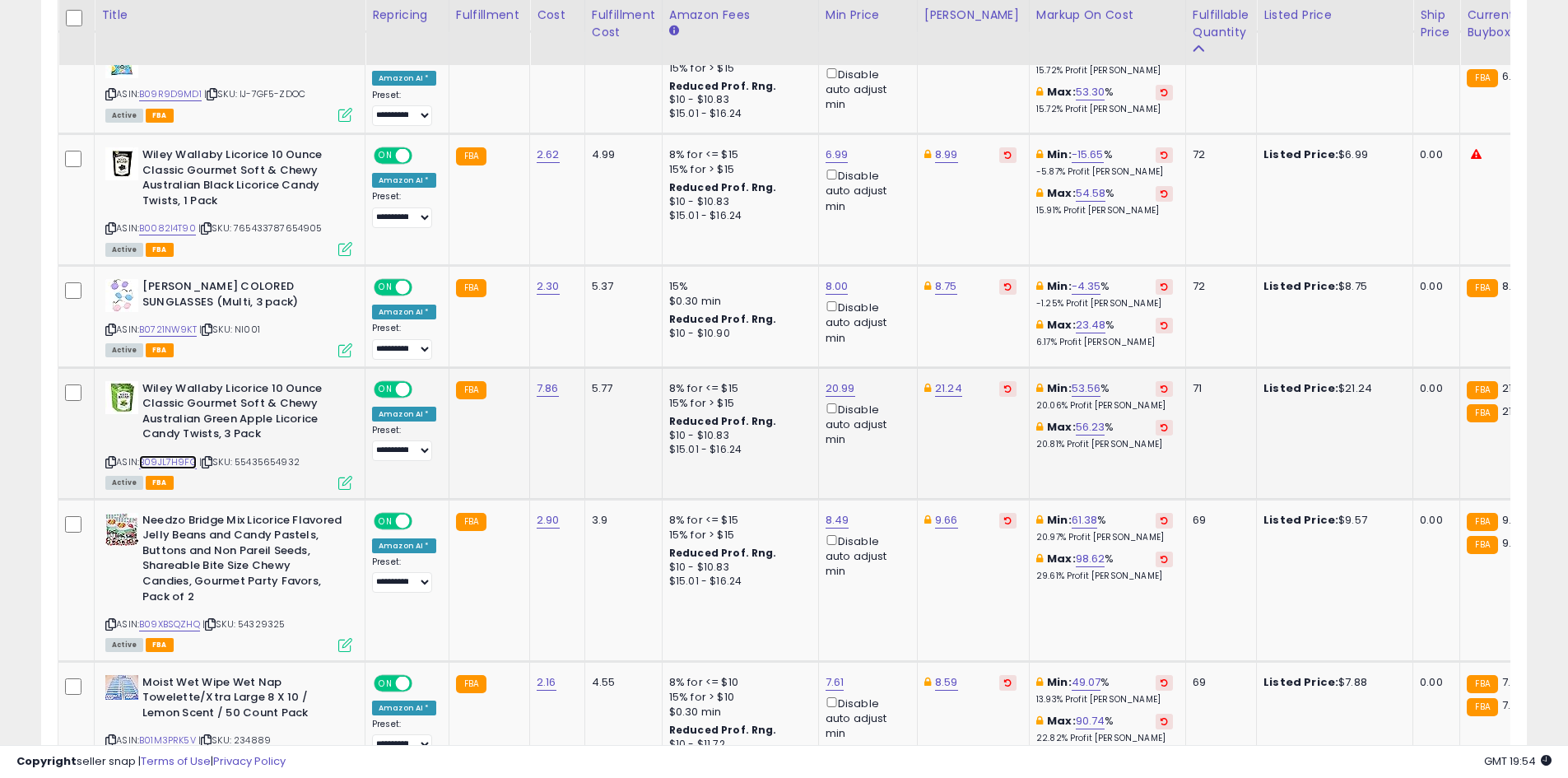
click at [145, 456] on link "B09JL7H9FG" at bounding box center [168, 463] width 58 height 14
click at [926, 381] on div "21.24" at bounding box center [970, 388] width 92 height 15
click at [935, 380] on link "21.24" at bounding box center [948, 388] width 27 height 16
type input "*****"
click button "submit" at bounding box center [989, 314] width 28 height 25
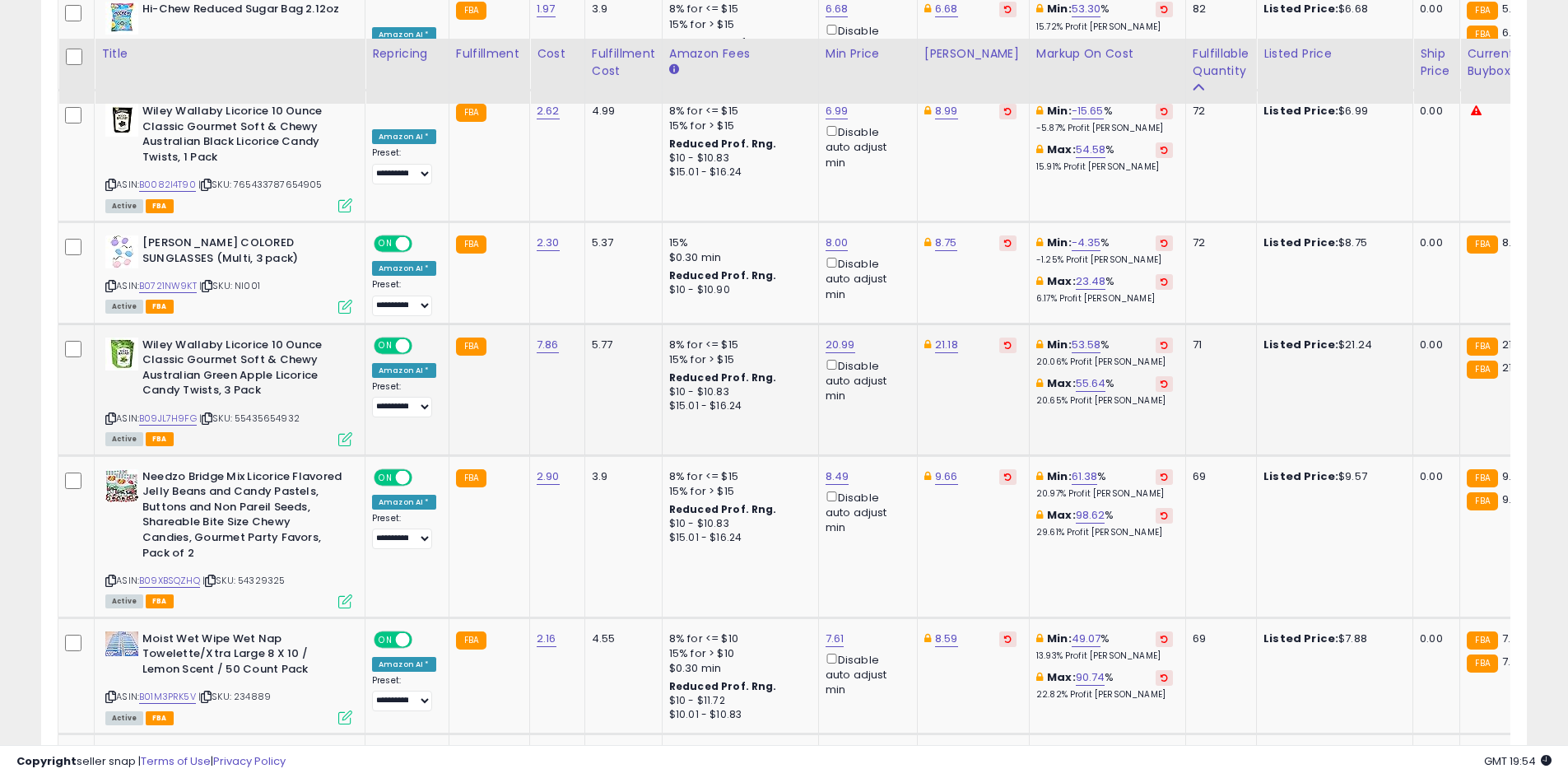
scroll to position [2136, 0]
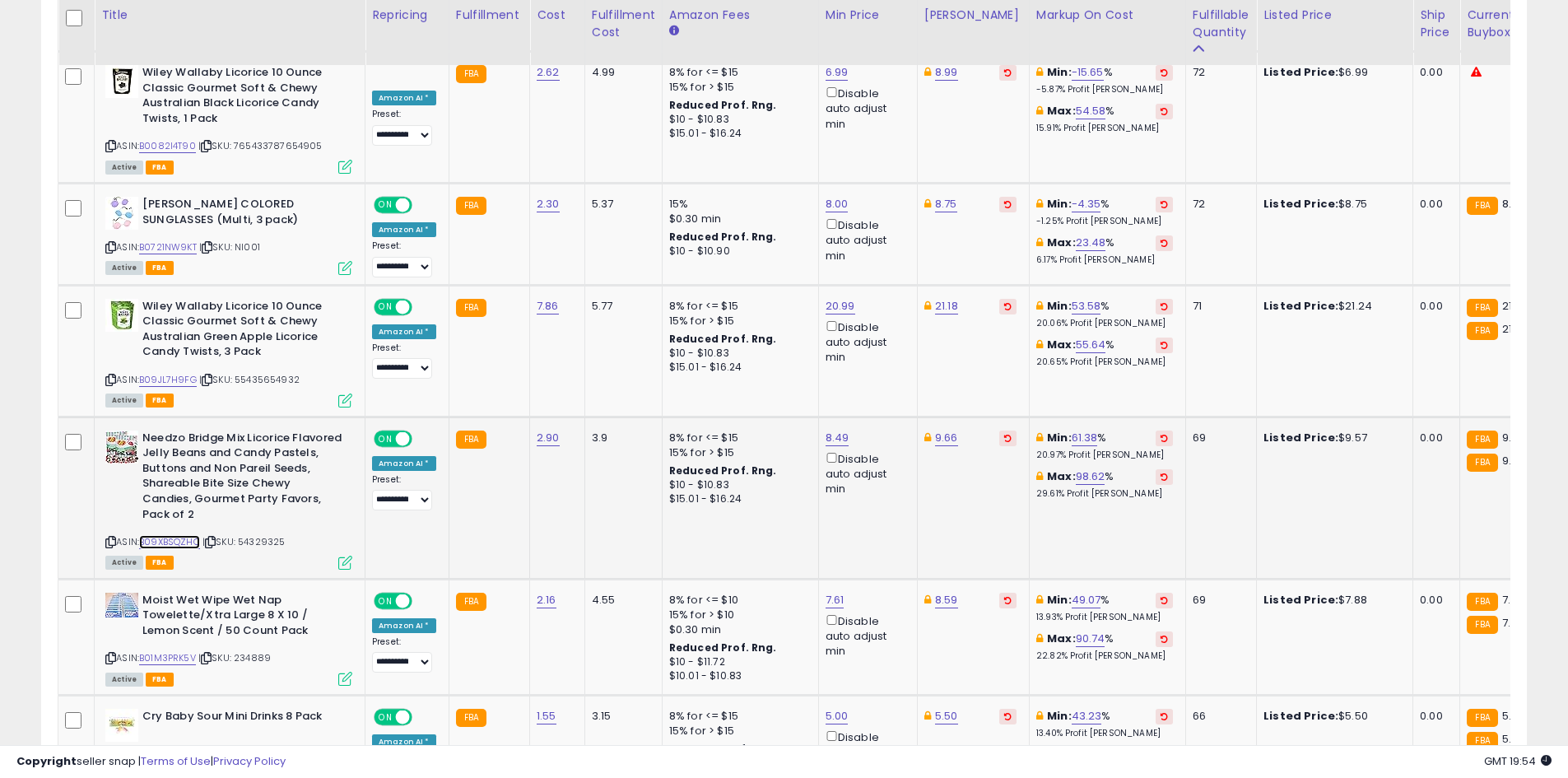
click at [190, 535] on link "B09XBSQZHQ" at bounding box center [170, 542] width 61 height 14
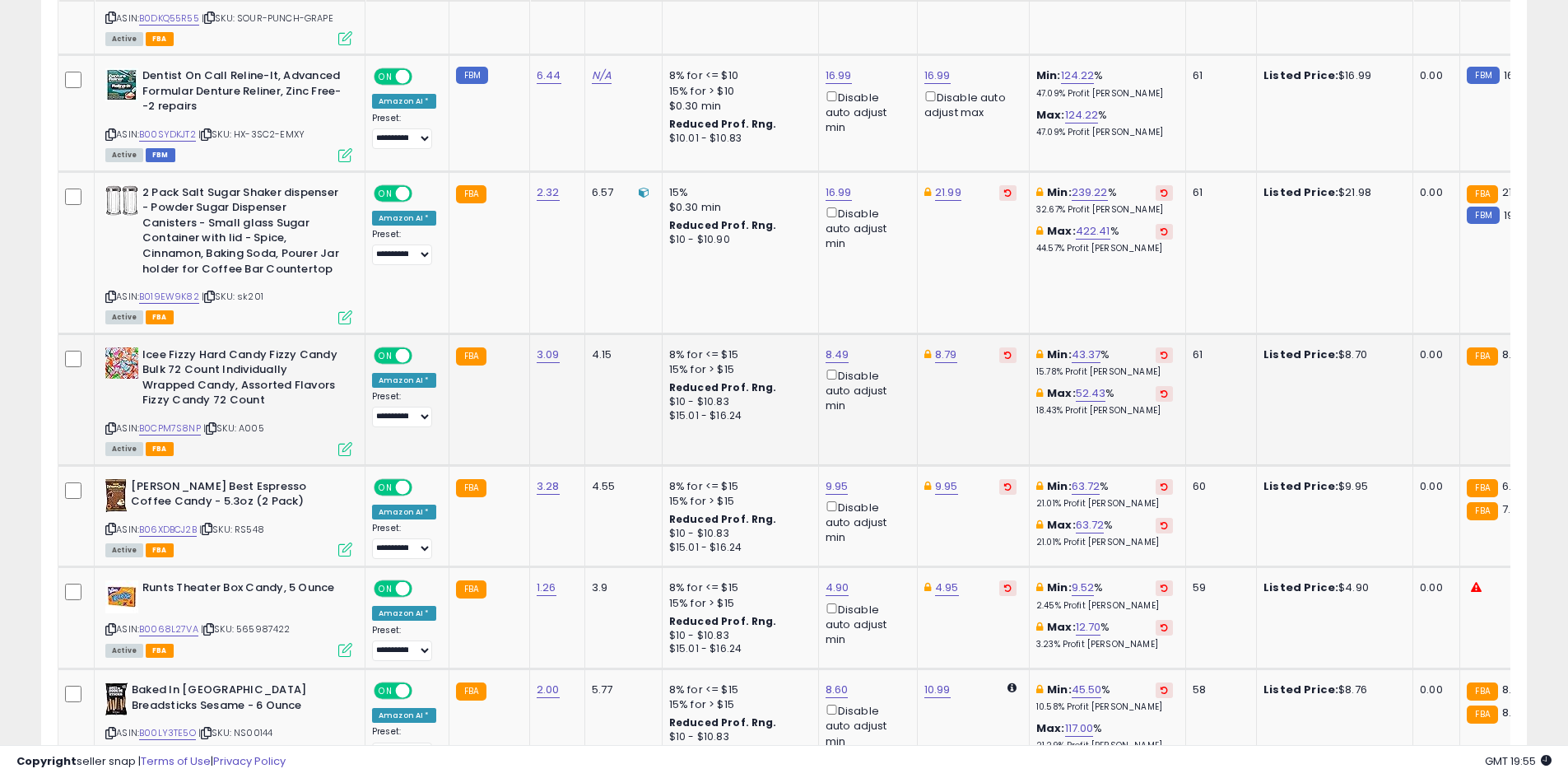
scroll to position [3290, 0]
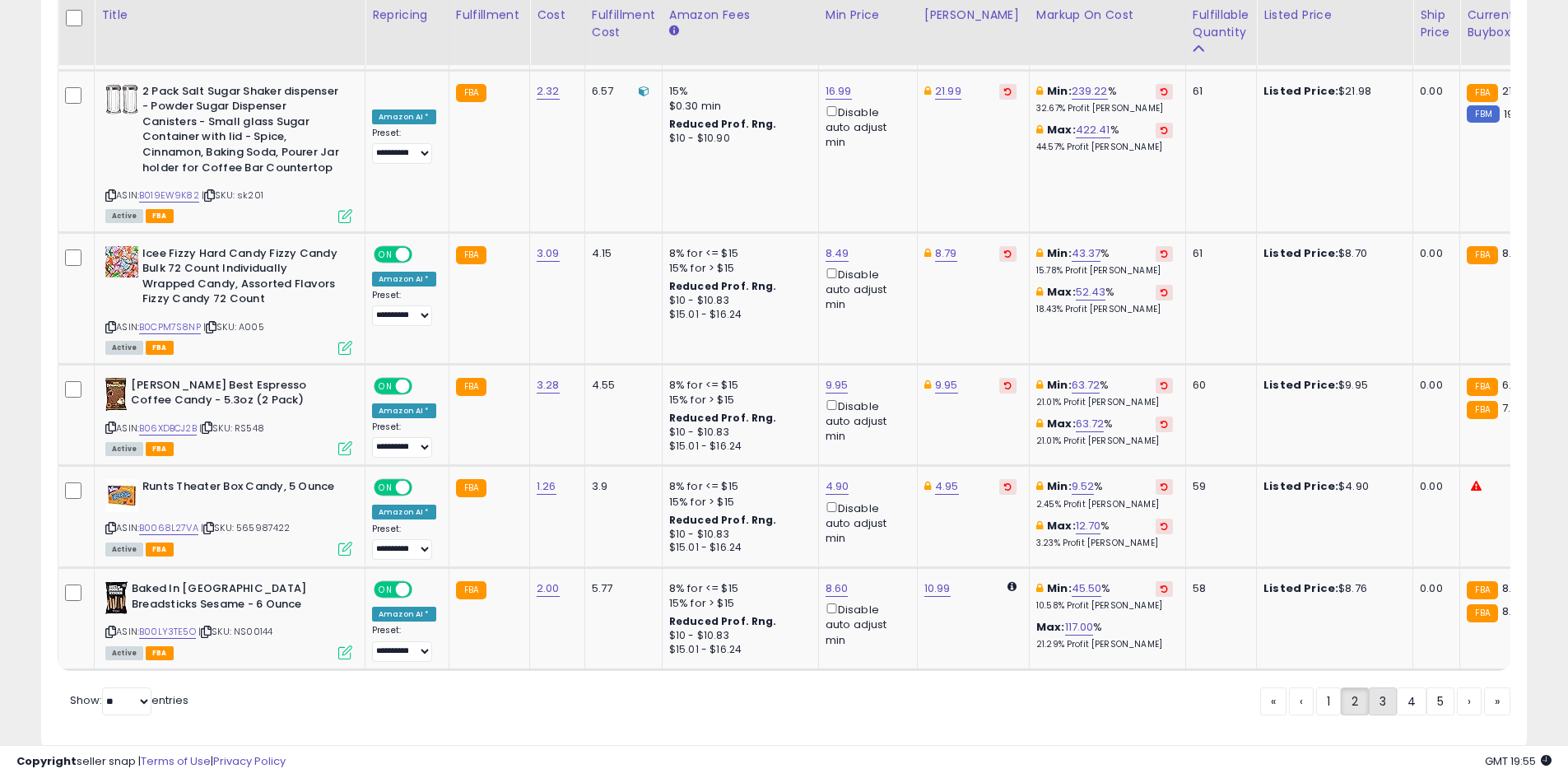
click at [1371, 688] on link "3" at bounding box center [1383, 702] width 28 height 28
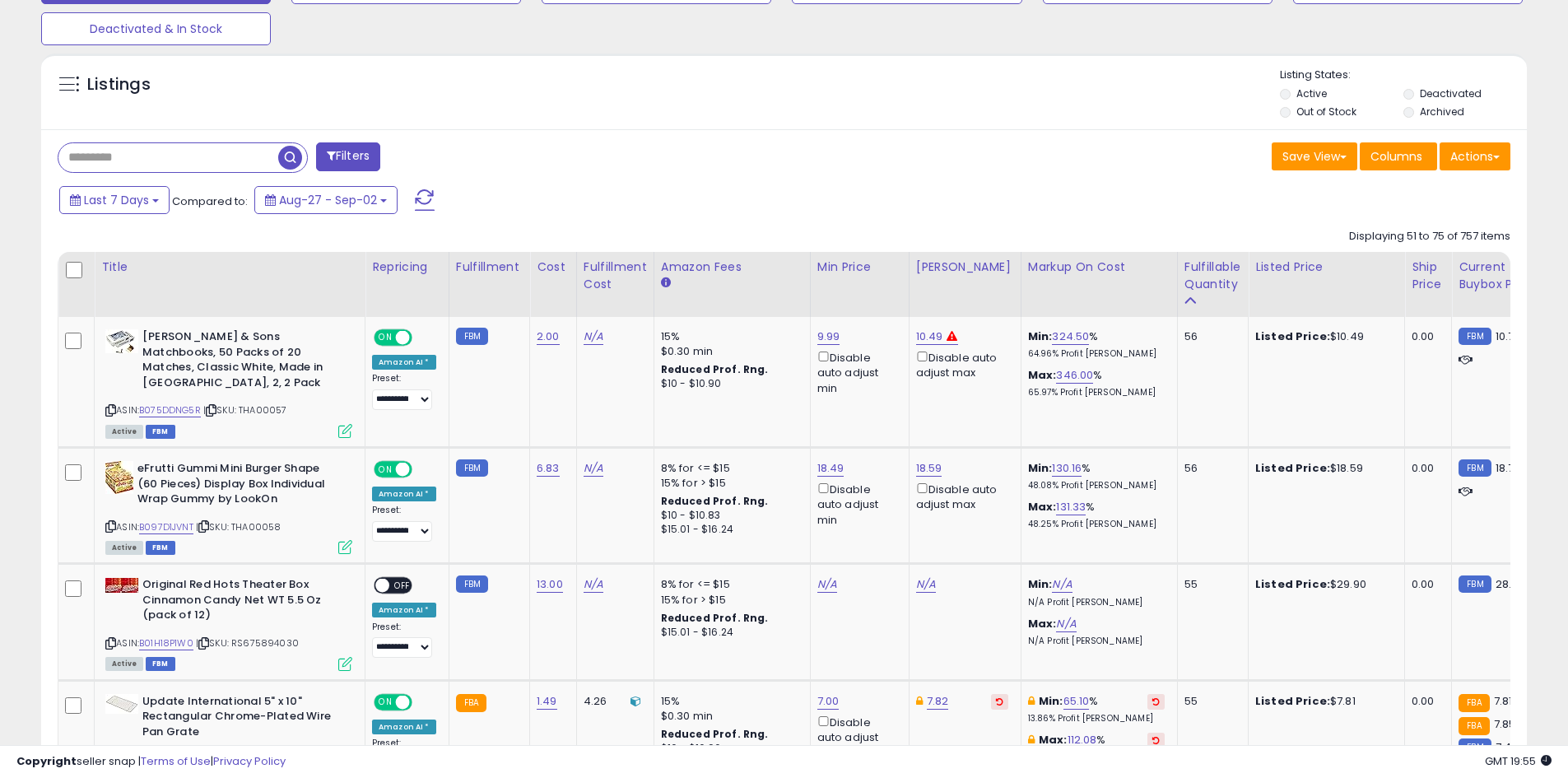
scroll to position [573, 0]
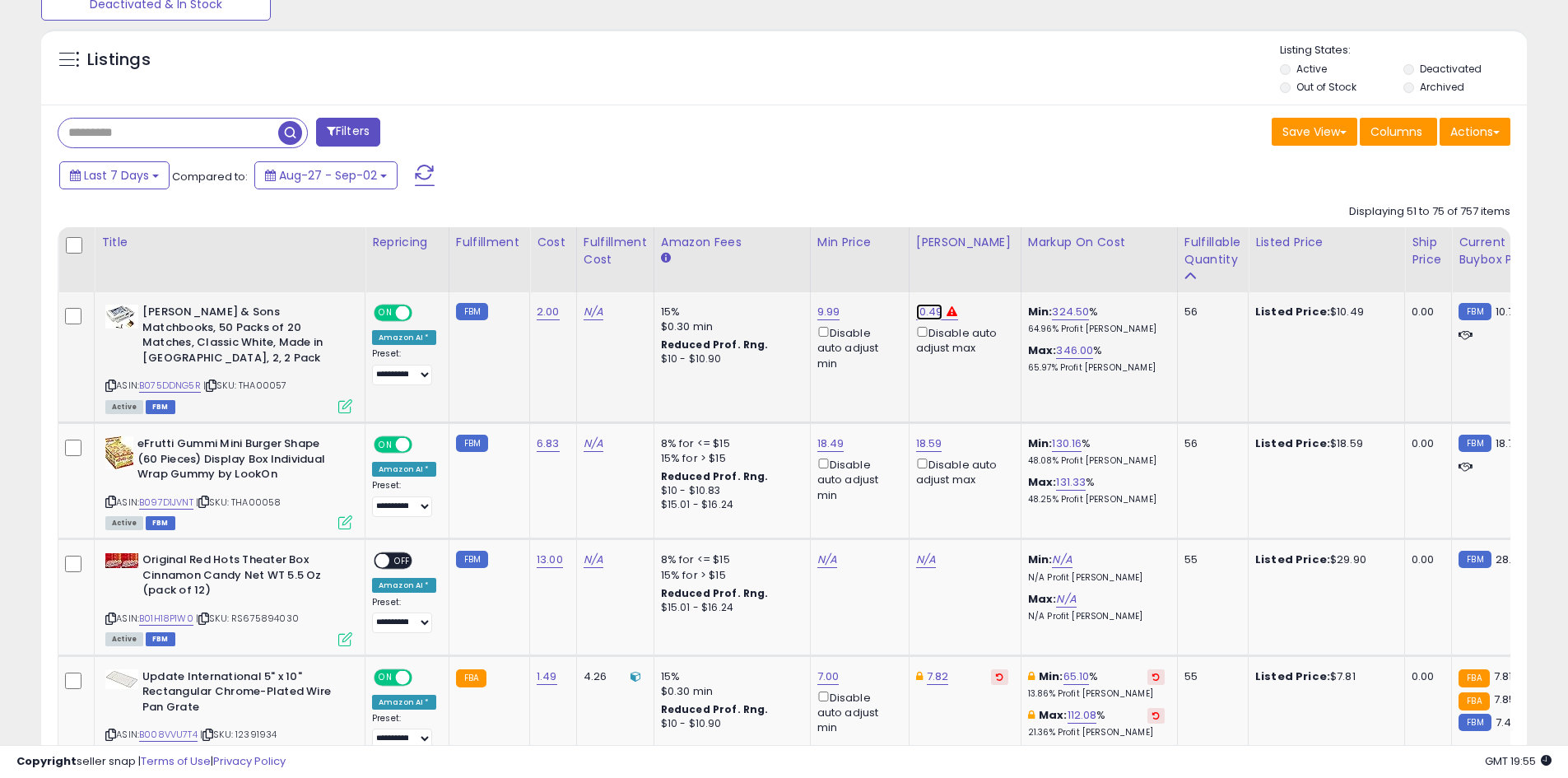
click at [934, 306] on link "10.49" at bounding box center [929, 312] width 27 height 16
type input "*"
type input "****"
click button "submit" at bounding box center [969, 253] width 28 height 25
click at [929, 317] on link "9.99" at bounding box center [927, 312] width 23 height 16
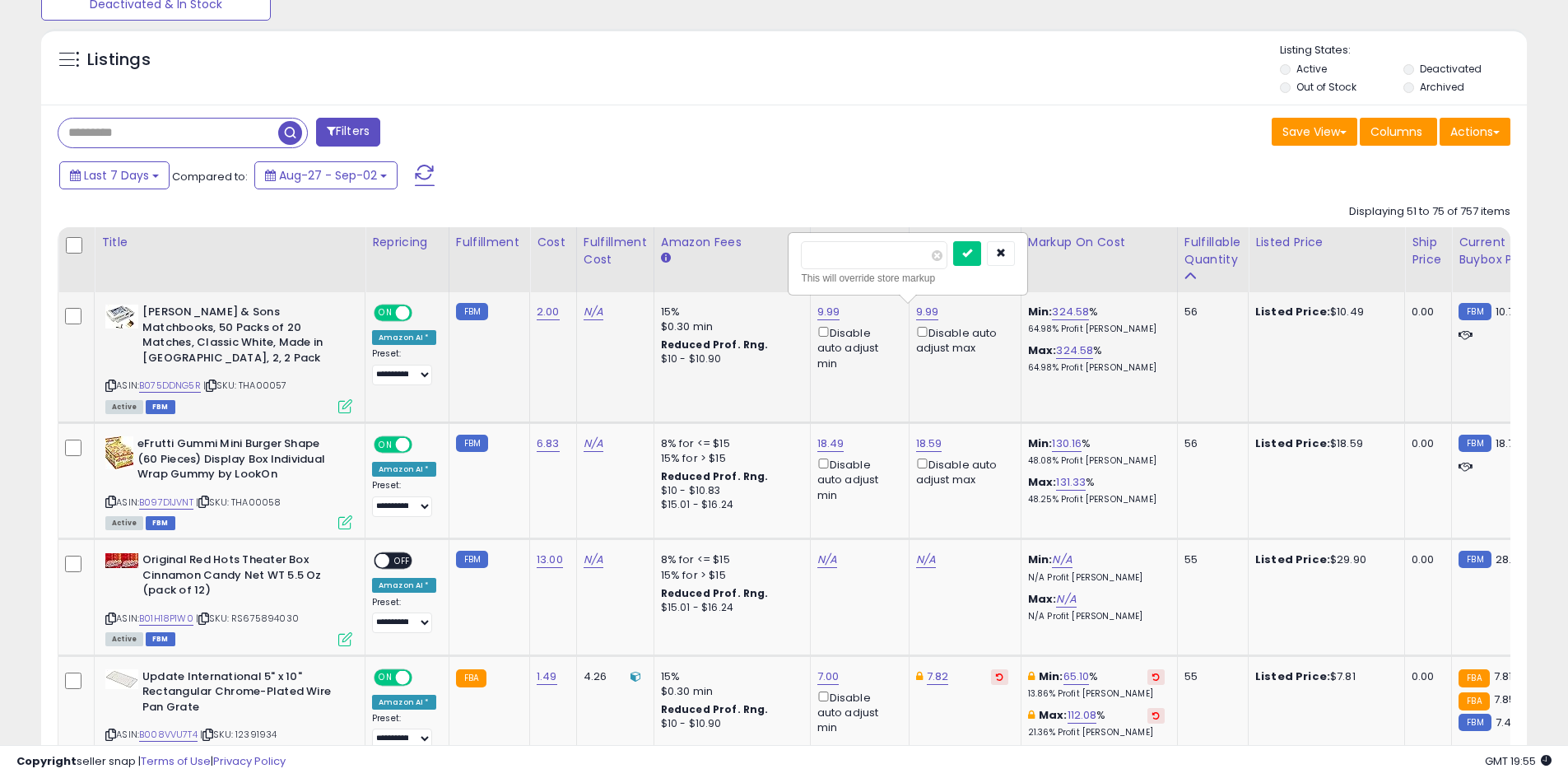
type input "*"
type input "*****"
click button "submit" at bounding box center [967, 253] width 28 height 25
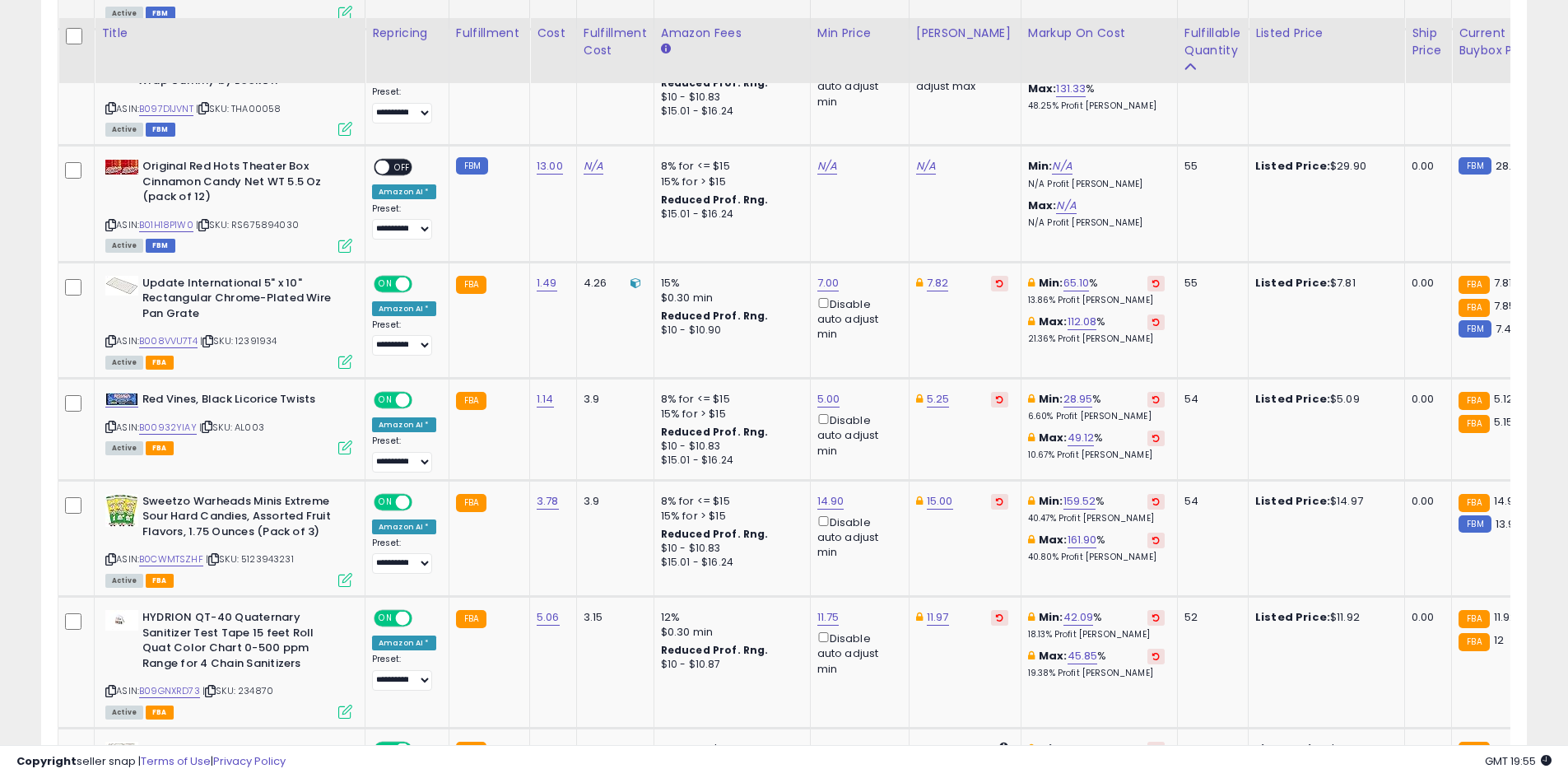
scroll to position [984, 0]
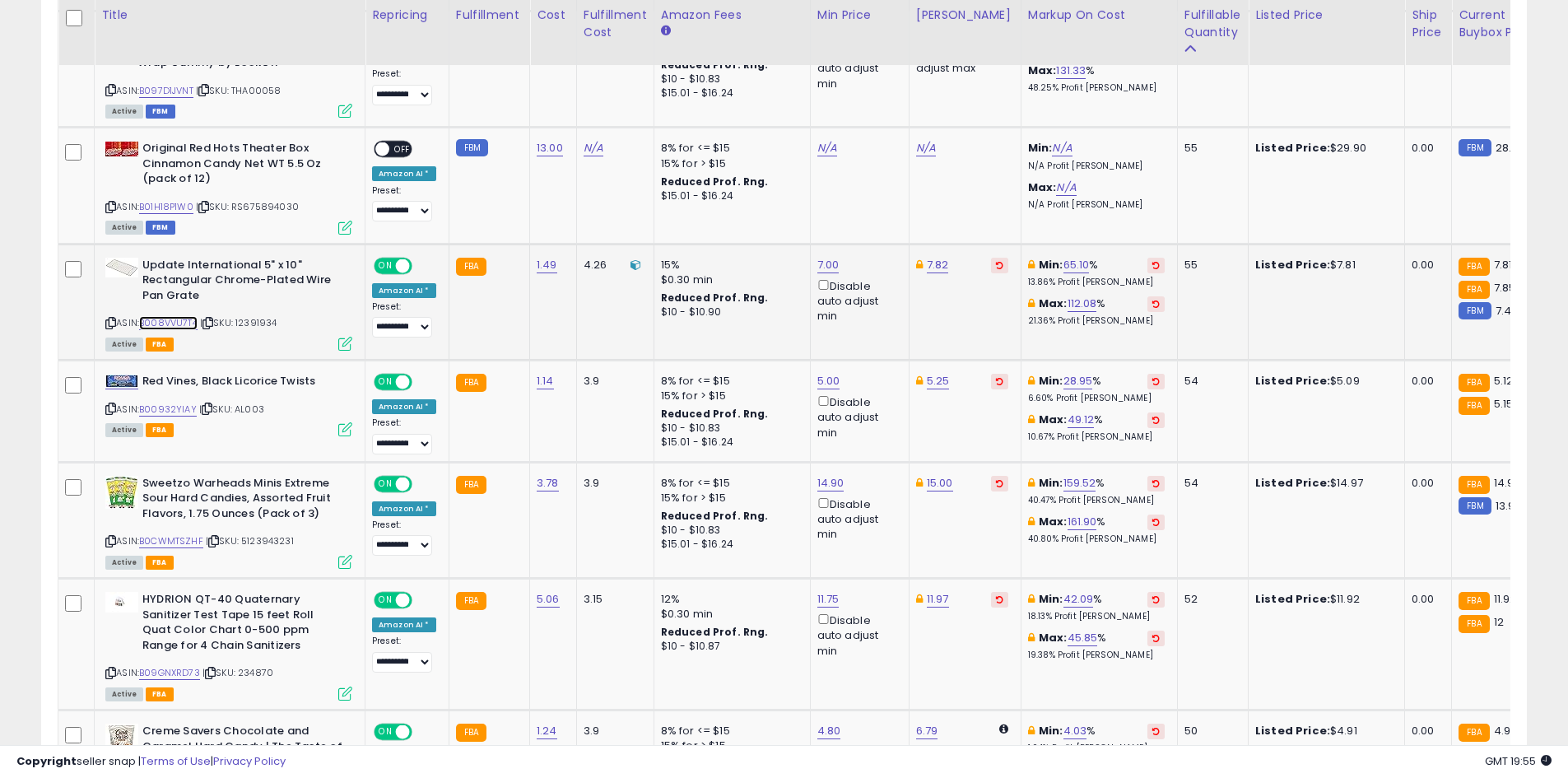
click at [167, 316] on link "B008VVU7T4" at bounding box center [168, 323] width 58 height 14
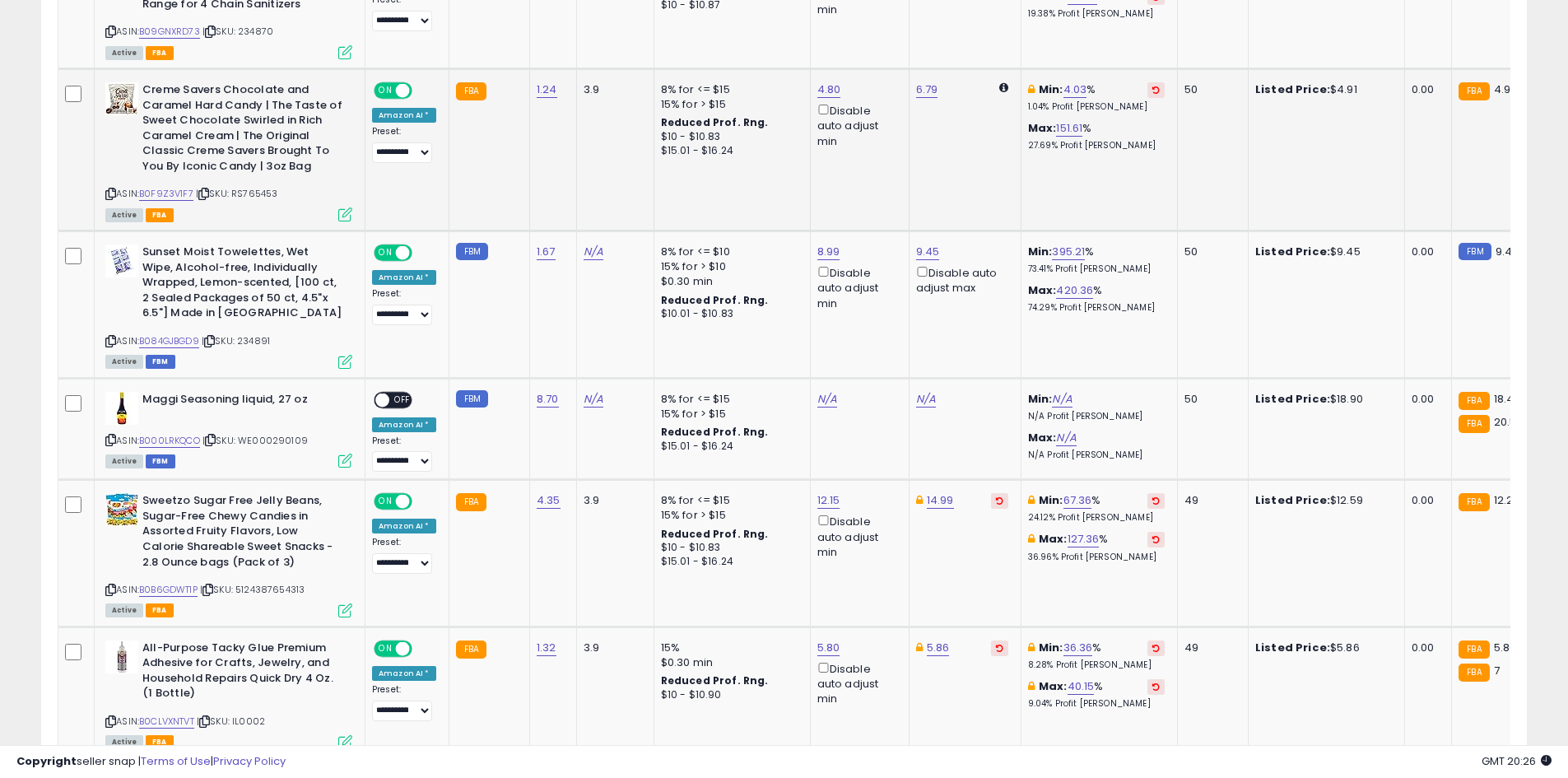
scroll to position [1725, 0]
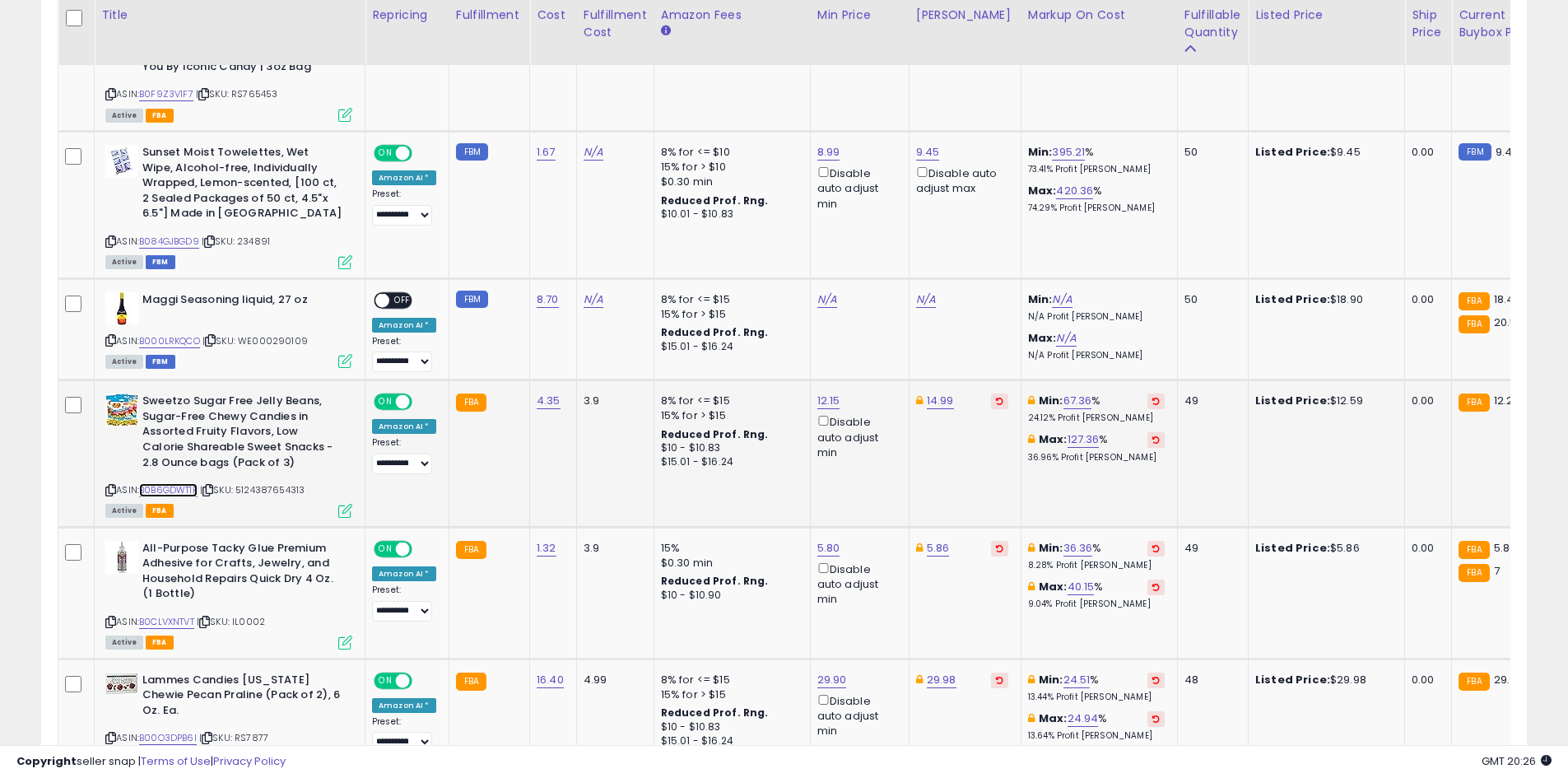
click at [183, 483] on link "B0B6GDWT1P" at bounding box center [168, 490] width 58 height 14
click at [944, 392] on link "14.99" at bounding box center [939, 400] width 27 height 16
type input "*****"
click button "submit" at bounding box center [980, 327] width 28 height 25
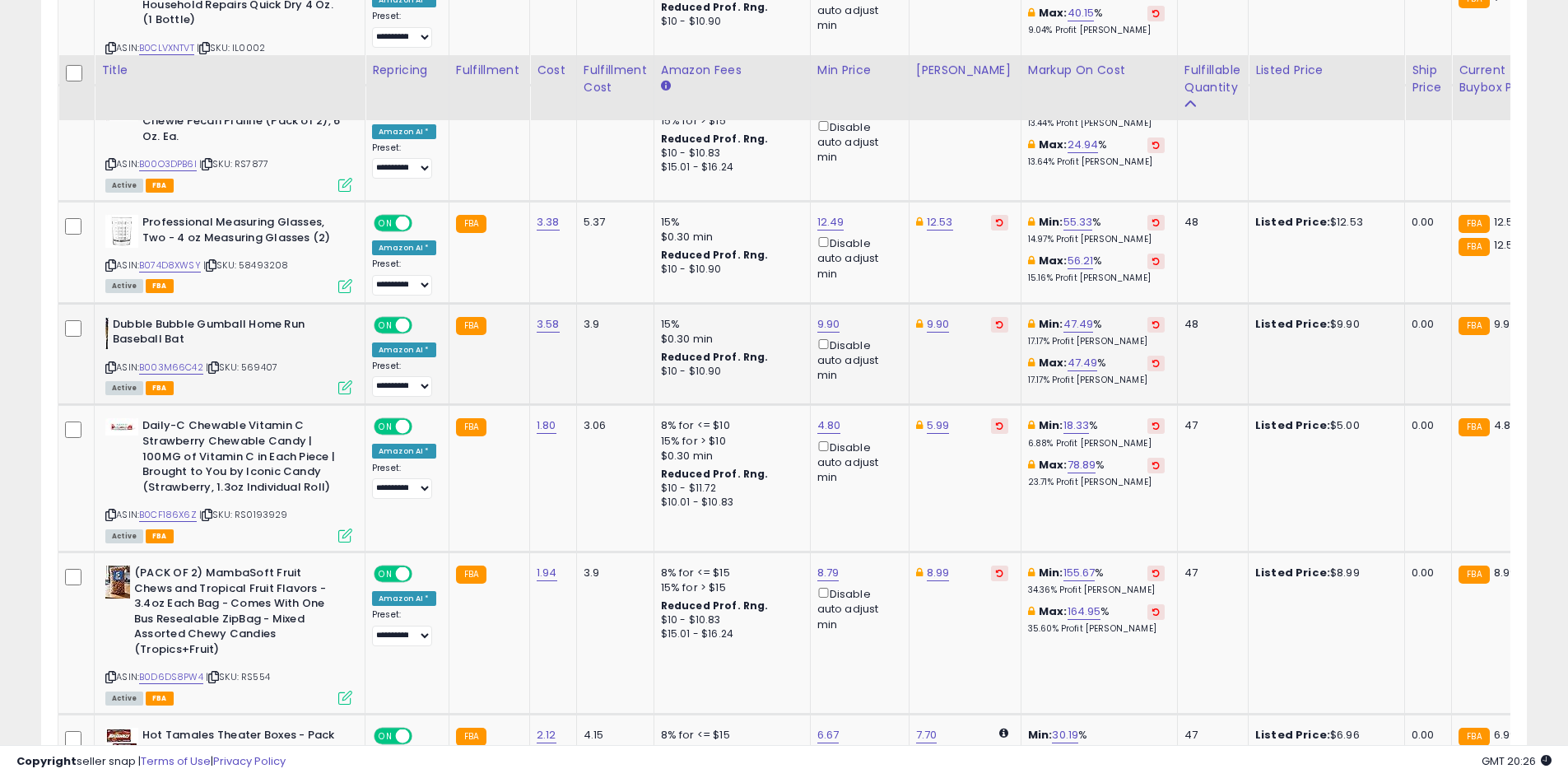
scroll to position [2384, 0]
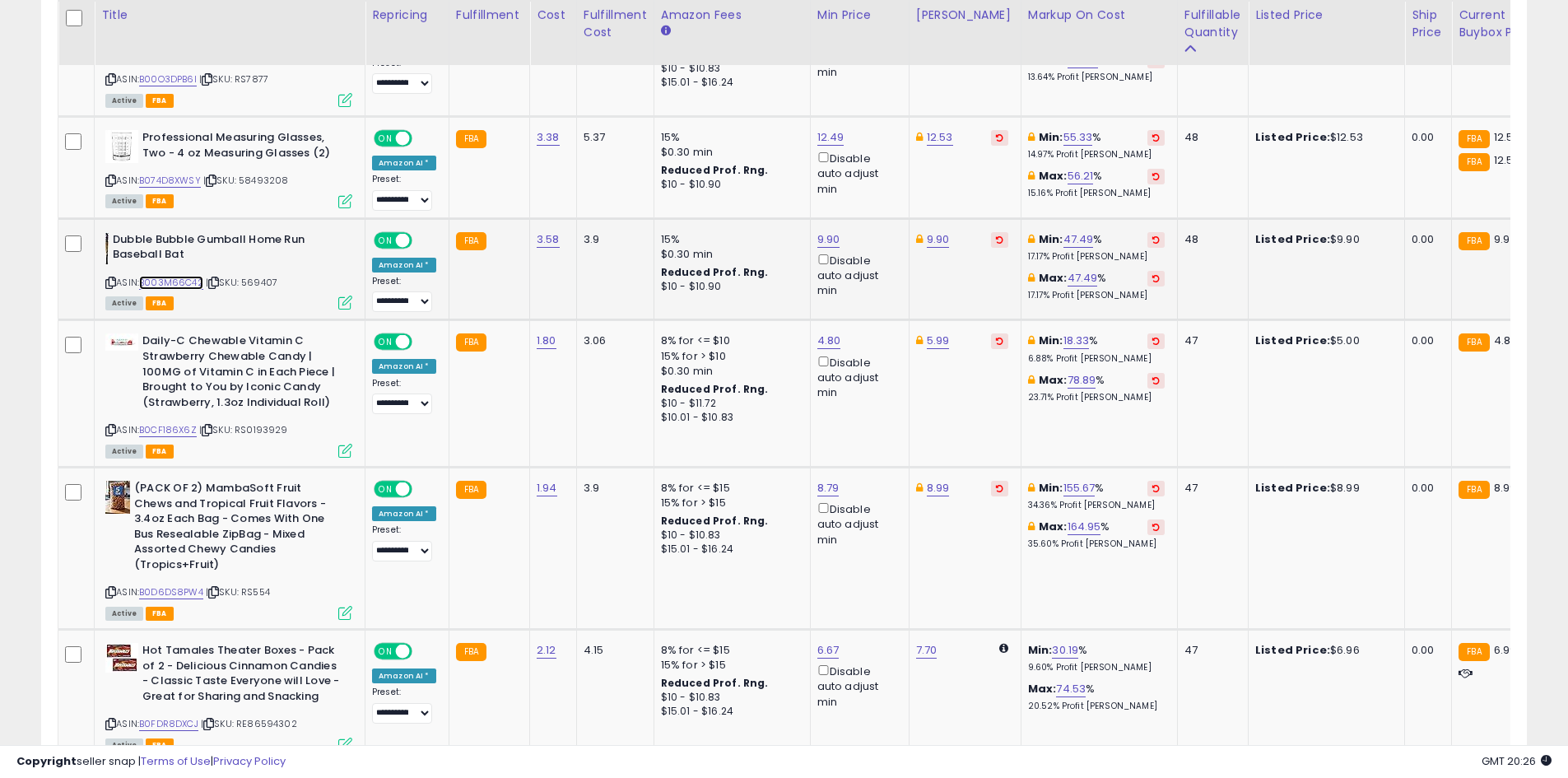
click at [163, 276] on link "B003M66C42" at bounding box center [171, 282] width 64 height 14
click at [817, 231] on link "9.90" at bounding box center [829, 239] width 23 height 16
type input "***"
click button "submit" at bounding box center [868, 152] width 28 height 25
click at [186, 424] on link "B0CF186X6Z" at bounding box center [168, 431] width 58 height 14
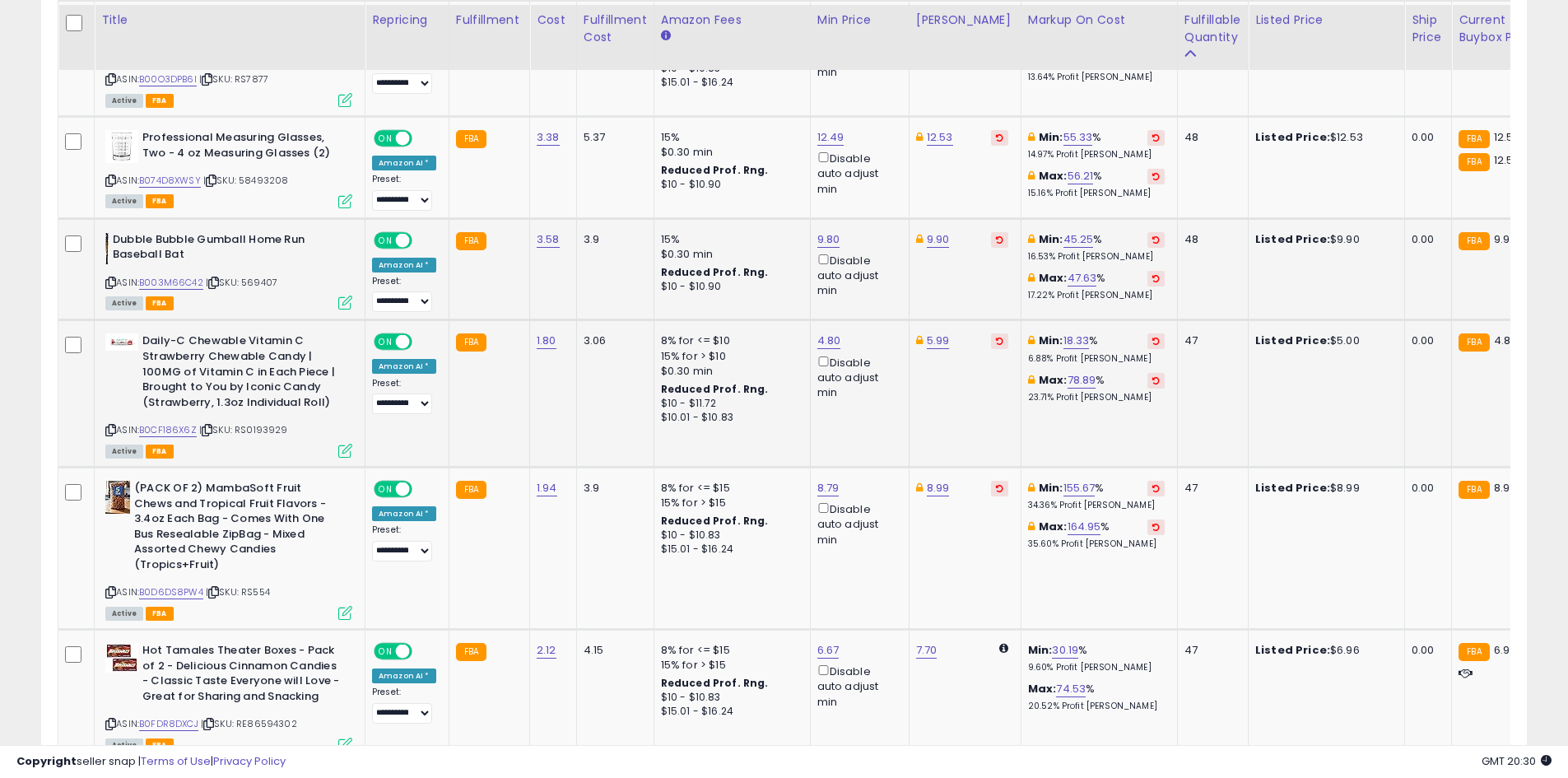
scroll to position [2467, 0]
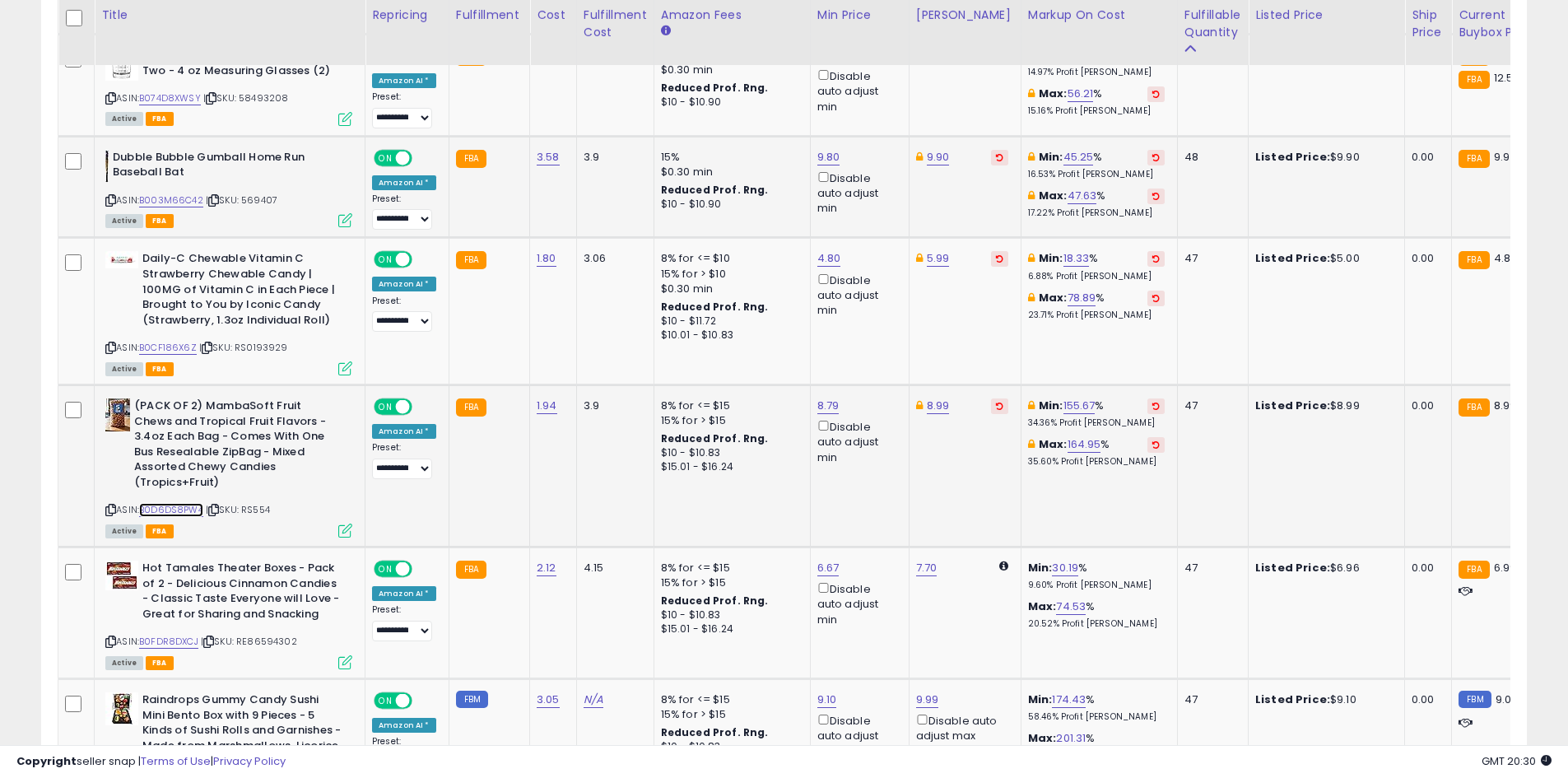
click at [178, 503] on link "B0D6DS8PW4" at bounding box center [171, 510] width 64 height 14
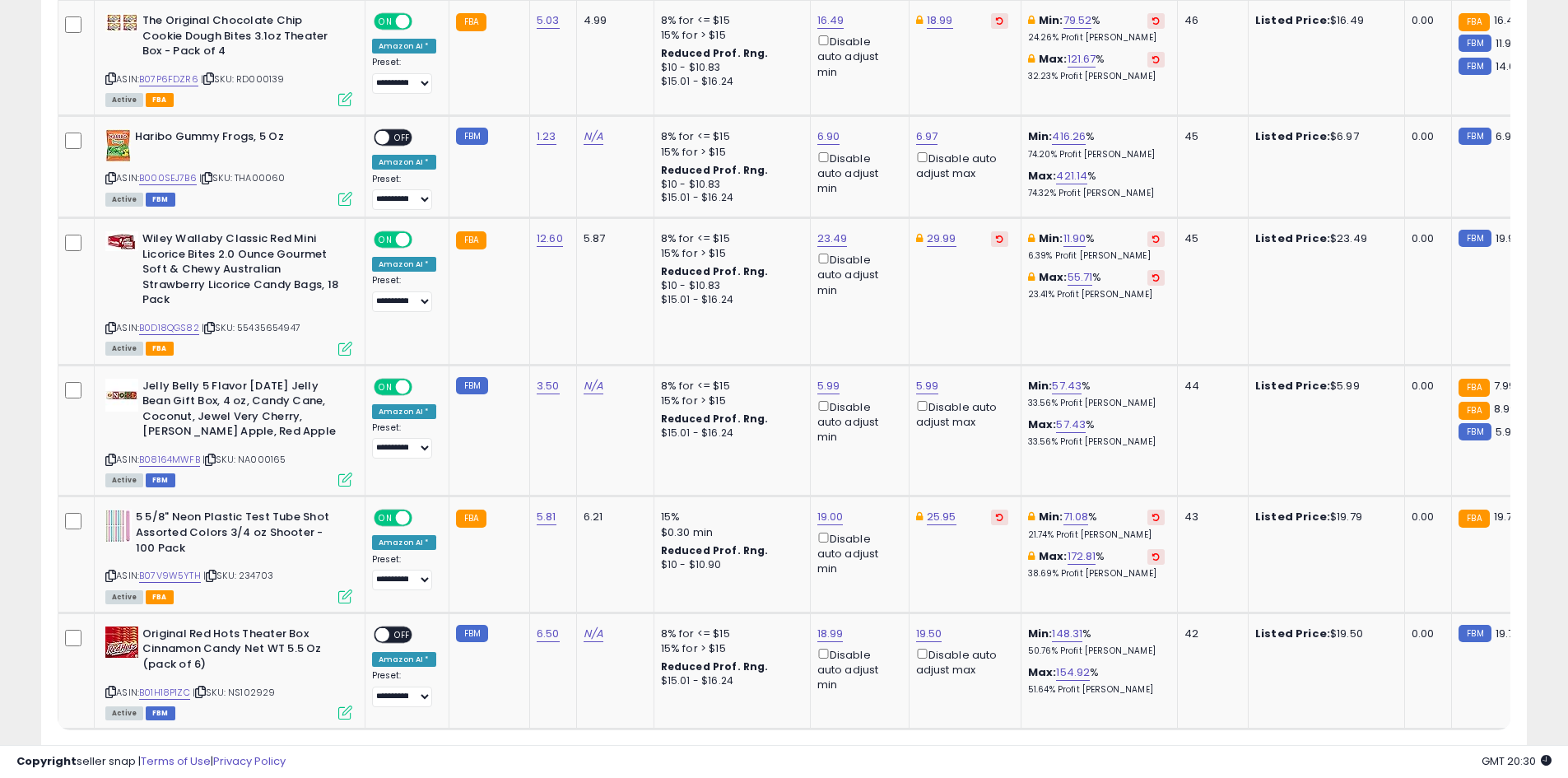
scroll to position [3370, 0]
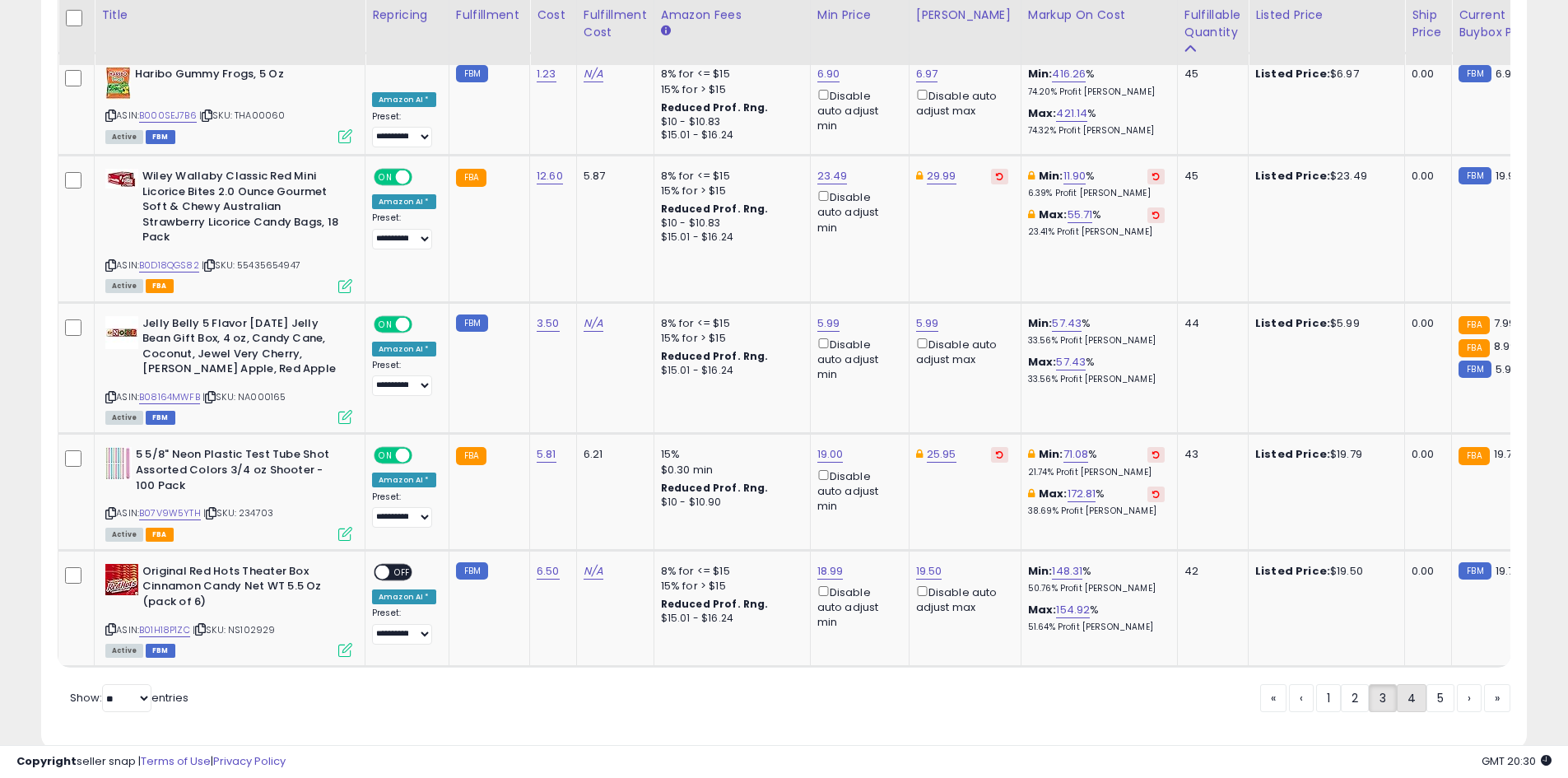
click at [1417, 684] on link "4" at bounding box center [1411, 698] width 29 height 28
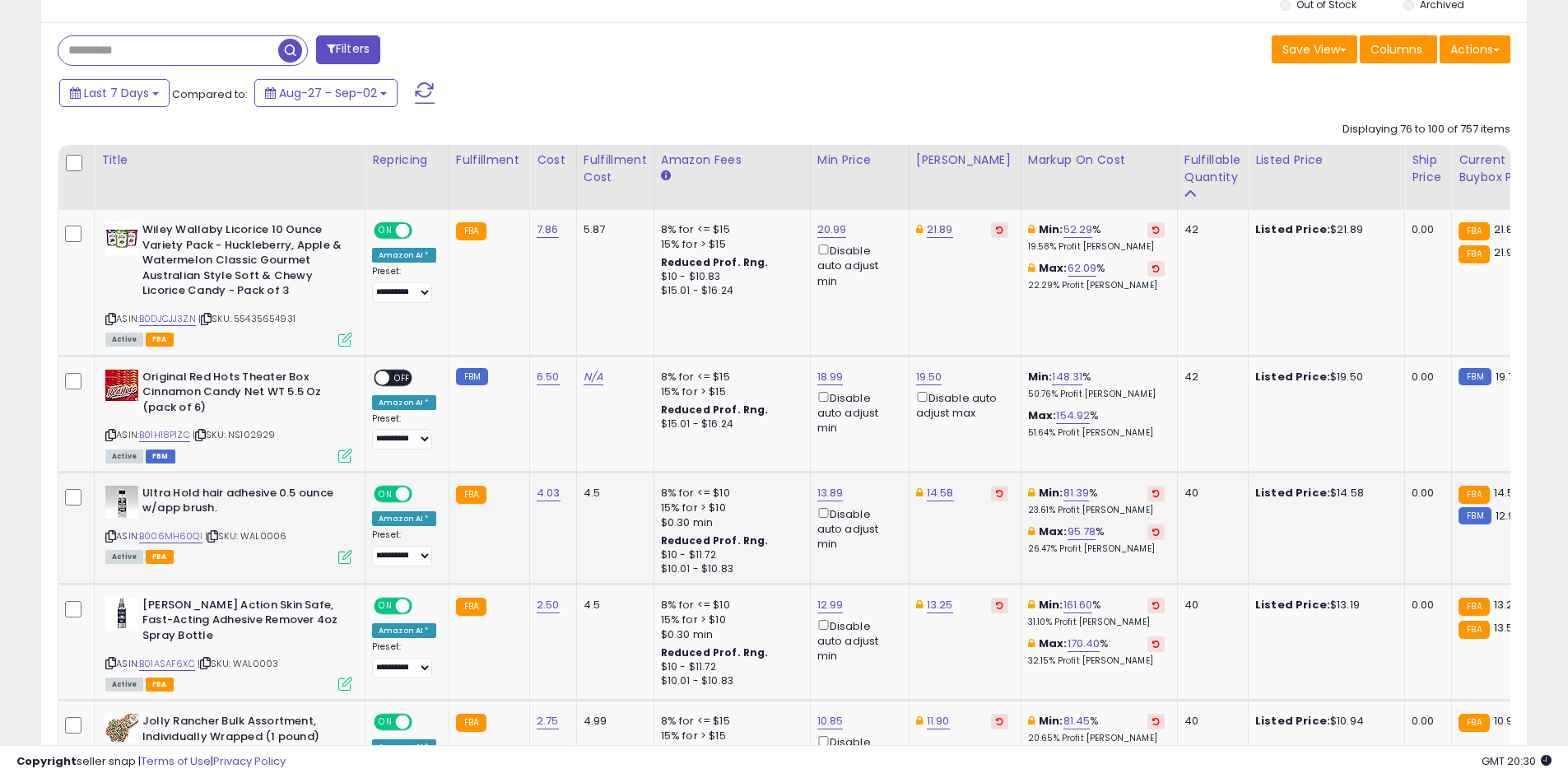
scroll to position [820, 0]
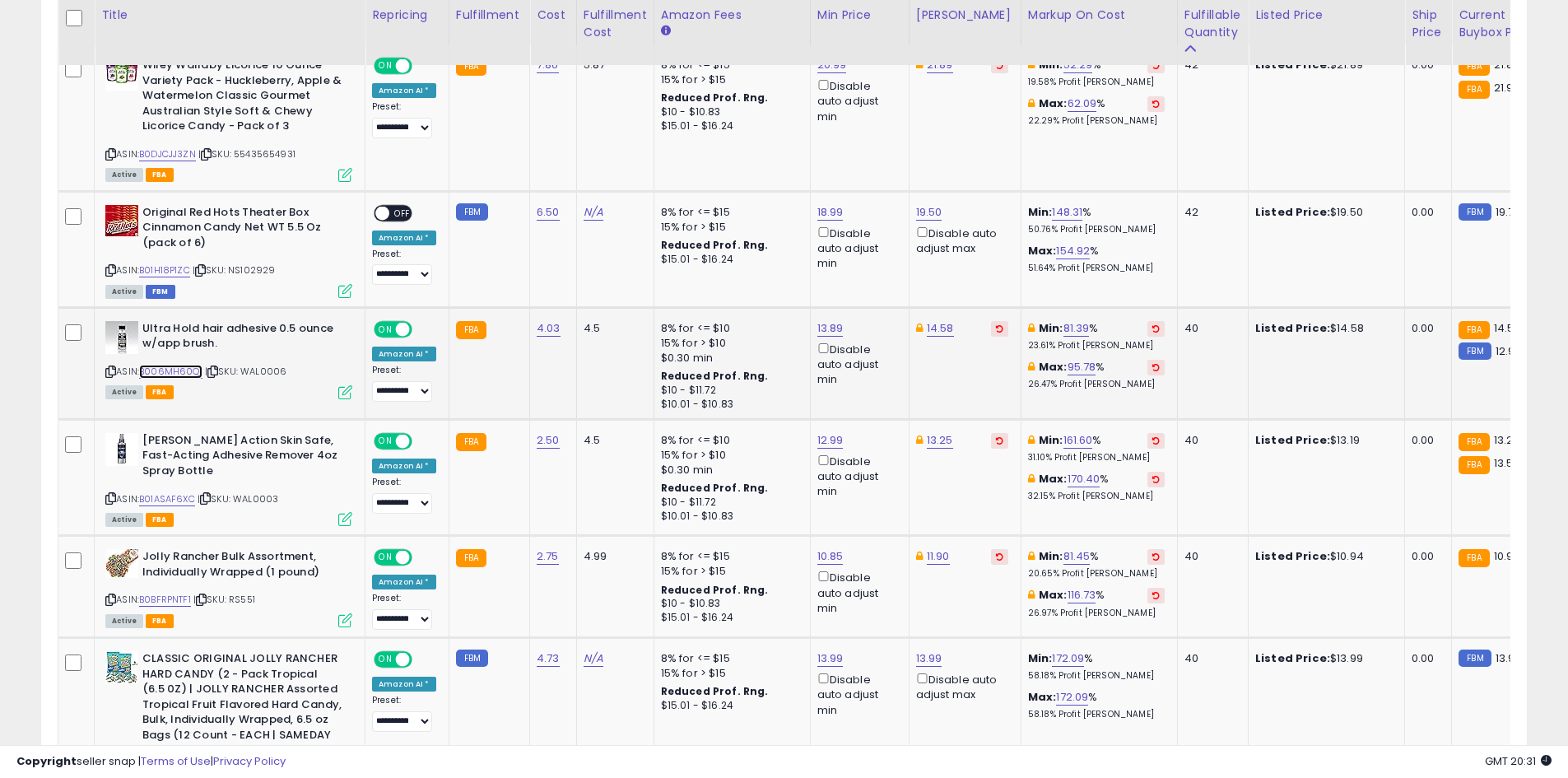
click at [185, 370] on link "B006MH60QI" at bounding box center [171, 372] width 63 height 14
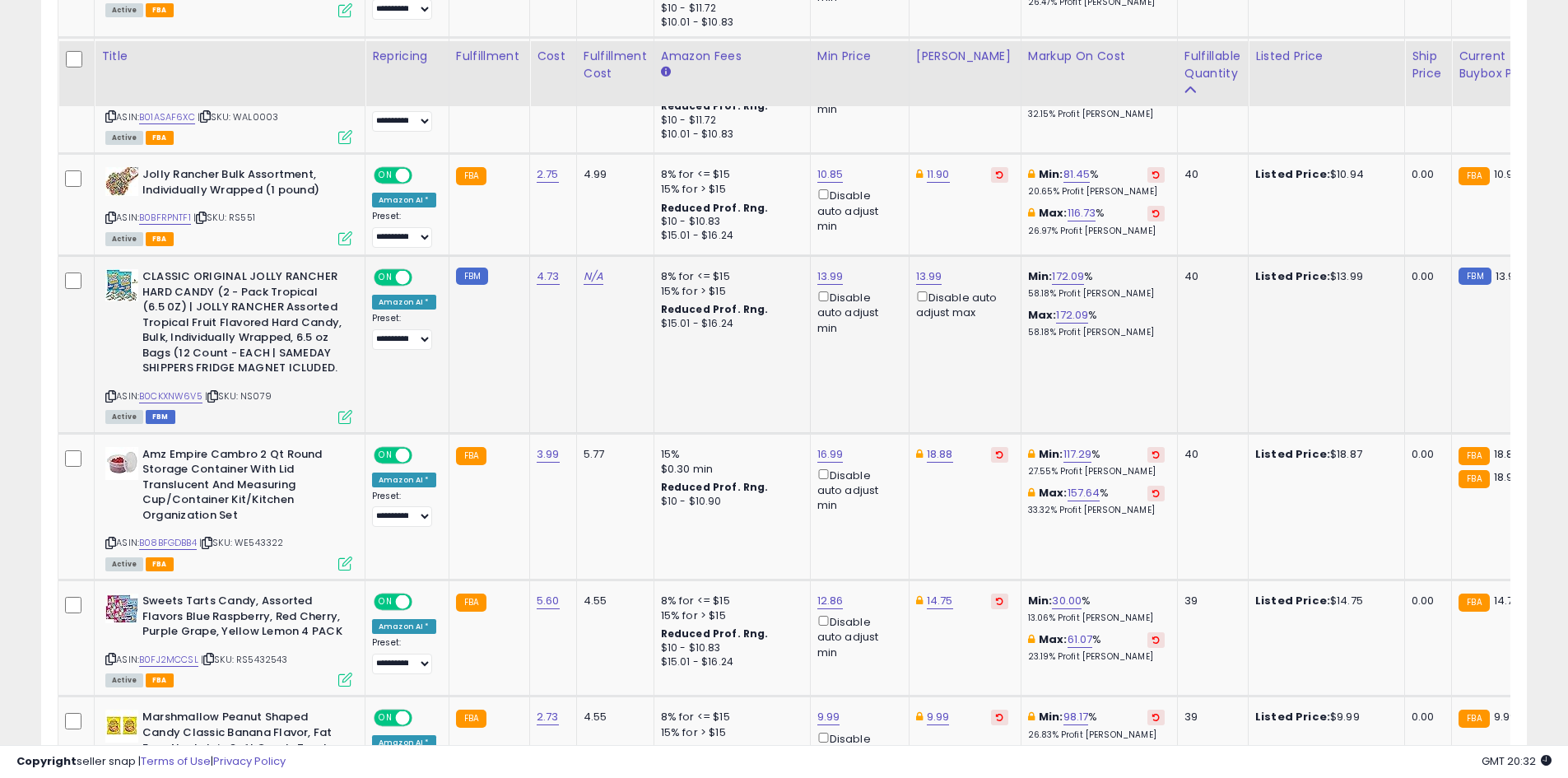
scroll to position [1313, 0]
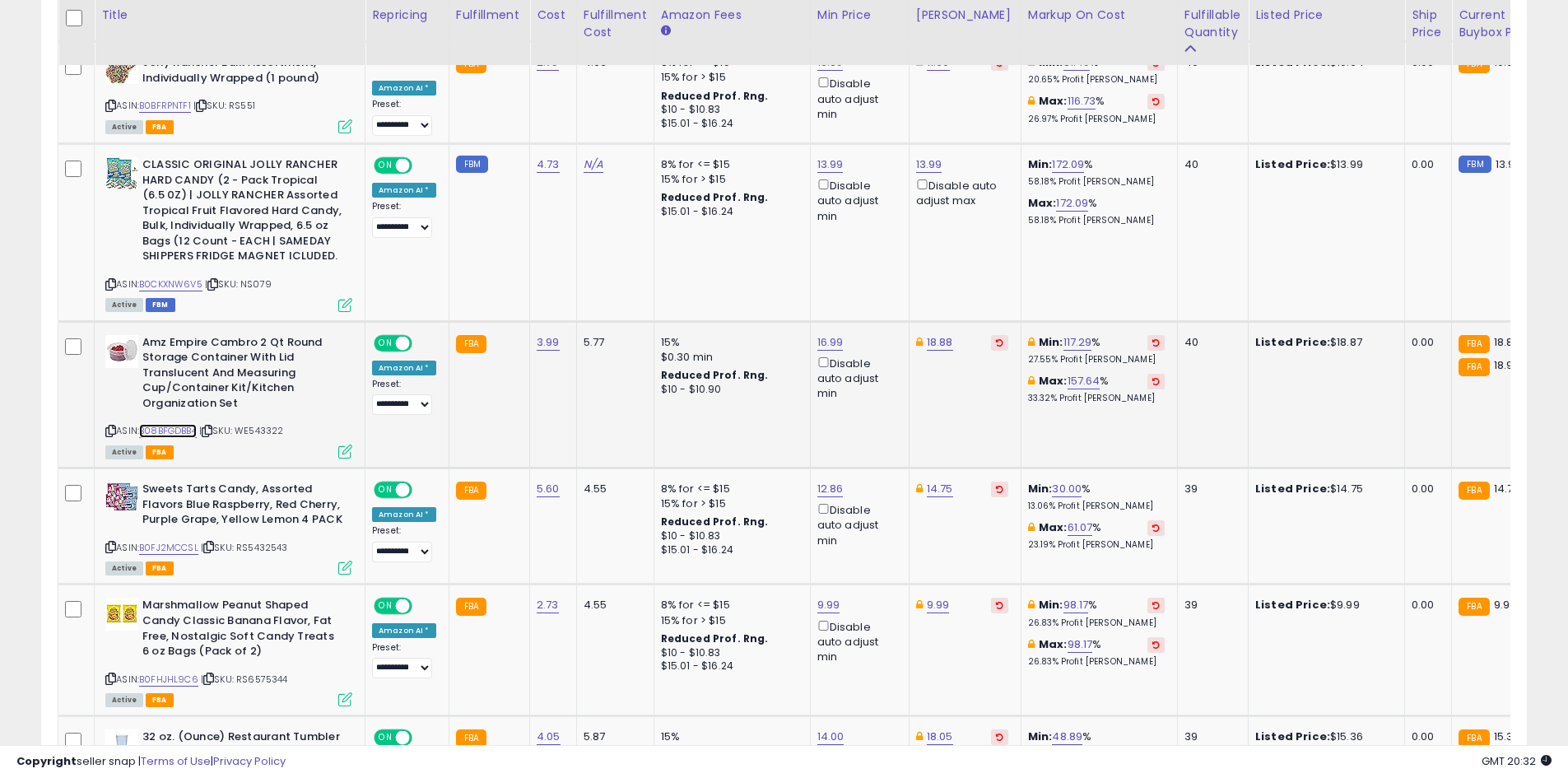
click at [149, 426] on link "B08BFGDBB4" at bounding box center [168, 431] width 58 height 14
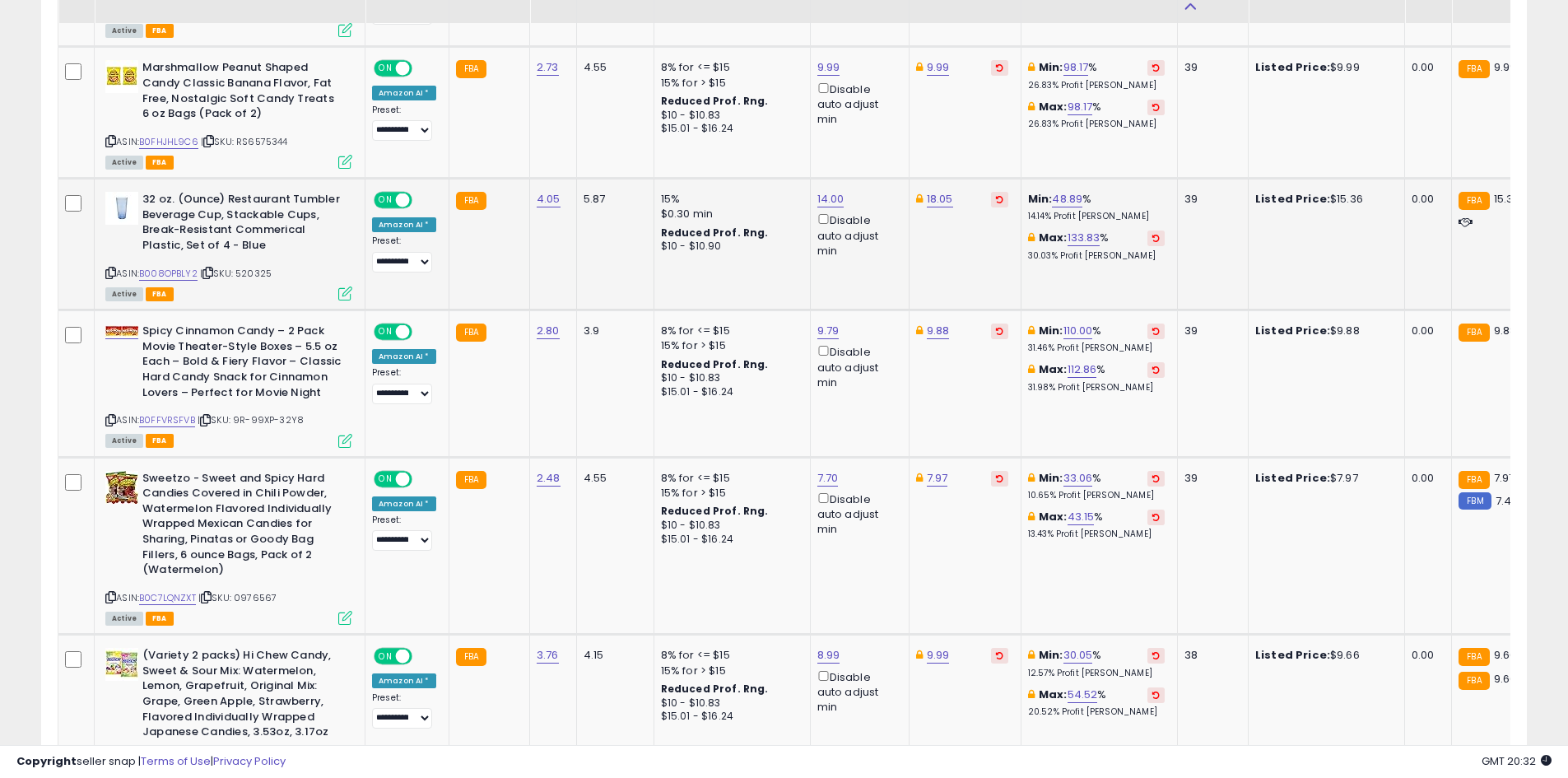
scroll to position [1883, 0]
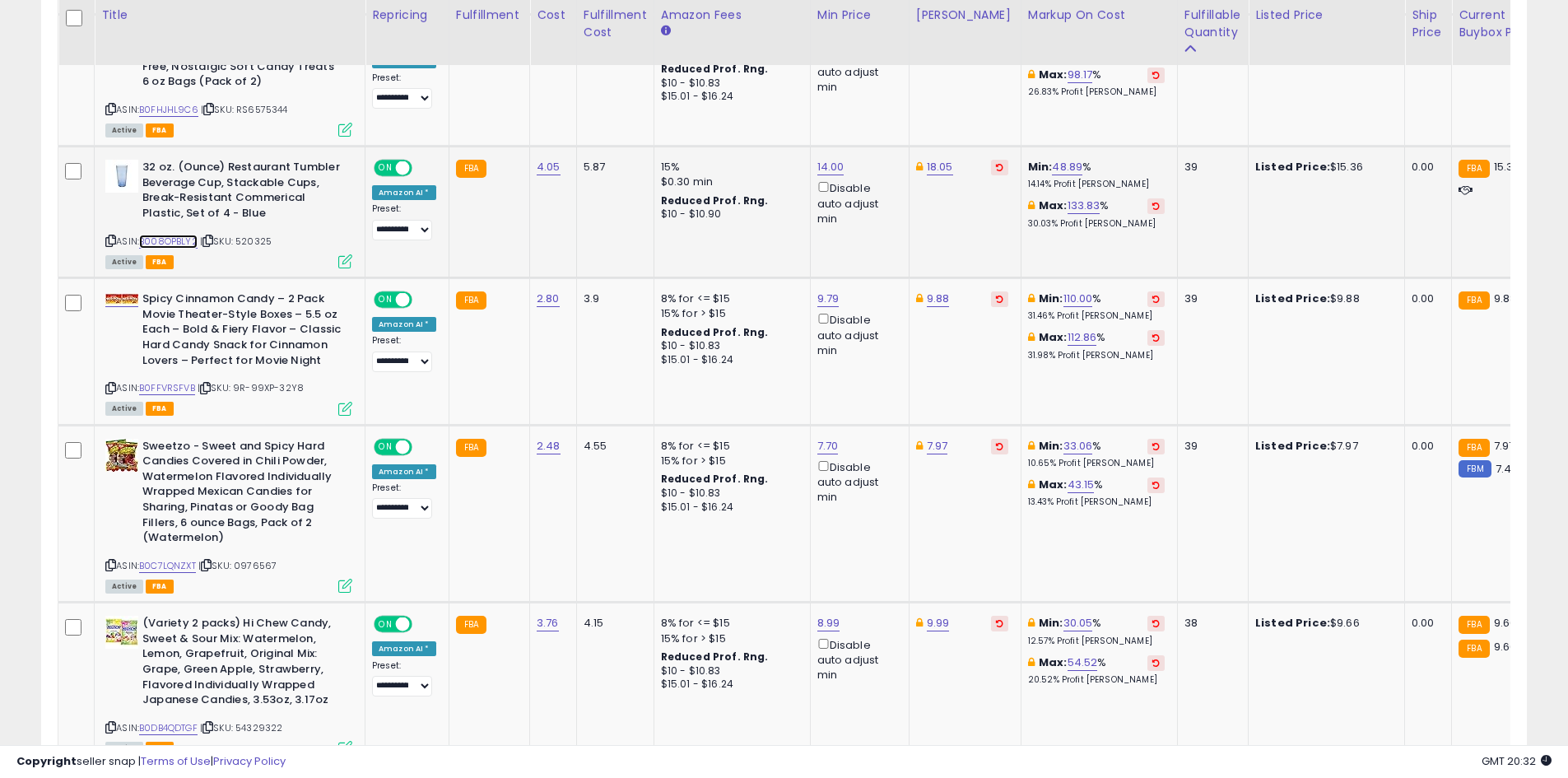
click at [190, 242] on link "B008OPBLY2" at bounding box center [168, 242] width 58 height 14
click at [939, 178] on td "18.05" at bounding box center [964, 212] width 112 height 132
click at [934, 157] on td "18.05" at bounding box center [964, 212] width 112 height 132
click at [934, 163] on link "18.05" at bounding box center [939, 166] width 26 height 16
type input "*"
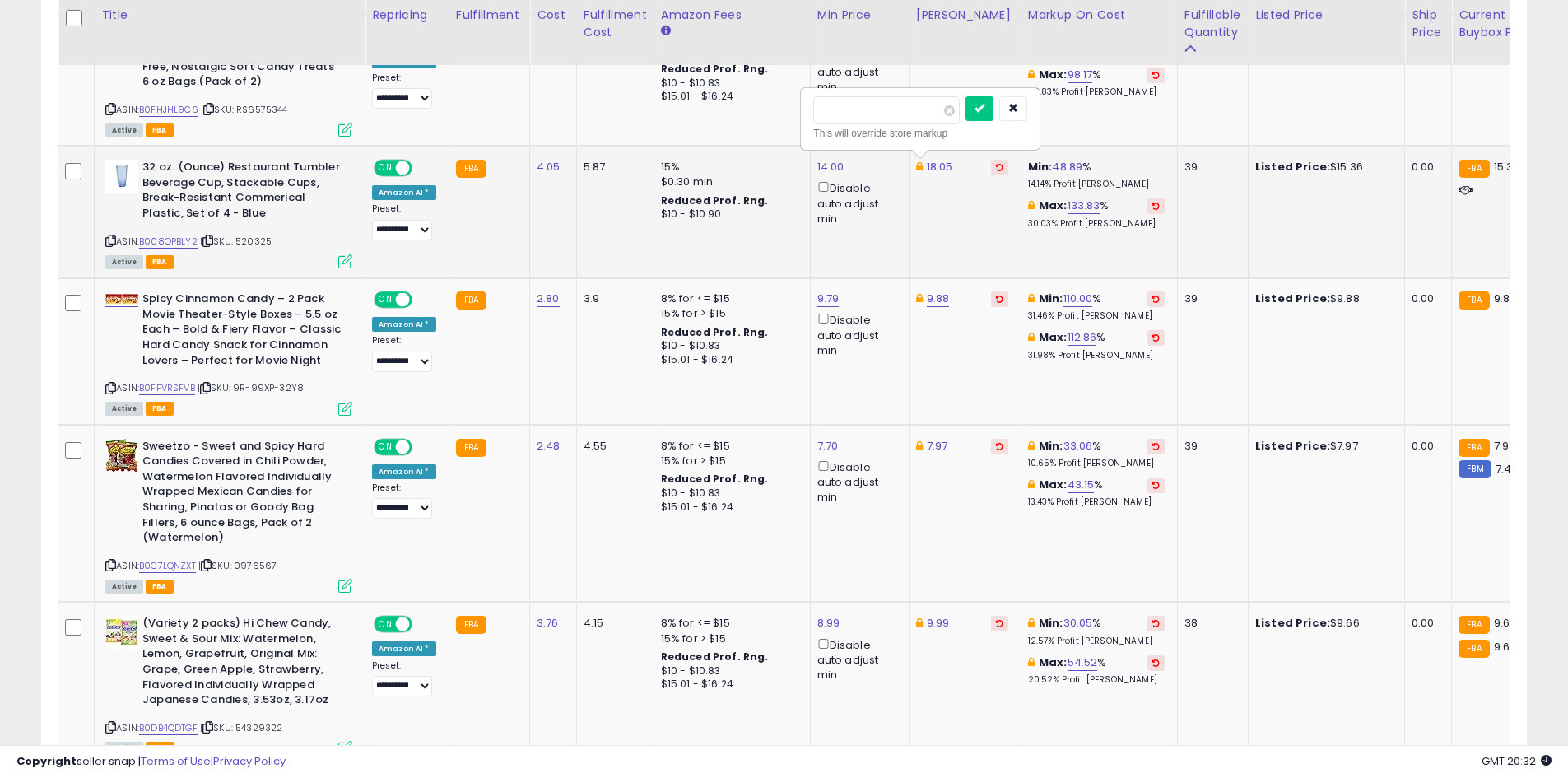
type input "*****"
click button "submit" at bounding box center [979, 108] width 28 height 25
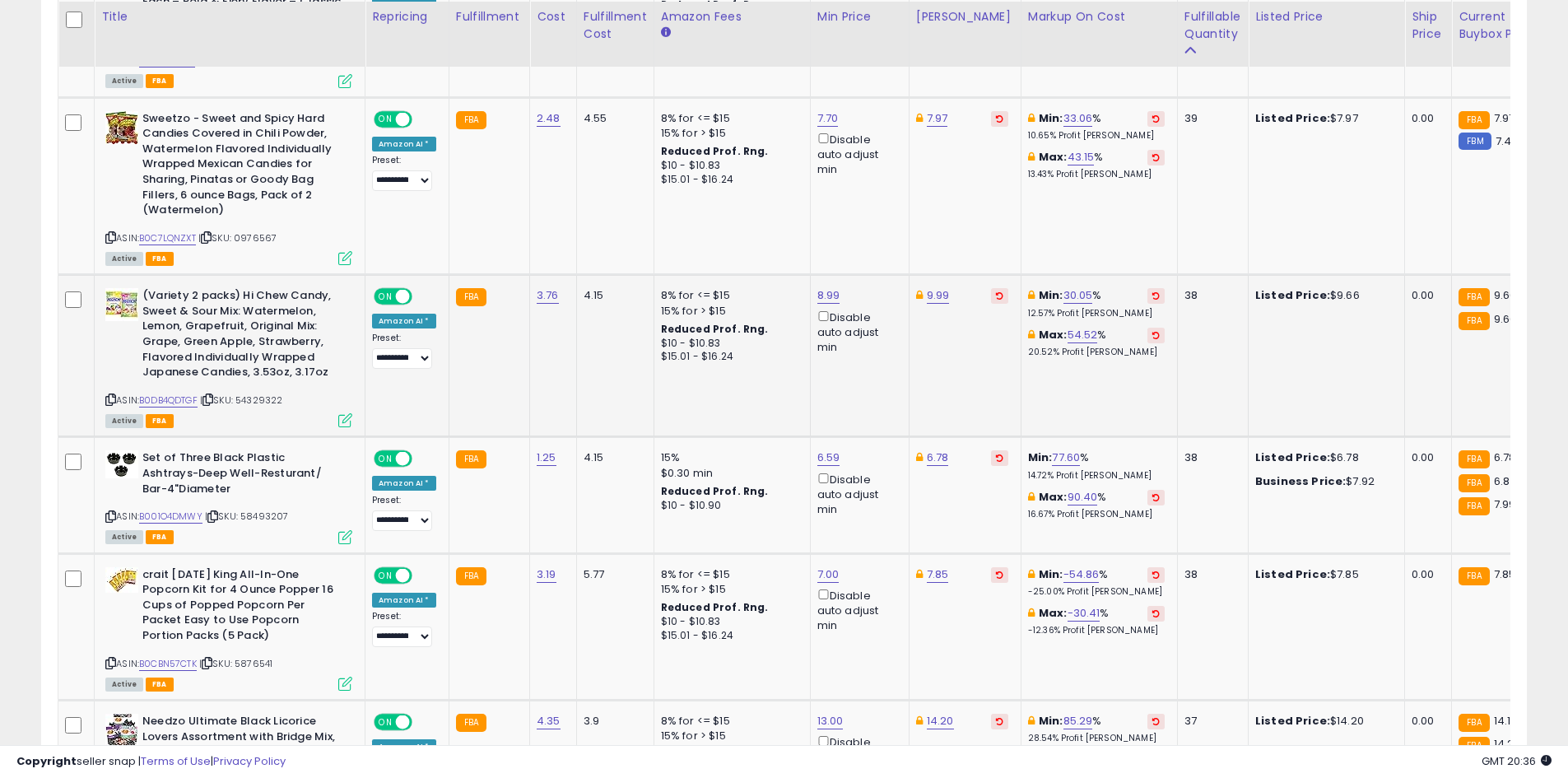
scroll to position [2213, 0]
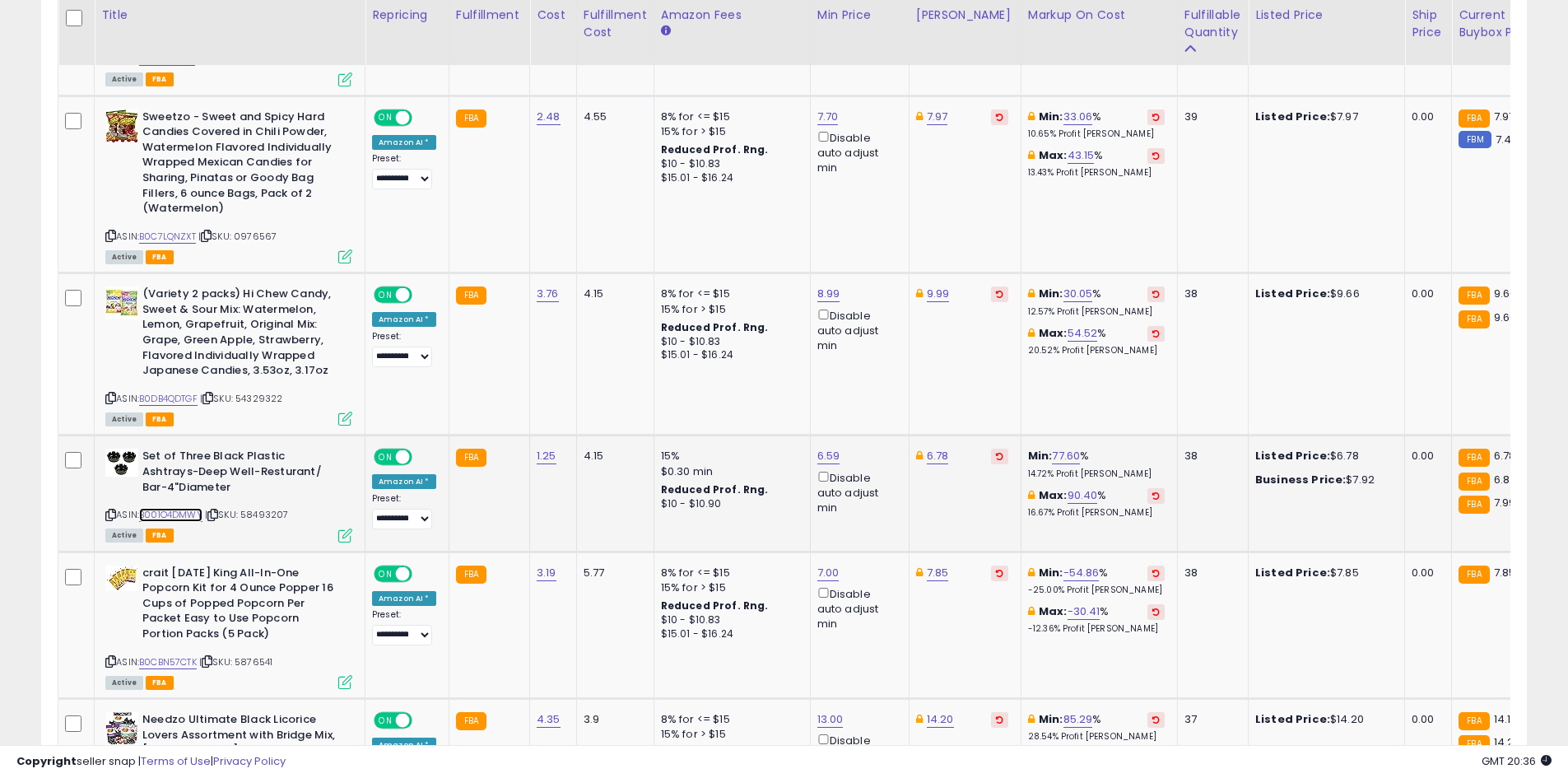
click at [171, 518] on link "B001O4DMWY" at bounding box center [171, 515] width 63 height 14
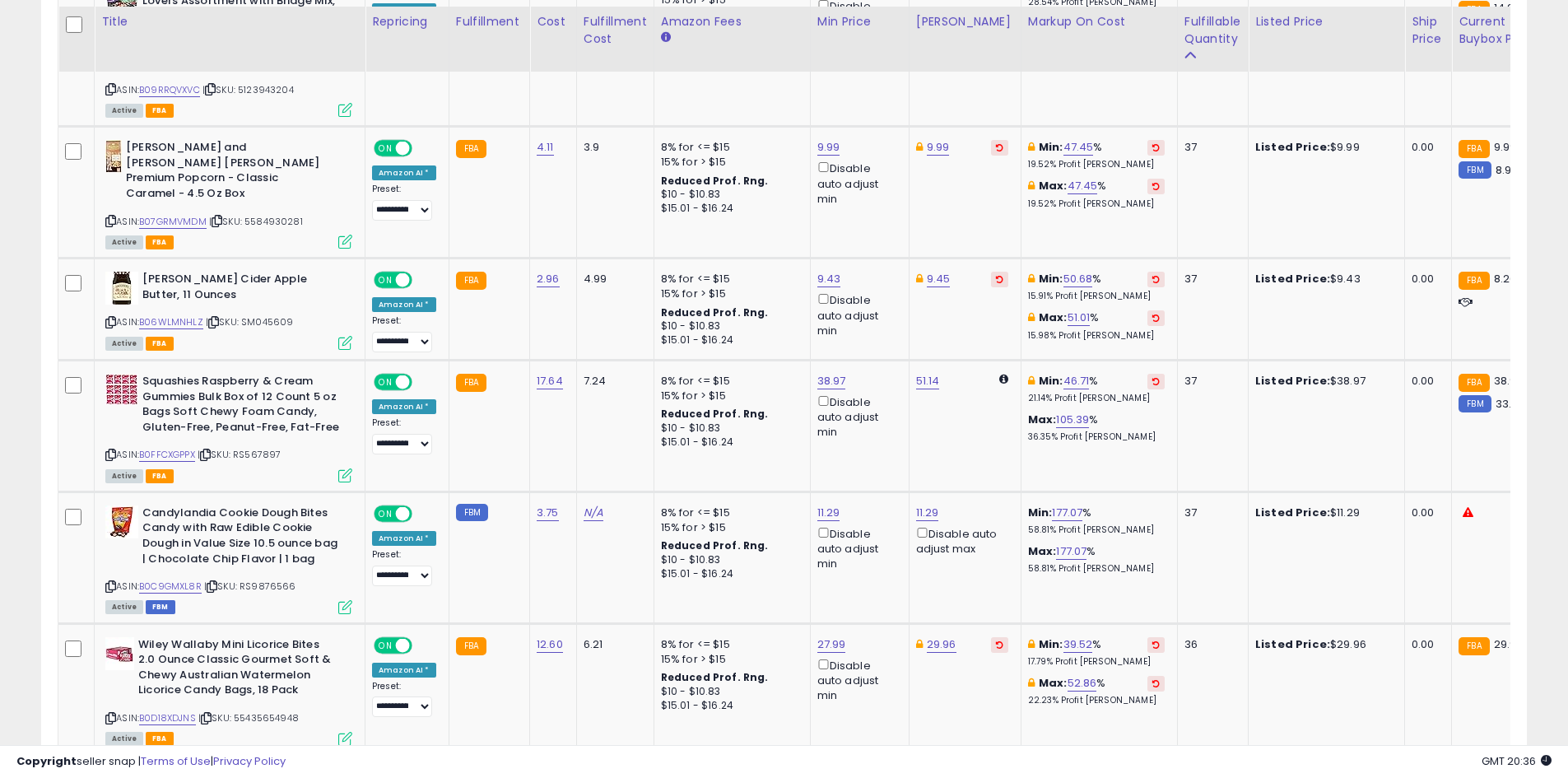
scroll to position [2953, 0]
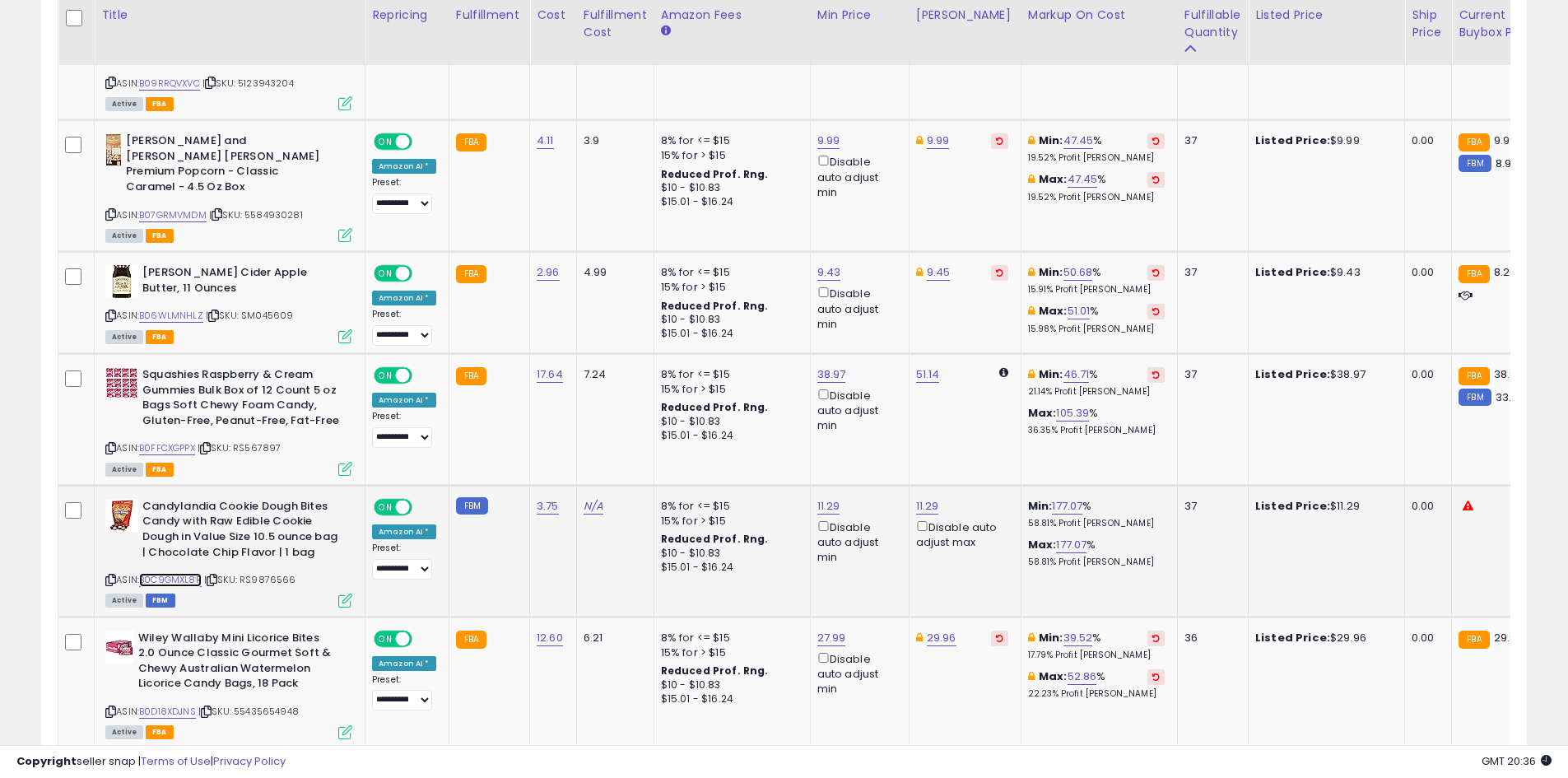
click at [182, 574] on link "B0C9GMXL8R" at bounding box center [171, 580] width 62 height 14
click at [825, 498] on link "11.29" at bounding box center [829, 506] width 23 height 16
type input "*"
type input "****"
click button "submit" at bounding box center [868, 418] width 28 height 25
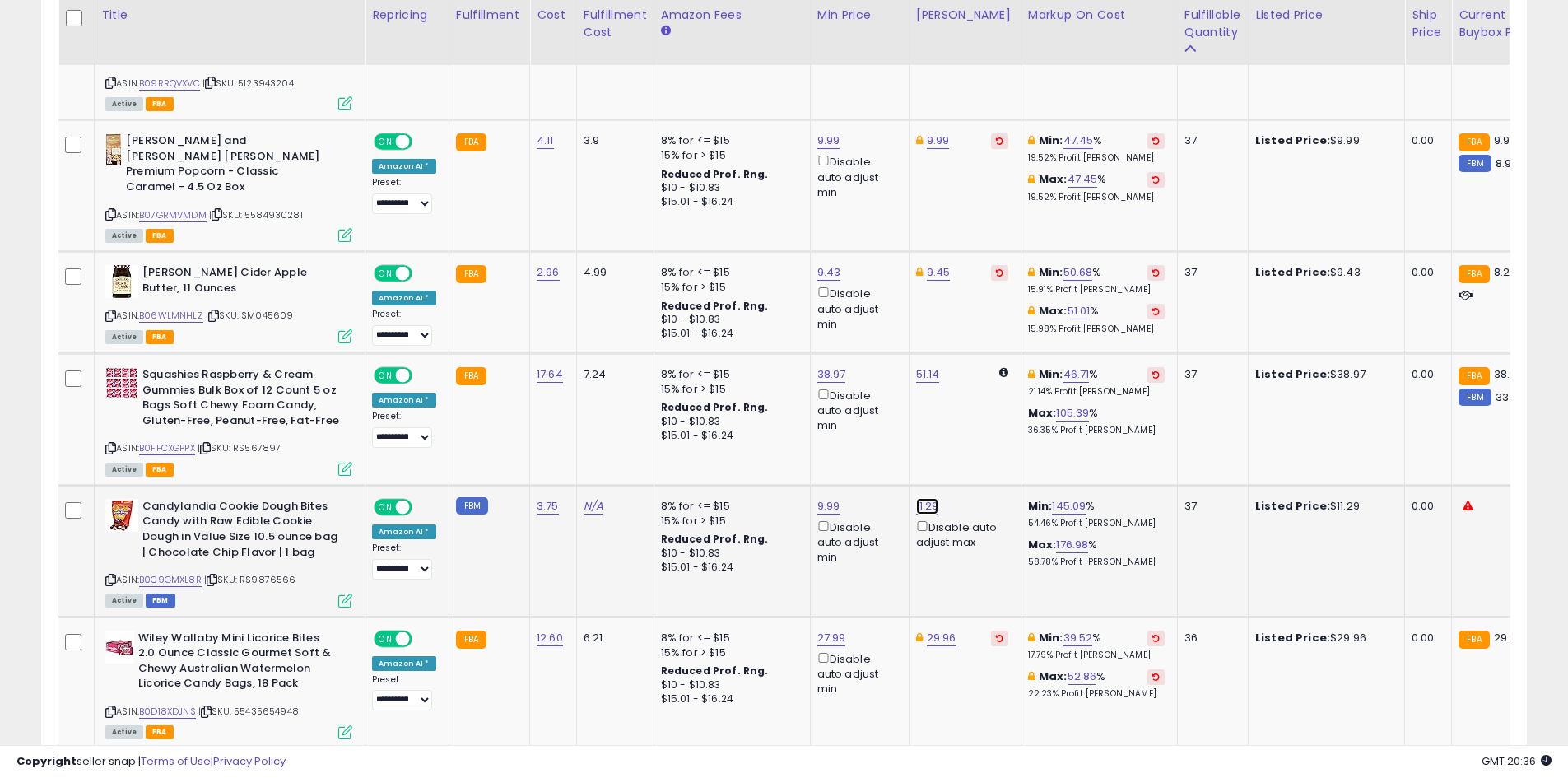
click at [922, 498] on link "11.29" at bounding box center [927, 506] width 23 height 16
type input "*"
type input "****"
click button "submit" at bounding box center [967, 418] width 28 height 25
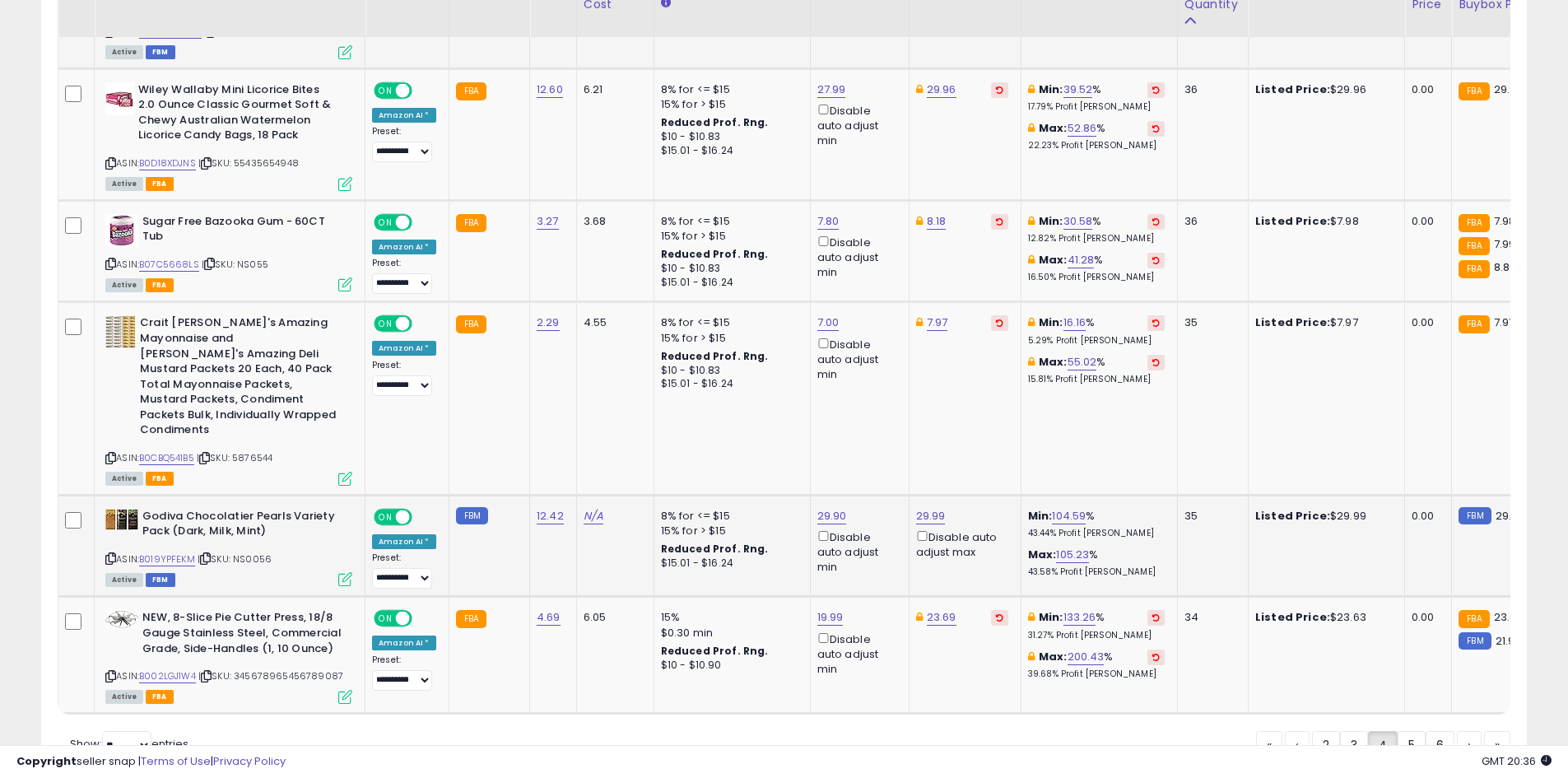
scroll to position [3532, 0]
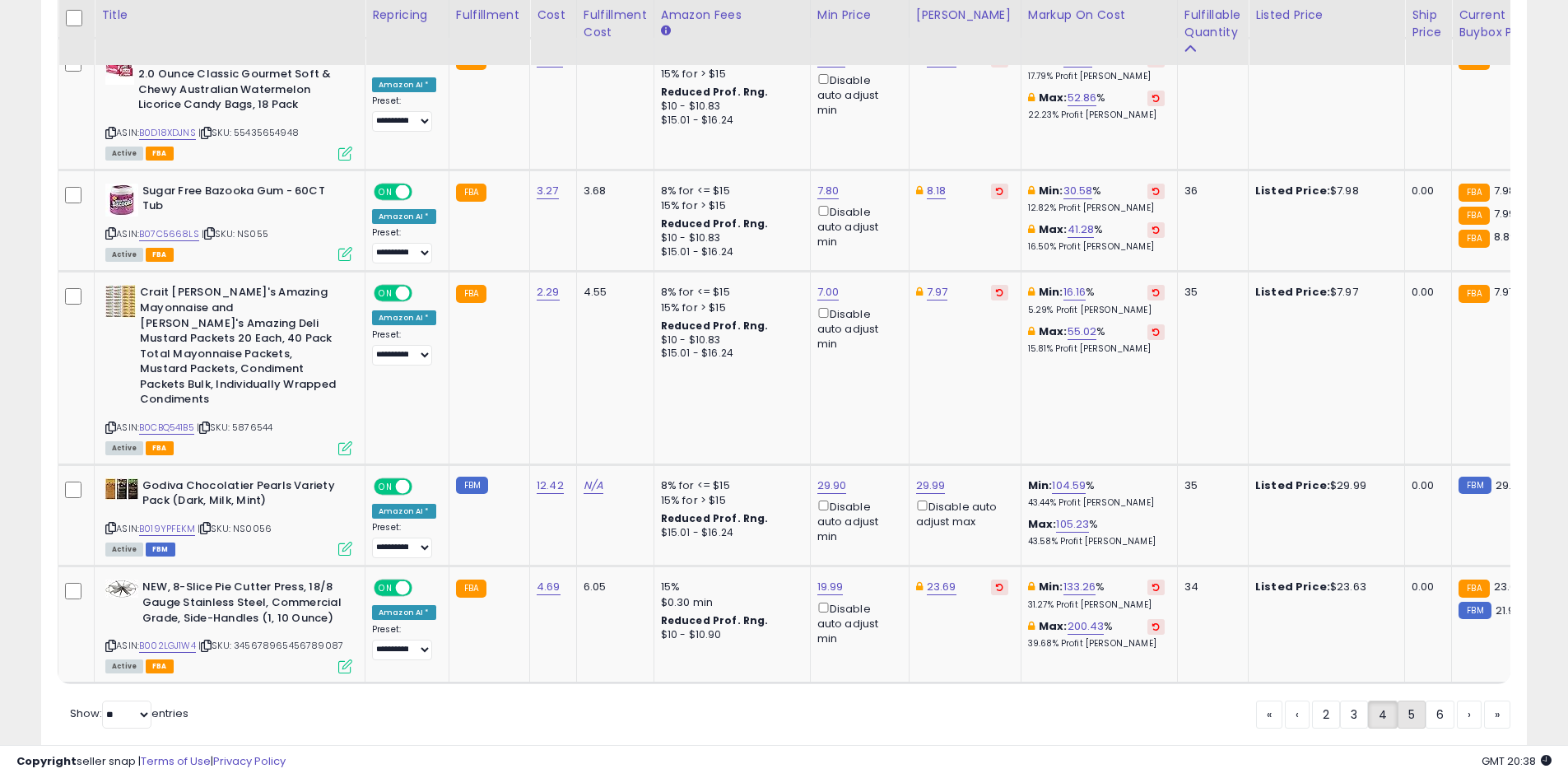
click at [1403, 701] on link "5" at bounding box center [1411, 715] width 28 height 28
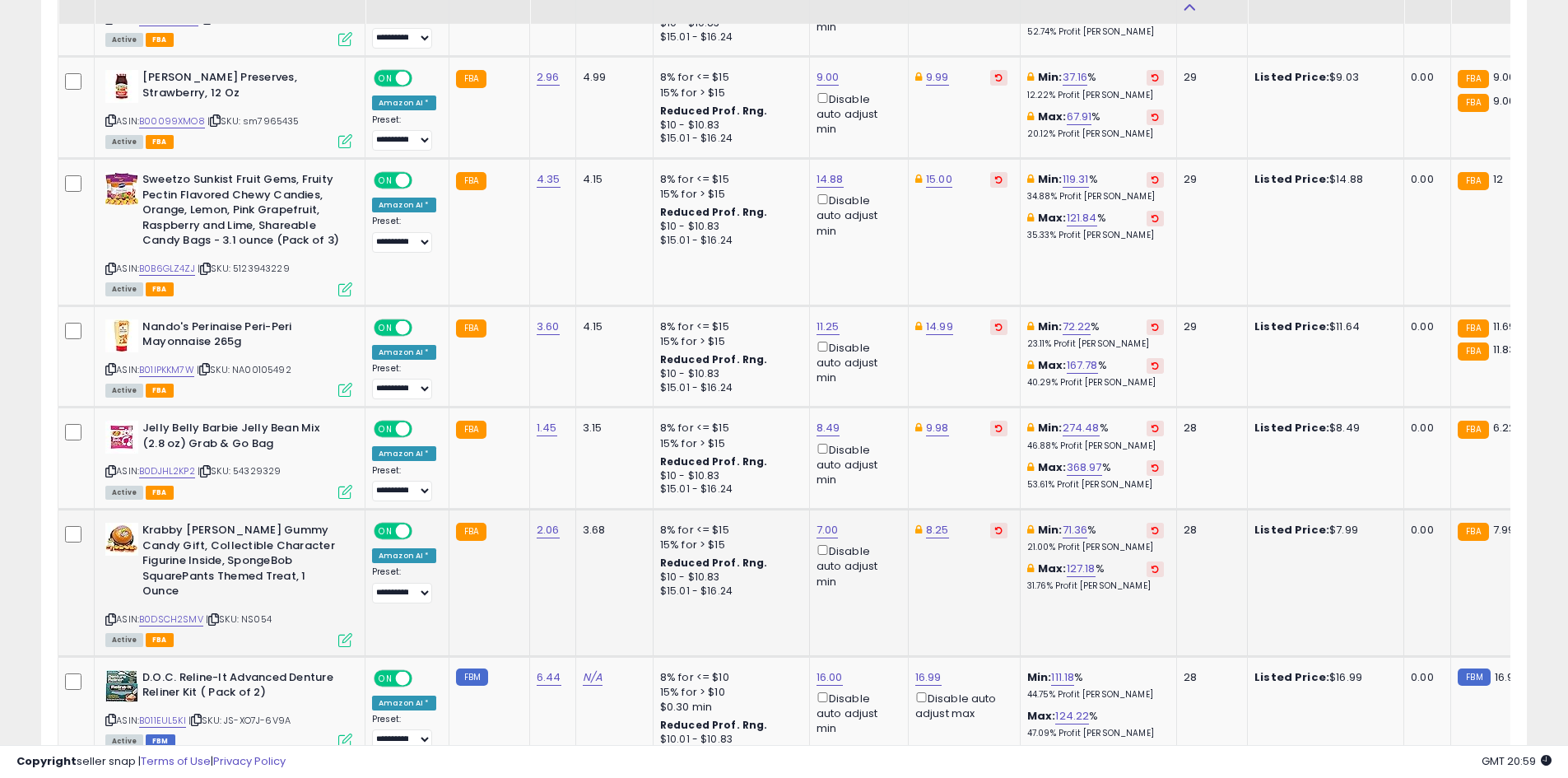
scroll to position [2960, 0]
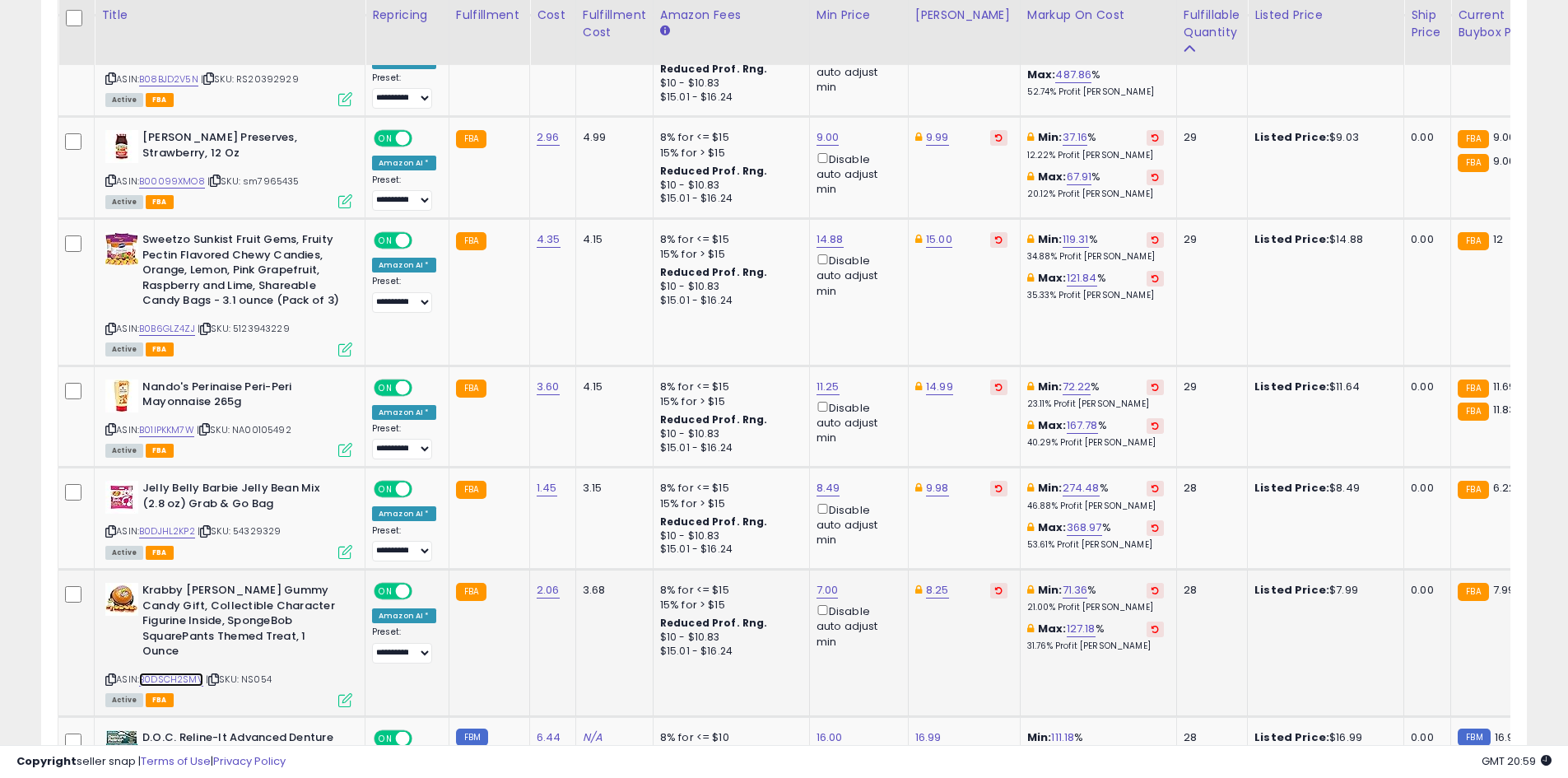
click at [184, 673] on link "B0DSCH2SMV" at bounding box center [171, 680] width 64 height 14
click at [174, 424] on link "B01IPKKM7W" at bounding box center [167, 431] width 55 height 14
click at [826, 379] on link "11.25" at bounding box center [828, 386] width 23 height 16
type input "****"
click button "submit" at bounding box center [868, 297] width 28 height 25
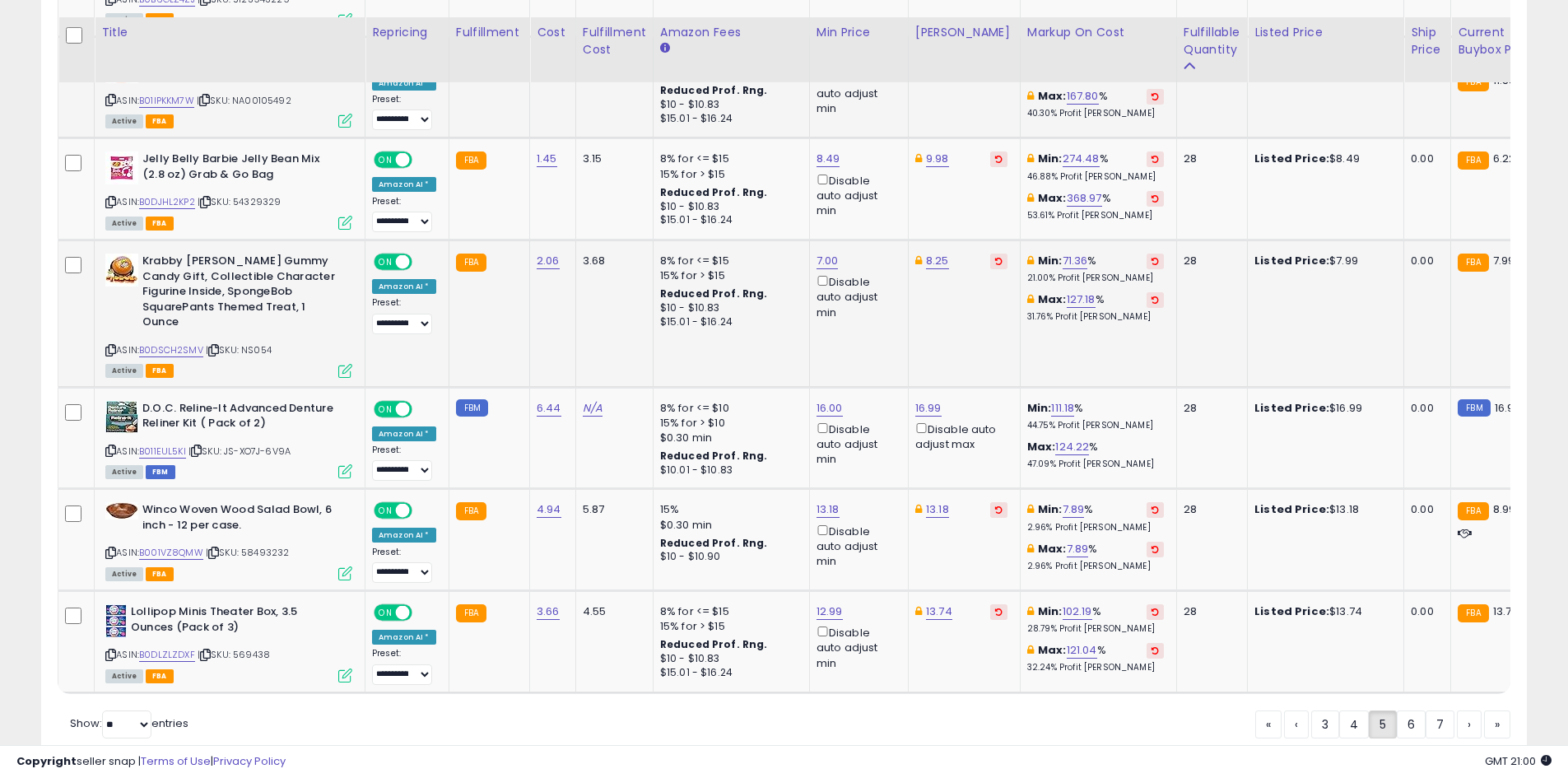
scroll to position [3316, 0]
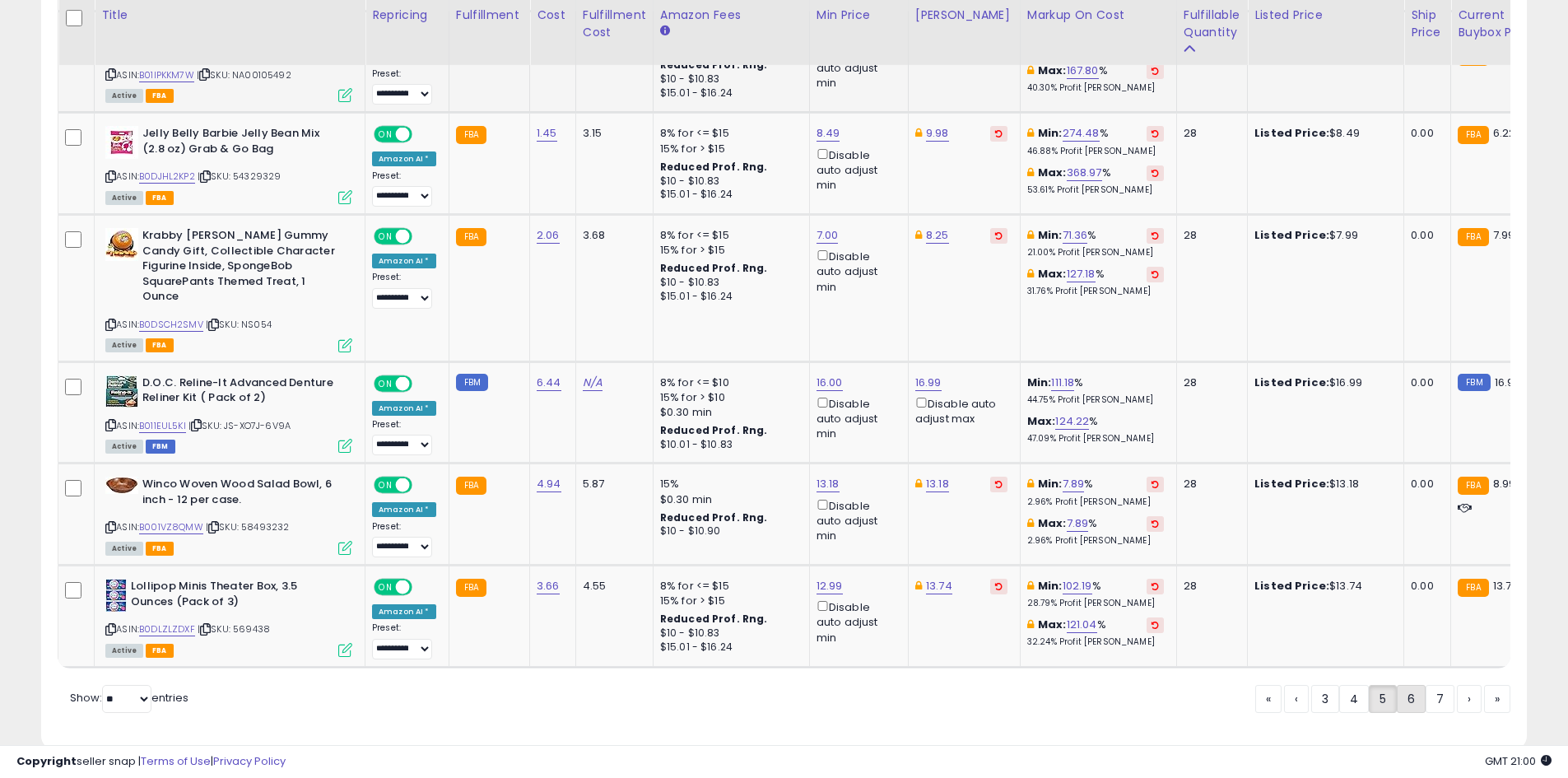
click at [1397, 685] on link "6" at bounding box center [1410, 699] width 29 height 28
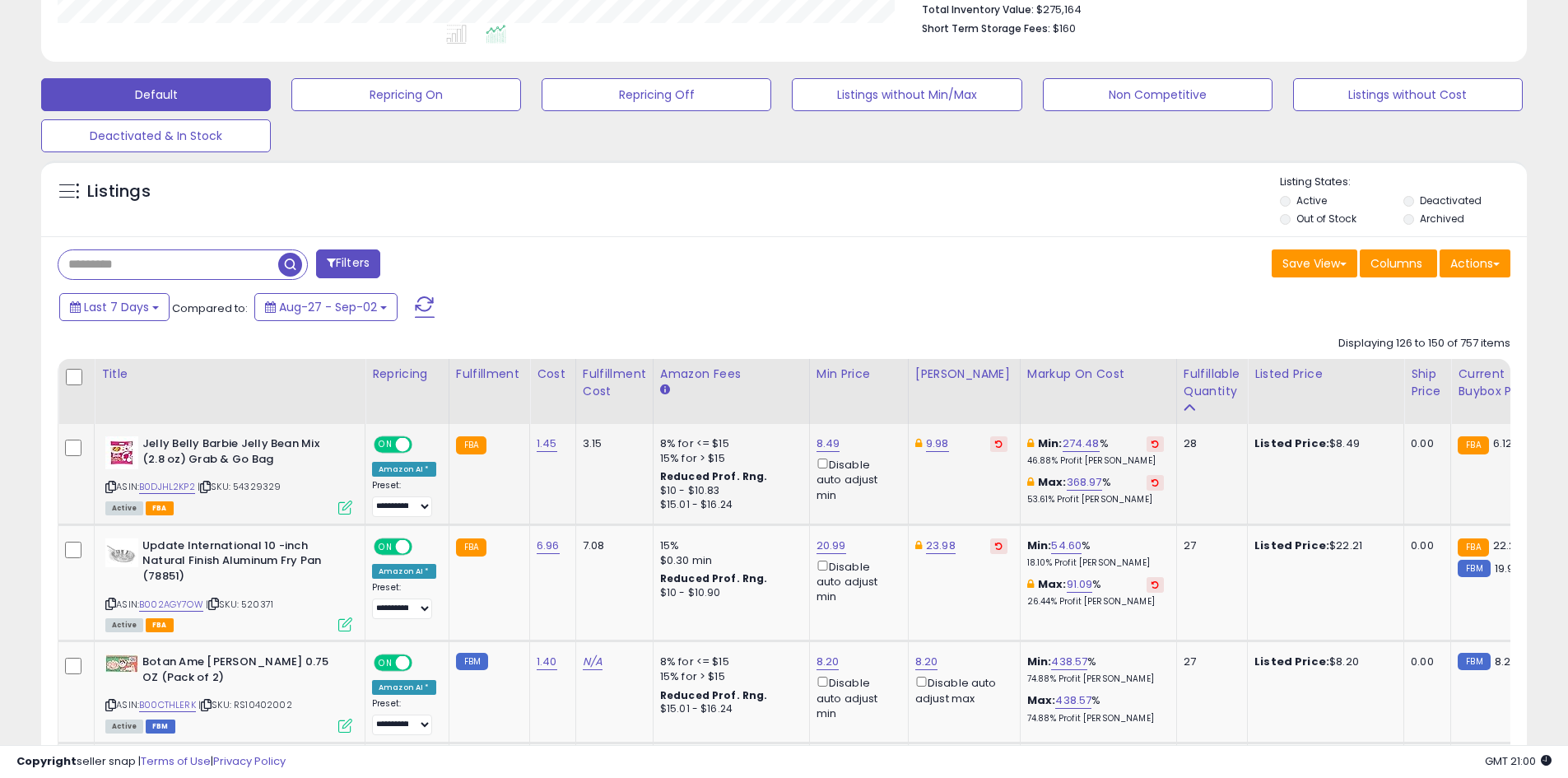
scroll to position [490, 0]
